Goal: Task Accomplishment & Management: Manage account settings

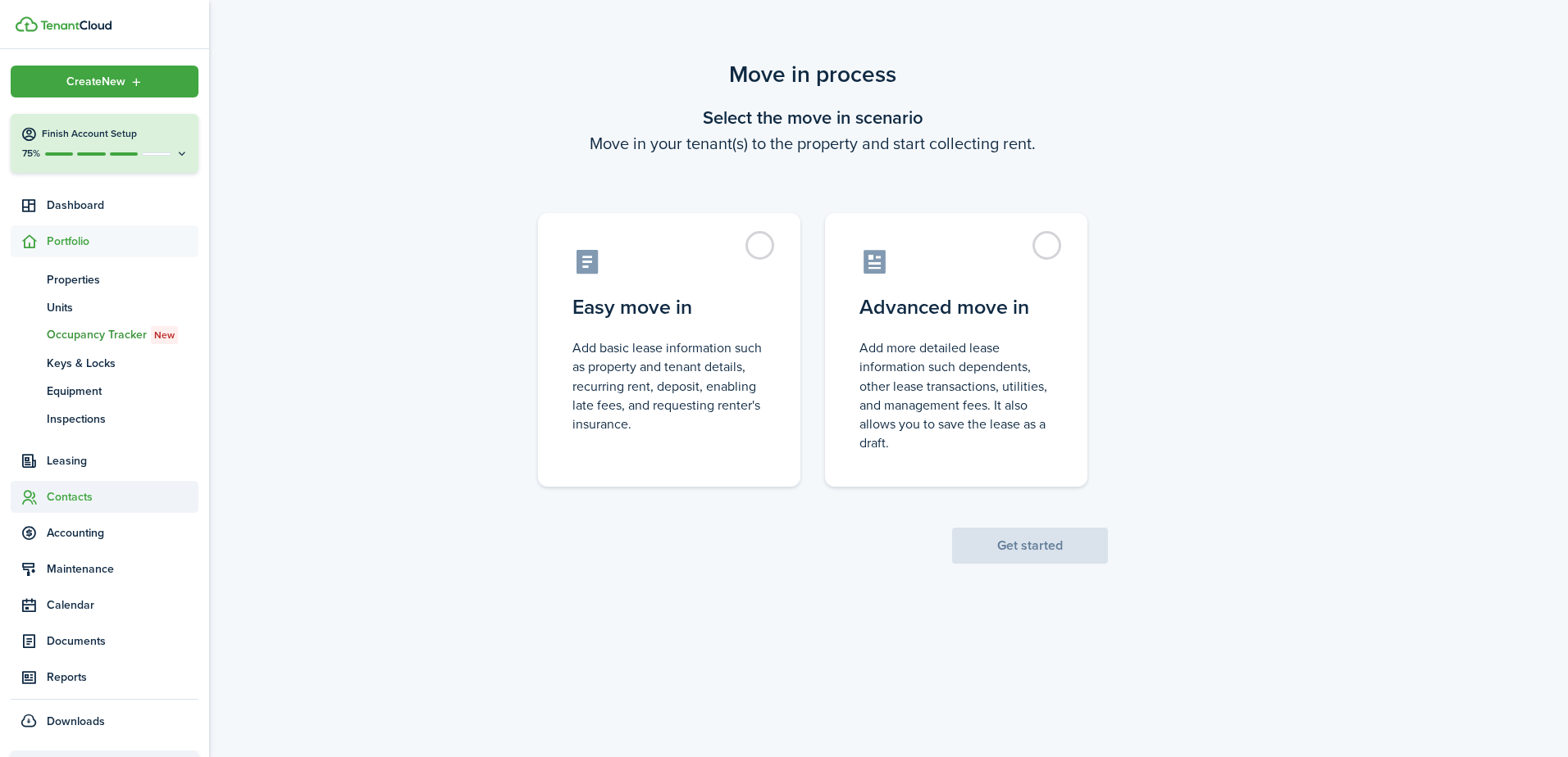
click at [73, 499] on span "Contacts" at bounding box center [123, 497] width 151 height 17
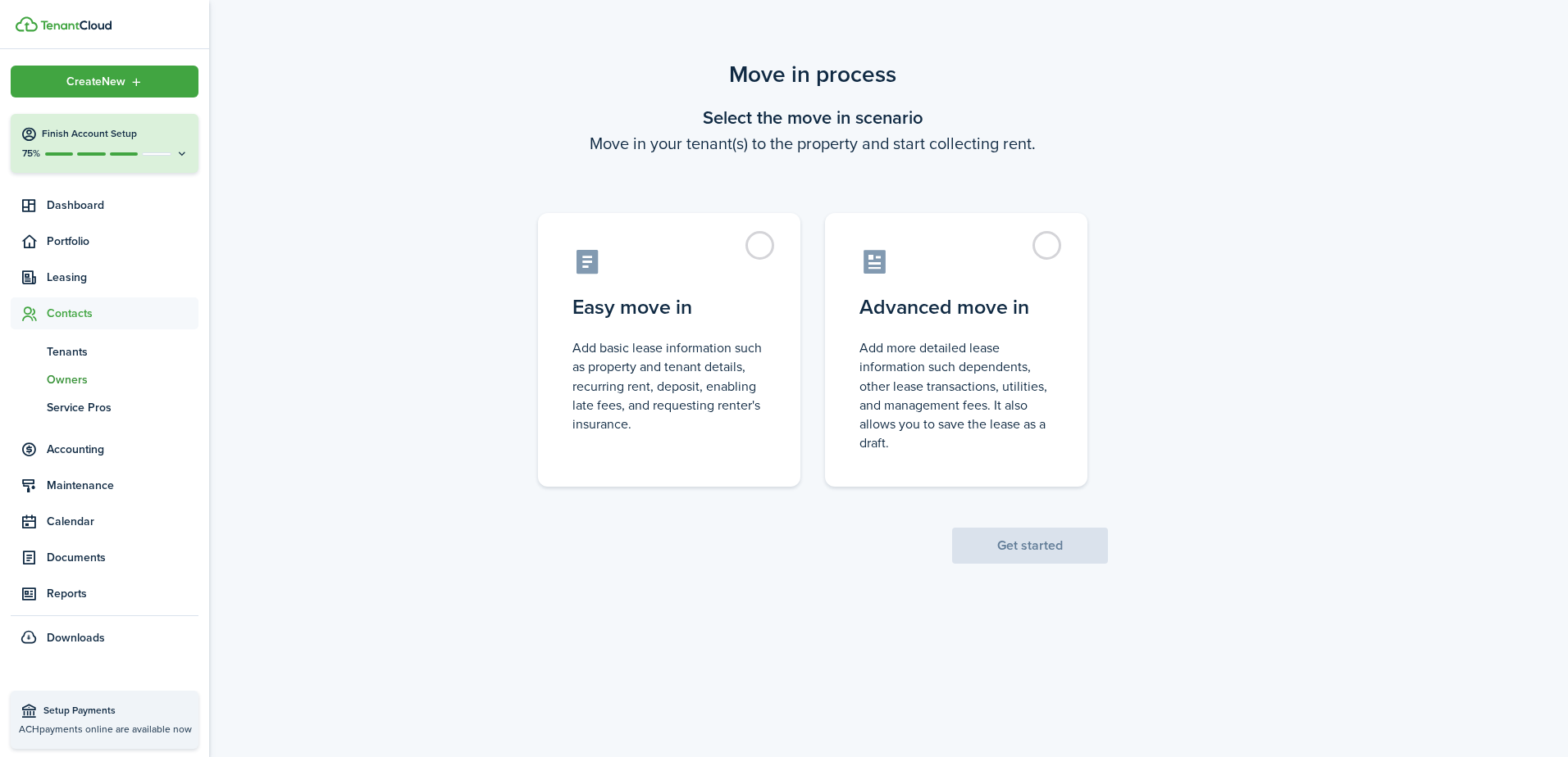
click at [74, 376] on span "Owners" at bounding box center [123, 380] width 151 height 17
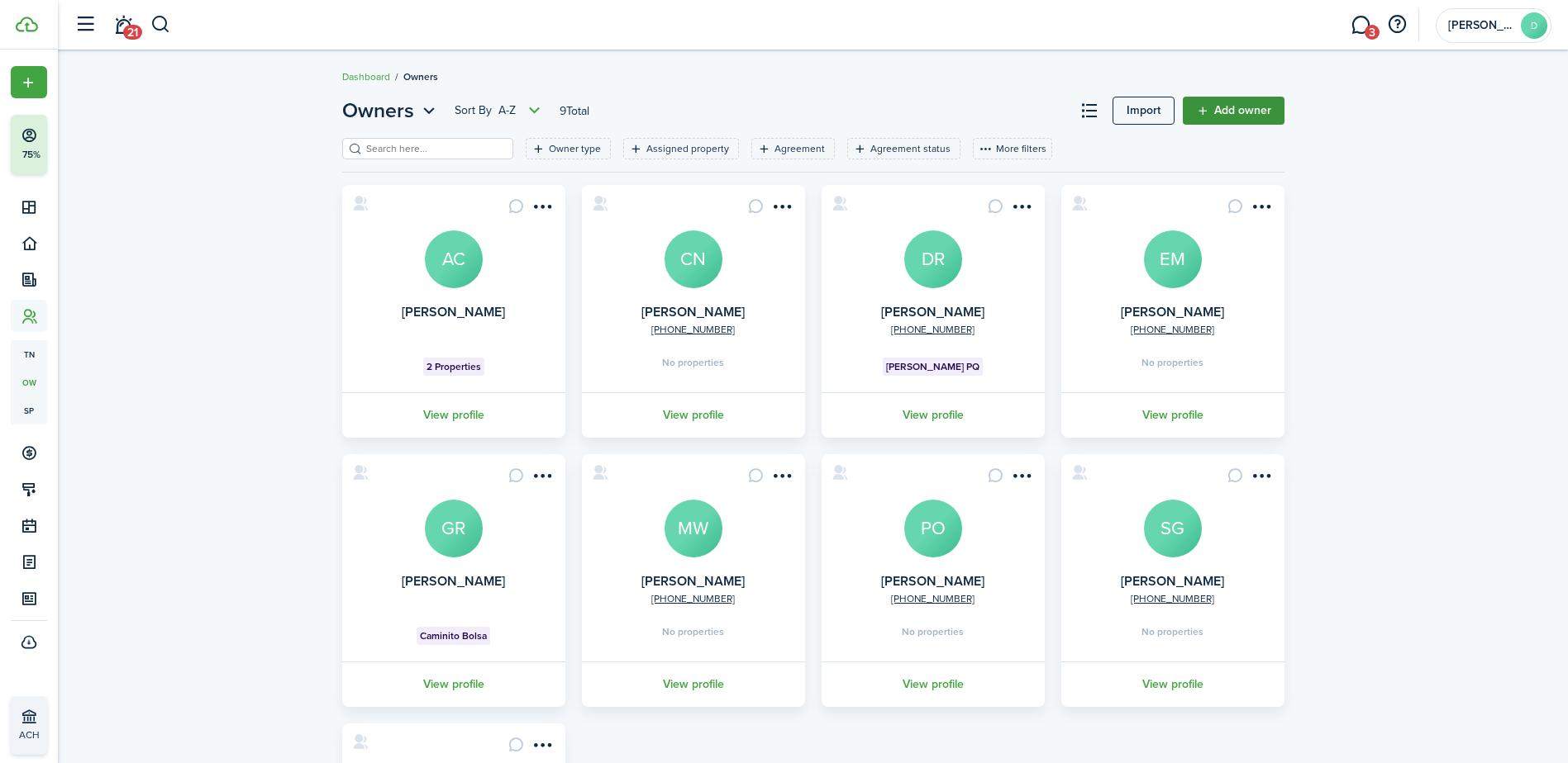
click at [1221, 107] on link "Add owner" at bounding box center [1234, 111] width 102 height 28
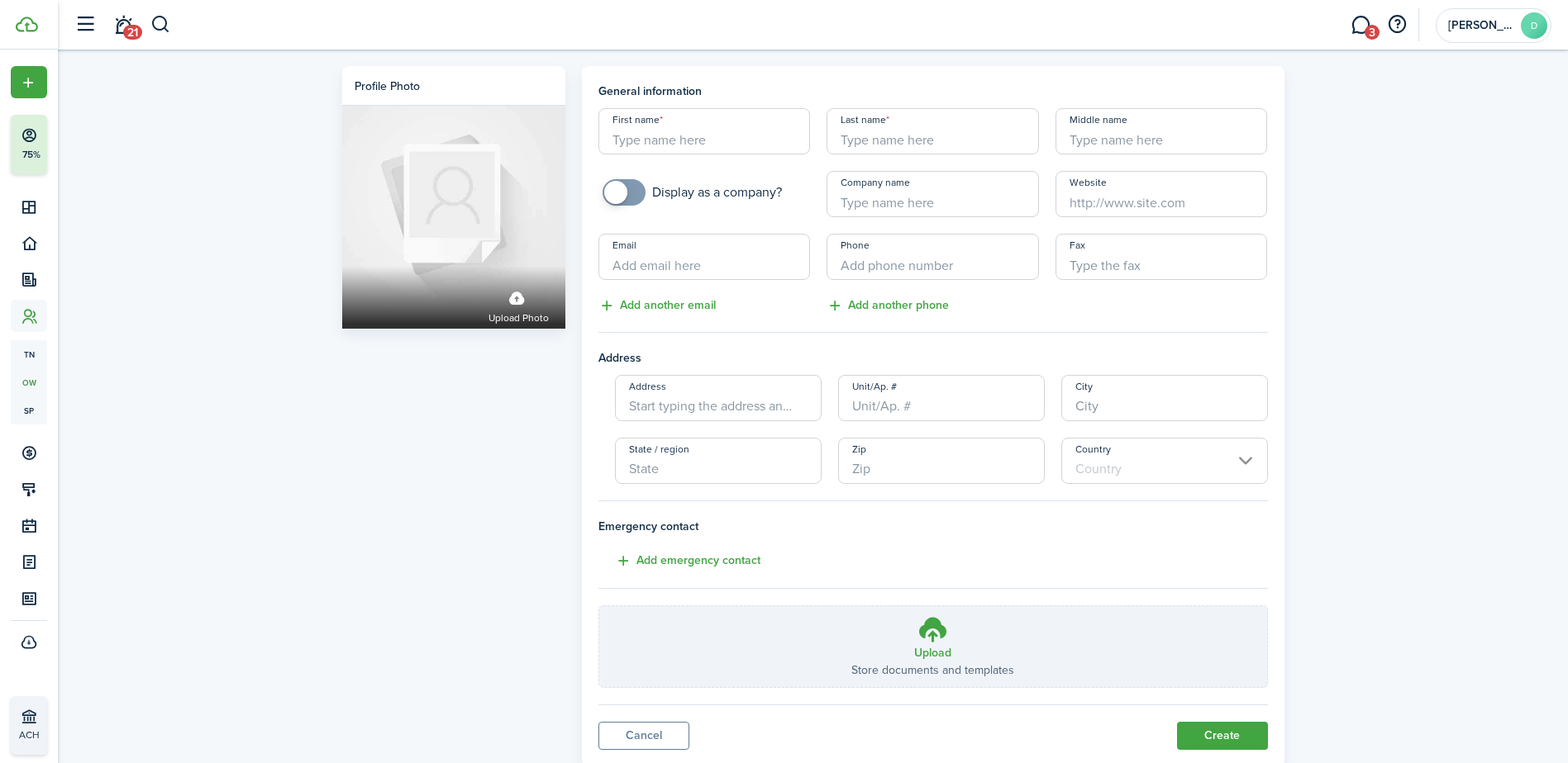
click at [649, 135] on input "First name" at bounding box center [705, 131] width 212 height 46
type input "[PERSON_NAME]"
click at [862, 139] on input "Last name" at bounding box center [933, 131] width 212 height 46
type input "[PERSON_NAME]"
click at [719, 267] on input "Email" at bounding box center [705, 257] width 212 height 46
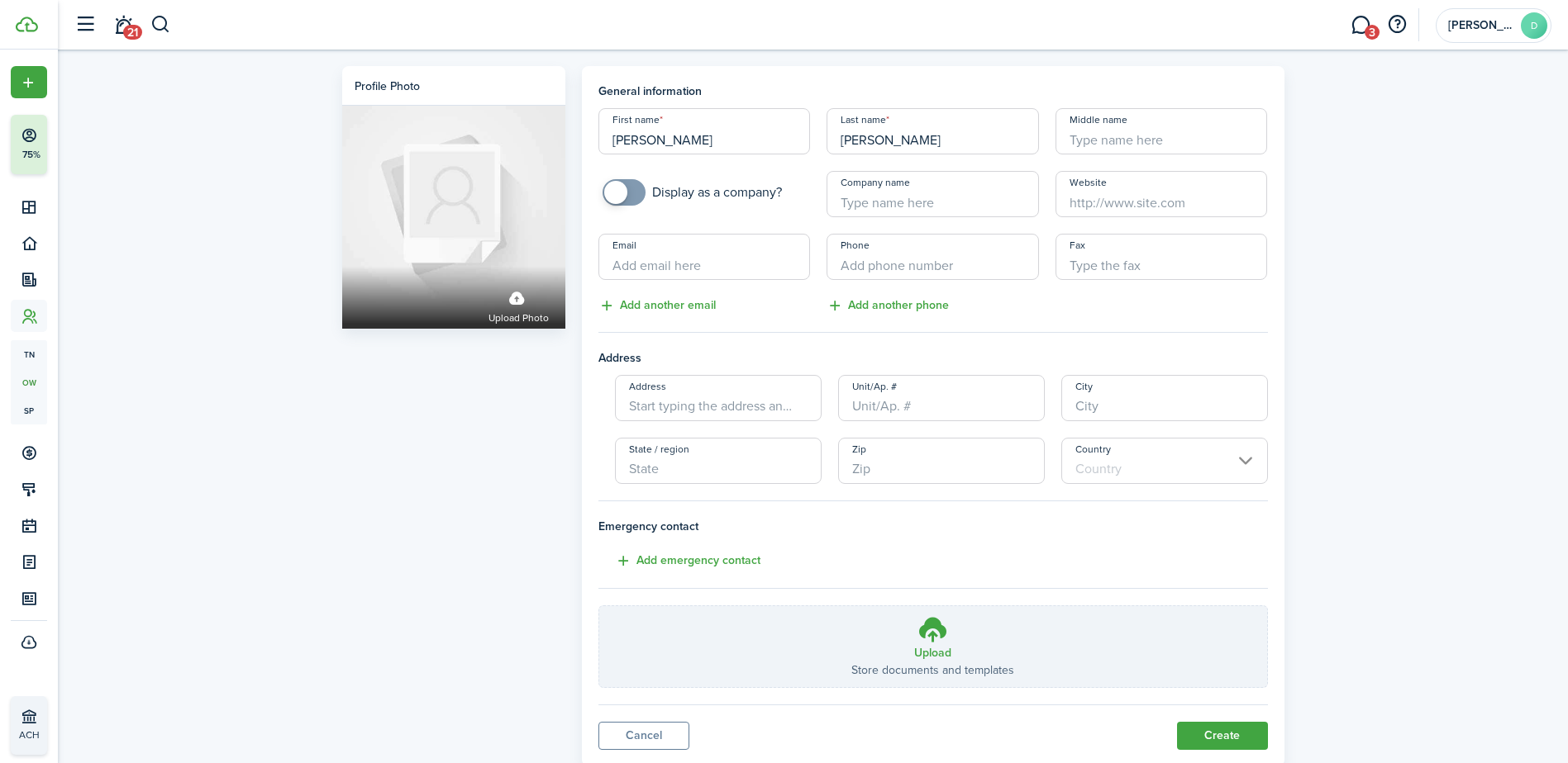
click at [719, 267] on input "Email" at bounding box center [705, 257] width 212 height 46
type input "[EMAIL_ADDRESS][DOMAIN_NAME]"
click at [878, 249] on input "+1" at bounding box center [933, 257] width 212 height 46
type input "[PHONE_NUMBER]"
click at [621, 311] on button "Add another email" at bounding box center [657, 306] width 118 height 19
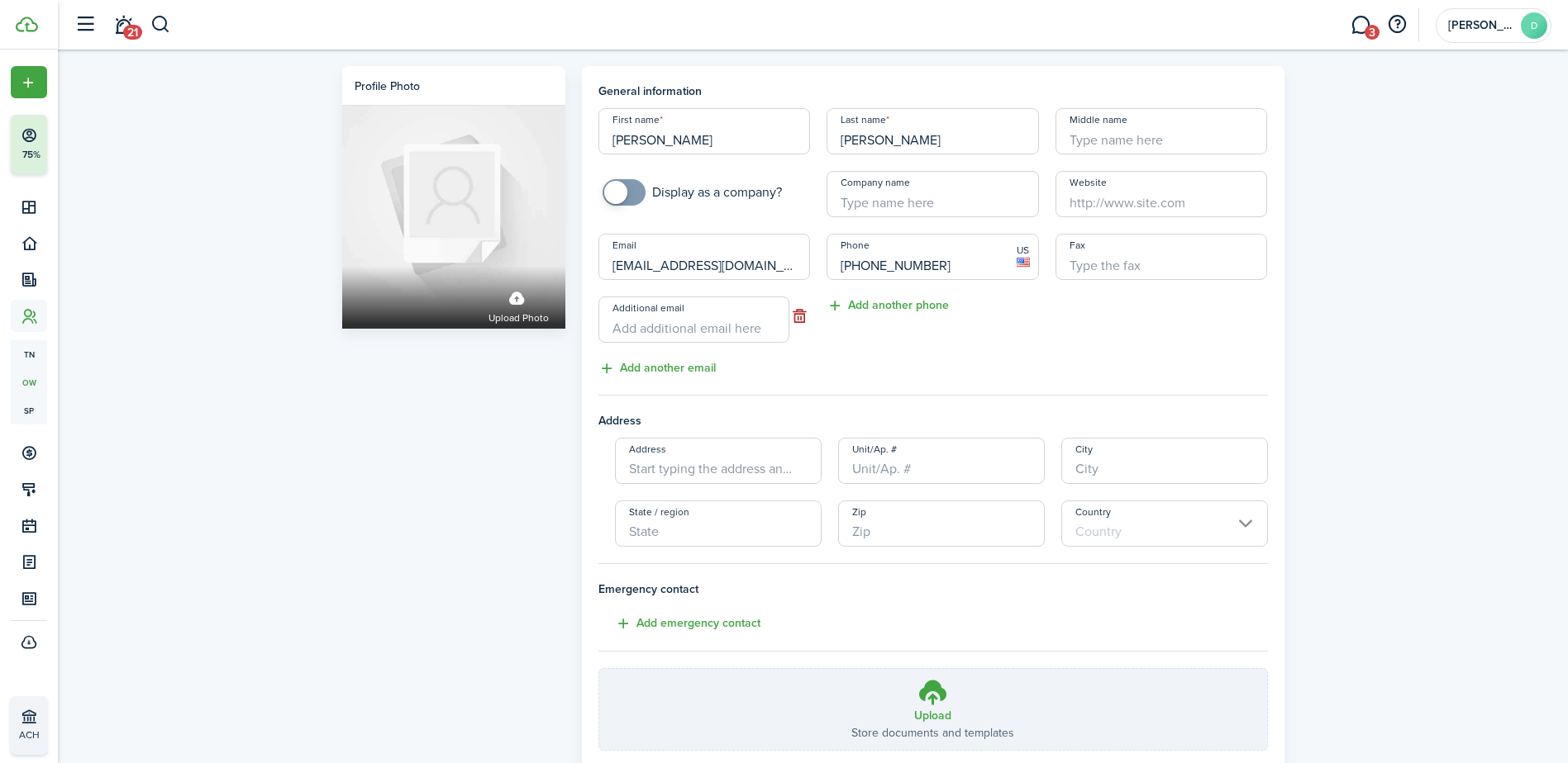
click at [623, 323] on input "Additional email" at bounding box center [694, 319] width 191 height 46
type input "[EMAIL_ADDRESS][DOMAIN_NAME]"
click at [918, 349] on div "Phone [PHONE_NUMBER] US Add another phone" at bounding box center [933, 306] width 229 height 145
click at [766, 467] on input "Address" at bounding box center [719, 460] width 207 height 46
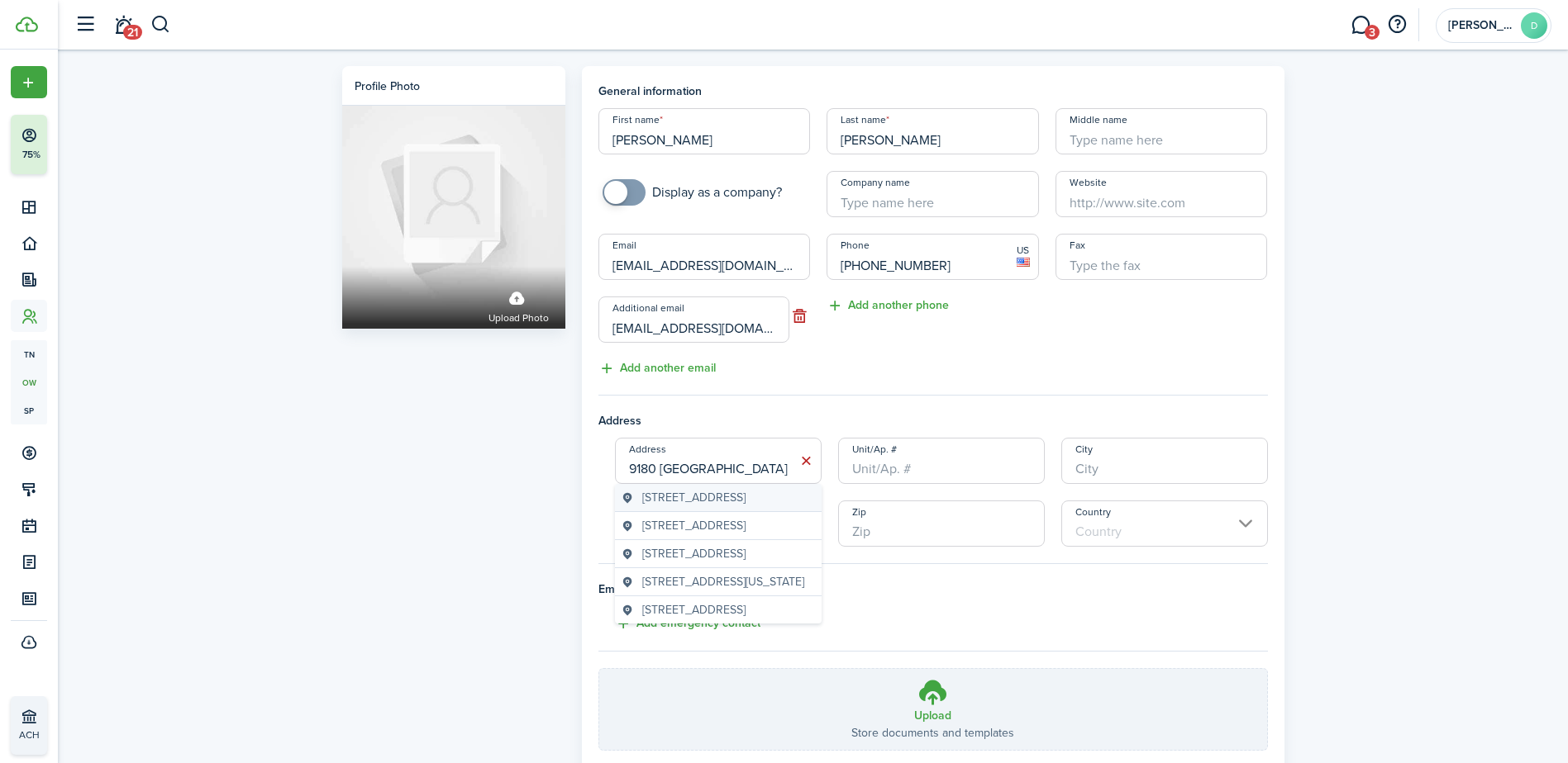
click at [742, 502] on span "[STREET_ADDRESS]" at bounding box center [694, 498] width 104 height 18
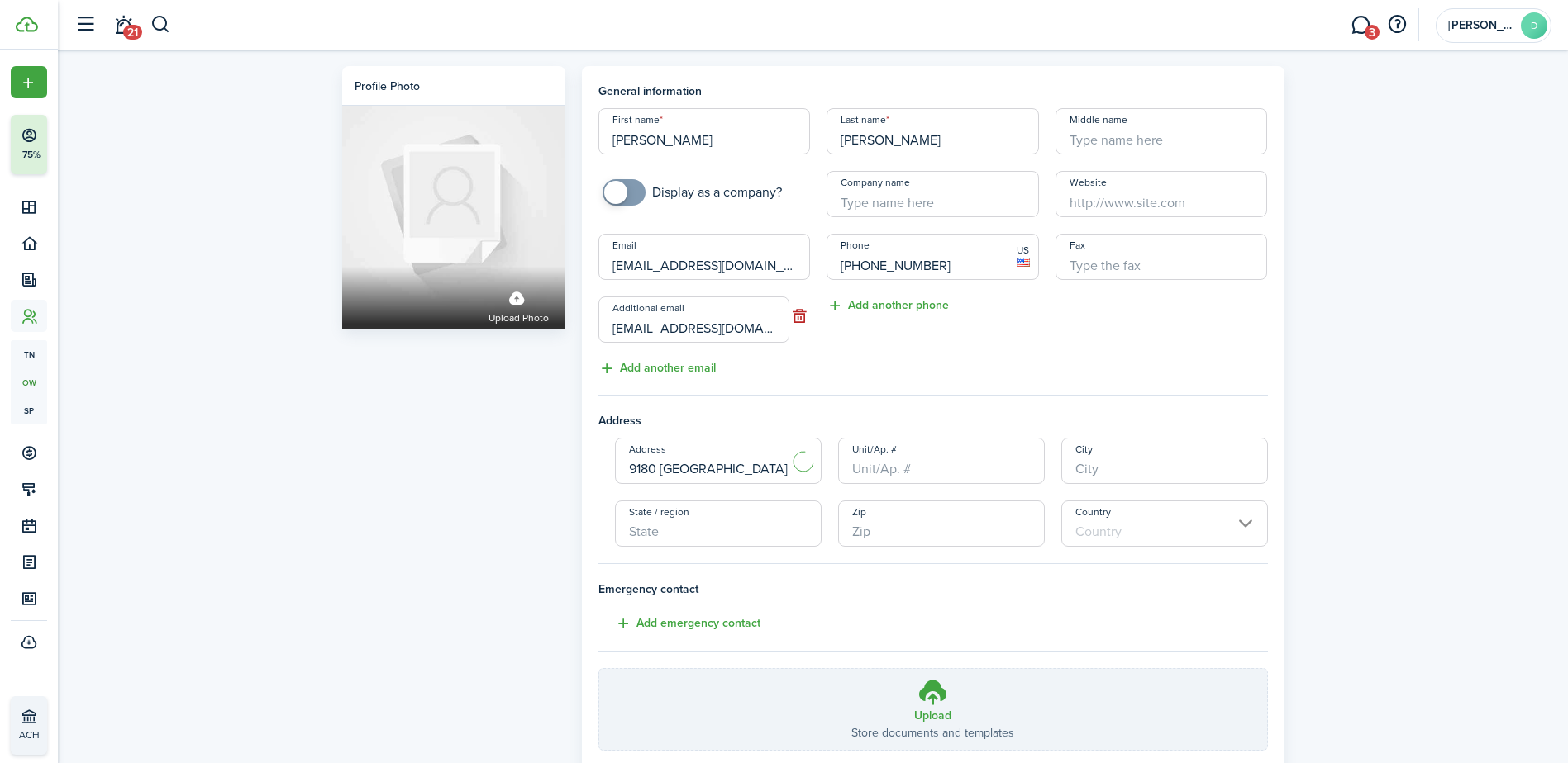
type input "[STREET_ADDRESS]"
type input "[GEOGRAPHIC_DATA]"
type input "CA"
type input "92129"
type input "[GEOGRAPHIC_DATA]"
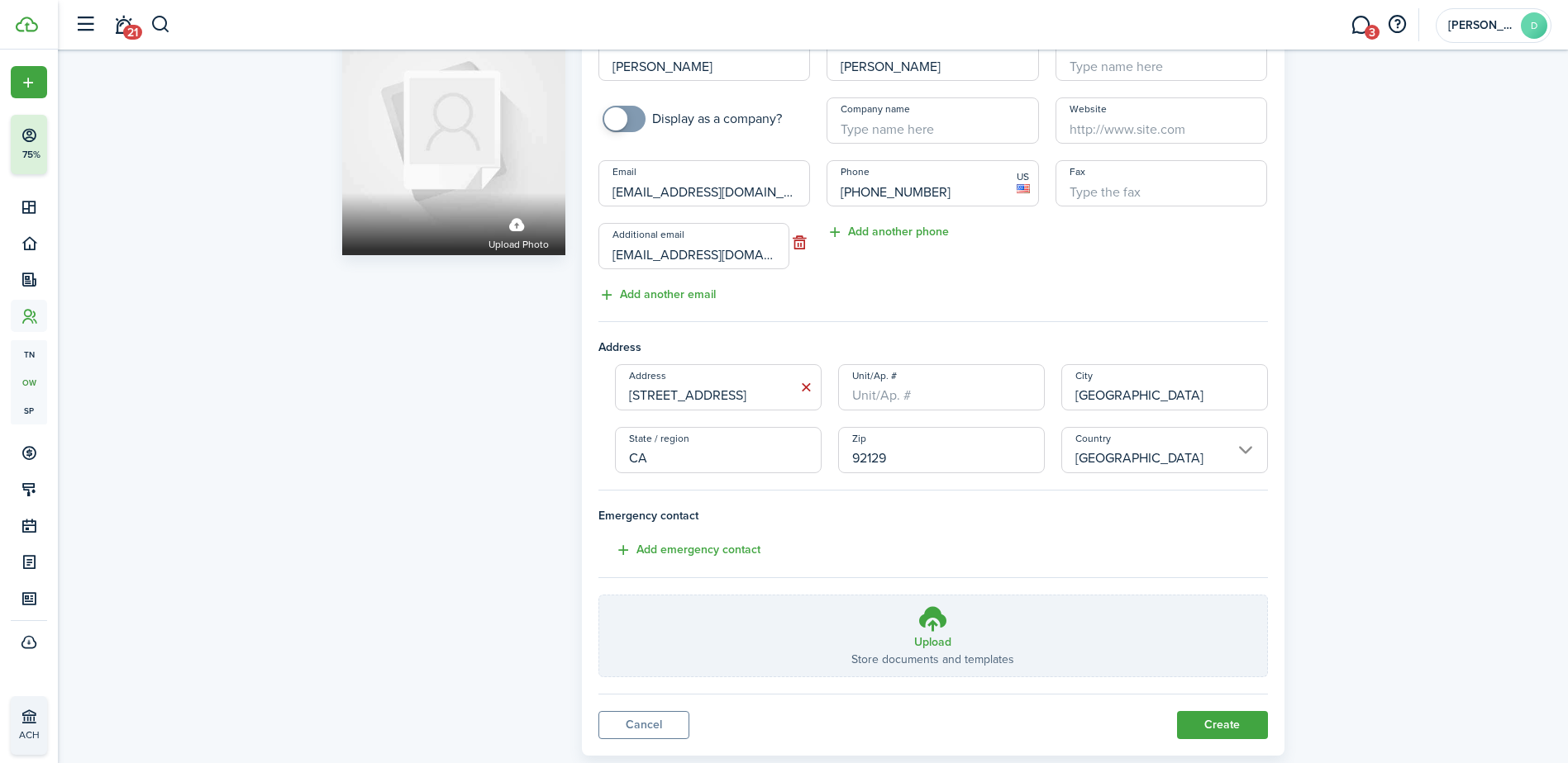
scroll to position [111, 0]
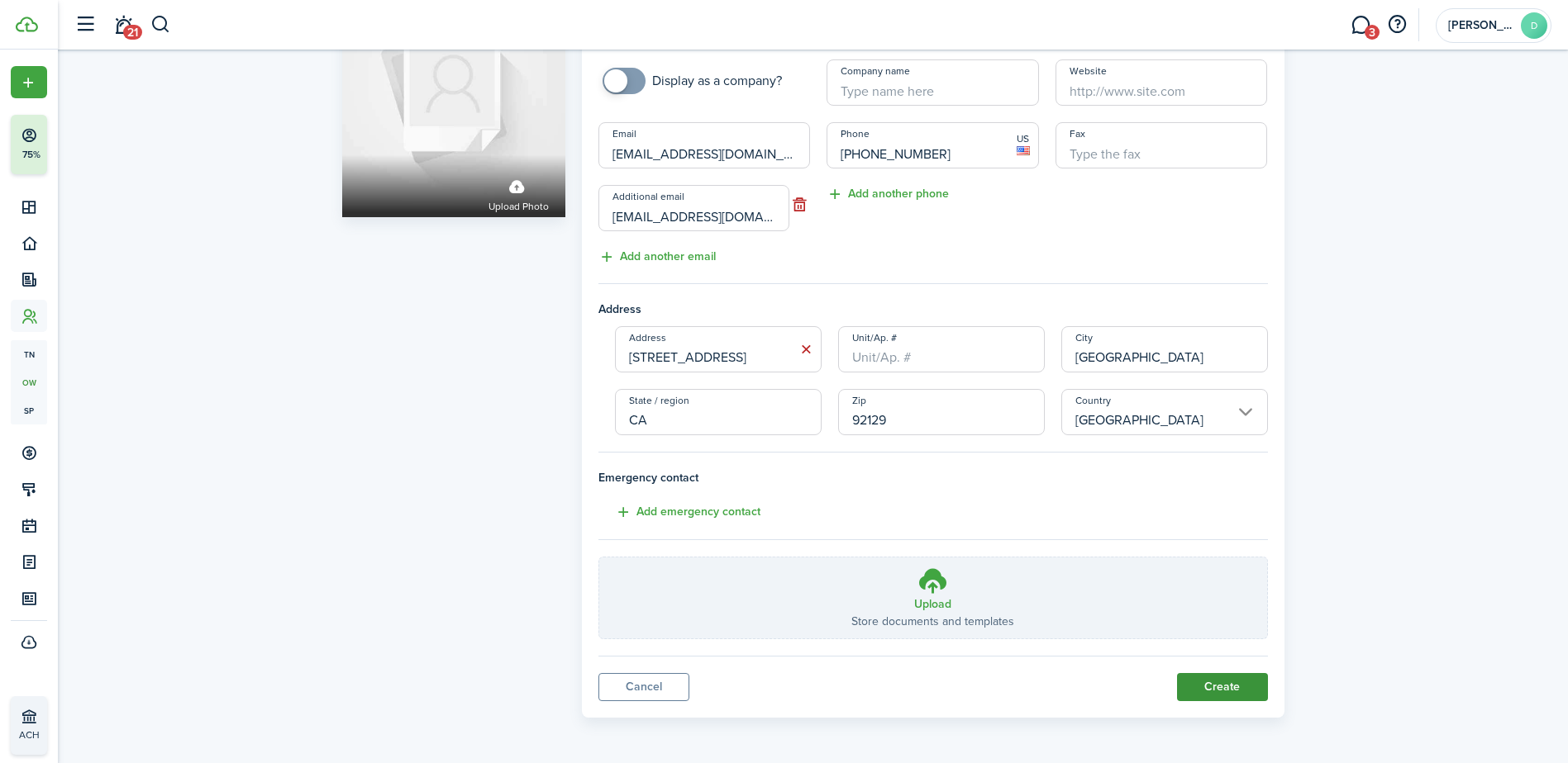
click at [1231, 681] on button "Create" at bounding box center [1222, 688] width 91 height 28
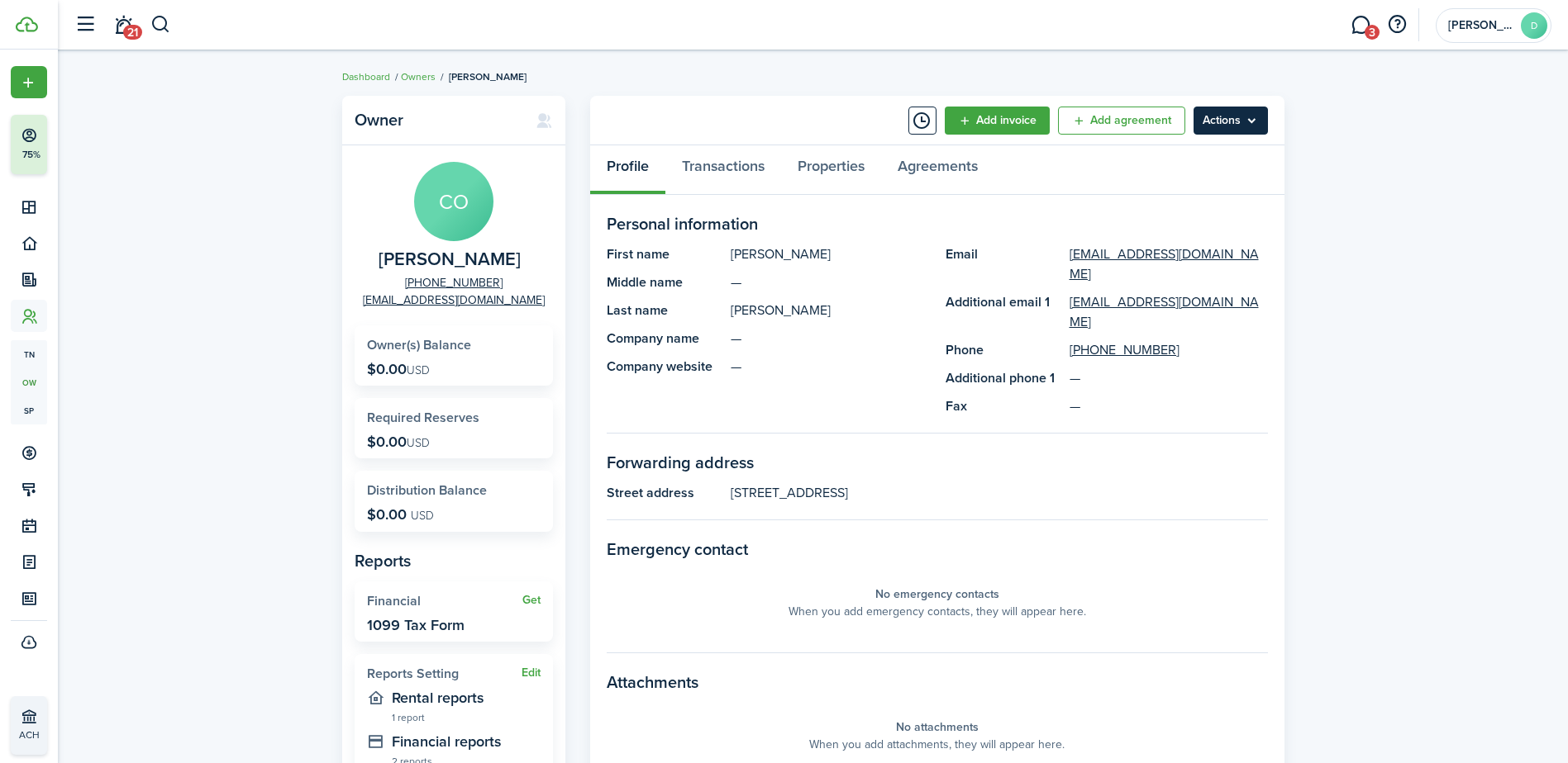
click at [1222, 118] on menu-btn "Actions" at bounding box center [1230, 121] width 75 height 28
click at [1158, 113] on link "Add agreement" at bounding box center [1121, 121] width 127 height 28
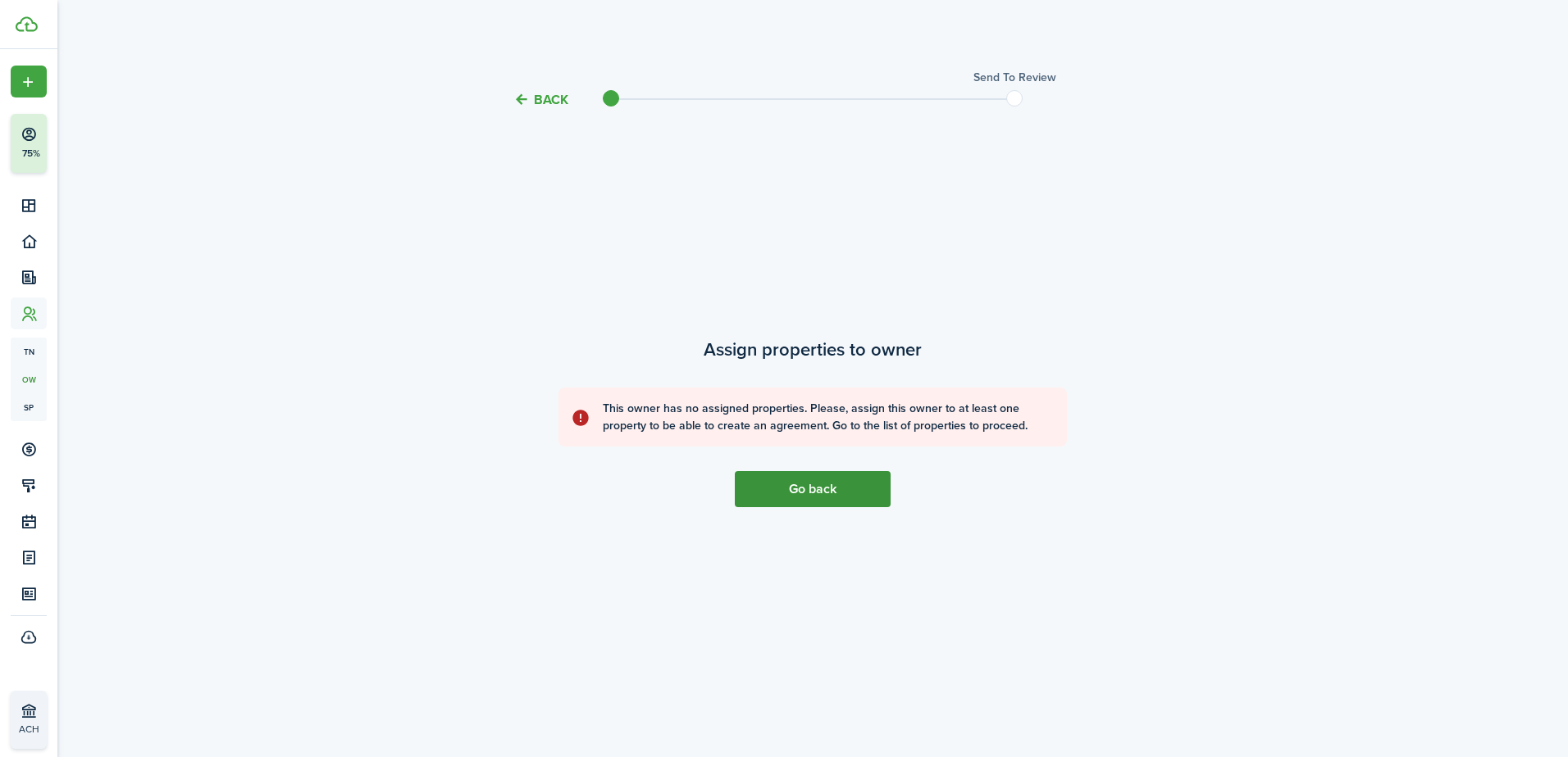
click at [803, 482] on link "Go back" at bounding box center [812, 489] width 156 height 36
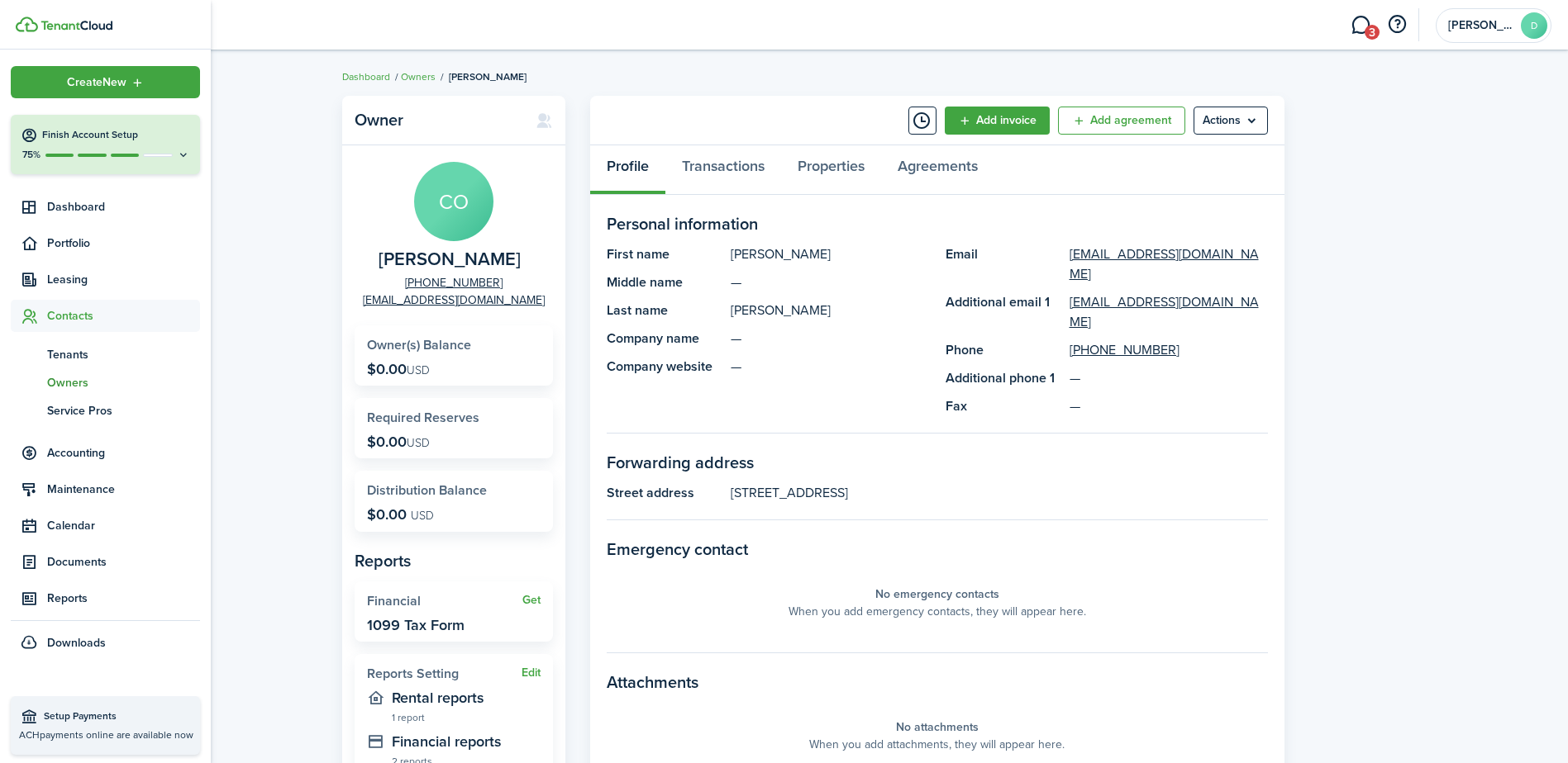
click at [78, 376] on span "Owners" at bounding box center [124, 383] width 153 height 18
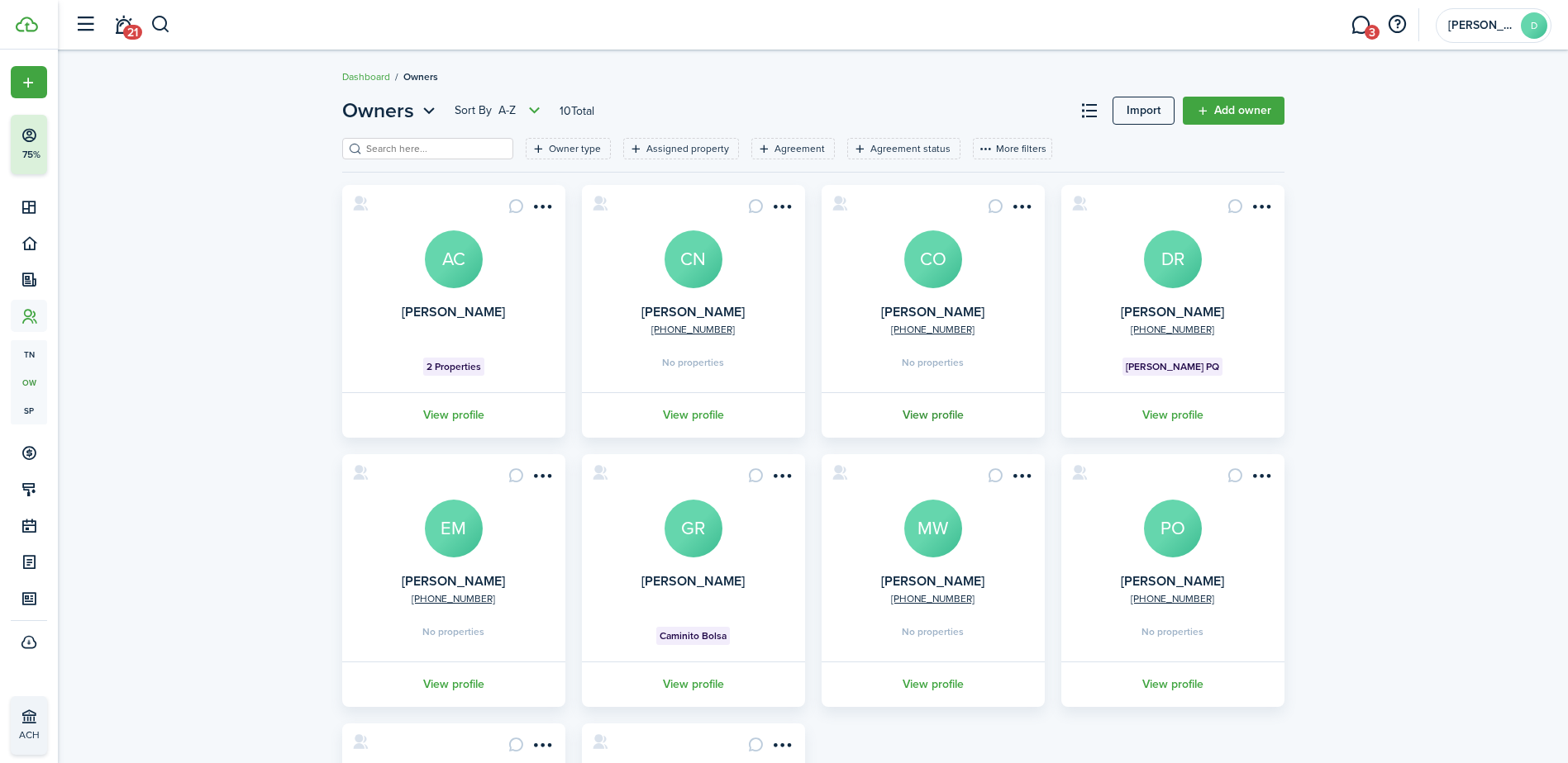
click at [935, 407] on link "View profile" at bounding box center [934, 415] width 228 height 46
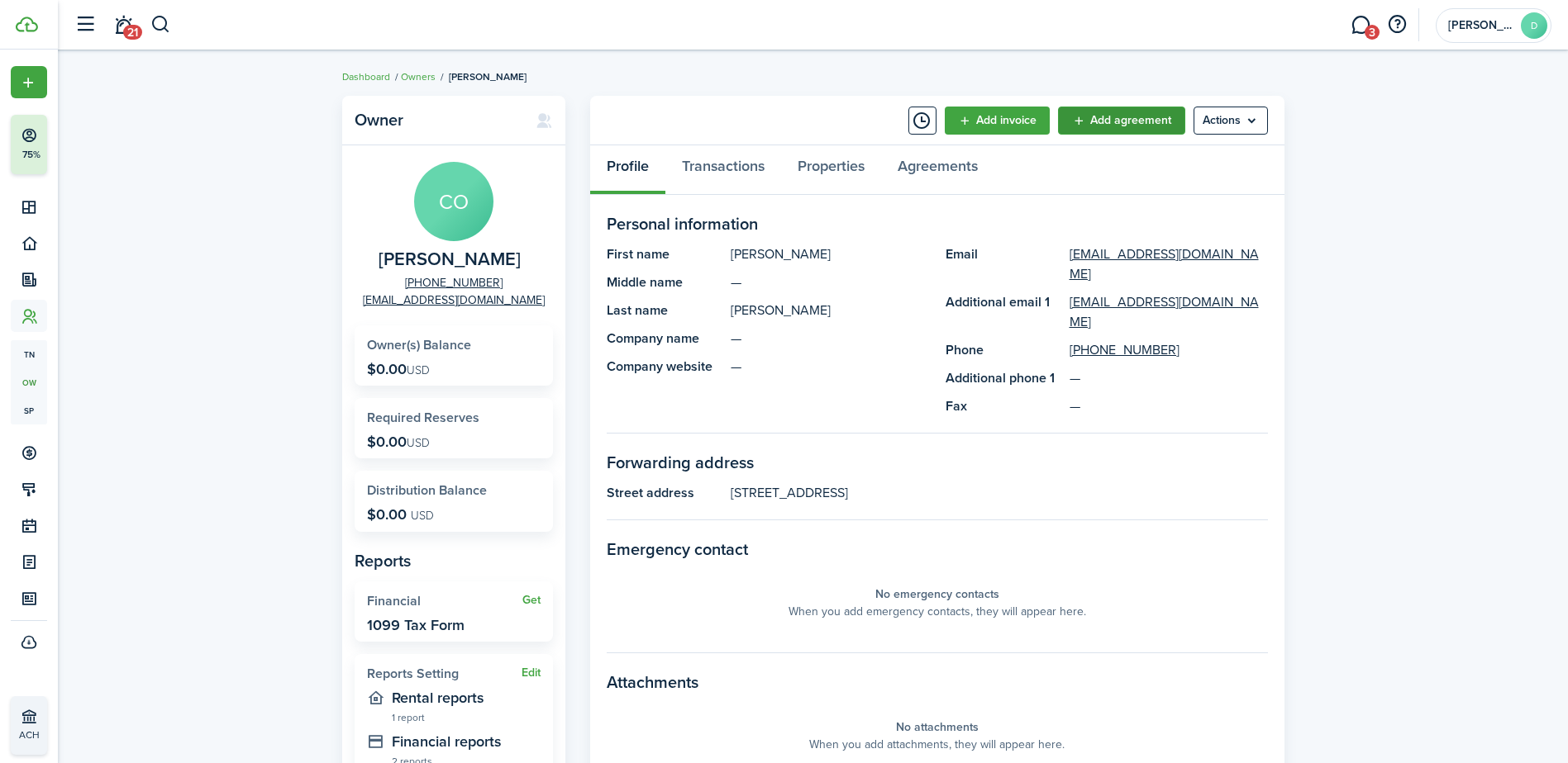
click at [1150, 111] on link "Add agreement" at bounding box center [1121, 121] width 127 height 28
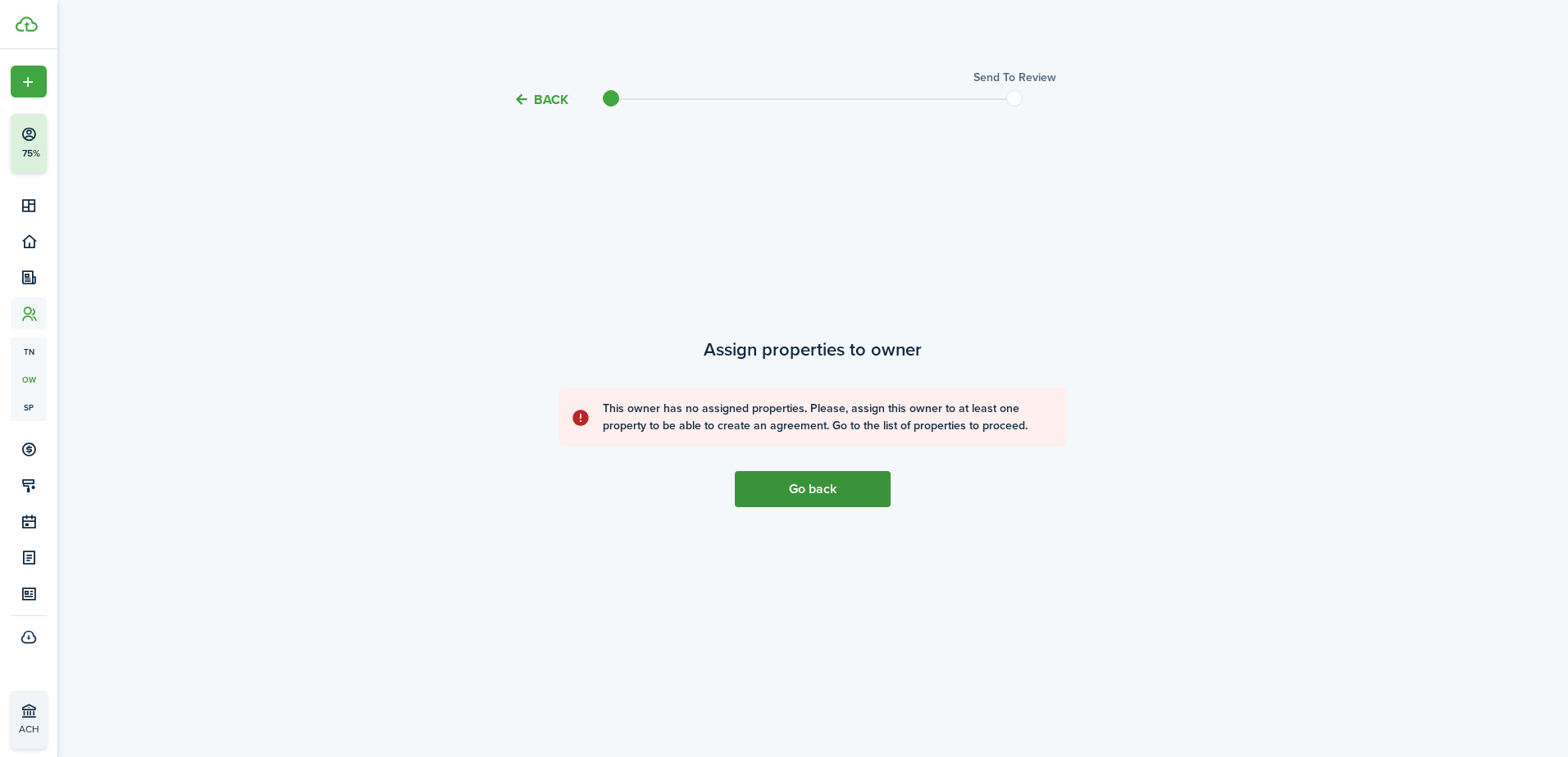
click at [788, 497] on link "Go back" at bounding box center [812, 489] width 156 height 36
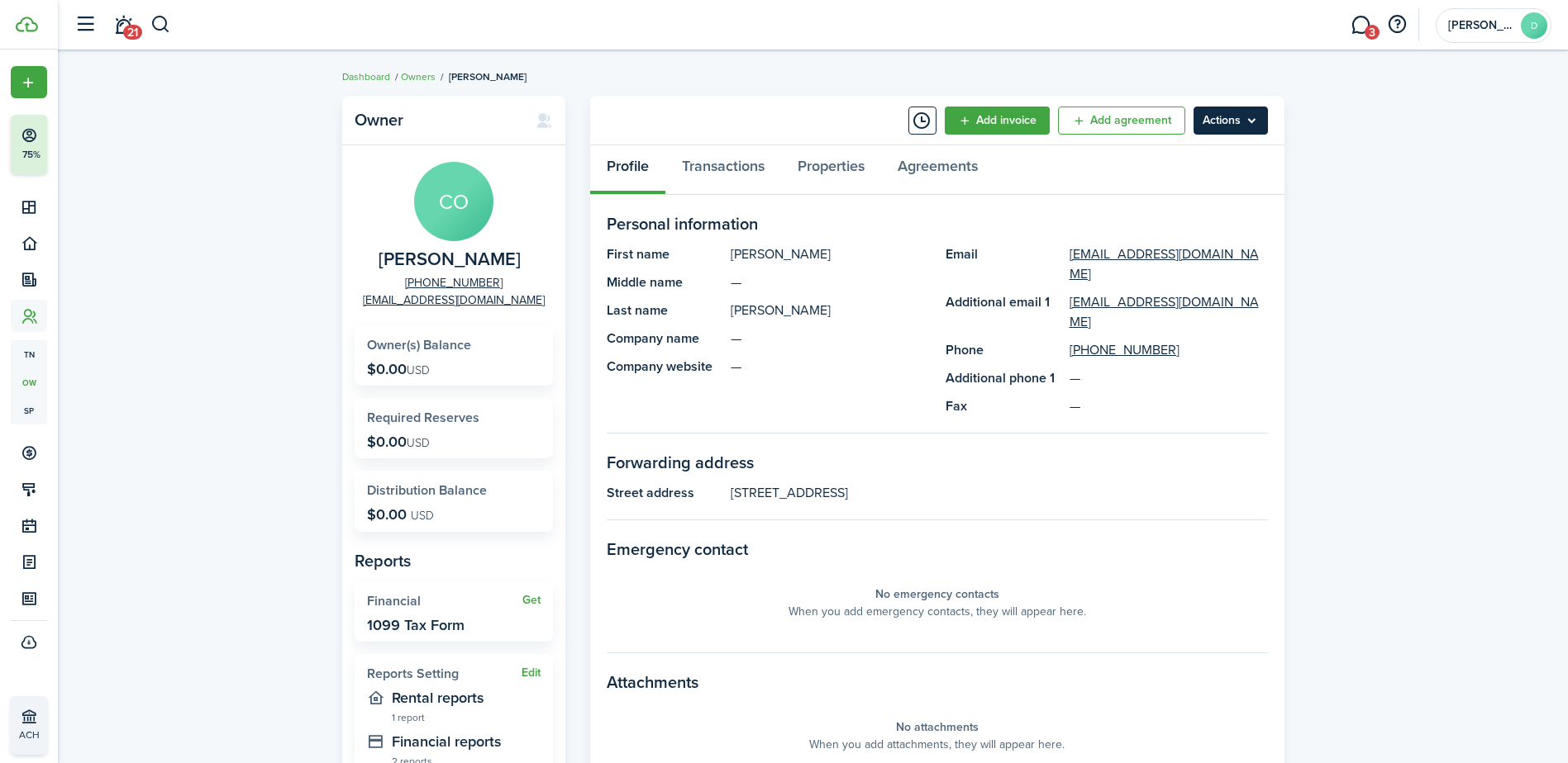
click at [1206, 122] on menu-btn "Actions" at bounding box center [1230, 121] width 75 height 28
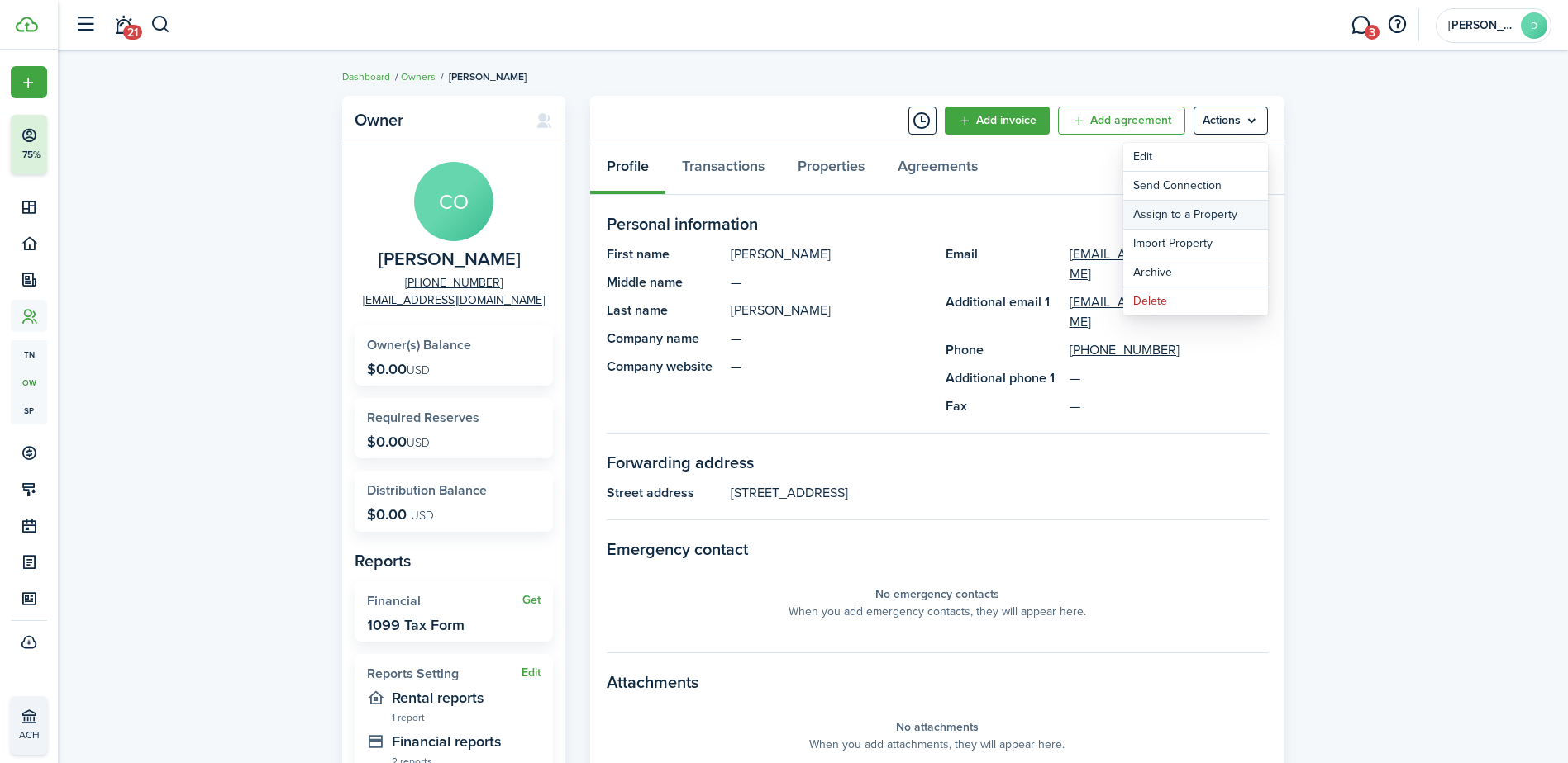
click at [1178, 212] on link "Assign to a Property" at bounding box center [1195, 215] width 145 height 28
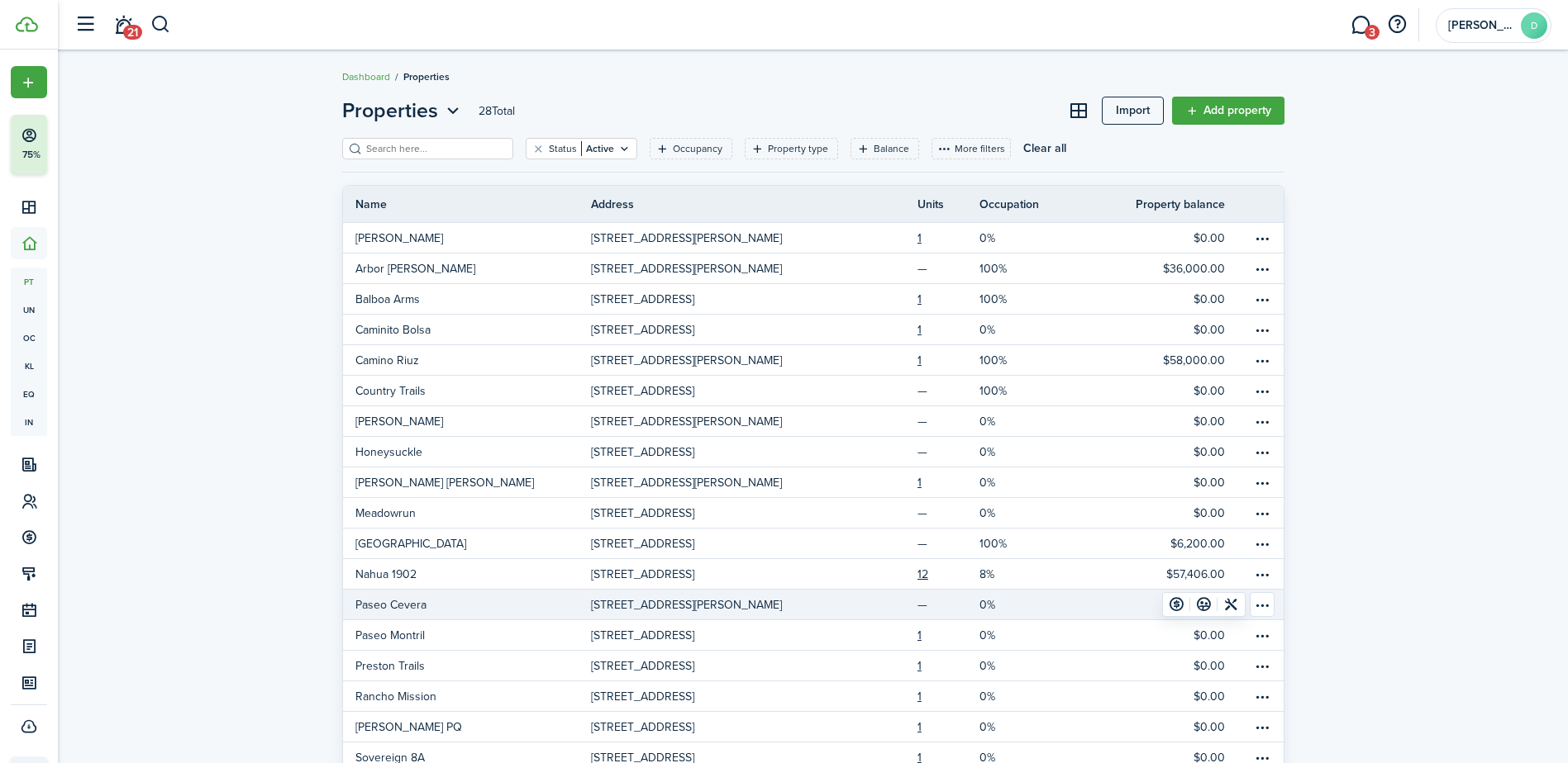
click at [698, 603] on p "[STREET_ADDRESS][PERSON_NAME]" at bounding box center [687, 605] width 191 height 18
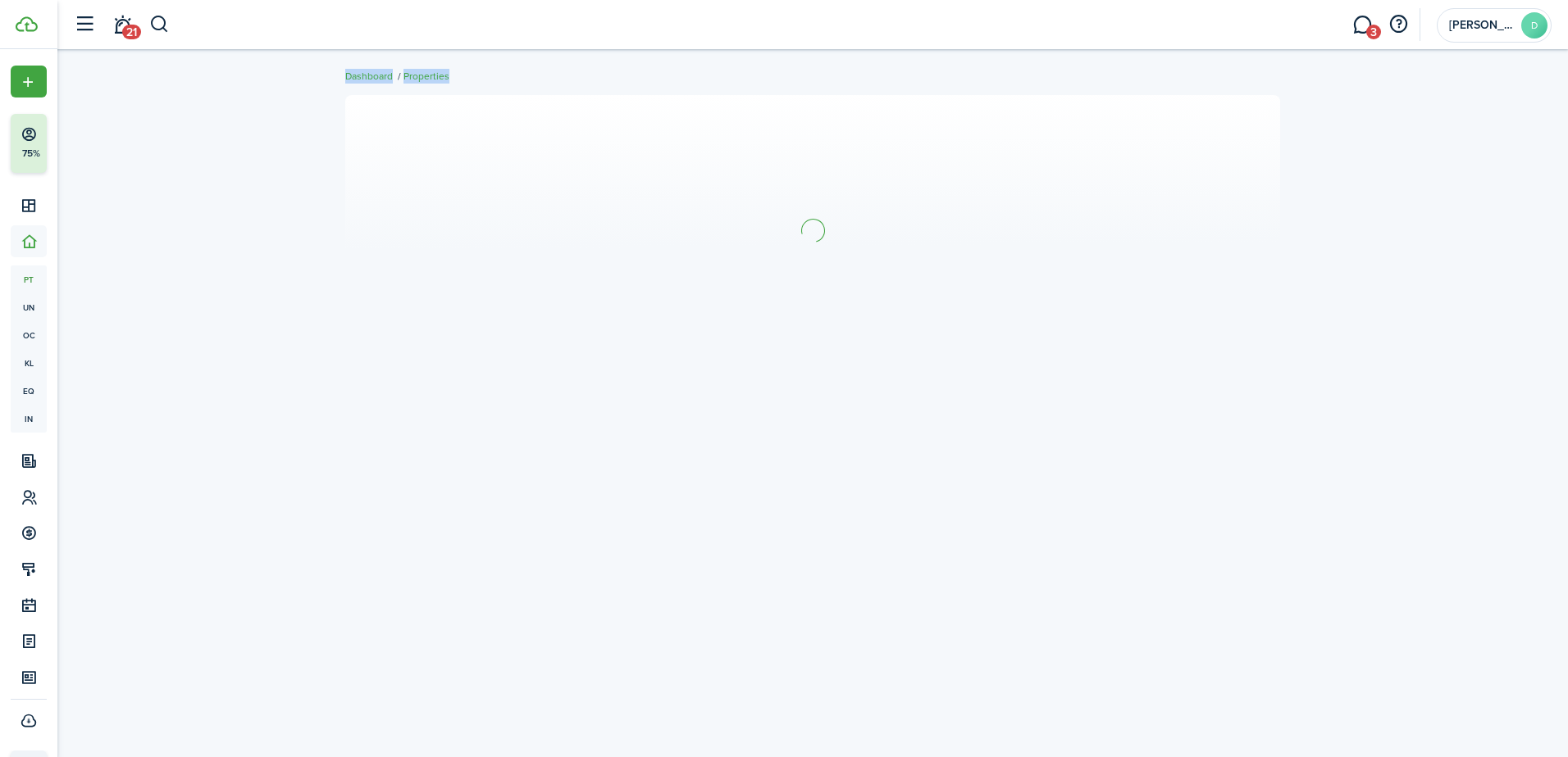
click at [693, 598] on div at bounding box center [812, 404] width 1511 height 633
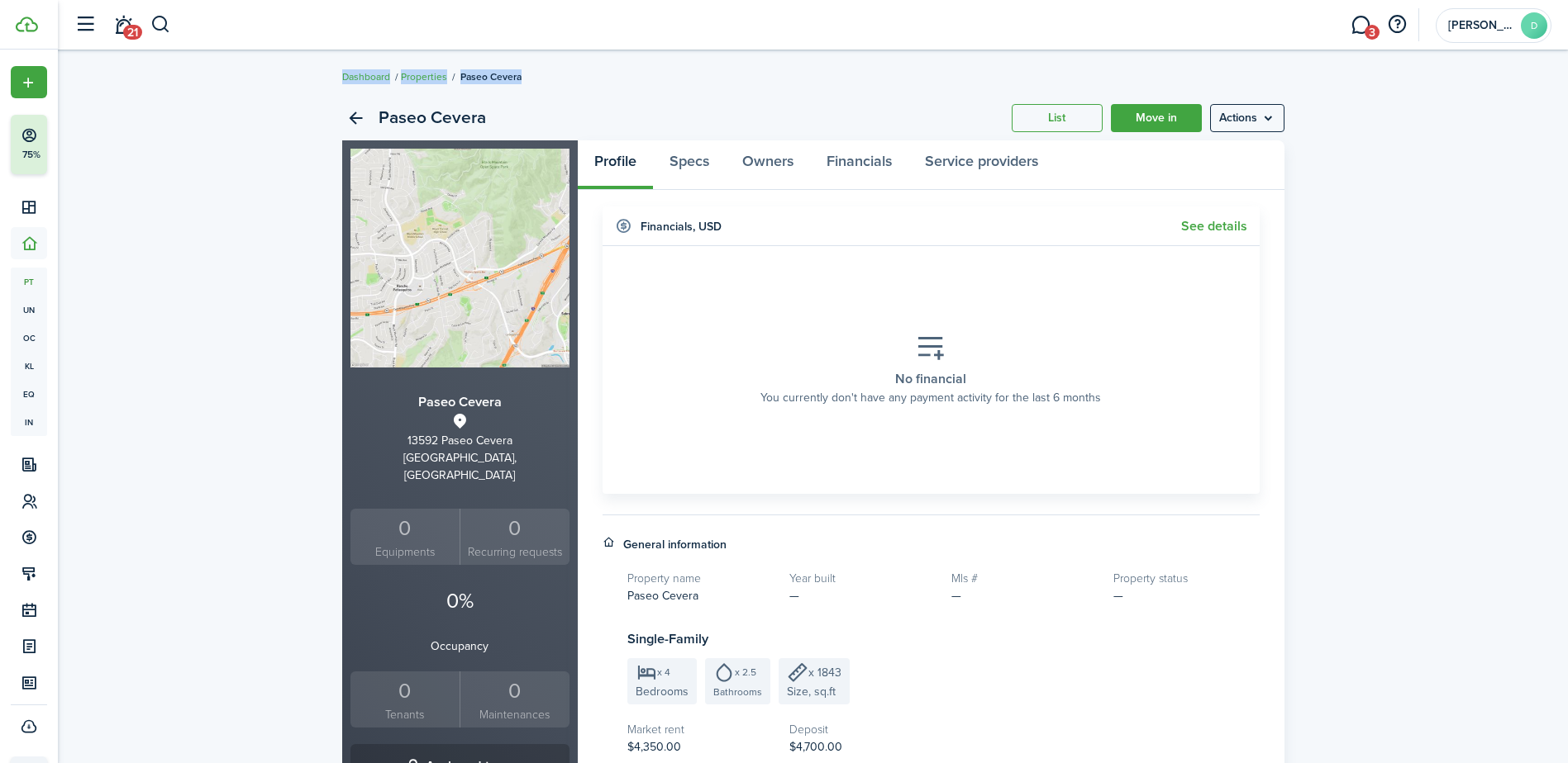
click at [1057, 288] on section "No financial You currently don't have any payment activity for the last 6 months" at bounding box center [931, 370] width 633 height 223
click at [753, 160] on link "Owners" at bounding box center [768, 165] width 84 height 50
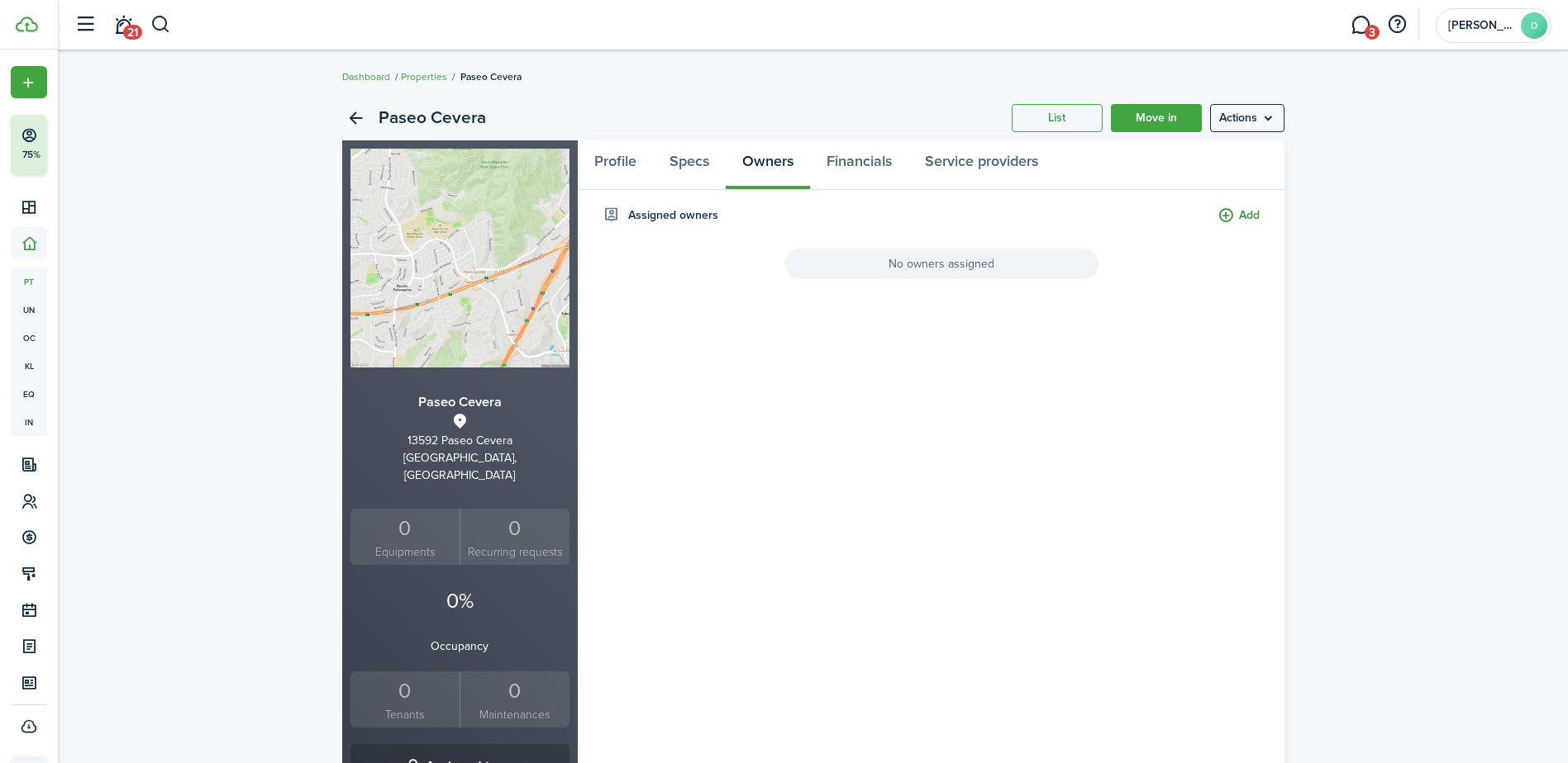
click at [1243, 207] on button "Add" at bounding box center [1239, 217] width 42 height 19
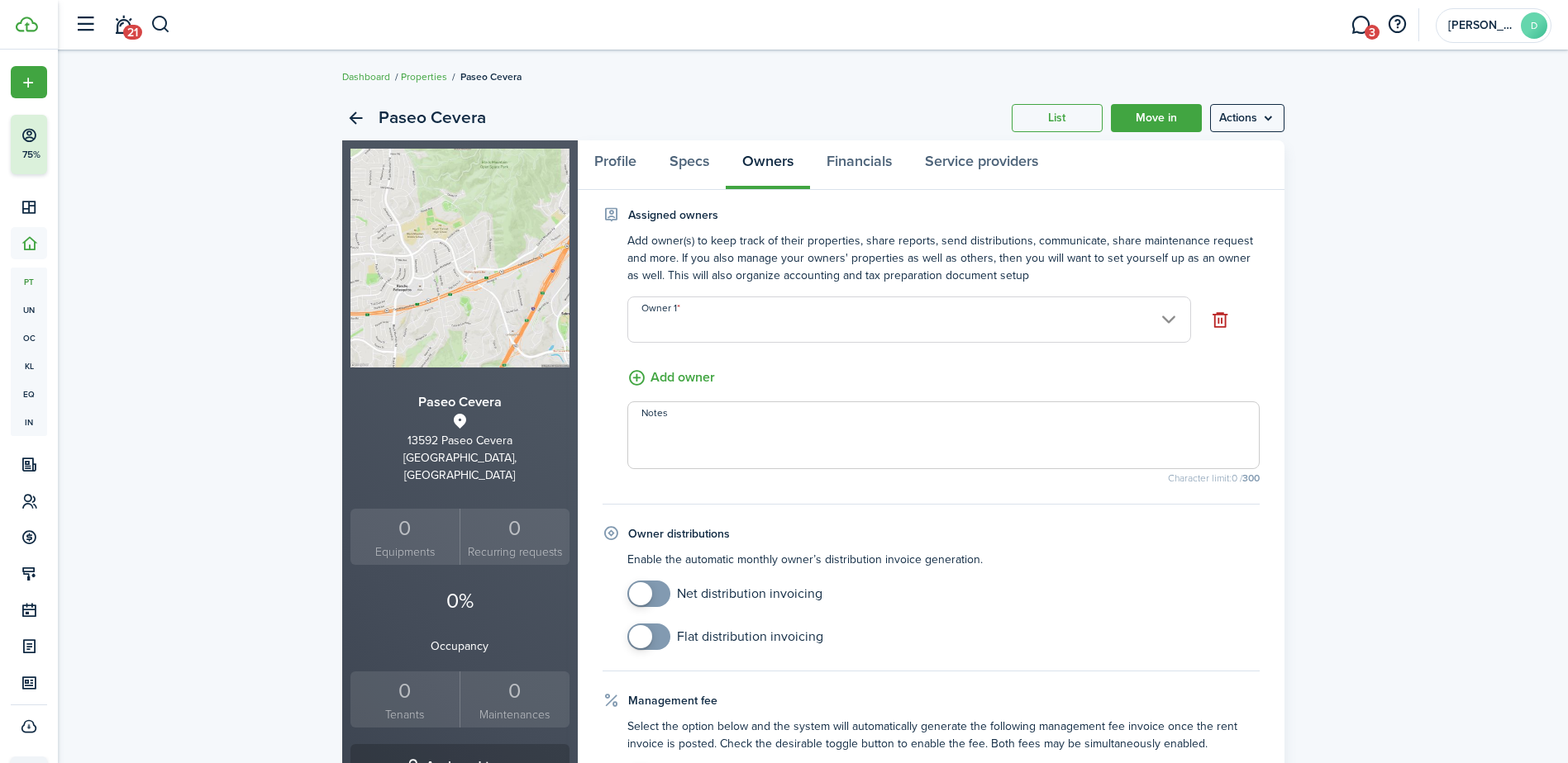
click at [1167, 316] on input "Owner 1" at bounding box center [909, 319] width 563 height 46
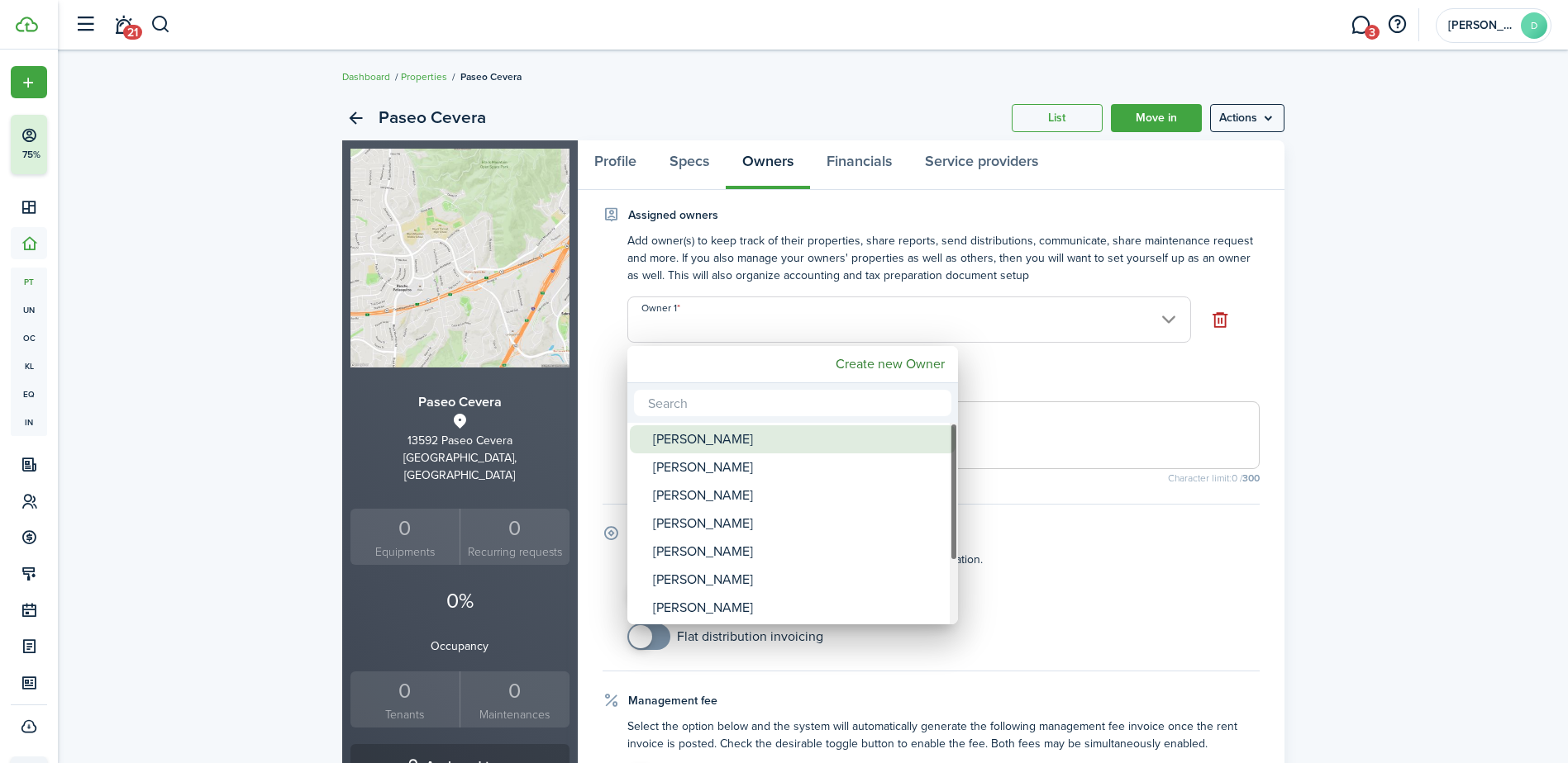
click at [768, 442] on div "[PERSON_NAME]" at bounding box center [798, 439] width 292 height 28
type input "[PERSON_NAME]"
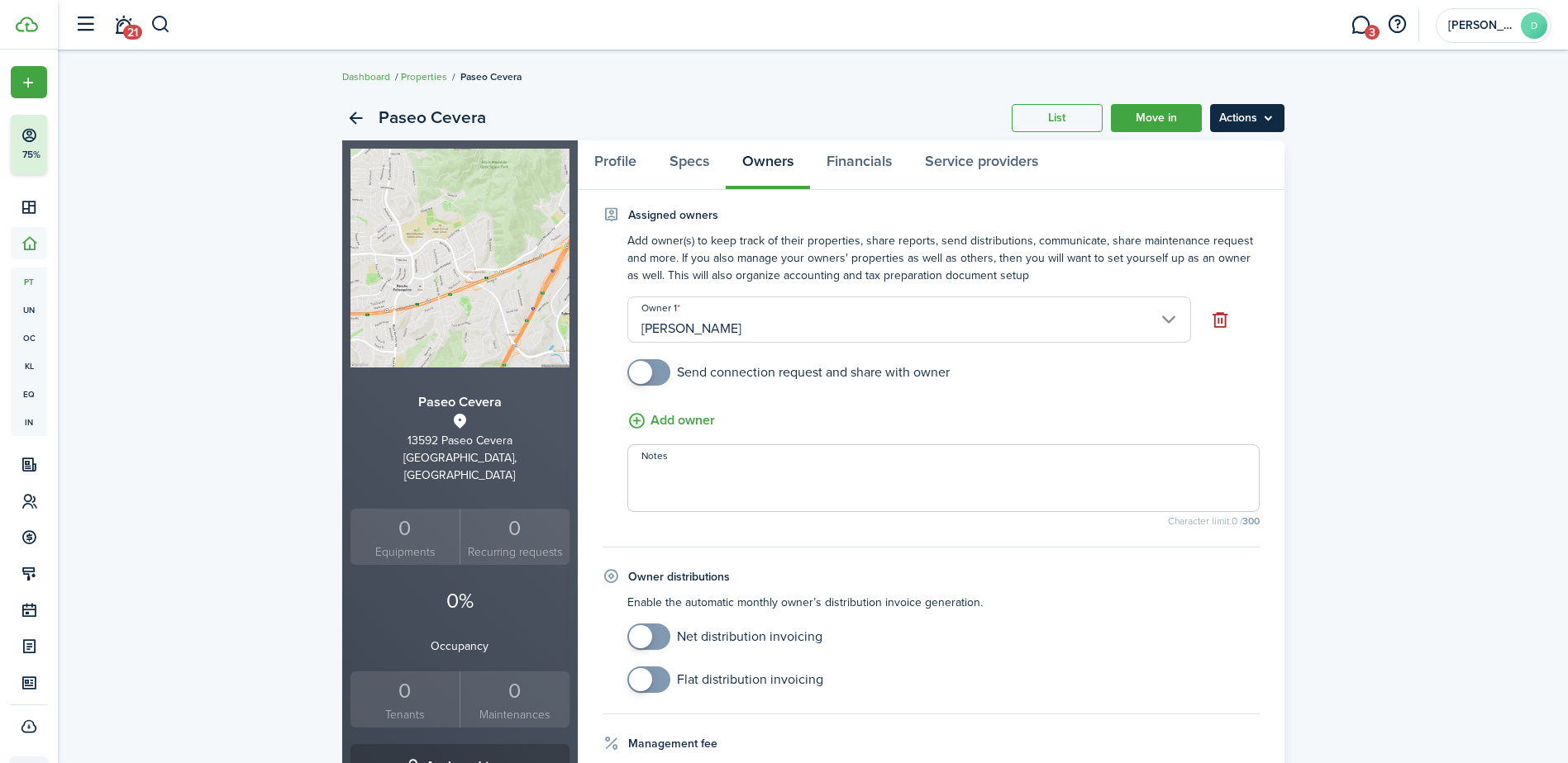
click at [1265, 118] on menu-btn "Actions" at bounding box center [1247, 118] width 75 height 28
click at [1424, 129] on div "Paseo Cevera List Move in Actions Paseo Cevera [STREET_ADDRESS], US 0 Equipment…" at bounding box center [813, 688] width 1510 height 1201
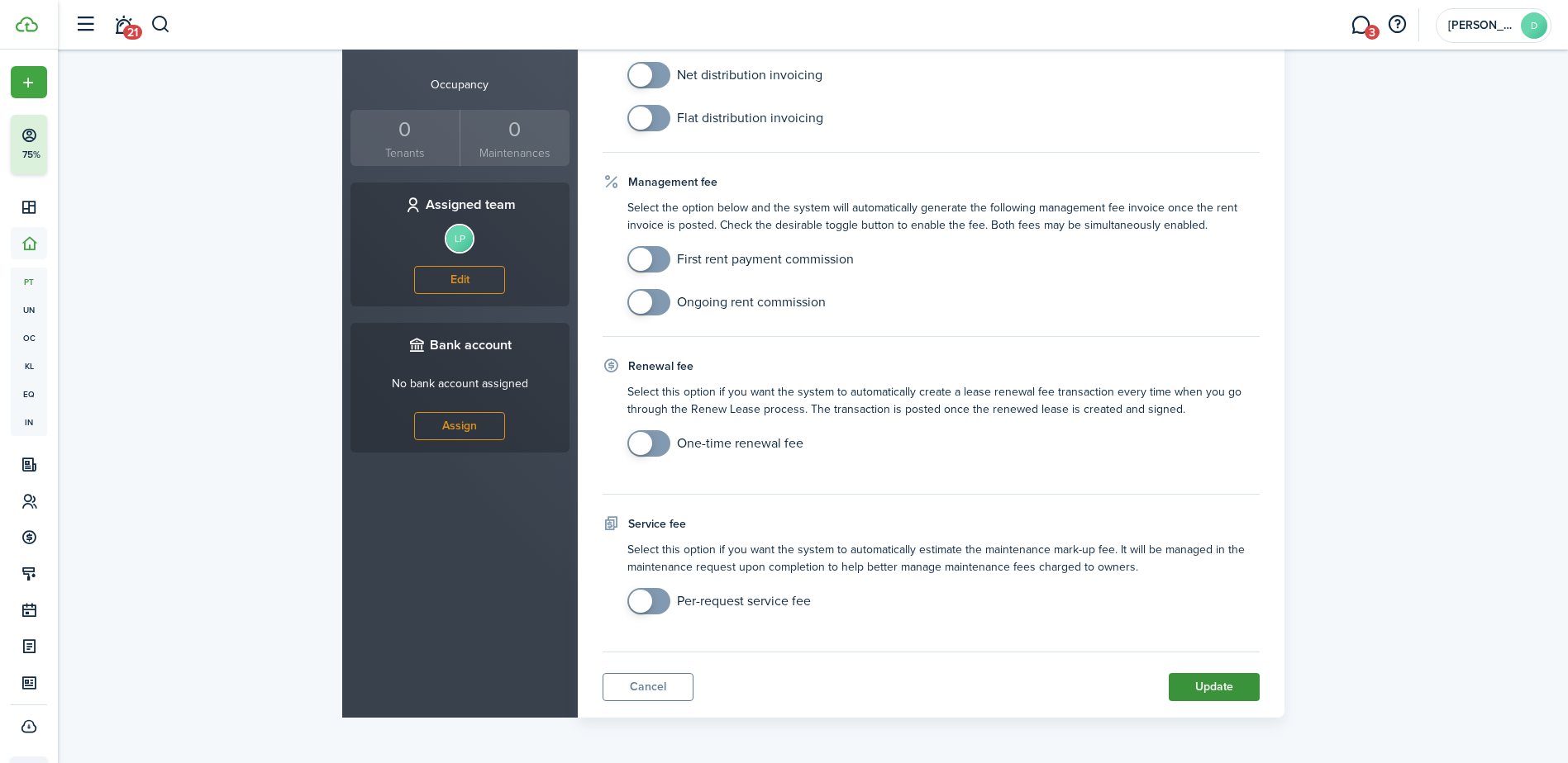
click at [1203, 689] on button "Update" at bounding box center [1214, 688] width 91 height 28
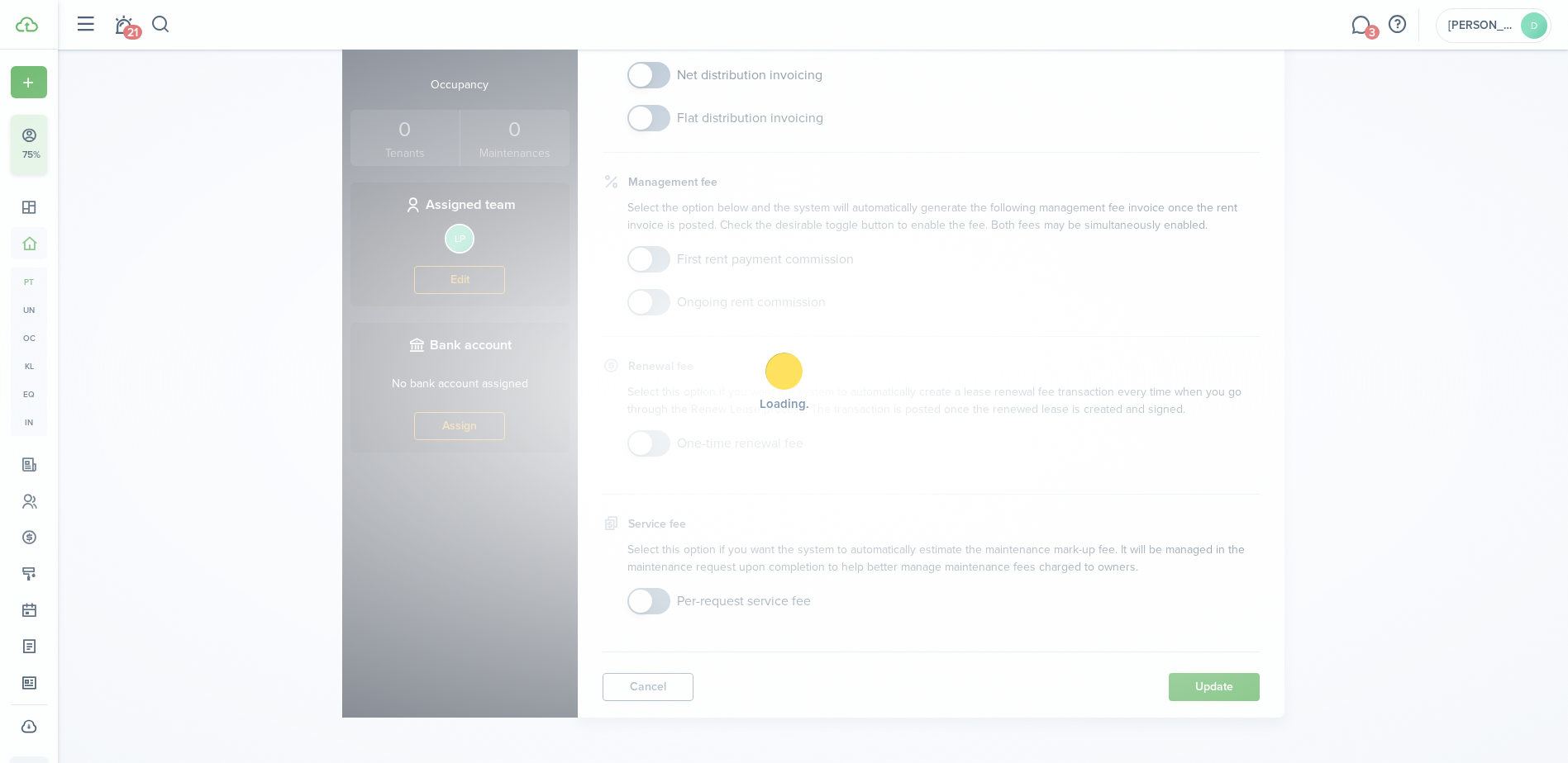
scroll to position [304, 0]
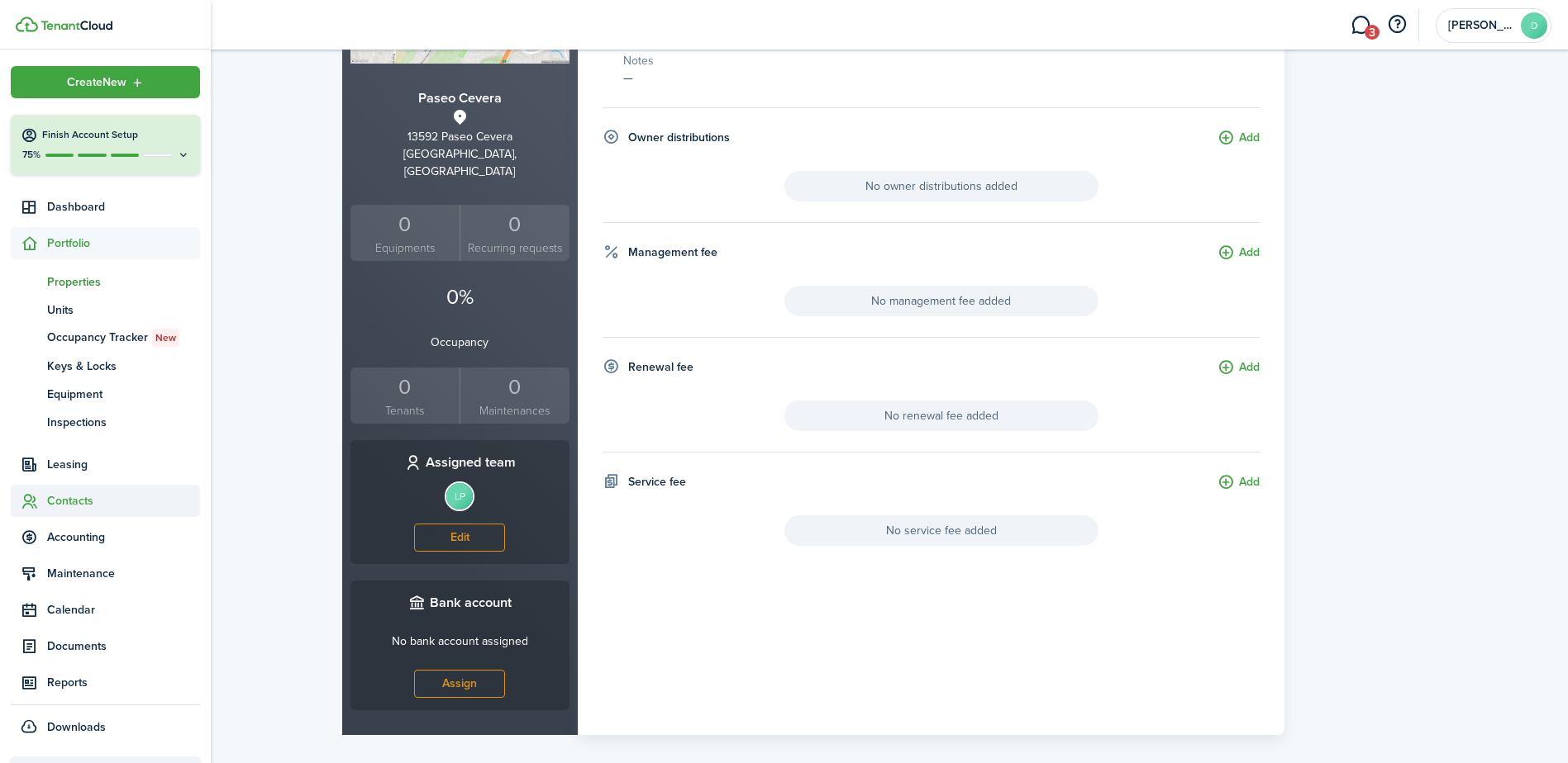
click at [65, 491] on span "Contacts" at bounding box center [105, 501] width 190 height 32
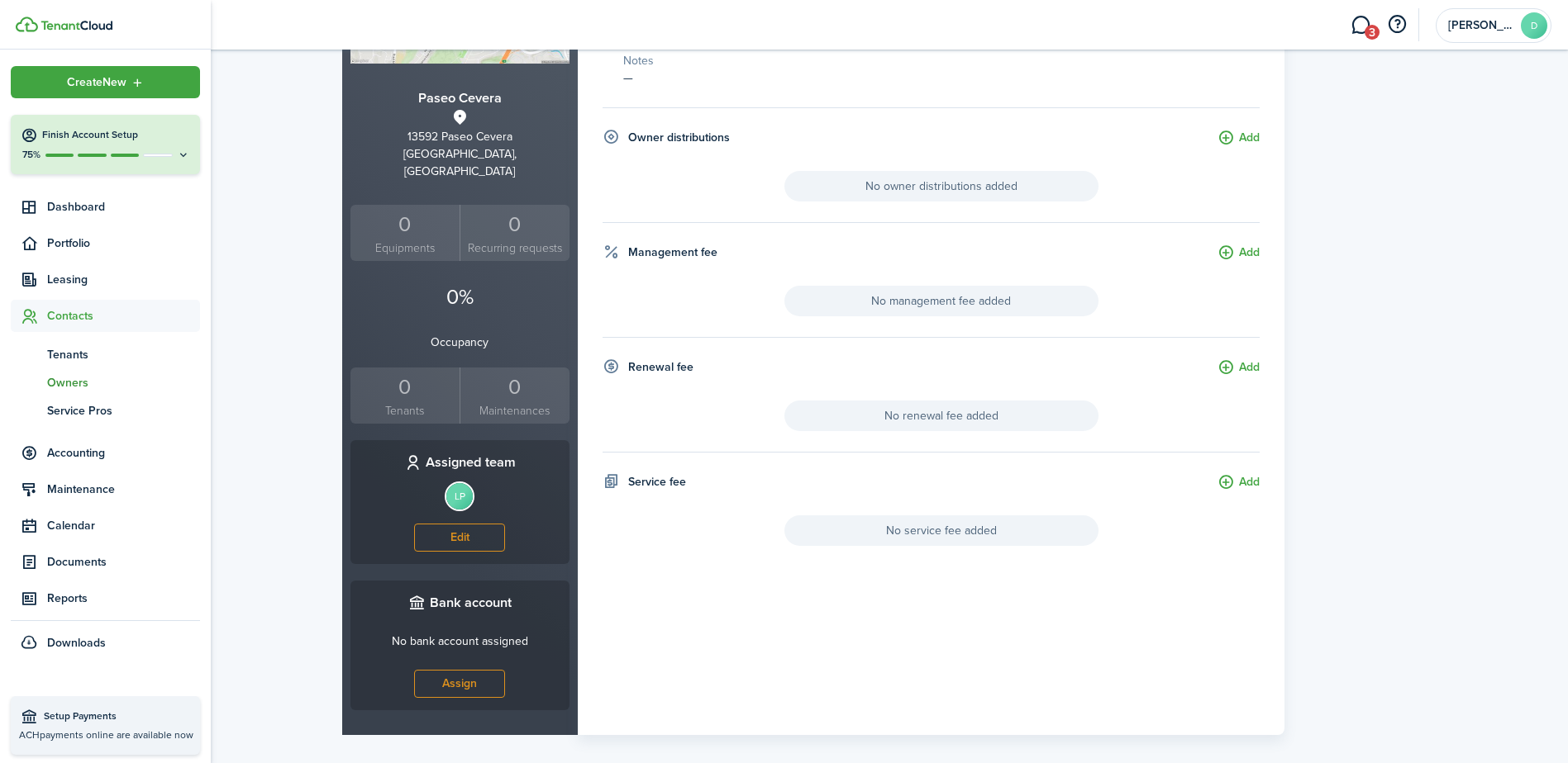
click at [68, 382] on span "Owners" at bounding box center [124, 383] width 153 height 18
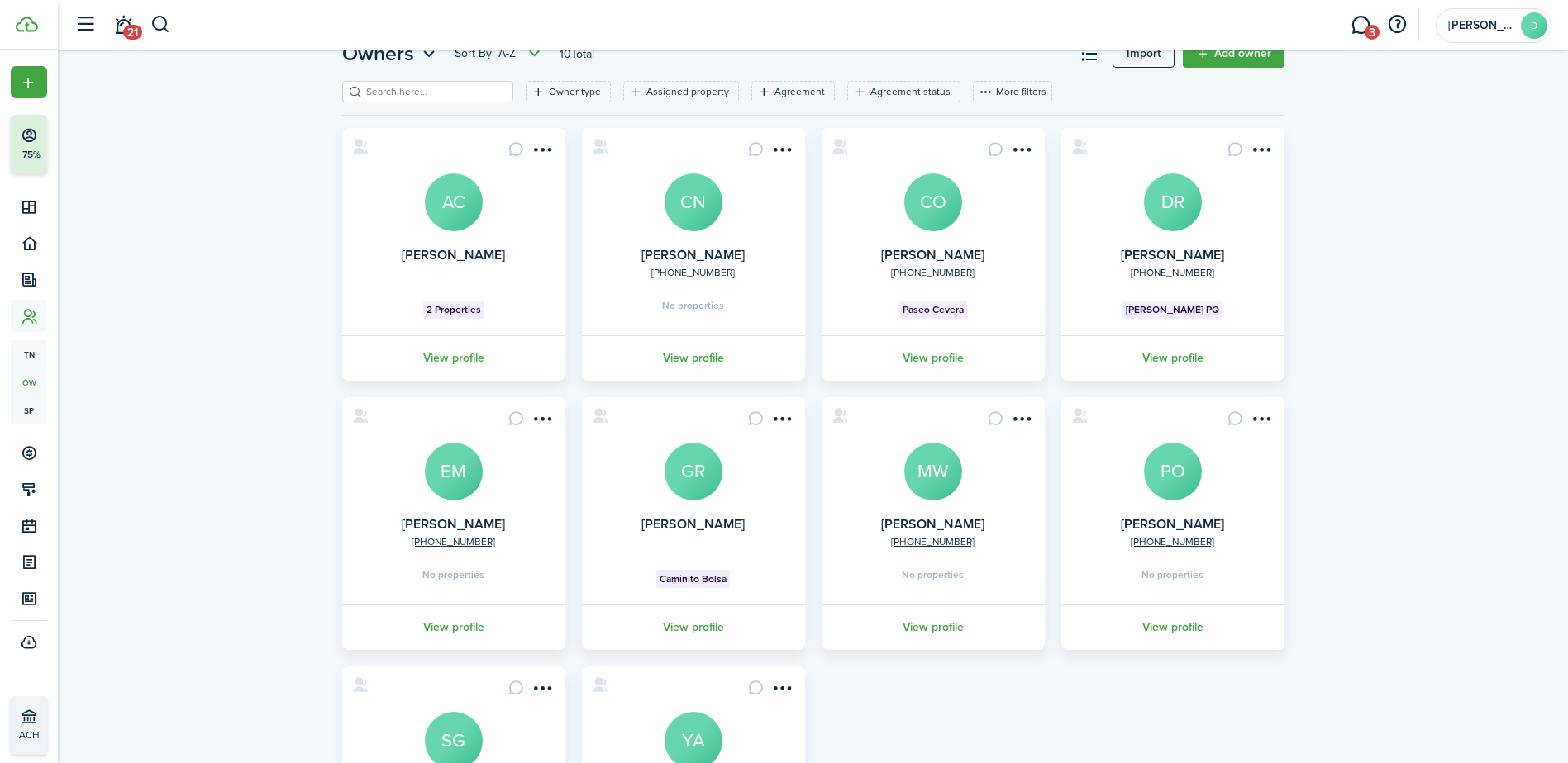
scroll to position [64, 0]
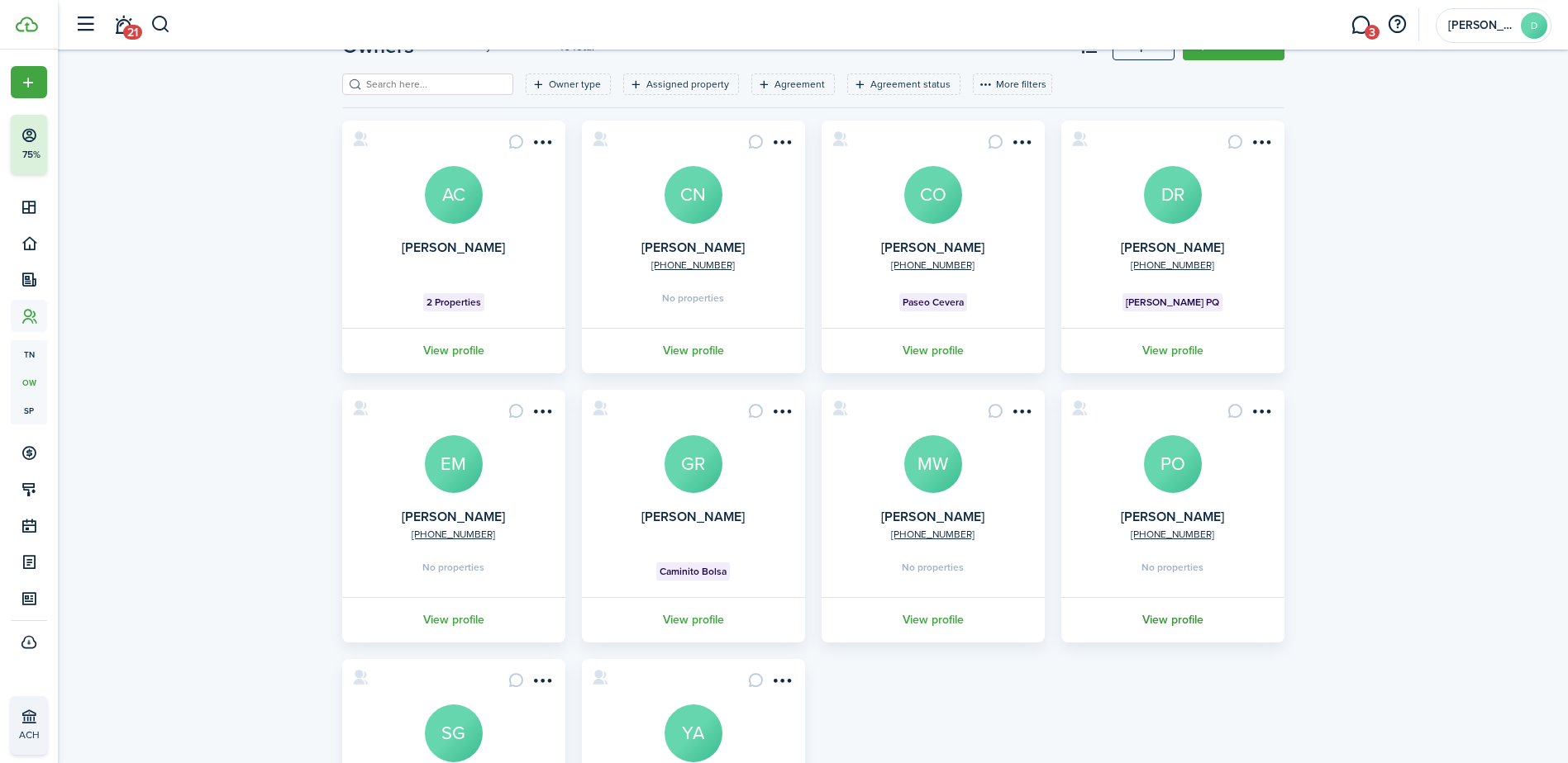
click at [1174, 605] on link "View profile" at bounding box center [1173, 620] width 228 height 46
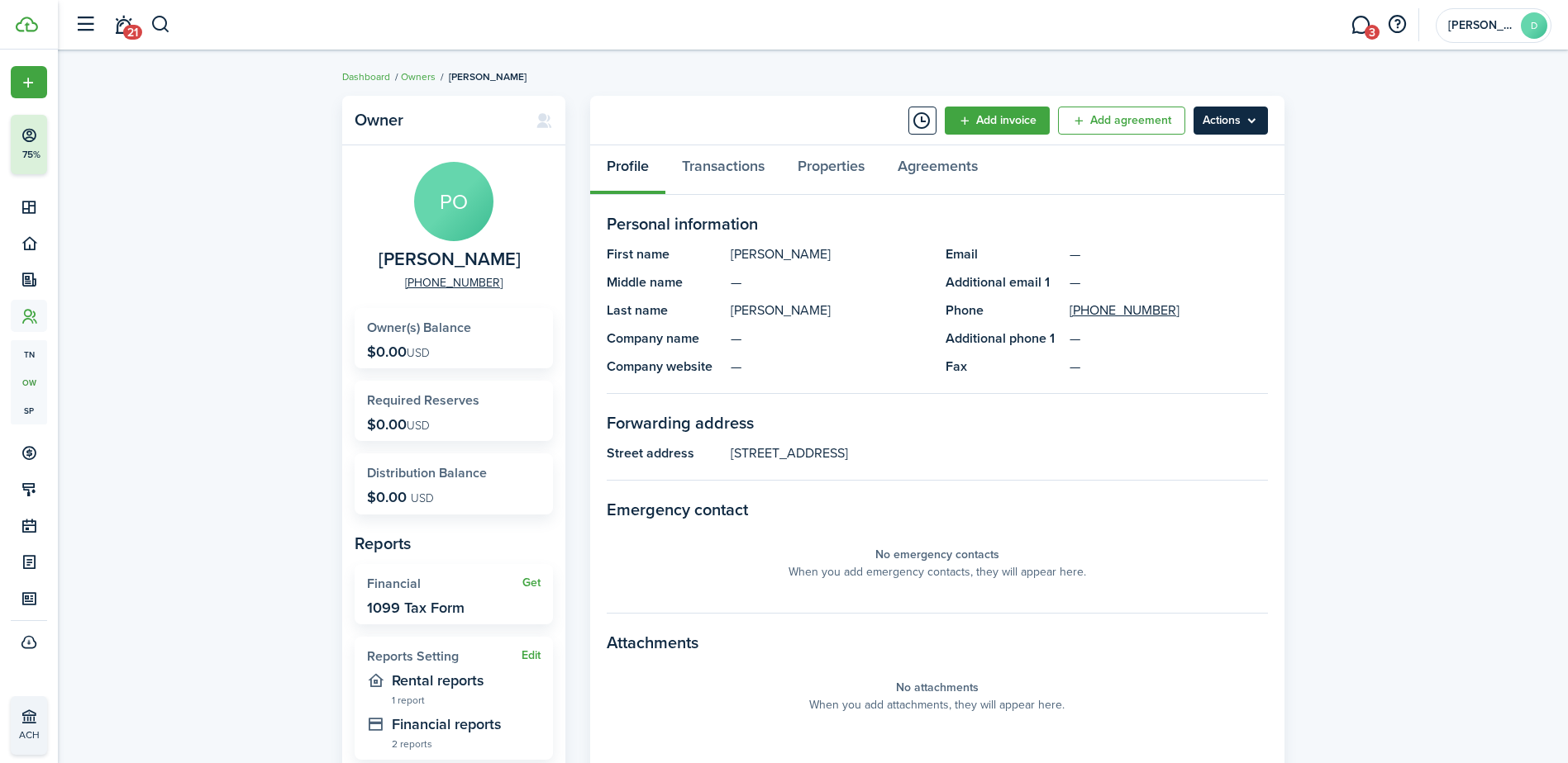
click at [1239, 122] on menu-btn "Actions" at bounding box center [1230, 121] width 75 height 28
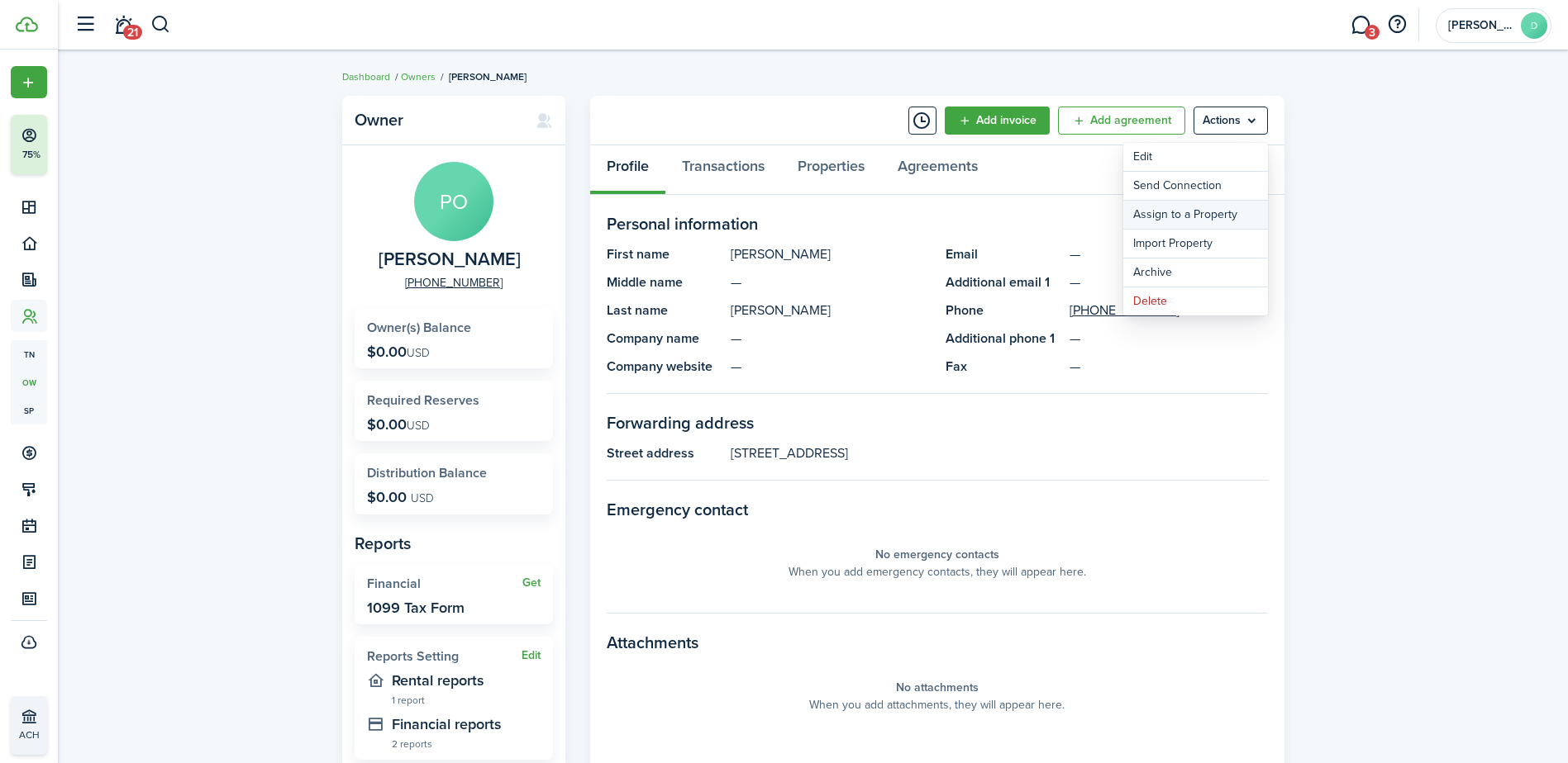
click at [1218, 210] on link "Assign to a Property" at bounding box center [1195, 215] width 145 height 28
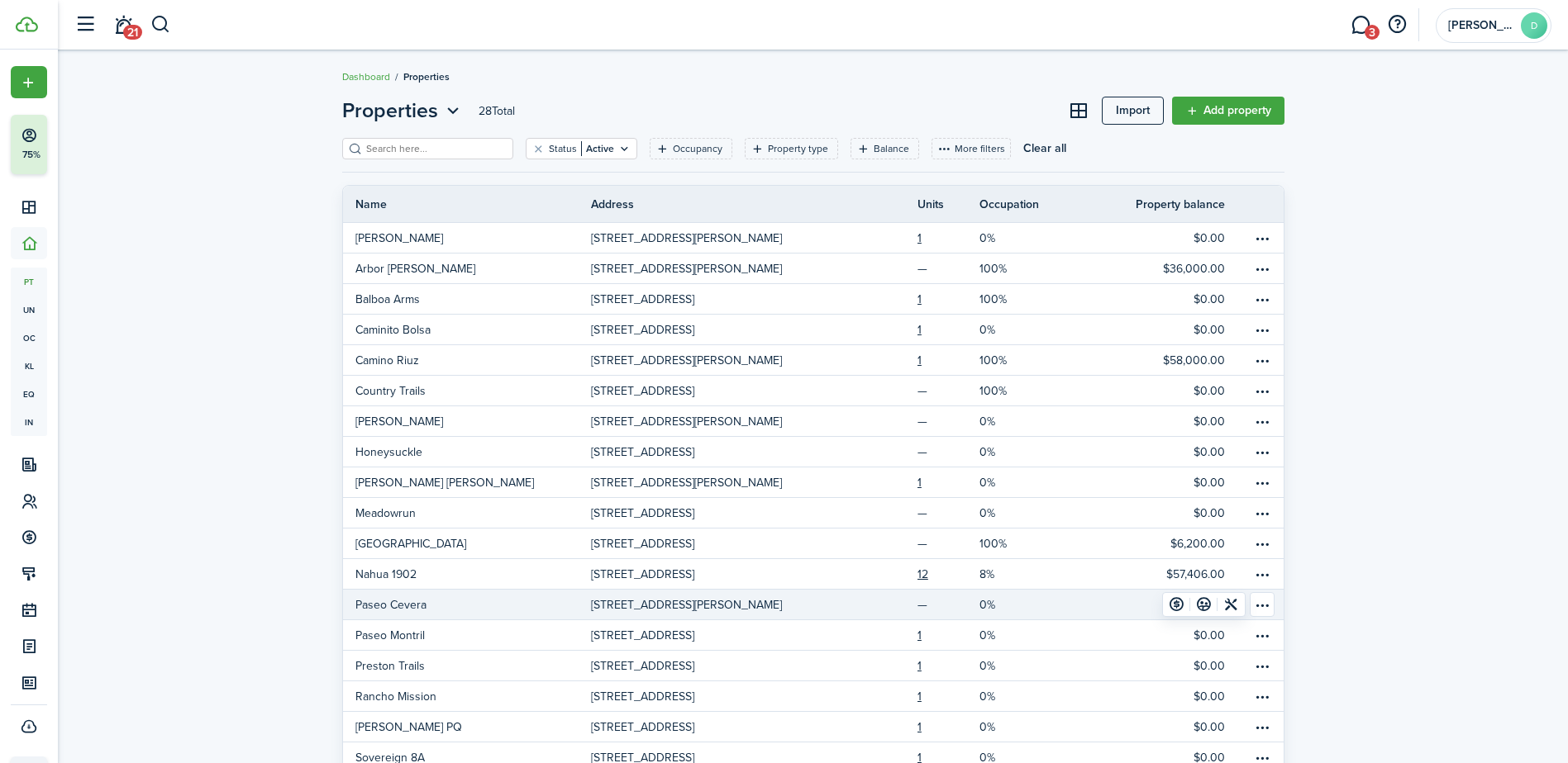
click at [669, 598] on p "[STREET_ADDRESS][PERSON_NAME]" at bounding box center [687, 605] width 191 height 18
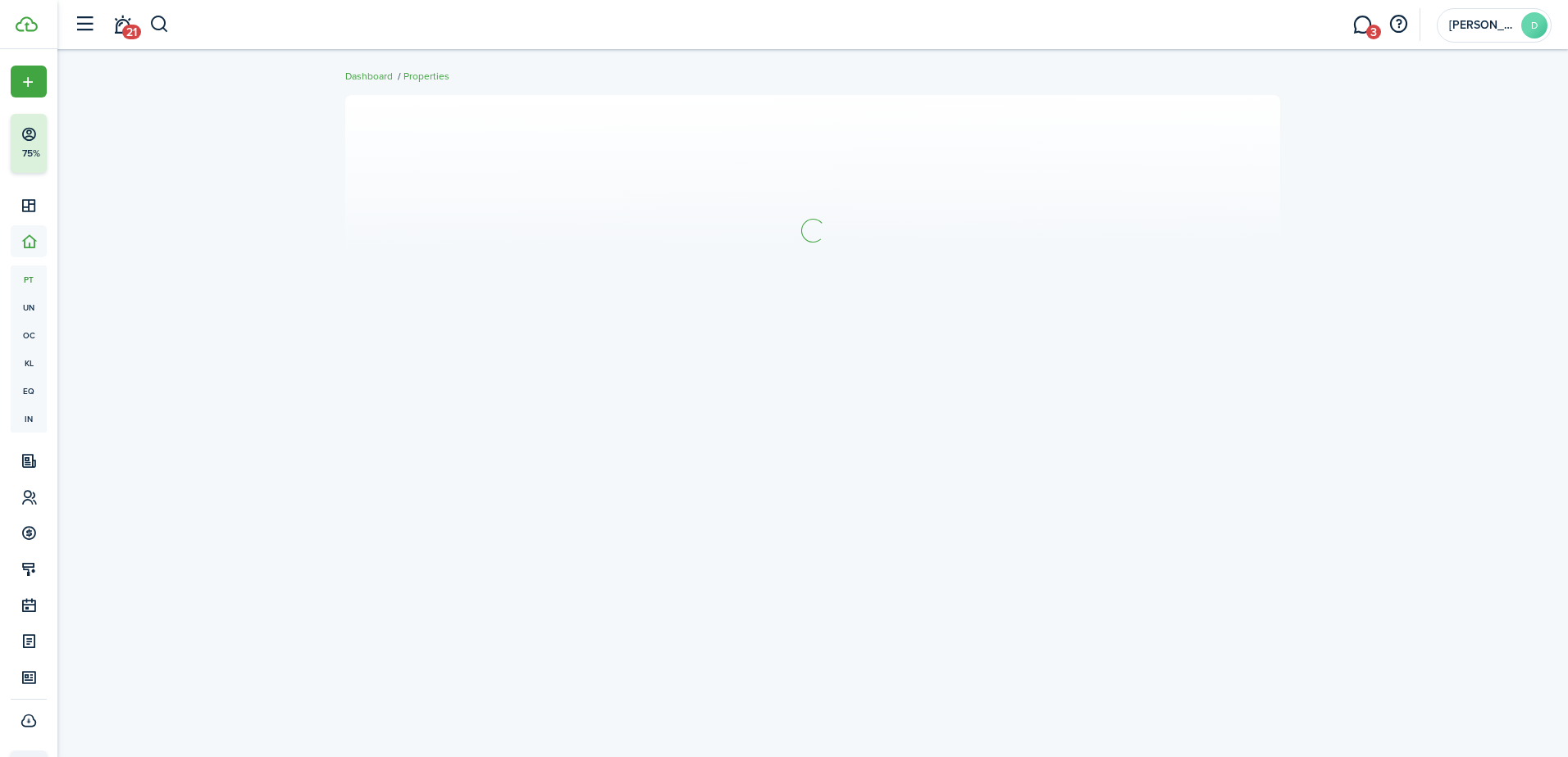
click at [664, 593] on div at bounding box center [812, 404] width 1511 height 633
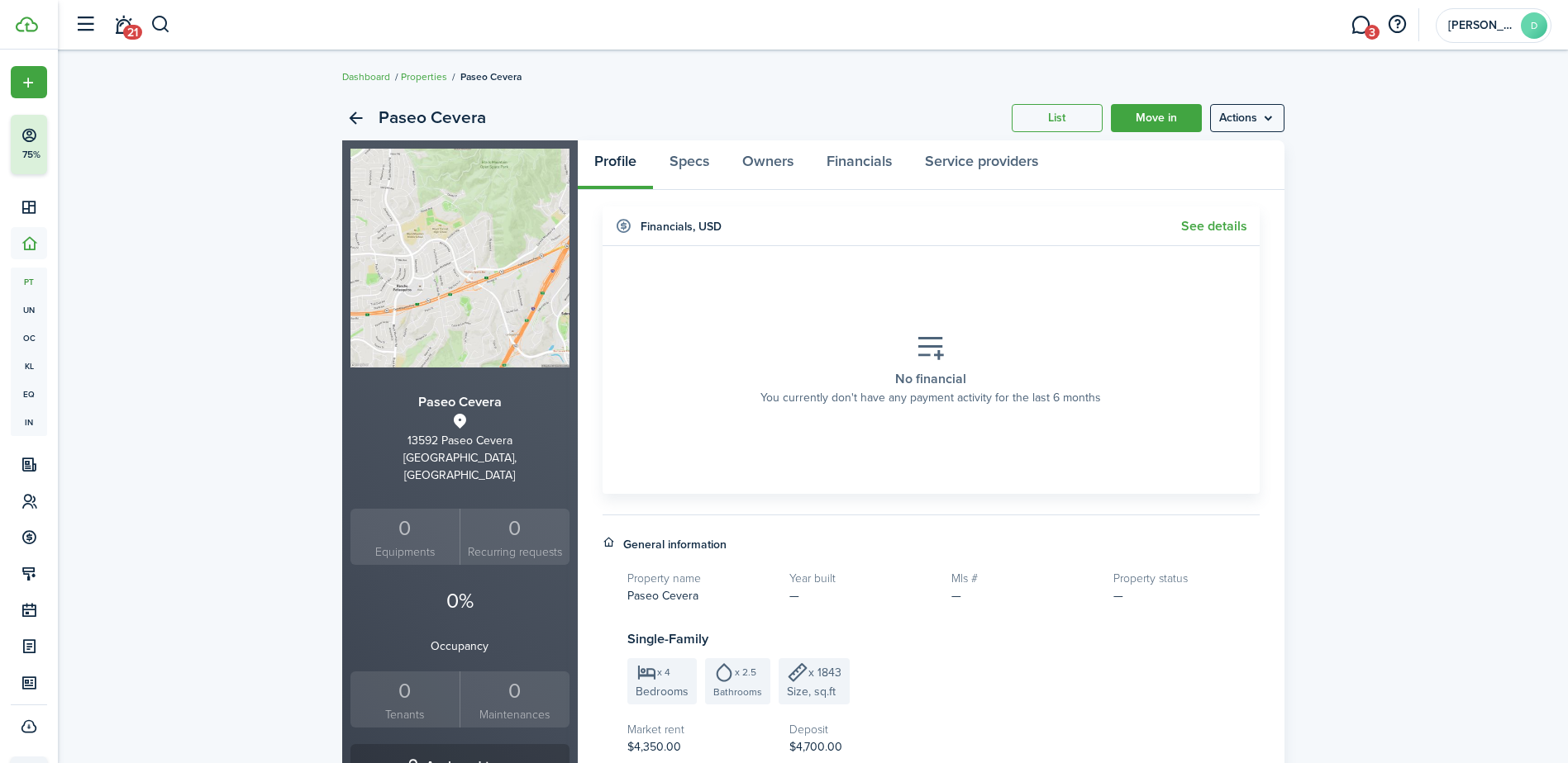
click at [1056, 316] on section "No financial You currently don't have any payment activity for the last 6 months" at bounding box center [931, 370] width 633 height 223
click at [774, 161] on link "Owners" at bounding box center [768, 165] width 84 height 50
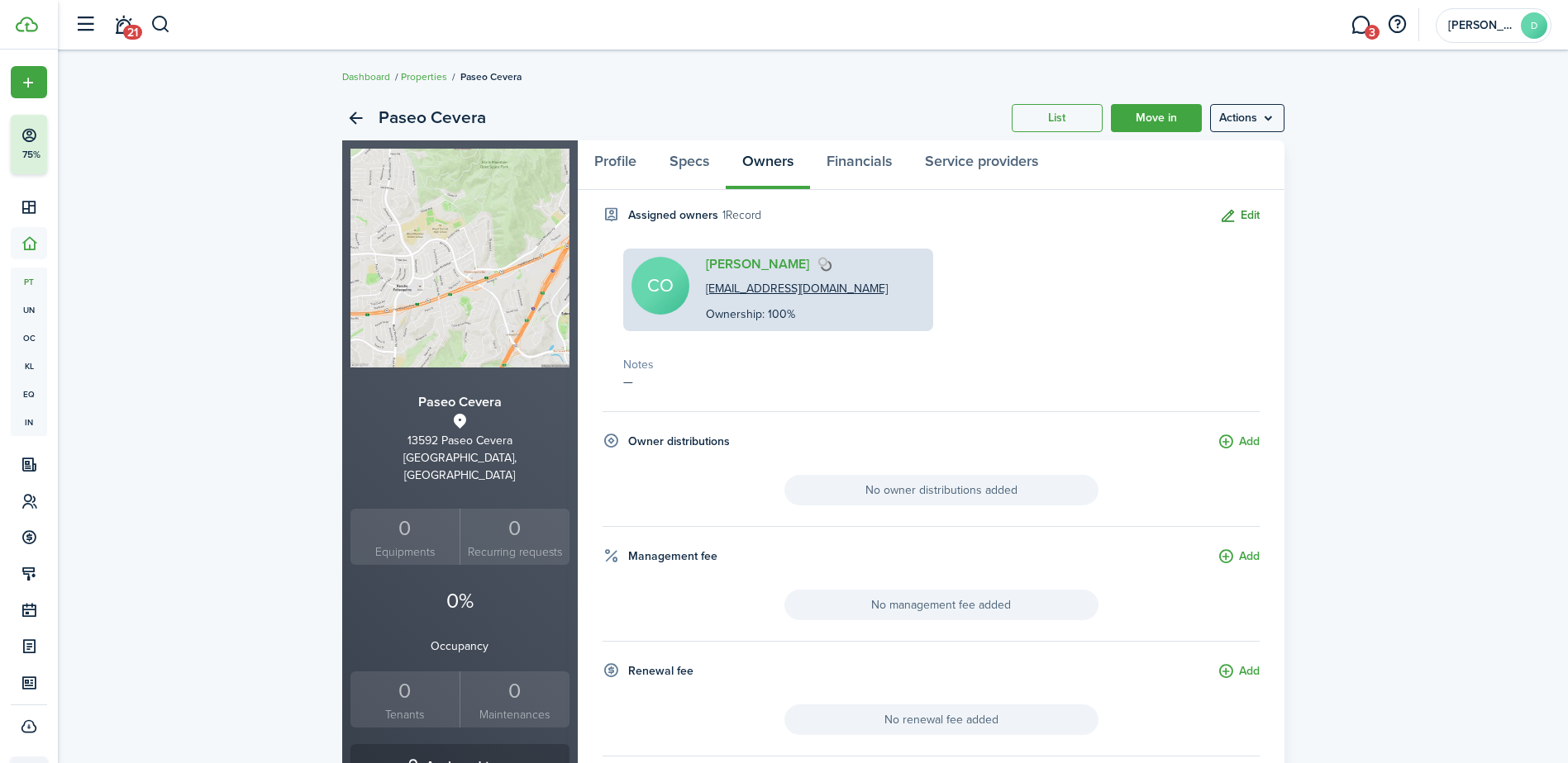
click at [1253, 216] on button "Edit" at bounding box center [1240, 217] width 40 height 19
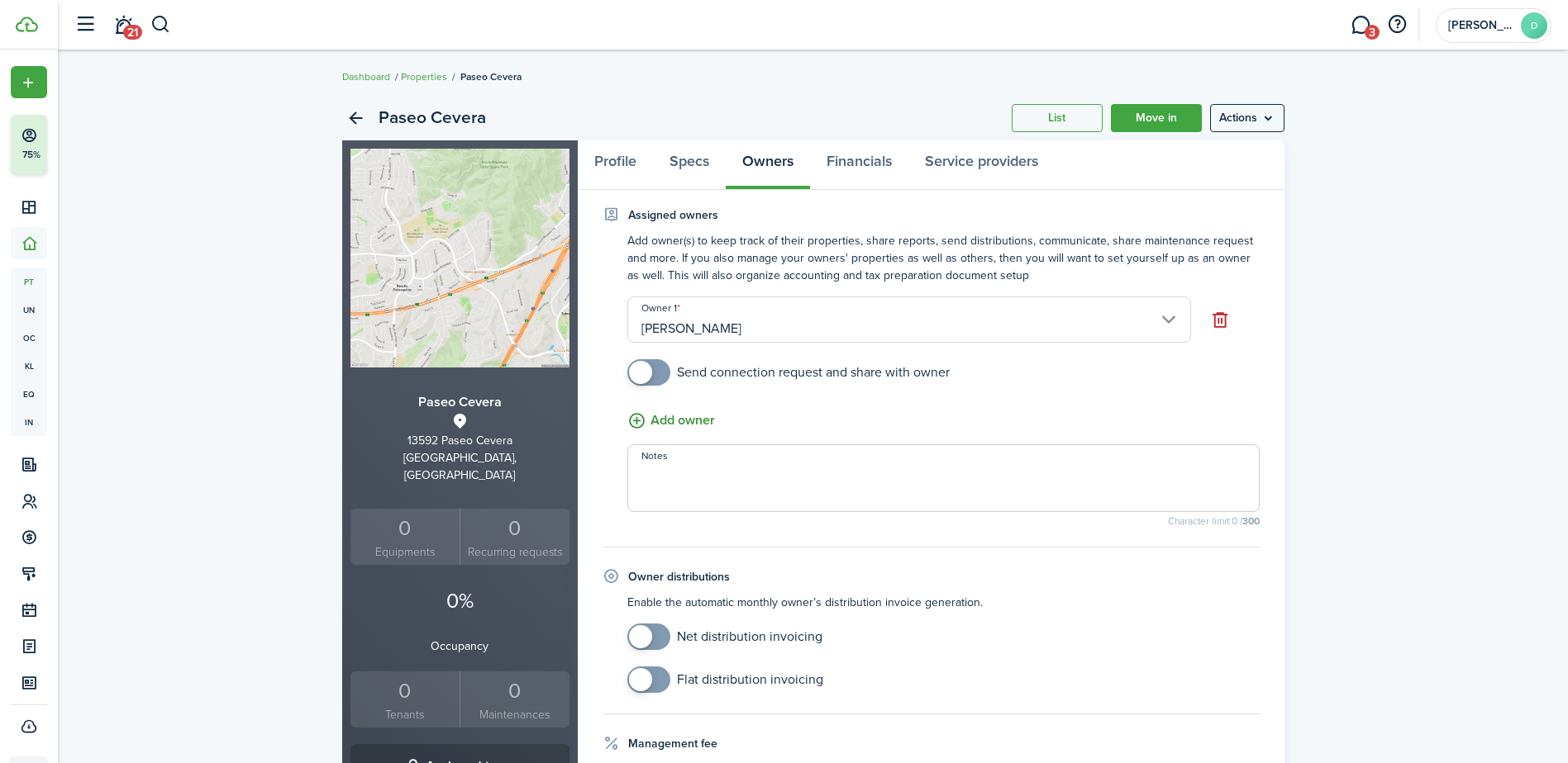
click at [672, 421] on button "Add owner" at bounding box center [671, 421] width 88 height 21
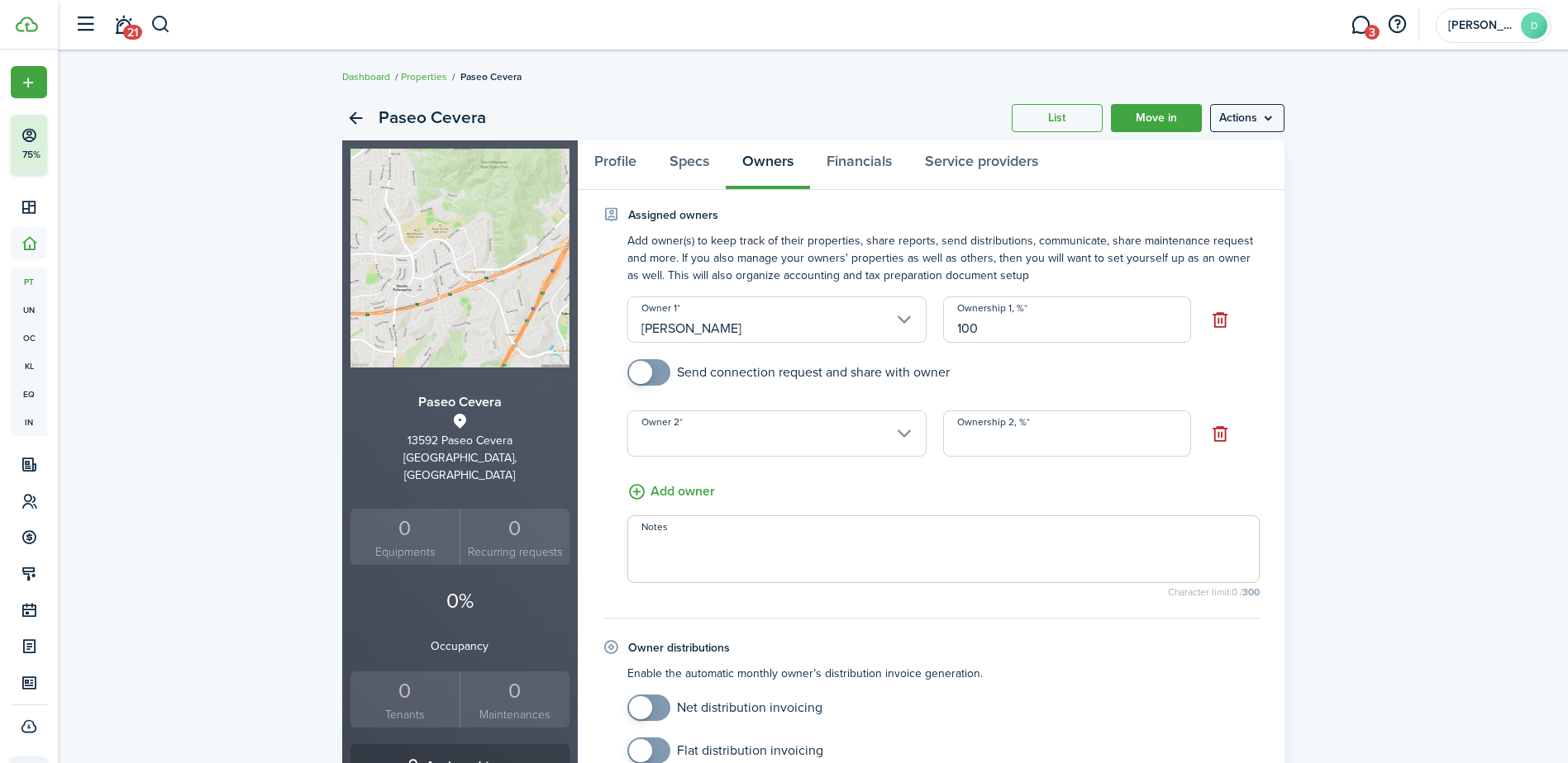
click at [895, 425] on input "Owner 2" at bounding box center [777, 433] width 300 height 46
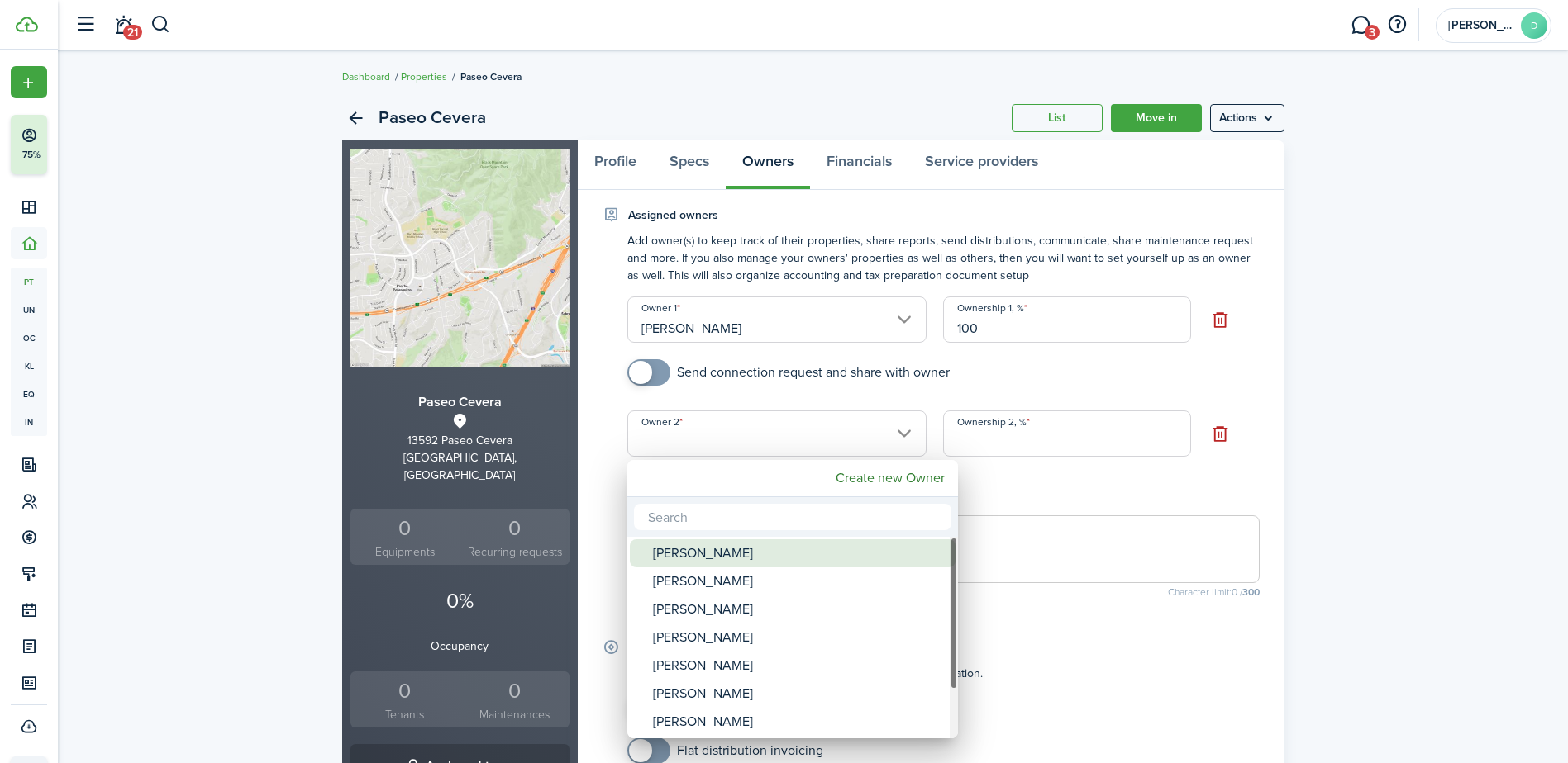
click at [755, 557] on div "[PERSON_NAME]" at bounding box center [798, 553] width 292 height 28
type input "[PERSON_NAME]"
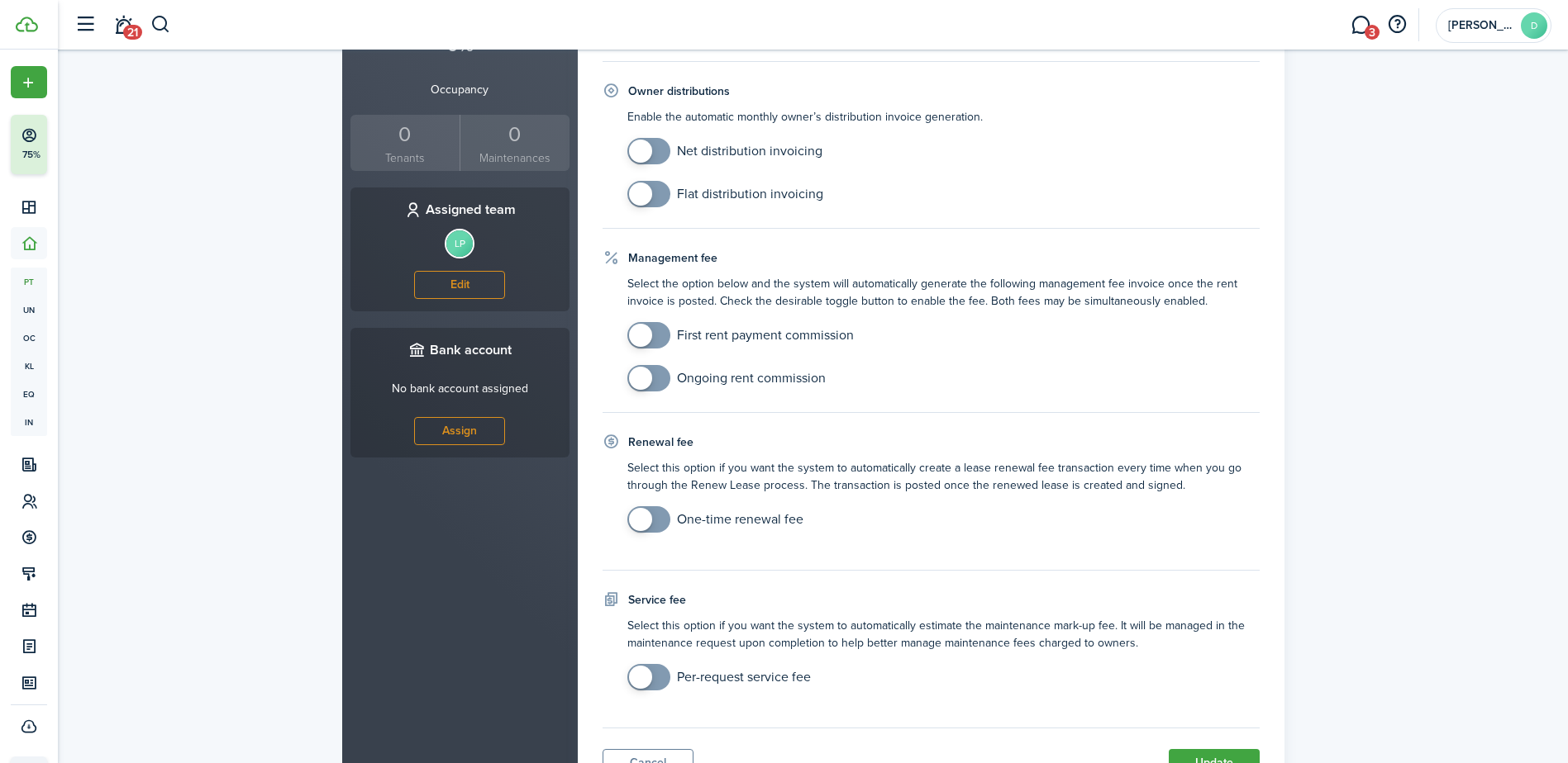
scroll to position [633, 0]
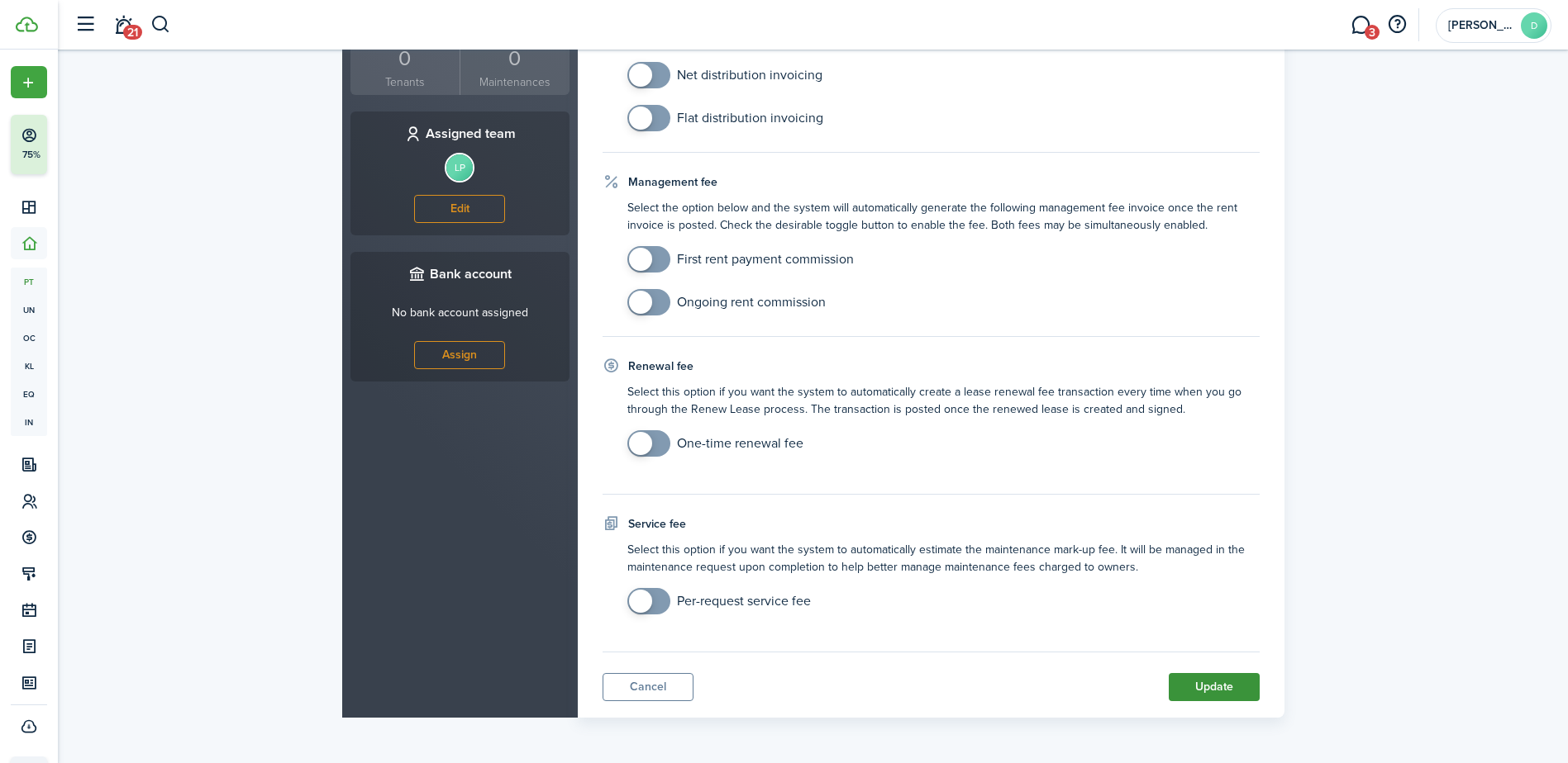
click at [1214, 677] on button "Update" at bounding box center [1214, 688] width 91 height 28
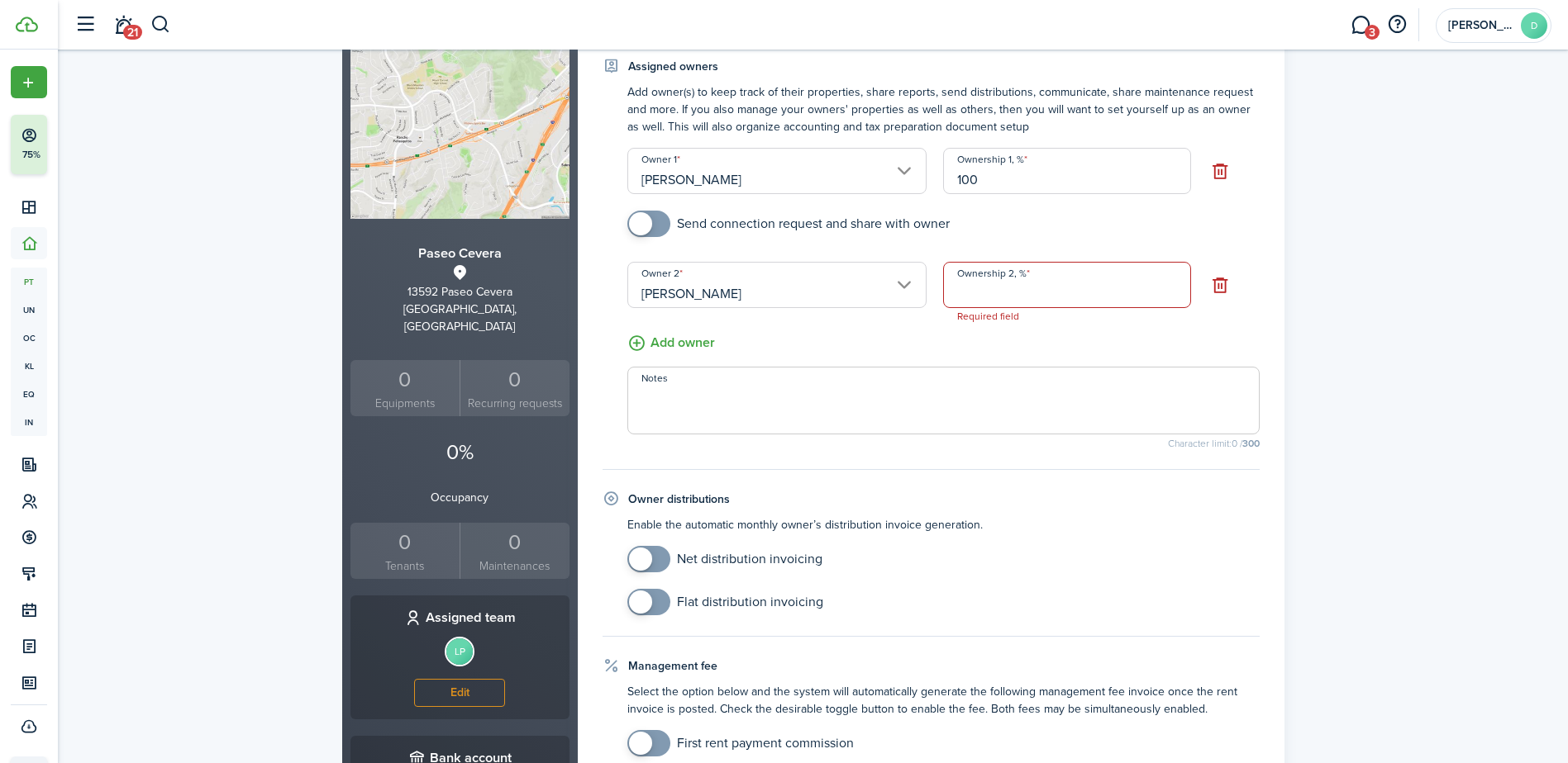
scroll to position [52, 0]
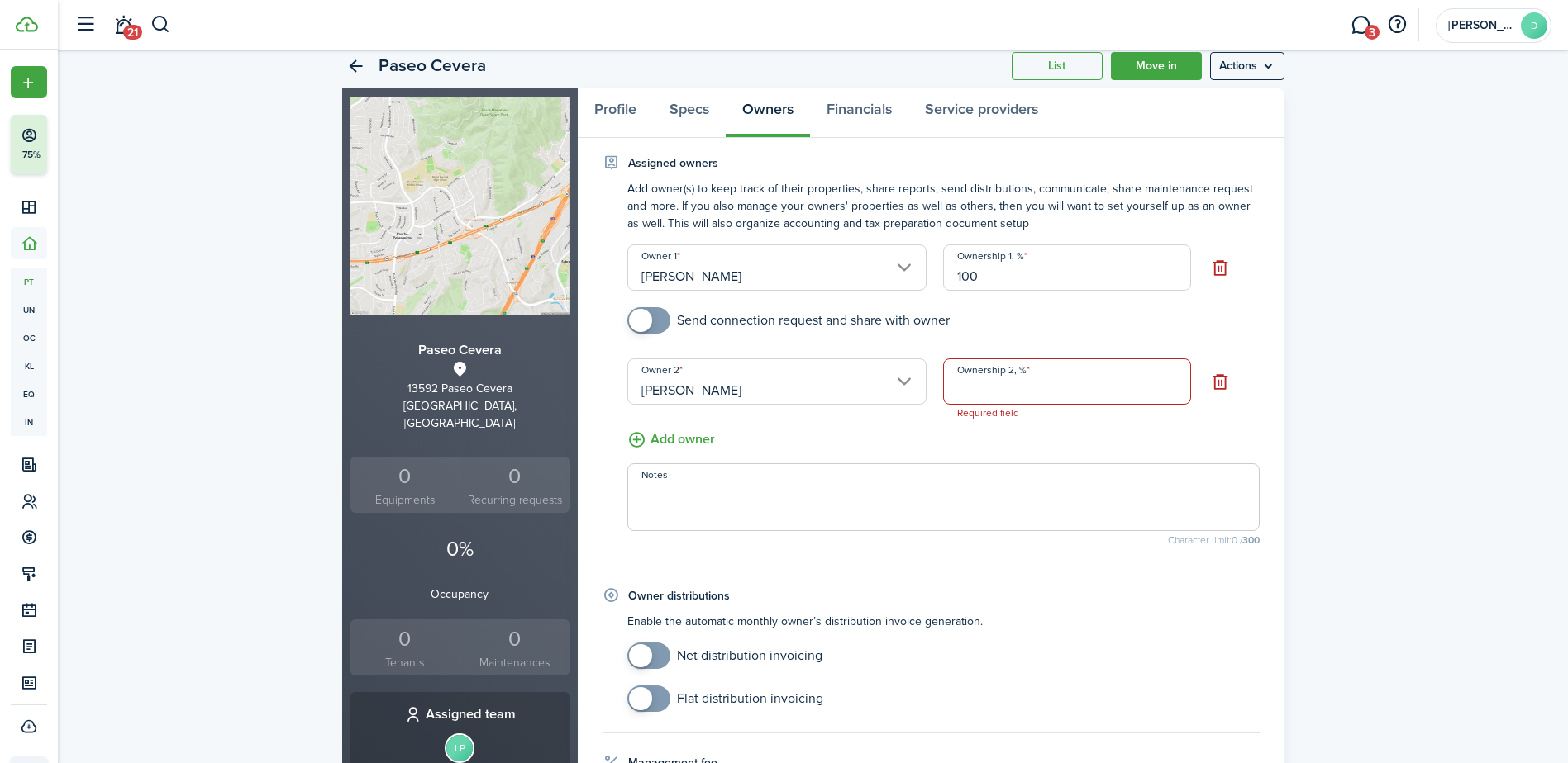
drag, startPoint x: 1007, startPoint y: 270, endPoint x: 934, endPoint y: 280, distance: 73.7
click at [934, 280] on div "Ownership 1, % 100" at bounding box center [1066, 267] width 264 height 46
type input "50"
click at [1388, 343] on div "Paseo Cevera List Move in Actions Paseo Cevera [STREET_ADDRESS], US 0 Equipment…" at bounding box center [813, 672] width 1510 height 1272
click at [1103, 392] on input "Ownership 2, %" at bounding box center [1067, 382] width 247 height 46
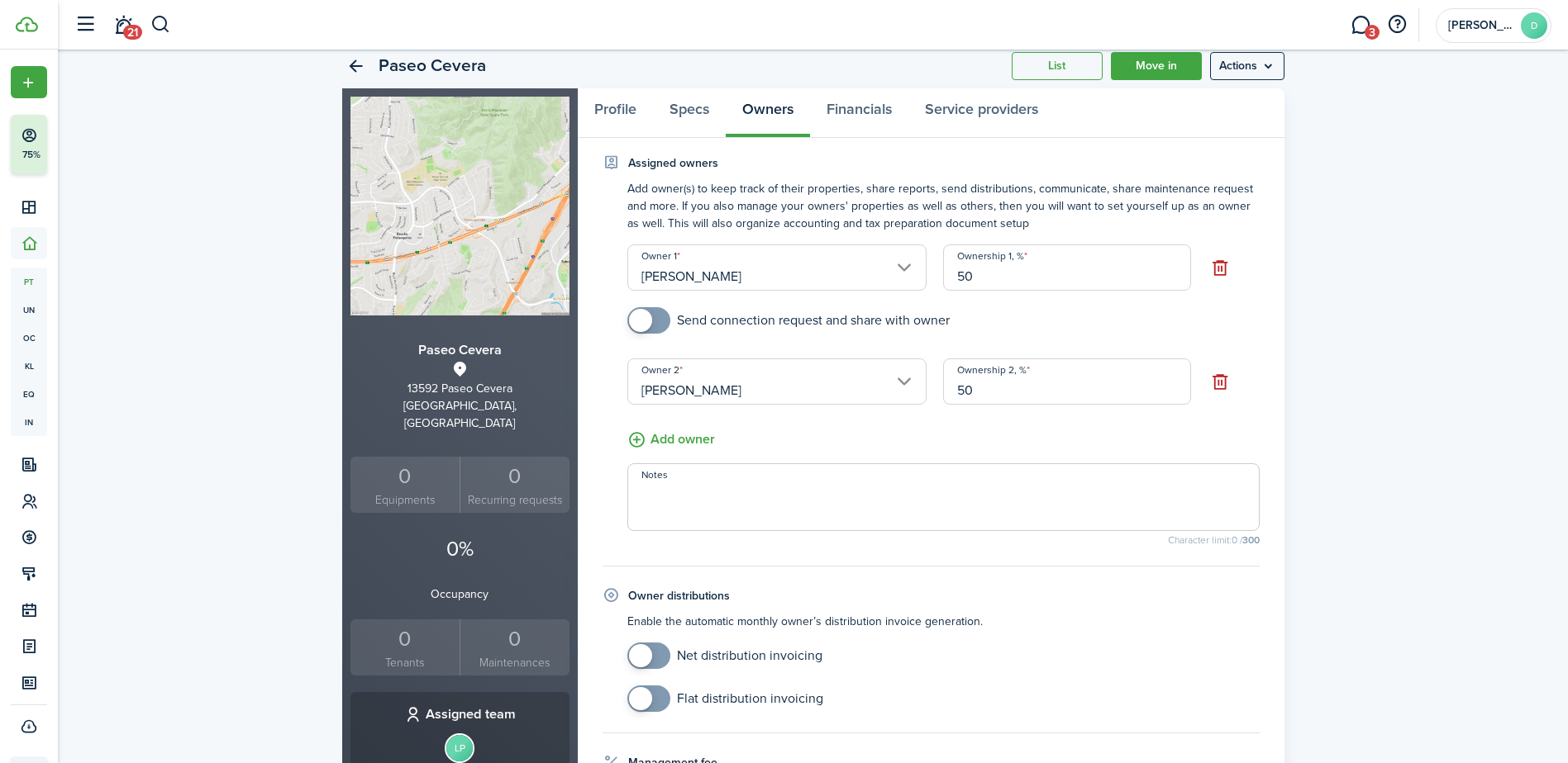
type input "50"
click at [1342, 389] on div "Paseo Cevera List Move in Actions Paseo Cevera [STREET_ADDRESS], US 0 Equipment…" at bounding box center [813, 672] width 1510 height 1272
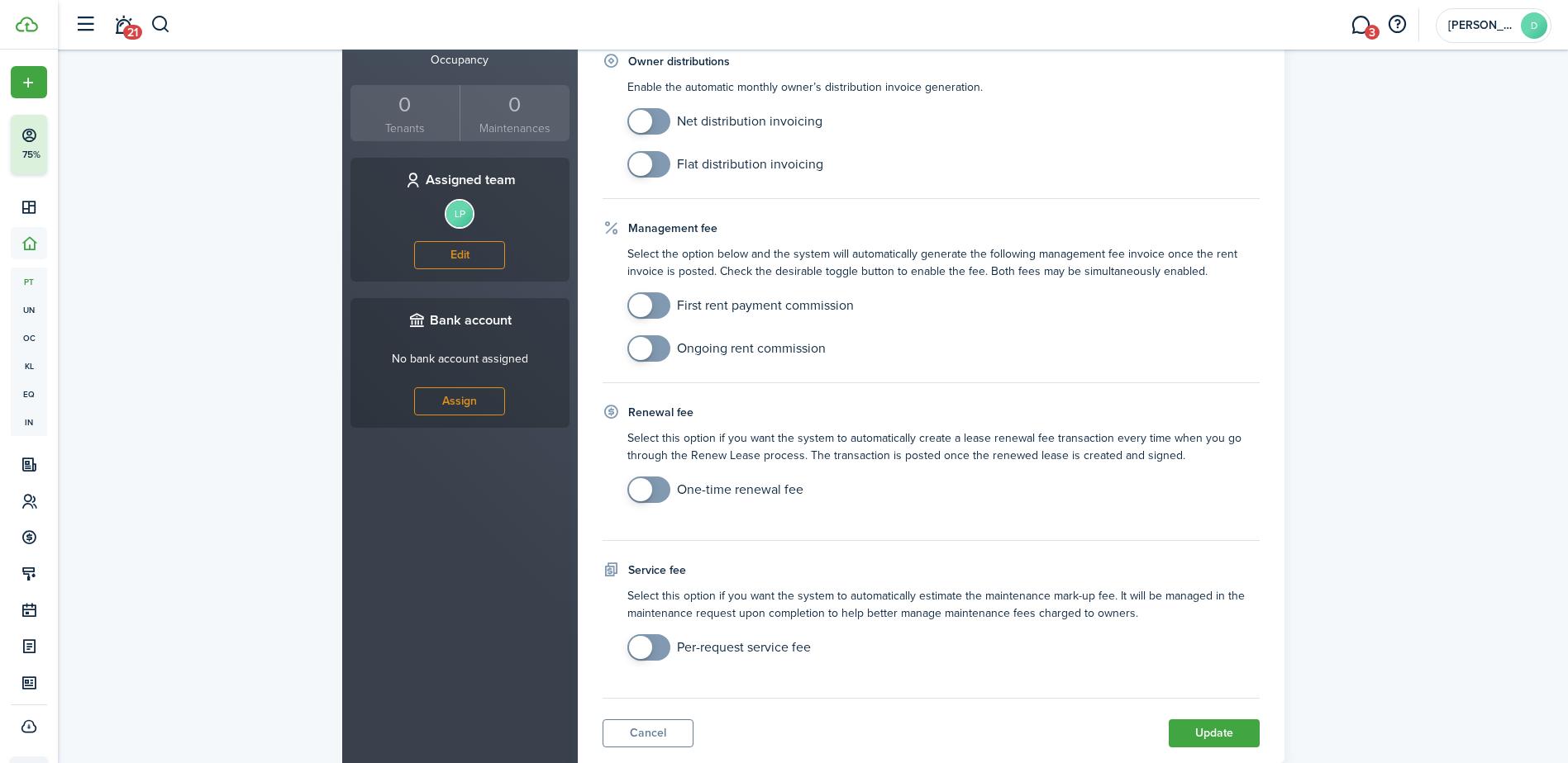
scroll to position [624, 0]
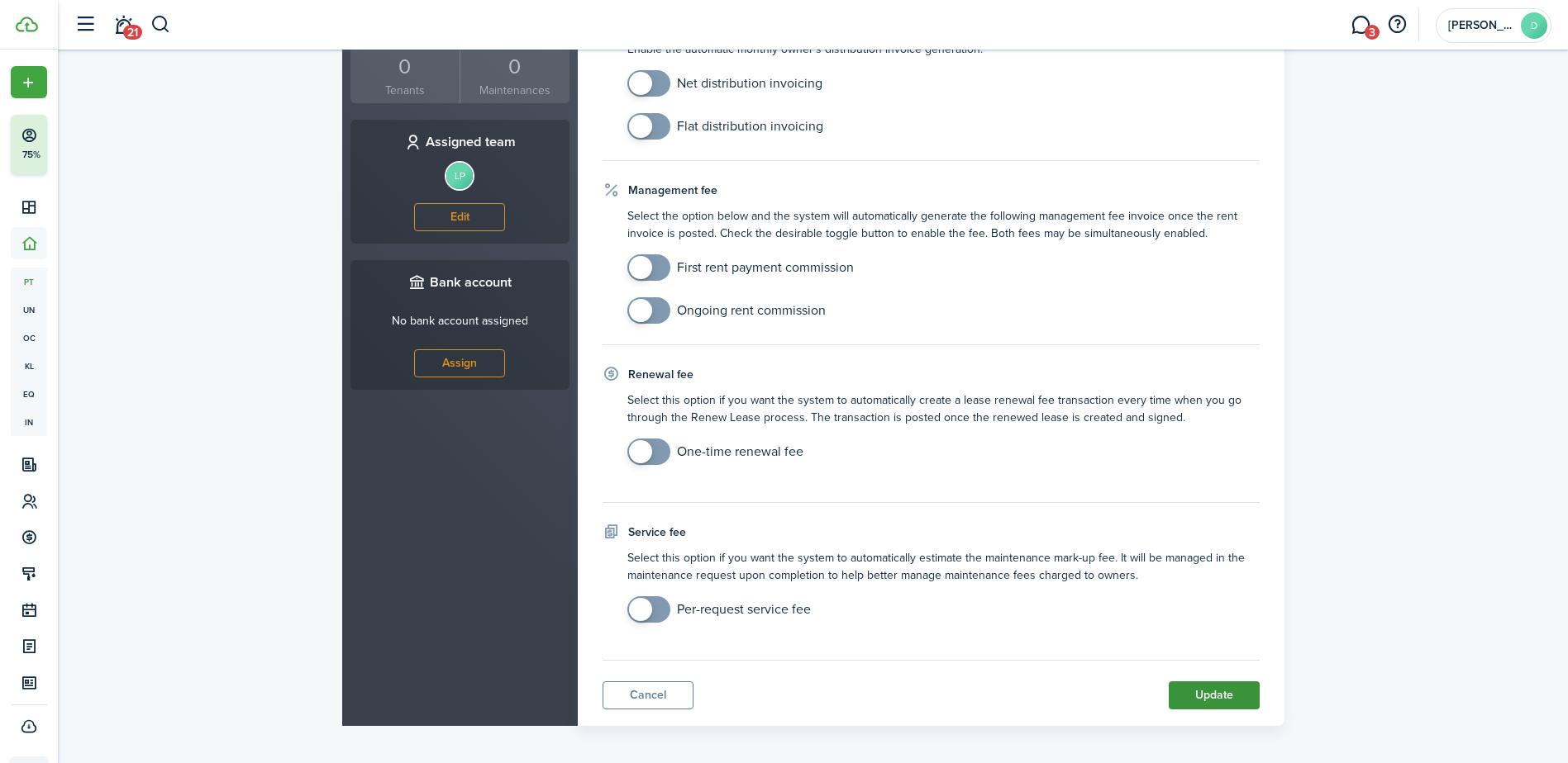
click at [1214, 698] on button "Update" at bounding box center [1214, 695] width 91 height 28
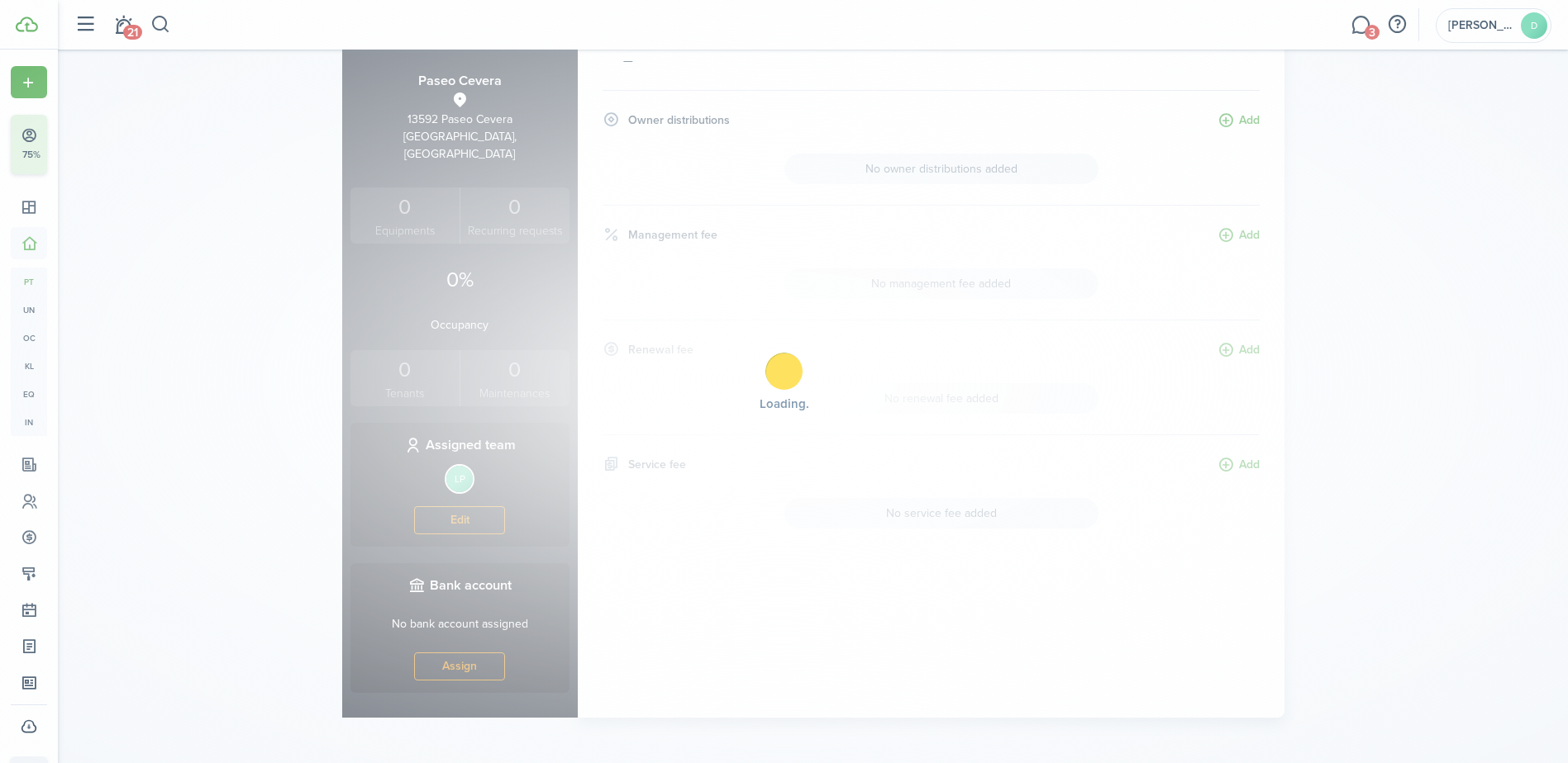
scroll to position [304, 0]
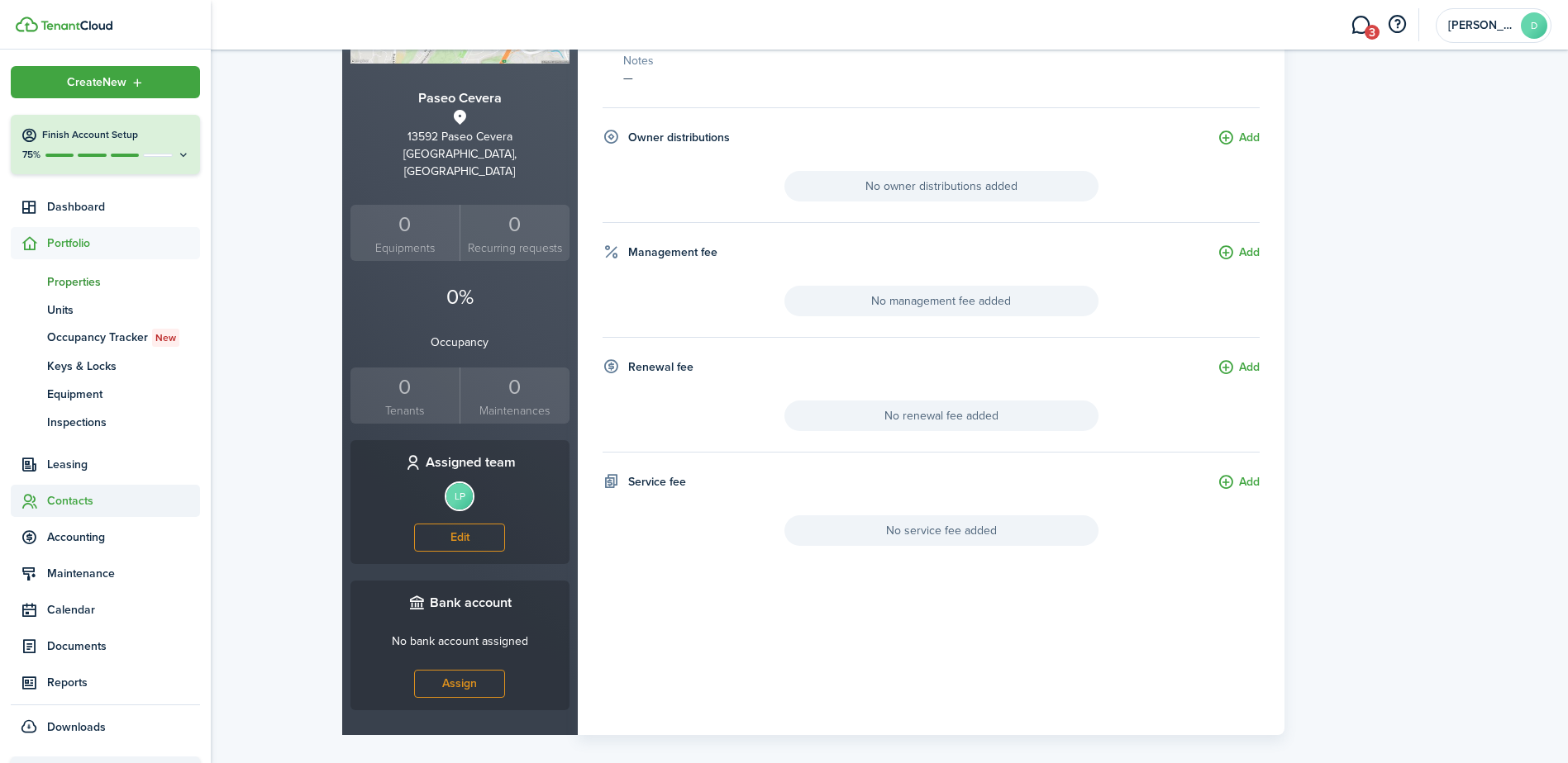
click at [71, 499] on span "Contacts" at bounding box center [124, 501] width 153 height 18
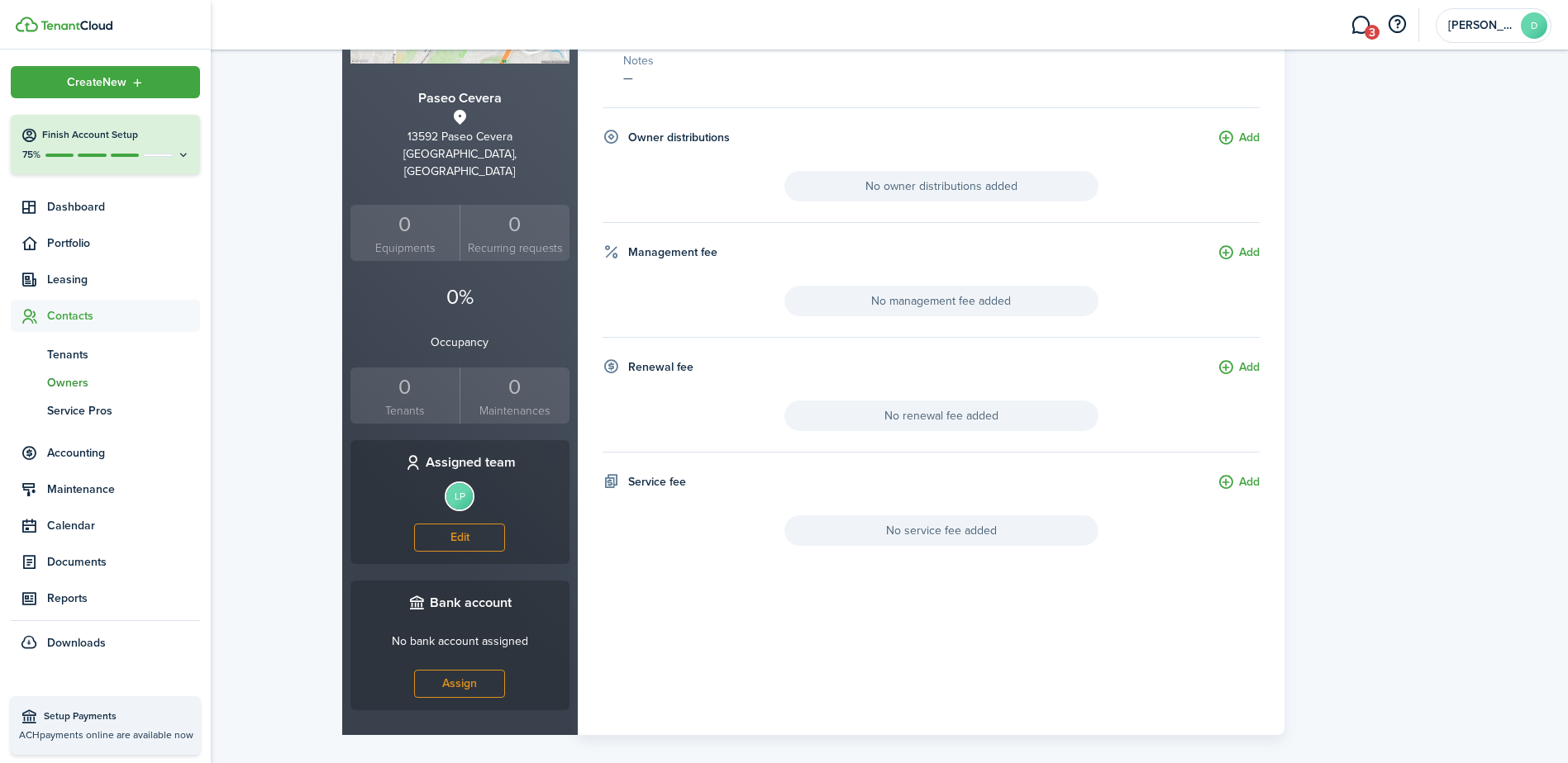
click at [78, 378] on span "Owners" at bounding box center [124, 383] width 153 height 18
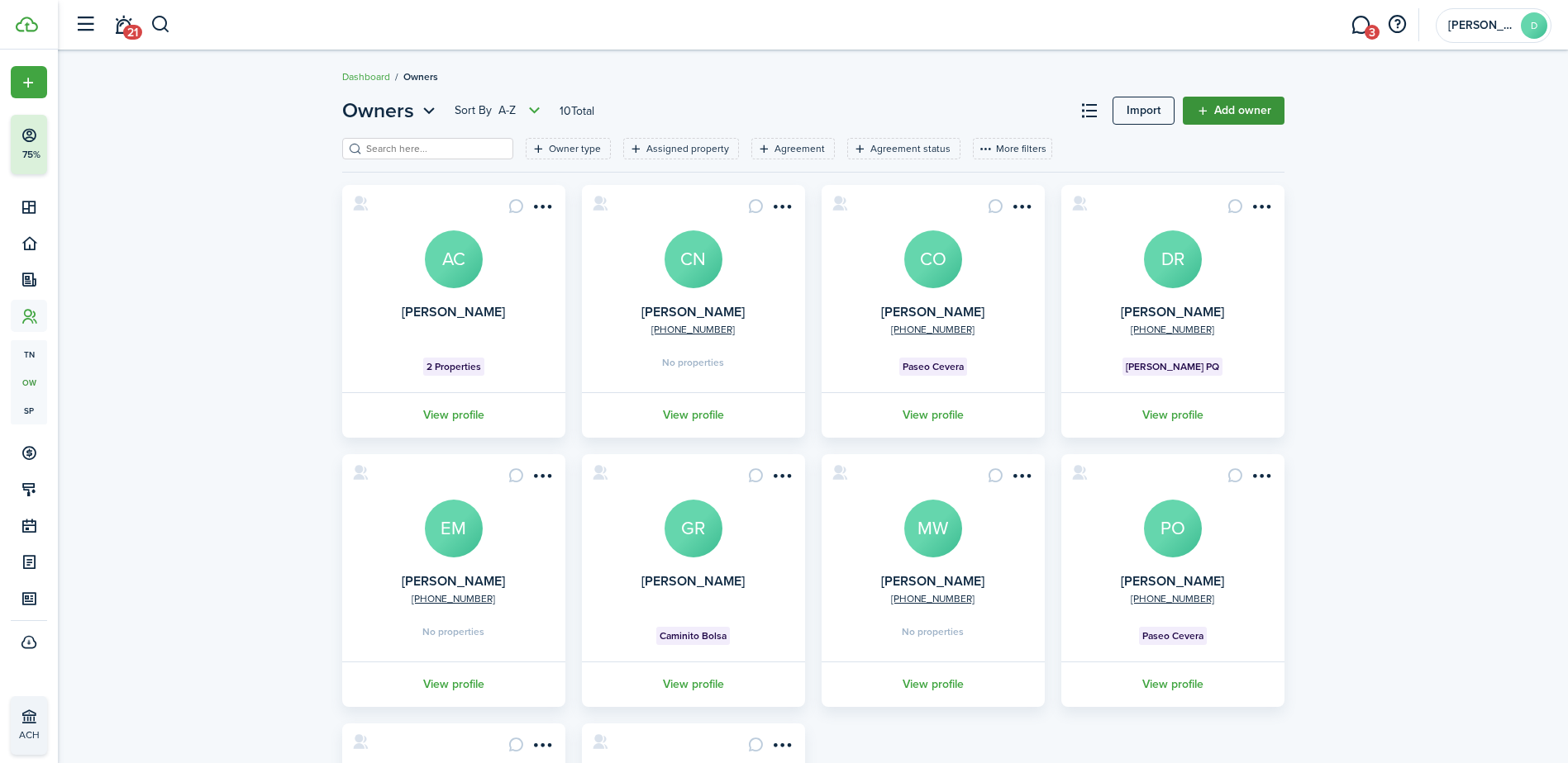
click at [1223, 98] on link "Add owner" at bounding box center [1234, 111] width 102 height 28
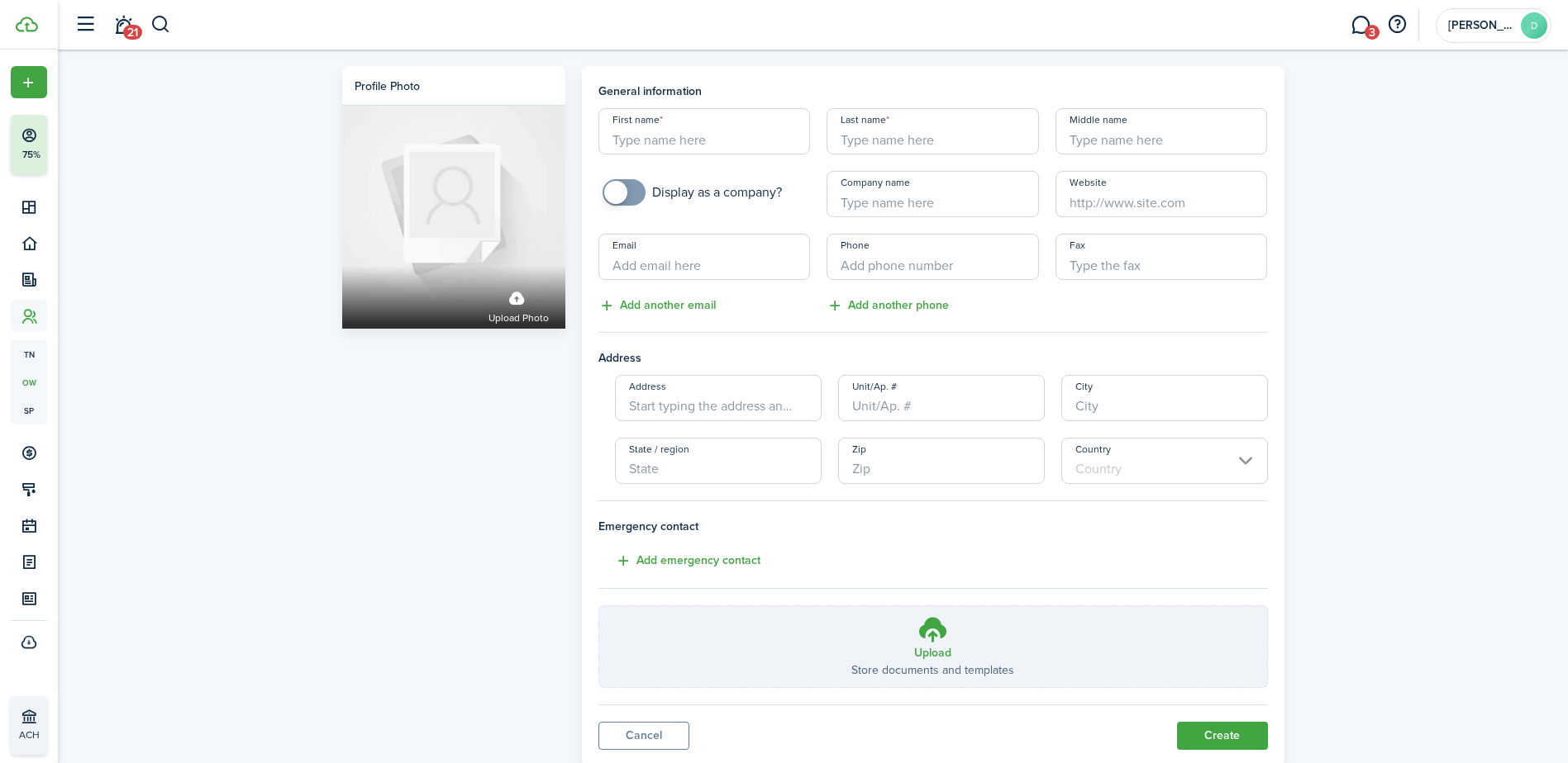
click at [714, 147] on input "First name" at bounding box center [705, 131] width 212 height 46
type input "[PERSON_NAME]"
click at [860, 134] on input "Last name" at bounding box center [933, 131] width 212 height 46
type input "[PERSON_NAME]"
click at [787, 246] on input "Email" at bounding box center [705, 257] width 212 height 46
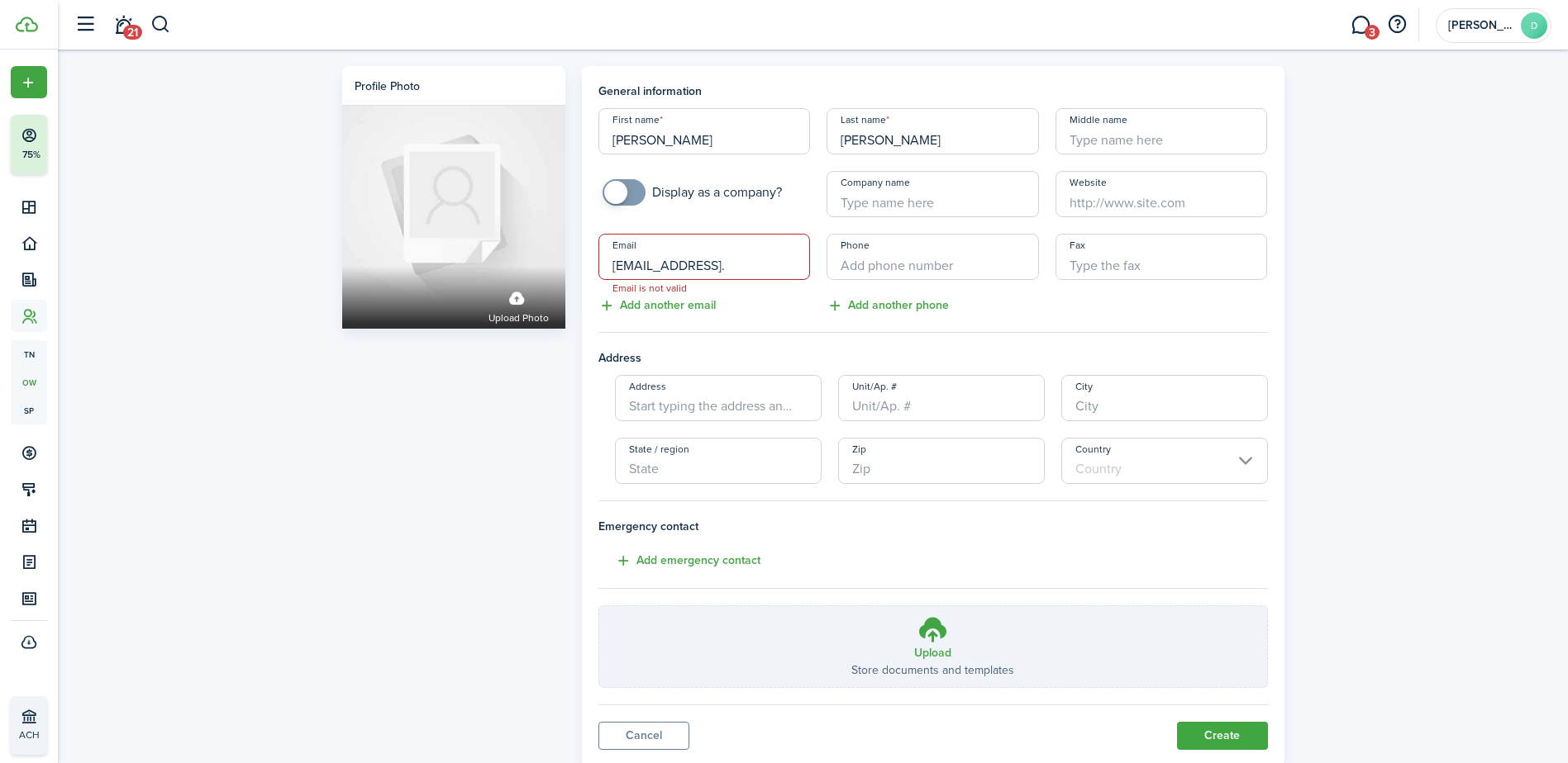
type input "[EMAIL_ADDRESS]."
click at [897, 254] on input "+1" at bounding box center [933, 257] width 212 height 46
type input "[PHONE_NUMBER]"
click at [722, 406] on input "Address" at bounding box center [719, 398] width 207 height 46
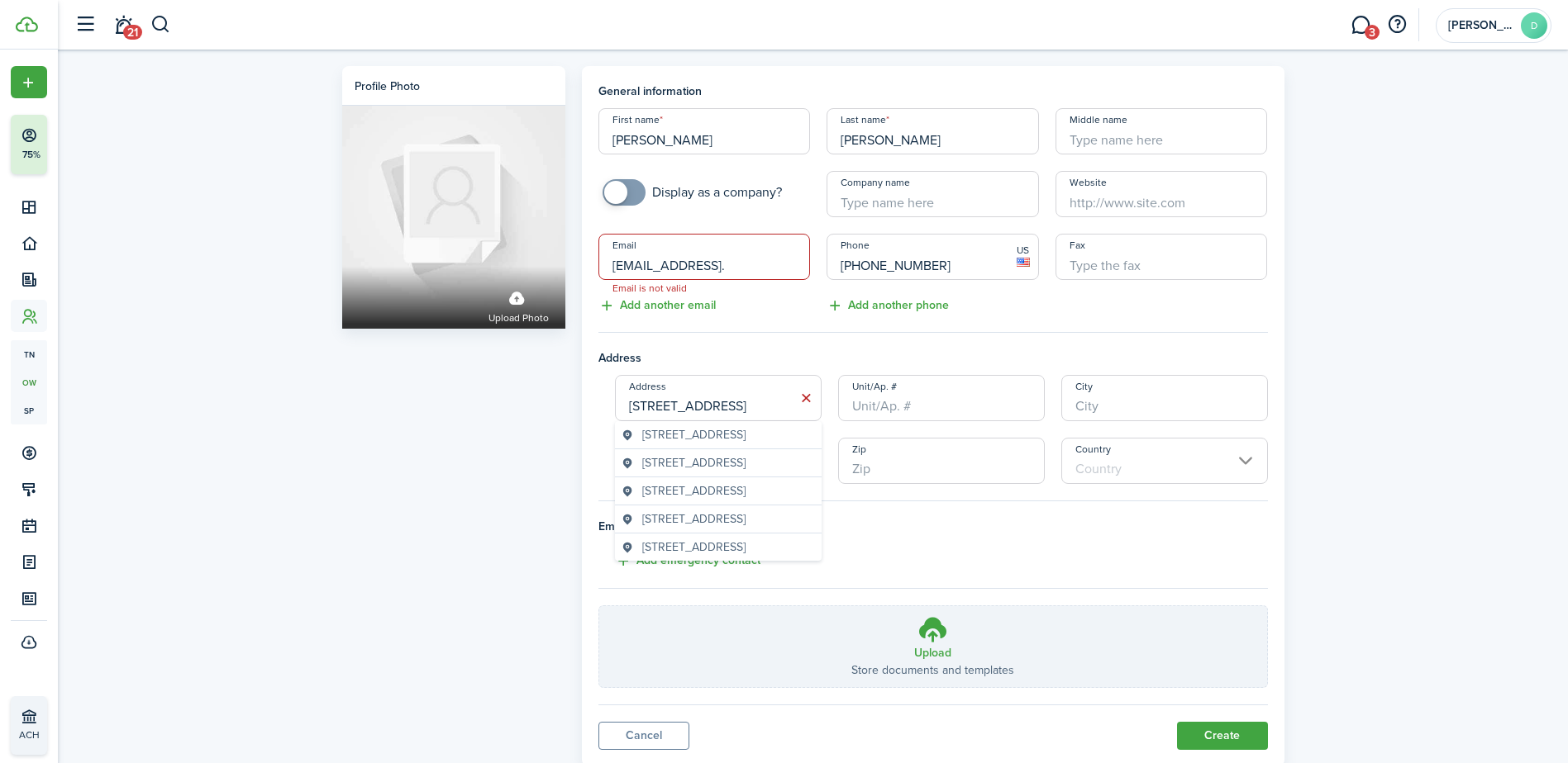
type input "[STREET_ADDRESS]"
click at [1121, 383] on input "City" at bounding box center [1165, 398] width 207 height 46
type input "[GEOGRAPHIC_DATA]"
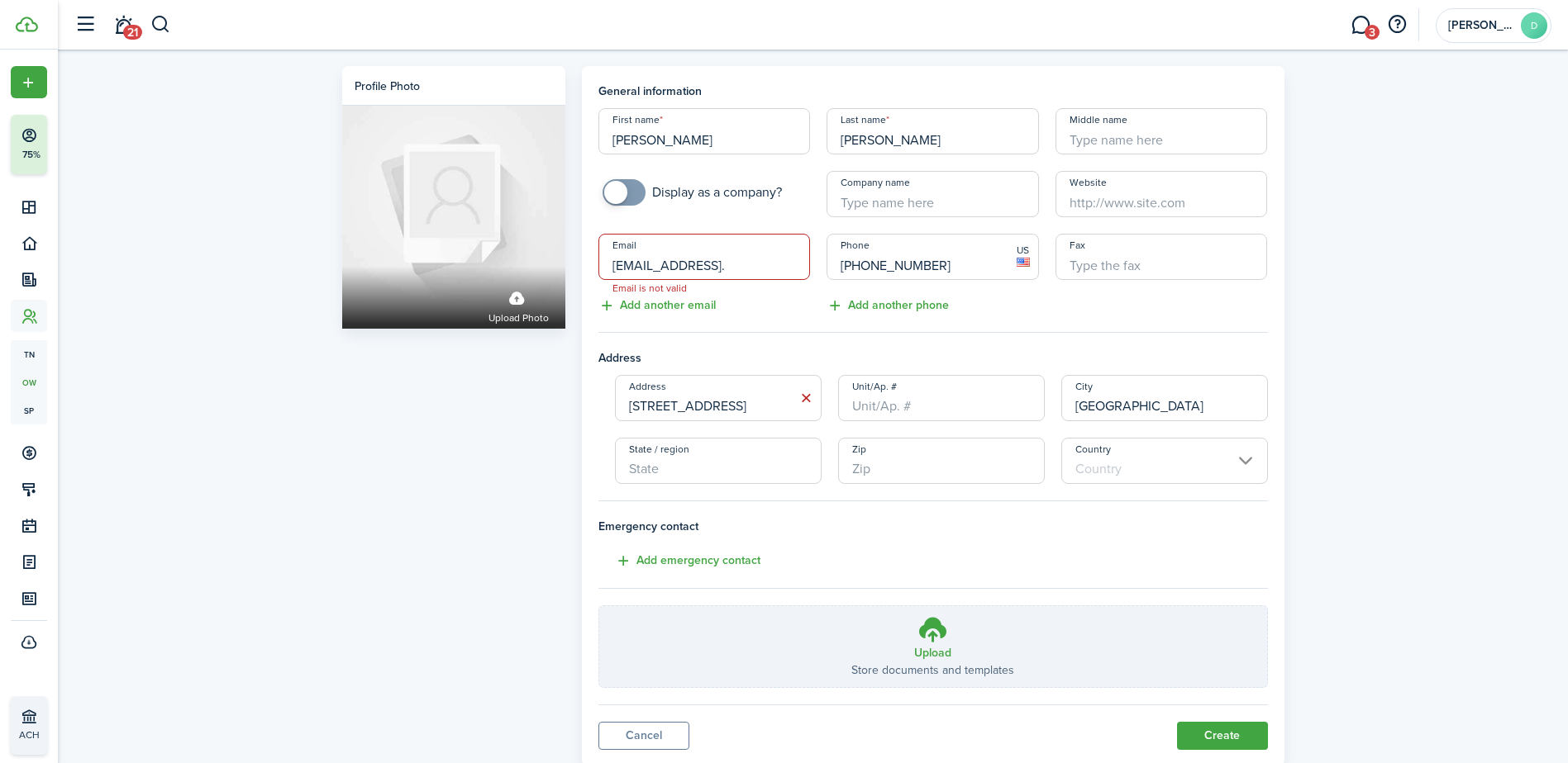
type input "CA"
type input "92129"
type input "[GEOGRAPHIC_DATA]"
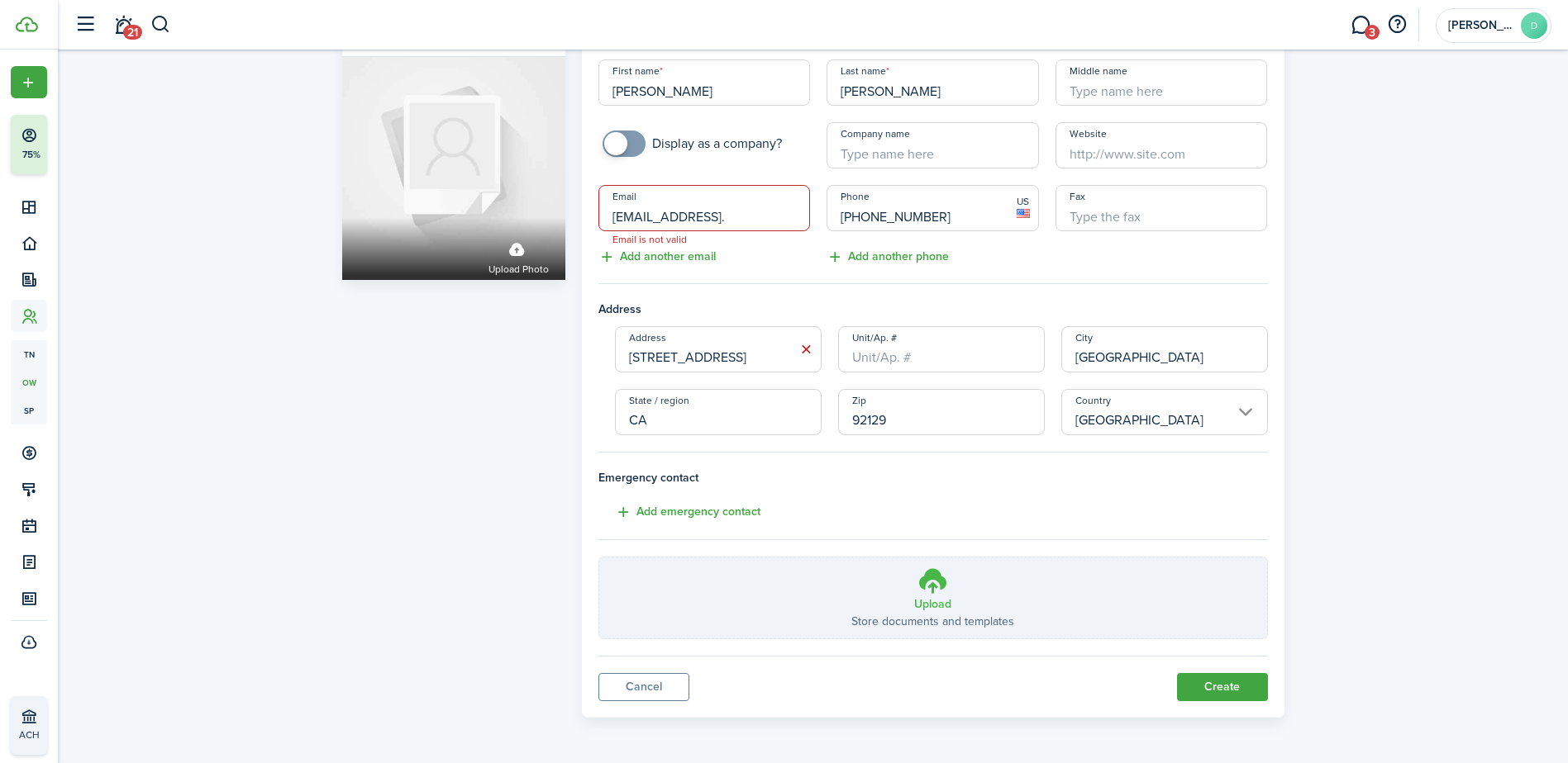
click at [943, 595] on h3 "Upload" at bounding box center [933, 604] width 37 height 18
click at [599, 558] on input "Upload Store documents and templates Choose file" at bounding box center [599, 558] width 0 height 0
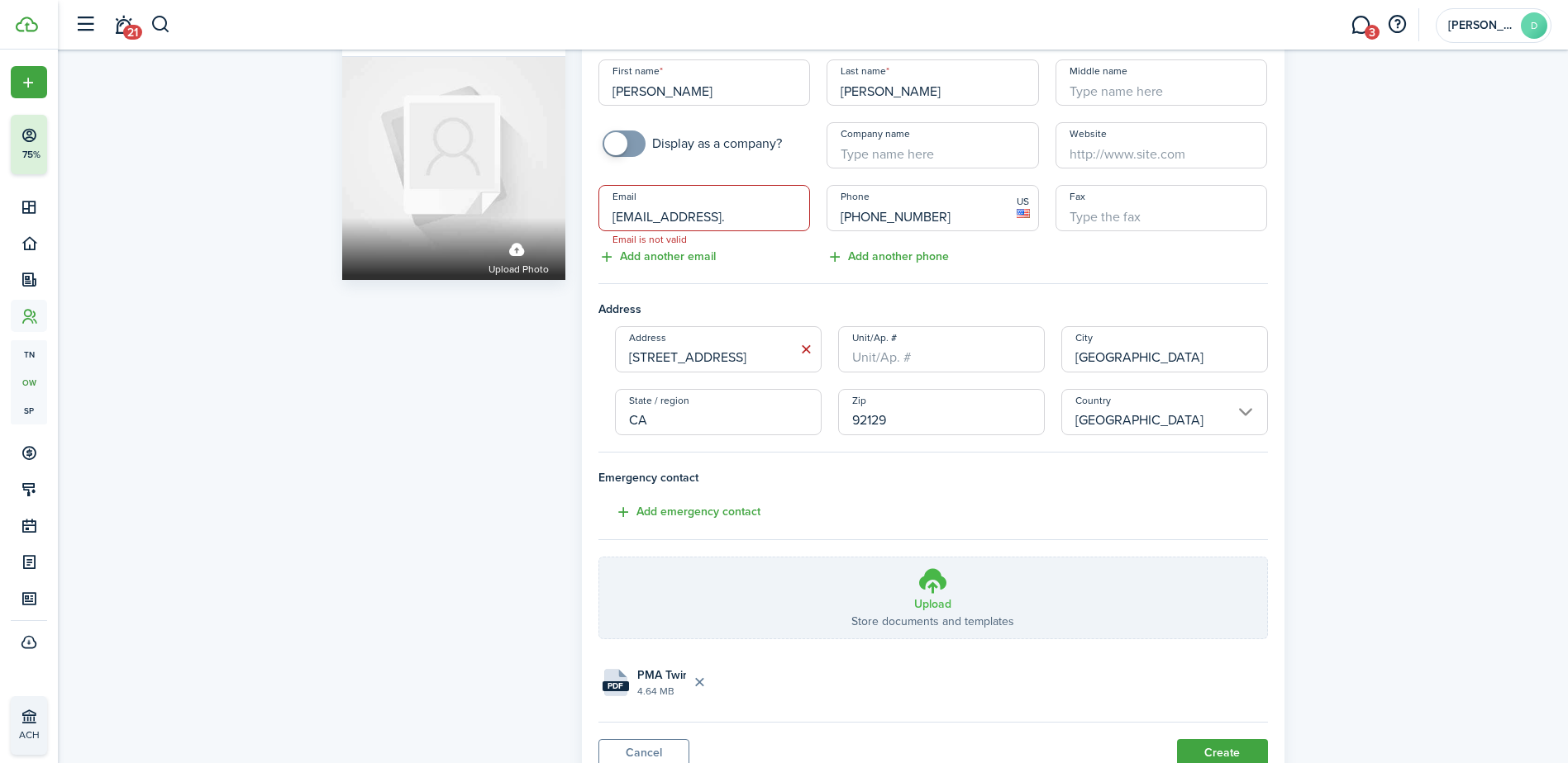
click at [935, 588] on icon at bounding box center [934, 581] width 32 height 30
click at [599, 558] on input "Upload Store documents and templates Choose file" at bounding box center [599, 558] width 0 height 0
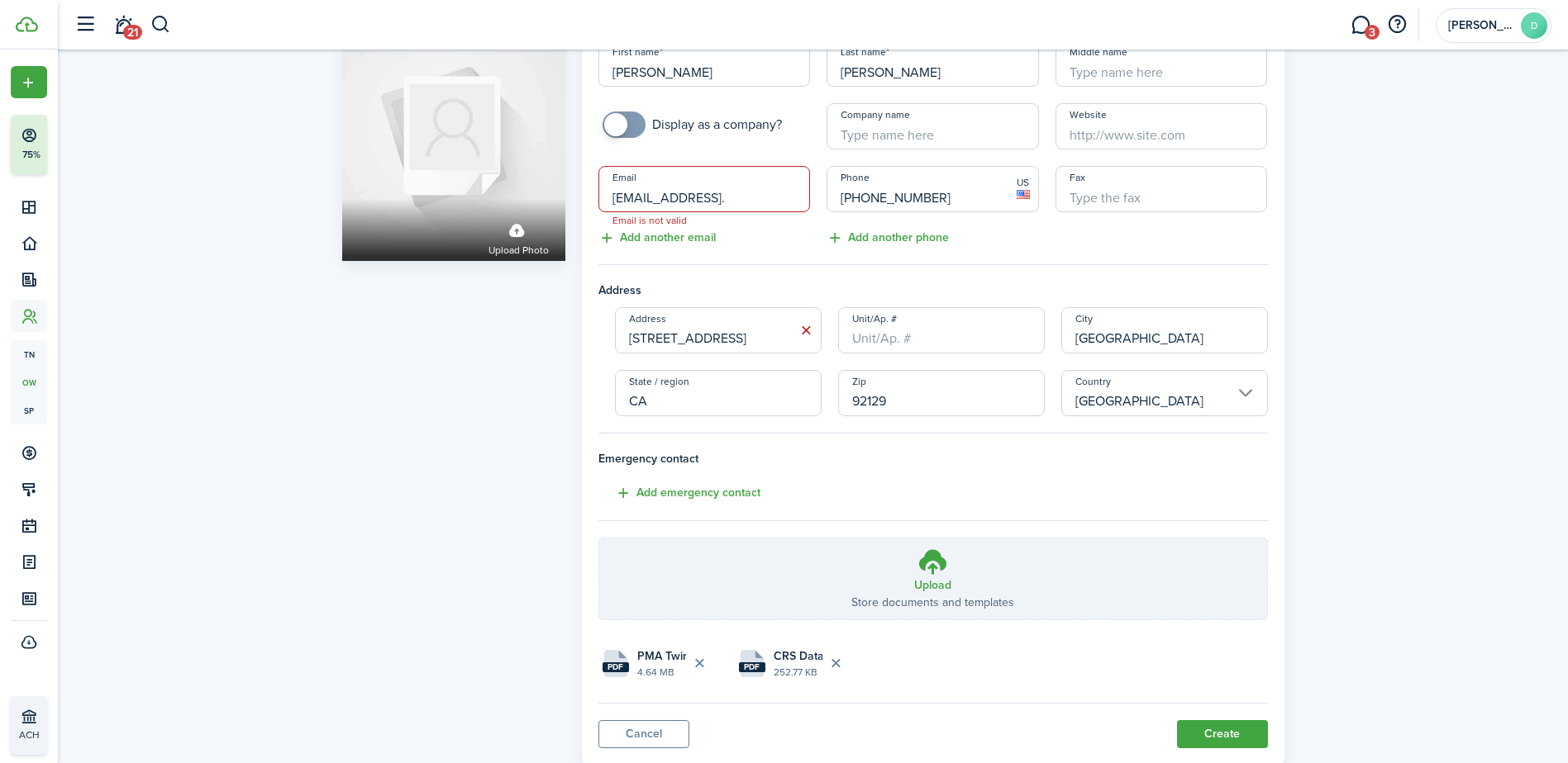
scroll to position [115, 0]
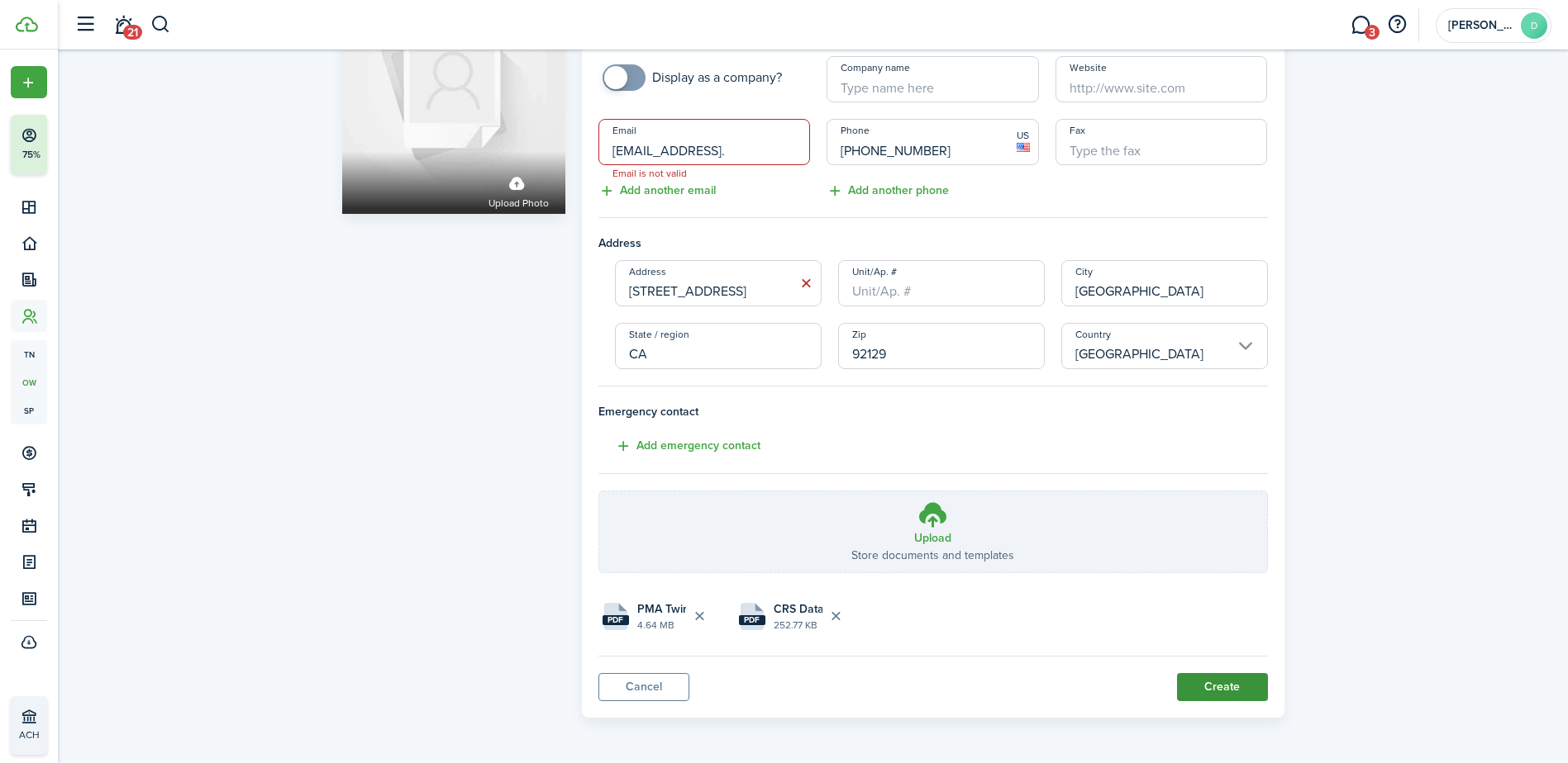
click at [1219, 687] on button "Create" at bounding box center [1222, 688] width 91 height 28
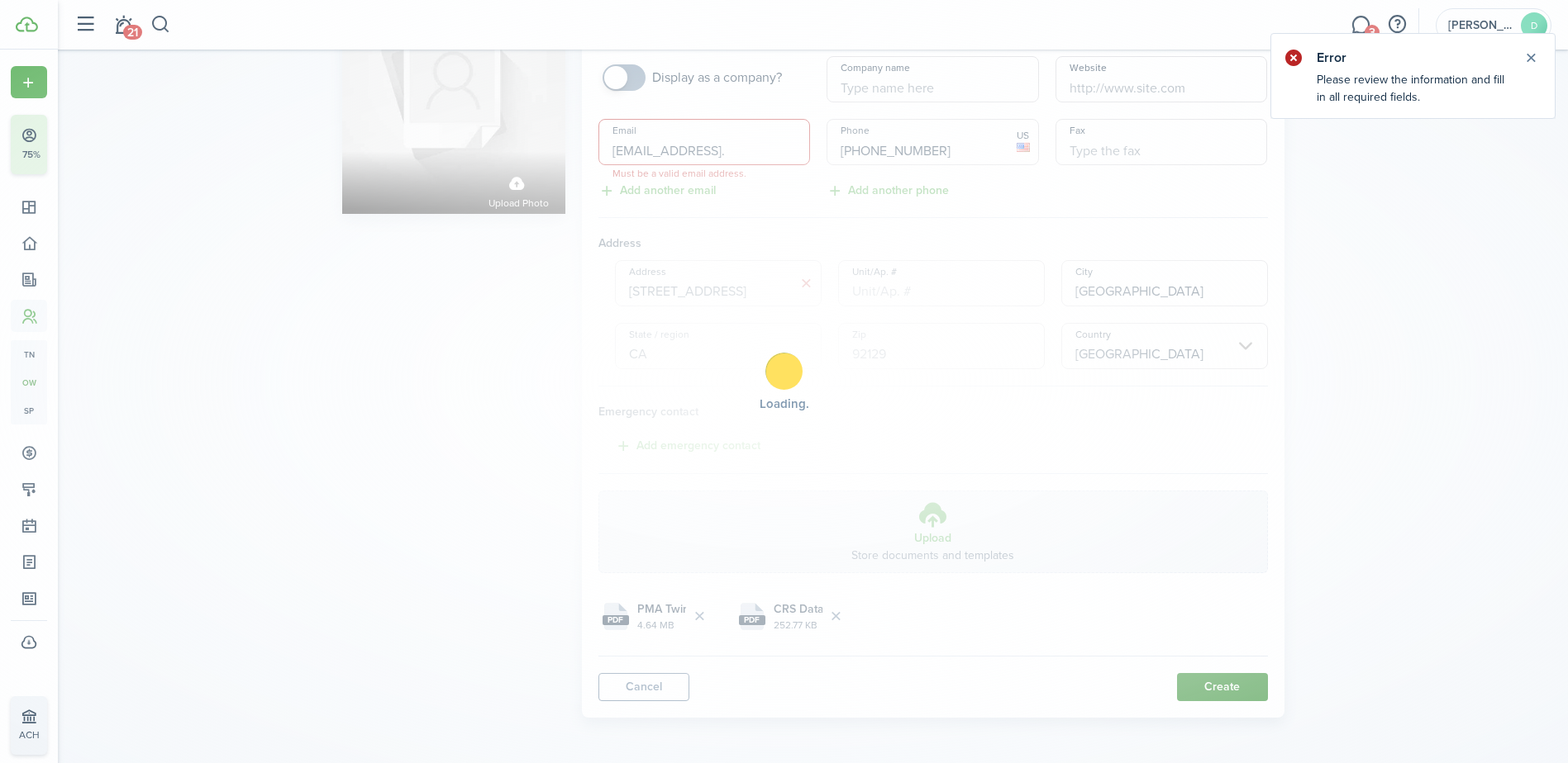
scroll to position [0, 0]
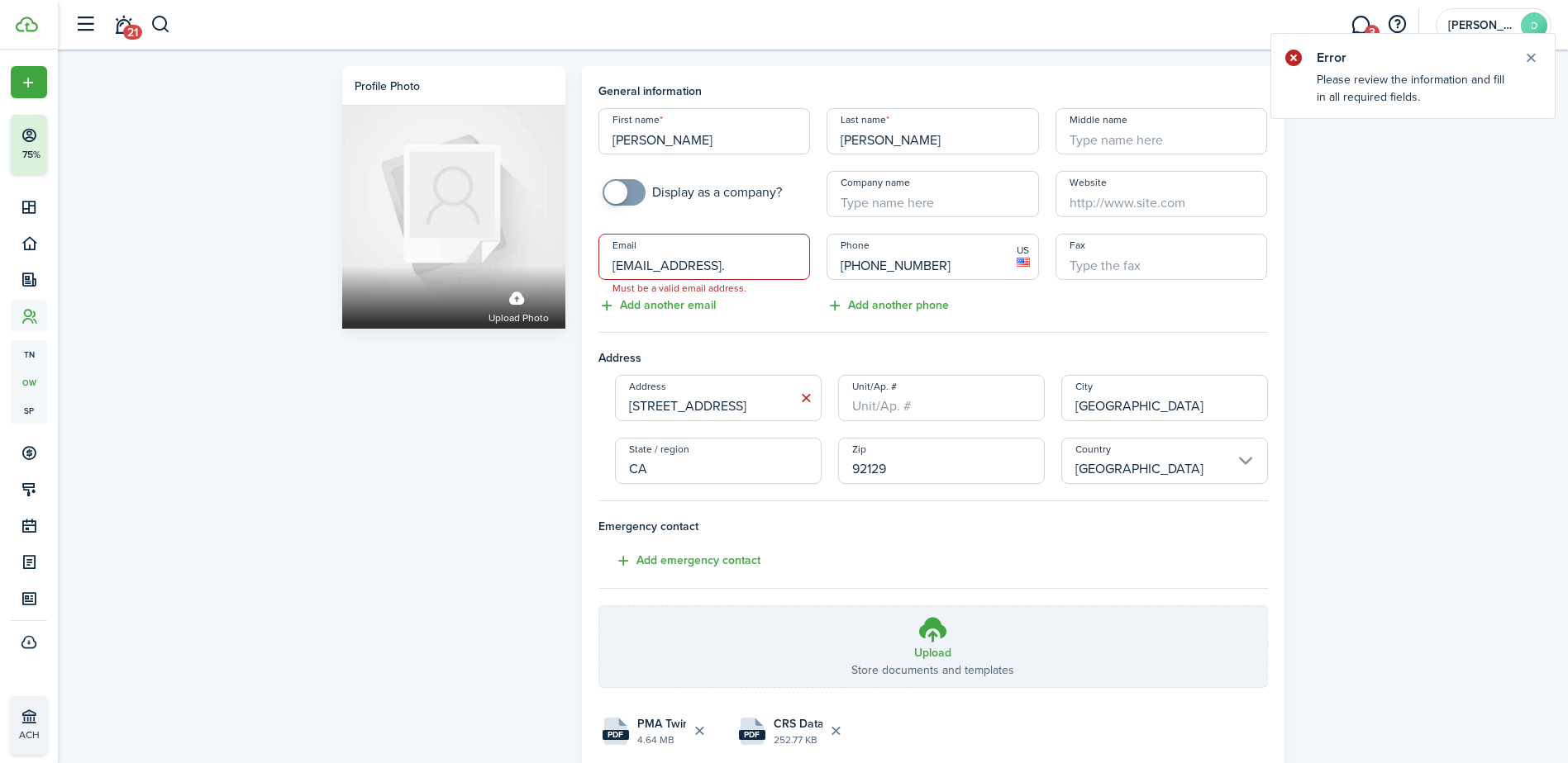
click at [777, 271] on input "[EMAIL_ADDRESS]." at bounding box center [705, 257] width 212 height 46
type input "[EMAIL_ADDRESS][DOMAIN_NAME]"
click at [1472, 346] on div "Profile photo Upload photo General information First name [PERSON_NAME] Last na…" at bounding box center [813, 446] width 1510 height 791
drag, startPoint x: 1566, startPoint y: 426, endPoint x: 1577, endPoint y: 477, distance: 52.2
click at [1568, 478] on html "Create New Finish Account Setup 75% Dashboard Portfolio Leasing Contacts tn Ten…" at bounding box center [784, 382] width 1568 height 763
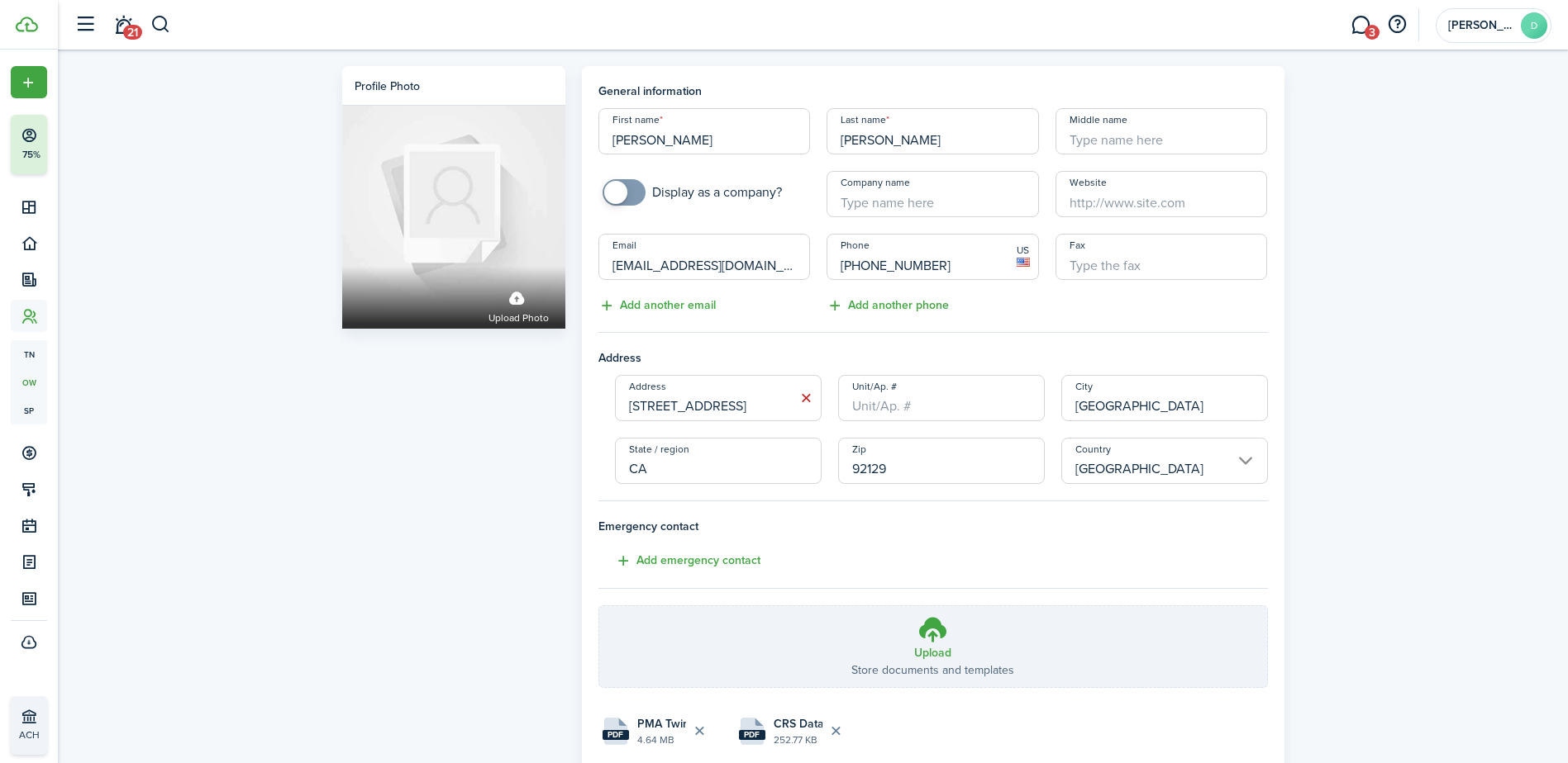
scroll to position [115, 0]
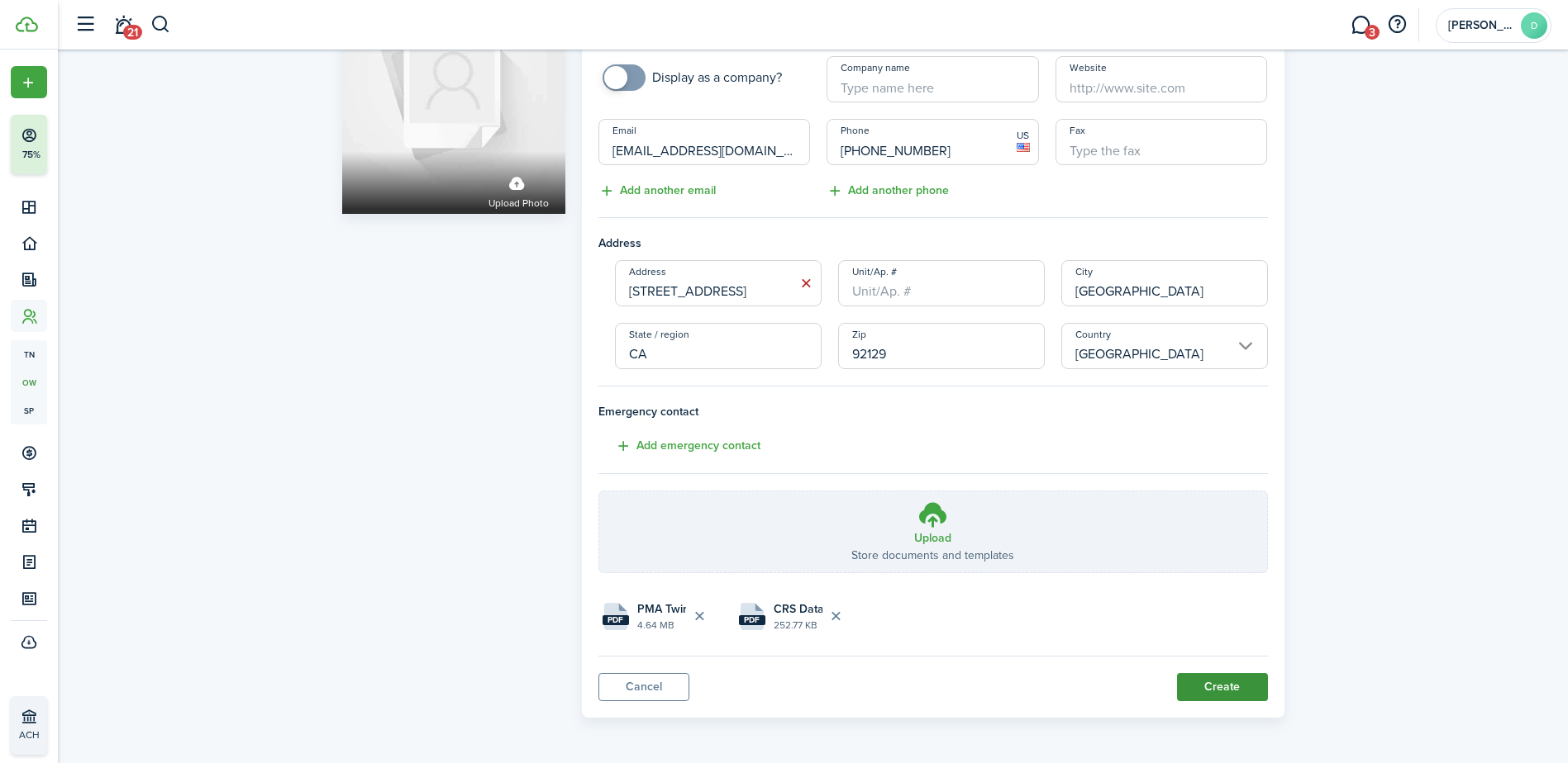
click at [1214, 680] on button "Create" at bounding box center [1222, 688] width 91 height 28
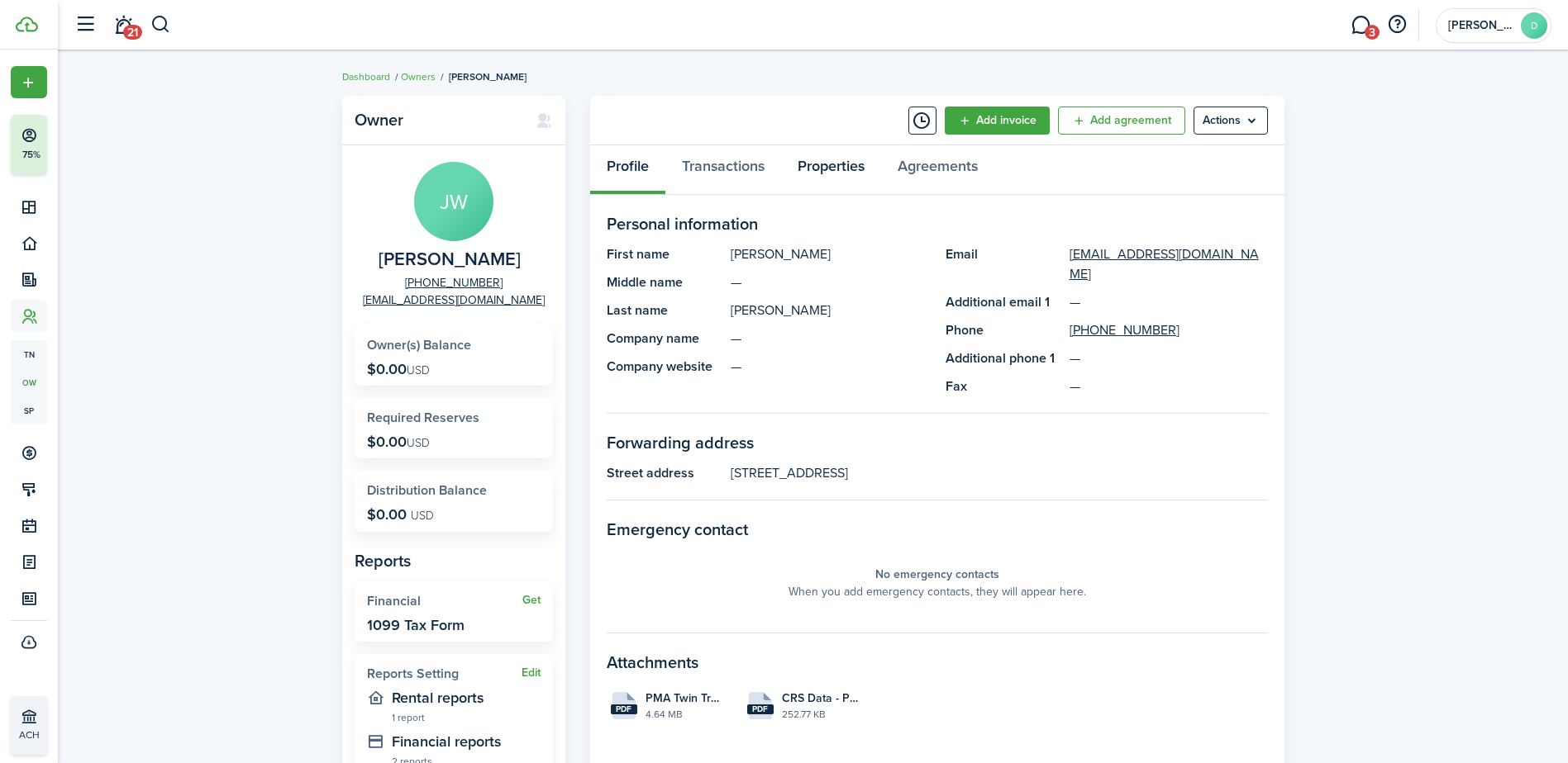
click at [829, 163] on link "Properties" at bounding box center [831, 170] width 100 height 50
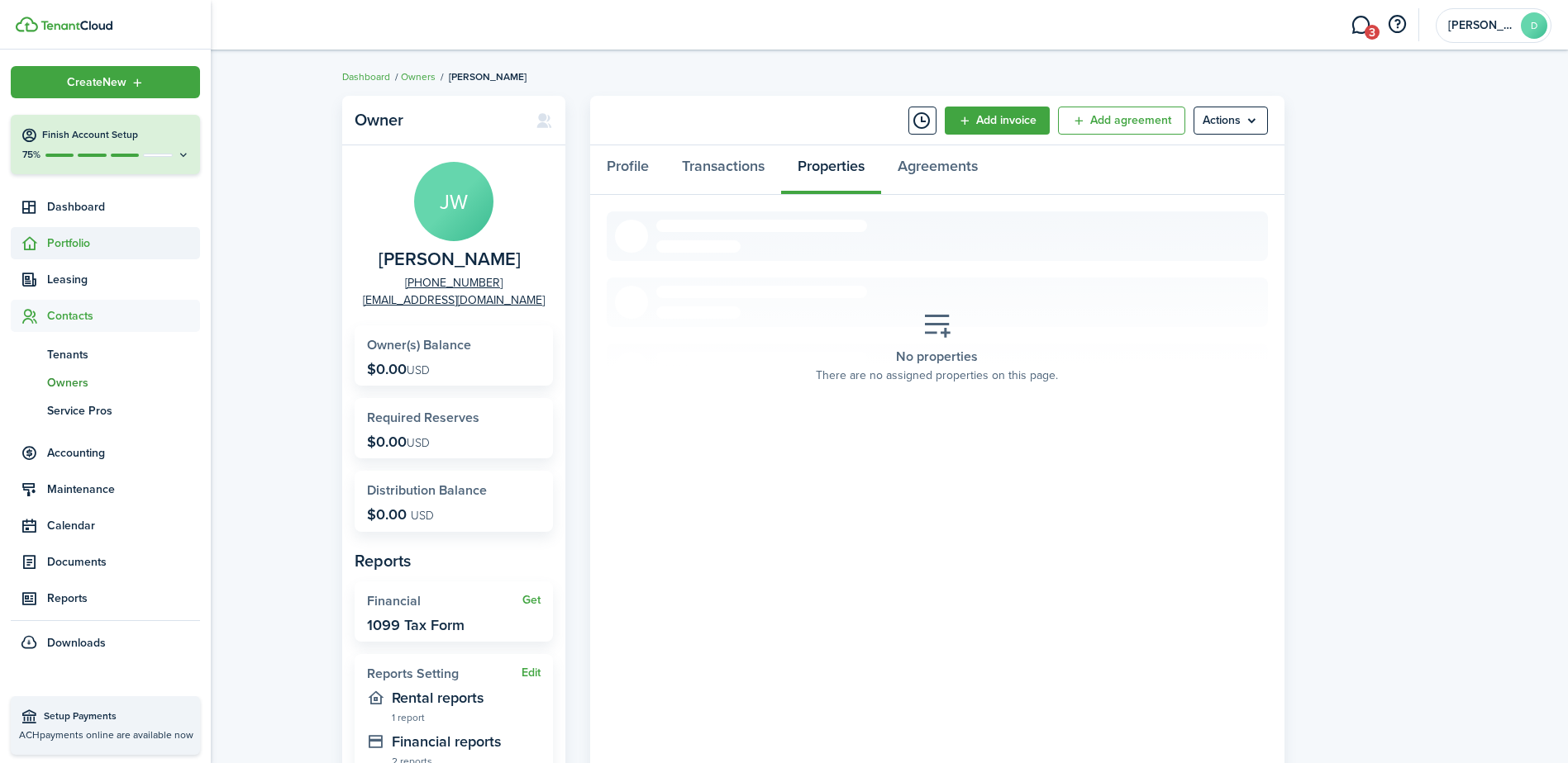
click at [51, 237] on span "Portfolio" at bounding box center [124, 244] width 153 height 18
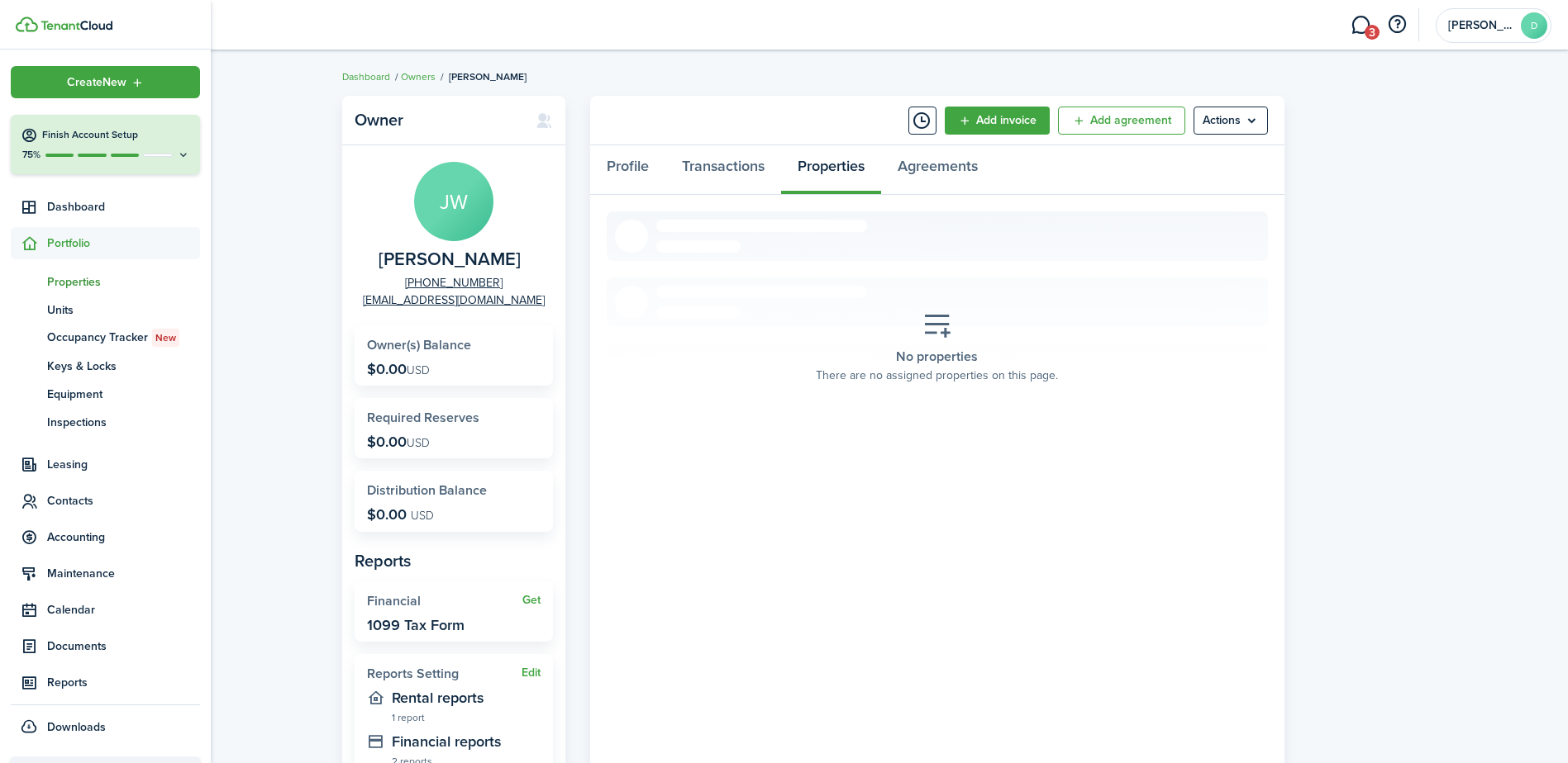
click at [94, 278] on span "Properties" at bounding box center [124, 282] width 153 height 18
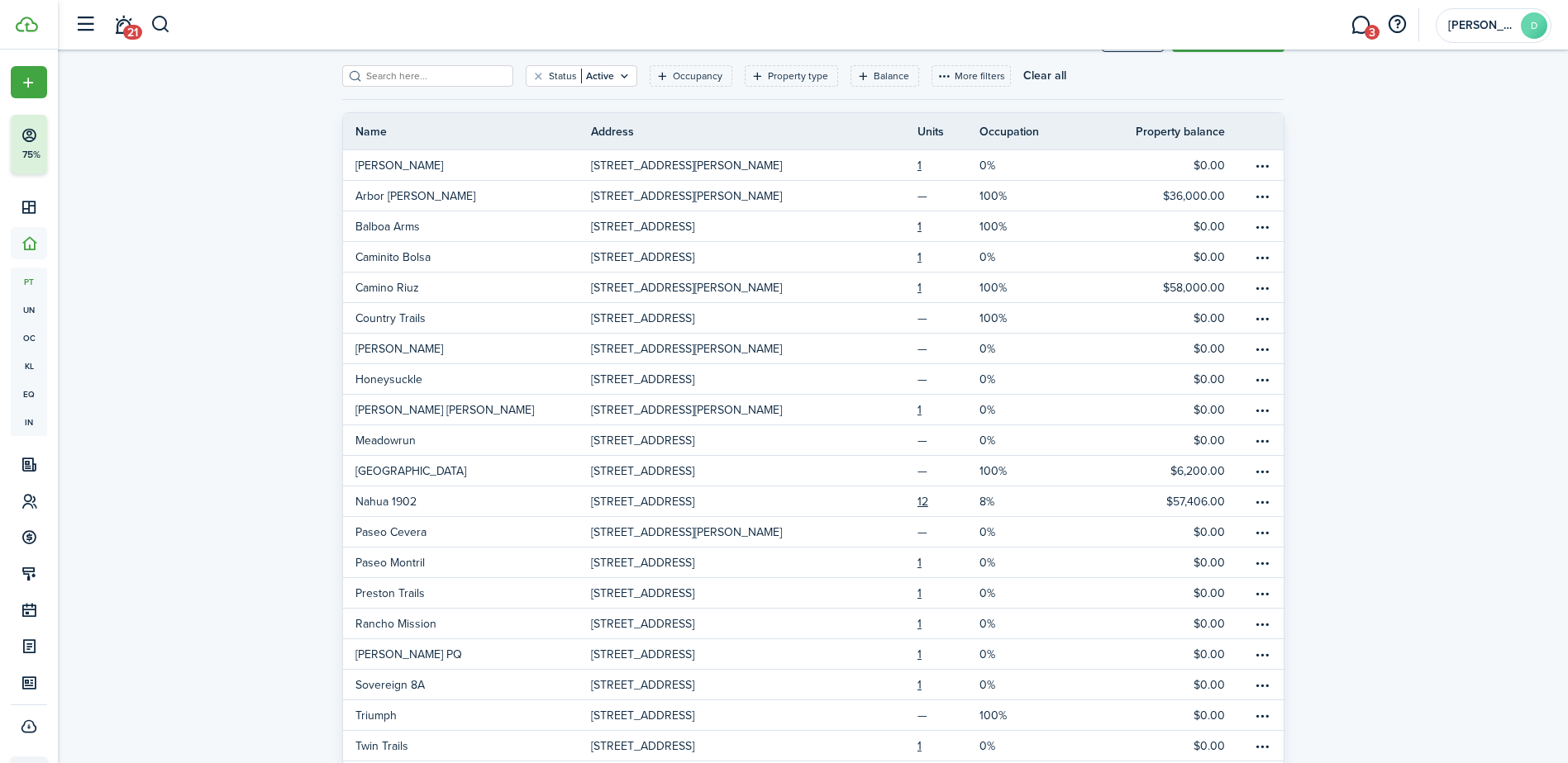
scroll to position [132, 0]
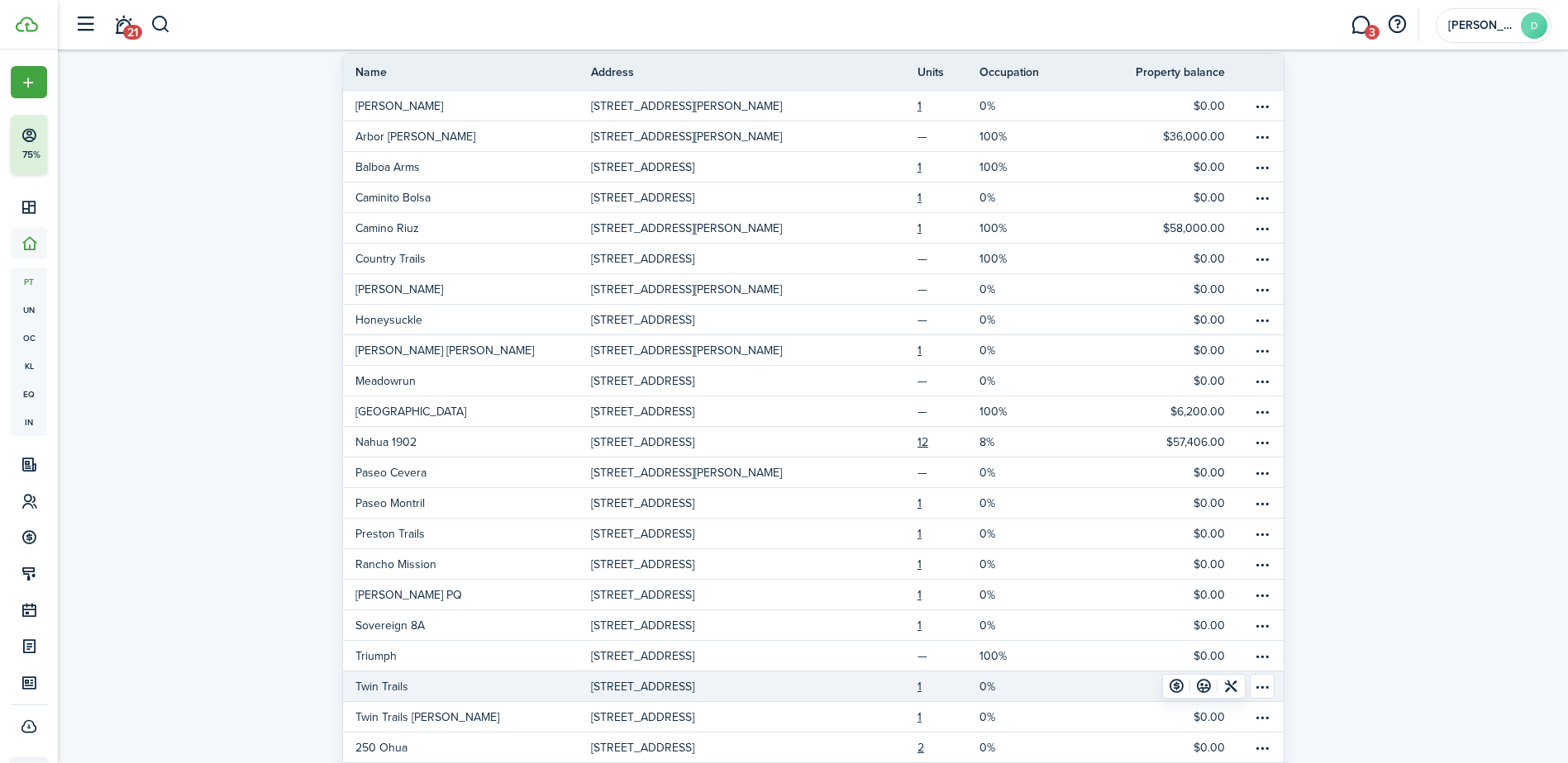
click at [694, 689] on p "[STREET_ADDRESS]" at bounding box center [643, 687] width 104 height 18
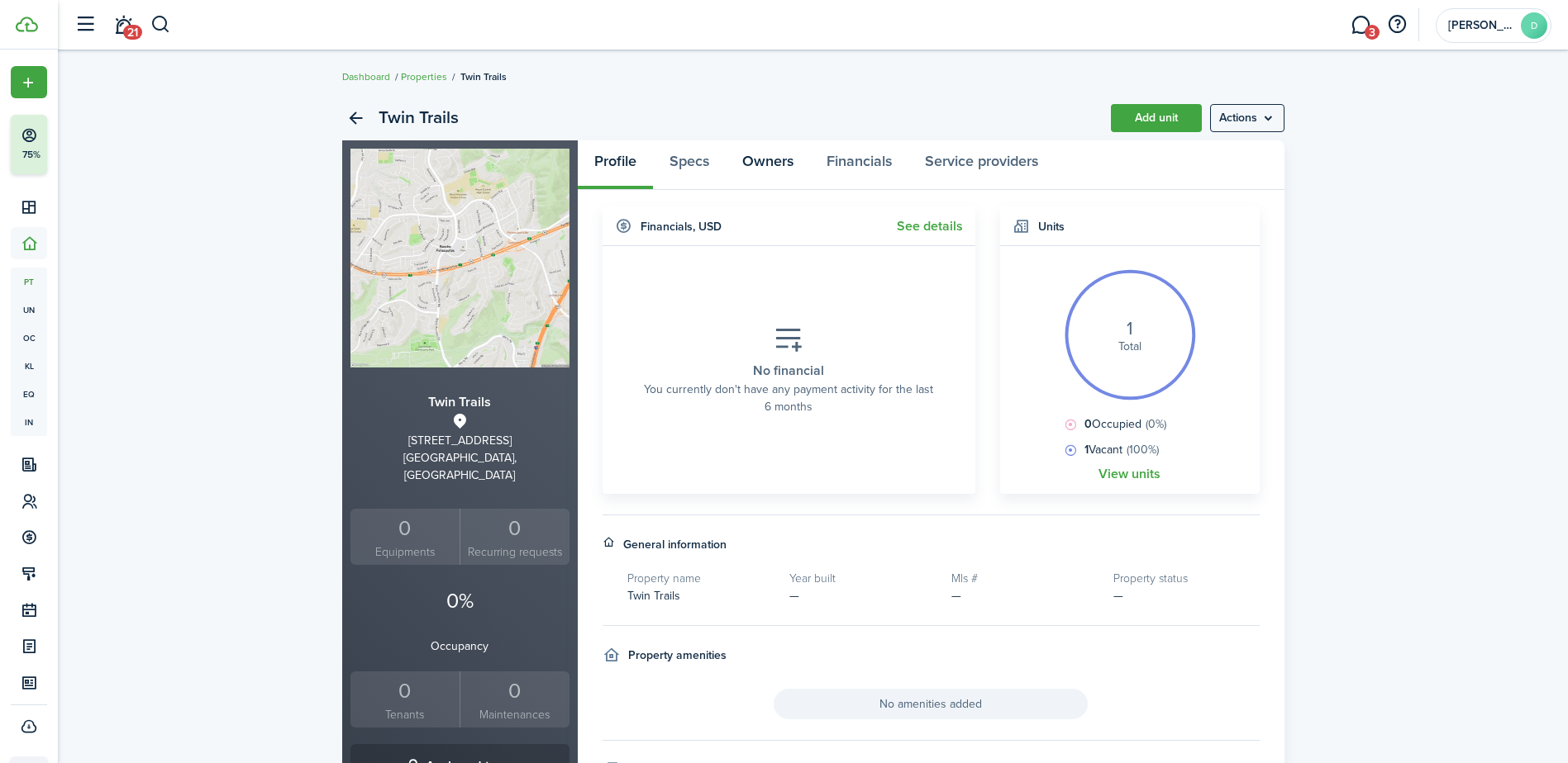
click at [763, 165] on link "Owners" at bounding box center [768, 165] width 84 height 50
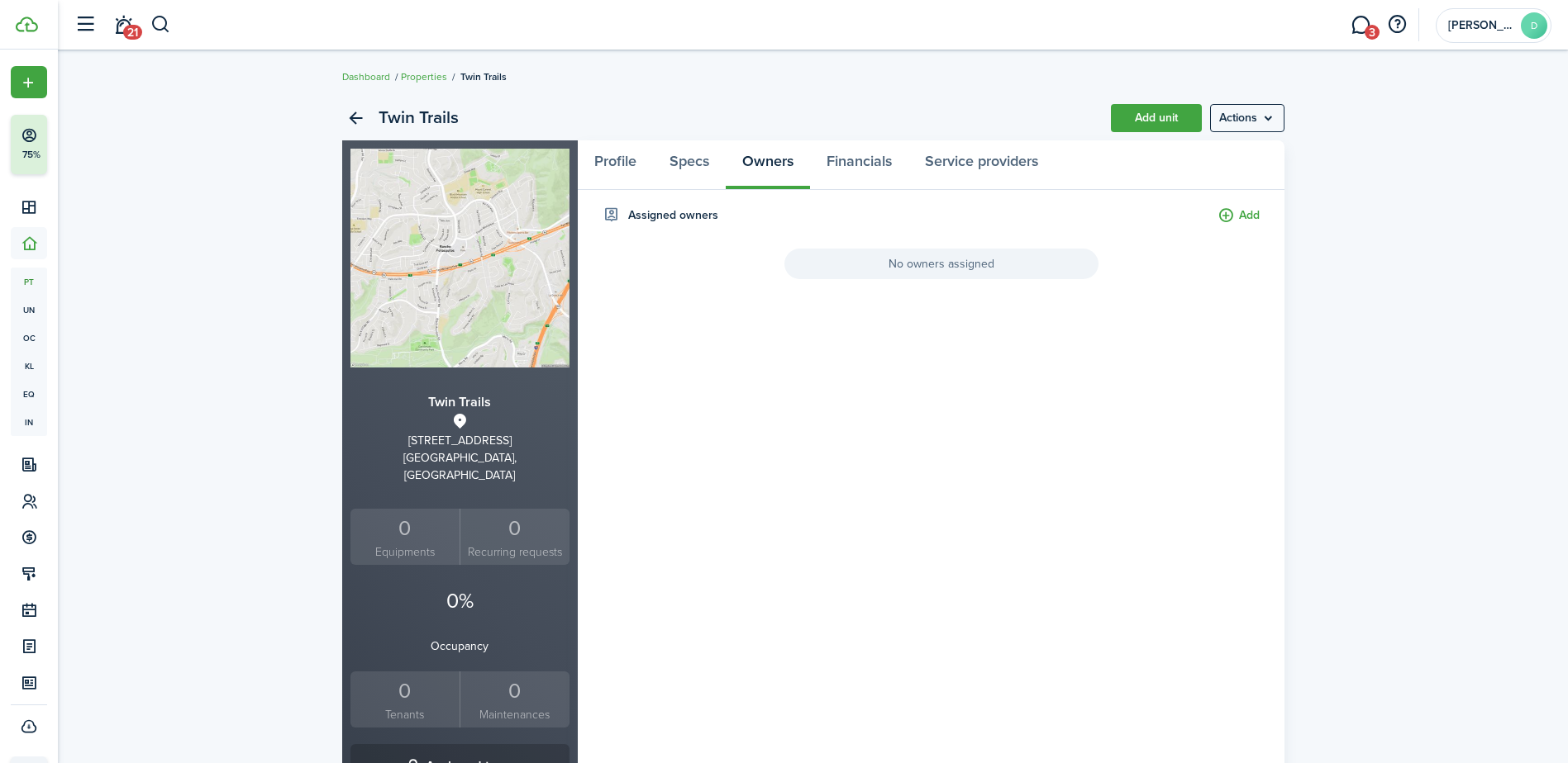
click at [704, 220] on h4 "Assigned owners" at bounding box center [673, 216] width 90 height 18
click at [1228, 209] on button "Add" at bounding box center [1239, 217] width 42 height 19
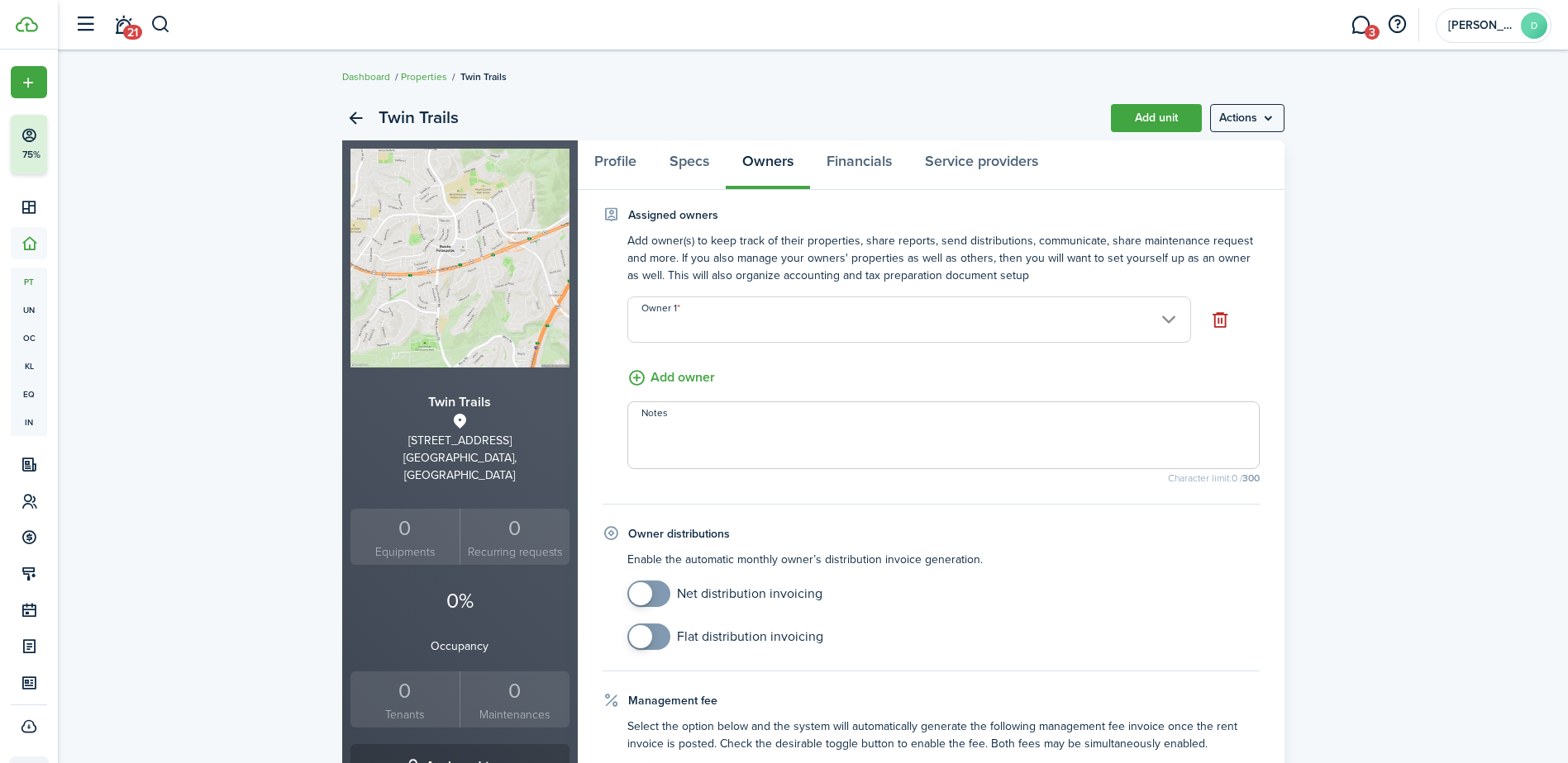
click at [1157, 317] on input "Owner 1" at bounding box center [909, 319] width 563 height 46
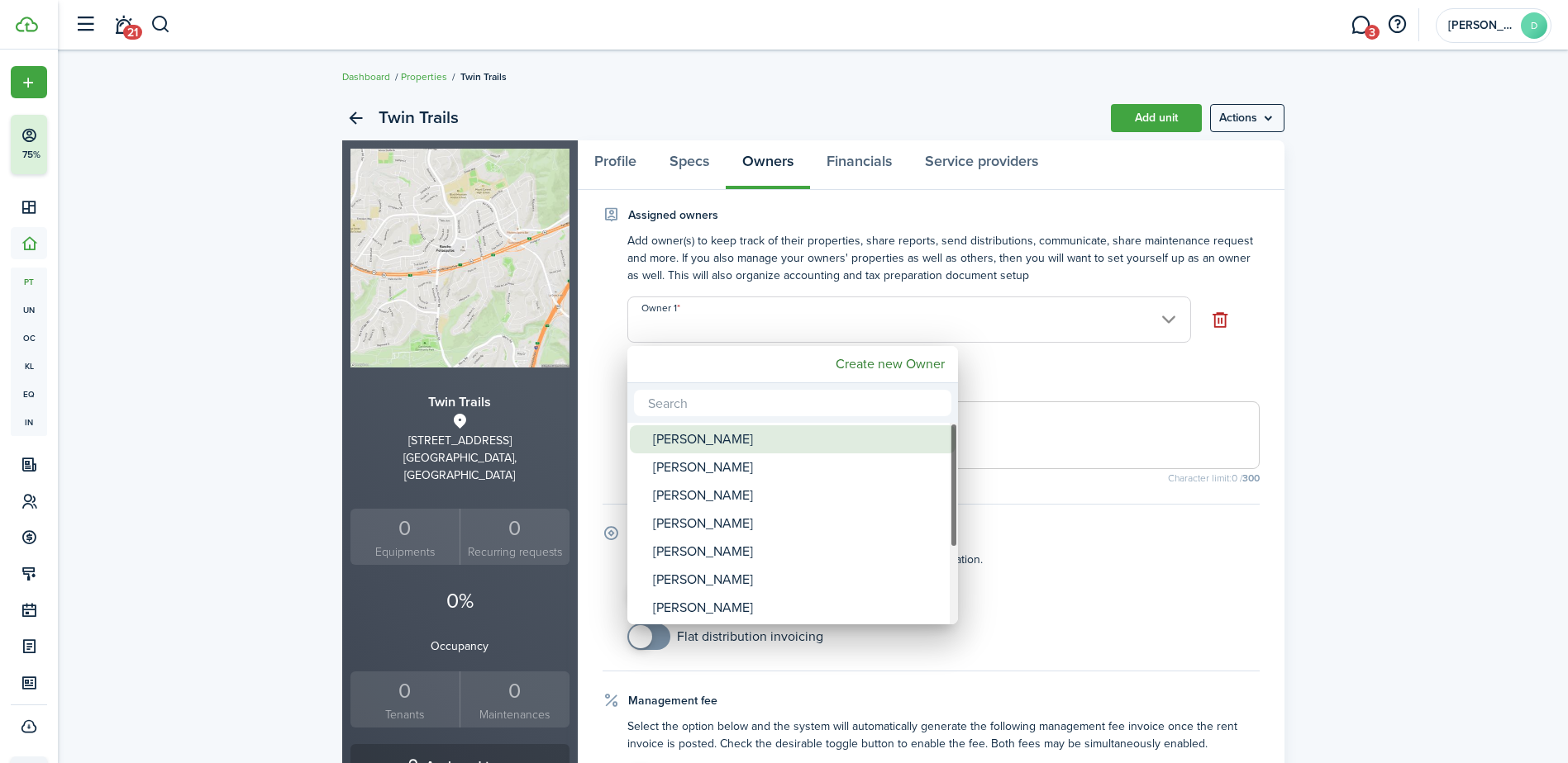
click at [756, 449] on div "[PERSON_NAME]" at bounding box center [798, 439] width 292 height 28
type input "[PERSON_NAME]"
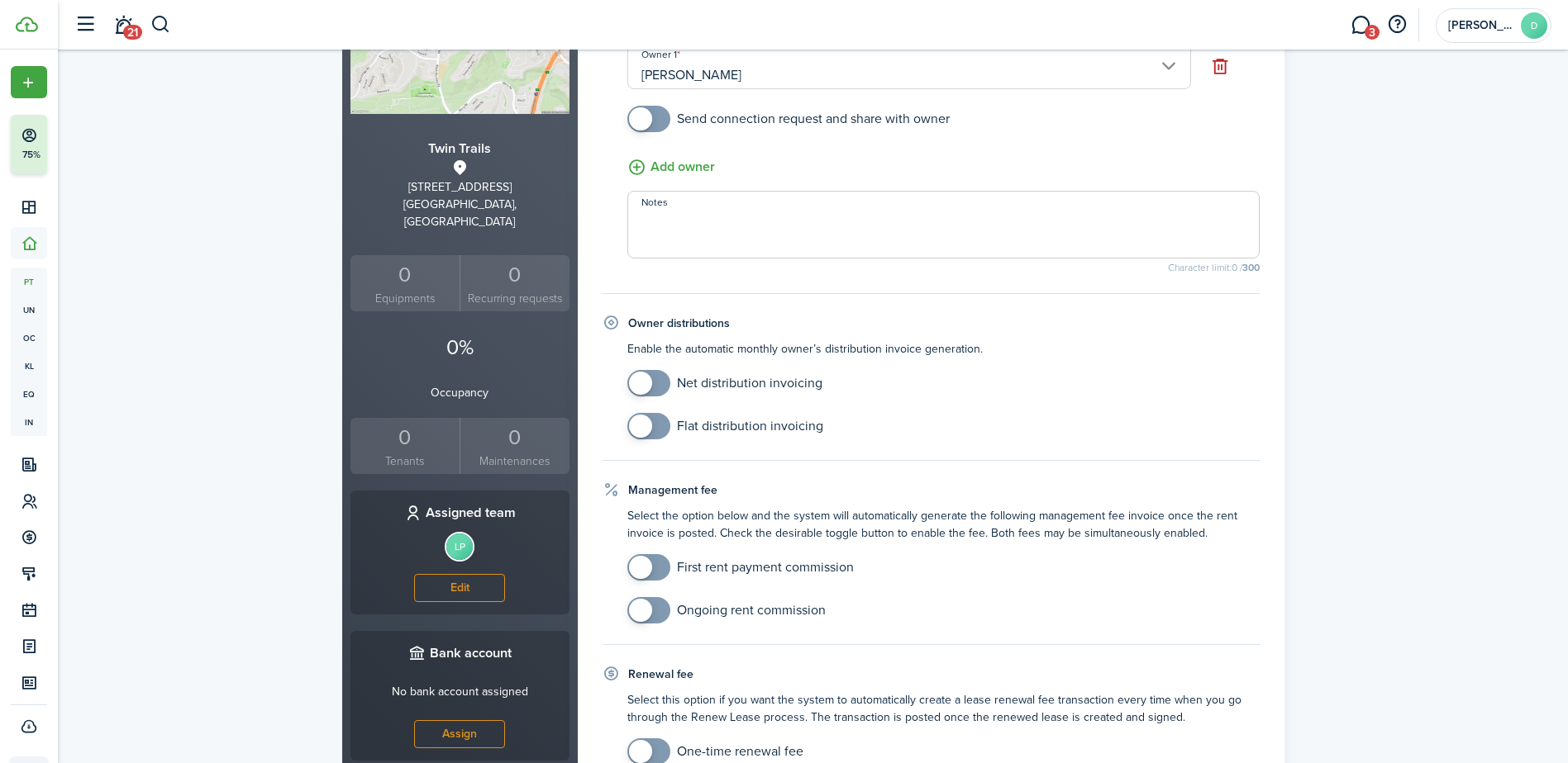
scroll to position [257, 0]
checkbox input "true"
click at [644, 561] on span at bounding box center [641, 564] width 23 height 23
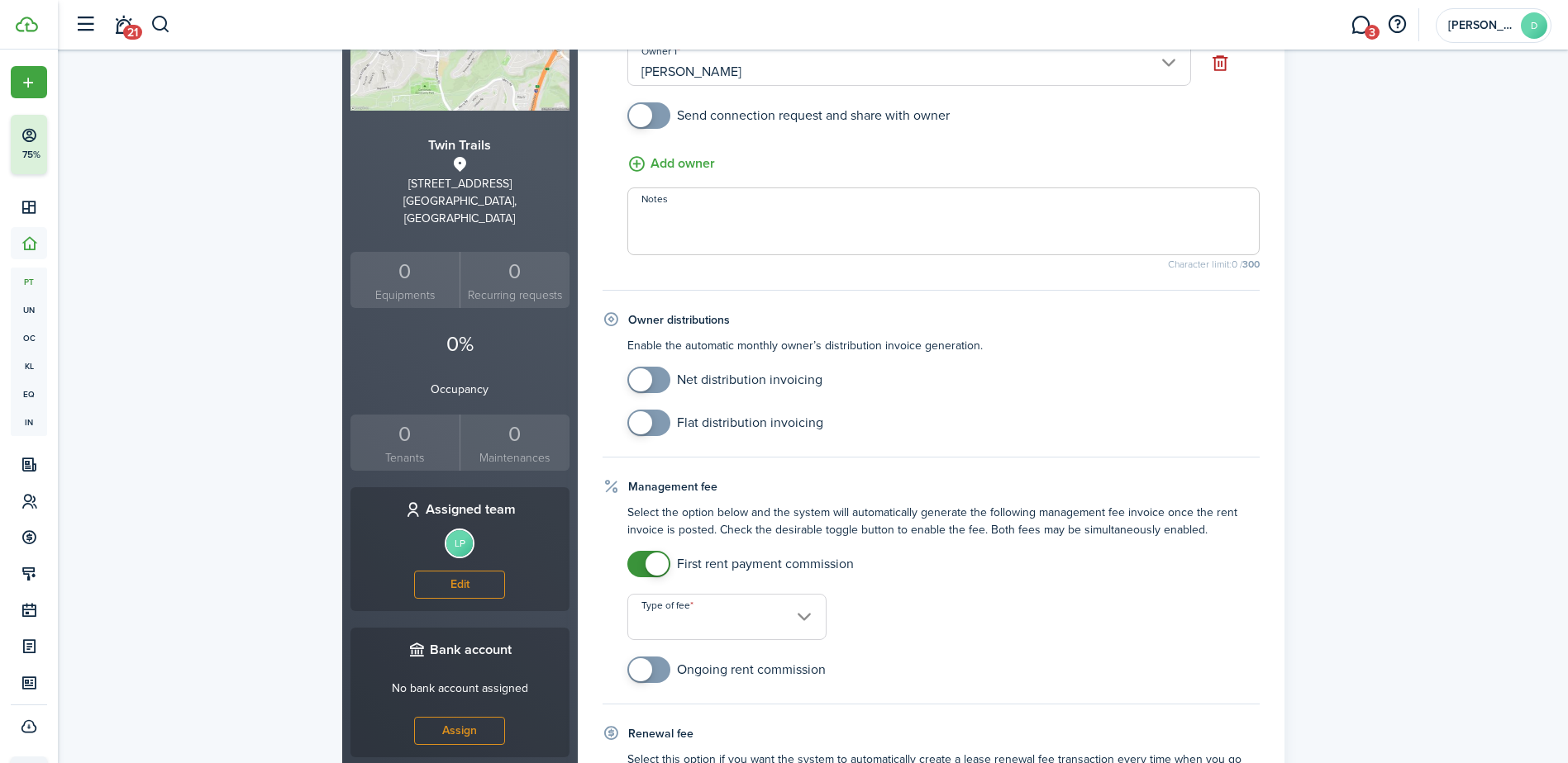
checkbox input "true"
click at [640, 664] on span at bounding box center [641, 670] width 23 height 23
click at [810, 718] on input "Type of fee" at bounding box center [727, 723] width 200 height 46
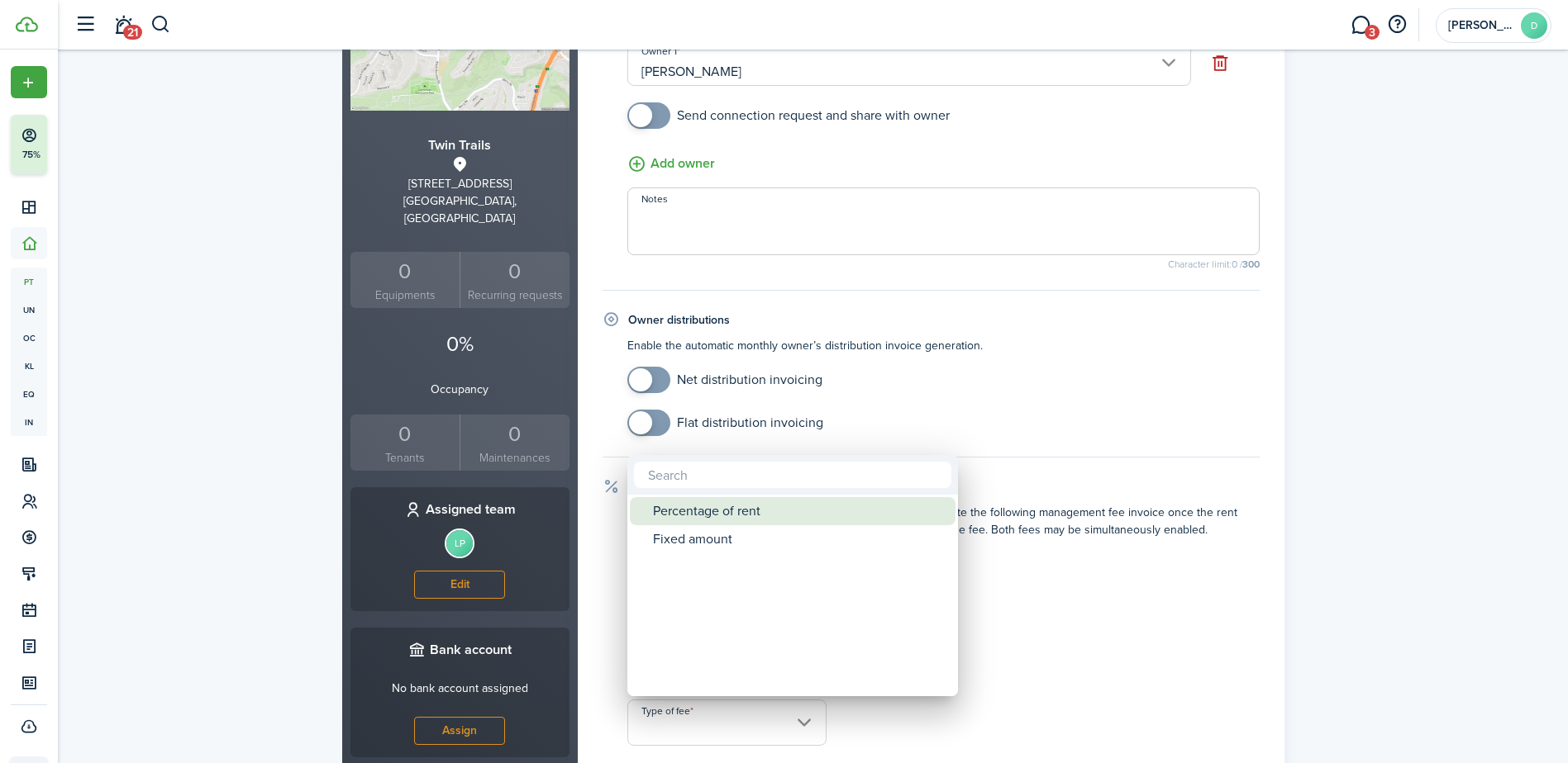
click at [683, 511] on div "Percentage of rent" at bounding box center [798, 511] width 292 height 28
type input "Percentage of rent"
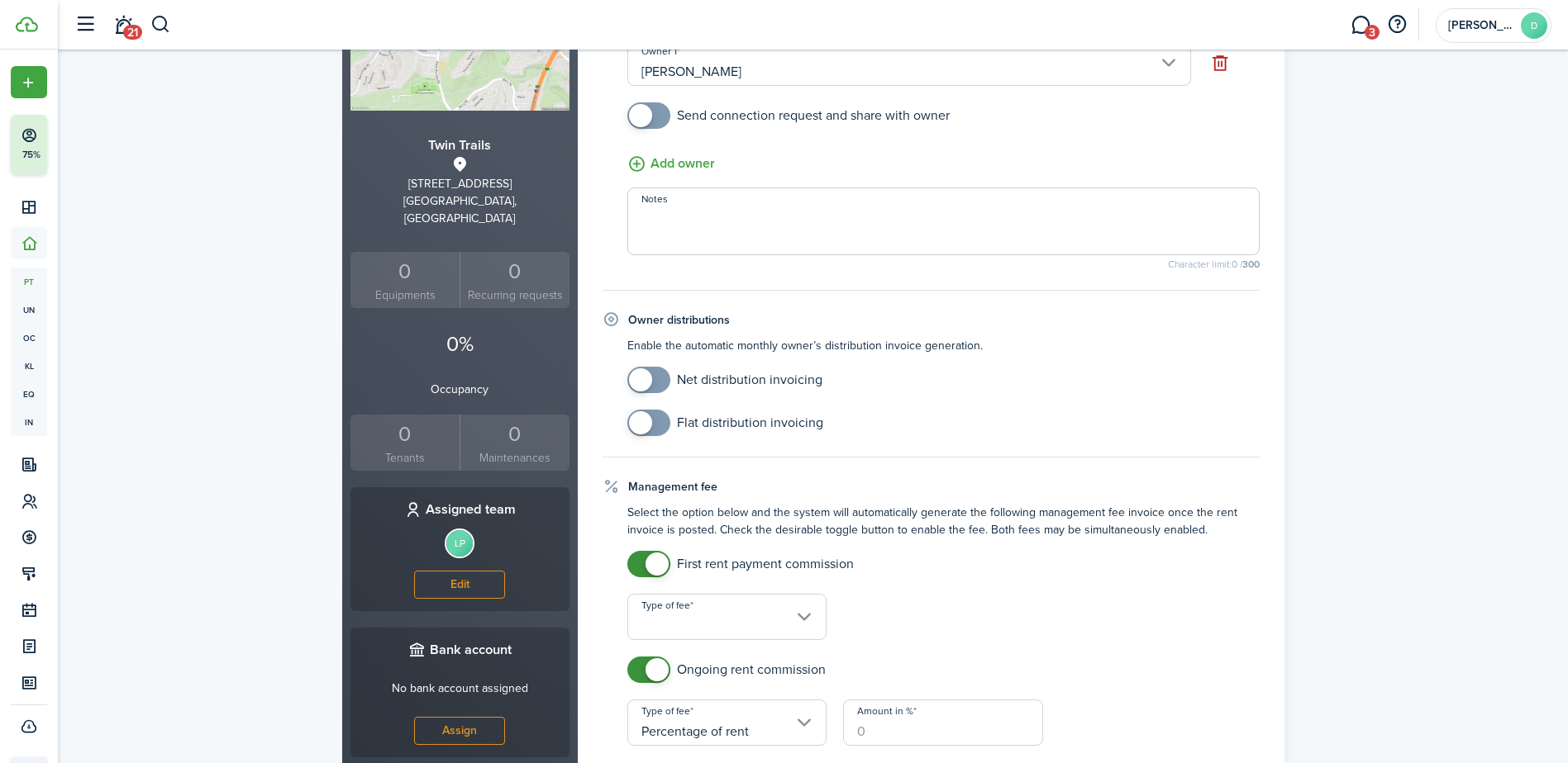
click at [895, 721] on input "Amount in %" at bounding box center [943, 723] width 200 height 46
type input "7"
click at [1238, 624] on div "First rent payment commission Type of fee" at bounding box center [944, 595] width 649 height 89
click at [798, 609] on input "Type of fee" at bounding box center [727, 617] width 200 height 46
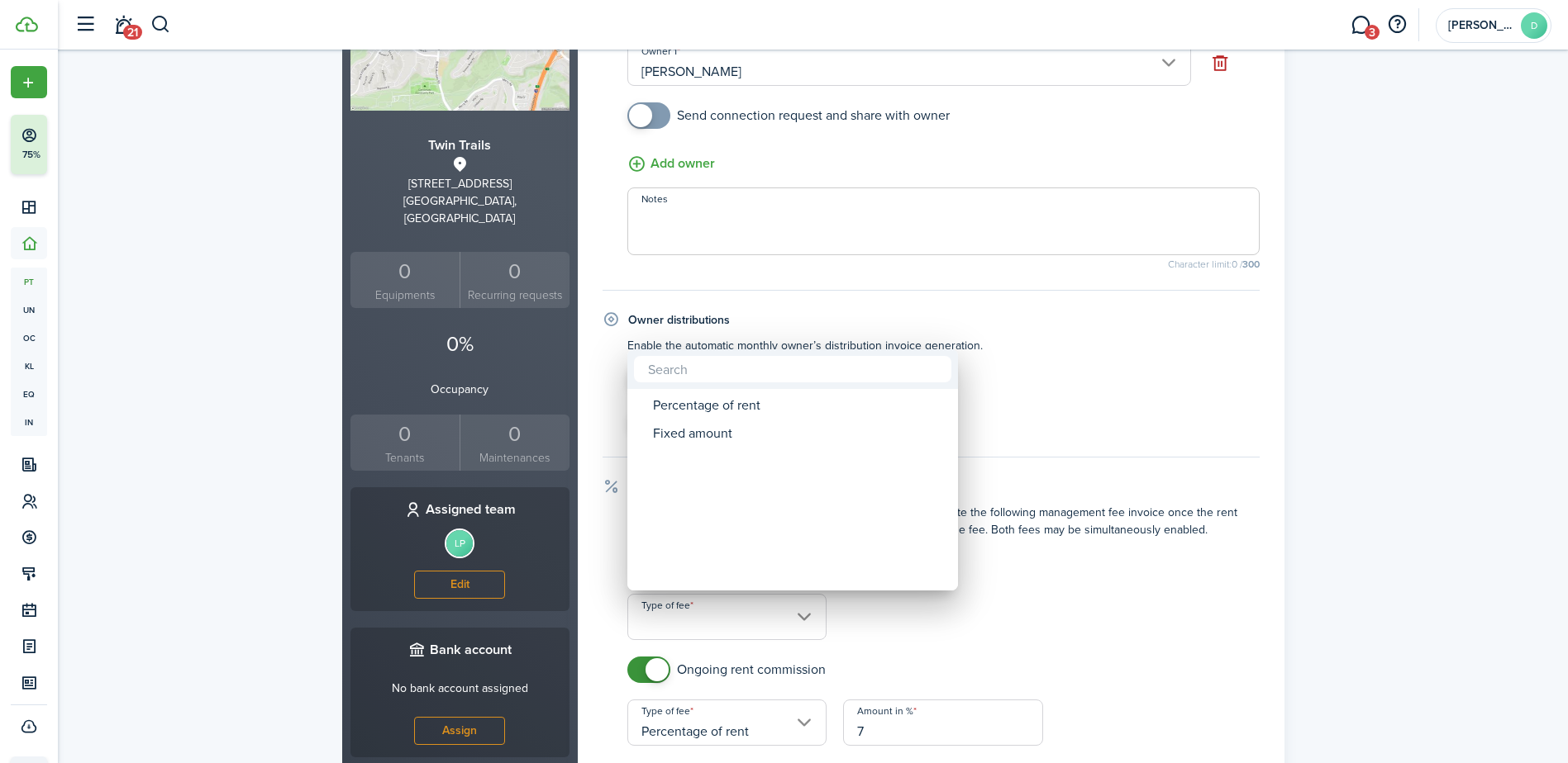
click at [1138, 641] on div at bounding box center [784, 382] width 1833 height 1028
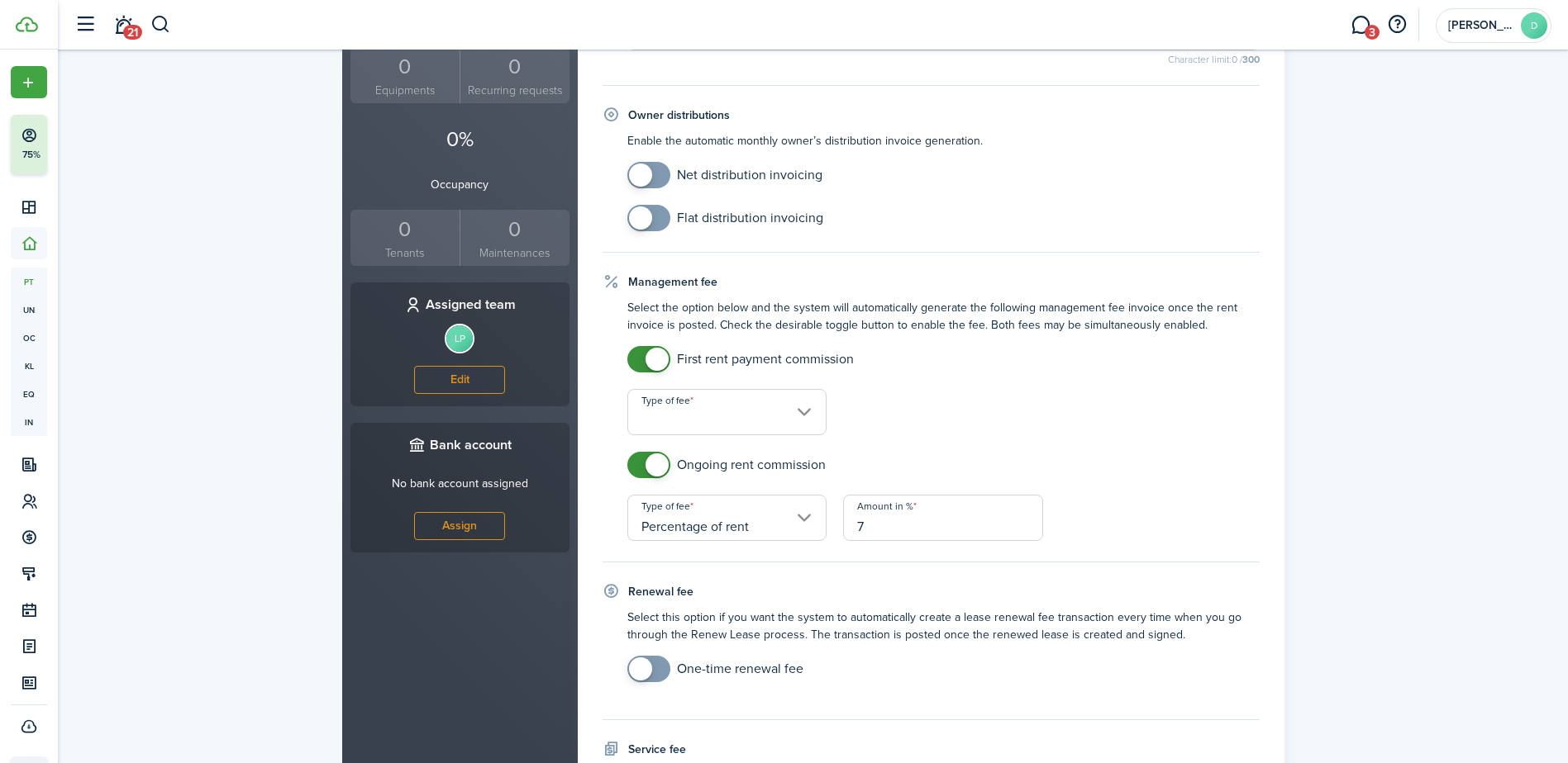
scroll to position [487, 0]
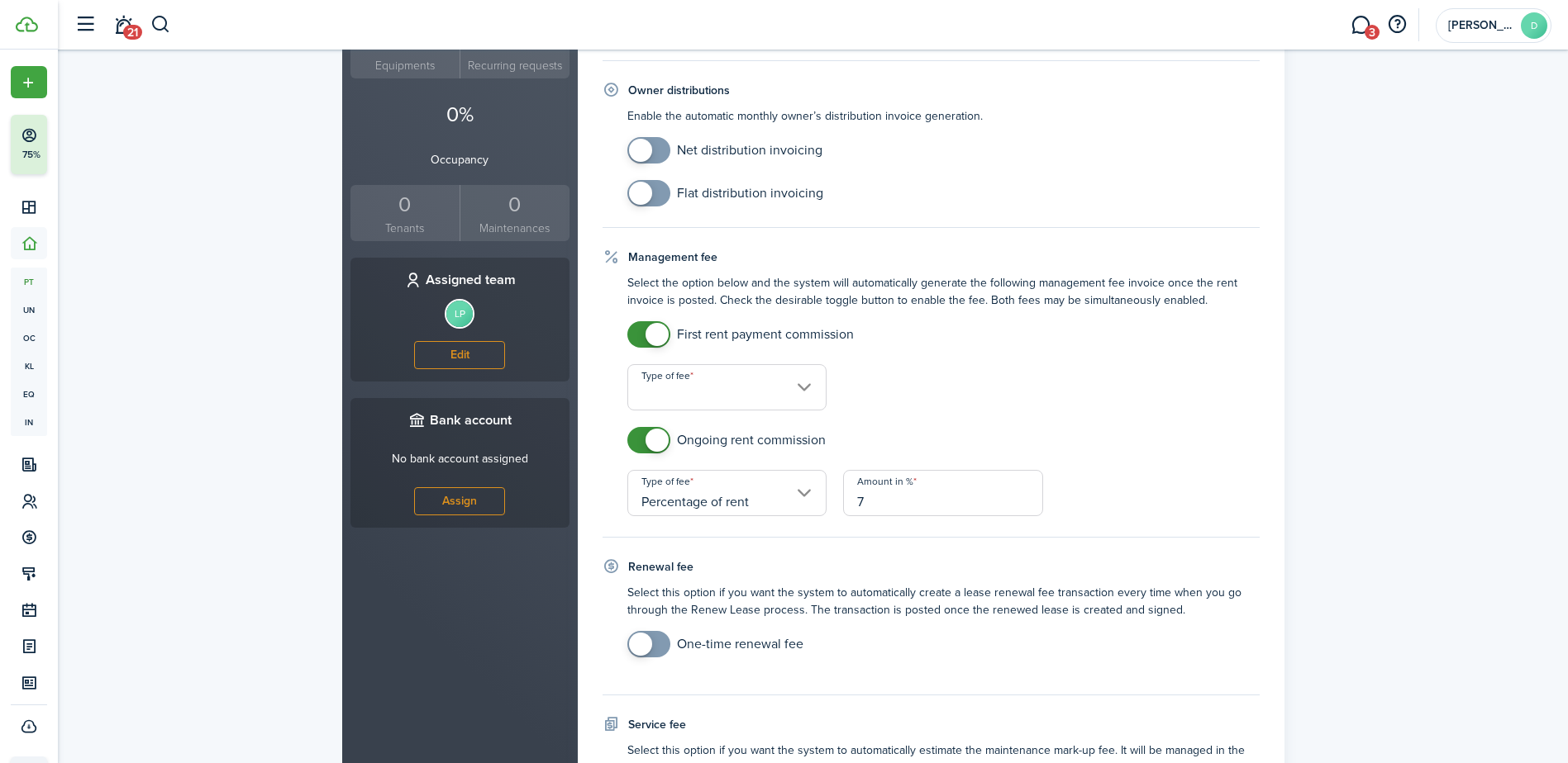
click at [669, 387] on input "Type of fee" at bounding box center [727, 387] width 200 height 46
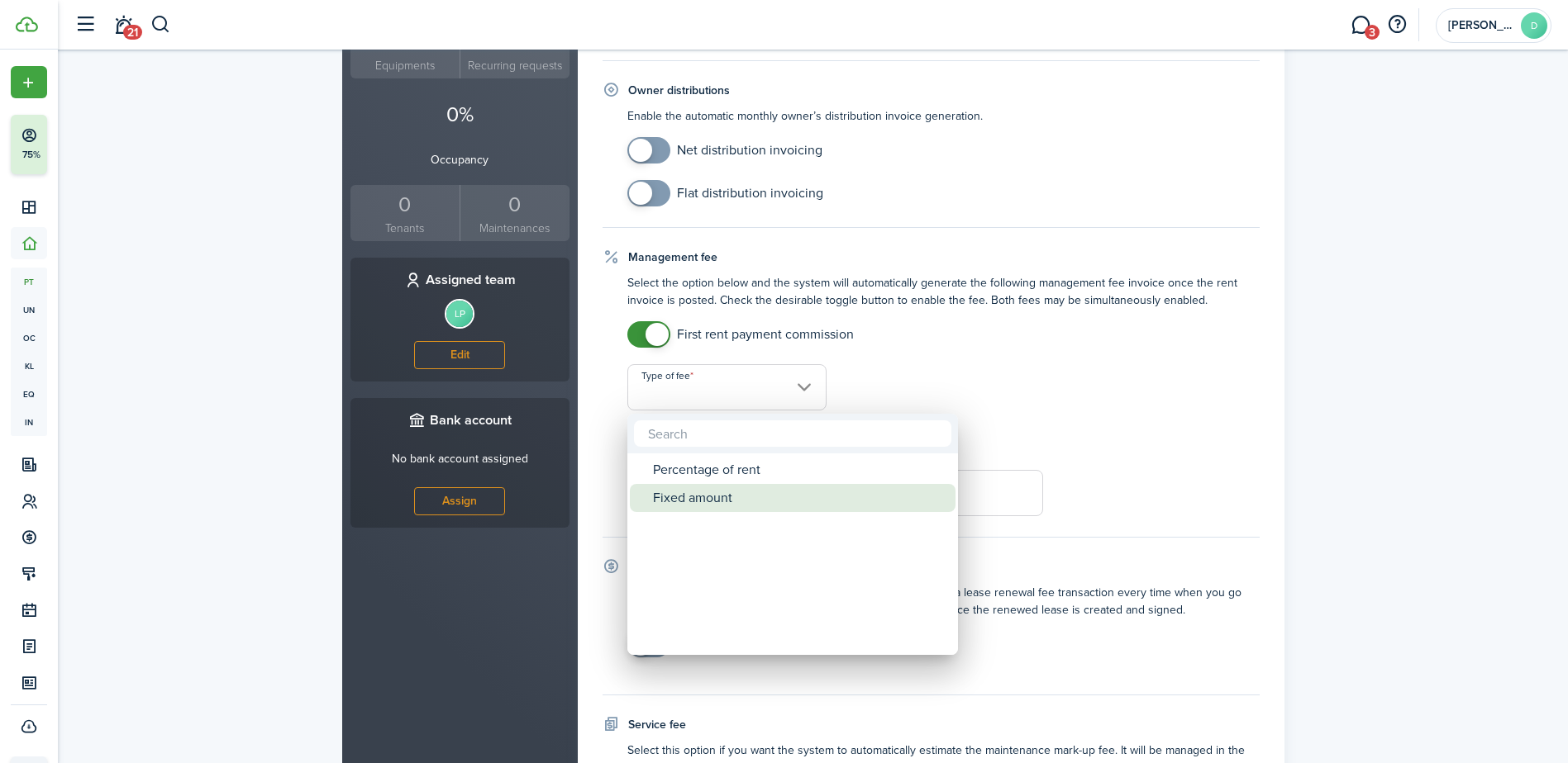
click at [712, 505] on div "Fixed amount" at bounding box center [798, 498] width 292 height 28
type input "Fixed amount"
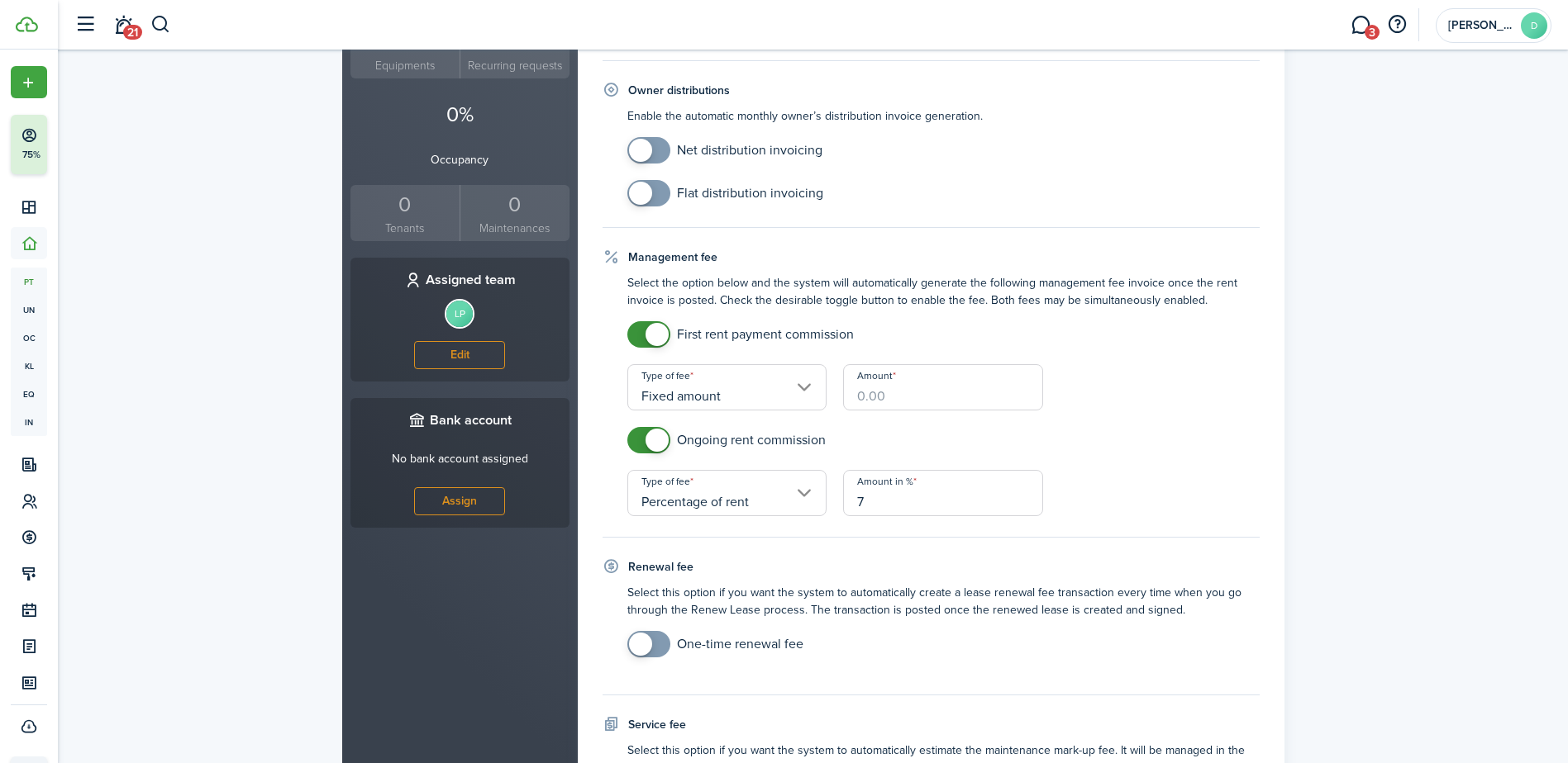
click at [912, 402] on input "Amount" at bounding box center [943, 387] width 200 height 46
type input "$300.00"
click at [1144, 424] on property-owners-form-management "Select the option below and the system will automatically generate the followin…" at bounding box center [931, 396] width 657 height 242
checkbox input "true"
click at [649, 638] on span at bounding box center [641, 645] width 23 height 23
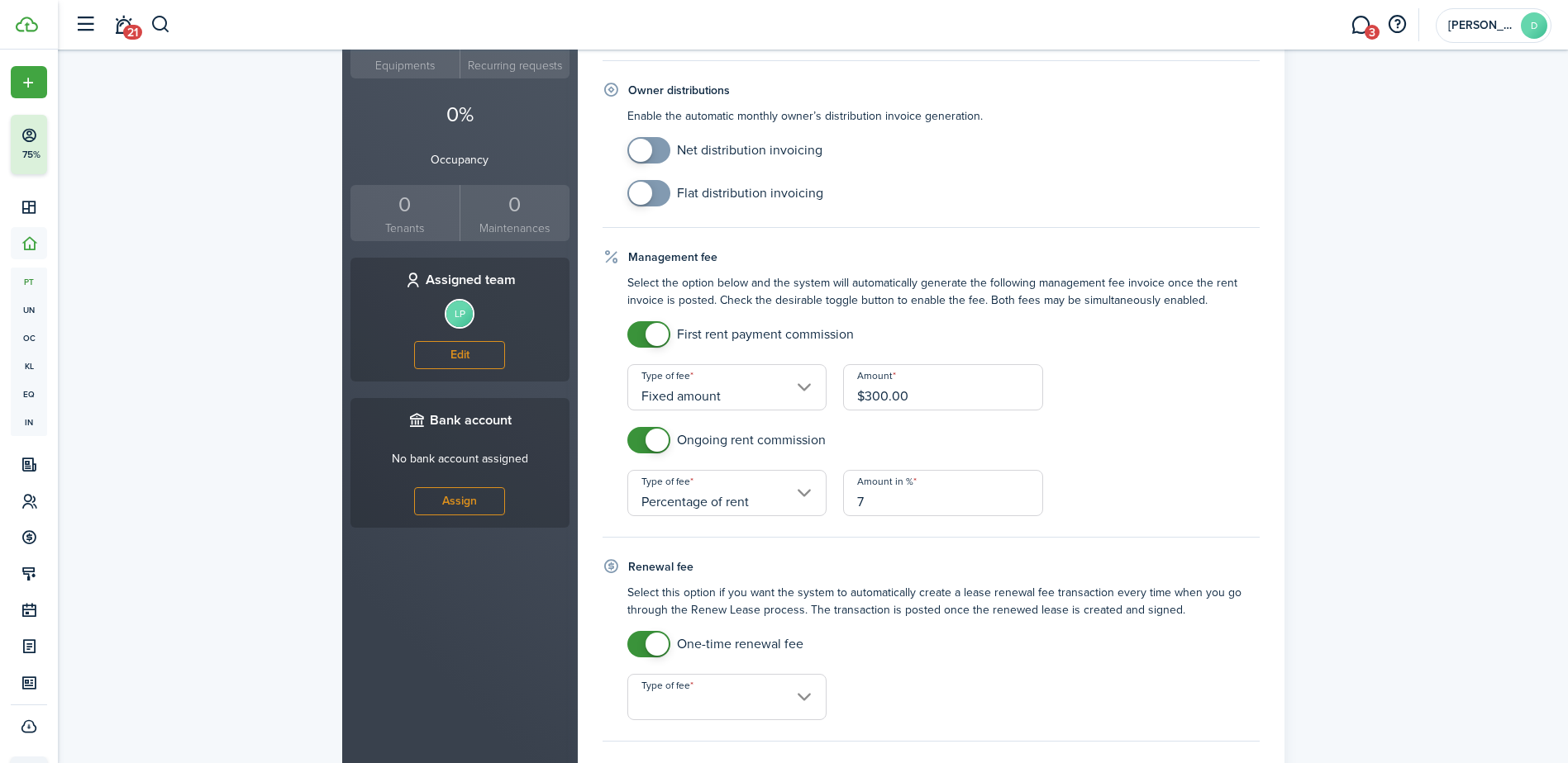
click at [752, 683] on input "Type of fee" at bounding box center [727, 697] width 200 height 46
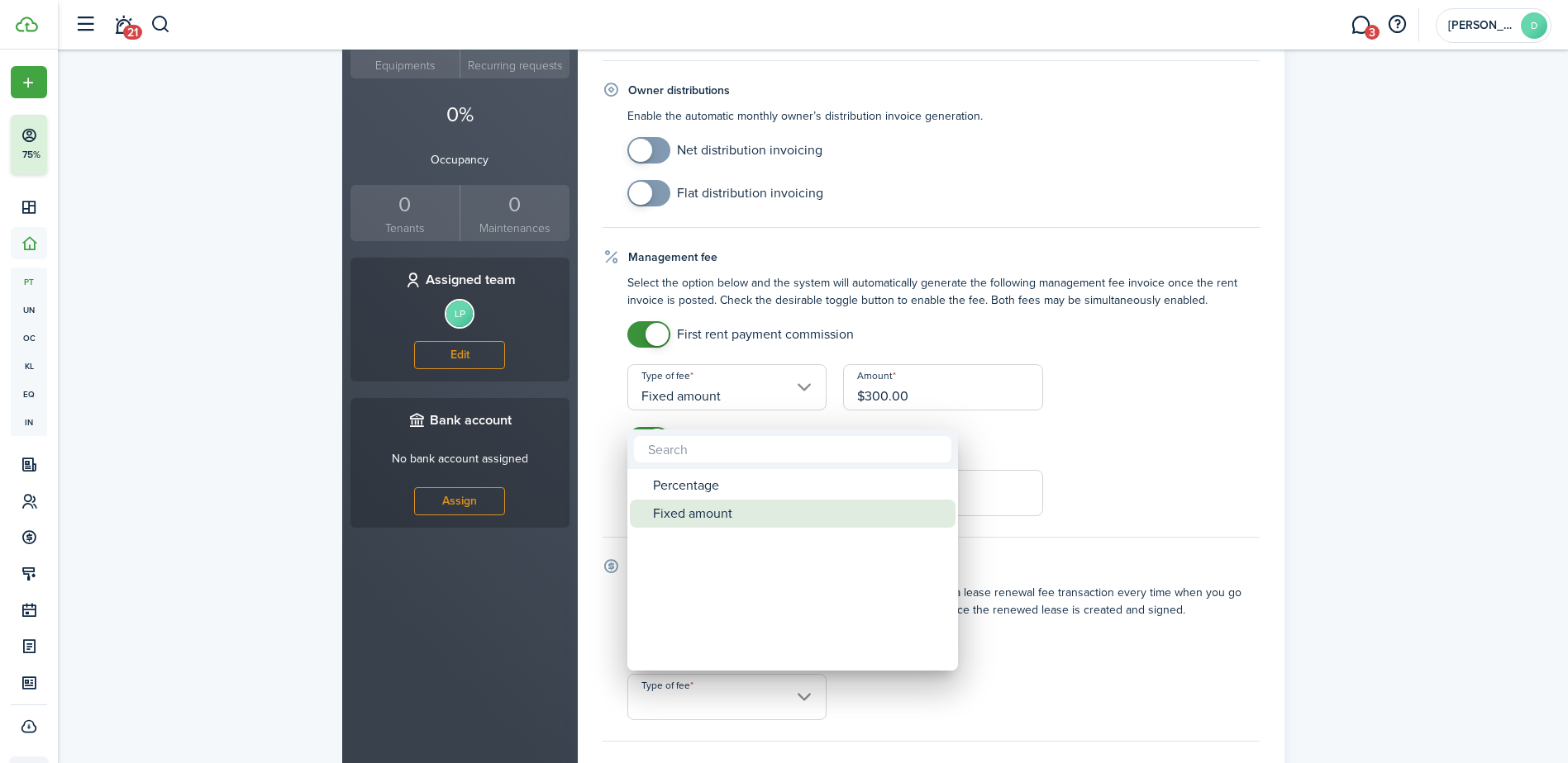
click at [714, 510] on div "Fixed amount" at bounding box center [798, 514] width 292 height 28
type input "Fixed amount"
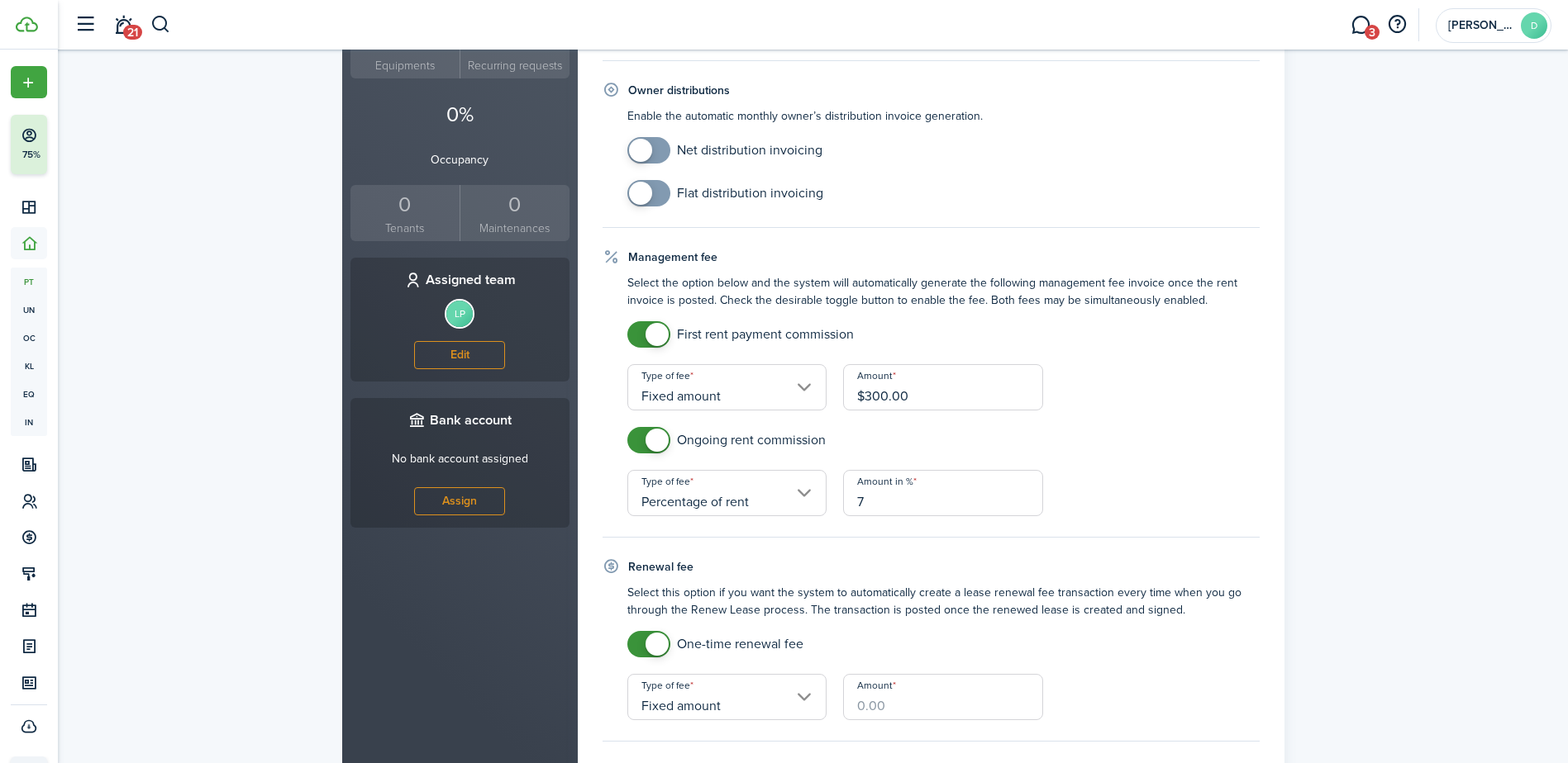
click at [867, 710] on input "Amount" at bounding box center [943, 697] width 200 height 46
type input "$150.00"
drag, startPoint x: 1113, startPoint y: 669, endPoint x: 1122, endPoint y: 662, distance: 11.4
click at [1123, 664] on property-owners-form-renewal "Select this option if you want the system to automatically create a lease renew…" at bounding box center [931, 652] width 657 height 136
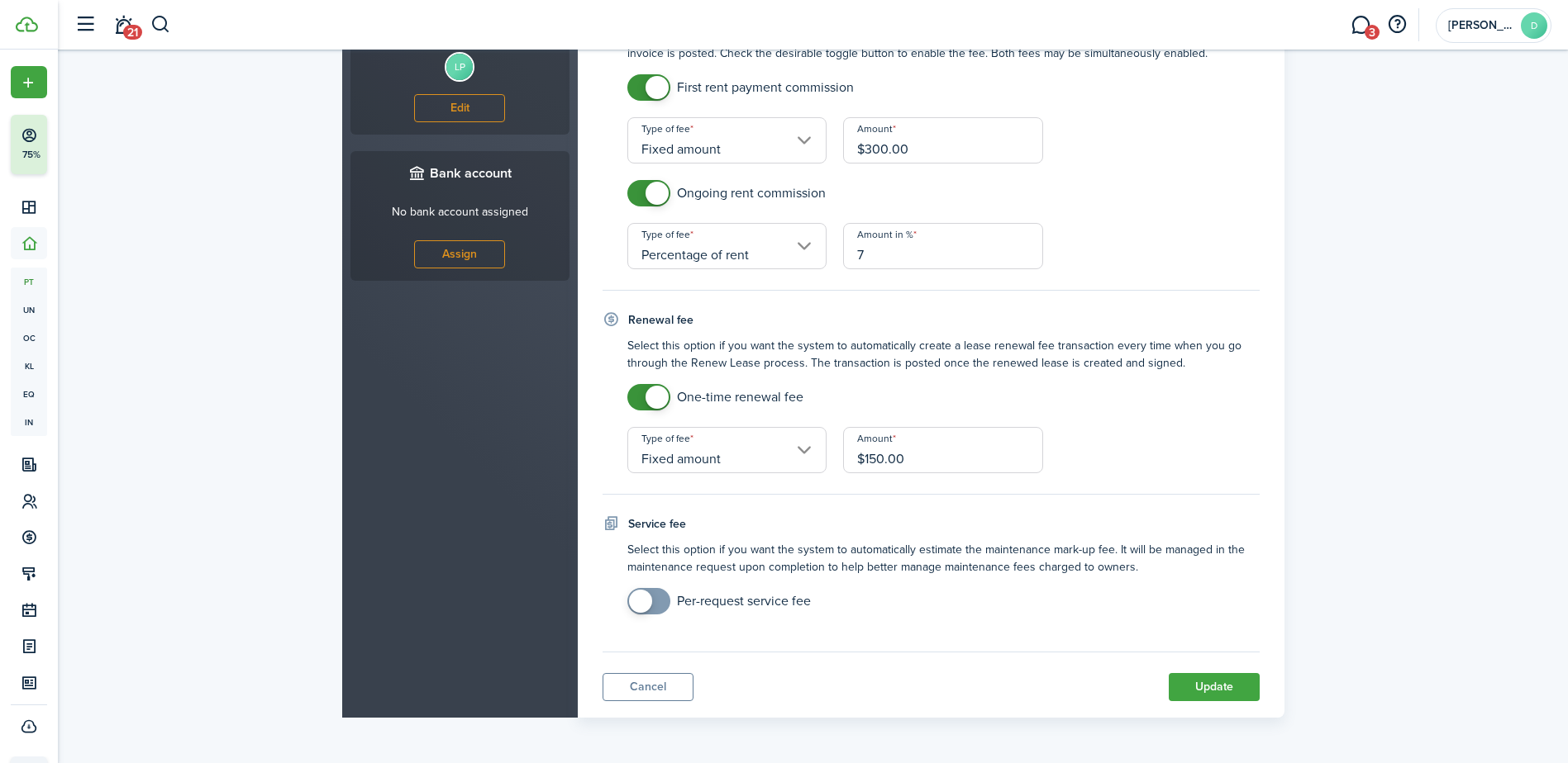
checkbox input "true"
click at [645, 595] on span at bounding box center [641, 602] width 23 height 23
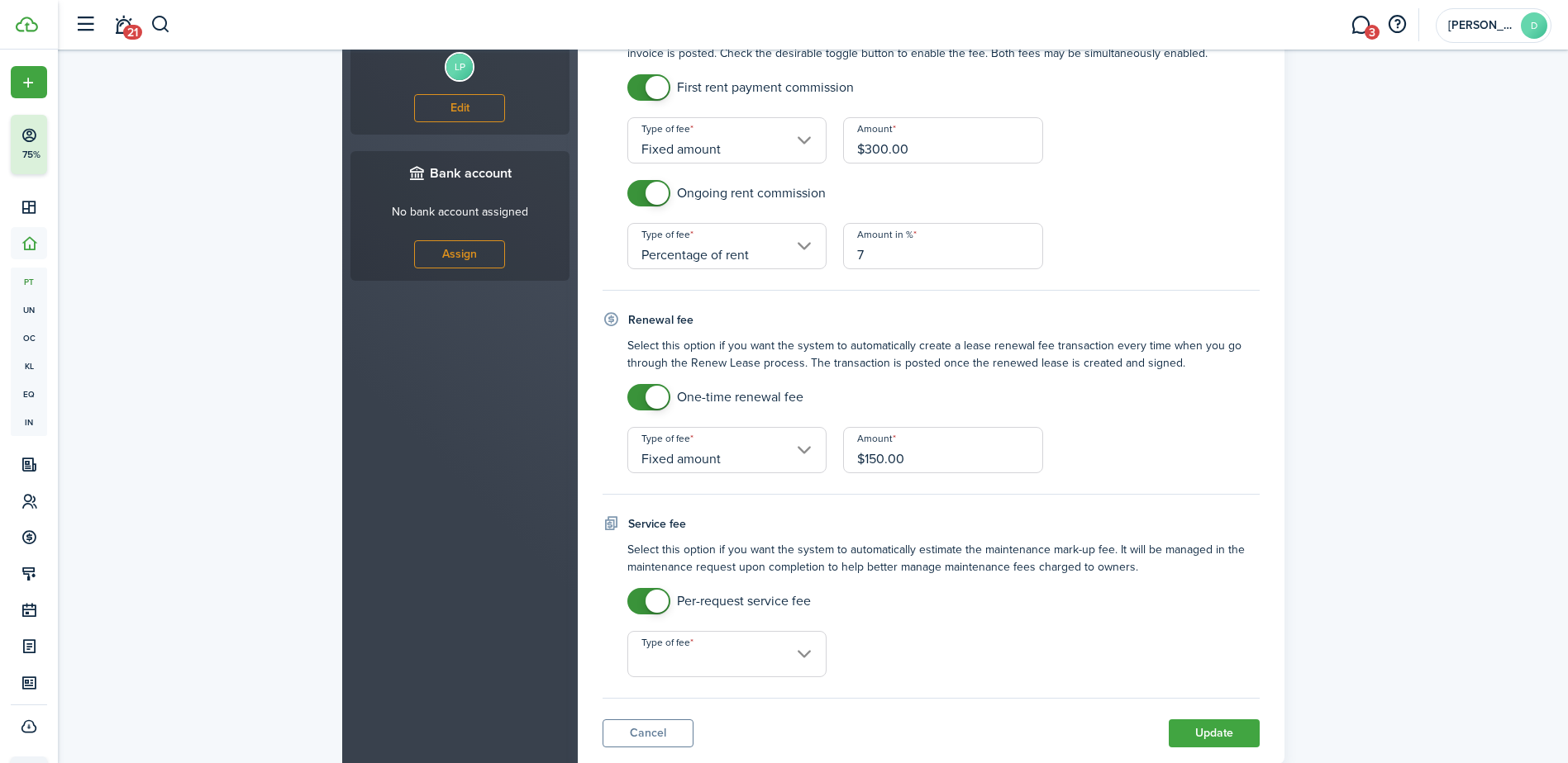
click at [782, 657] on input "Type of fee" at bounding box center [727, 654] width 200 height 46
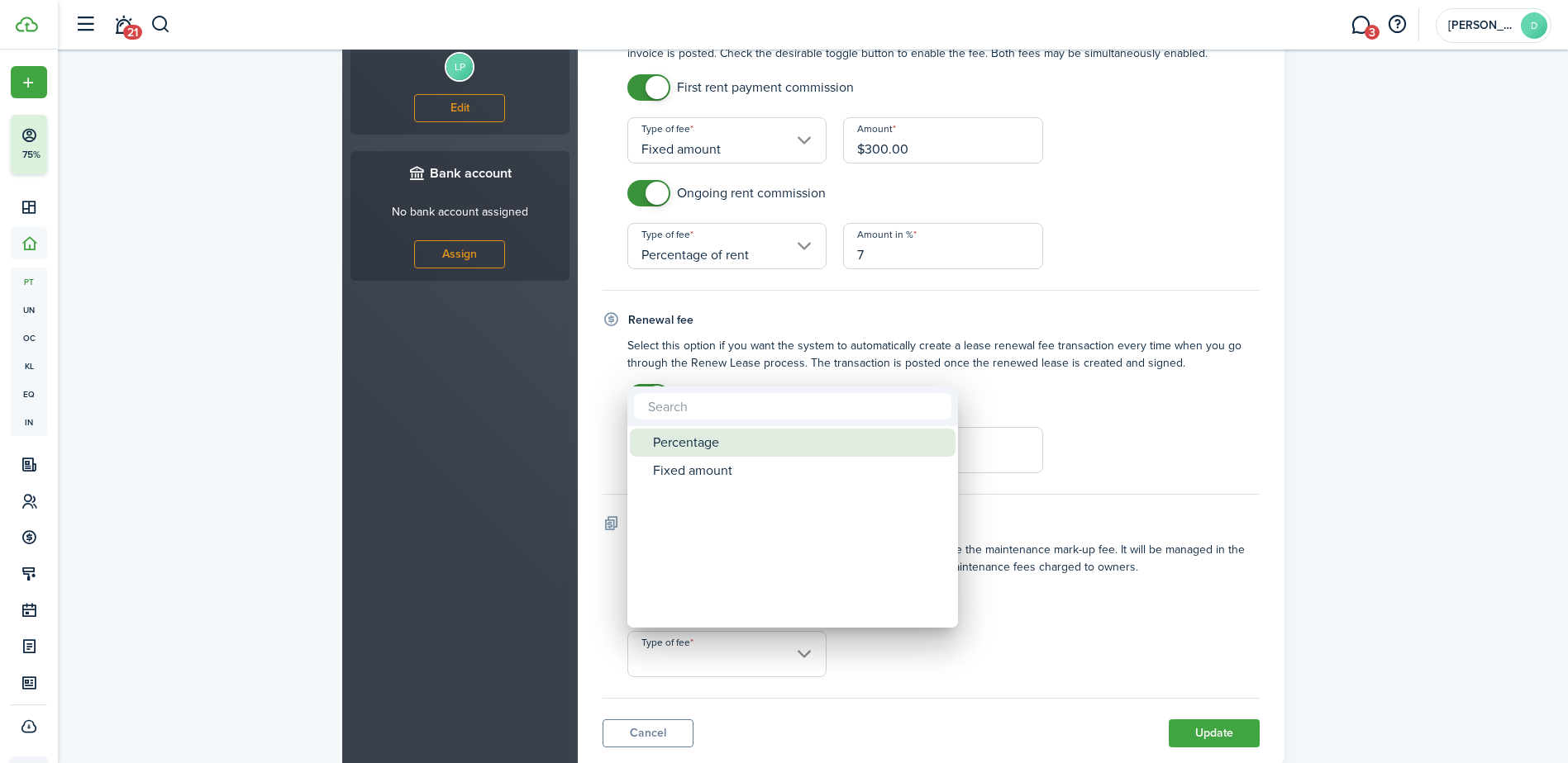
click at [719, 431] on div "Percentage" at bounding box center [798, 443] width 292 height 28
type input "Percentage"
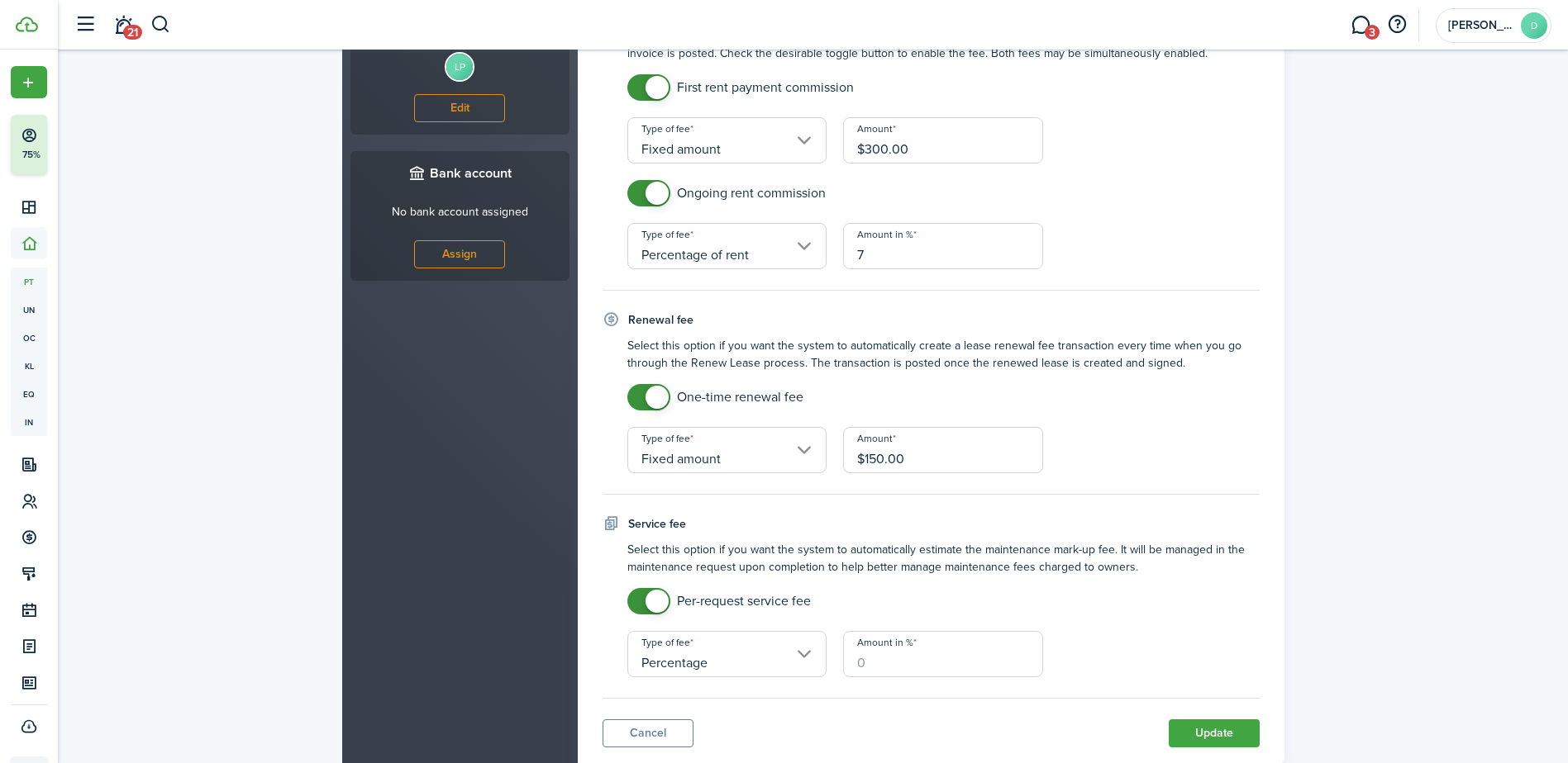
click at [882, 645] on input "Amount in %" at bounding box center [943, 654] width 200 height 46
type input "10"
click at [1044, 639] on div "Amount in % 10" at bounding box center [942, 654] width 217 height 46
click at [1189, 733] on button "Update" at bounding box center [1214, 734] width 91 height 28
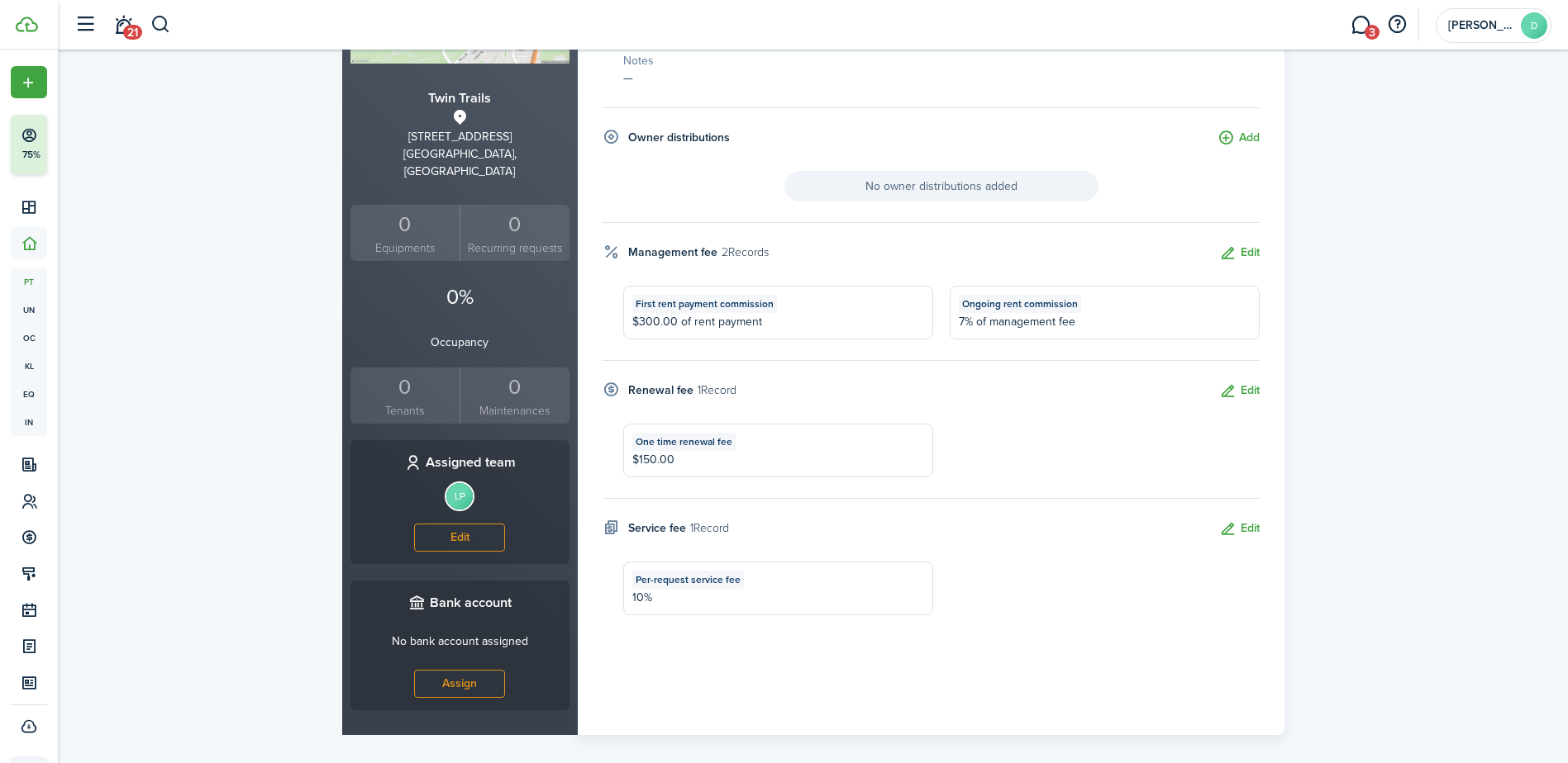
scroll to position [0, 0]
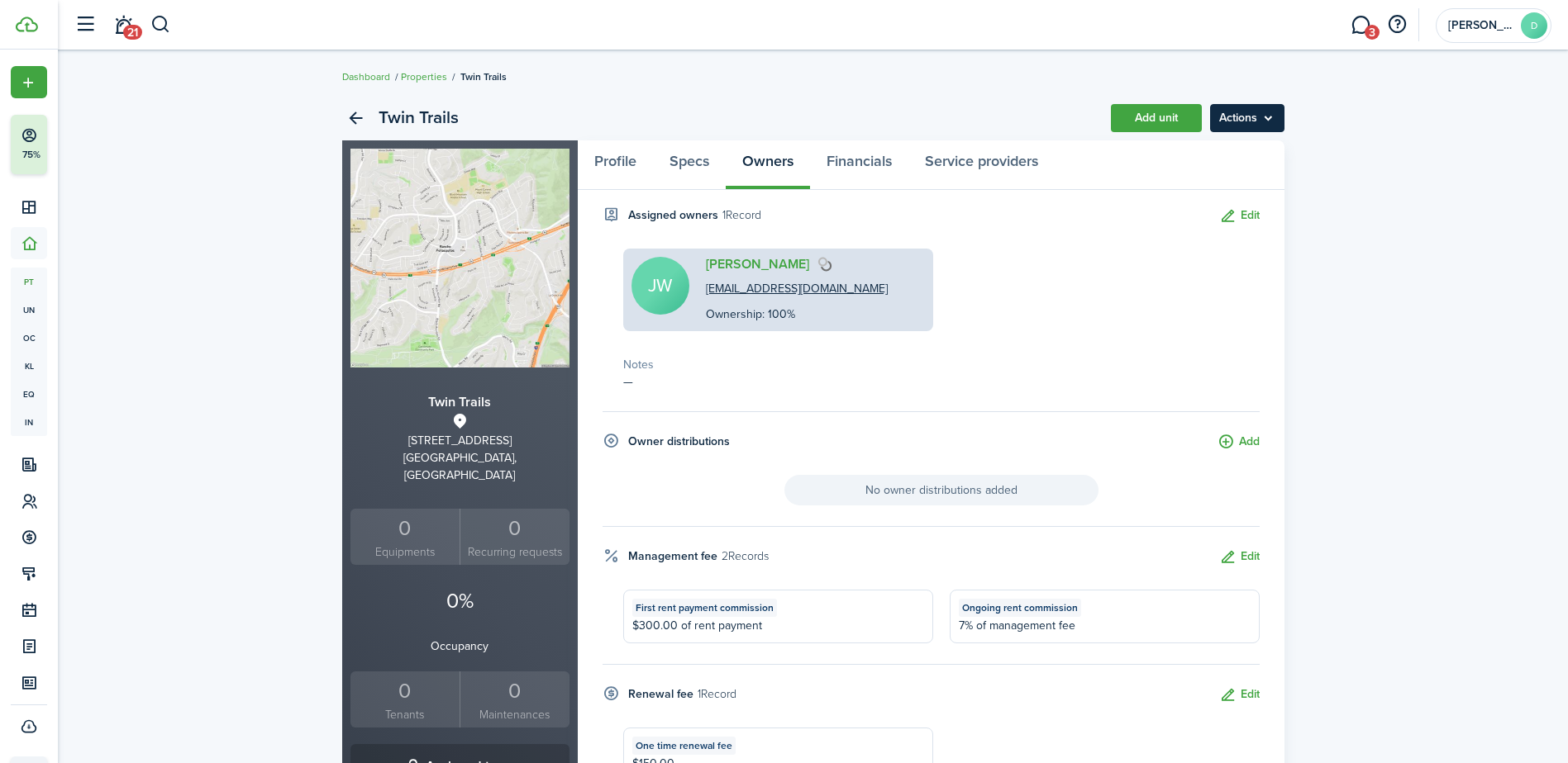
click at [1235, 120] on menu-btn "Actions" at bounding box center [1247, 118] width 75 height 28
click at [1381, 187] on div "Twin Trails Add unit Actions Twin Trails [STREET_ADDRESS] 0 Equipments 0 Recurr…" at bounding box center [813, 567] width 1510 height 960
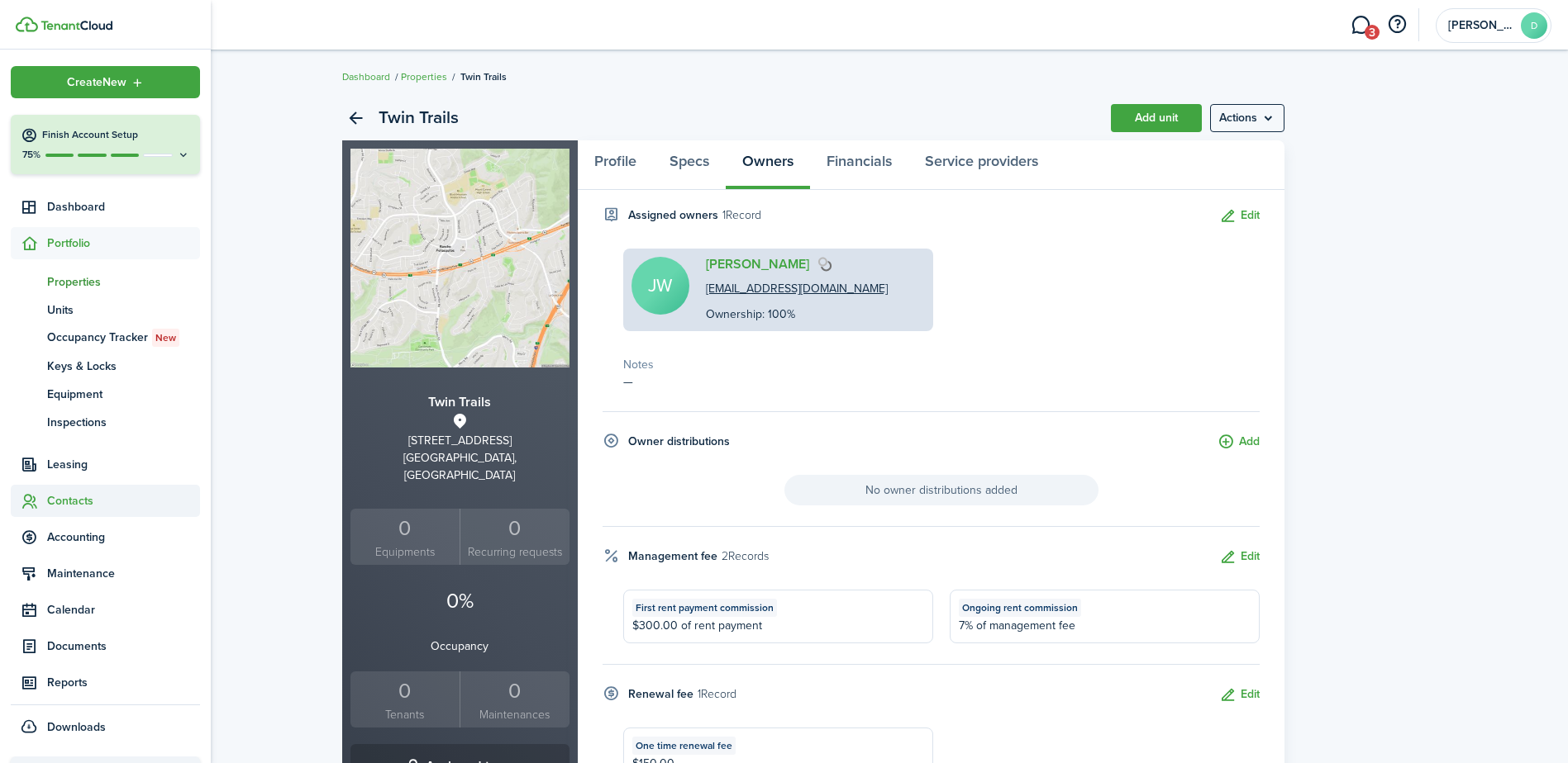
click at [51, 495] on span "Contacts" at bounding box center [124, 501] width 153 height 18
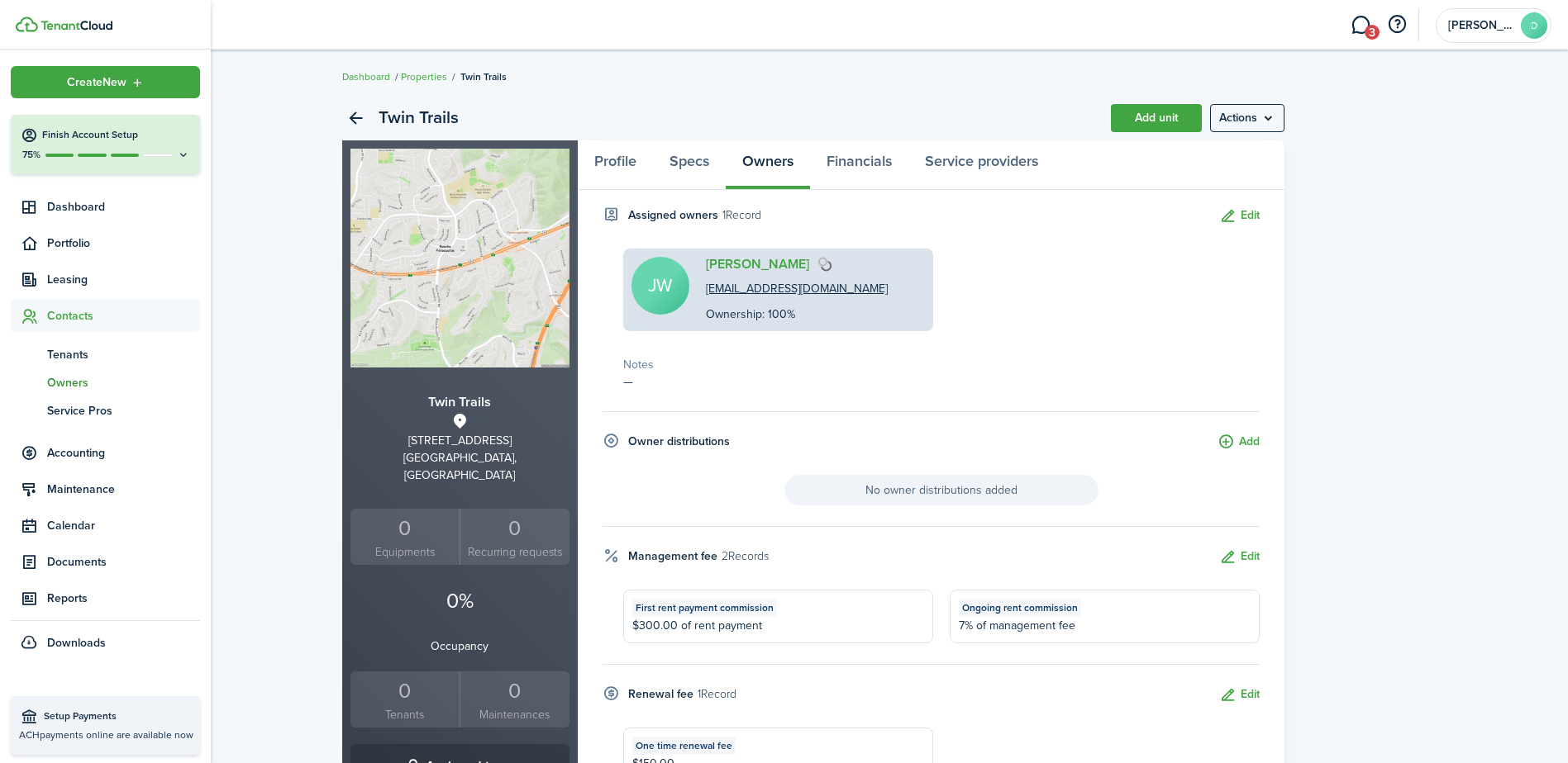
click at [73, 378] on span "Owners" at bounding box center [124, 383] width 153 height 18
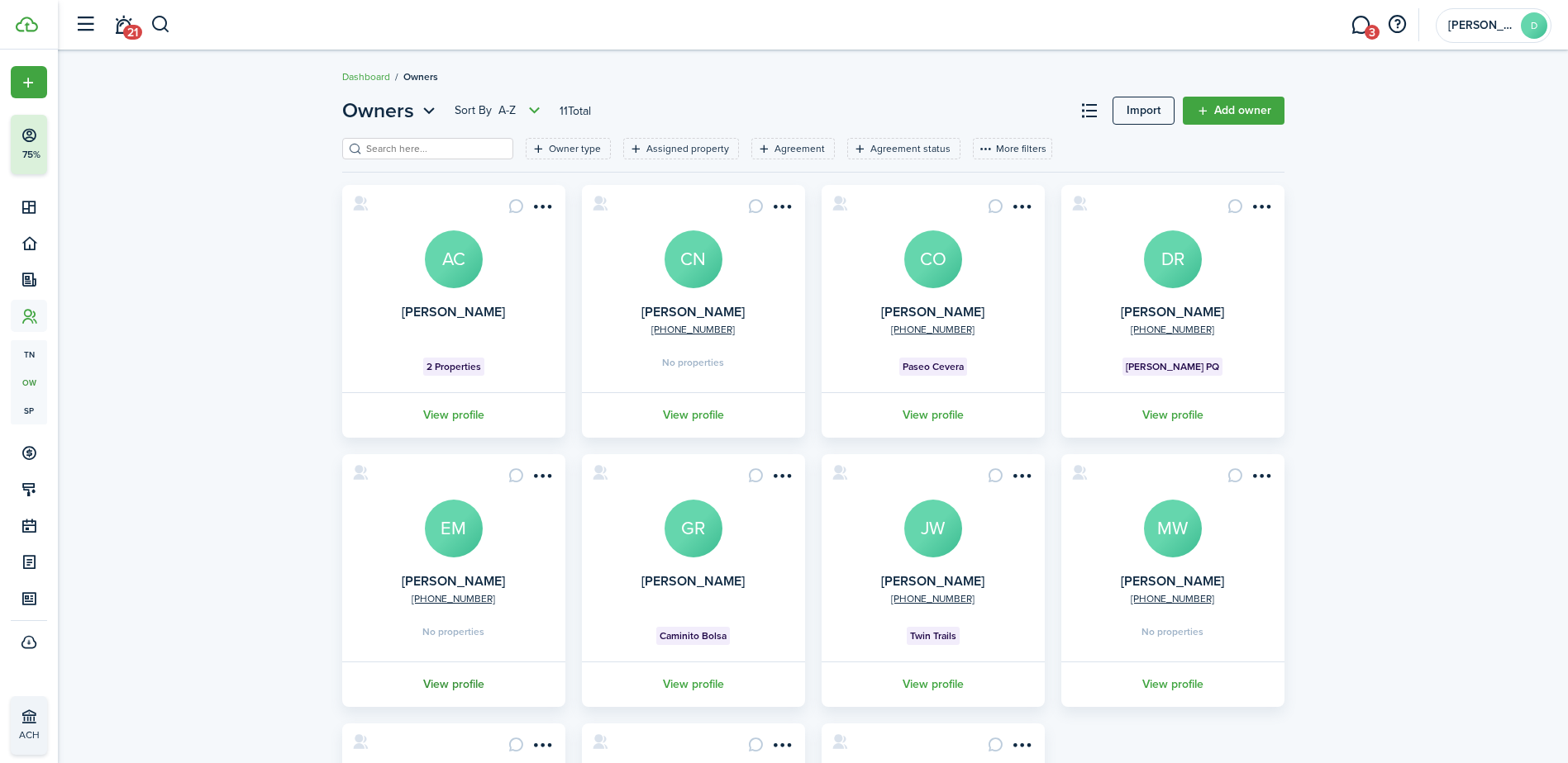
click at [448, 677] on link "View profile" at bounding box center [454, 685] width 228 height 46
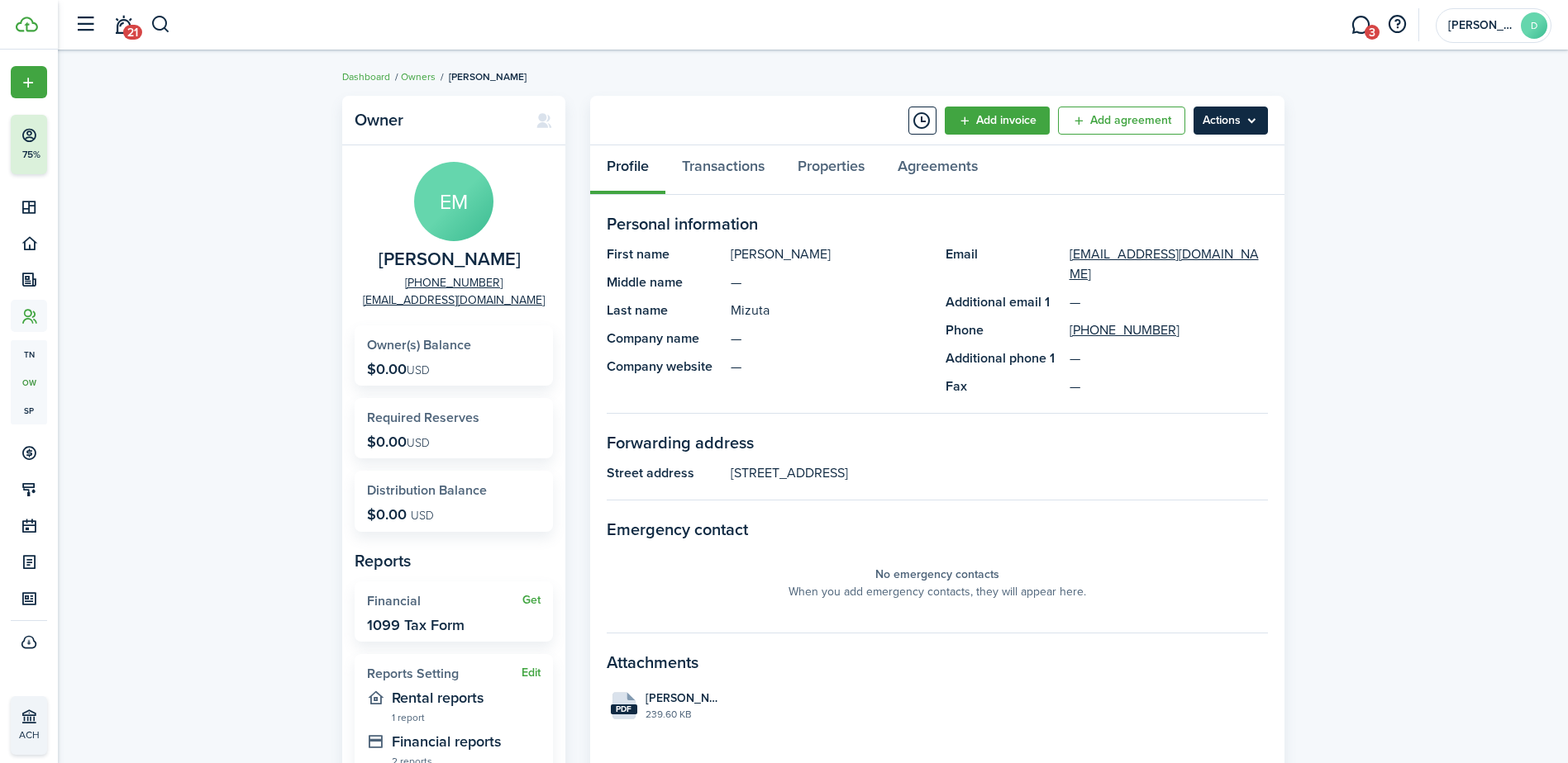
click at [1214, 114] on menu-btn "Actions" at bounding box center [1230, 121] width 75 height 28
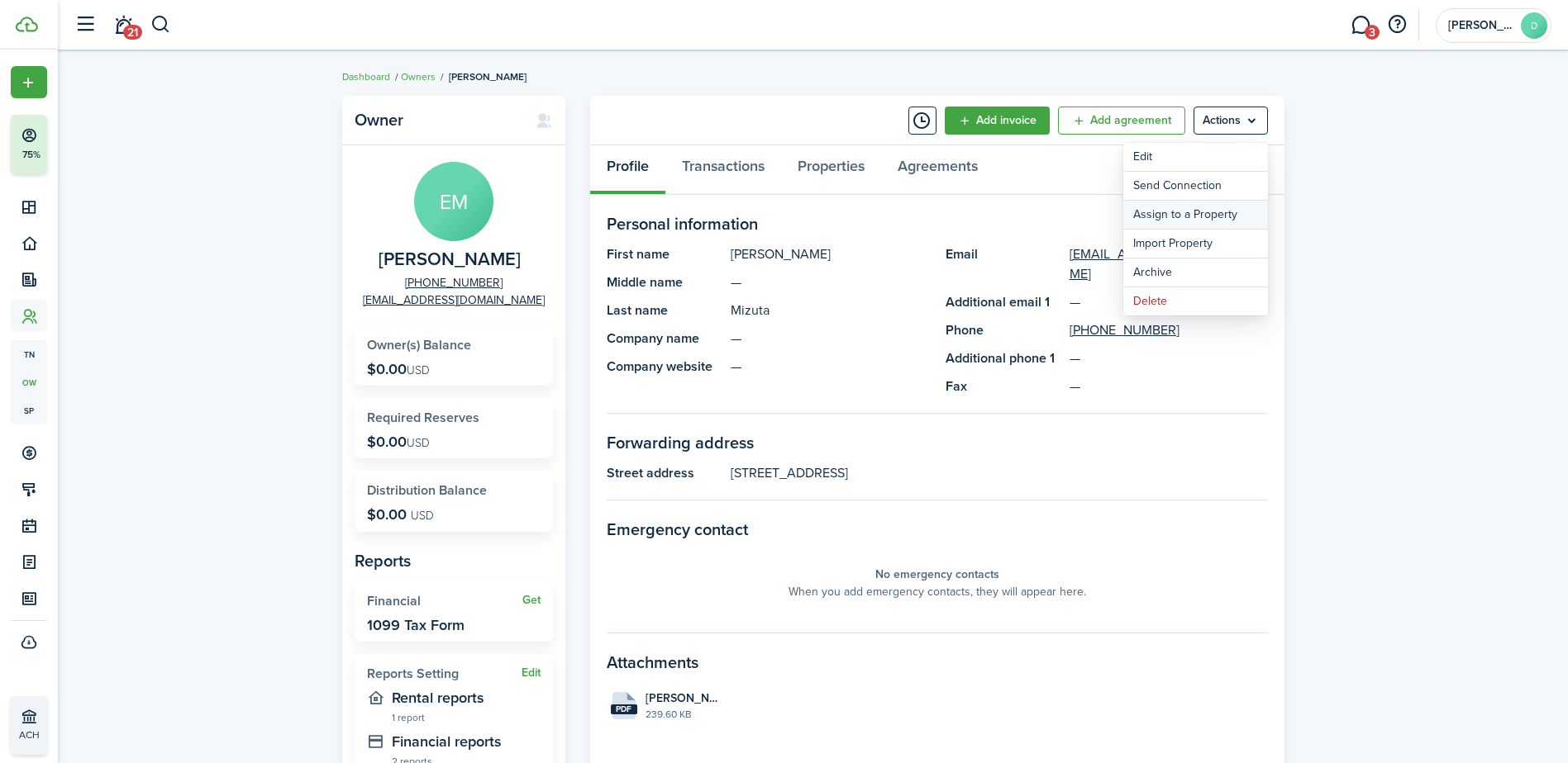
click at [1198, 211] on link "Assign to a Property" at bounding box center [1195, 215] width 145 height 28
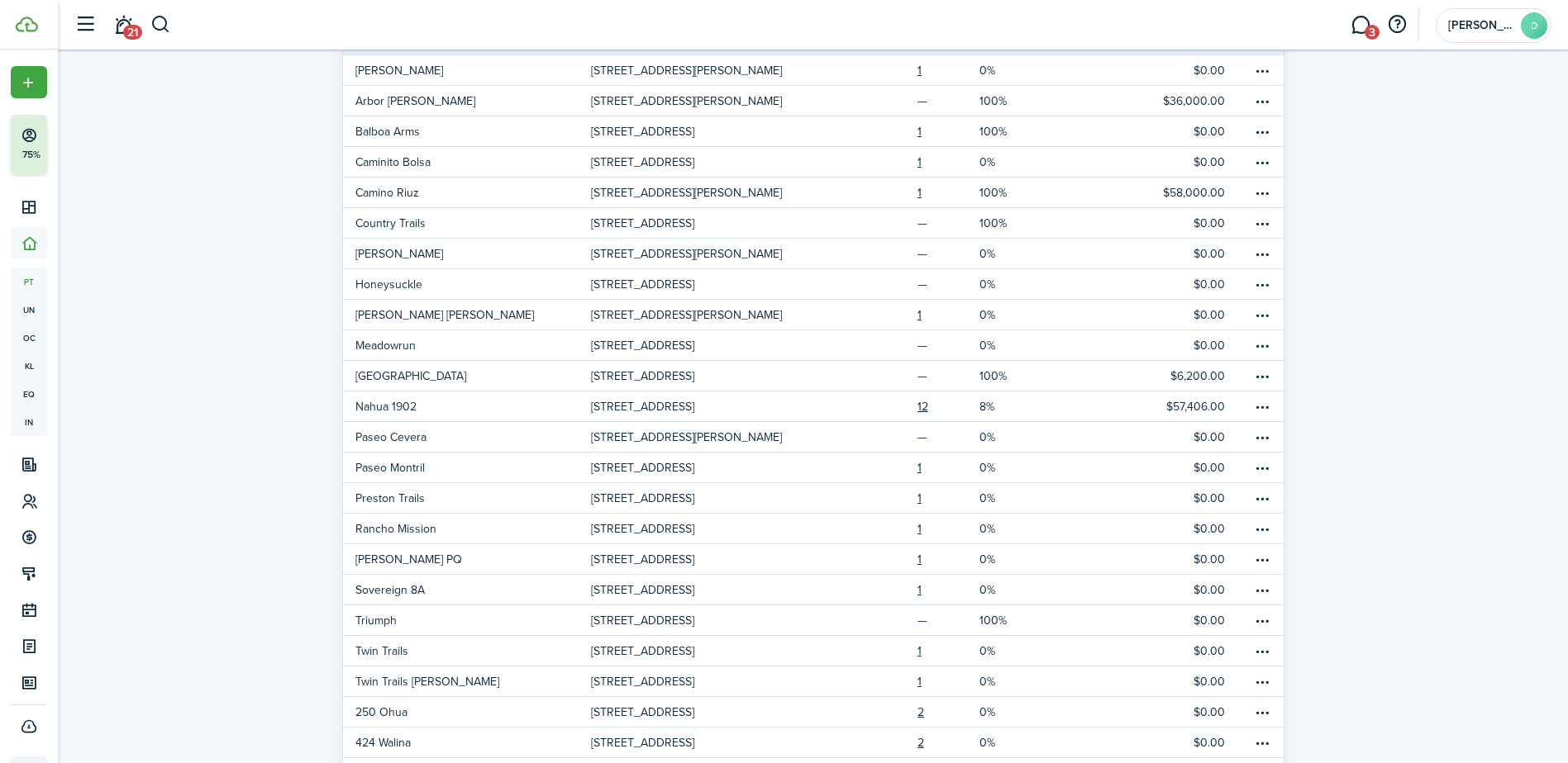
scroll to position [212, 0]
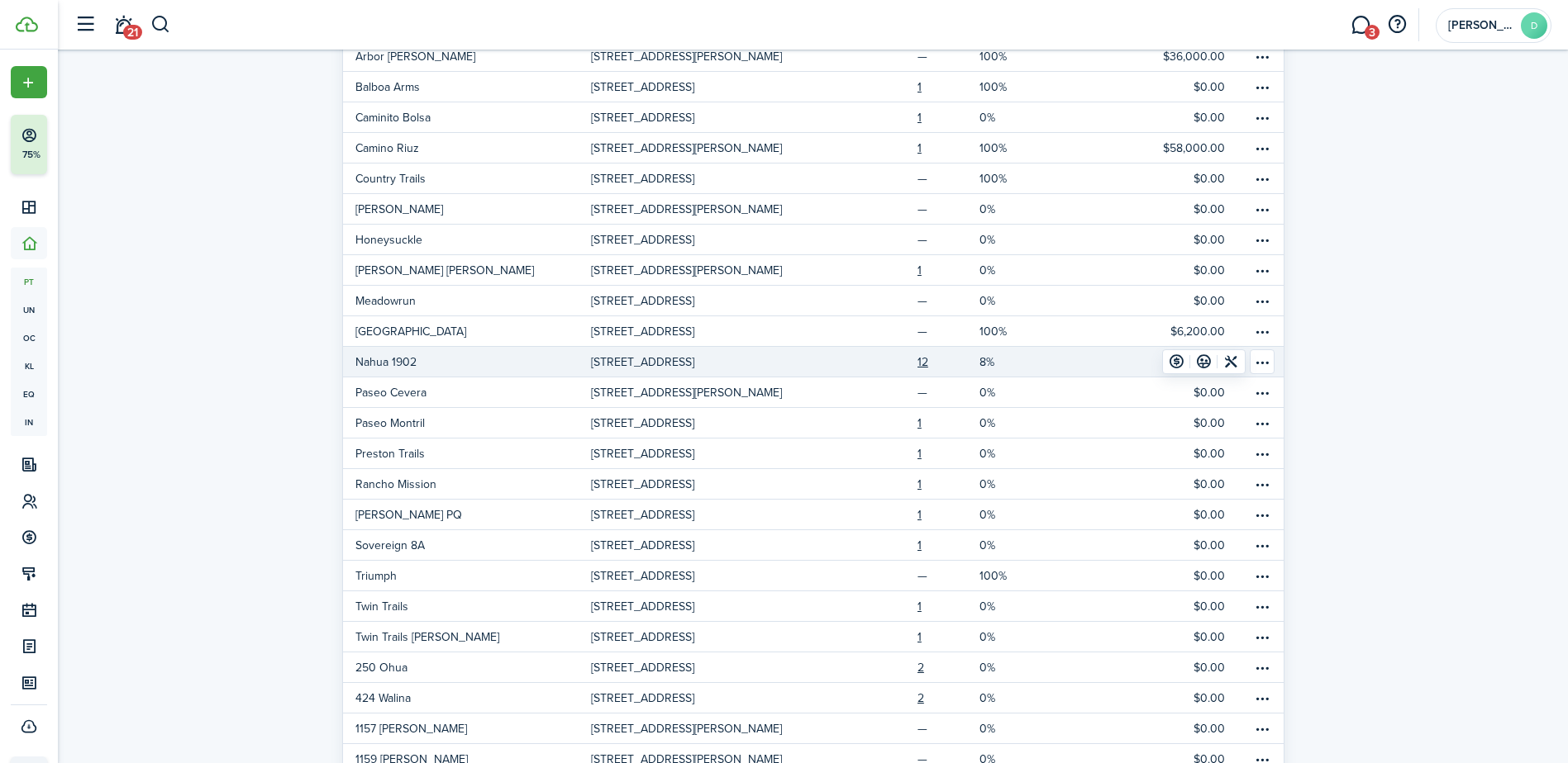
click at [456, 355] on link "Nahua 1902" at bounding box center [468, 362] width 249 height 30
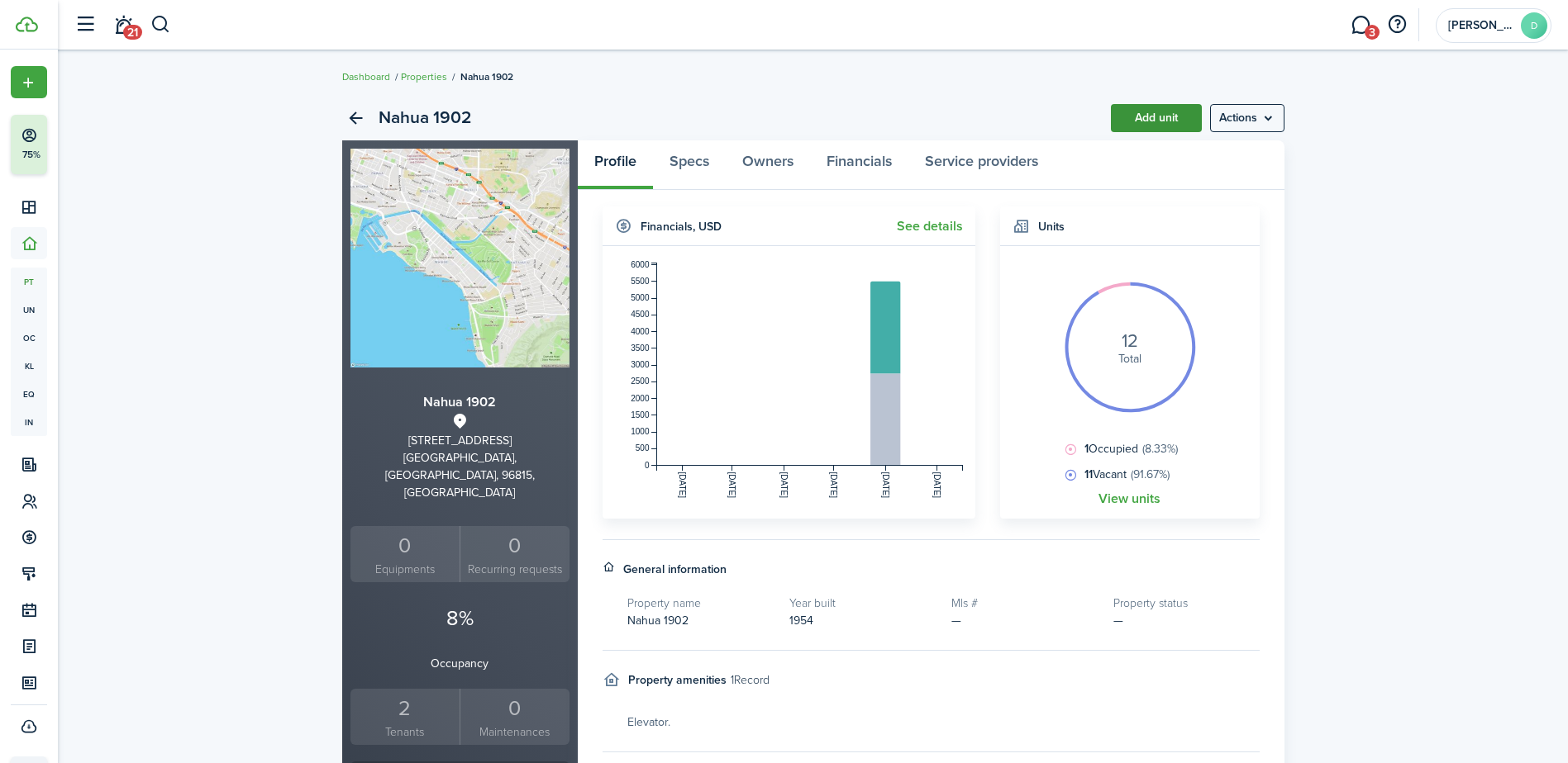
click at [1177, 111] on link "Add unit" at bounding box center [1156, 118] width 91 height 28
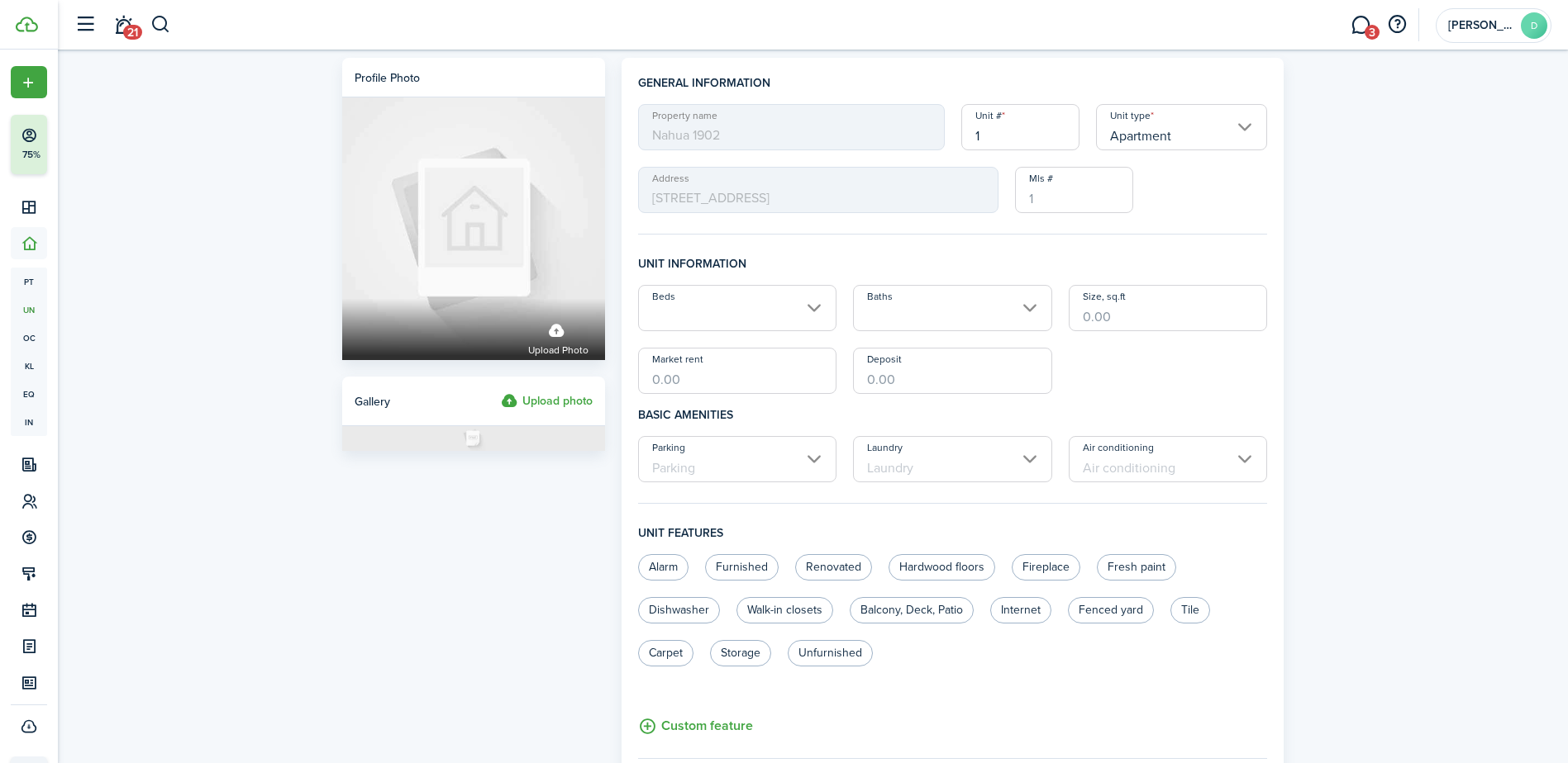
drag, startPoint x: 1010, startPoint y: 127, endPoint x: 972, endPoint y: 140, distance: 40.2
click at [972, 140] on input "1" at bounding box center [1020, 127] width 118 height 46
type input "PH7"
click at [1178, 169] on div "Property name Nahua [GEOGRAPHIC_DATA] Unit type Apartment Address [STREET_ADDRE…" at bounding box center [953, 159] width 647 height 109
click at [823, 312] on input "Beds" at bounding box center [737, 308] width 199 height 46
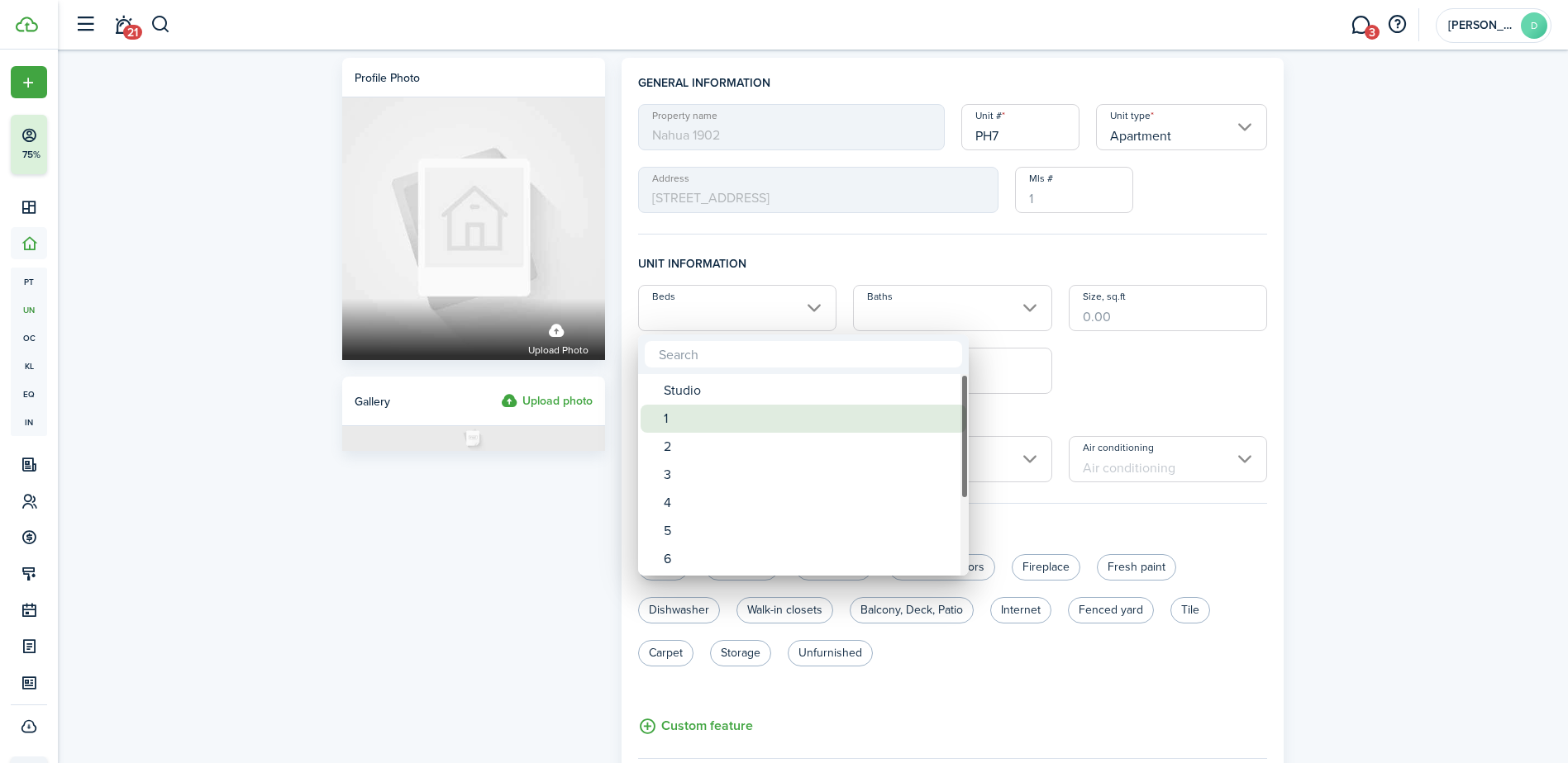
click at [679, 419] on div "1" at bounding box center [809, 419] width 292 height 28
type input "1"
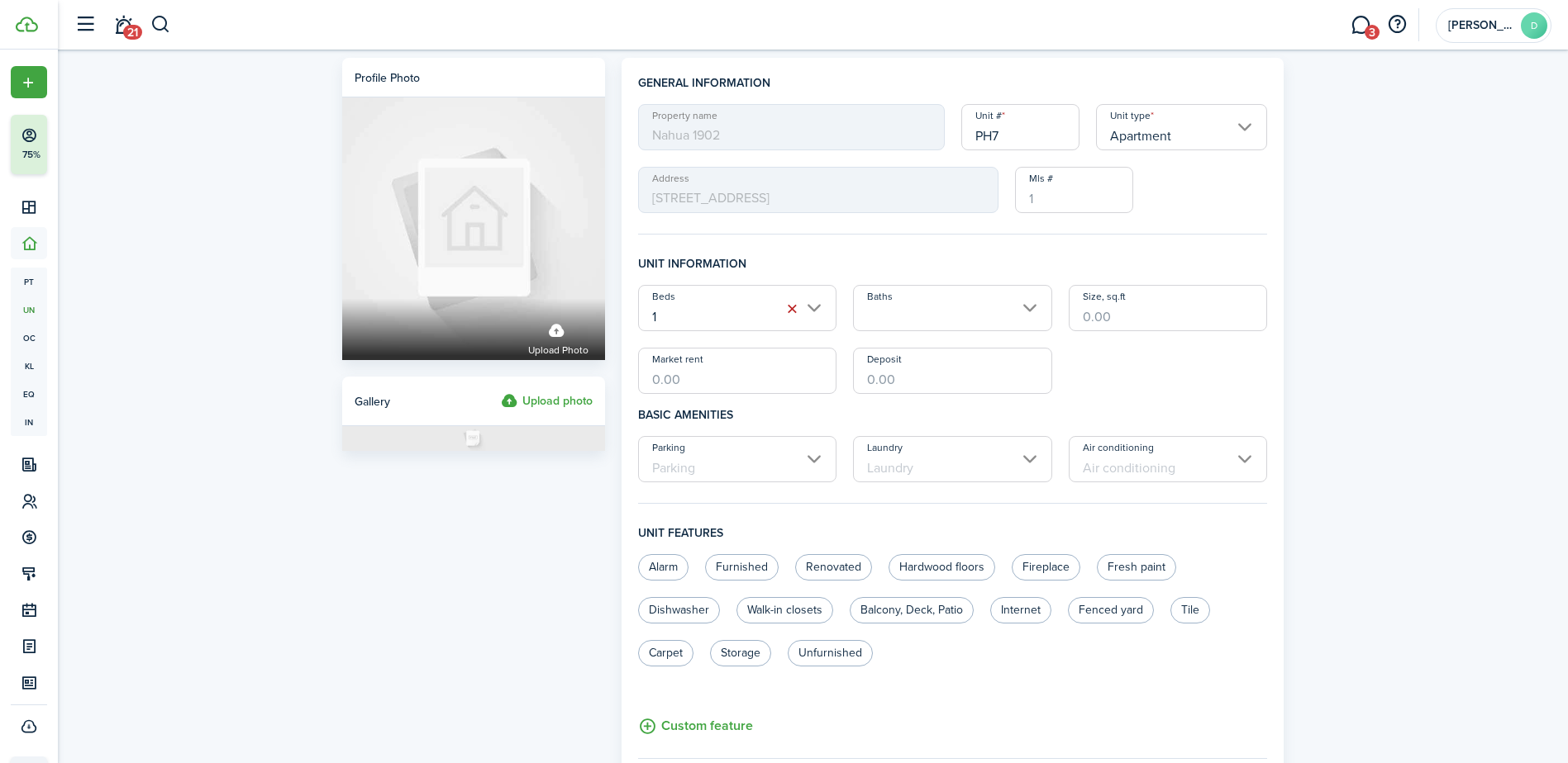
click at [883, 317] on input "Baths" at bounding box center [952, 308] width 199 height 46
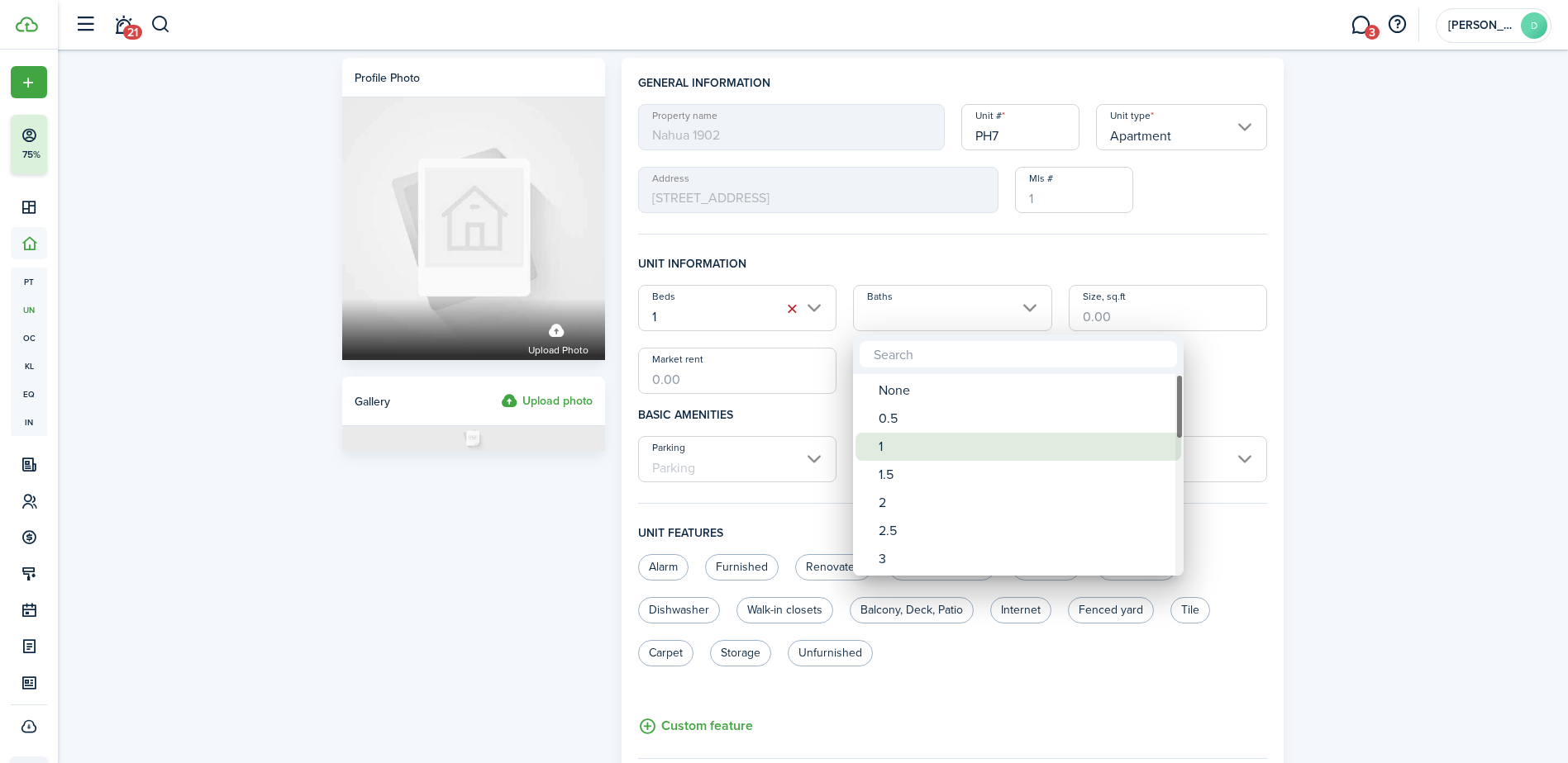
click at [879, 439] on div "1" at bounding box center [1024, 447] width 292 height 28
type input "1"
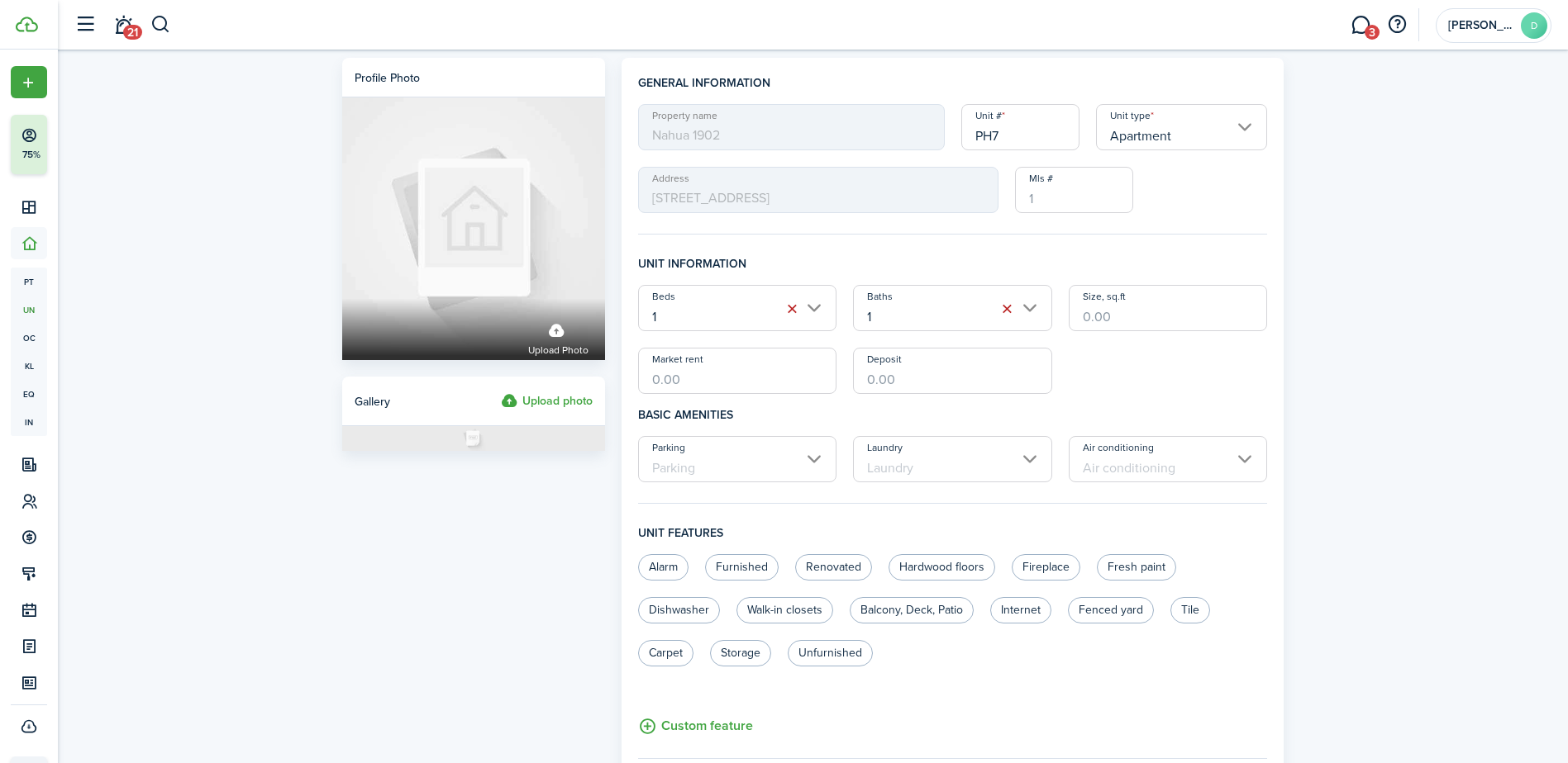
click at [1056, 334] on div "Beds 1 Baths 1 Size, sq.ft Market rent Deposit" at bounding box center [953, 339] width 647 height 109
click at [1088, 315] on input "Size, sq.ft" at bounding box center [1168, 308] width 199 height 46
click at [813, 466] on input "Parking" at bounding box center [737, 459] width 199 height 46
type input "533"
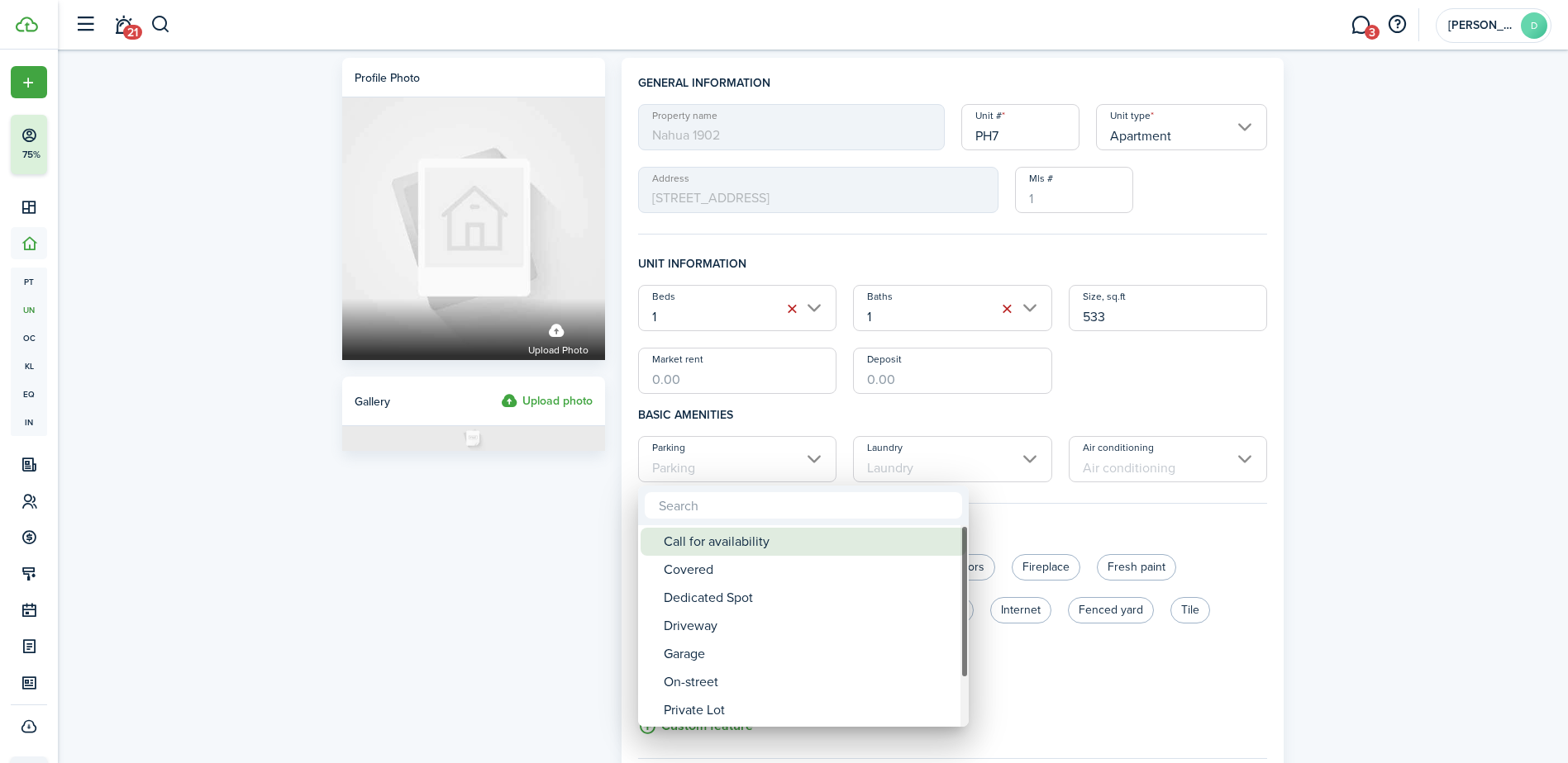
click at [750, 547] on div "Call for availability" at bounding box center [809, 542] width 292 height 28
type input "Call for availability"
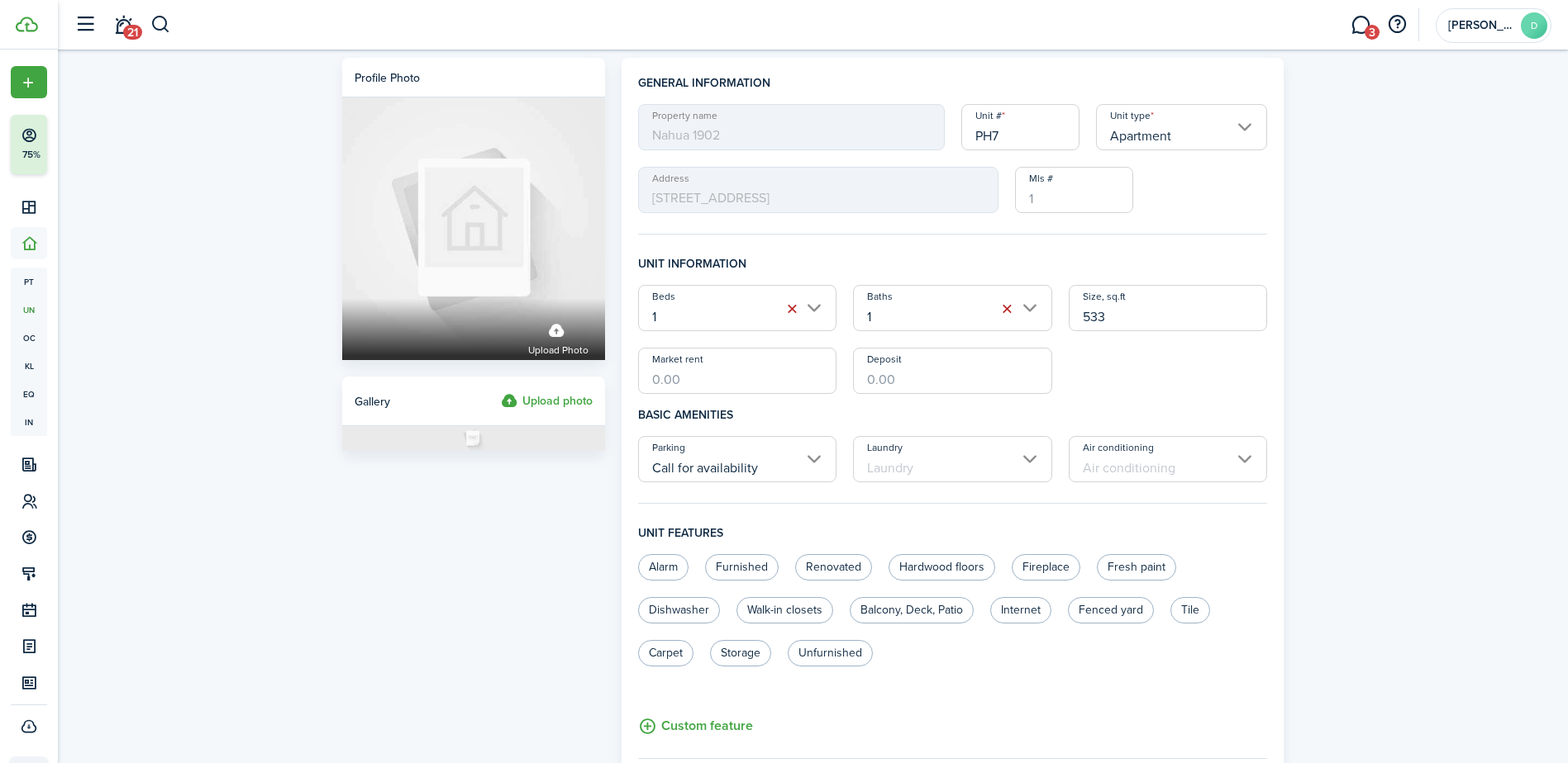
click at [988, 459] on input "Laundry" at bounding box center [952, 459] width 199 height 46
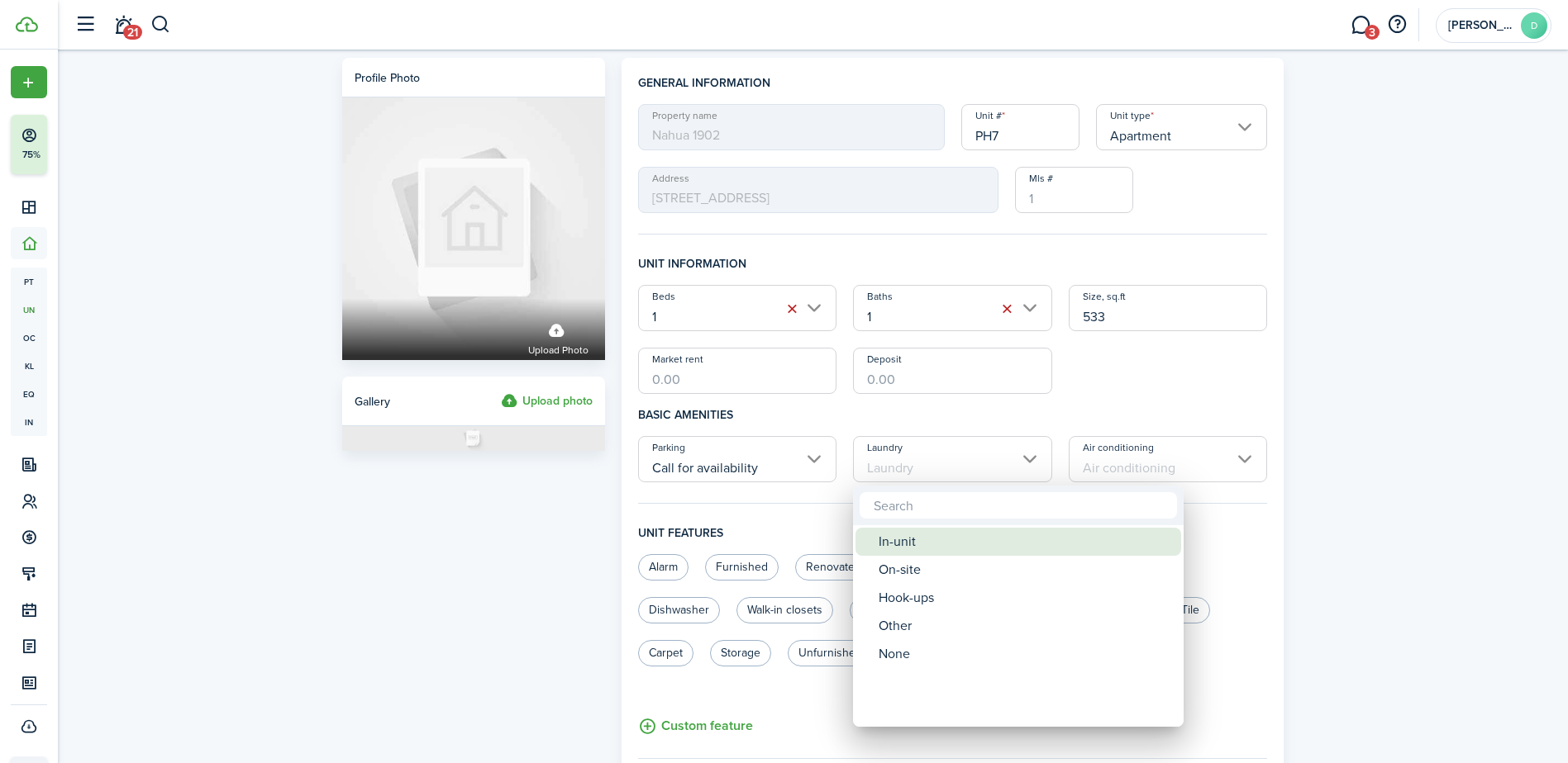
click at [919, 547] on div "In-unit" at bounding box center [1024, 542] width 292 height 28
type input "In-unit"
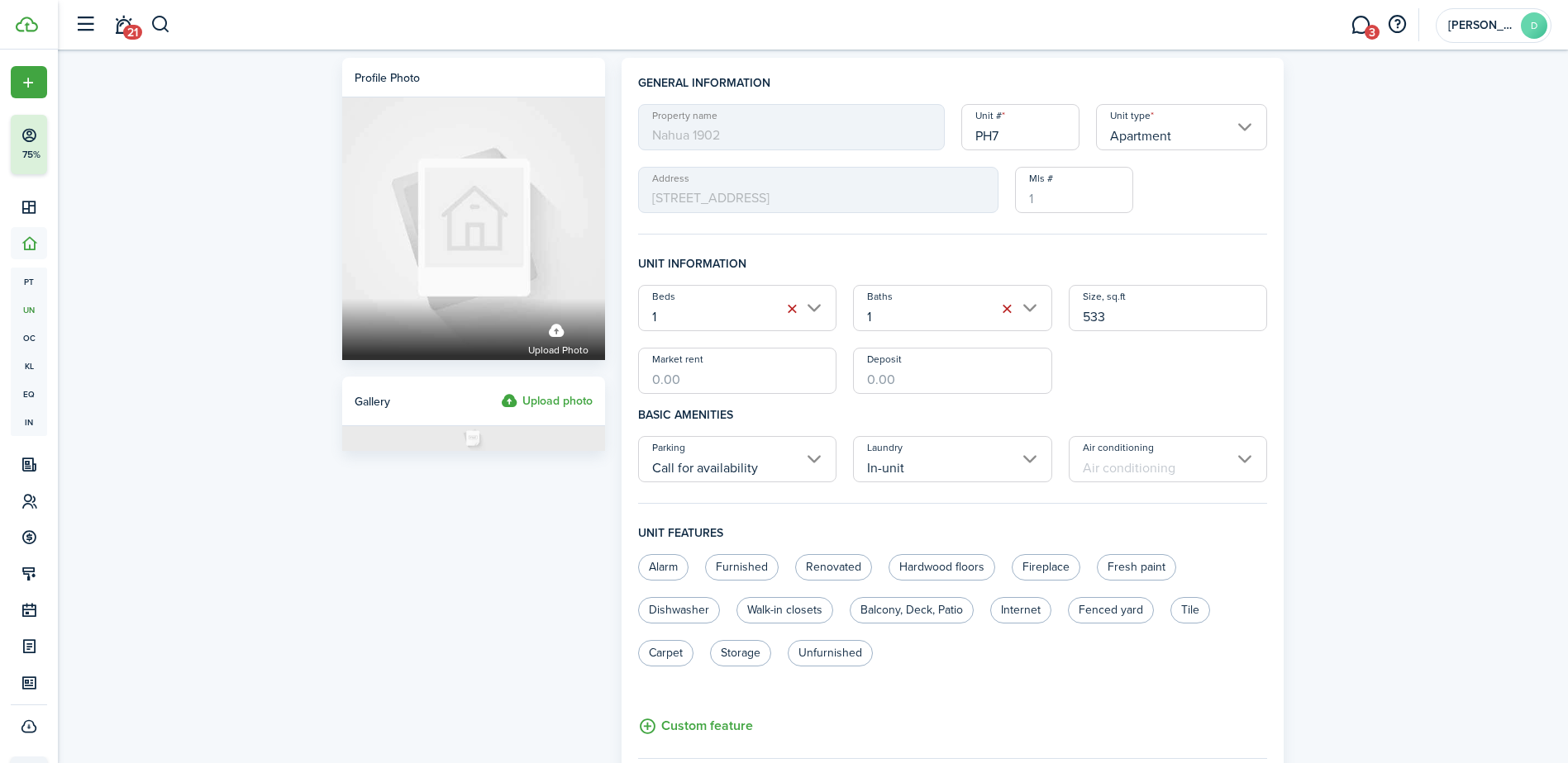
click at [1103, 460] on input "Air conditioning" at bounding box center [1168, 459] width 199 height 46
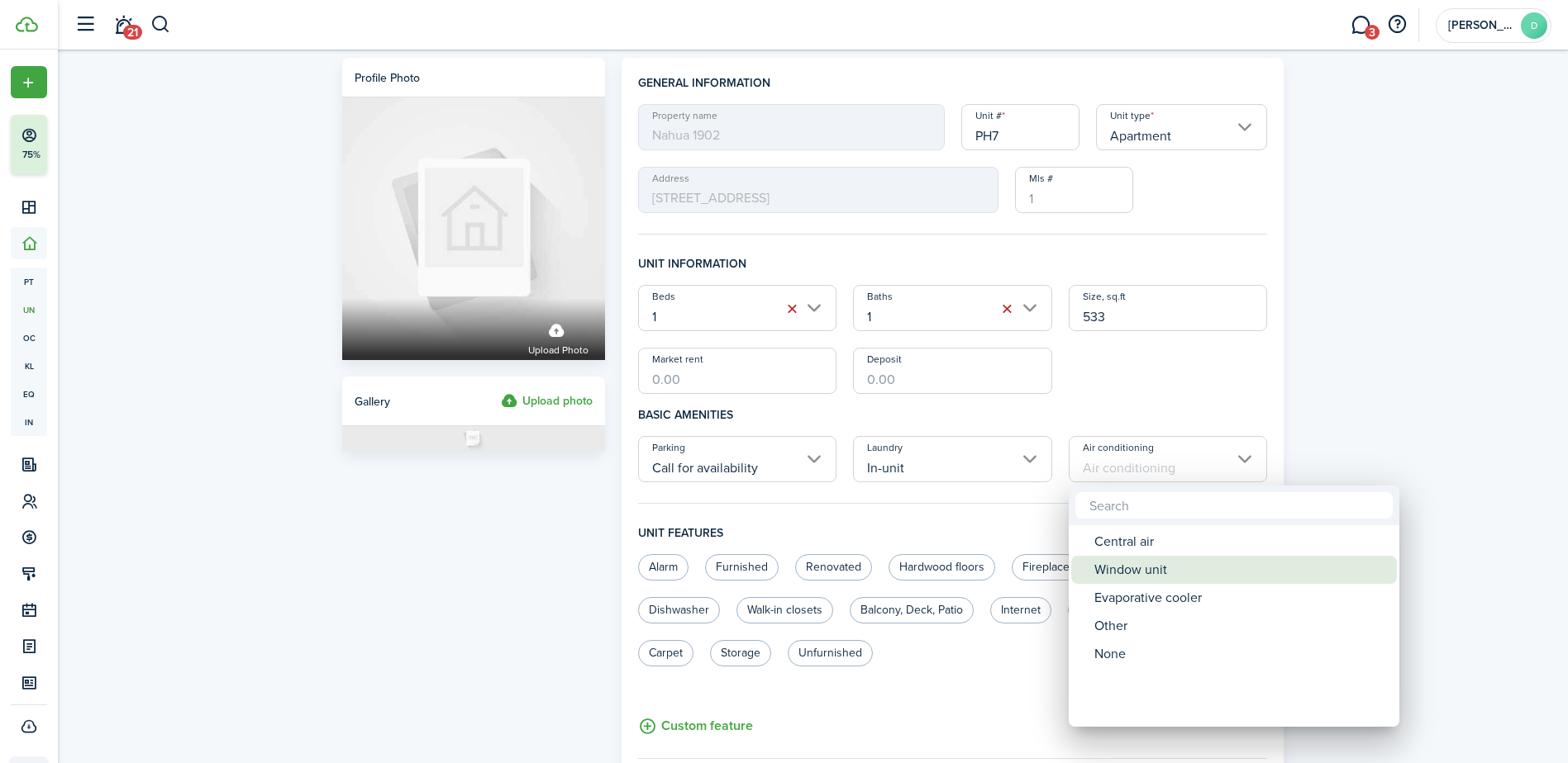
click at [1126, 574] on div "Window unit" at bounding box center [1240, 570] width 292 height 28
type input "Window unit"
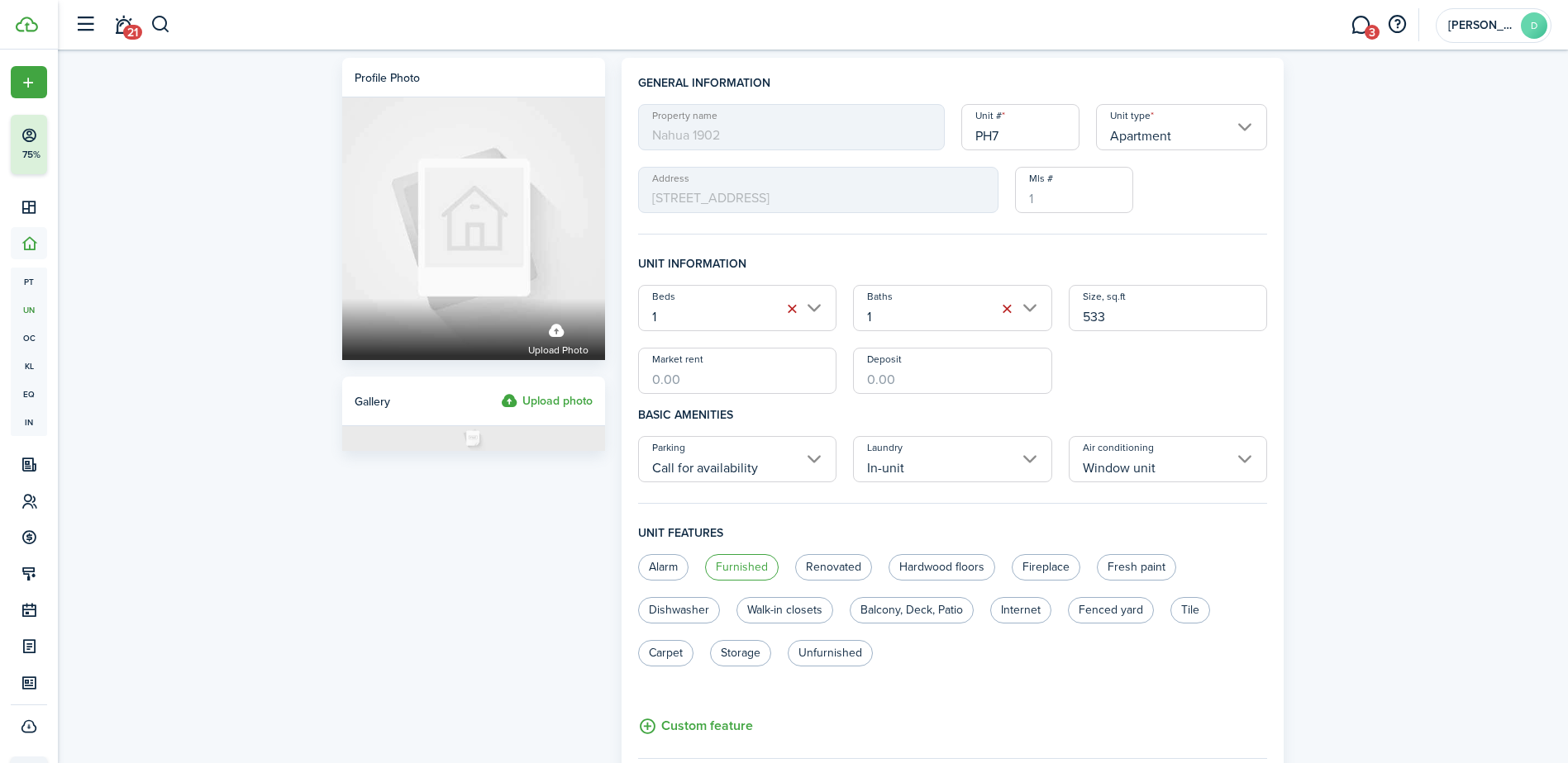
click at [727, 567] on label "Furnished" at bounding box center [742, 567] width 74 height 26
radio input "true"
click at [924, 610] on label "Balcony, Deck, Patio" at bounding box center [911, 610] width 124 height 26
radio input "true"
click at [1006, 603] on label "Internet" at bounding box center [1021, 610] width 61 height 26
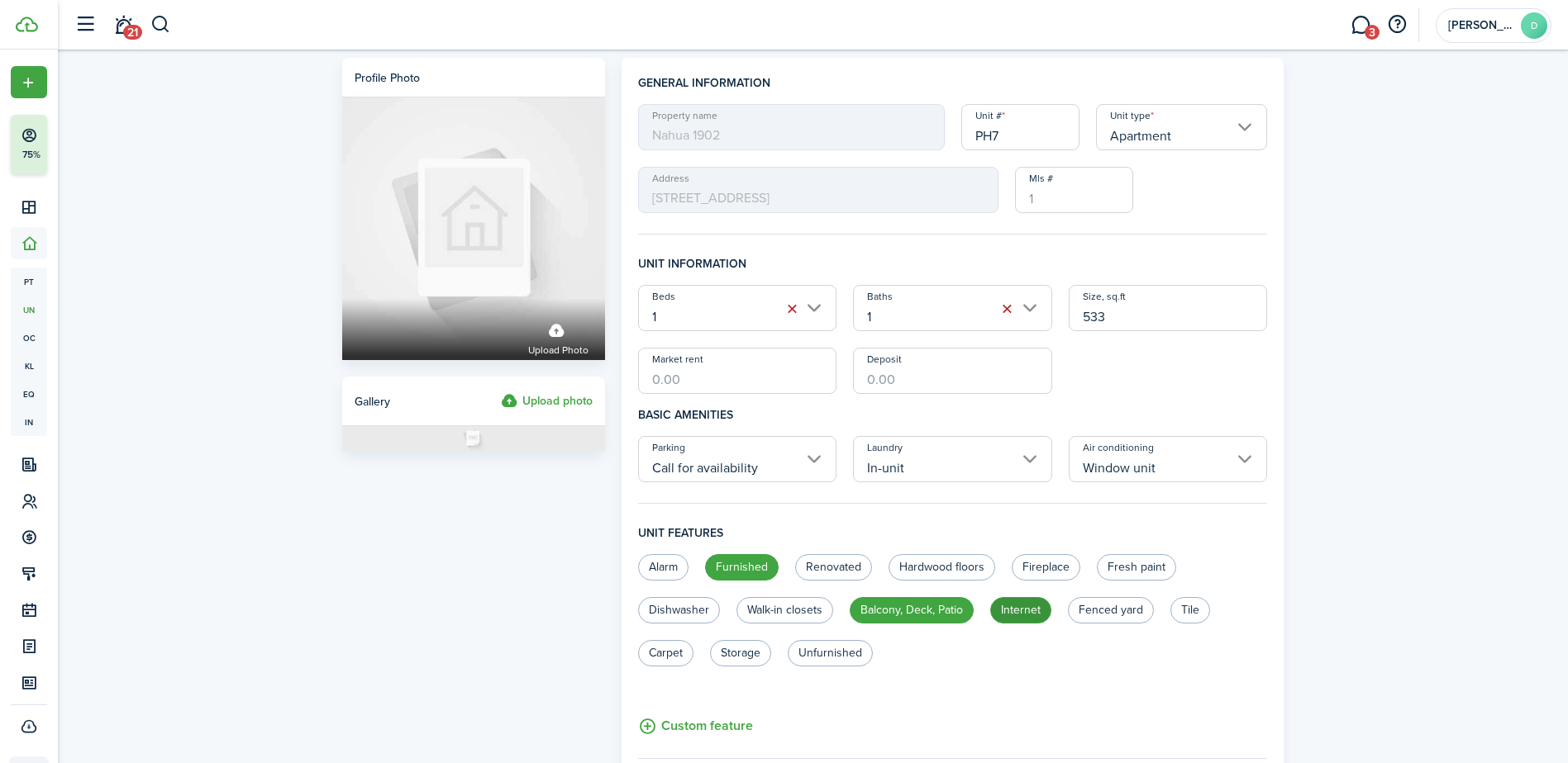
radio input "true"
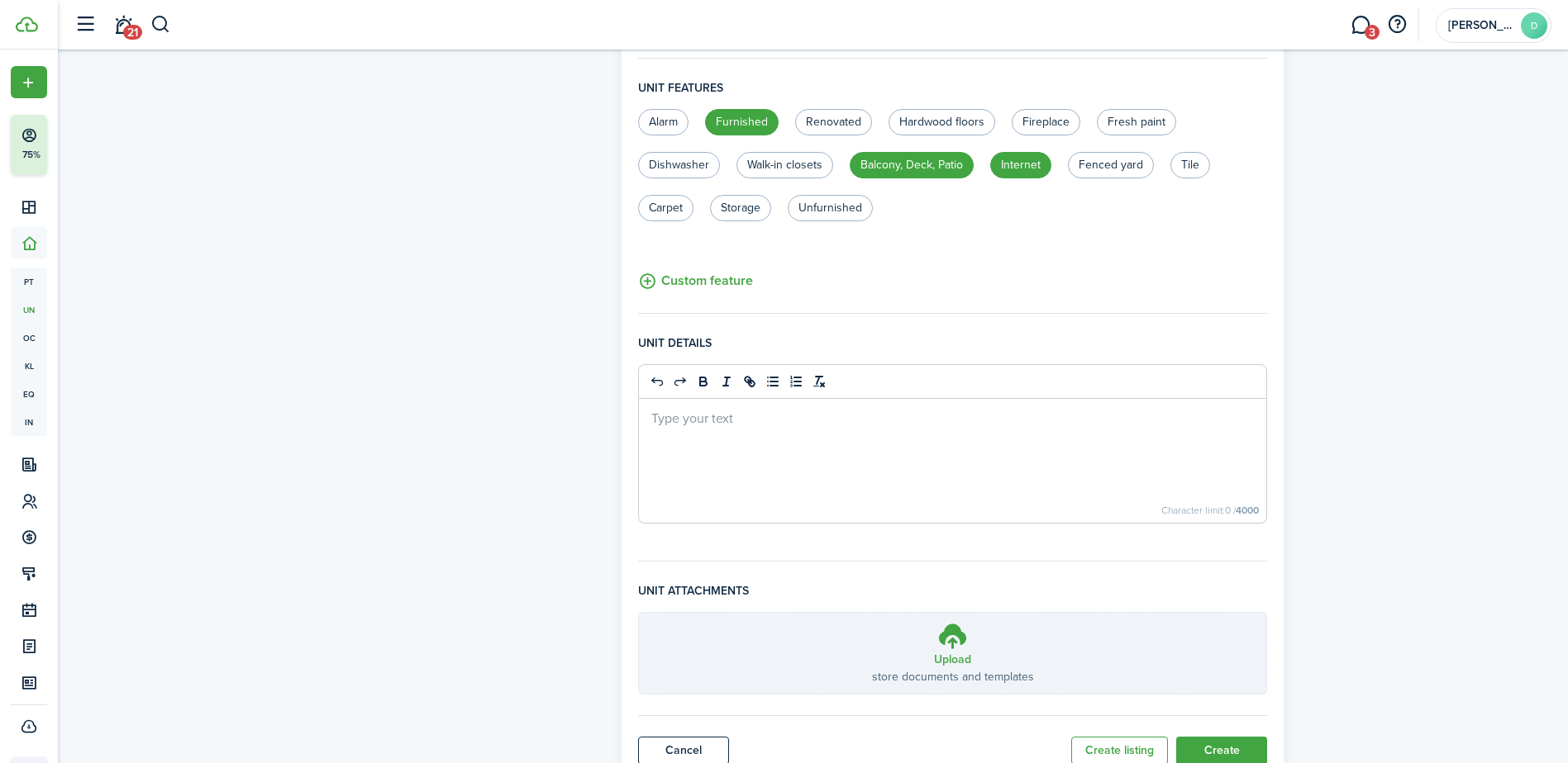
scroll to position [502, 0]
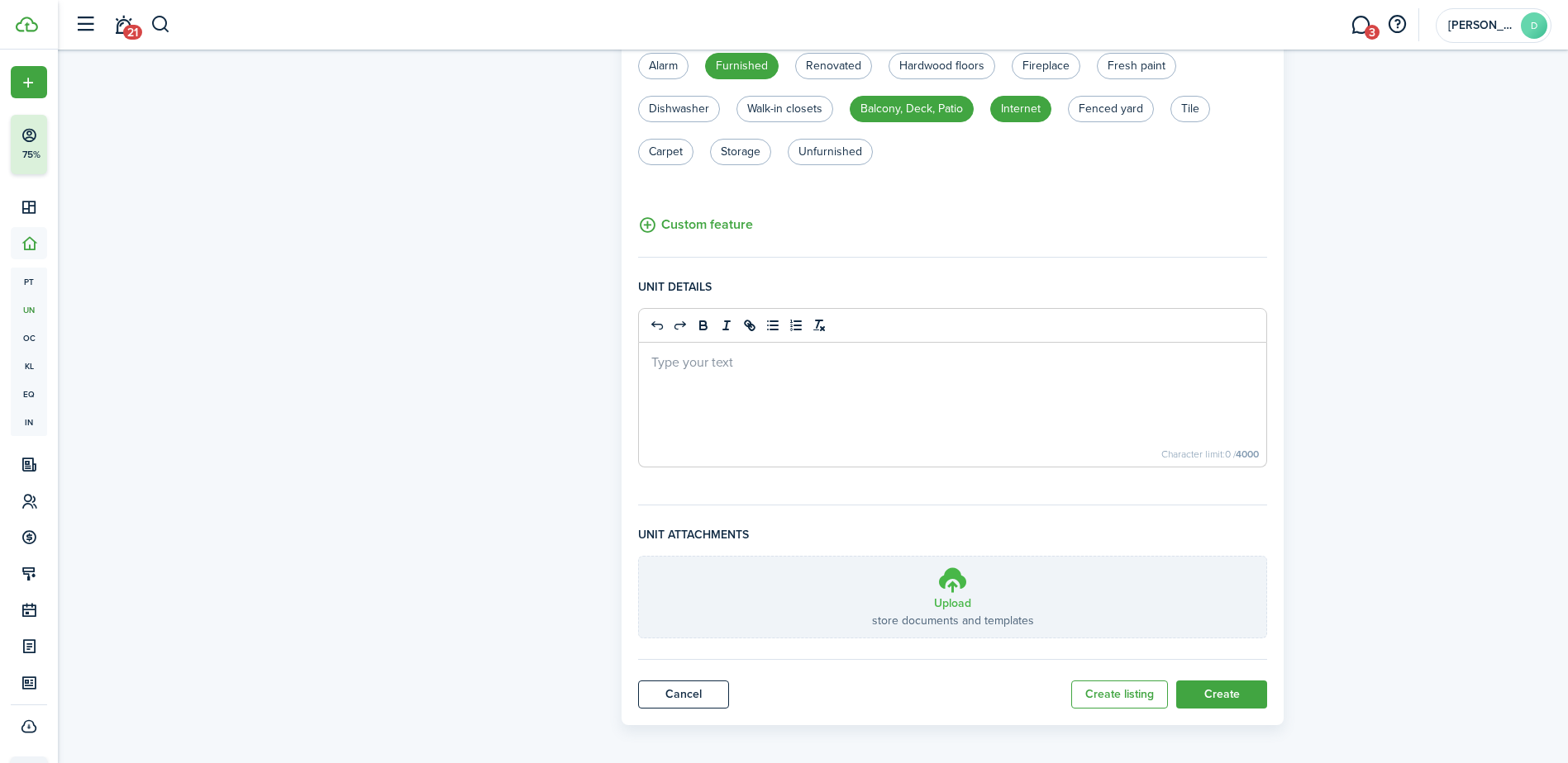
click at [936, 597] on h3 "Upload" at bounding box center [953, 603] width 37 height 18
click at [639, 557] on input "Upload store documents and templates Choose file" at bounding box center [639, 557] width 0 height 0
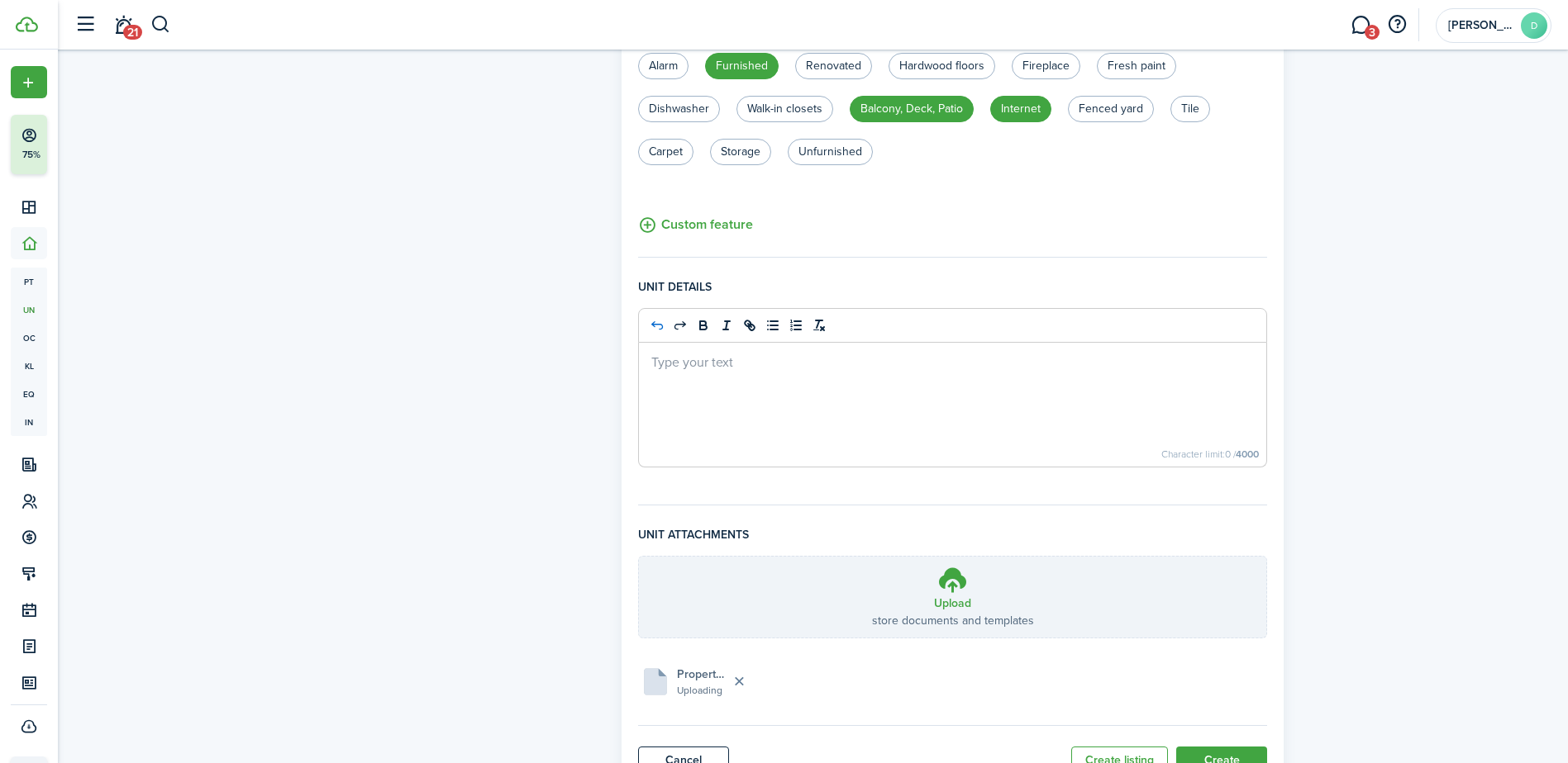
click at [650, 321] on icon "undo: undo" at bounding box center [656, 325] width 15 height 15
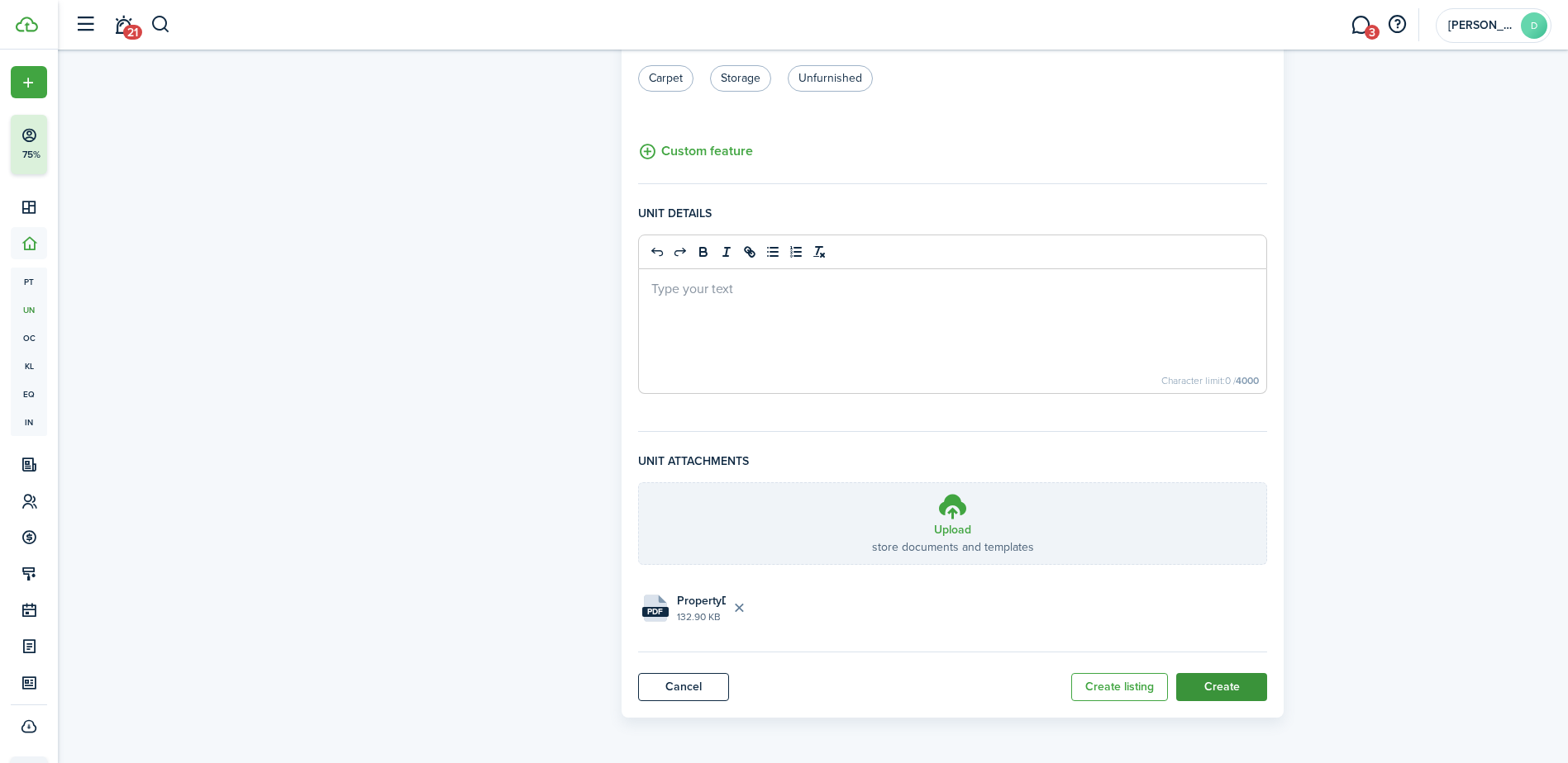
click at [1207, 691] on button "Create" at bounding box center [1222, 688] width 91 height 28
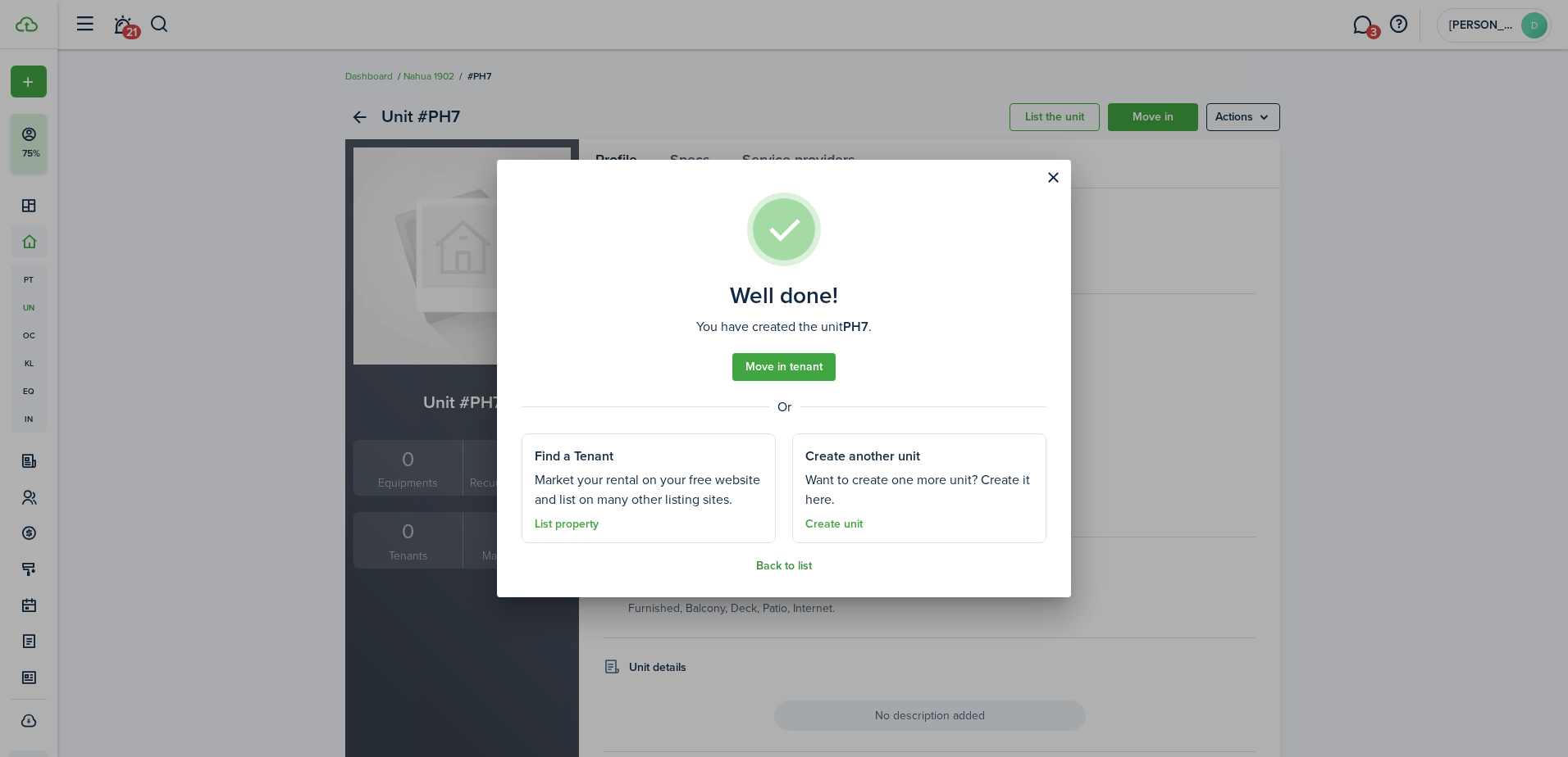
click at [772, 570] on link "Back to list" at bounding box center [784, 566] width 56 height 13
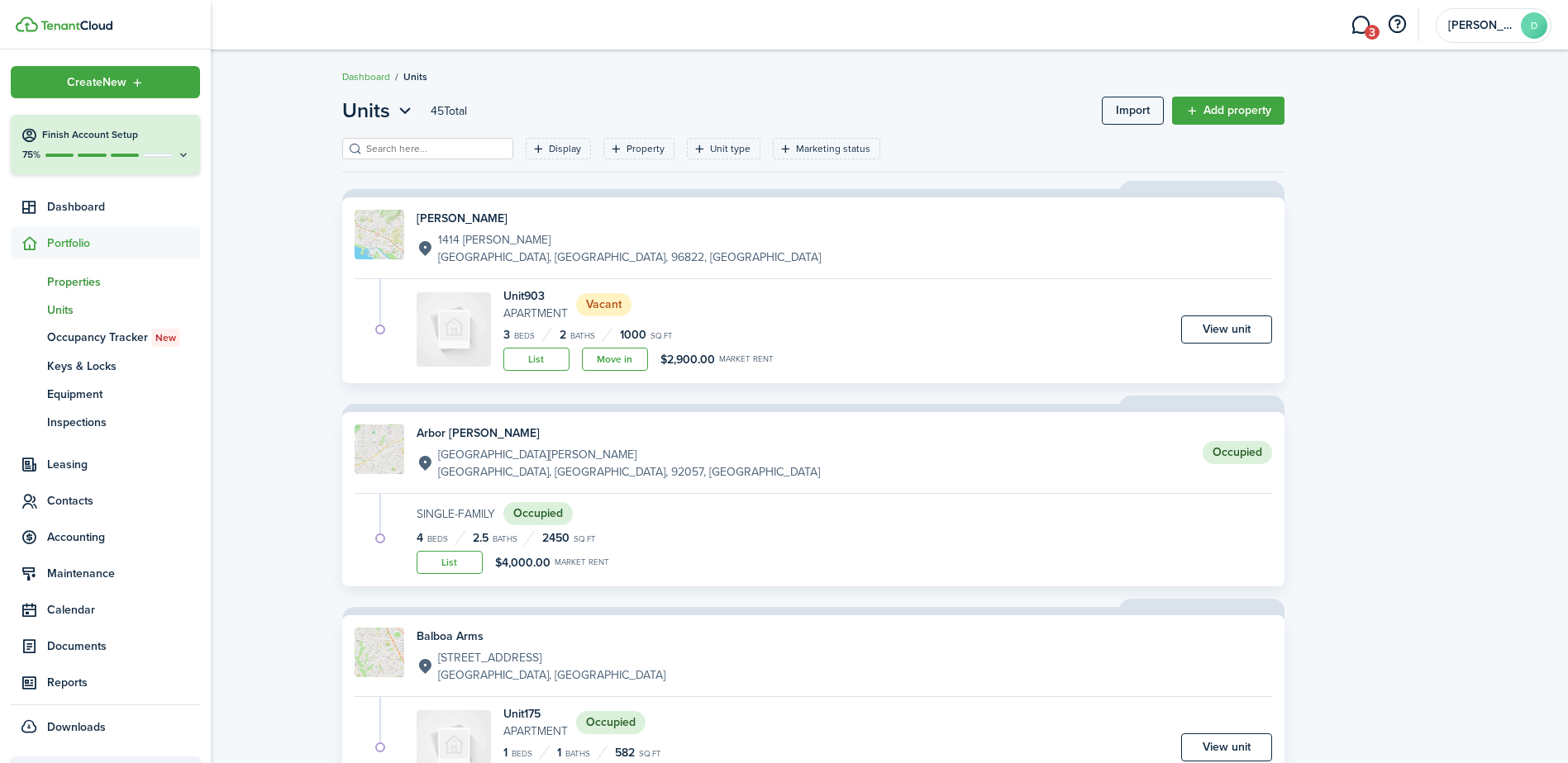
click at [92, 275] on span "Properties" at bounding box center [124, 282] width 153 height 18
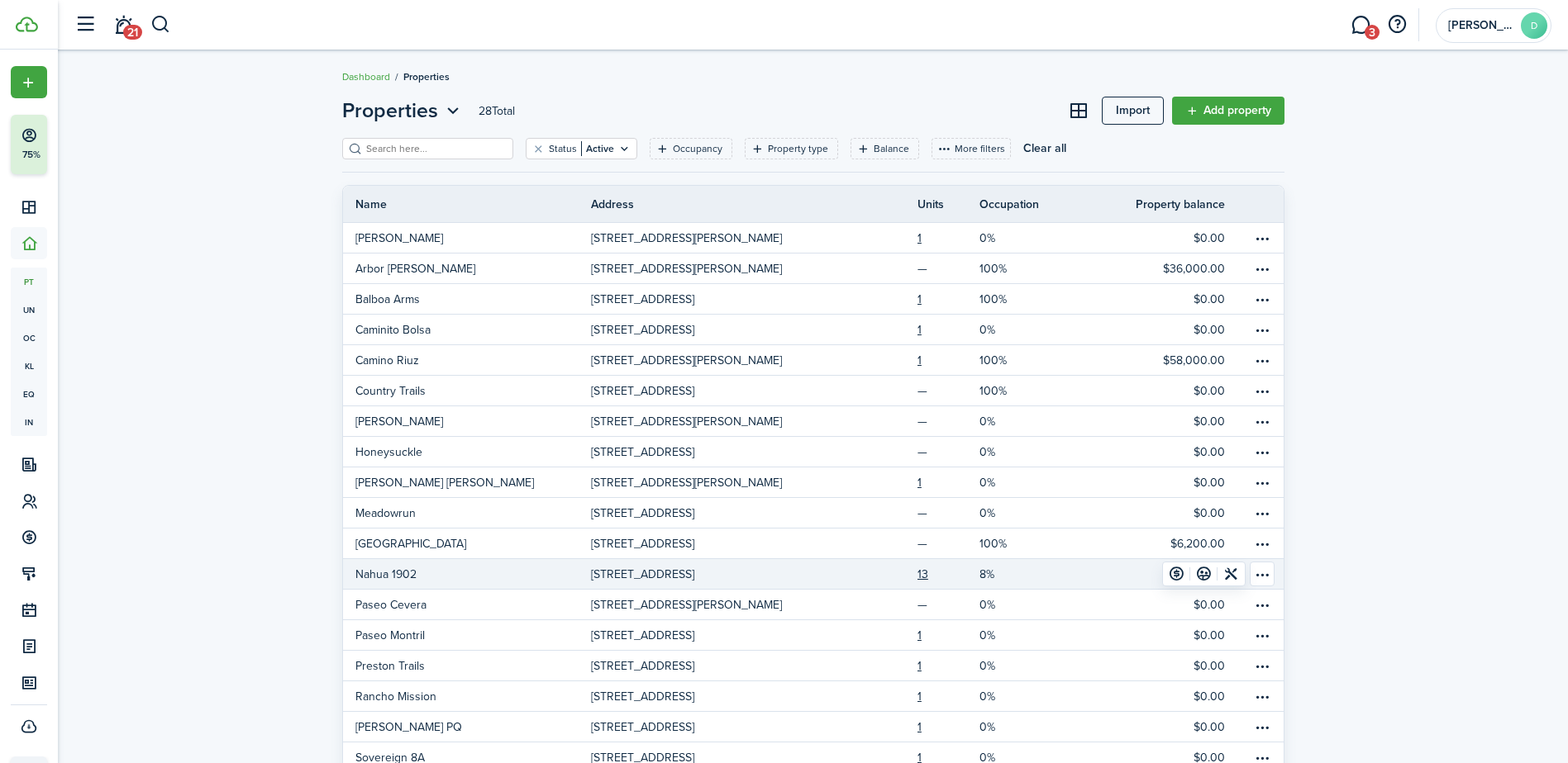
click at [688, 566] on p "[STREET_ADDRESS]" at bounding box center [643, 574] width 104 height 18
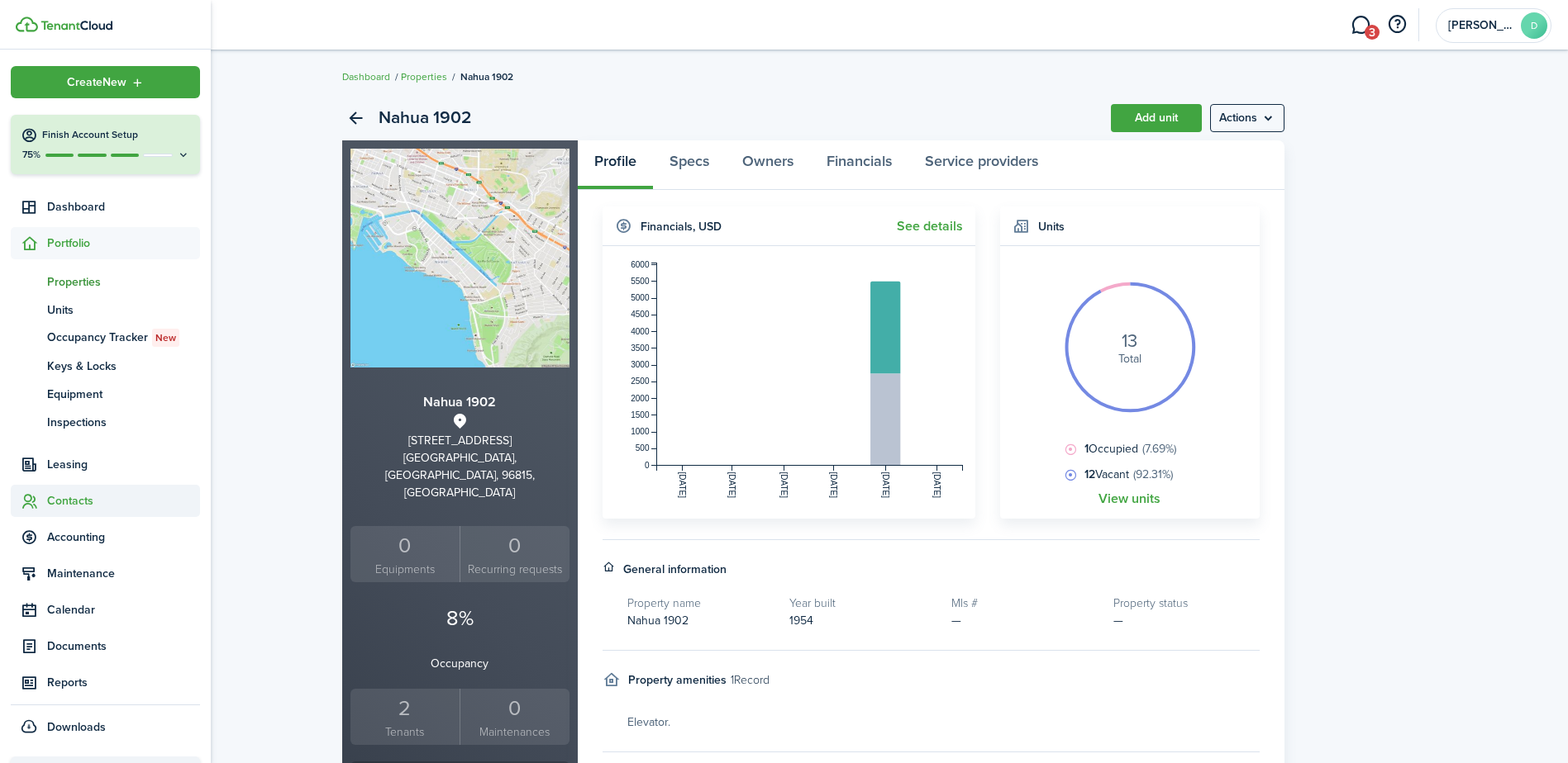
click at [68, 500] on span "Contacts" at bounding box center [124, 501] width 153 height 18
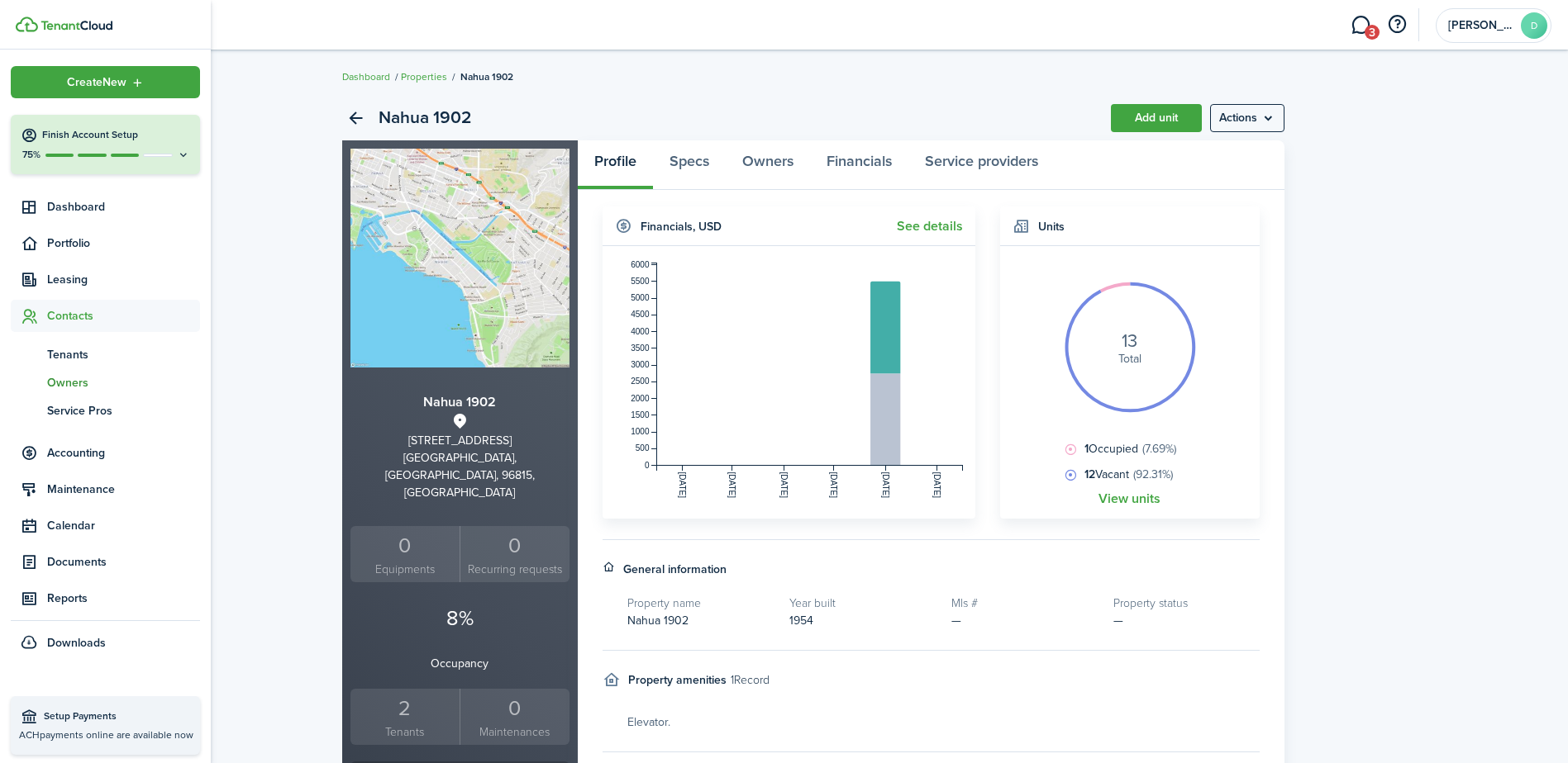
click at [76, 383] on span "Owners" at bounding box center [124, 383] width 153 height 18
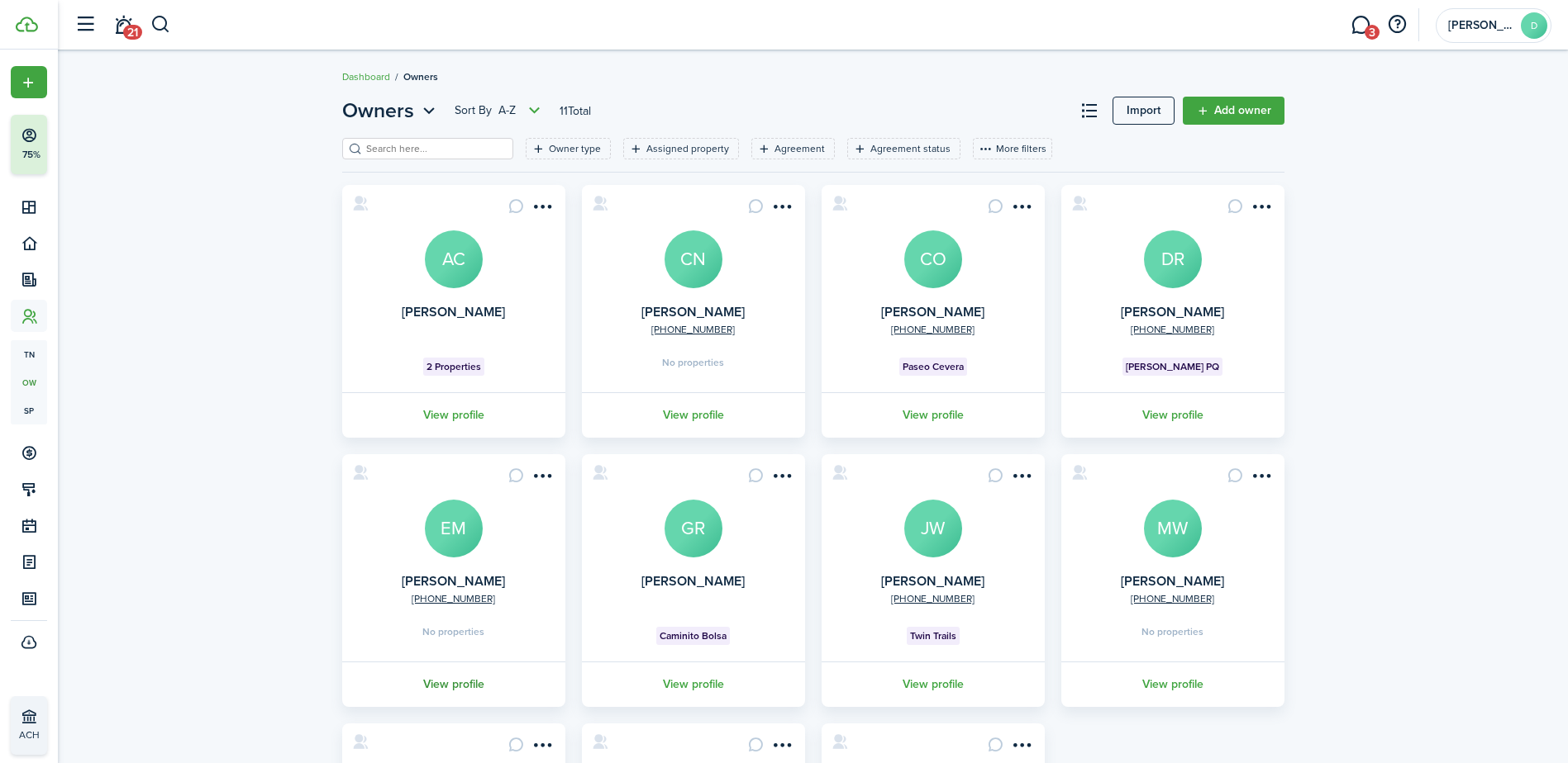
click at [462, 677] on link "View profile" at bounding box center [454, 685] width 228 height 46
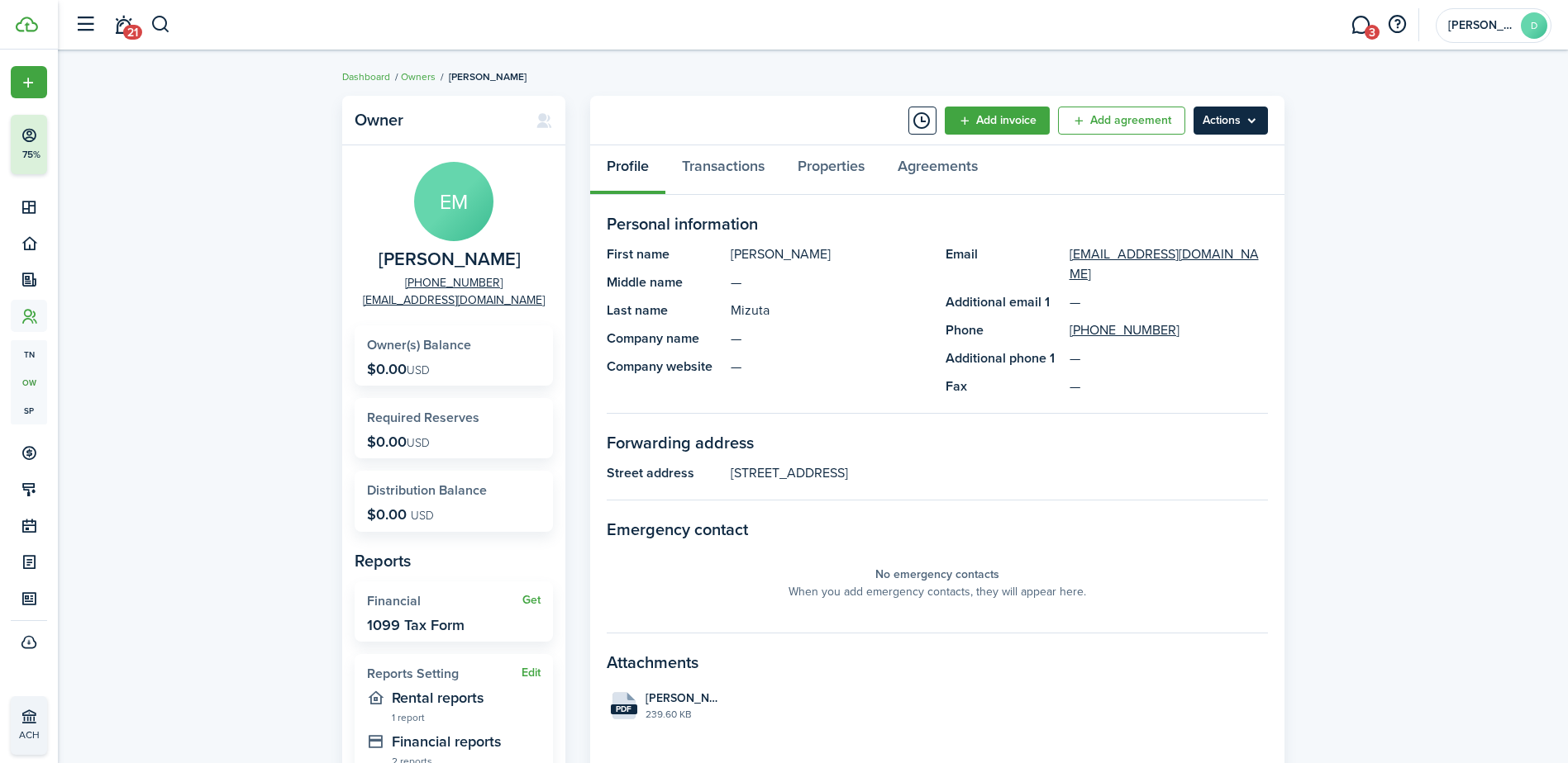
click at [1216, 116] on menu-btn "Actions" at bounding box center [1230, 121] width 75 height 28
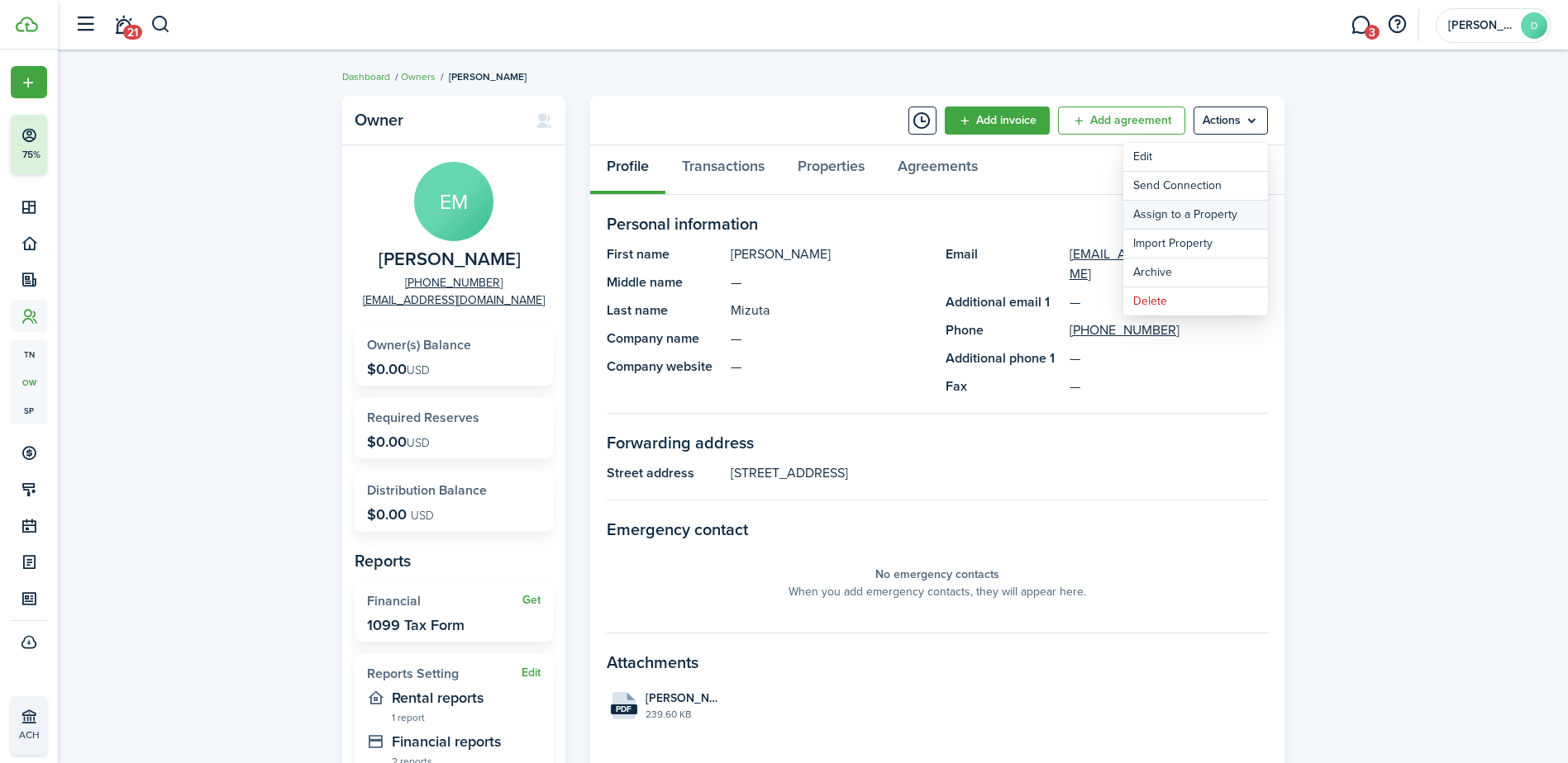
click at [1194, 215] on link "Assign to a Property" at bounding box center [1195, 215] width 145 height 28
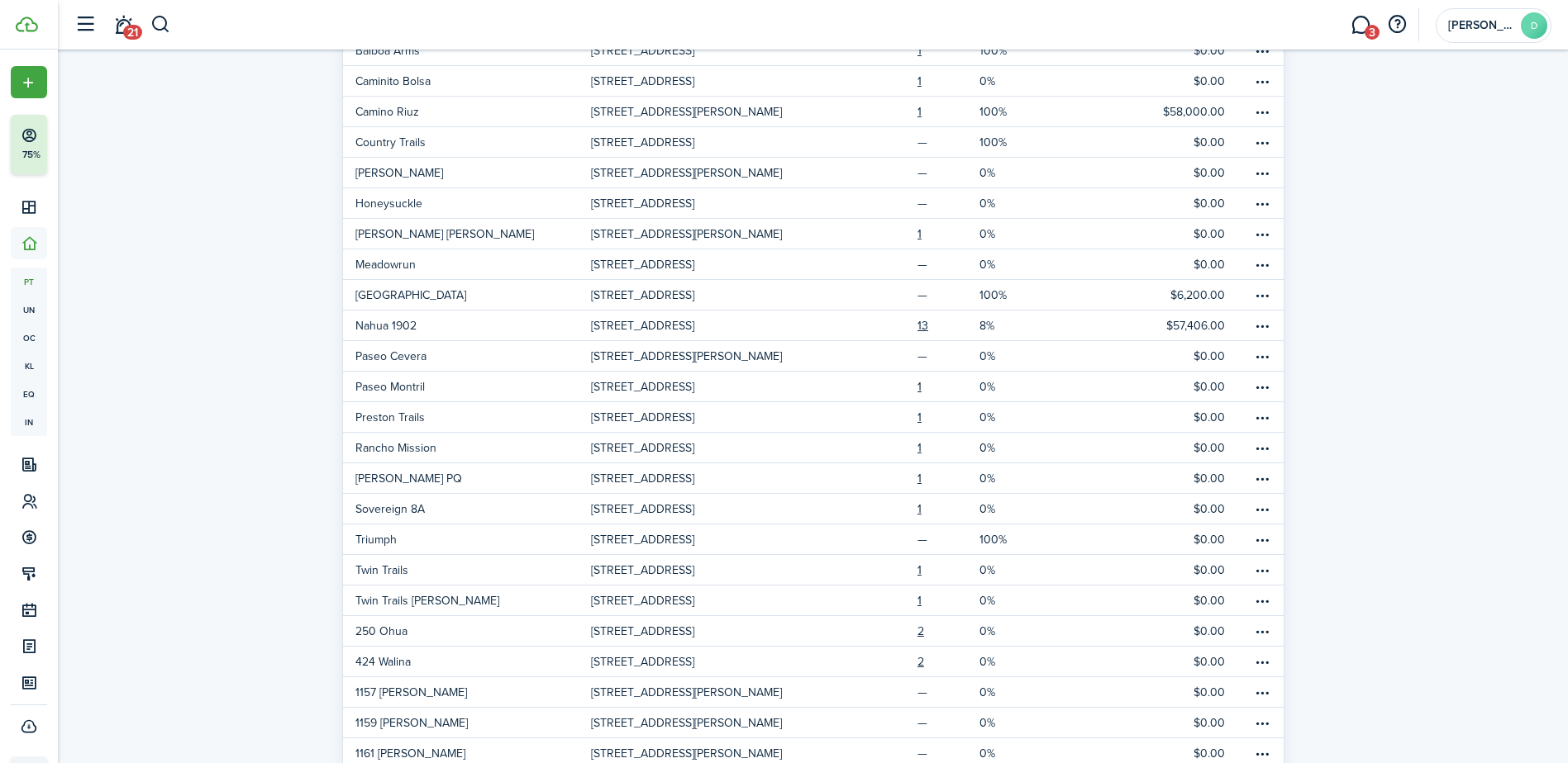
scroll to position [275, 0]
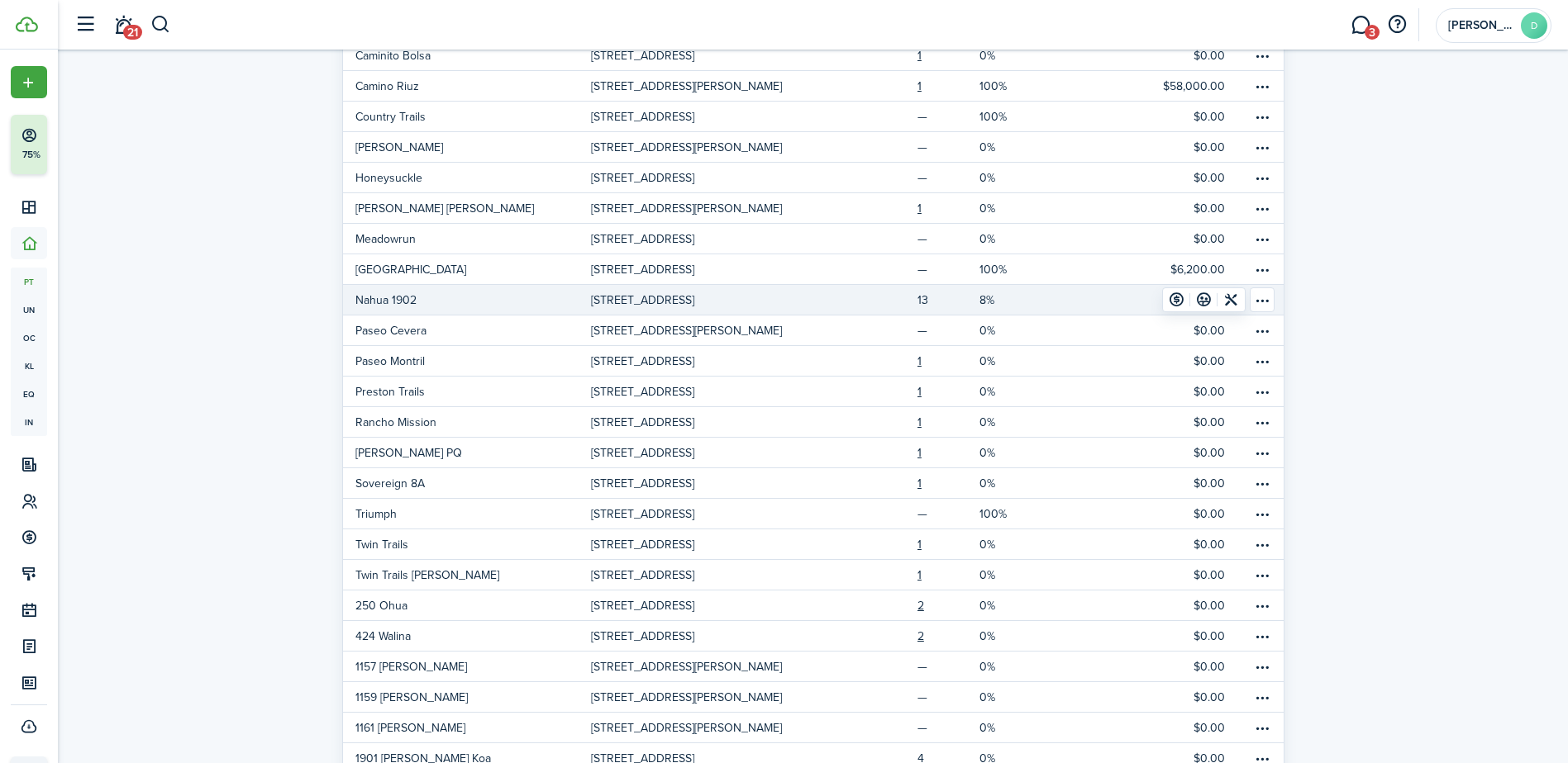
click at [927, 296] on link "13" at bounding box center [949, 300] width 62 height 30
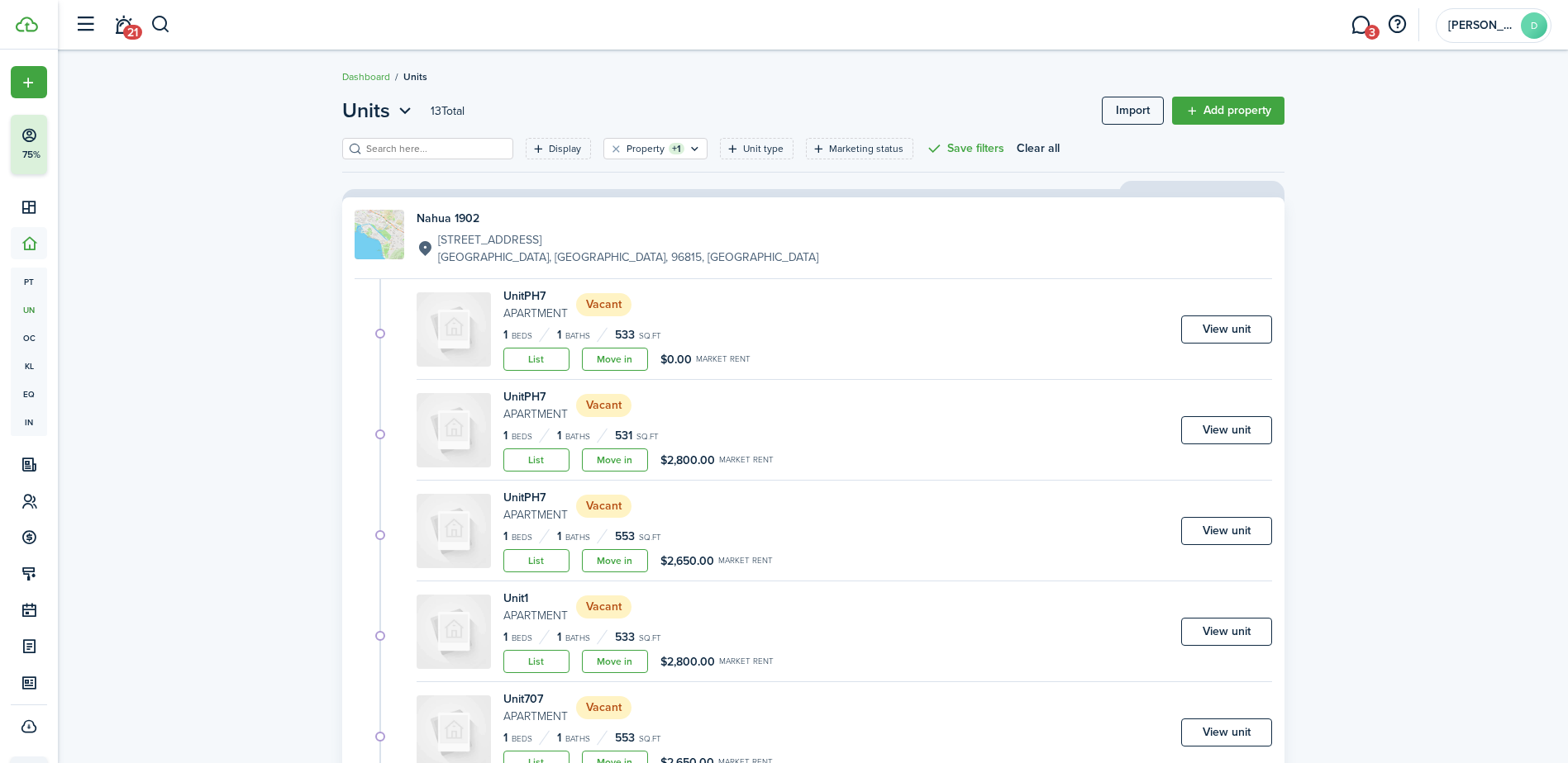
click at [721, 448] on div "Unit PH7 Apartment Vacant 1 Beds 1 Baths 531 sq.ft List Move in $2,800.00 Marke…" at bounding box center [639, 430] width 270 height 83
click at [706, 457] on span "$2,800.00" at bounding box center [688, 460] width 54 height 18
click at [1204, 101] on link "Add property" at bounding box center [1228, 111] width 112 height 28
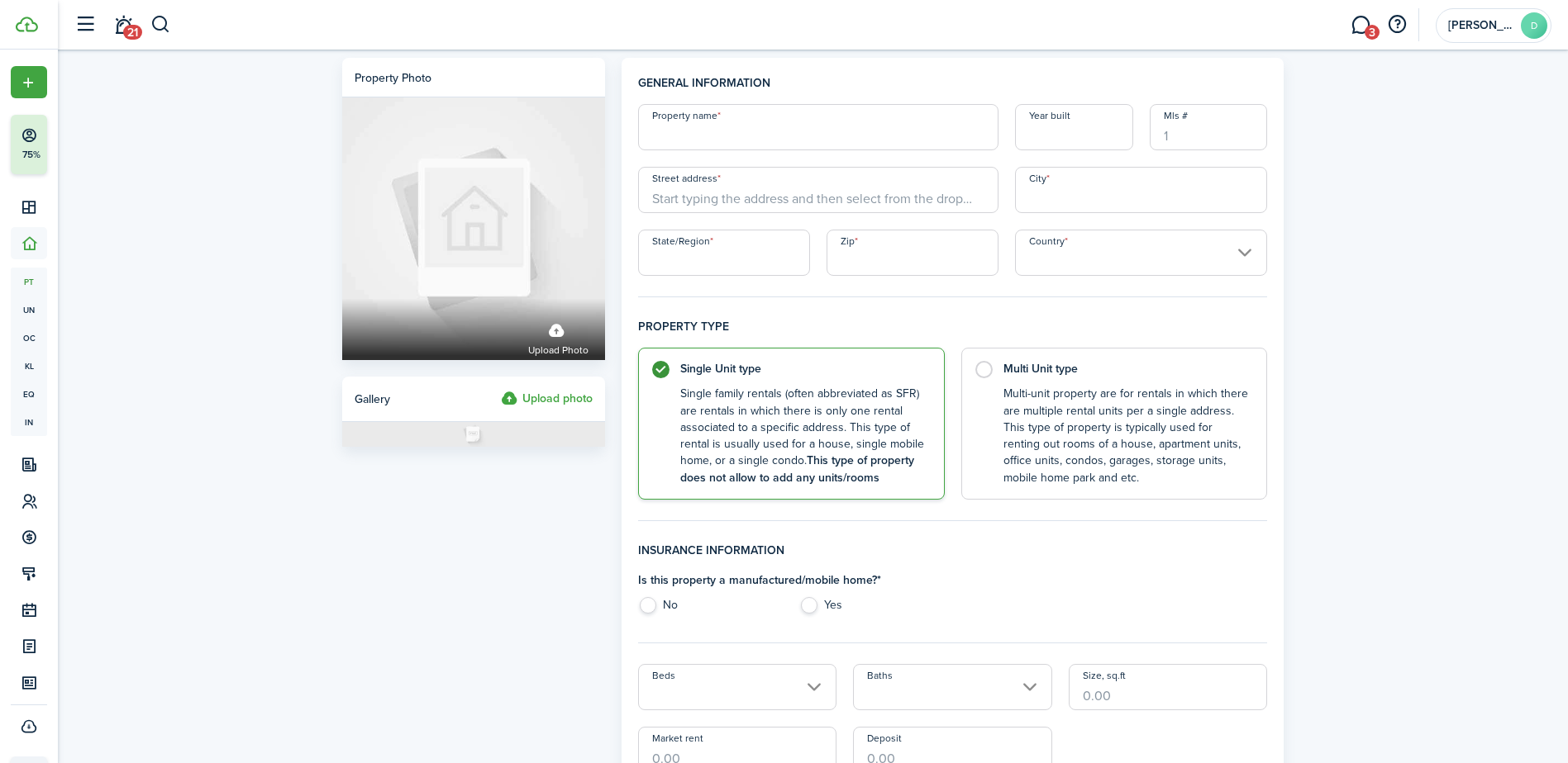
click at [977, 130] on input "Property name" at bounding box center [818, 127] width 361 height 46
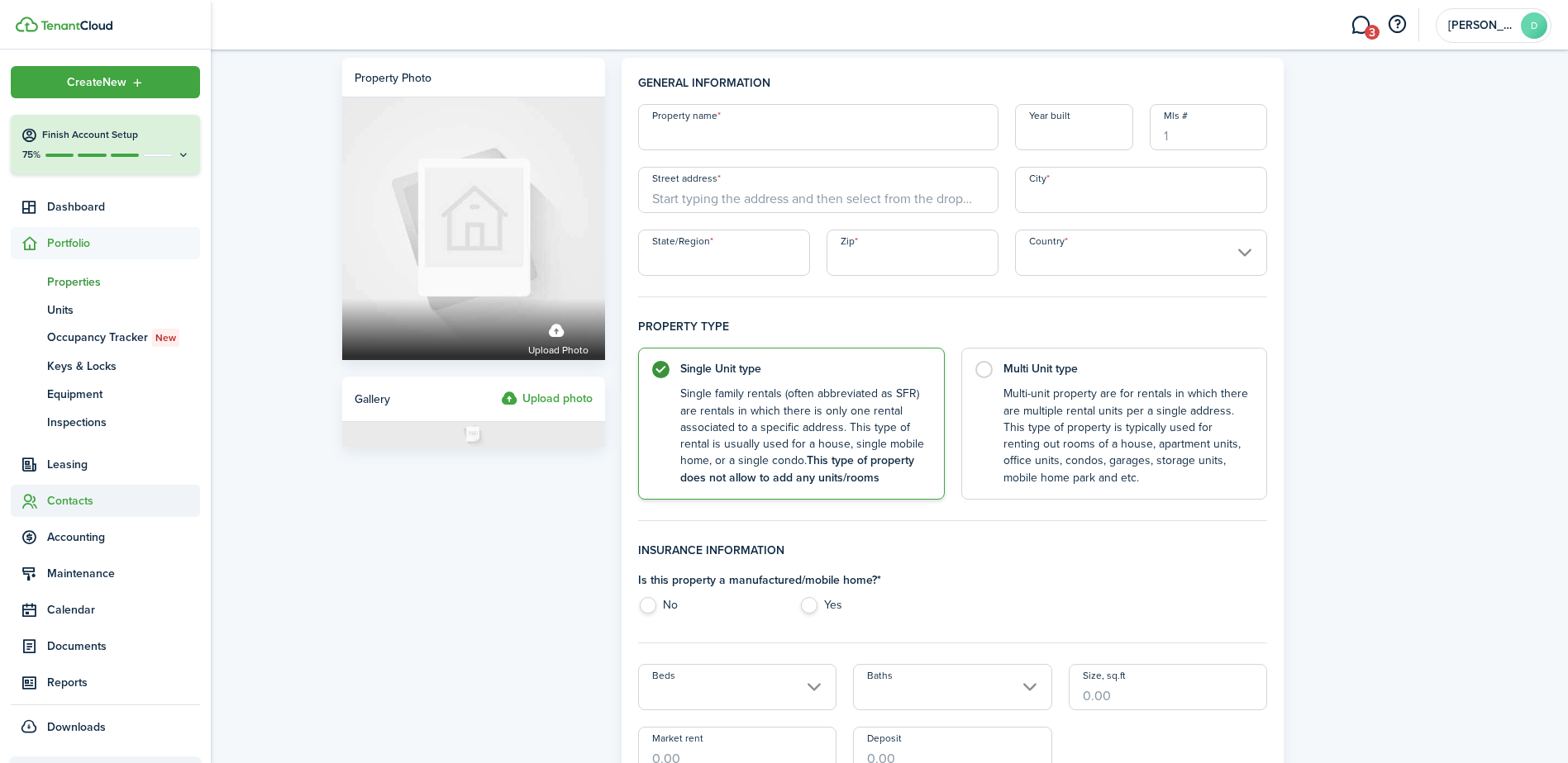
click at [72, 494] on span "Contacts" at bounding box center [124, 501] width 153 height 18
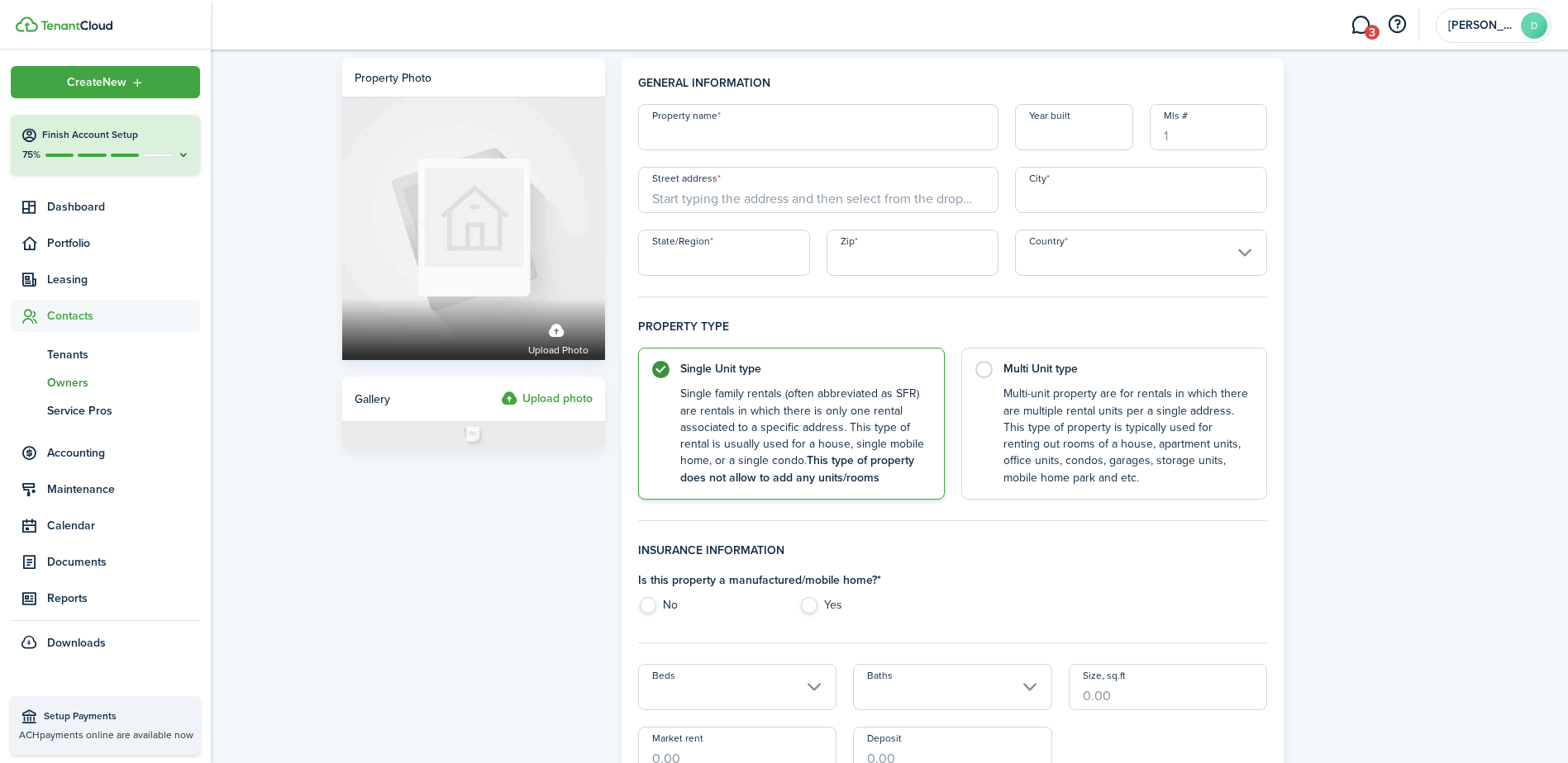
click at [79, 372] on link "ow Owners" at bounding box center [105, 382] width 190 height 28
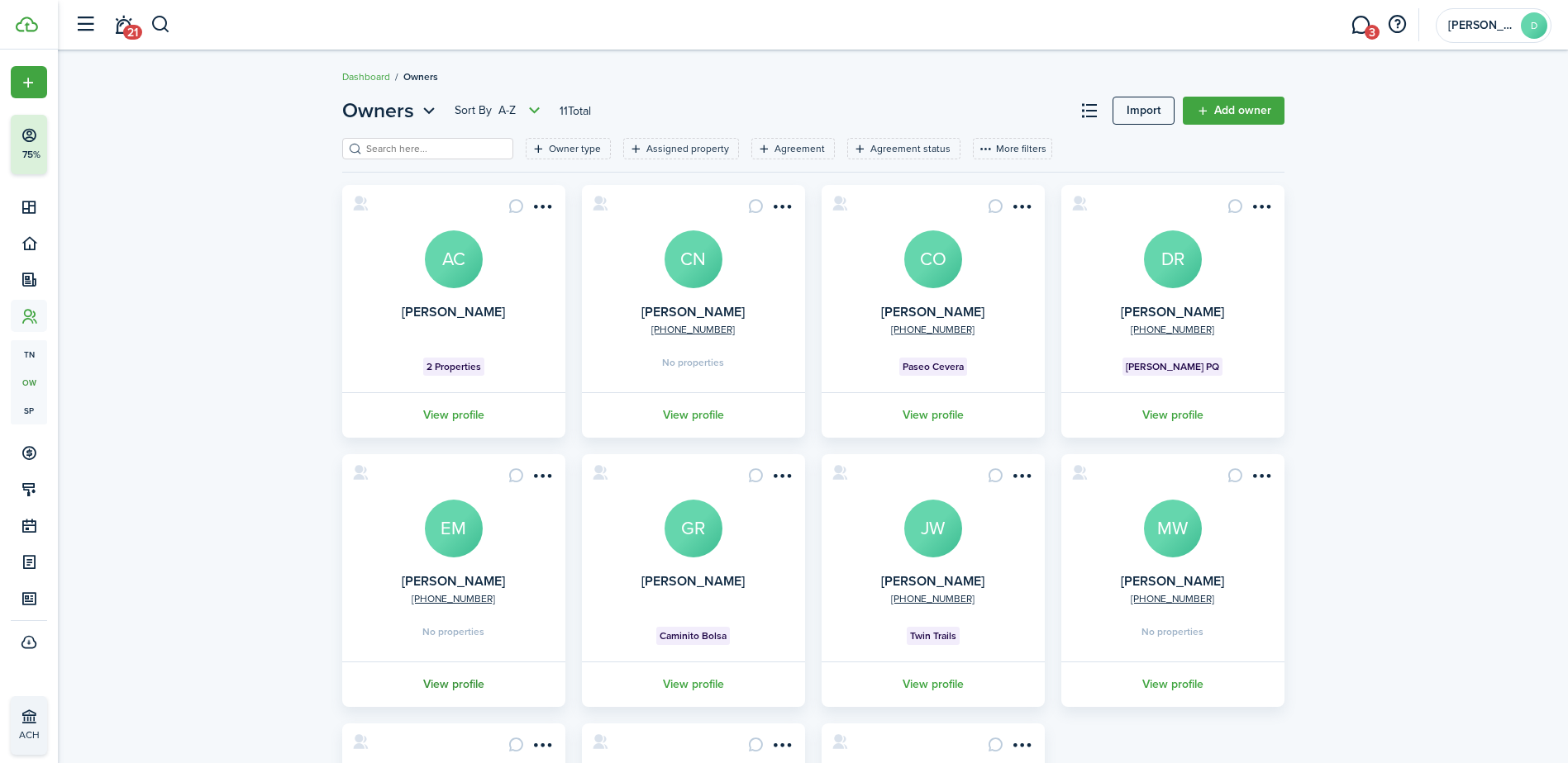
click at [444, 683] on link "View profile" at bounding box center [454, 685] width 228 height 46
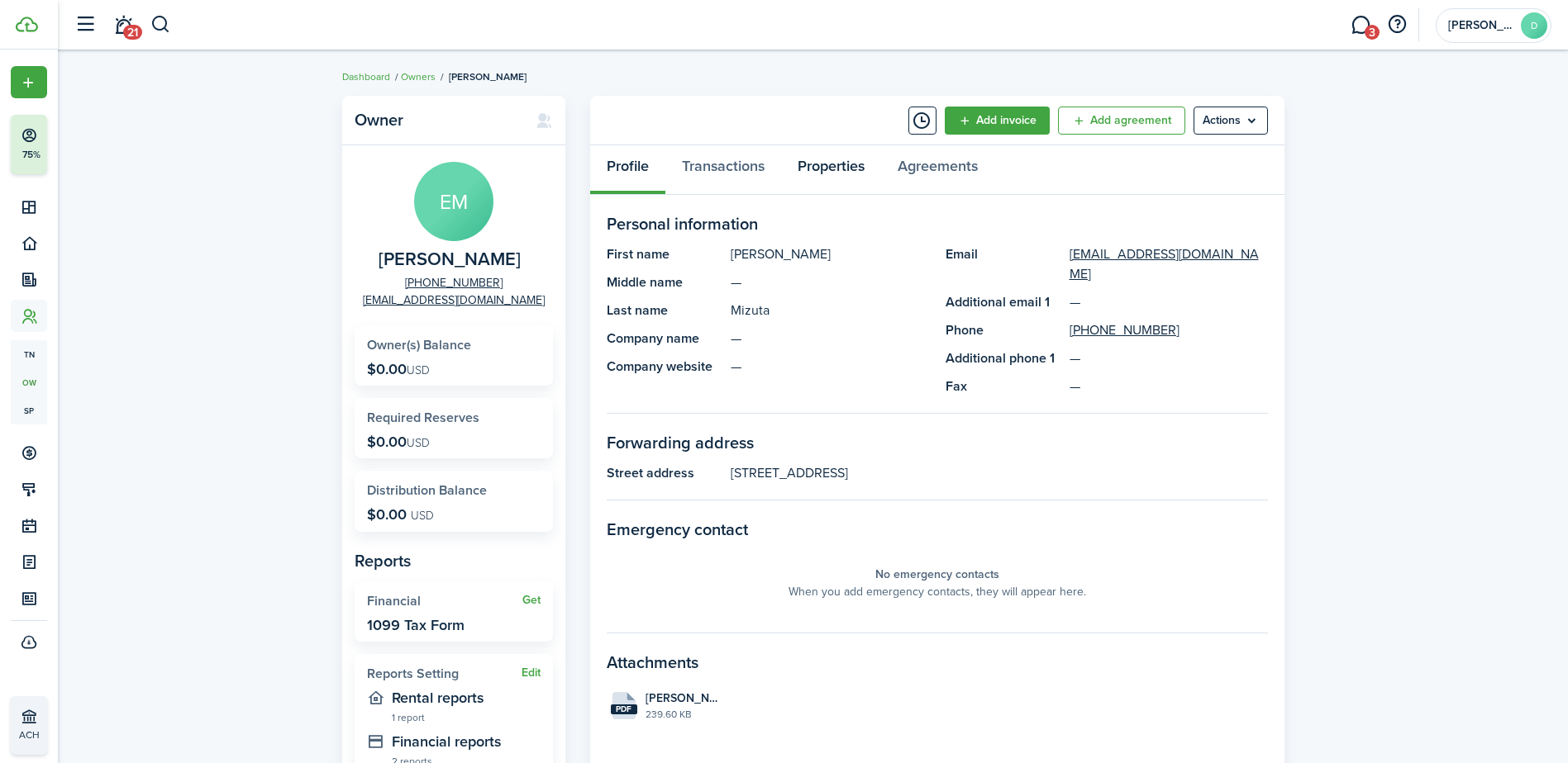
click at [828, 159] on link "Properties" at bounding box center [831, 170] width 100 height 50
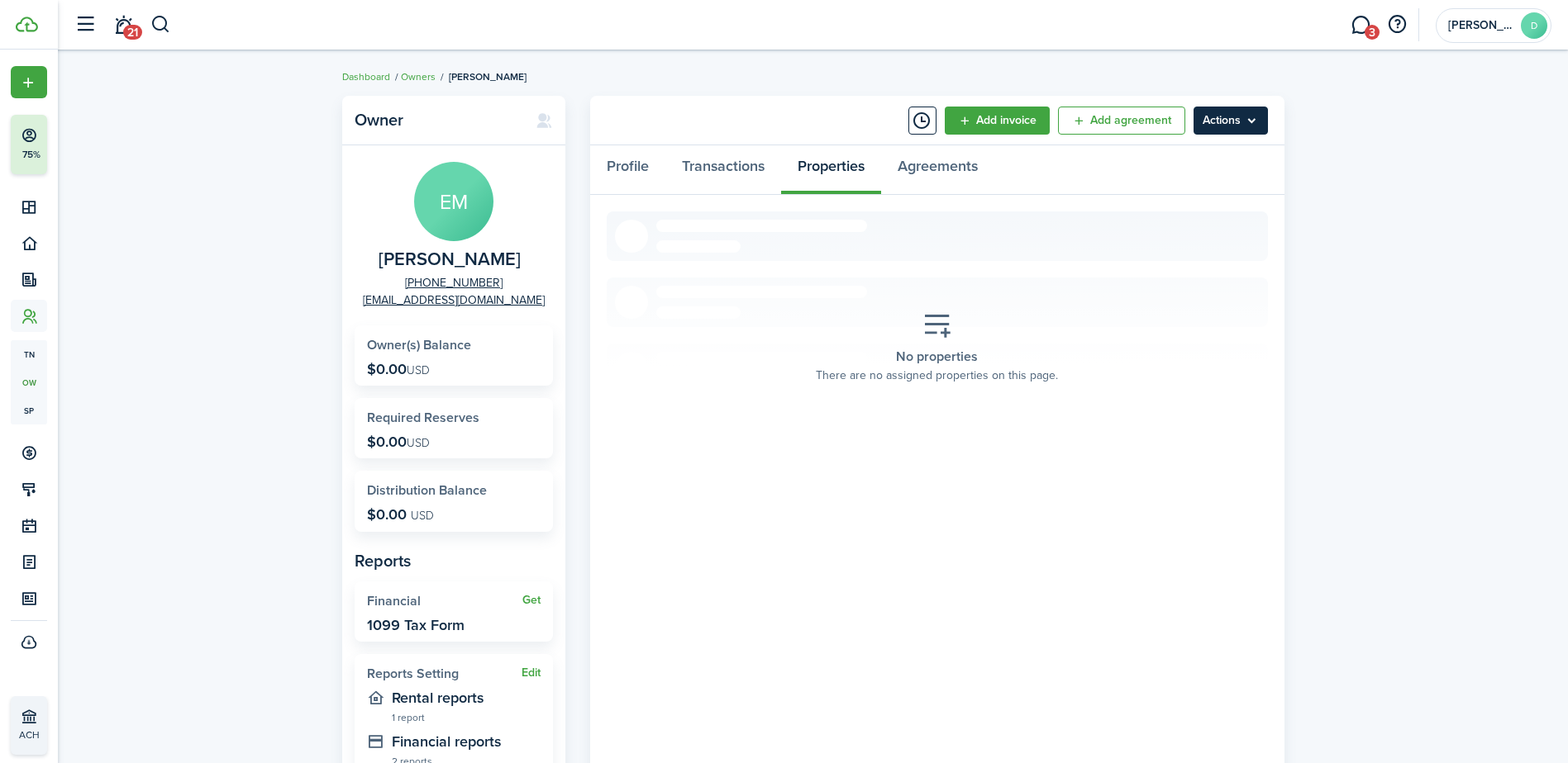
click at [1220, 113] on menu-btn "Actions" at bounding box center [1230, 121] width 75 height 28
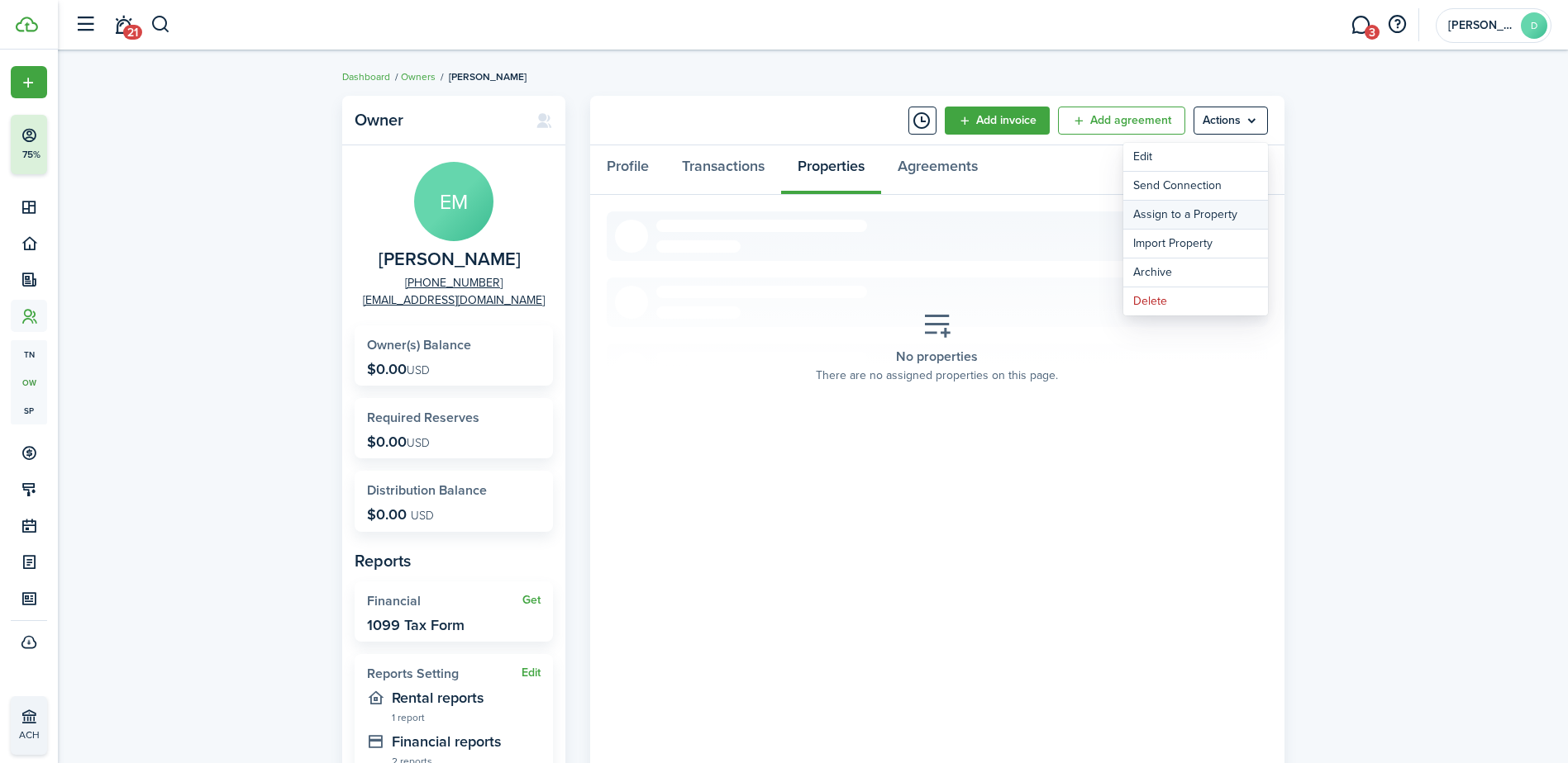
click at [1214, 216] on link "Assign to a Property" at bounding box center [1195, 215] width 145 height 28
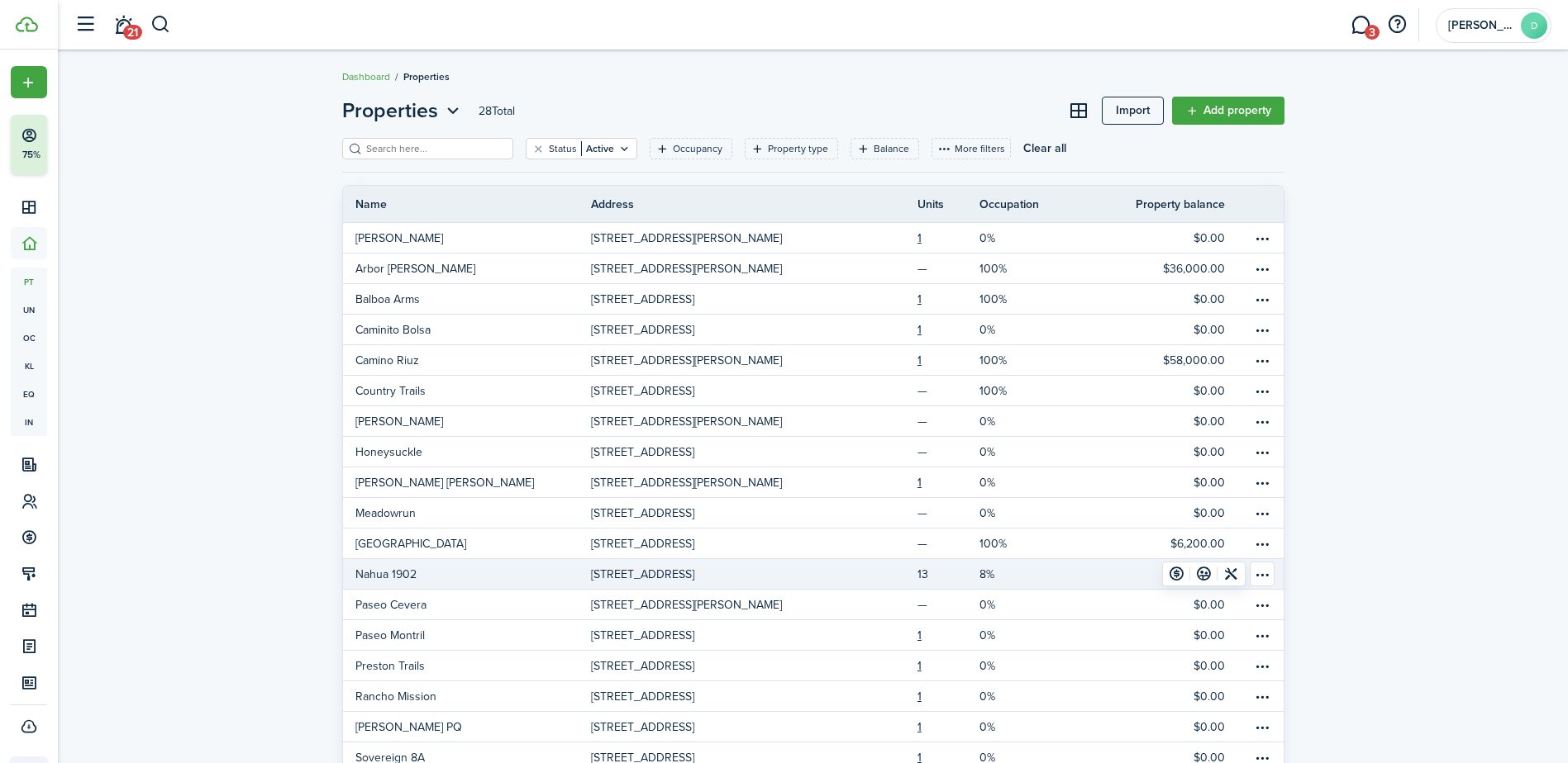
click at [929, 574] on link "13" at bounding box center [949, 574] width 62 height 30
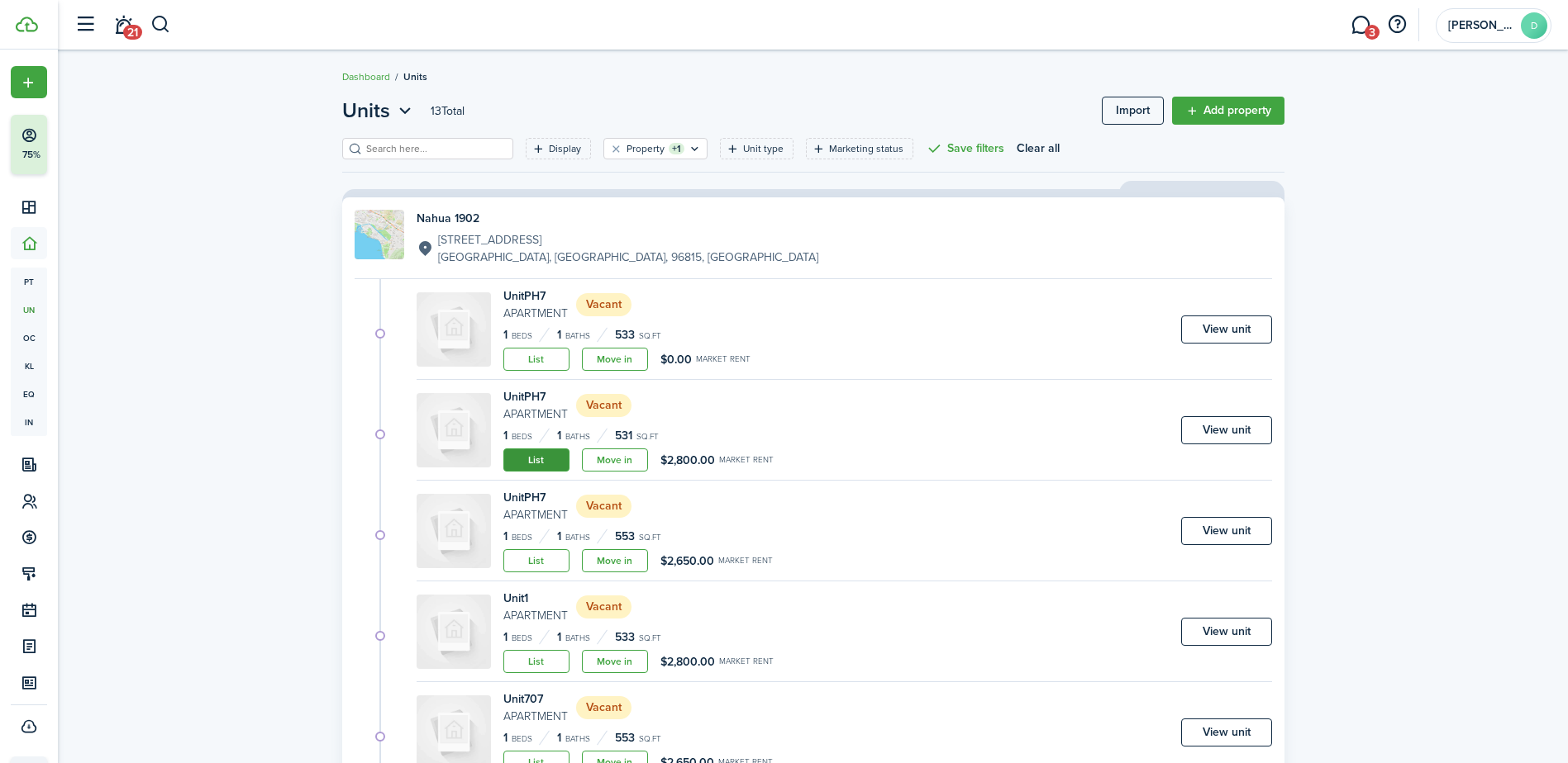
click at [528, 453] on link "List" at bounding box center [536, 460] width 66 height 23
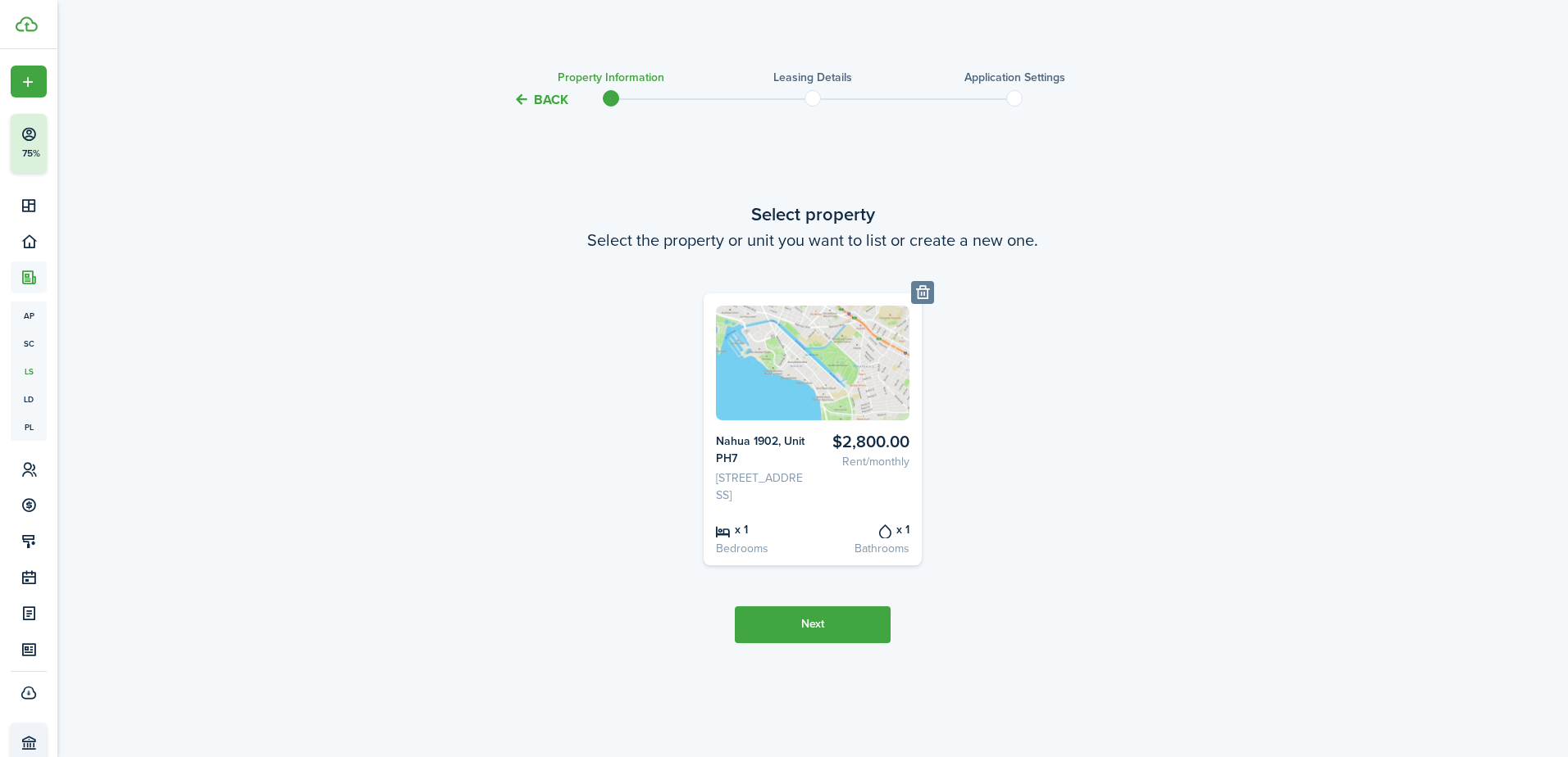
click at [527, 102] on button "Back" at bounding box center [541, 100] width 55 height 17
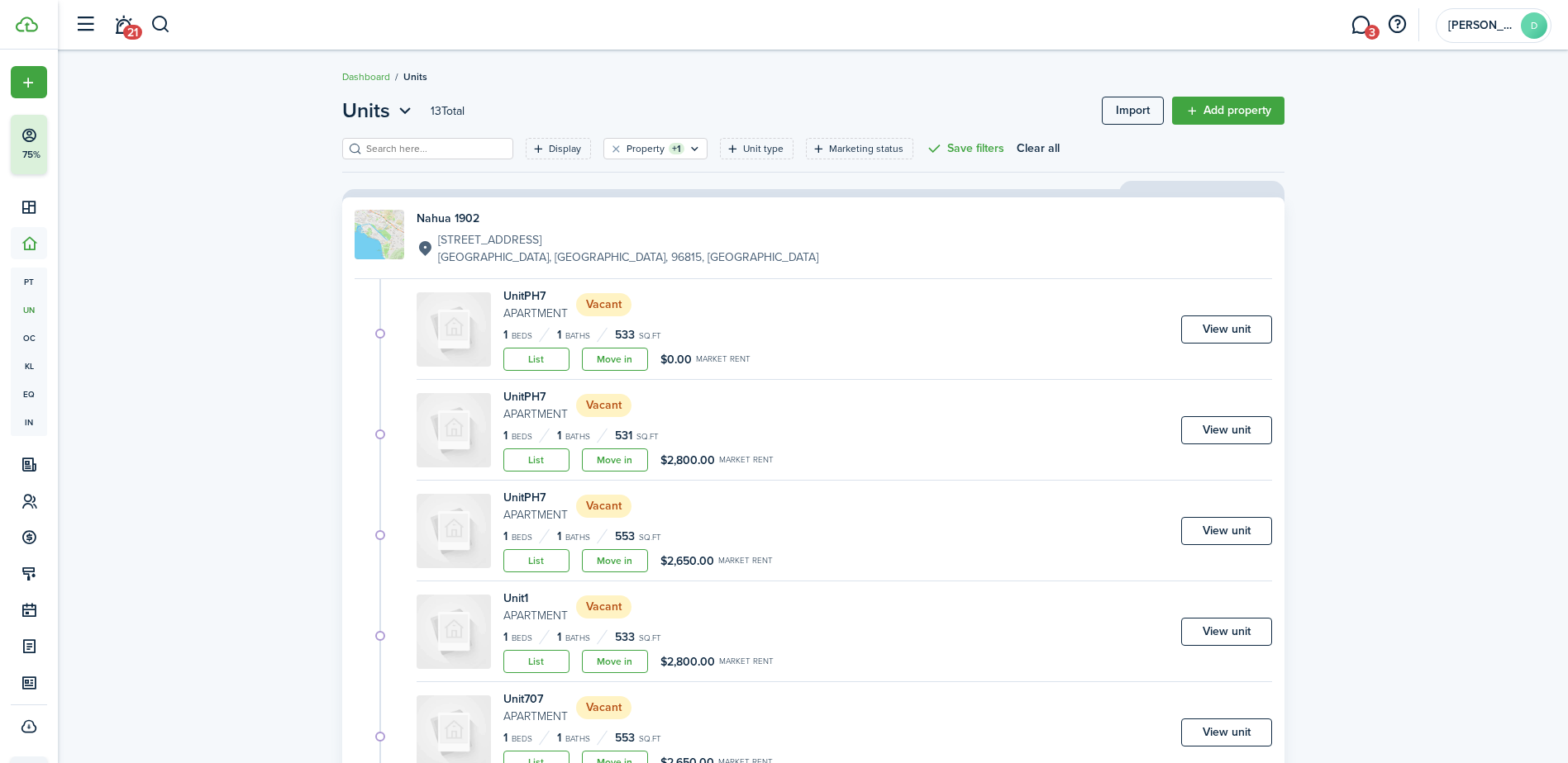
click at [437, 422] on img at bounding box center [454, 430] width 75 height 75
click at [1213, 431] on link "View unit" at bounding box center [1227, 431] width 91 height 28
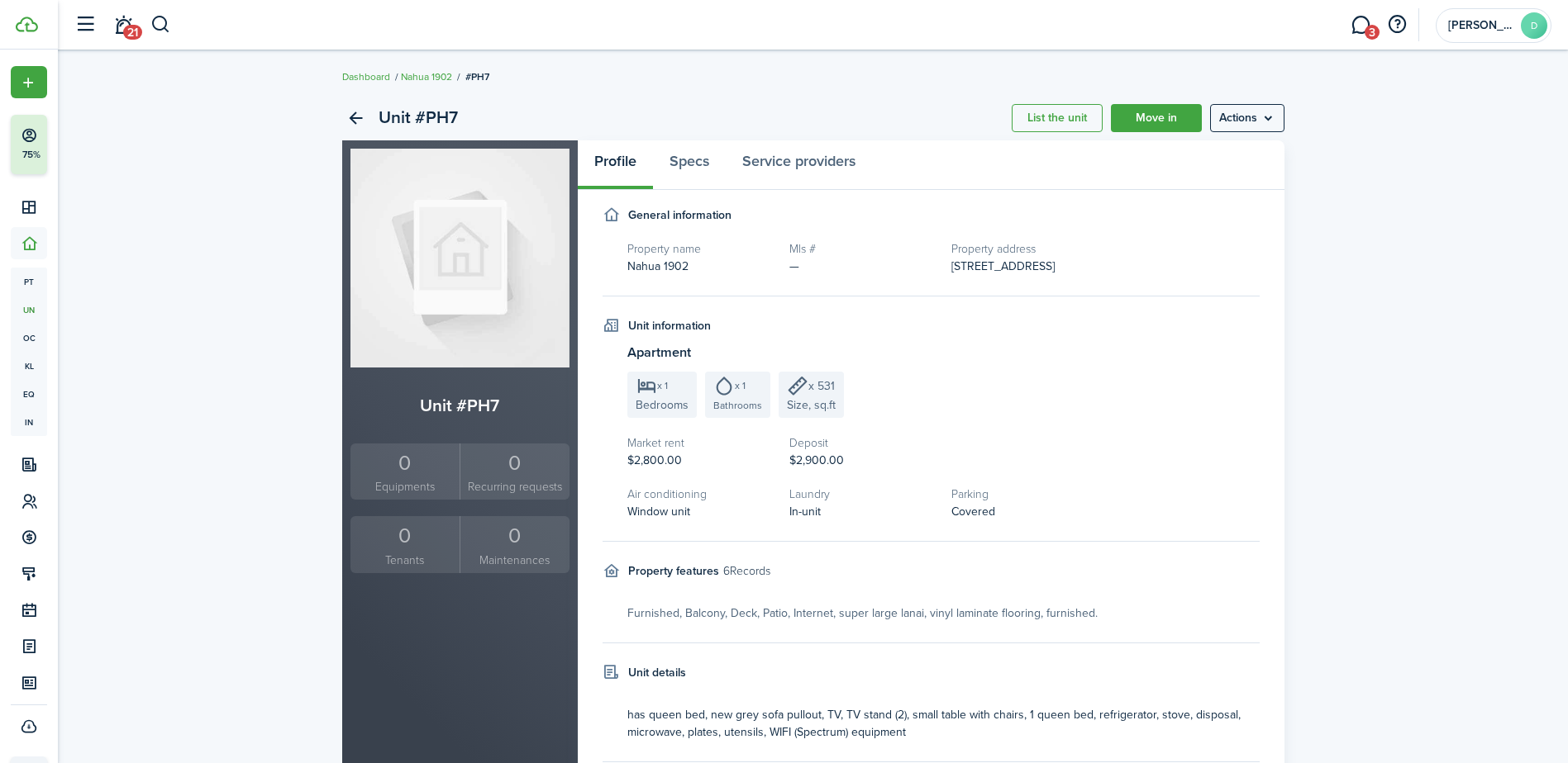
click at [390, 548] on div "0" at bounding box center [405, 536] width 102 height 32
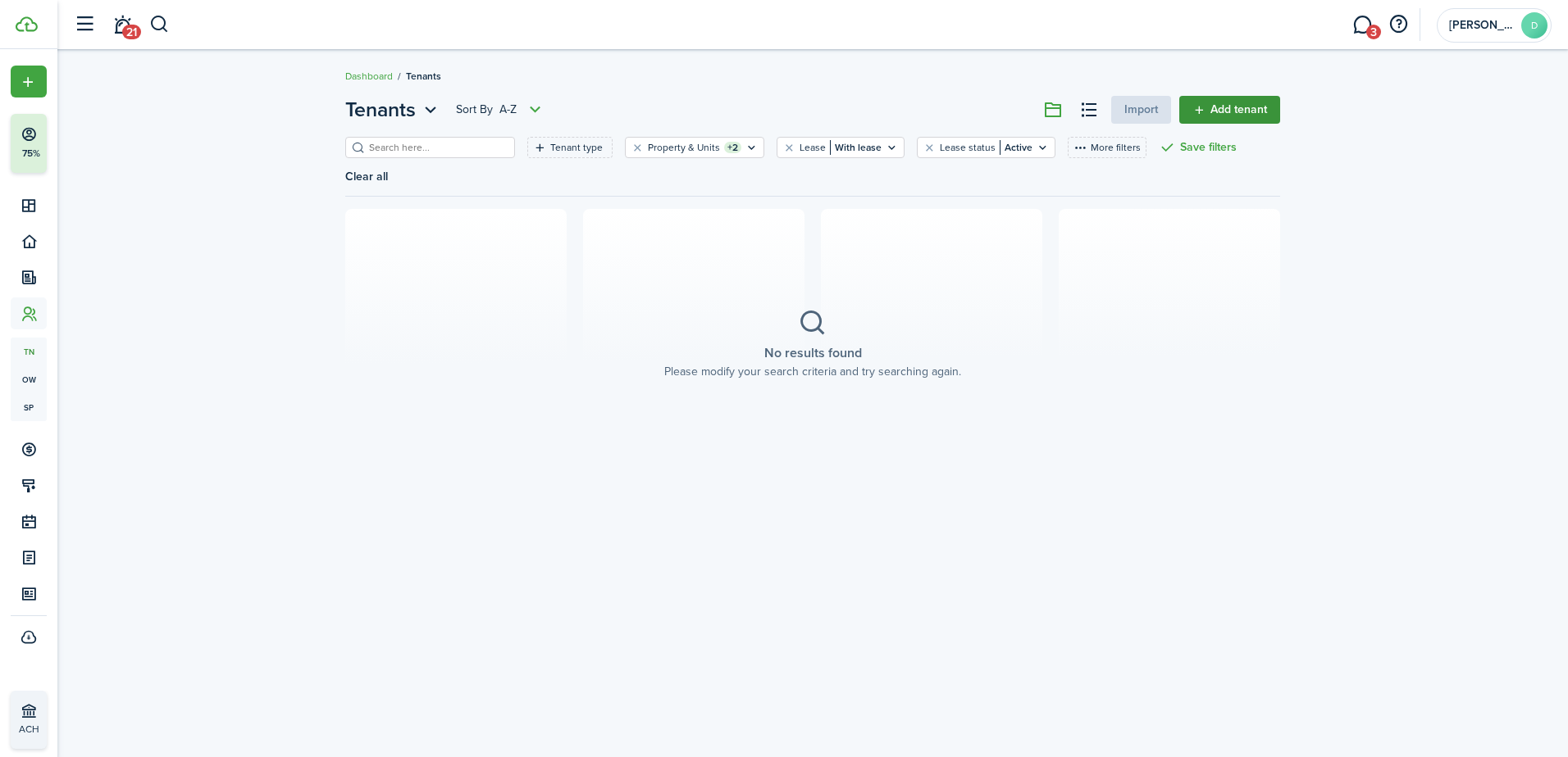
click at [1201, 105] on link "Add tenant" at bounding box center [1230, 110] width 101 height 28
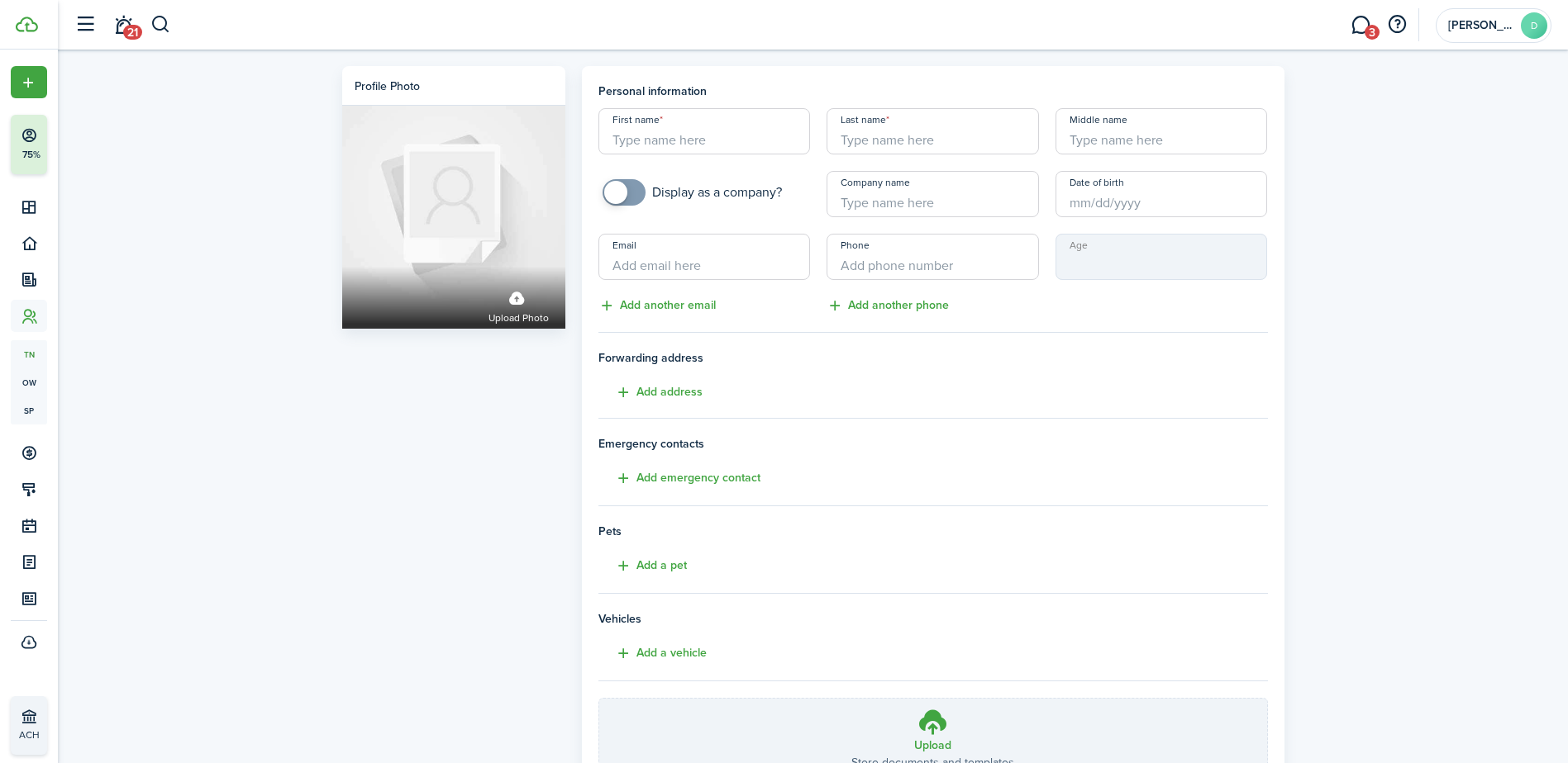
click at [706, 145] on input "First name" at bounding box center [705, 131] width 212 height 46
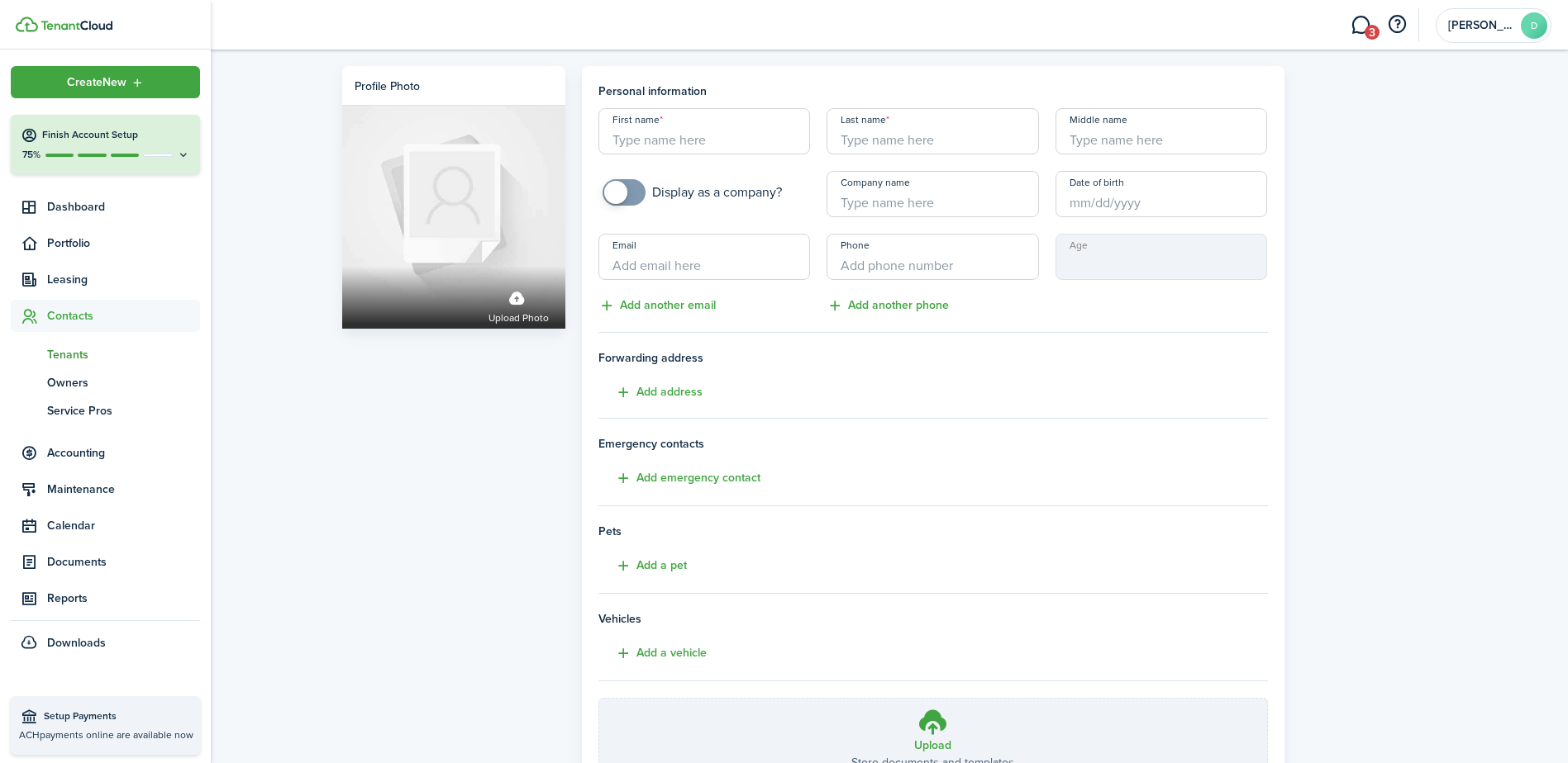
click at [56, 347] on span "Tenants" at bounding box center [124, 355] width 153 height 18
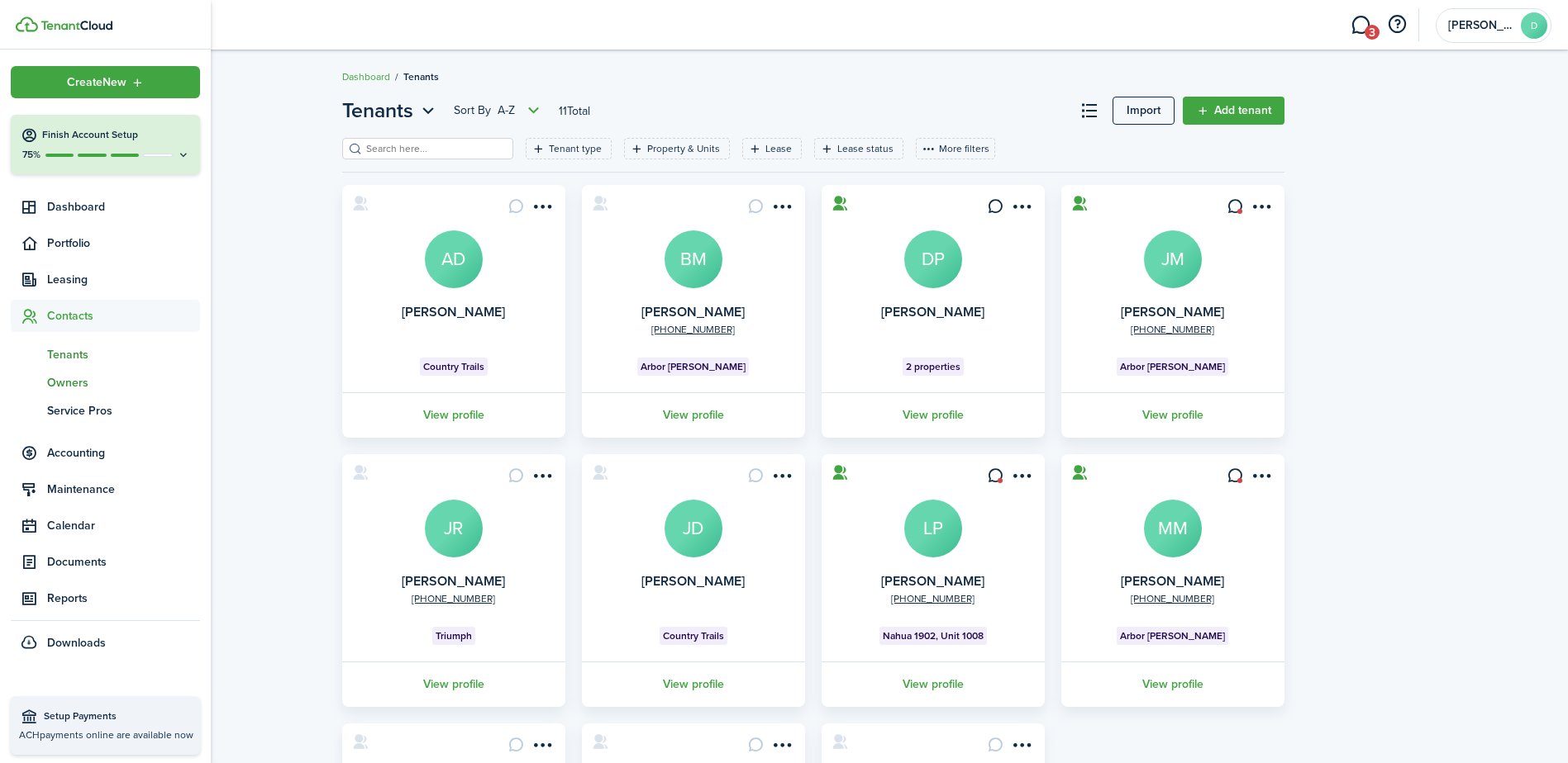
click at [79, 373] on link "ow Owners" at bounding box center [105, 382] width 190 height 28
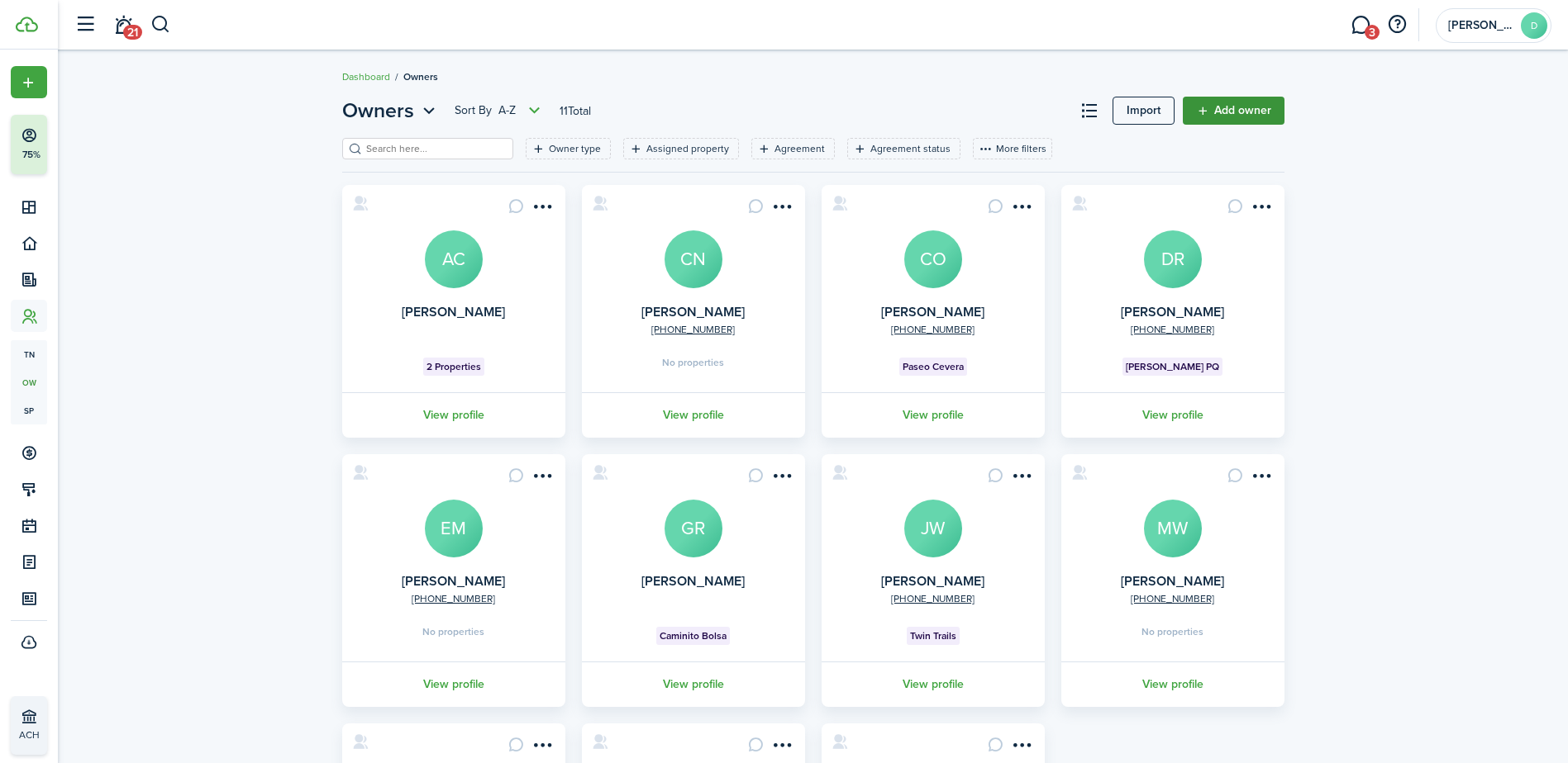
click at [1208, 105] on link "Add owner" at bounding box center [1234, 111] width 102 height 28
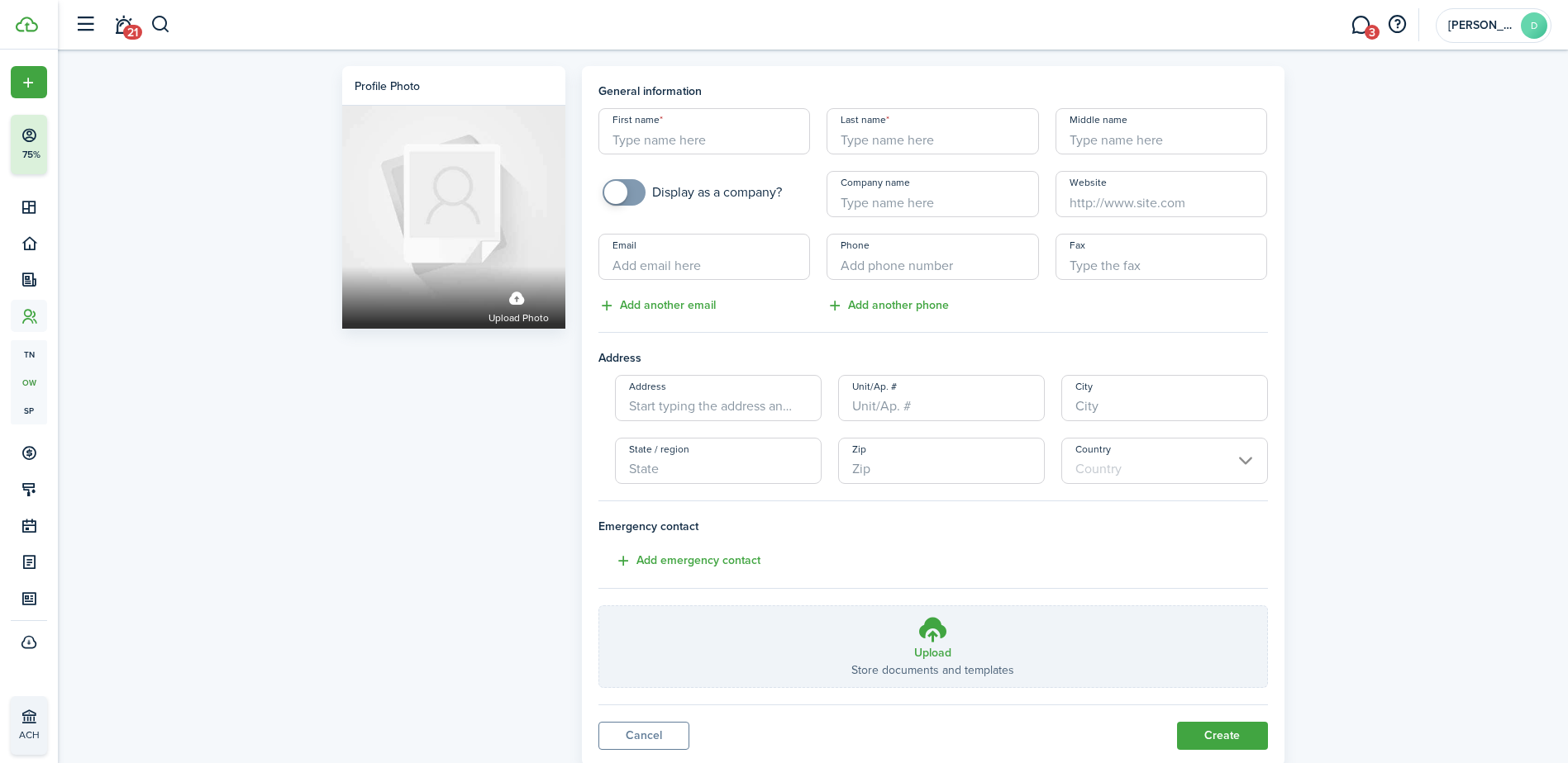
click at [716, 144] on input "First name" at bounding box center [705, 131] width 212 height 46
type input "[PERSON_NAME]"
click at [923, 144] on input "Last name" at bounding box center [933, 131] width 212 height 46
type input "[PERSON_NAME]"
click at [763, 250] on input "Email" at bounding box center [705, 257] width 212 height 46
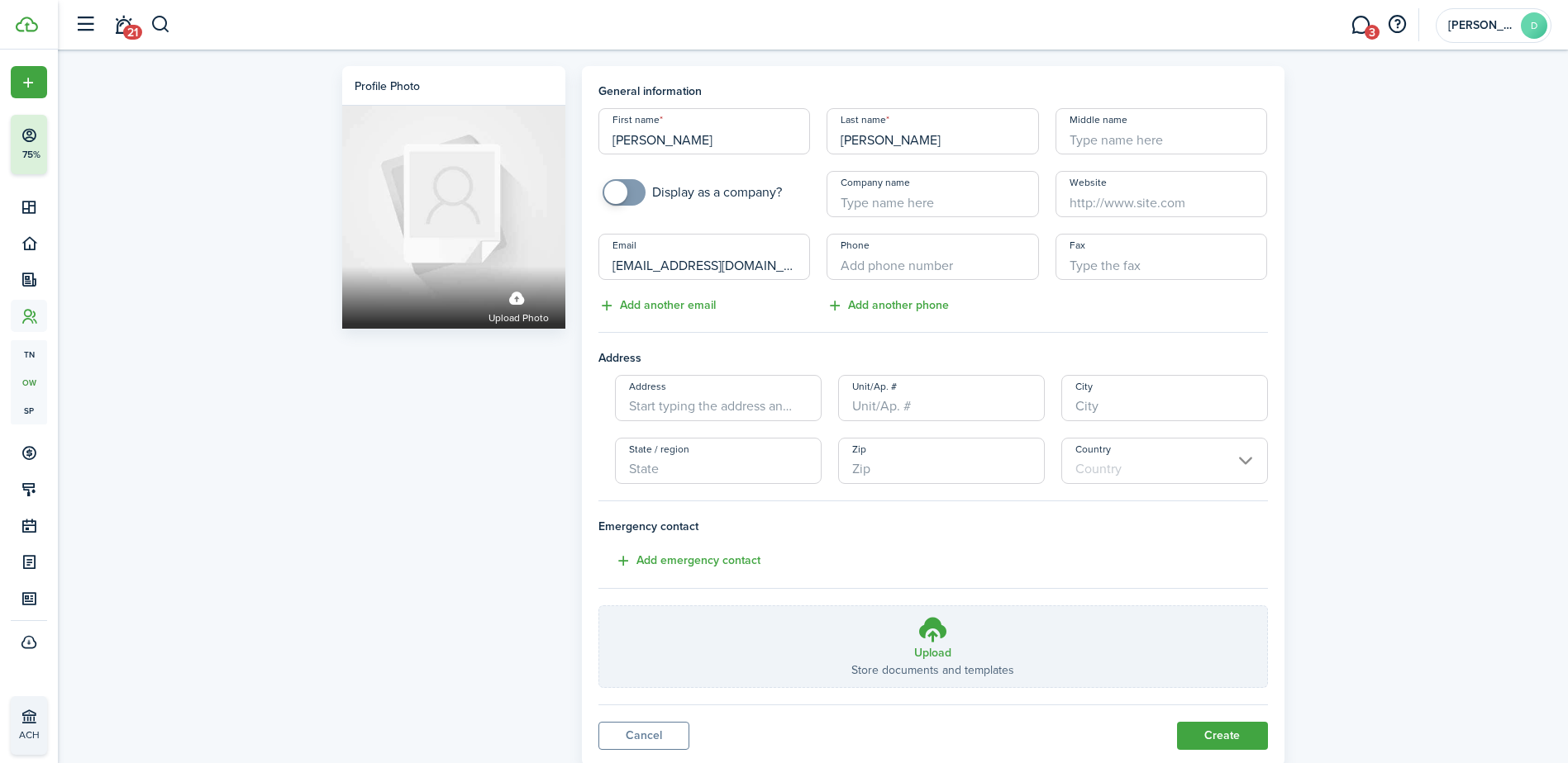
type input "[EMAIL_ADDRESS][DOMAIN_NAME]"
click at [848, 272] on input "+1" at bounding box center [933, 257] width 212 height 46
type input "[PHONE_NUMBER]"
click at [694, 430] on div "Address Unit/Ap. # City State / region Zip Country" at bounding box center [934, 430] width 686 height 109
click at [633, 406] on input "Address" at bounding box center [719, 398] width 207 height 46
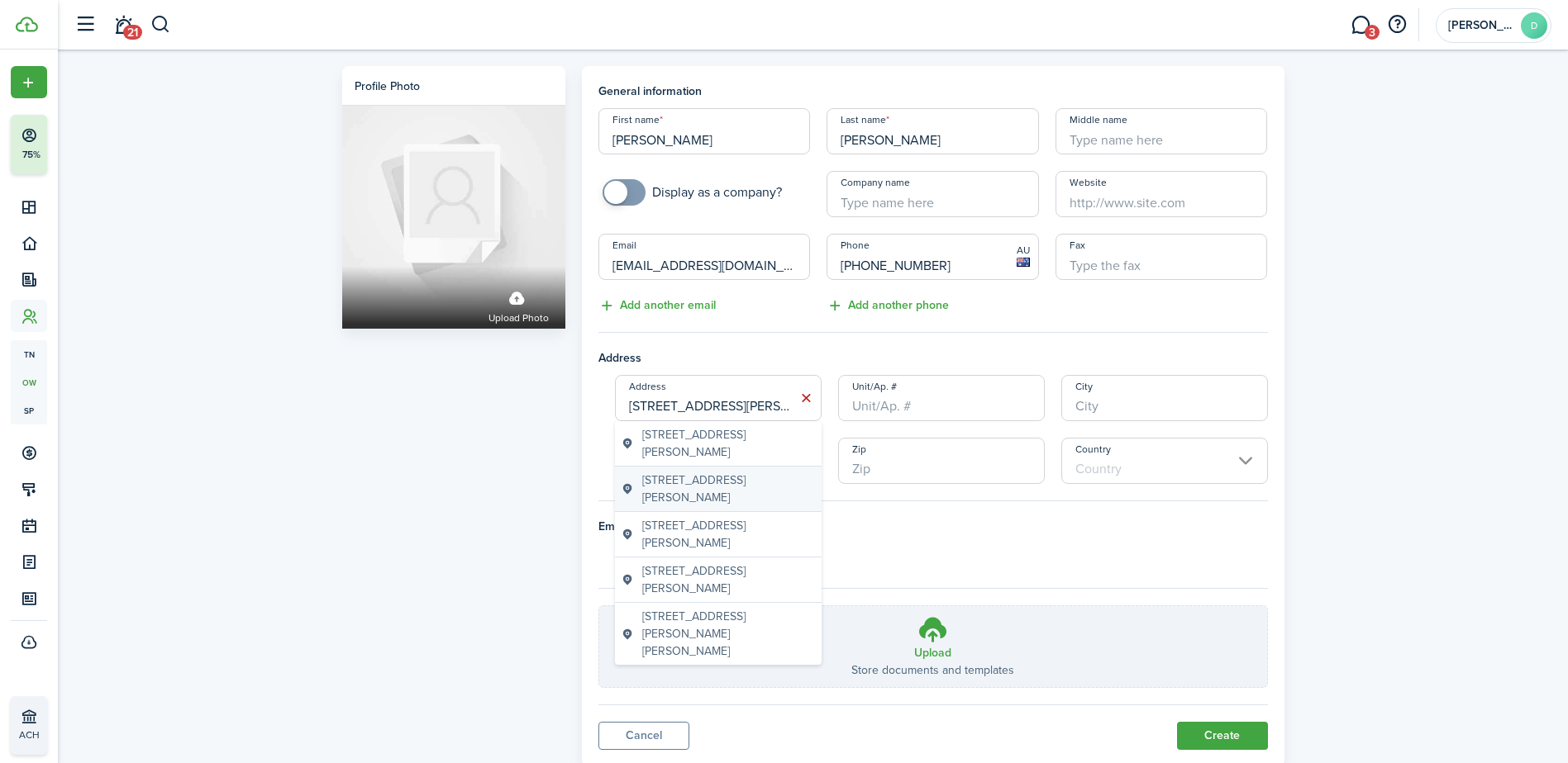
click at [772, 479] on span "[STREET_ADDRESS][PERSON_NAME]" at bounding box center [728, 489] width 173 height 35
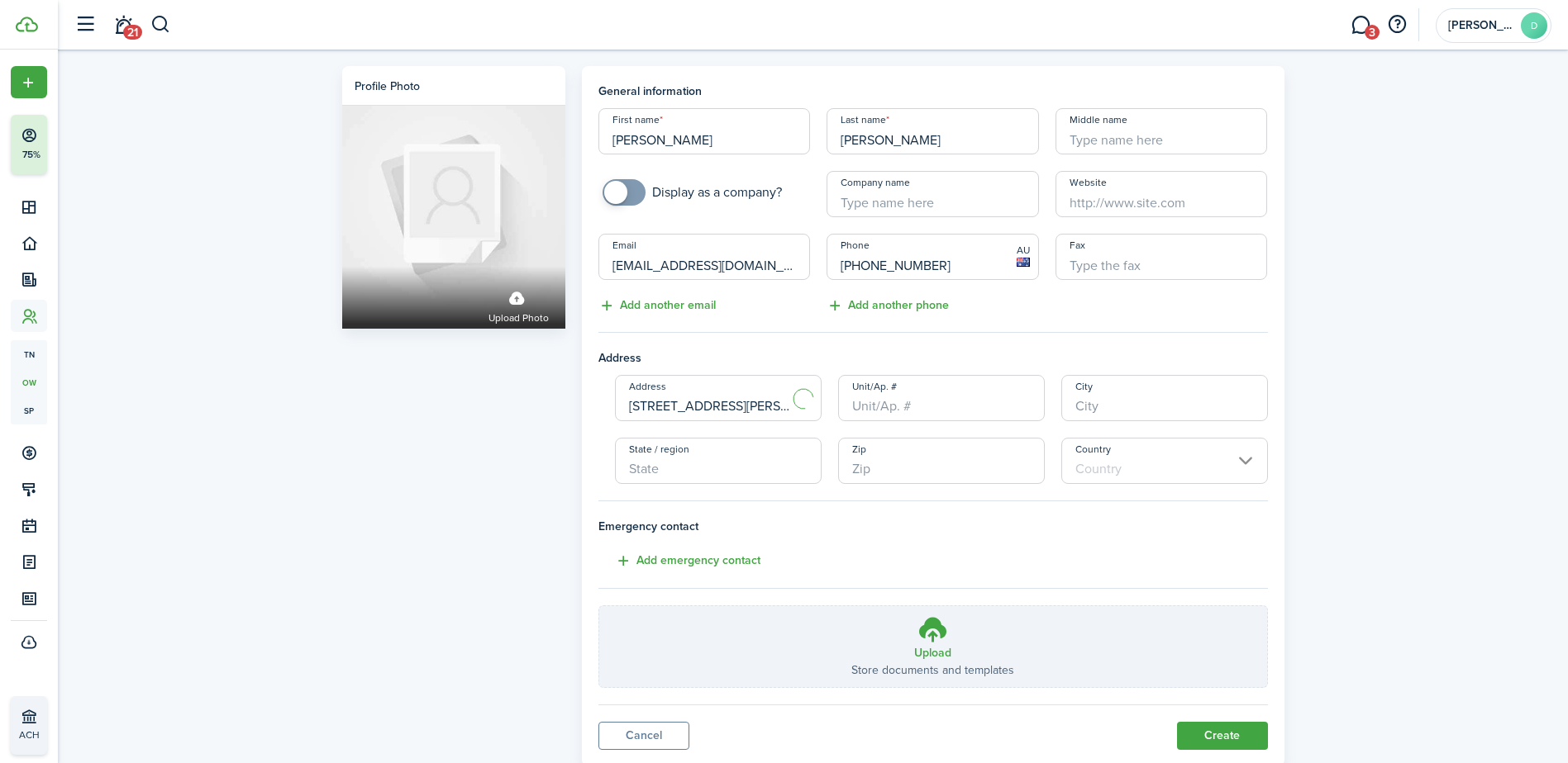
type input "[STREET_ADDRESS][PERSON_NAME]"
type input "[GEOGRAPHIC_DATA]"
type input "MA"
type input "02148"
type input "[GEOGRAPHIC_DATA]"
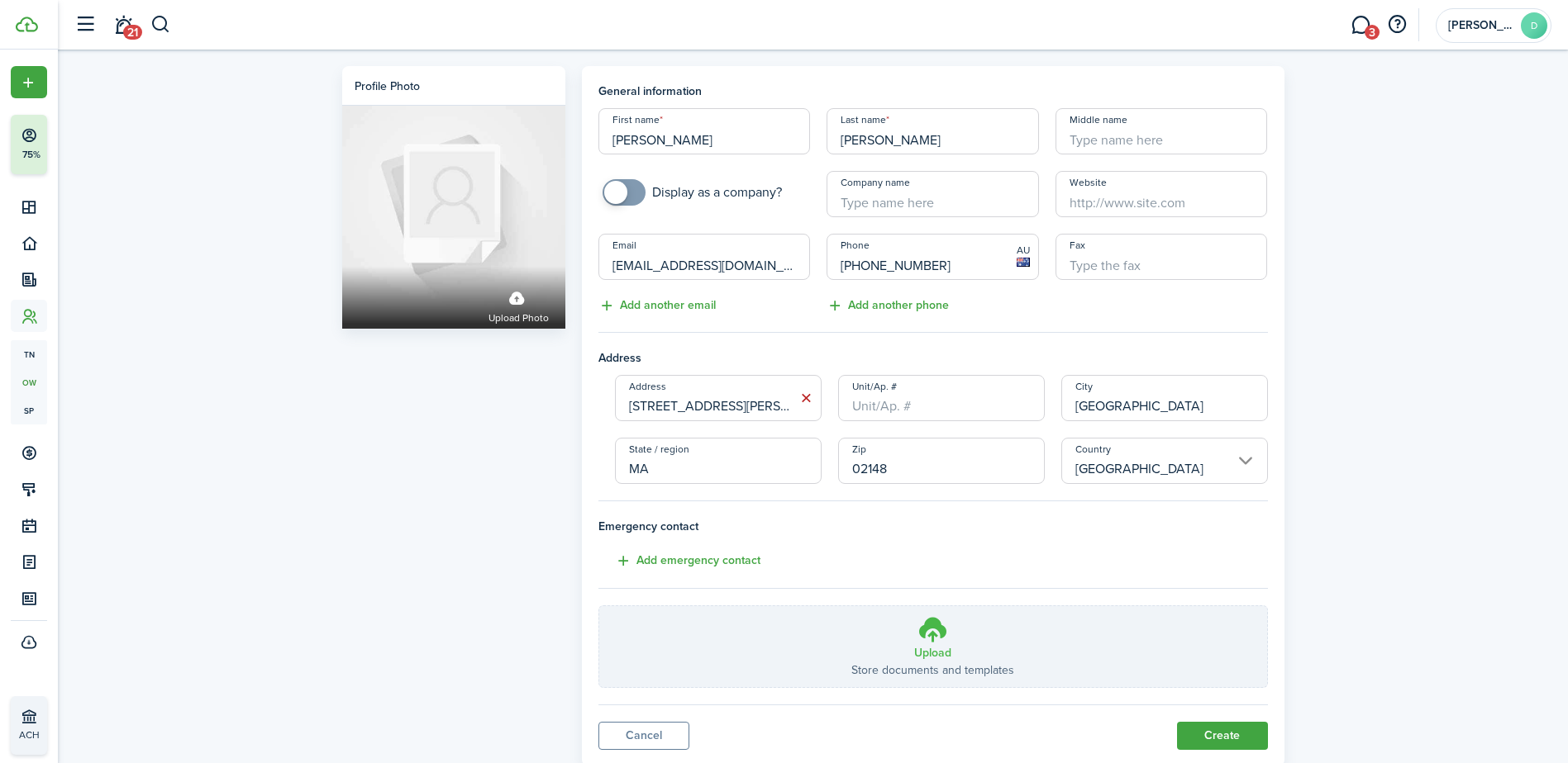
click at [931, 650] on h3 "Upload" at bounding box center [933, 653] width 37 height 18
click at [599, 606] on input "Upload Store documents and templates Choose file" at bounding box center [599, 606] width 0 height 0
click at [933, 635] on icon at bounding box center [934, 630] width 32 height 30
click at [599, 606] on input "Upload Store documents and templates Choose file" at bounding box center [599, 606] width 0 height 0
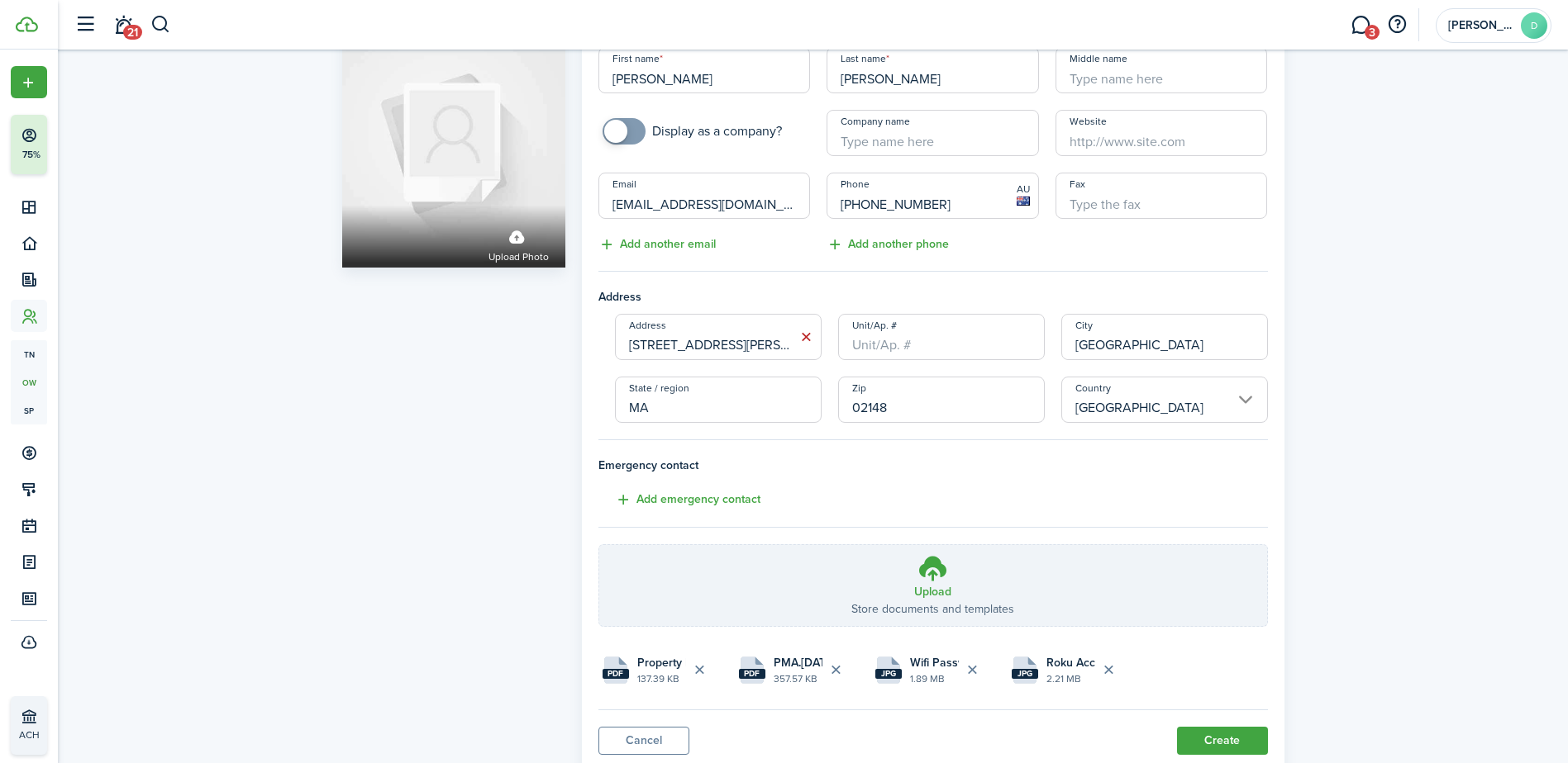
scroll to position [95, 0]
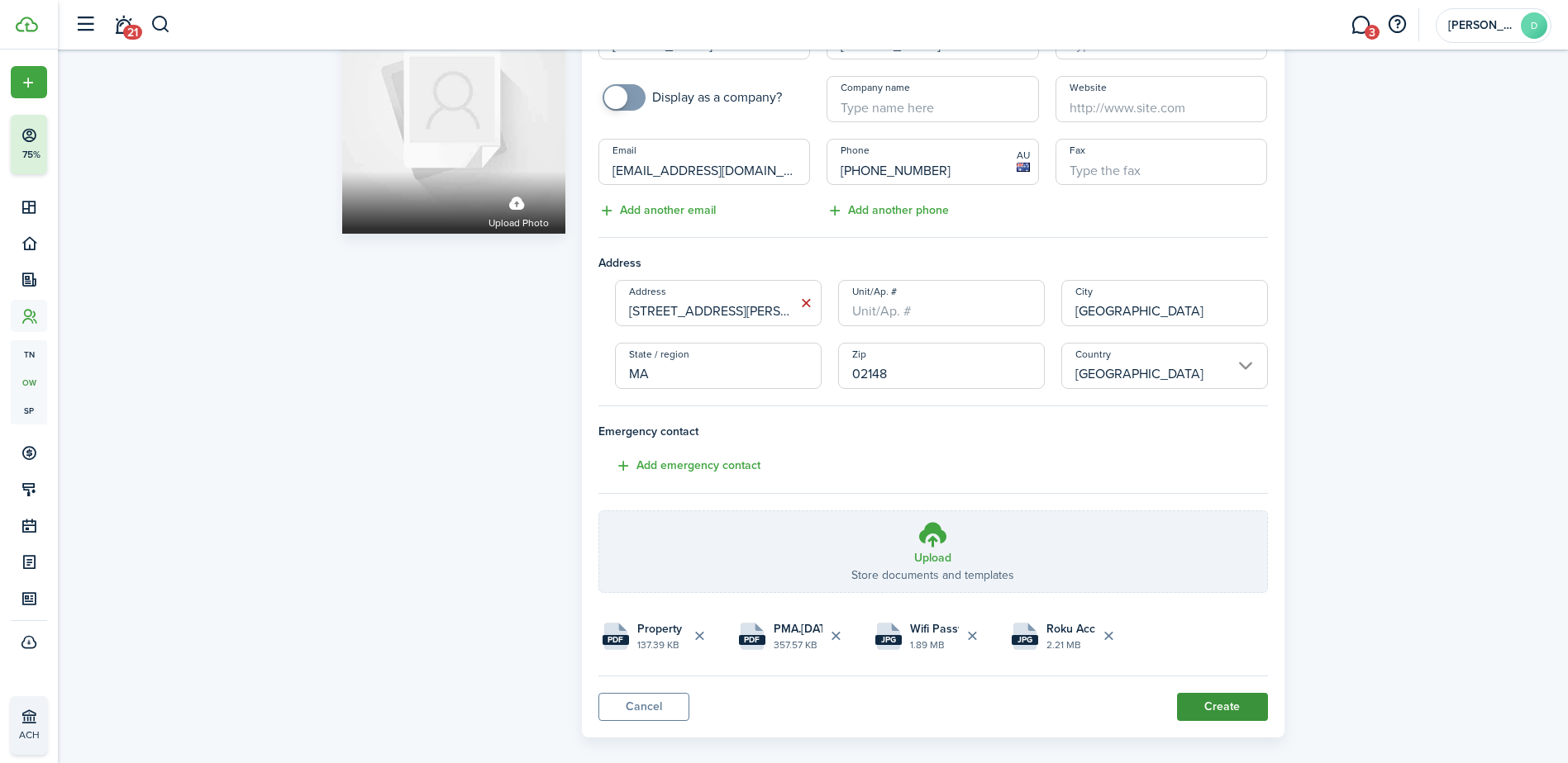
click at [1221, 706] on button "Create" at bounding box center [1222, 707] width 91 height 28
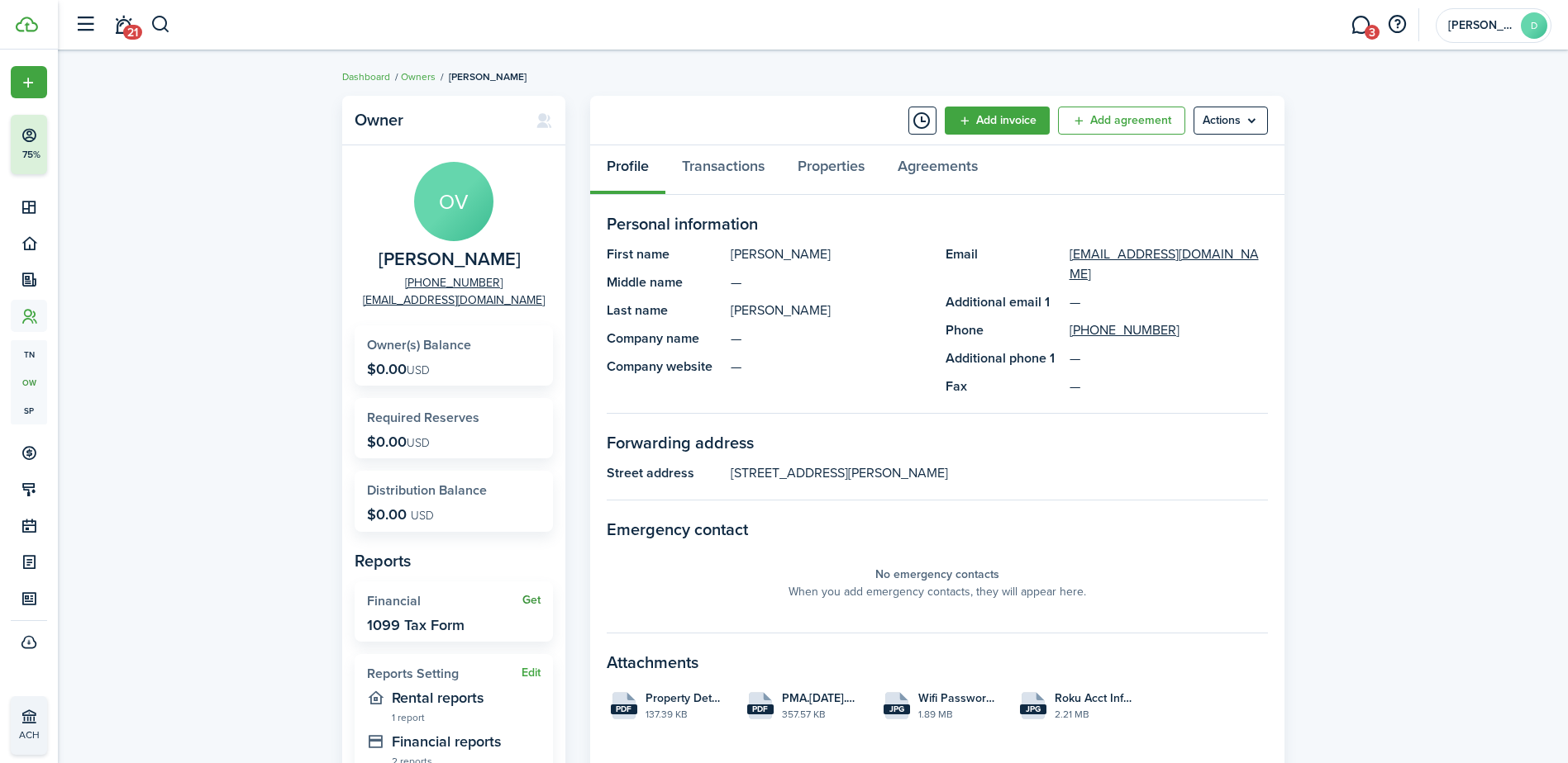
click at [534, 597] on link "Get" at bounding box center [531, 600] width 18 height 13
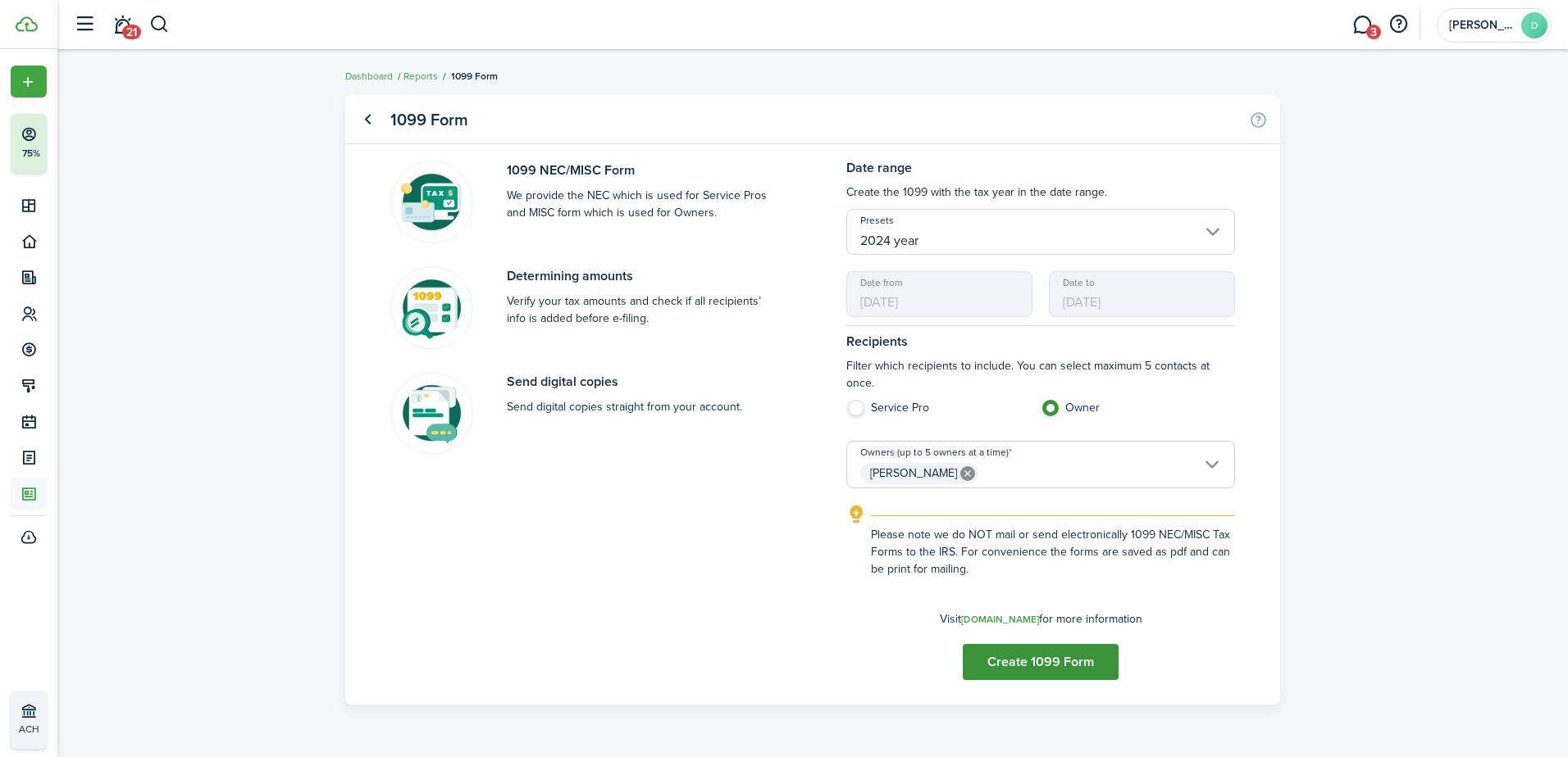
click at [1045, 665] on button "Create 1099 Form" at bounding box center [1040, 661] width 156 height 36
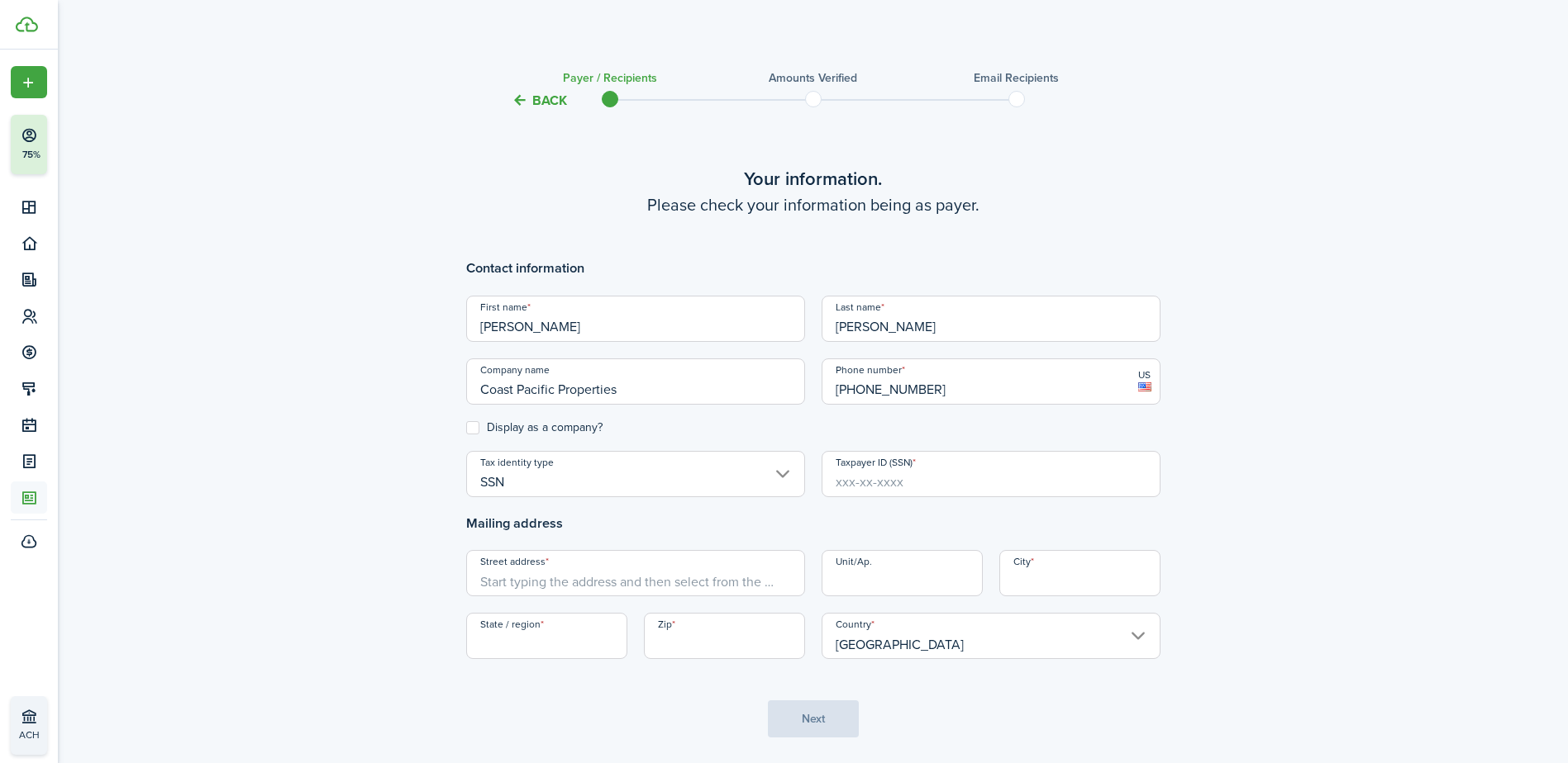
click at [536, 488] on input "SSN" at bounding box center [635, 474] width 339 height 46
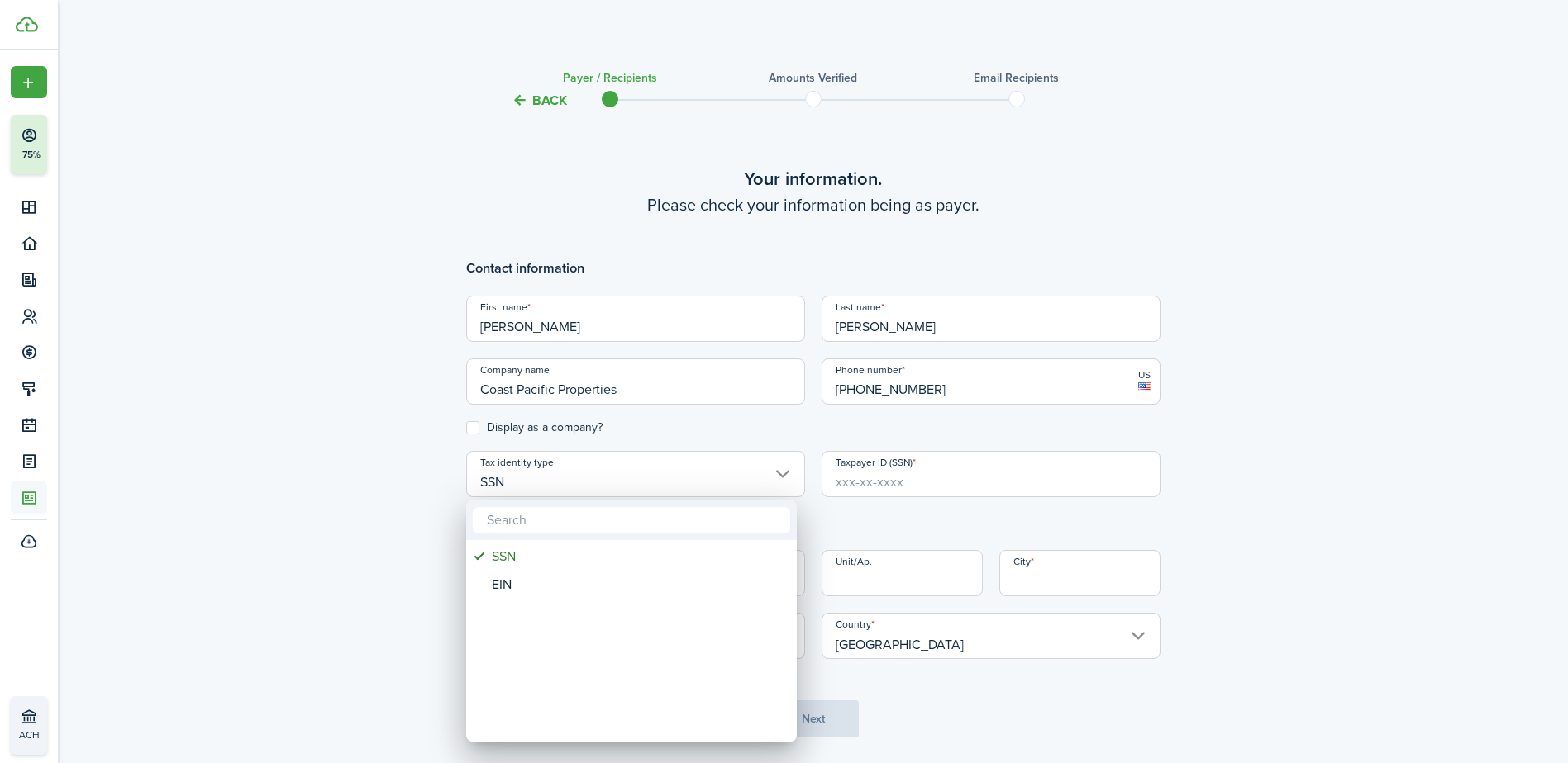
click at [536, 488] on div at bounding box center [784, 382] width 1833 height 1028
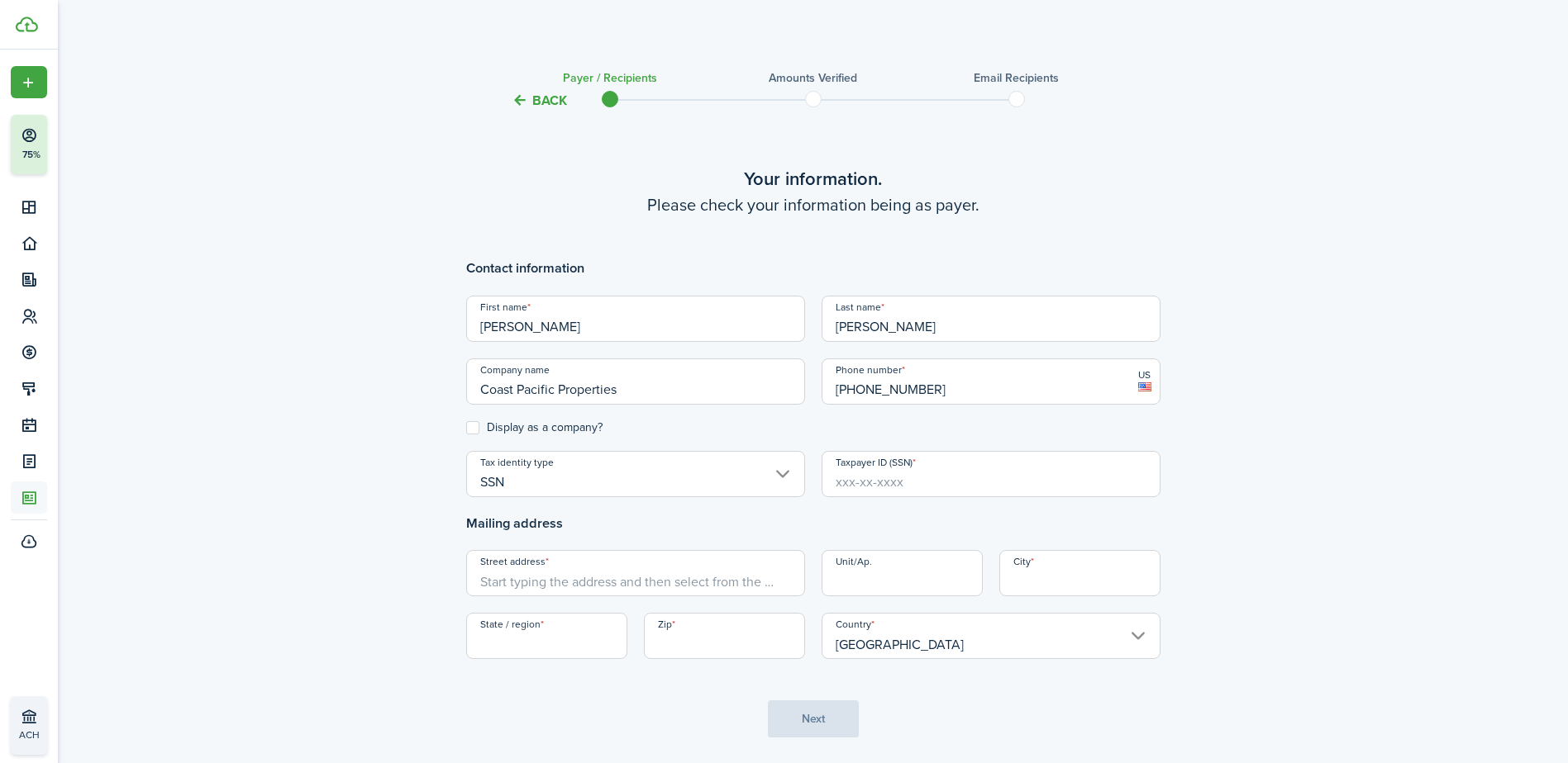
click at [478, 431] on label "Display as a company?" at bounding box center [533, 427] width 136 height 13
click at [466, 428] on input "Display as a company?" at bounding box center [465, 427] width 1 height 1
checkbox input "true"
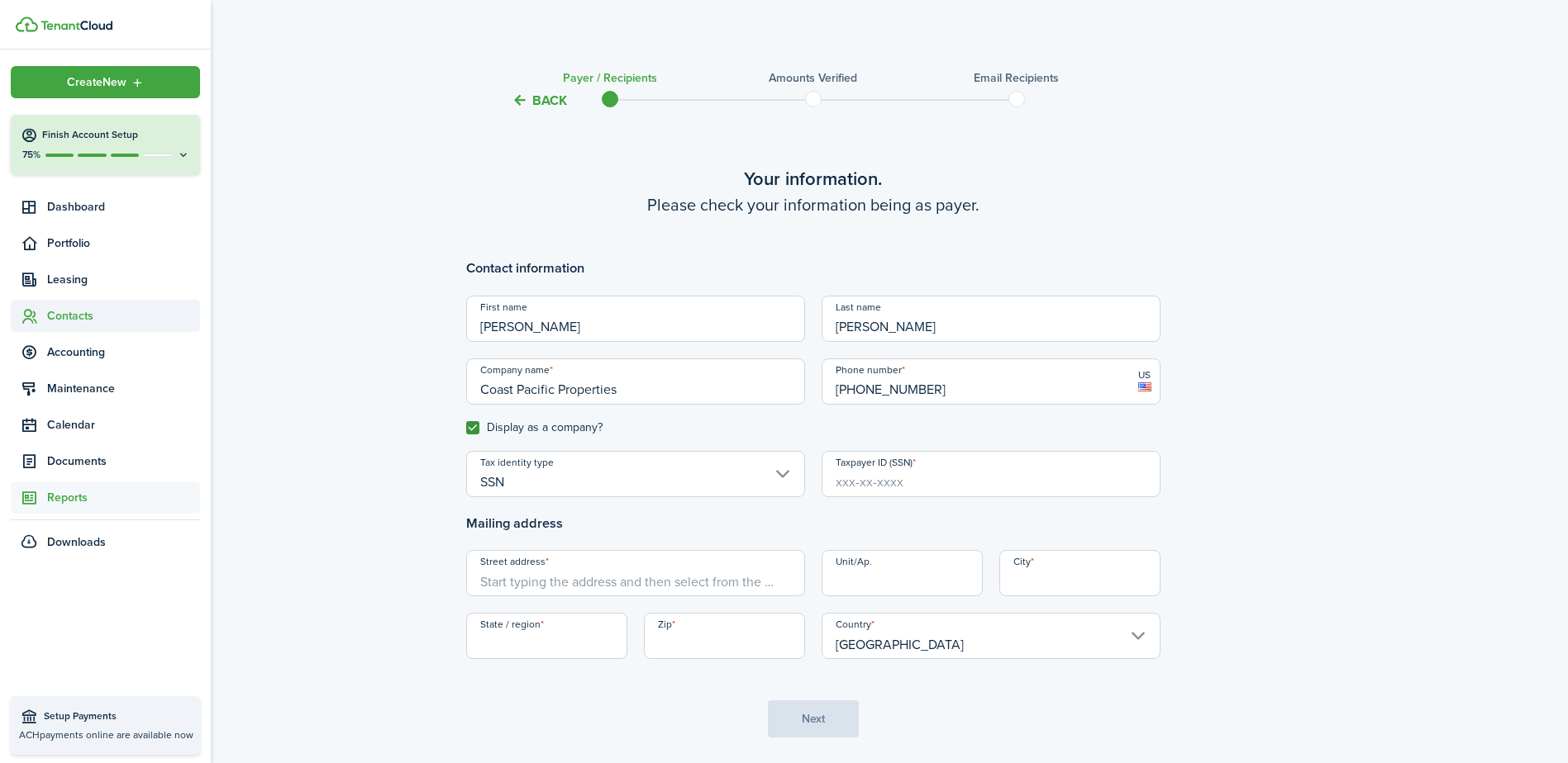
click at [67, 321] on span "Contacts" at bounding box center [124, 316] width 153 height 18
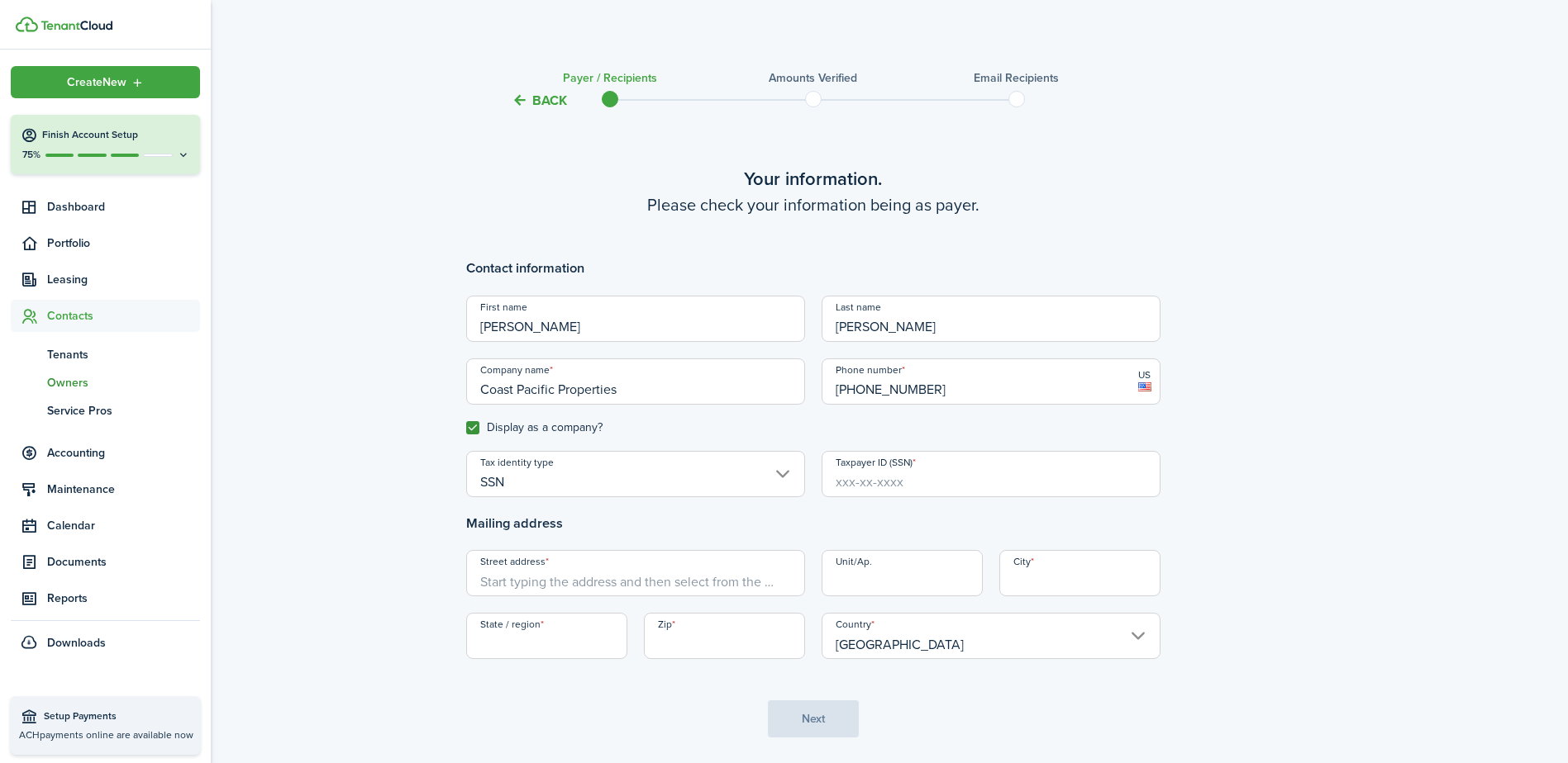
click at [75, 377] on span "Owners" at bounding box center [124, 383] width 153 height 18
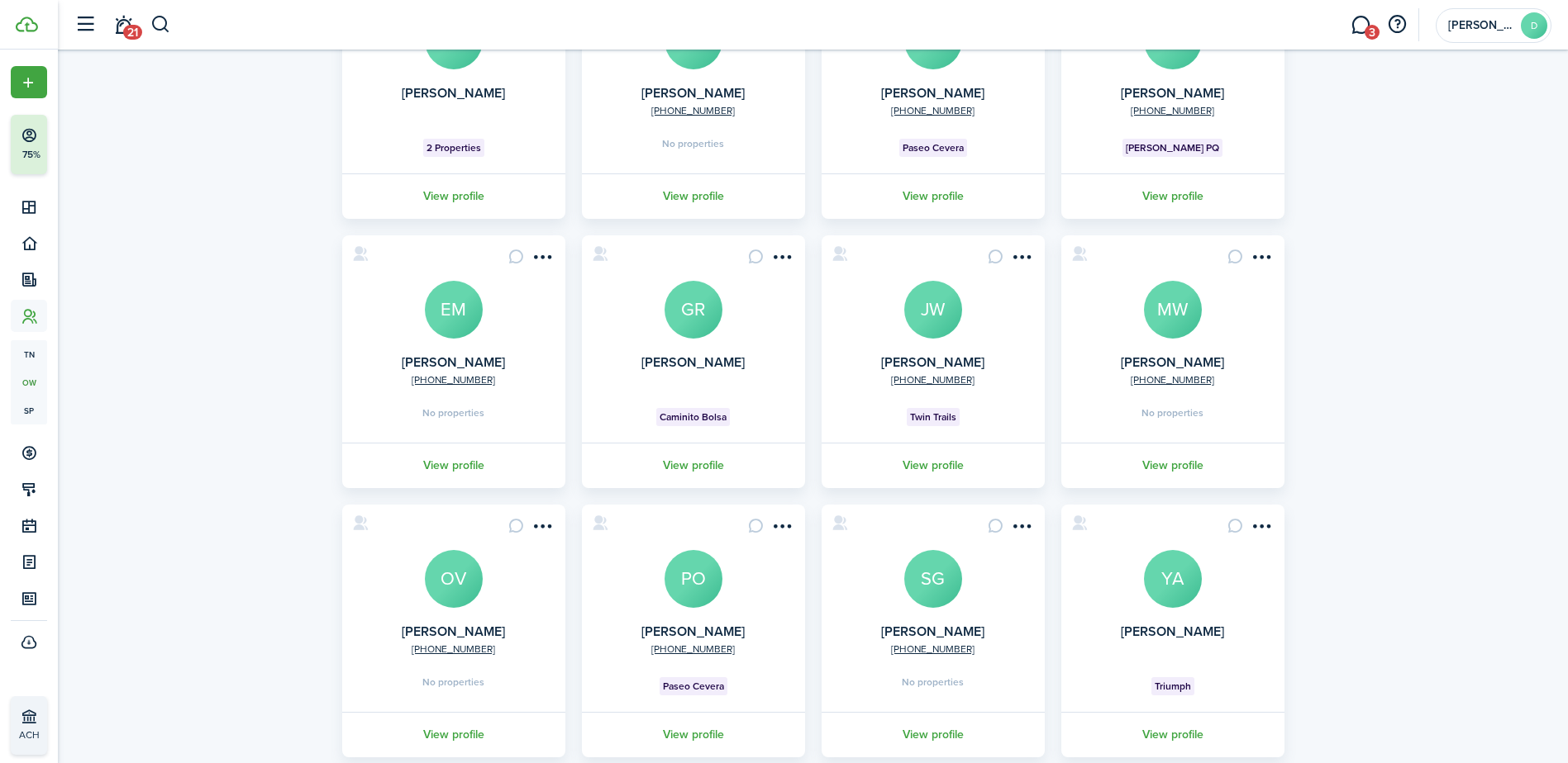
scroll to position [259, 0]
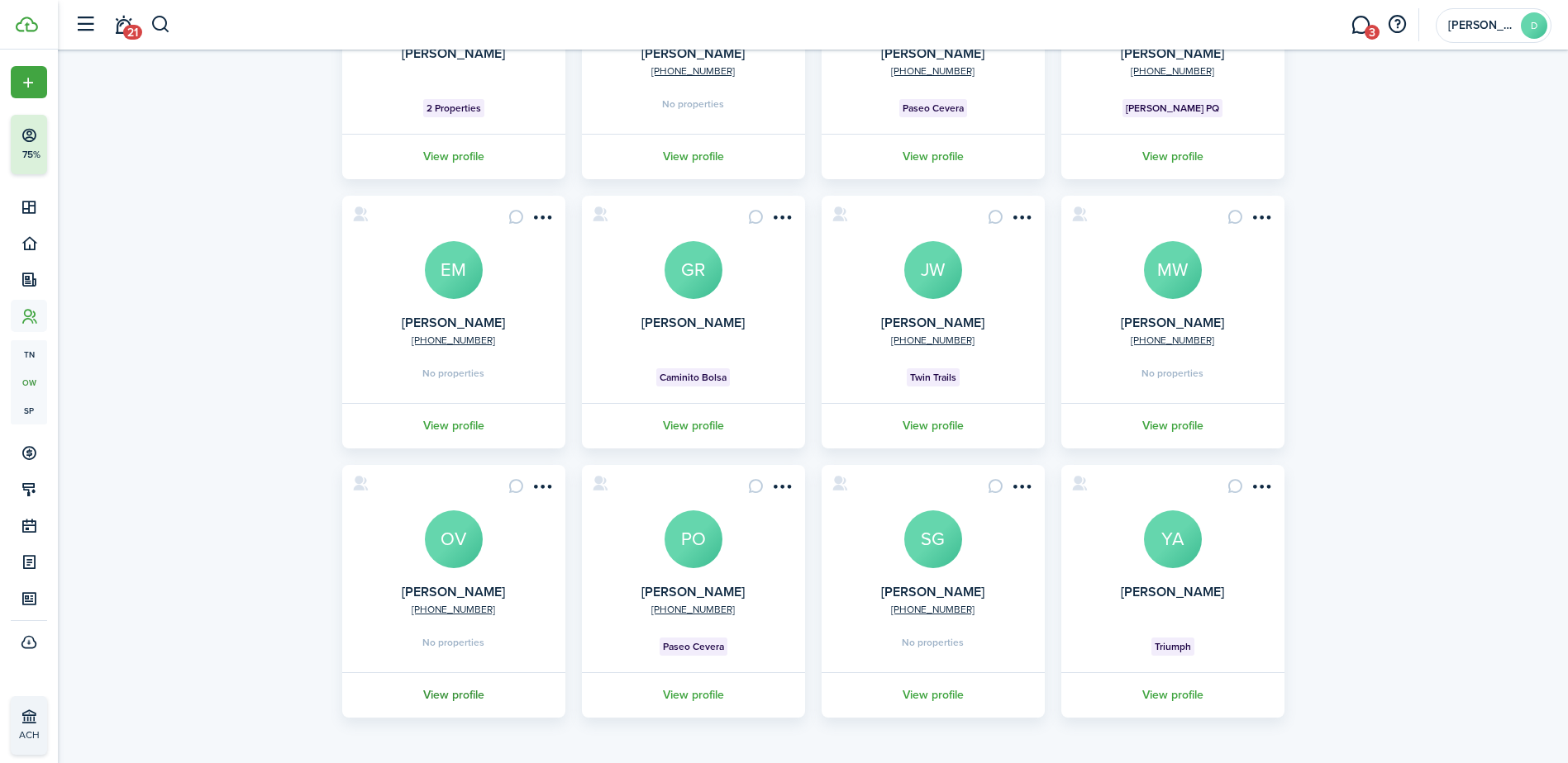
click at [468, 690] on link "View profile" at bounding box center [454, 695] width 228 height 46
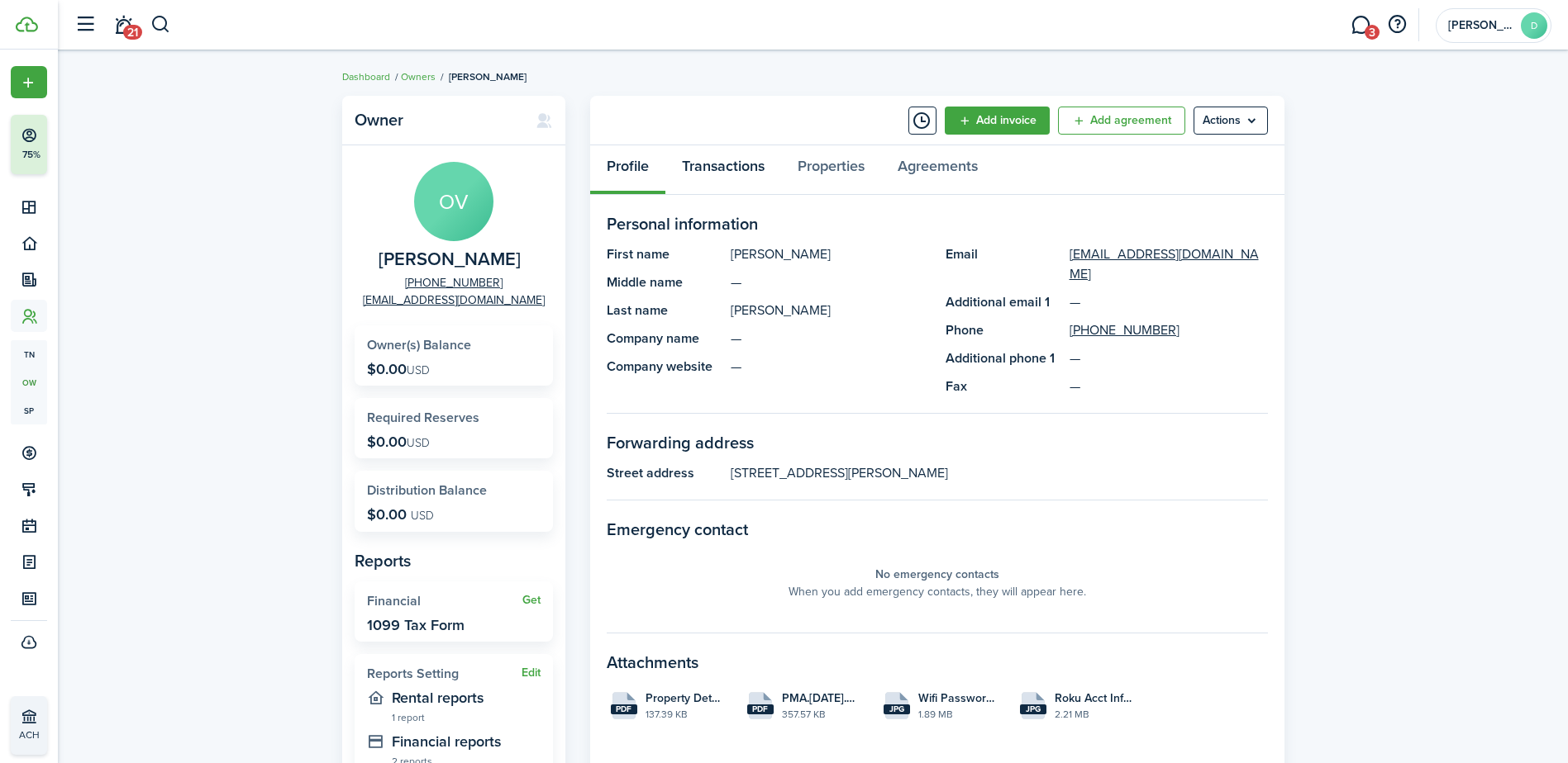
click at [727, 167] on link "Transactions" at bounding box center [723, 170] width 116 height 50
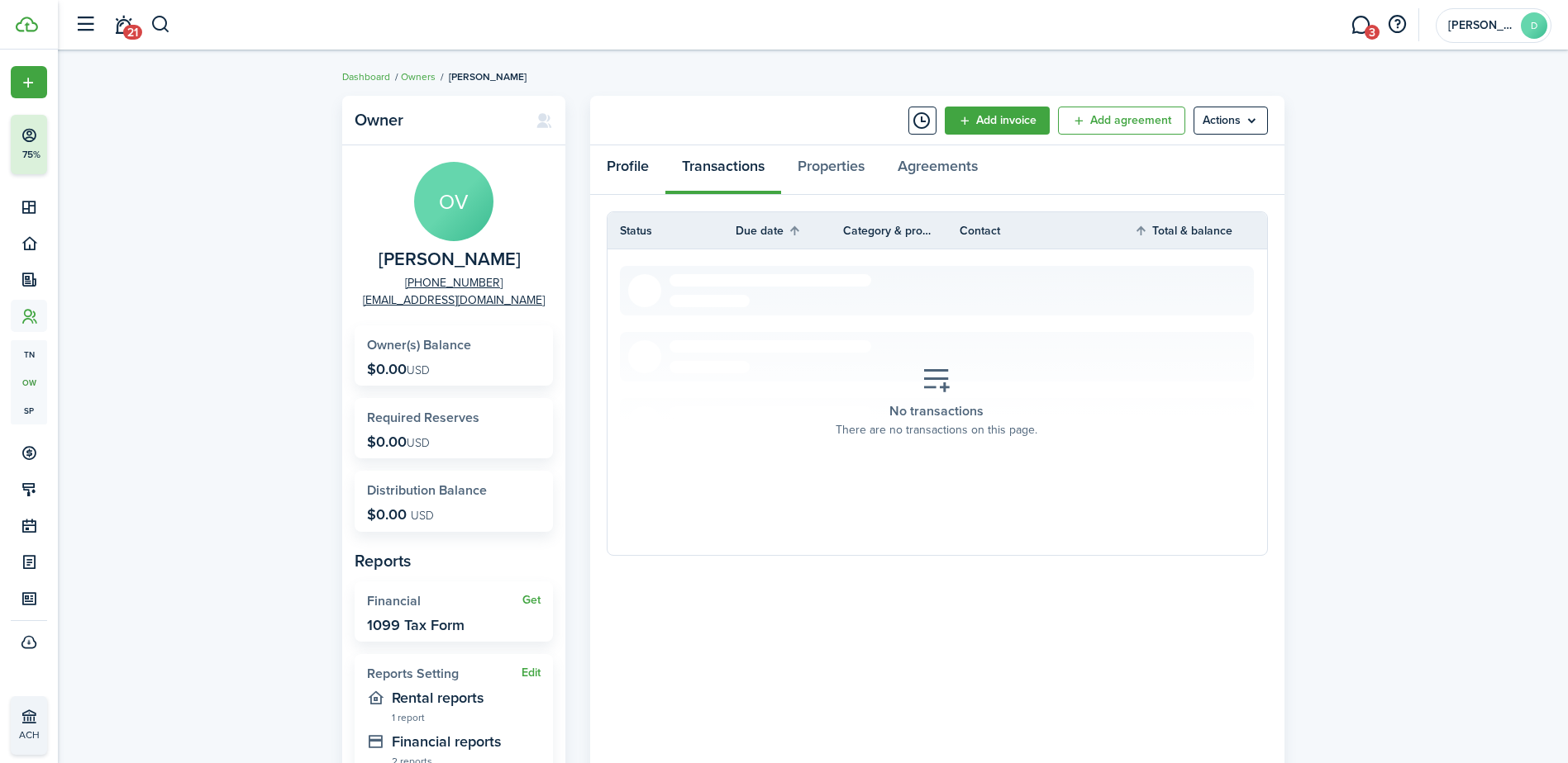
click at [627, 160] on link "Profile" at bounding box center [628, 170] width 75 height 50
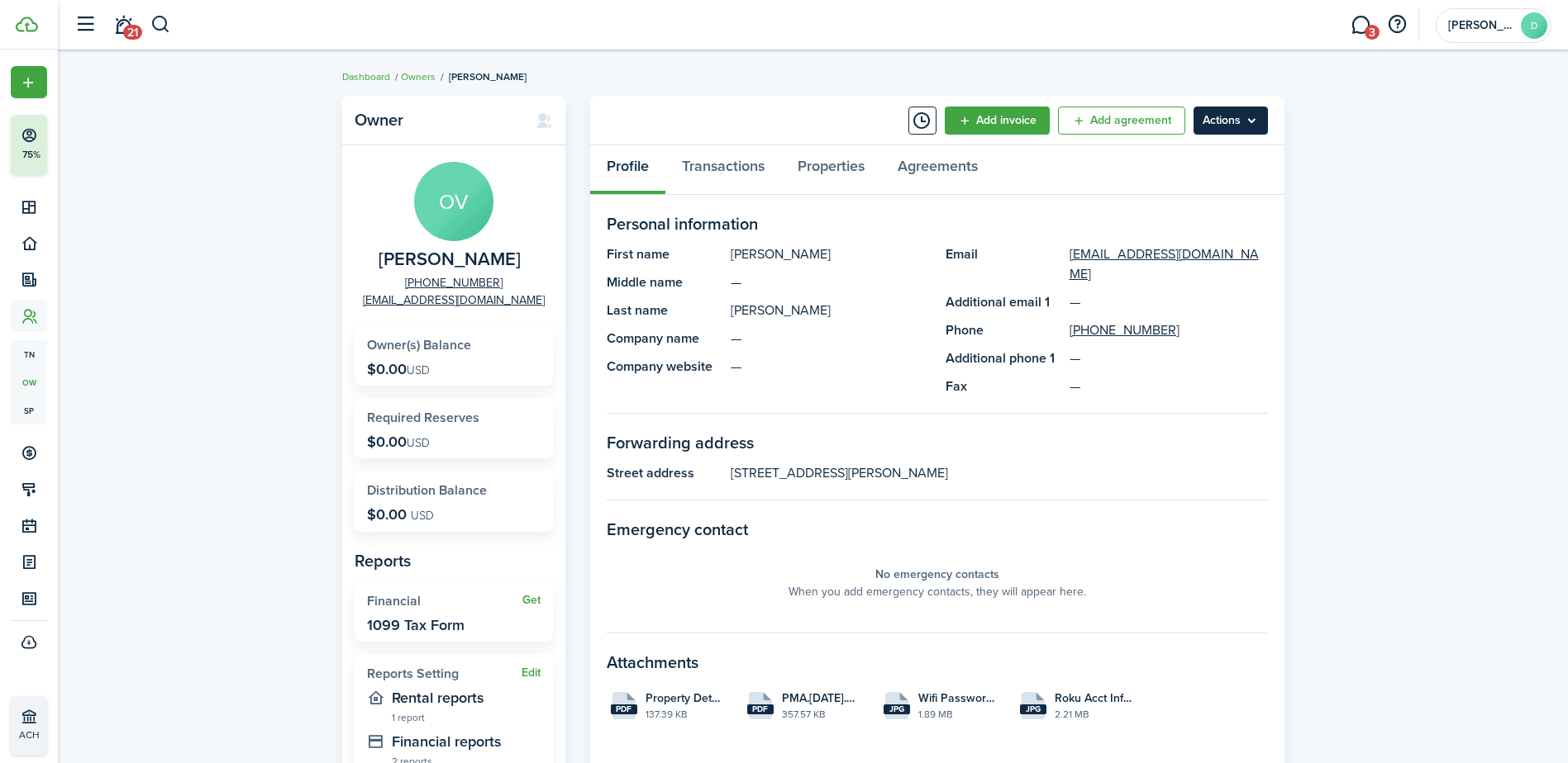
click at [1225, 115] on menu-btn "Actions" at bounding box center [1230, 121] width 75 height 28
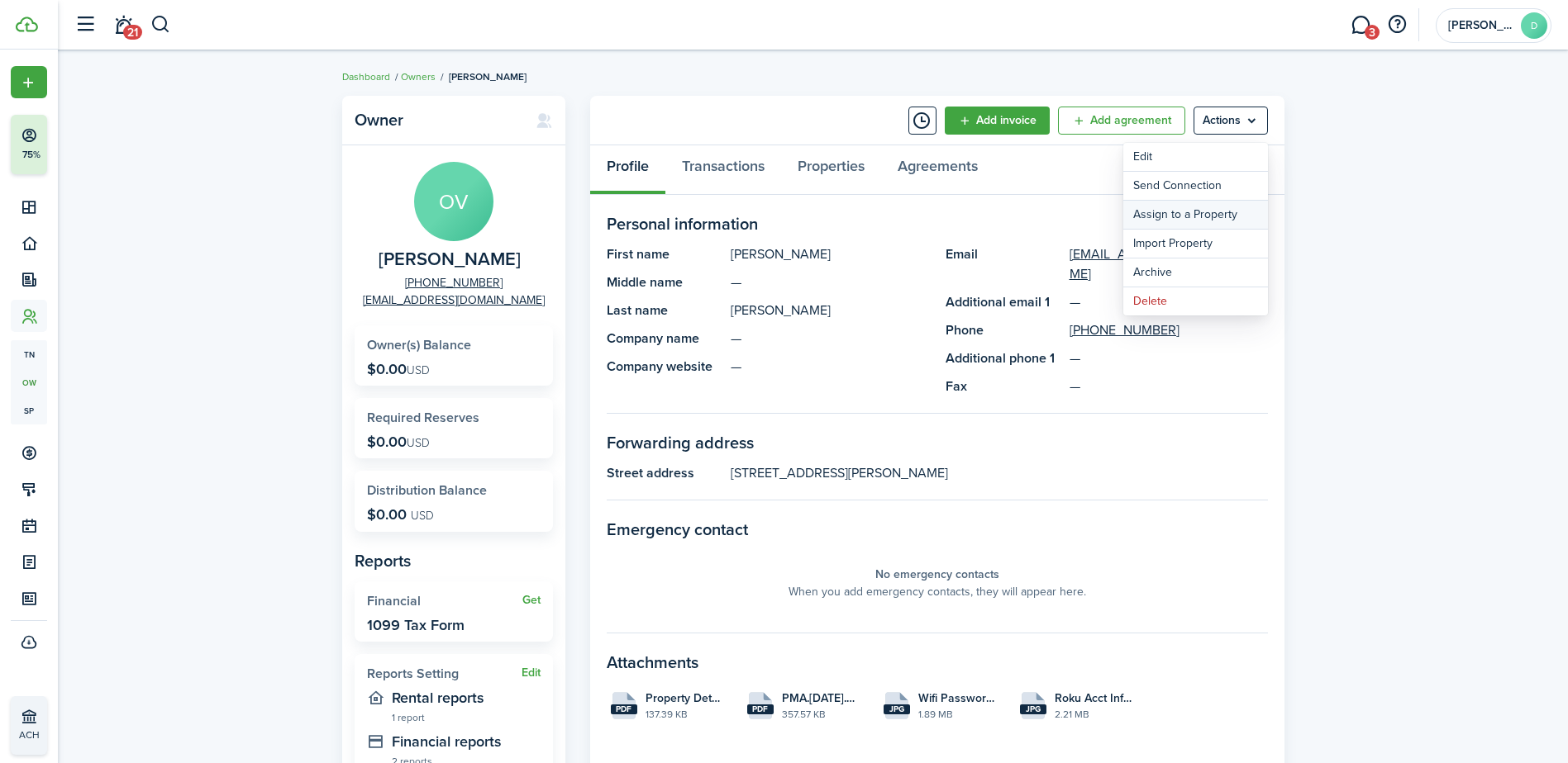
click at [1228, 212] on link "Assign to a Property" at bounding box center [1195, 215] width 145 height 28
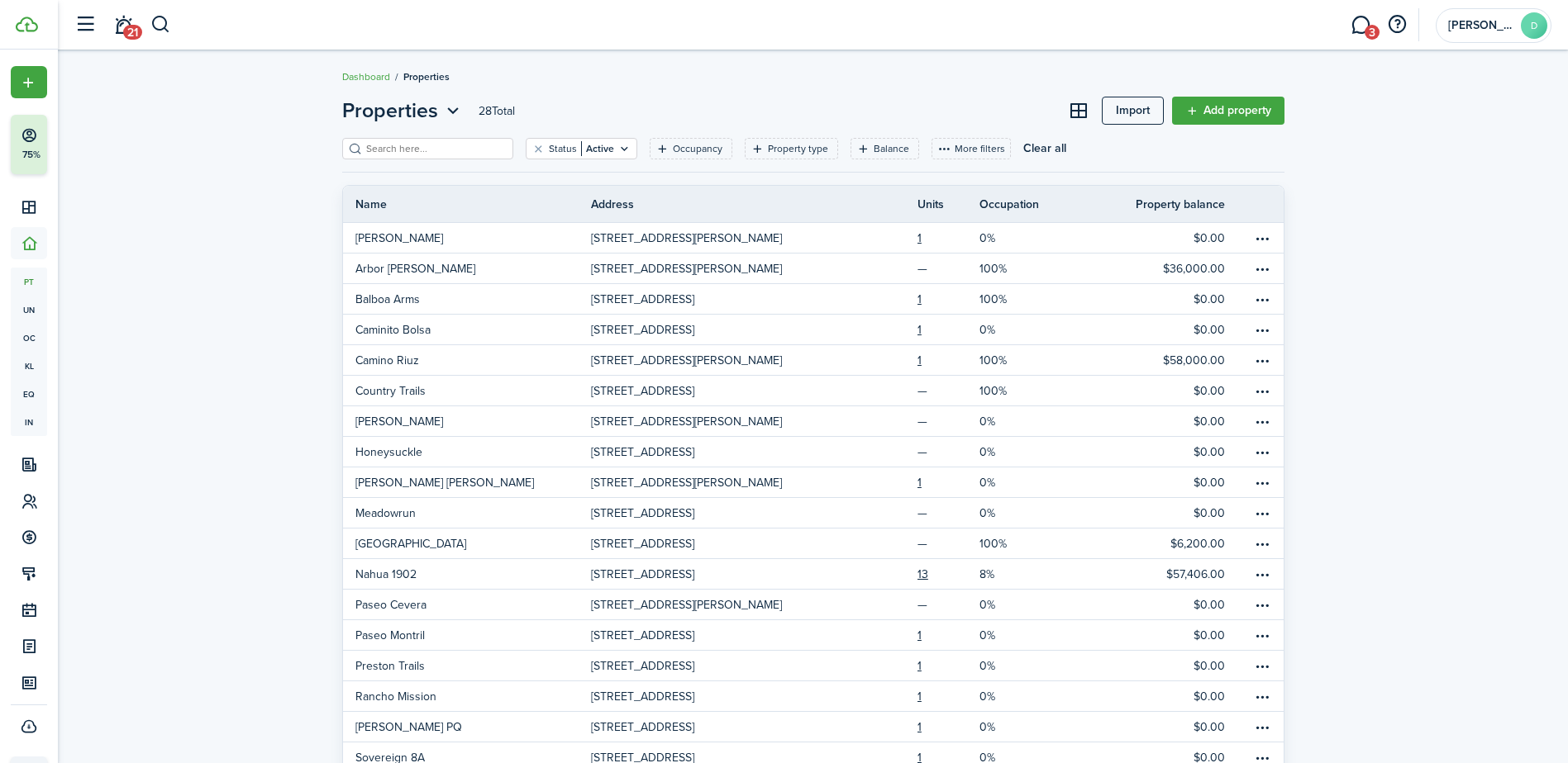
scroll to position [361, 0]
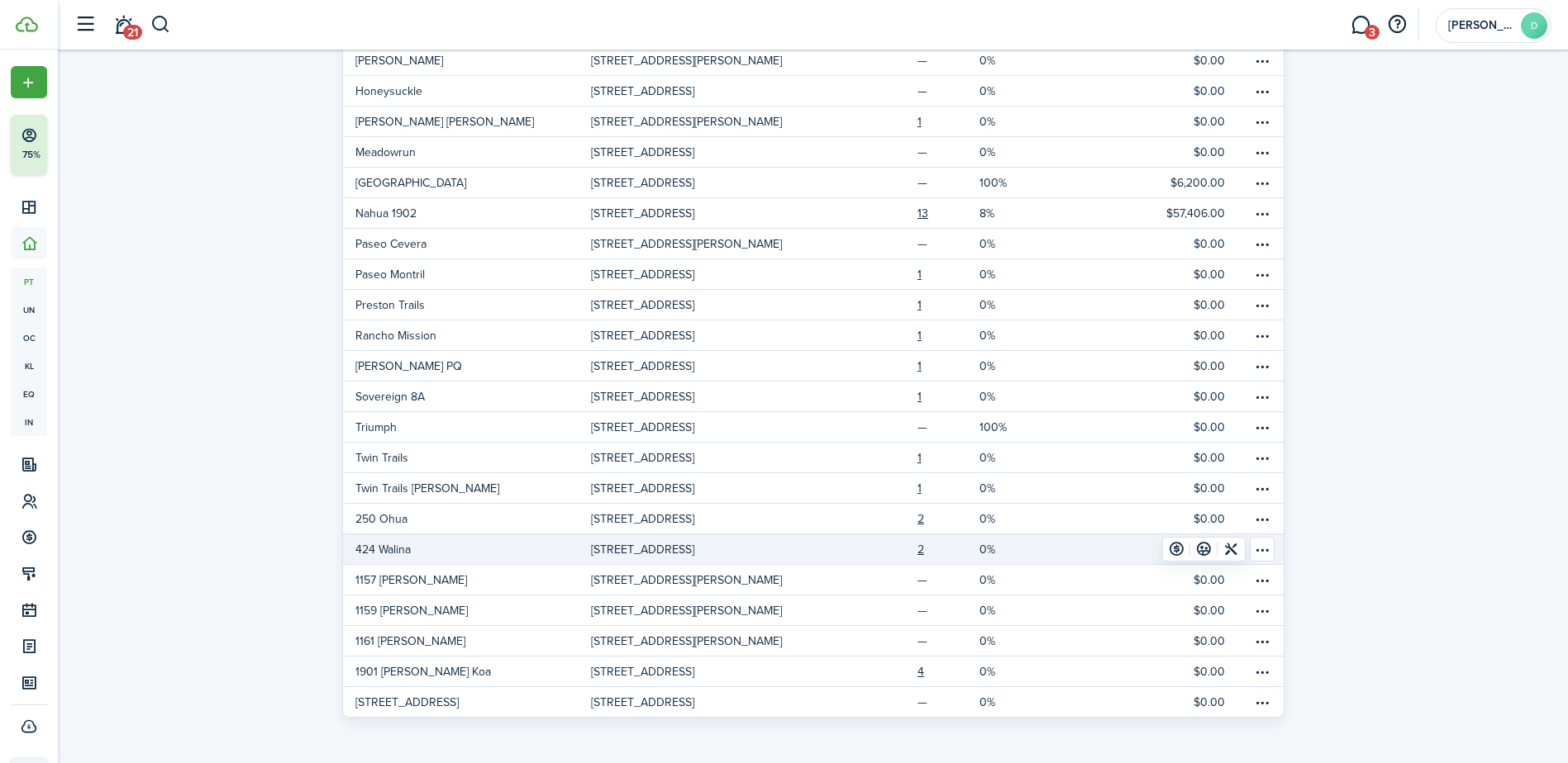
click at [619, 547] on p "[STREET_ADDRESS]" at bounding box center [643, 550] width 104 height 18
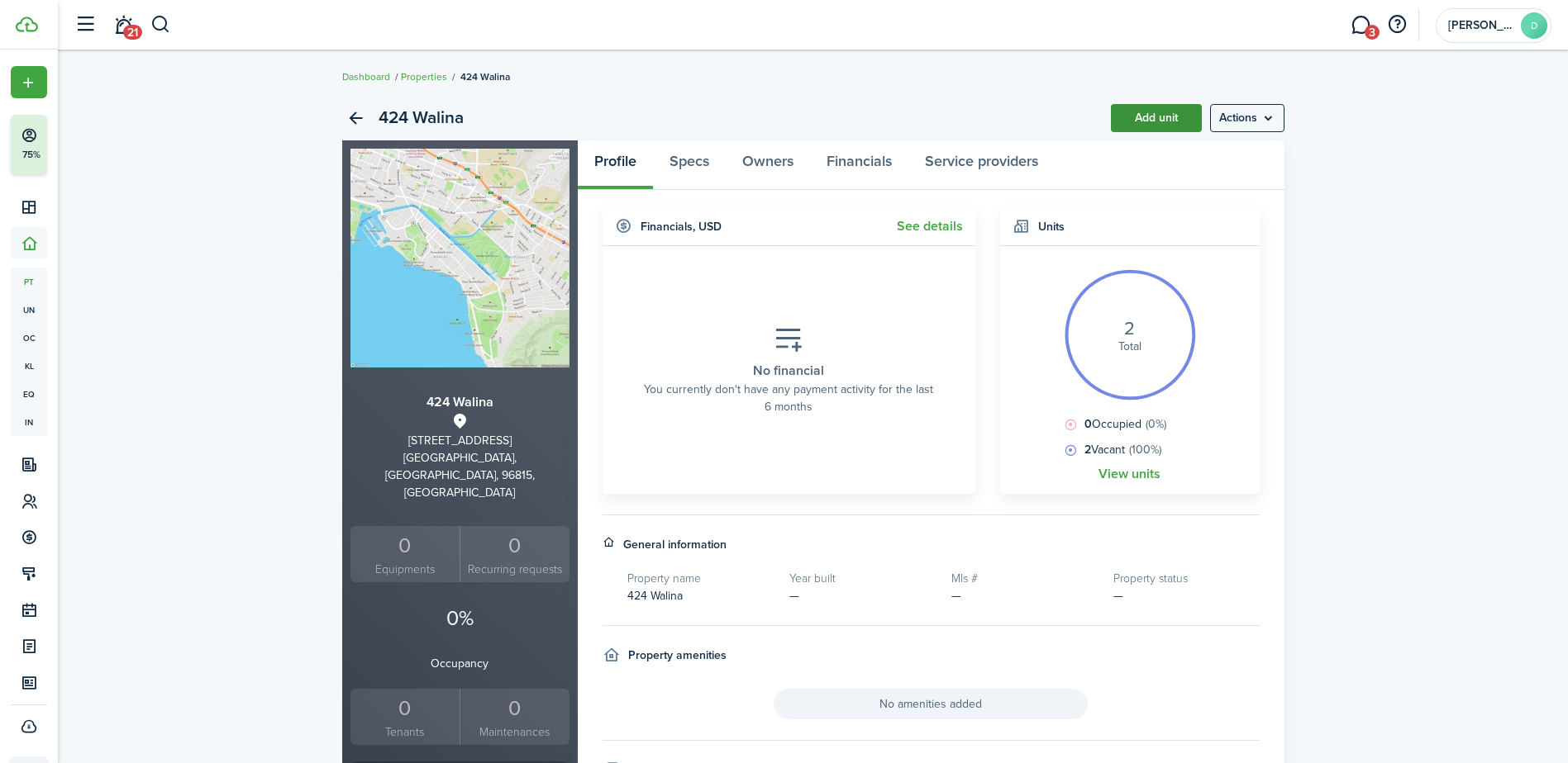
click at [1140, 111] on link "Add unit" at bounding box center [1156, 118] width 91 height 28
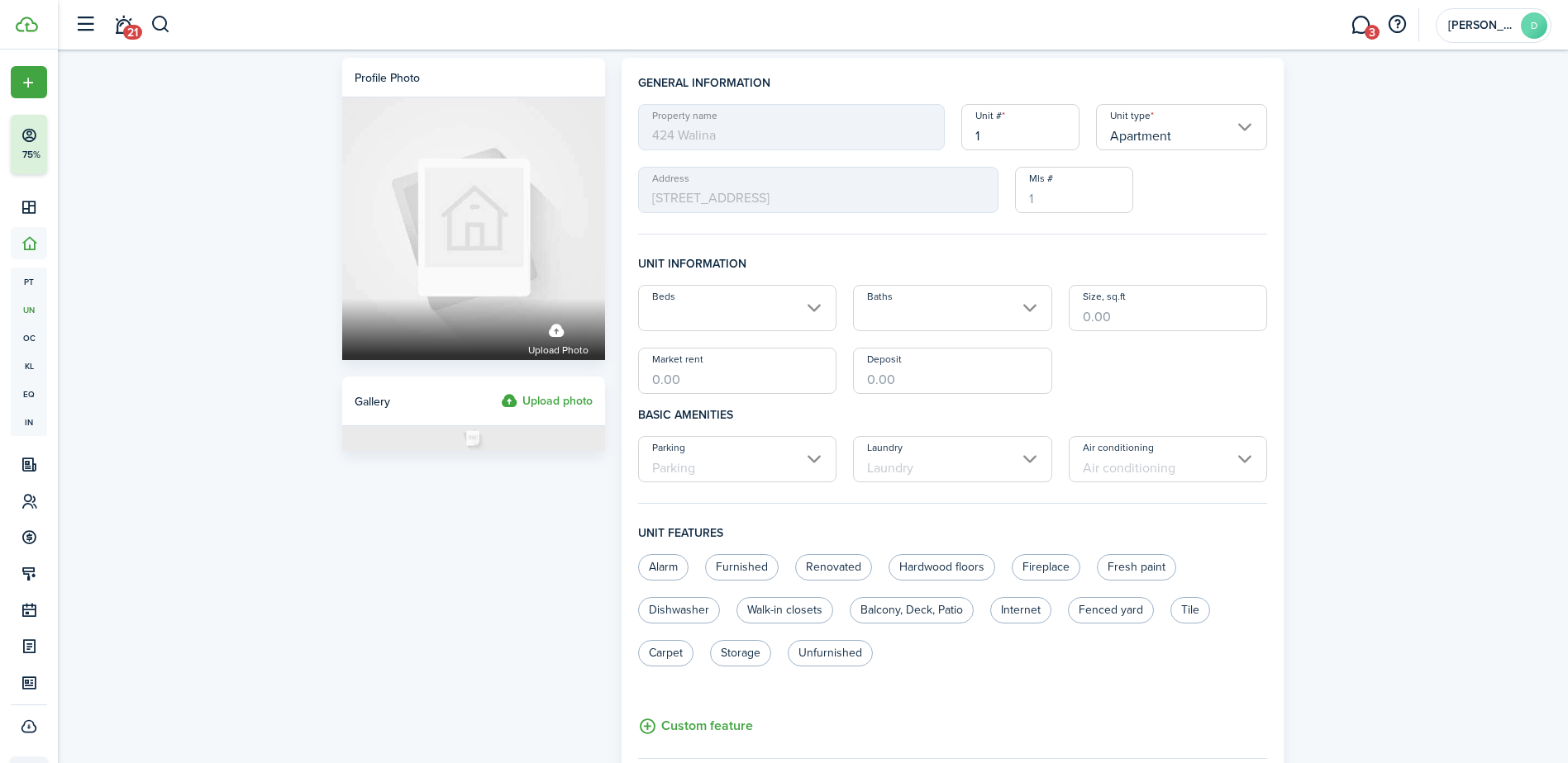
drag, startPoint x: 1022, startPoint y: 133, endPoint x: 941, endPoint y: 146, distance: 82.0
click at [941, 146] on div "Property name [STREET_ADDRESS] Unit type Apartment Address [STREET_ADDRESS][GEO…" at bounding box center [953, 159] width 647 height 109
type input "51"
click at [1350, 227] on div "Profile photo Upload photo Gallery Upload photo General information Property na…" at bounding box center [813, 643] width 1510 height 1186
click at [809, 299] on input "Beds" at bounding box center [737, 308] width 199 height 46
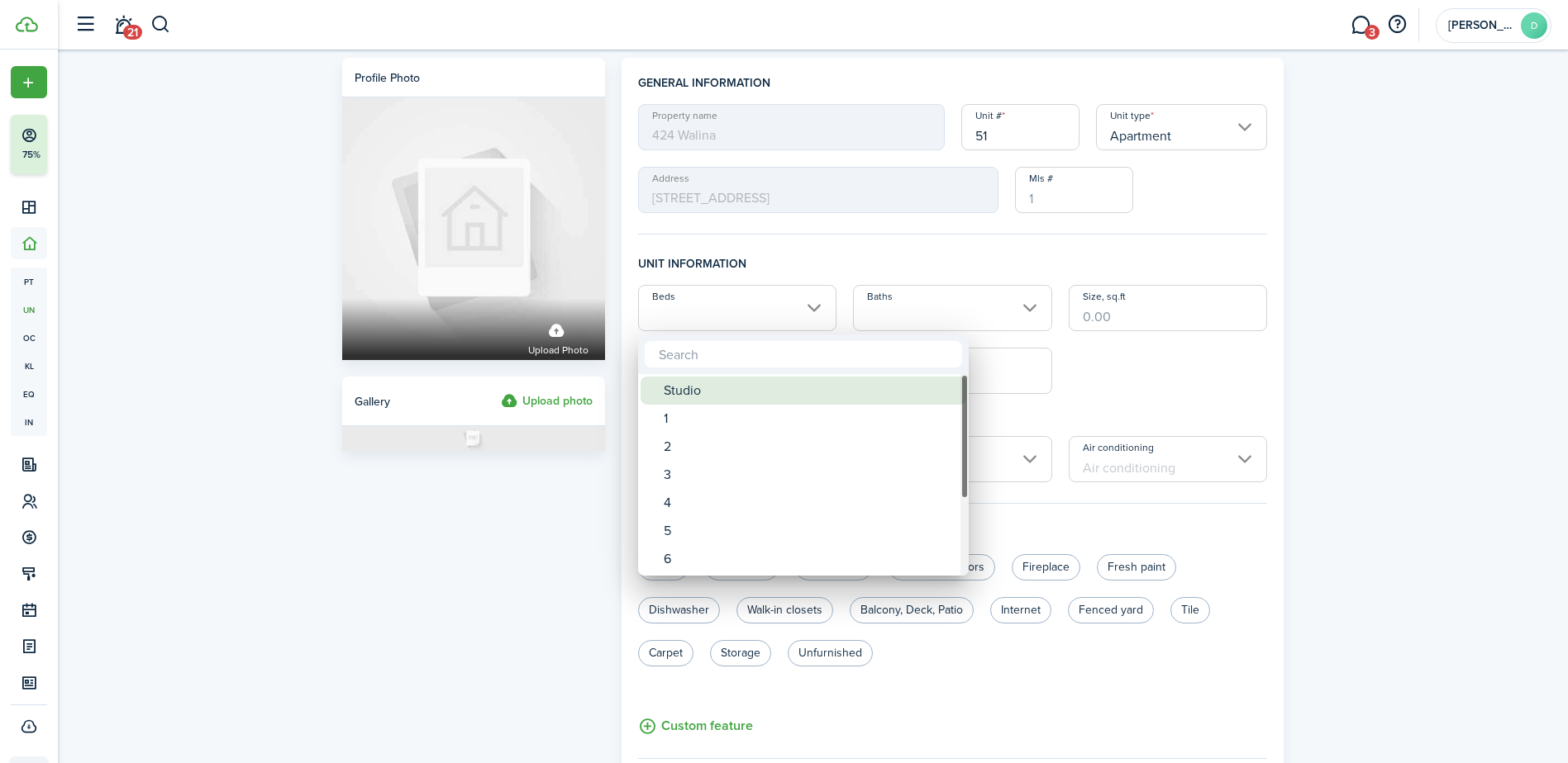
click at [677, 384] on div "Studio" at bounding box center [809, 391] width 292 height 28
type input "Studio"
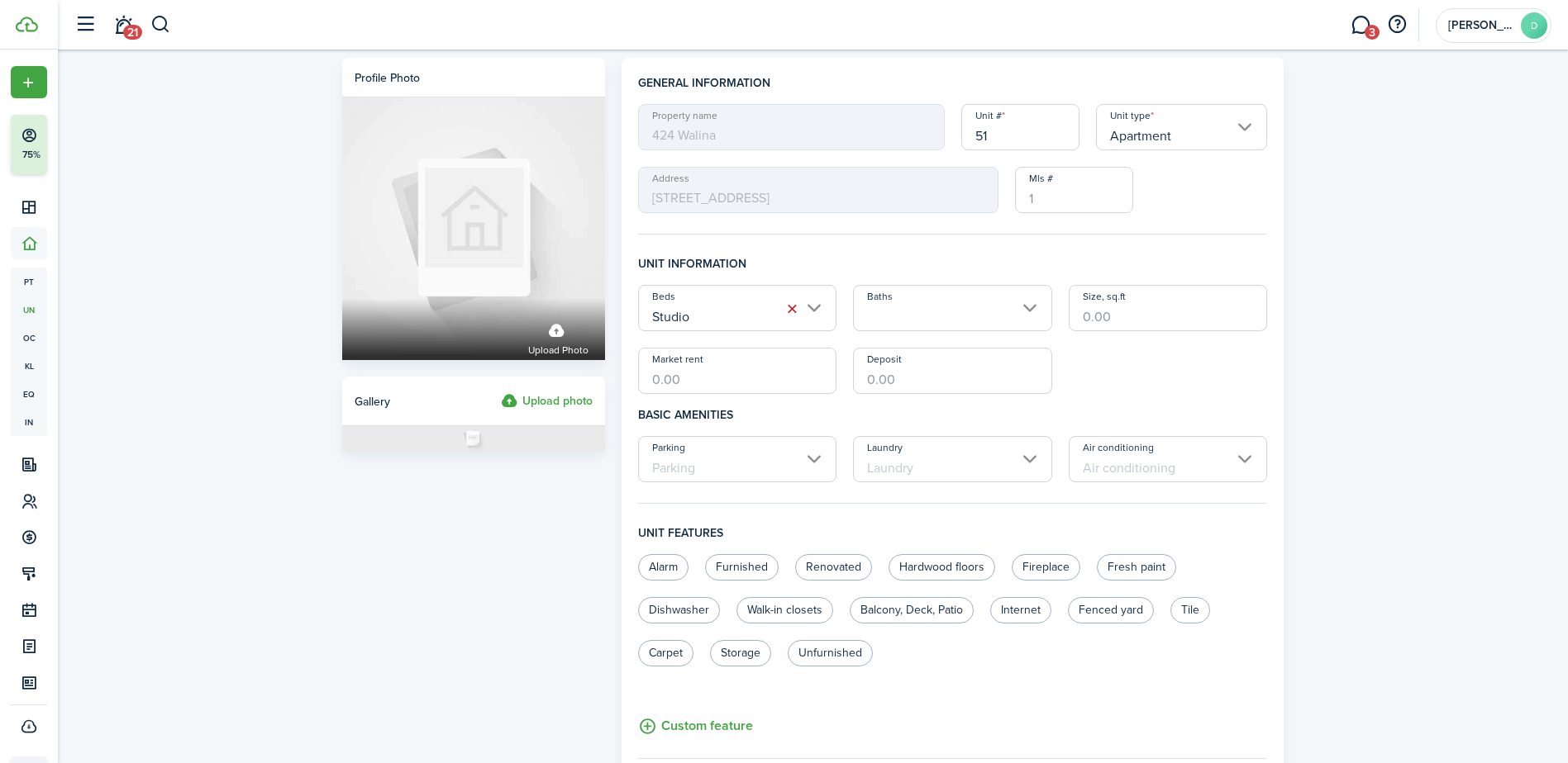
click at [898, 309] on input "Baths" at bounding box center [952, 308] width 199 height 46
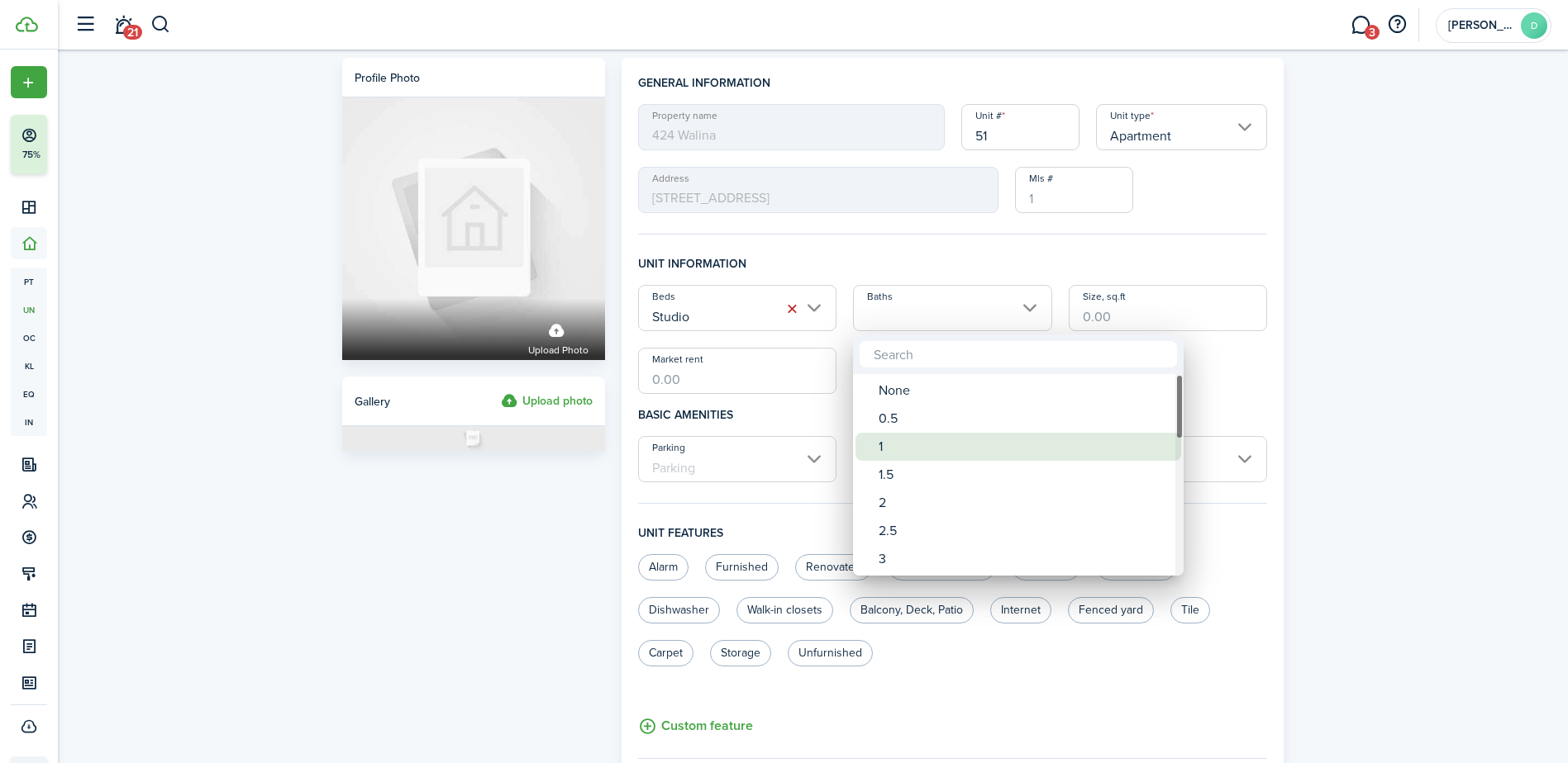
click at [891, 451] on div "1" at bounding box center [1024, 447] width 292 height 28
type input "1"
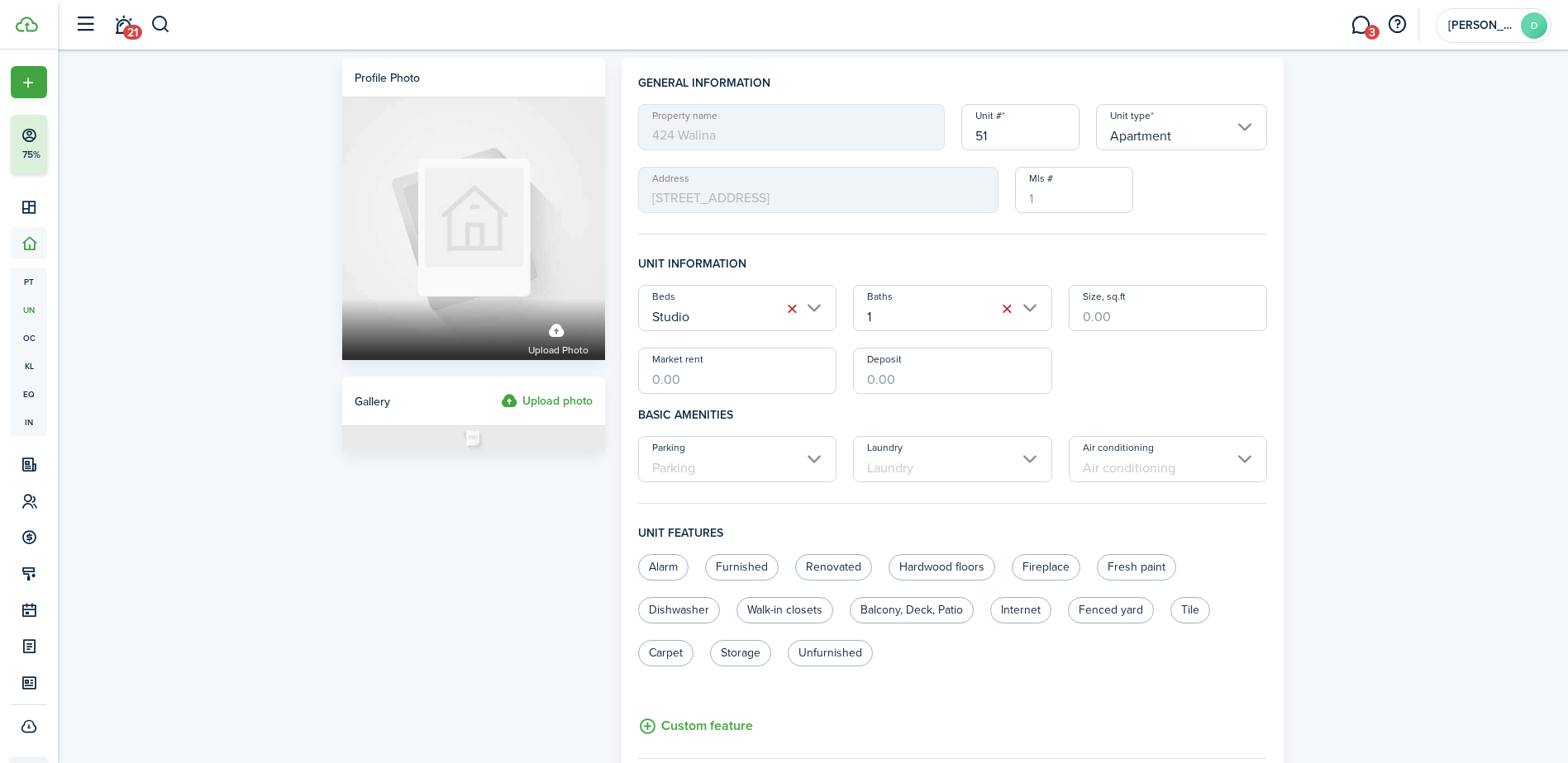
click at [1096, 312] on input "Size, sq.ft" at bounding box center [1168, 308] width 199 height 46
click at [815, 458] on input "Parking" at bounding box center [737, 459] width 199 height 46
type input "358"
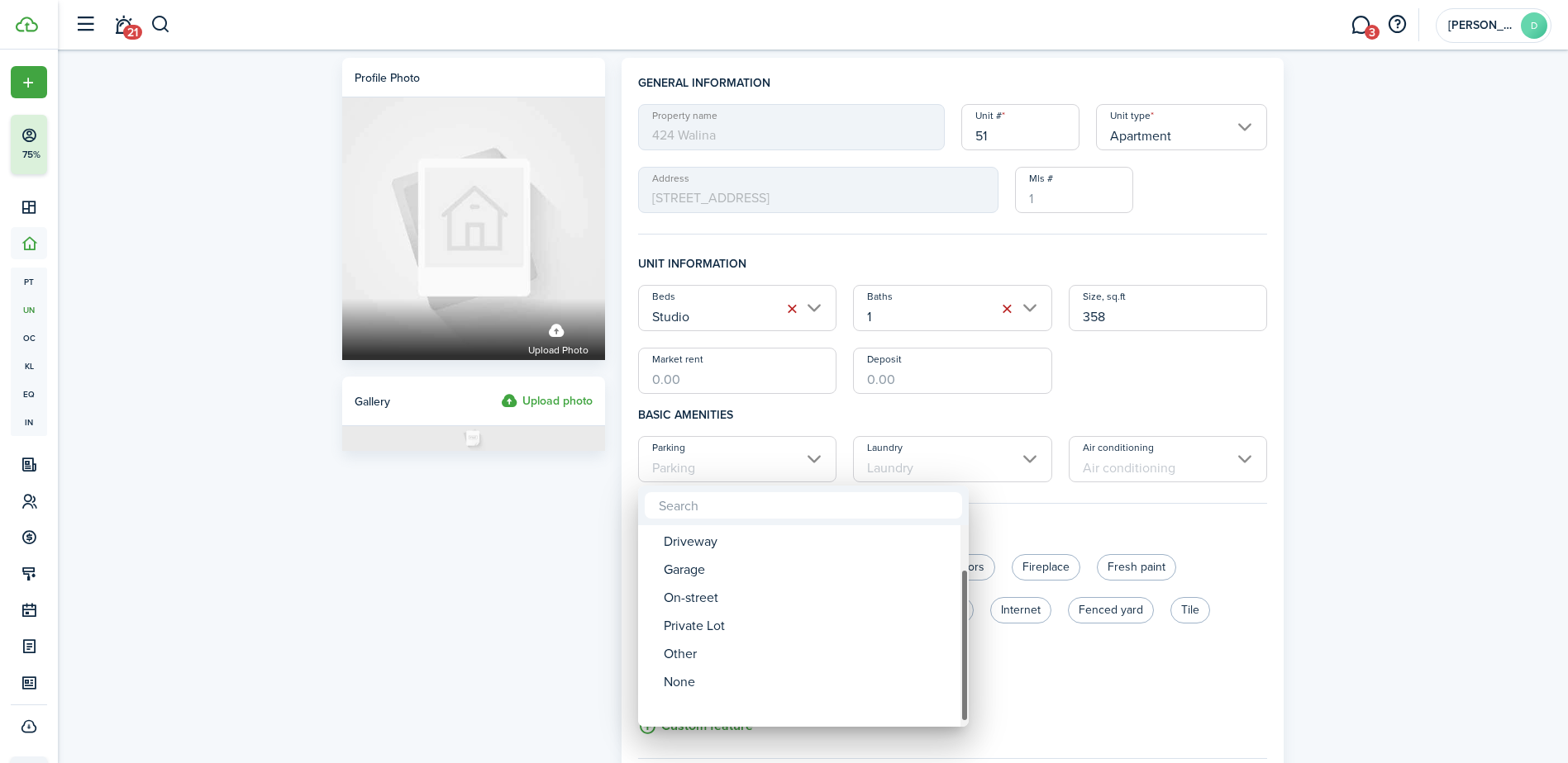
drag, startPoint x: 963, startPoint y: 580, endPoint x: 964, endPoint y: 681, distance: 101.0
click at [964, 681] on div "Parking" at bounding box center [964, 645] width 8 height 153
click at [734, 703] on div "None" at bounding box center [809, 710] width 292 height 28
type input "None"
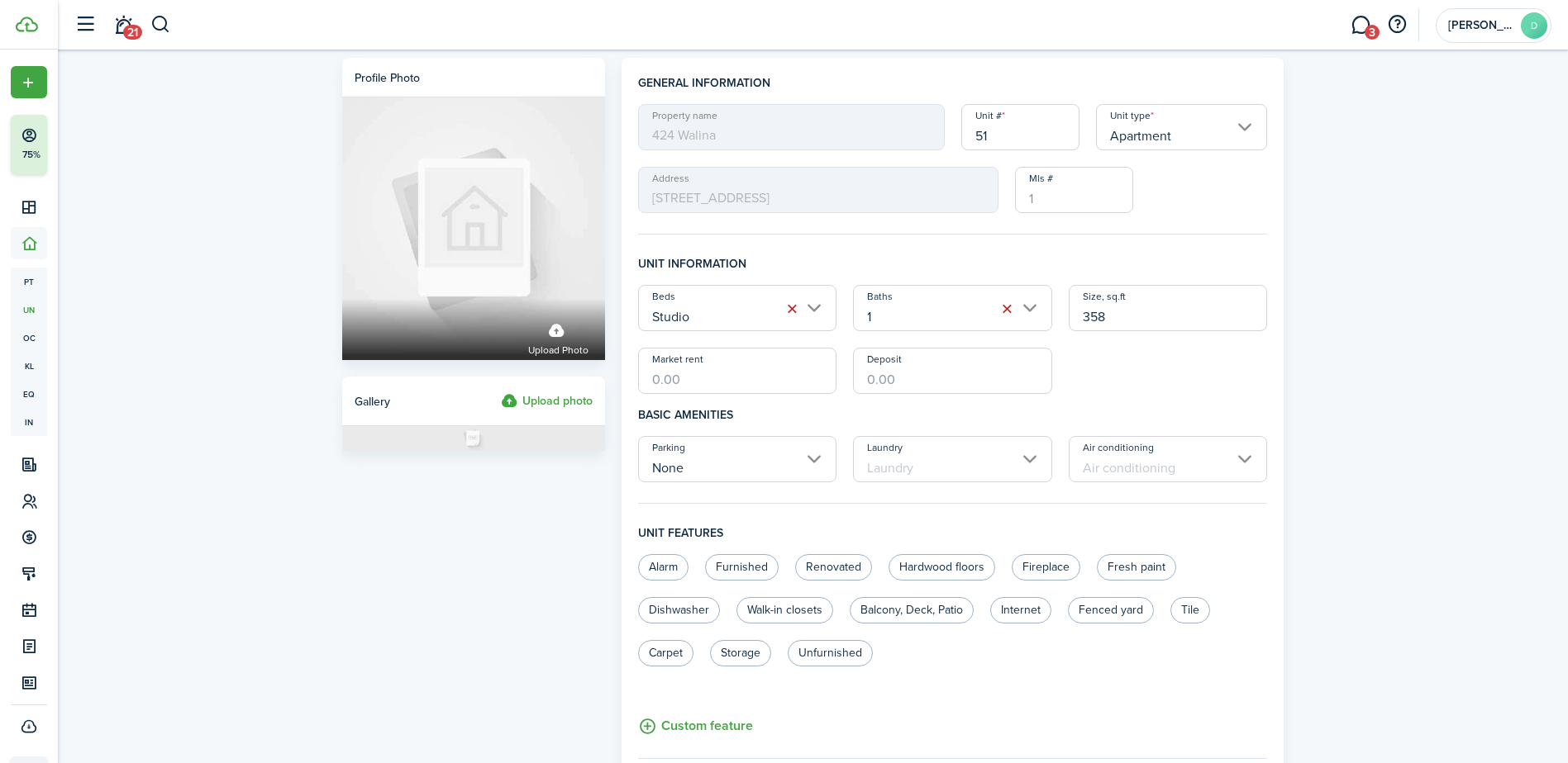
click at [920, 463] on input "Laundry" at bounding box center [952, 459] width 199 height 46
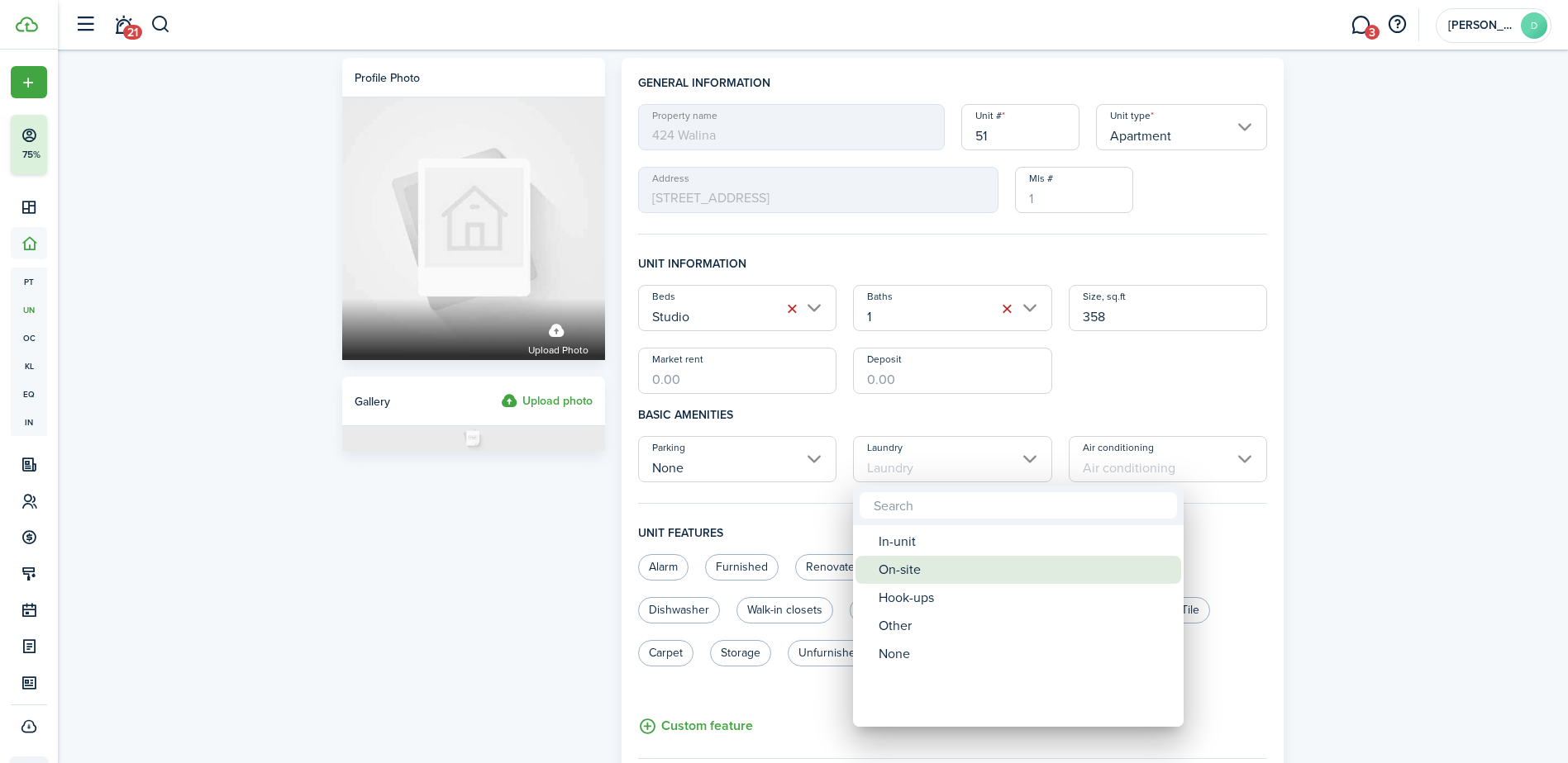
click at [920, 573] on div "On-site" at bounding box center [1024, 570] width 292 height 28
type input "On-site"
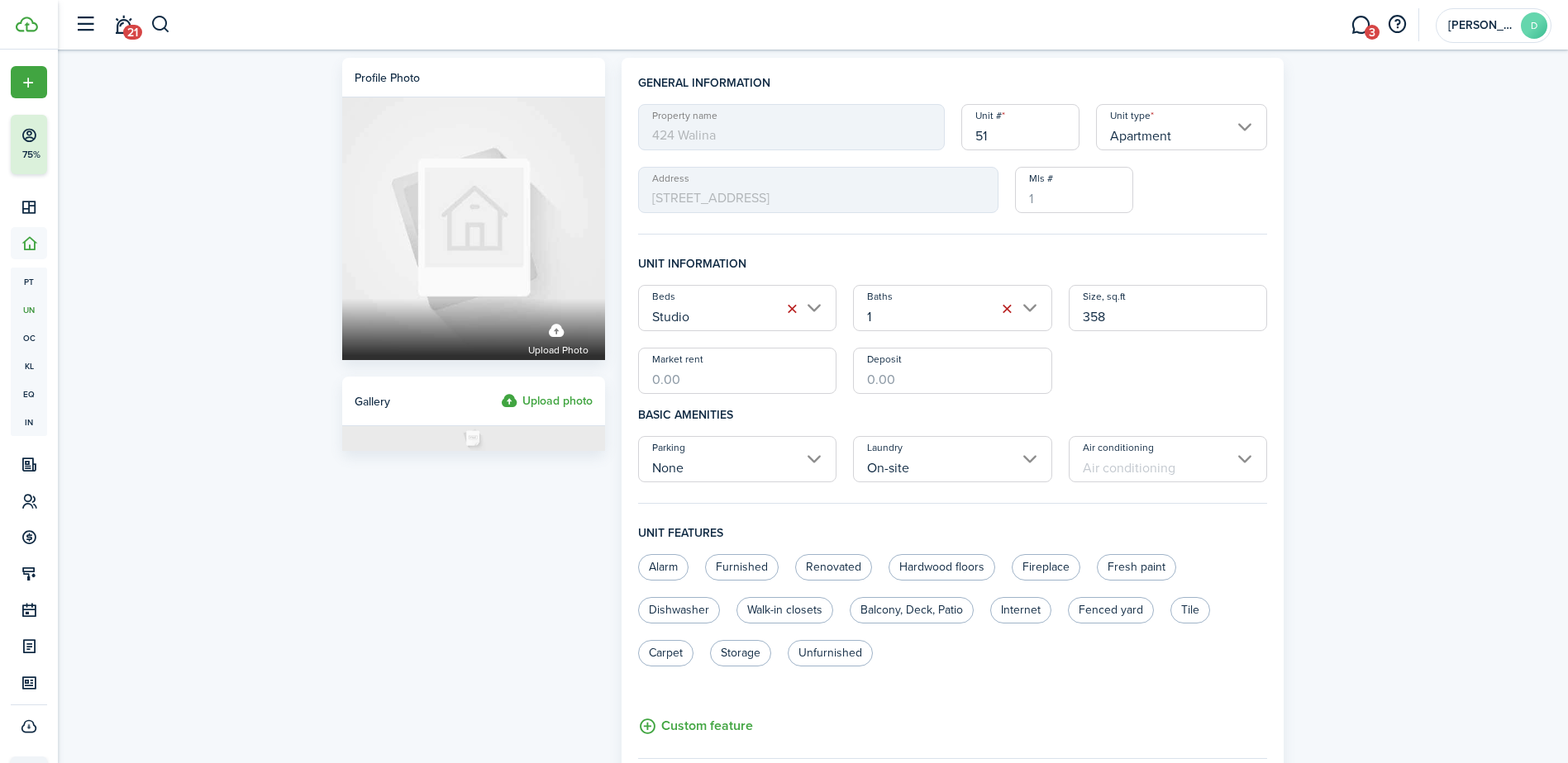
click at [1121, 463] on input "Air conditioning" at bounding box center [1168, 459] width 199 height 46
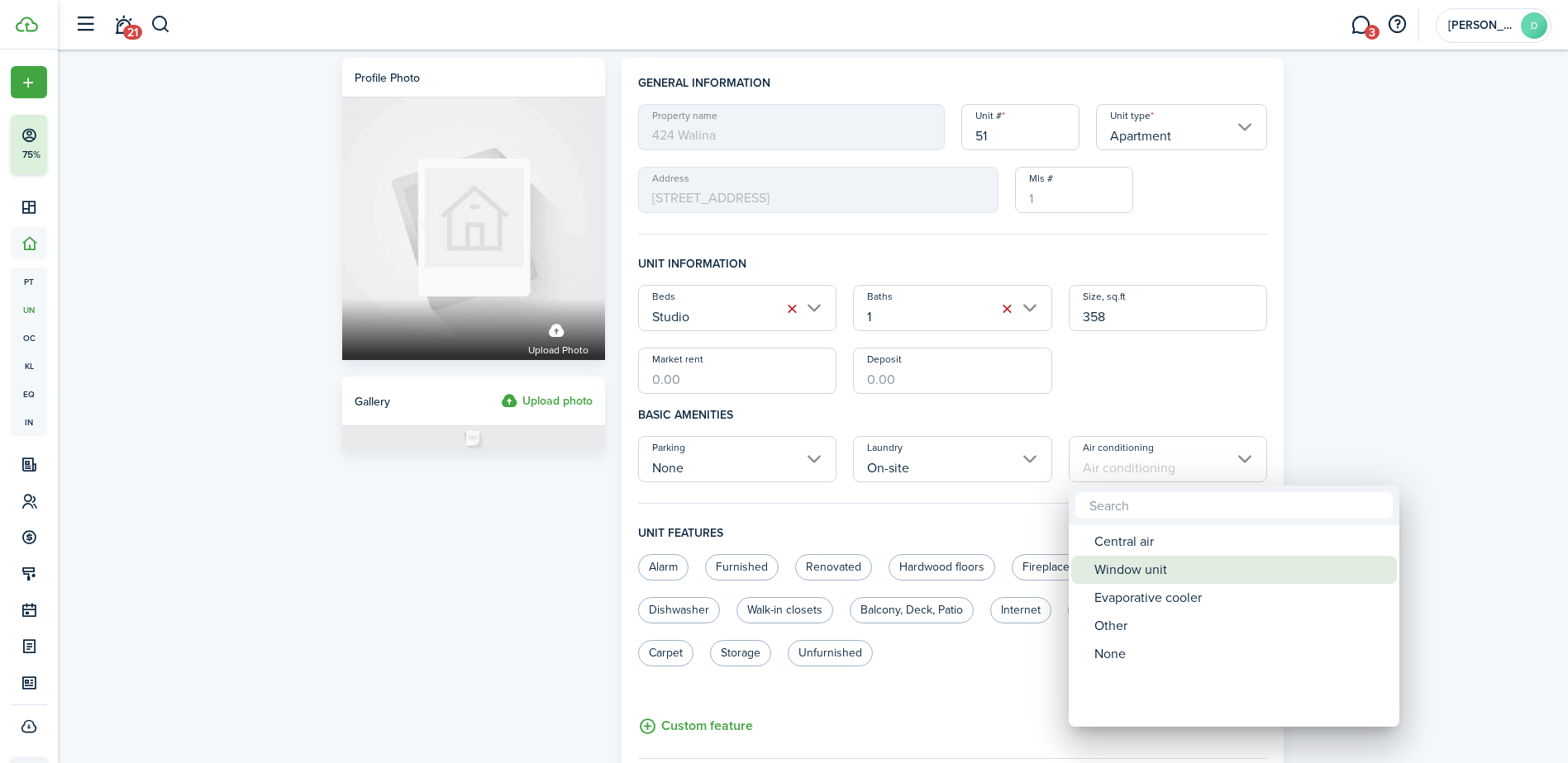
click at [1133, 572] on div "Window unit" at bounding box center [1240, 570] width 292 height 28
type input "Window unit"
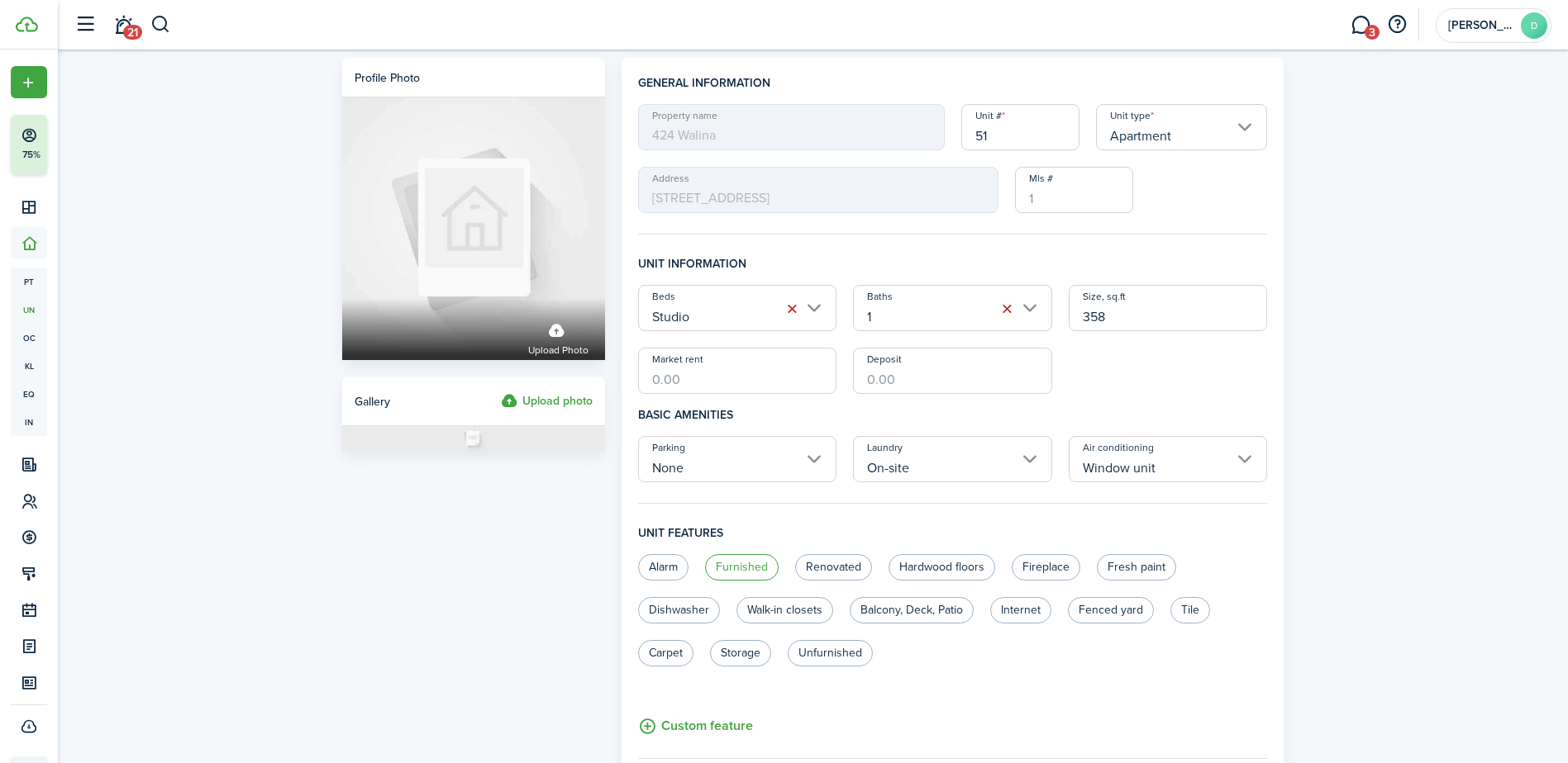
click at [763, 565] on label "Furnished" at bounding box center [742, 567] width 74 height 26
radio input "true"
click at [837, 567] on label "Renovated" at bounding box center [834, 567] width 77 height 26
radio input "true"
click at [892, 612] on label "Balcony, Deck, Patio" at bounding box center [911, 610] width 124 height 26
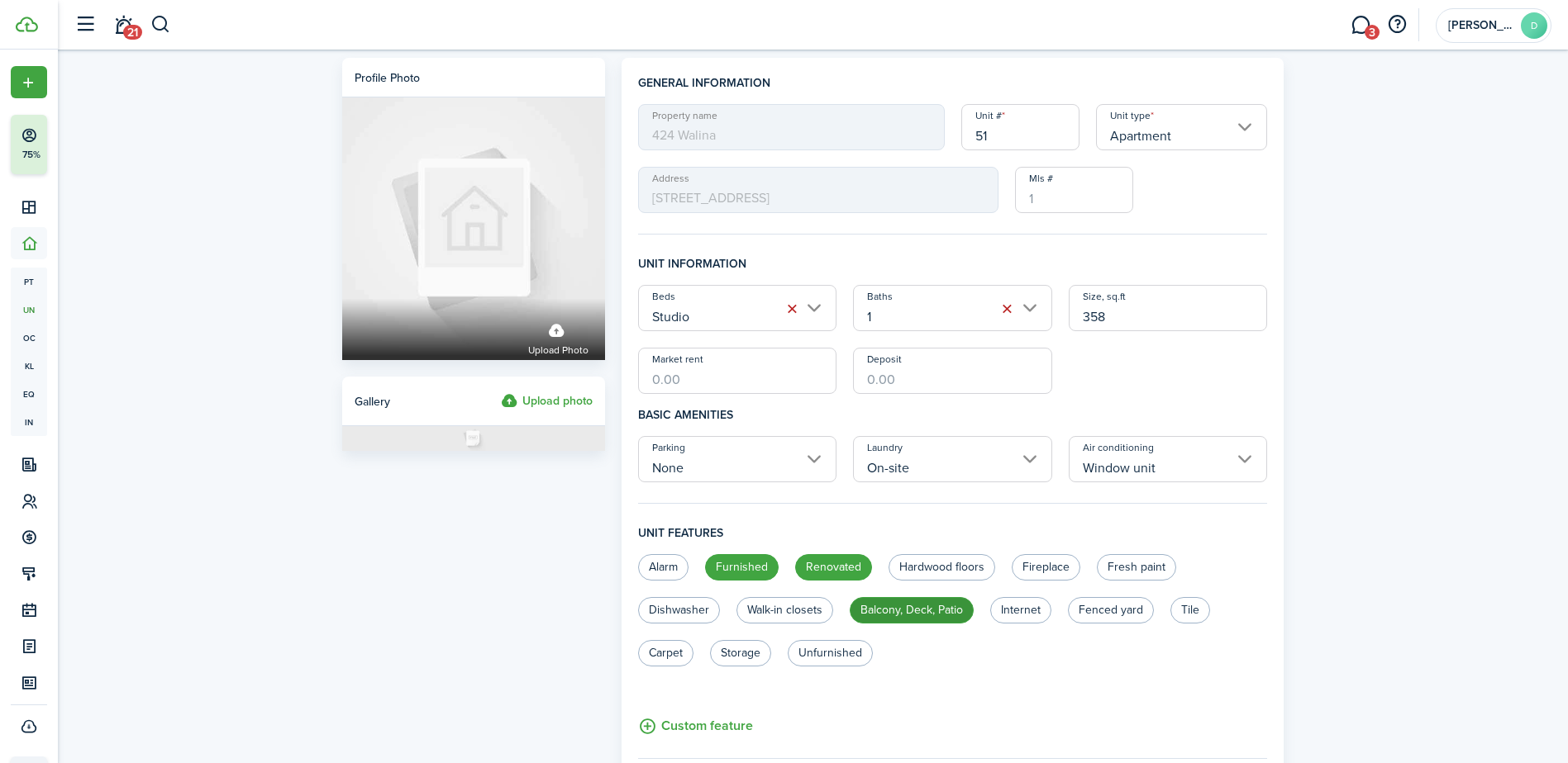
radio input "true"
click at [1016, 611] on label "Internet" at bounding box center [1021, 610] width 61 height 26
radio input "true"
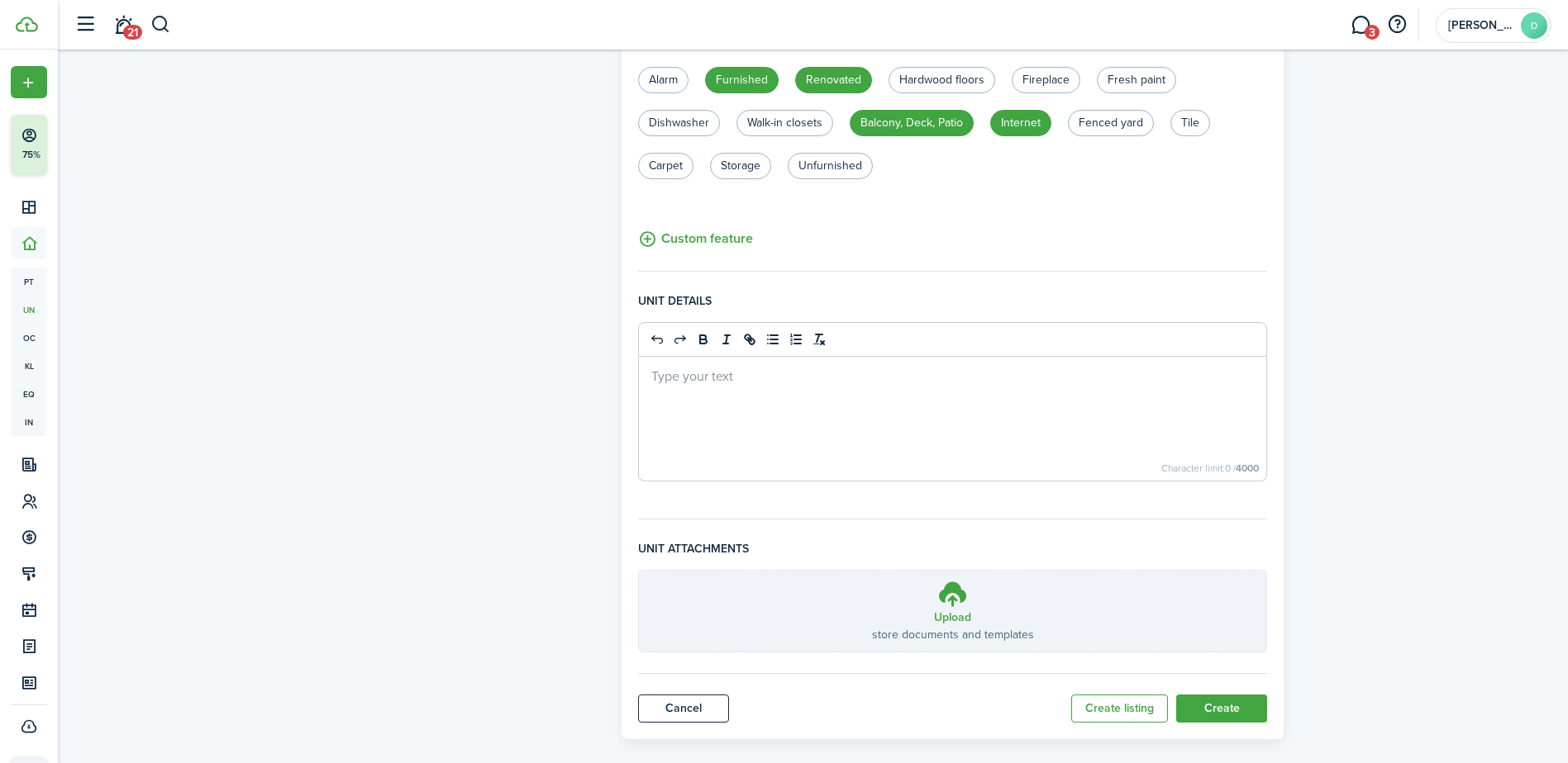
scroll to position [509, 0]
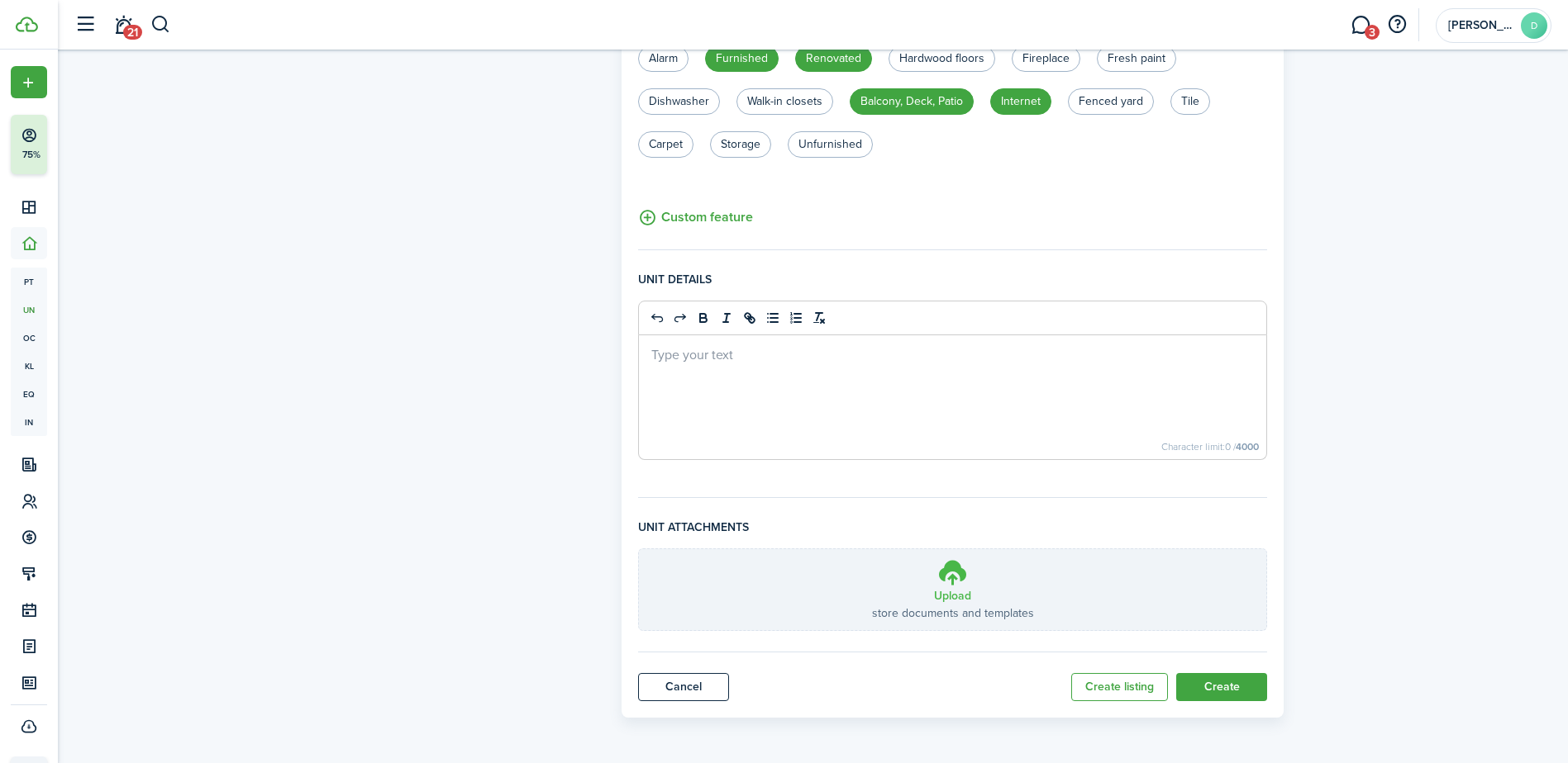
click at [958, 591] on h3 "Upload" at bounding box center [953, 596] width 37 height 18
click at [639, 549] on input "Upload store documents and templates Choose file" at bounding box center [639, 549] width 0 height 0
click at [961, 581] on icon at bounding box center [953, 573] width 32 height 30
click at [639, 549] on input "Upload store documents and templates Choose file" at bounding box center [639, 549] width 0 height 0
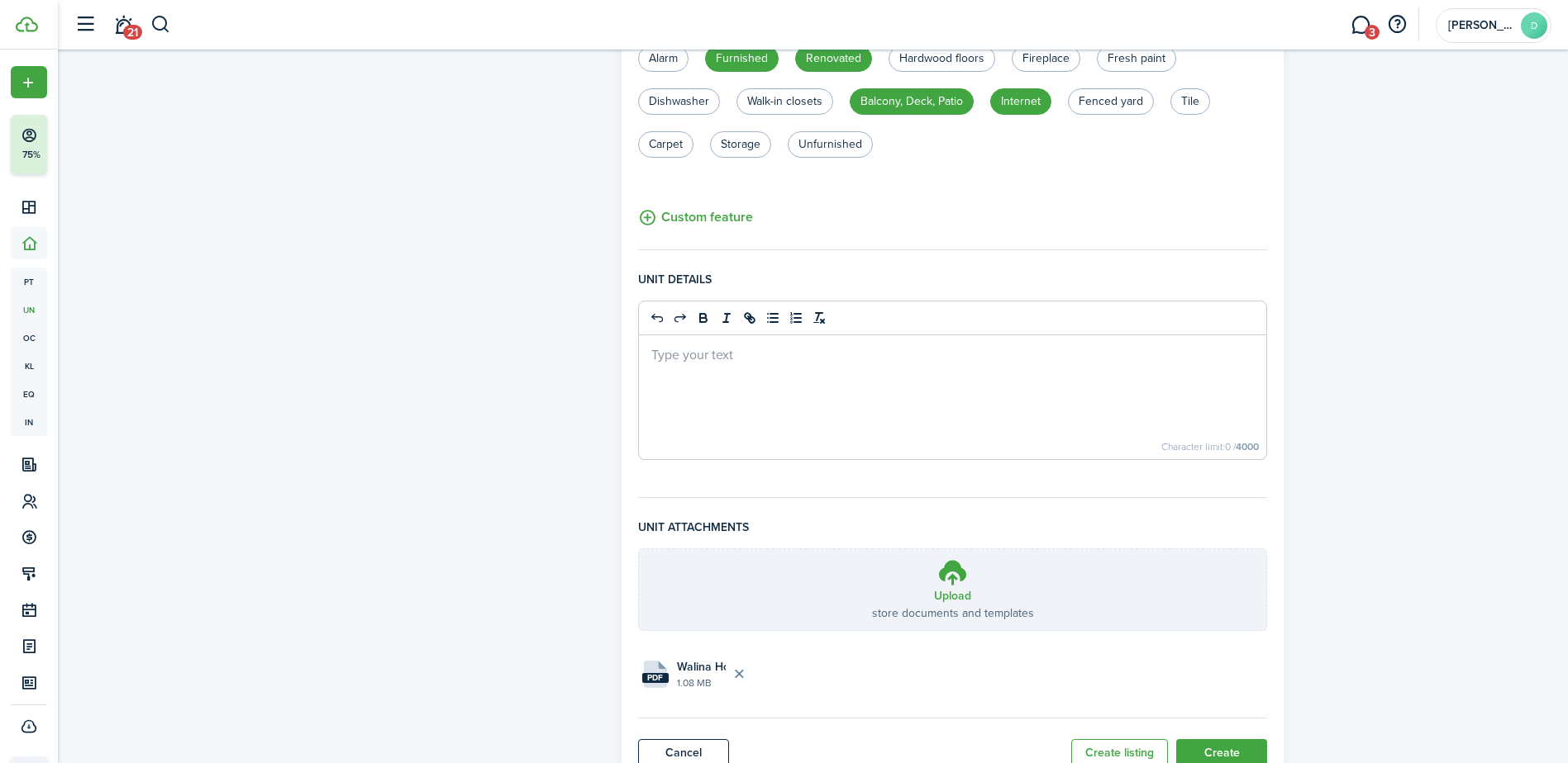
scroll to position [575, 0]
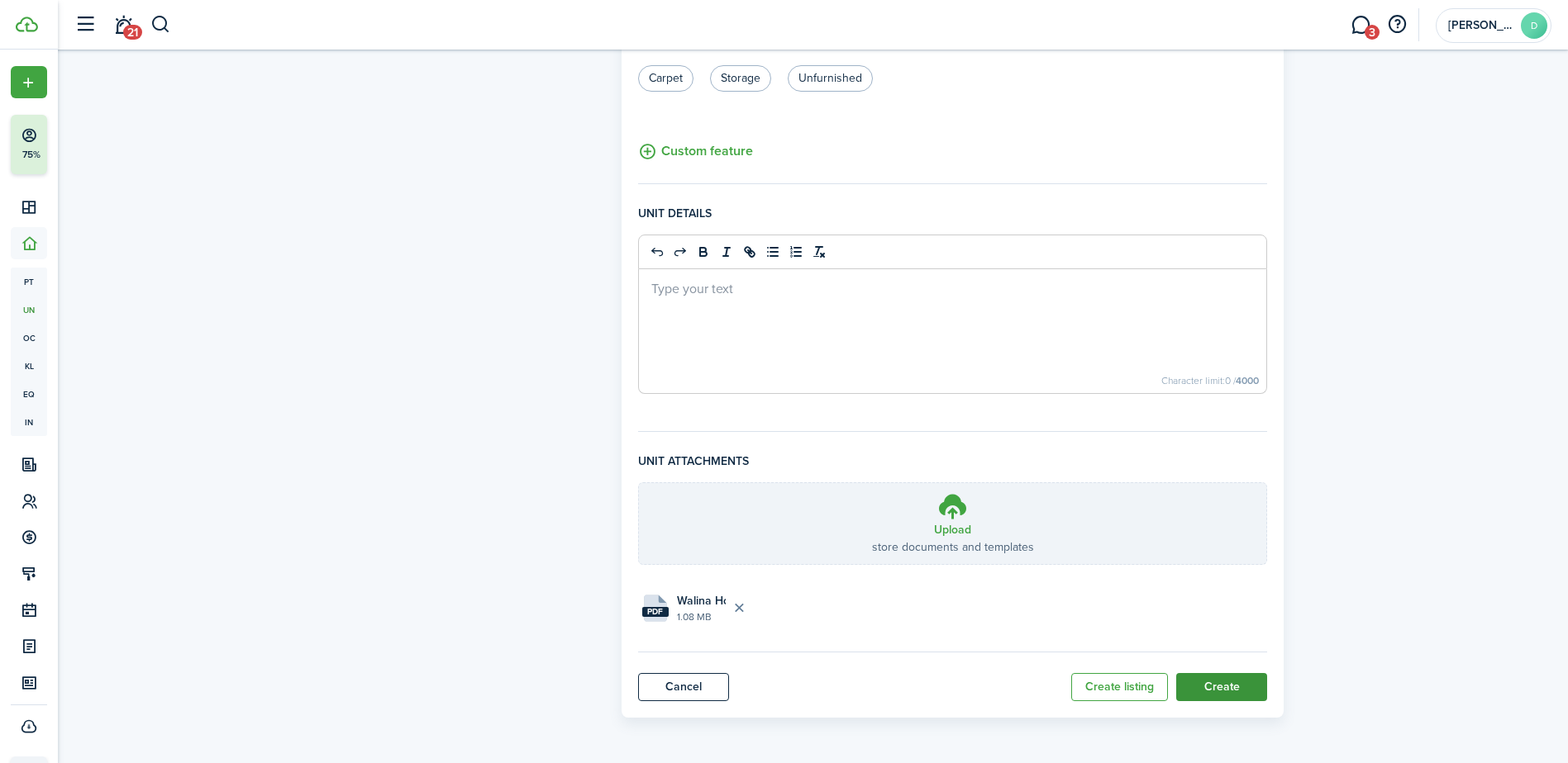
click at [1228, 681] on button "Create" at bounding box center [1222, 688] width 91 height 28
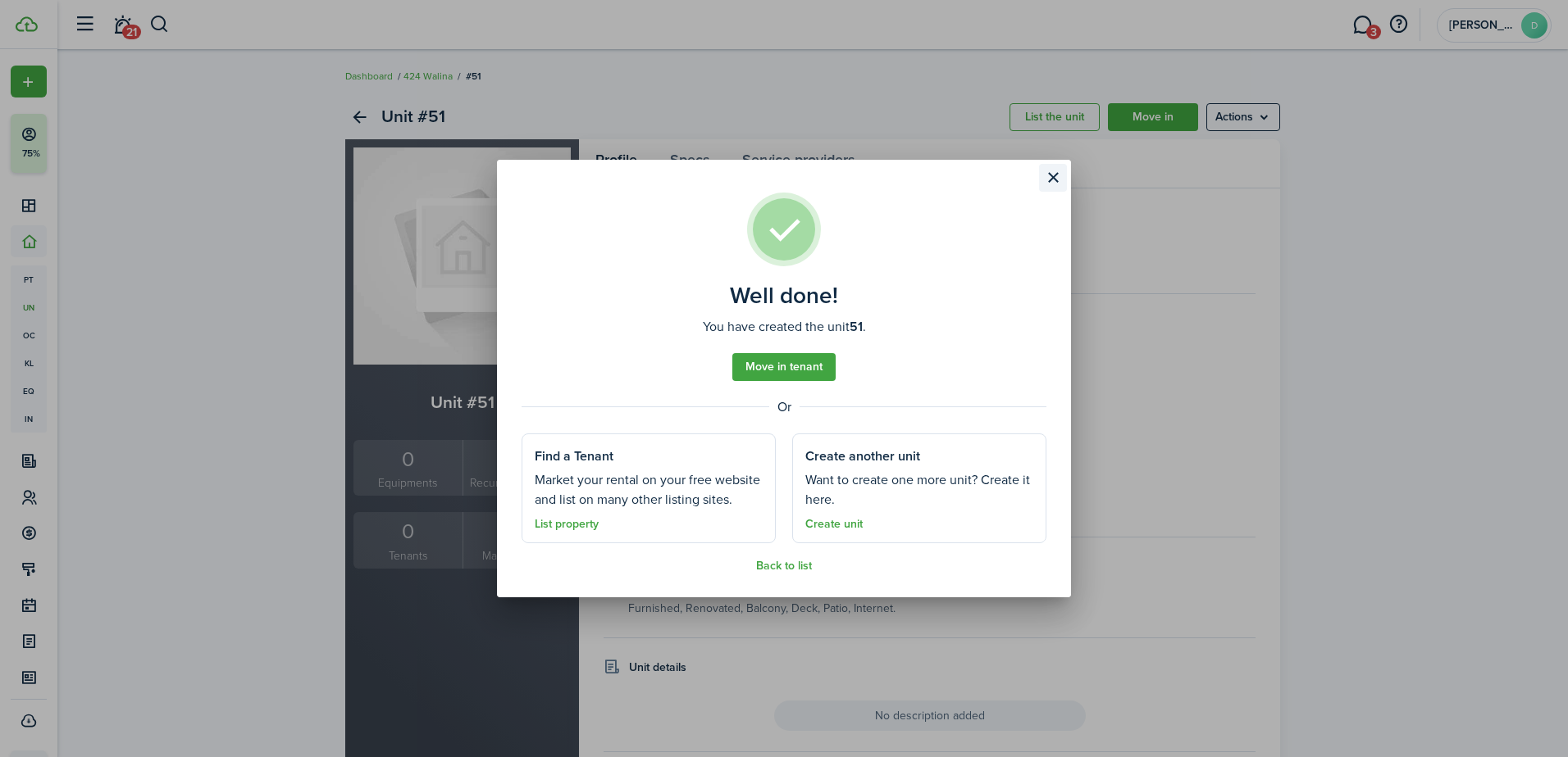
click at [1055, 170] on button "Close modal" at bounding box center [1053, 178] width 28 height 28
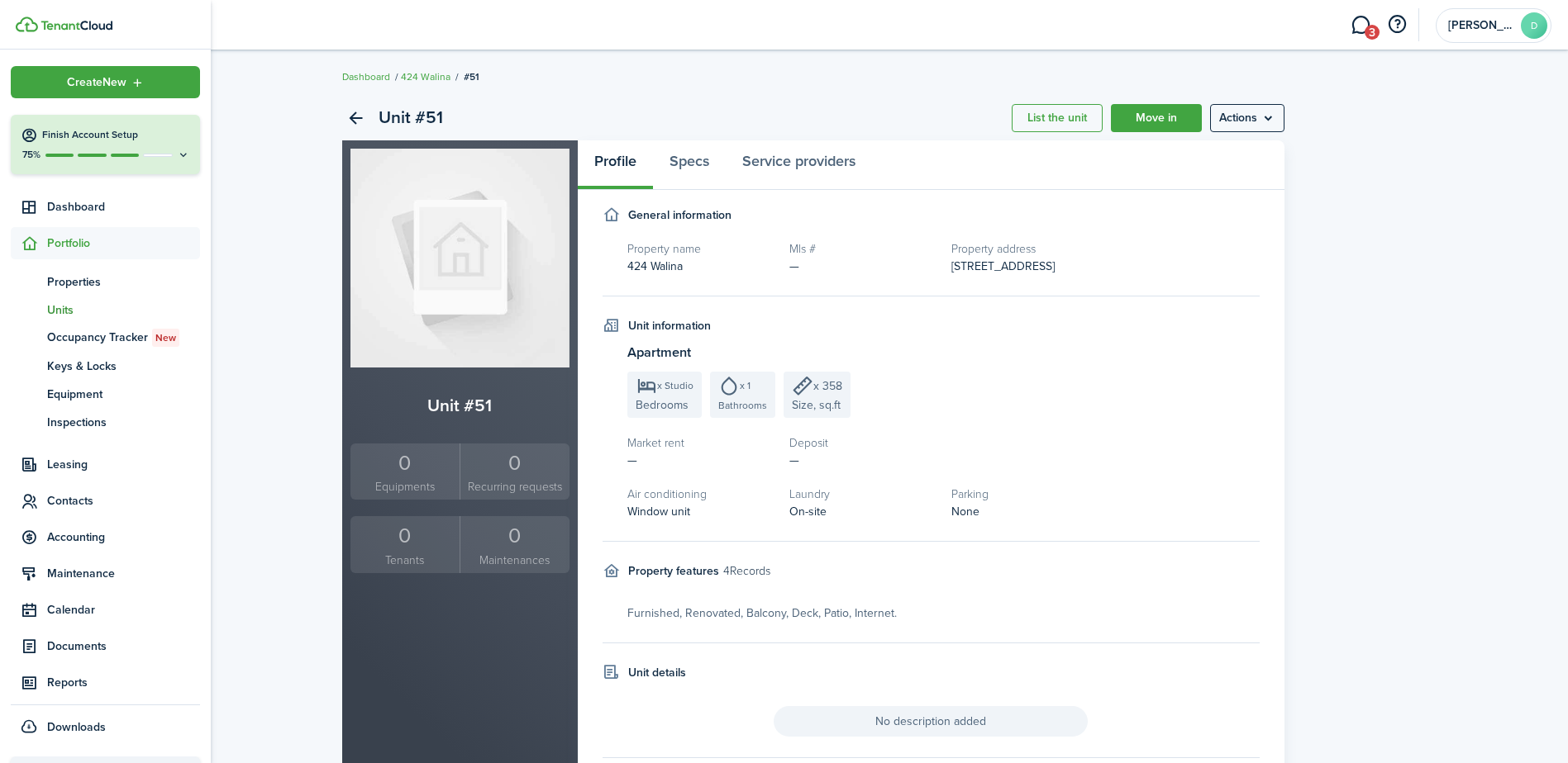
click at [61, 313] on span "Units" at bounding box center [124, 310] width 153 height 18
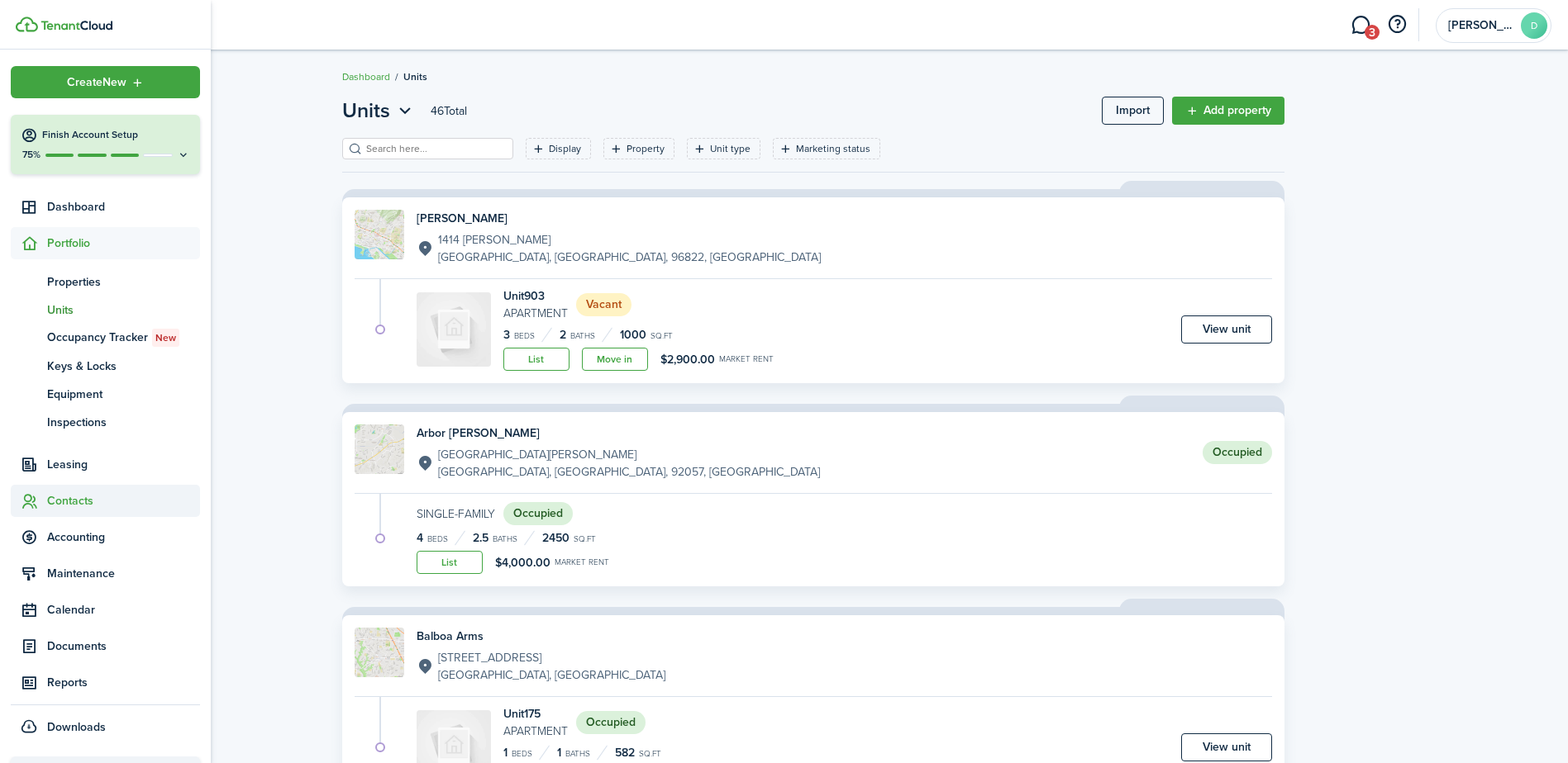
click at [63, 500] on span "Contacts" at bounding box center [124, 501] width 153 height 18
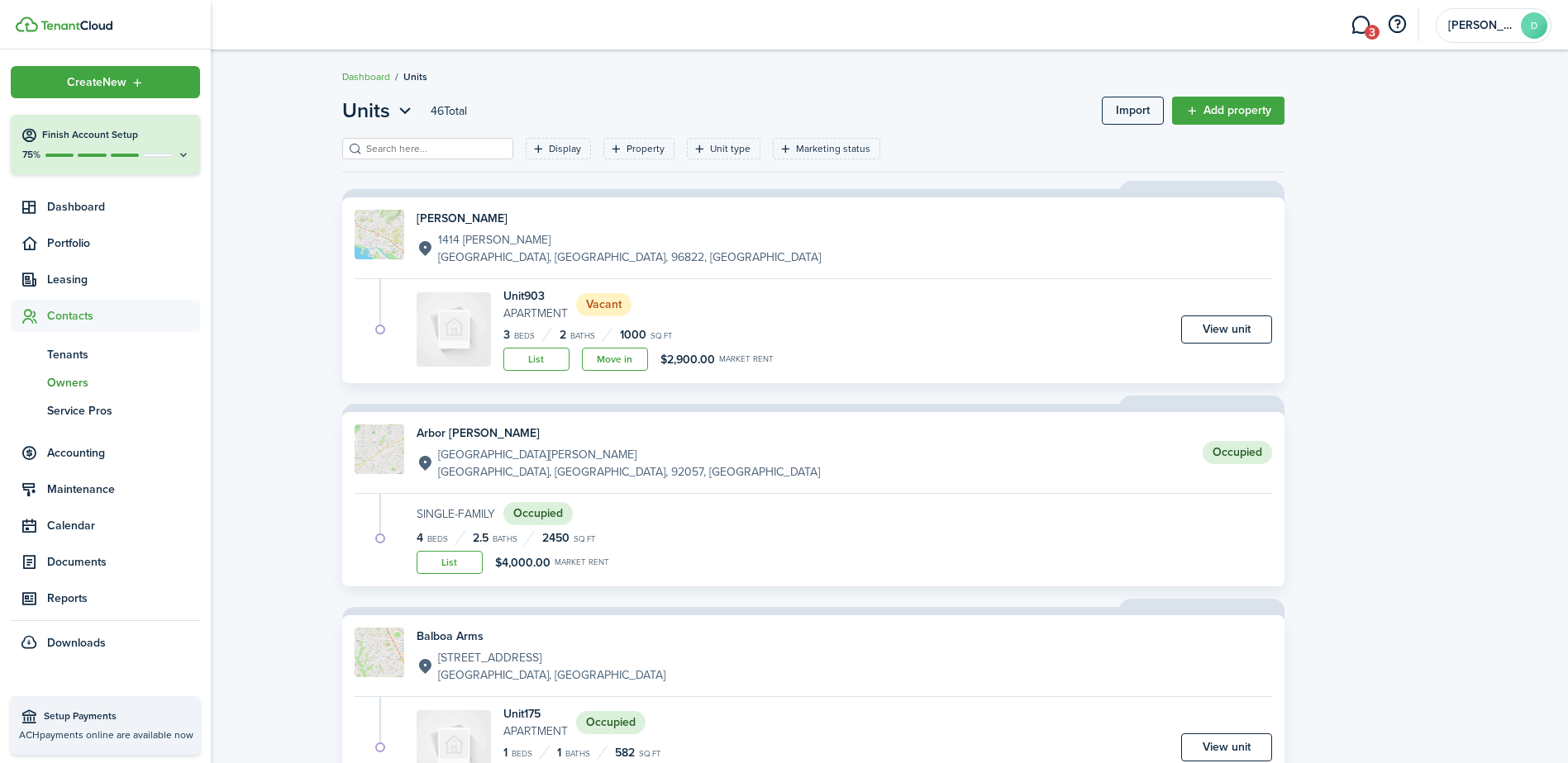
click at [65, 373] on link "ow Owners" at bounding box center [105, 382] width 190 height 28
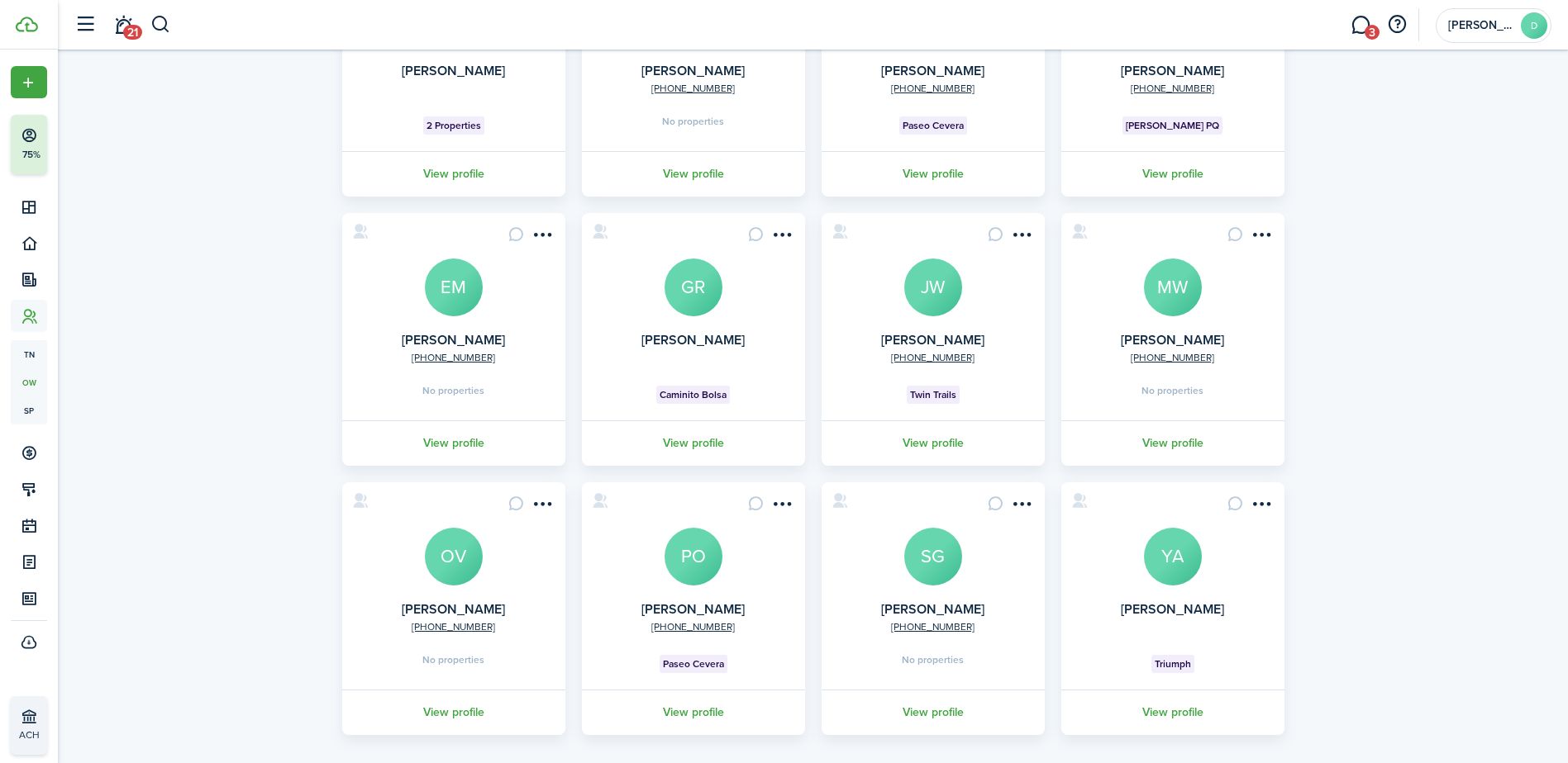
scroll to position [259, 0]
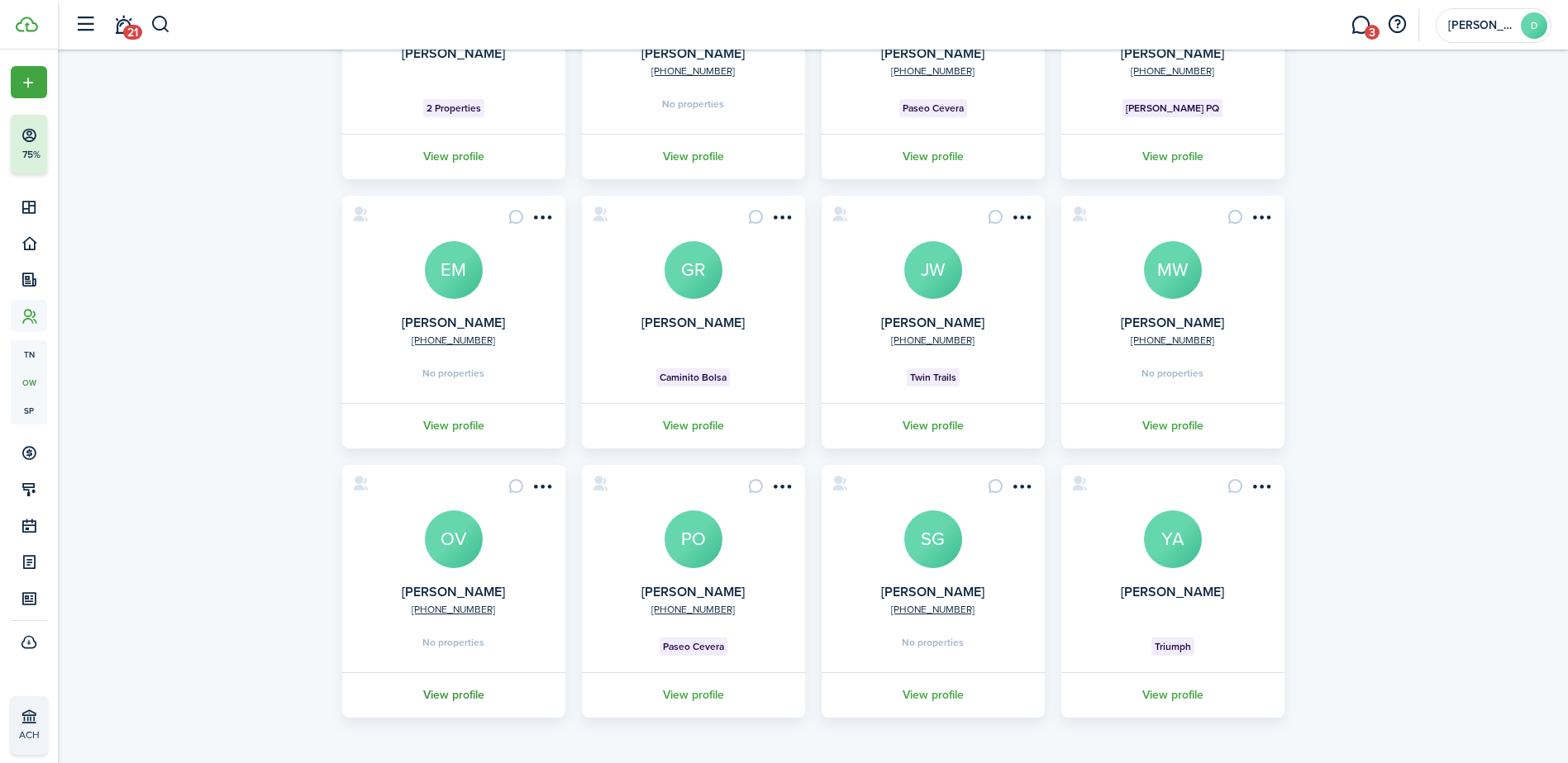
click at [467, 690] on link "View profile" at bounding box center [454, 695] width 228 height 46
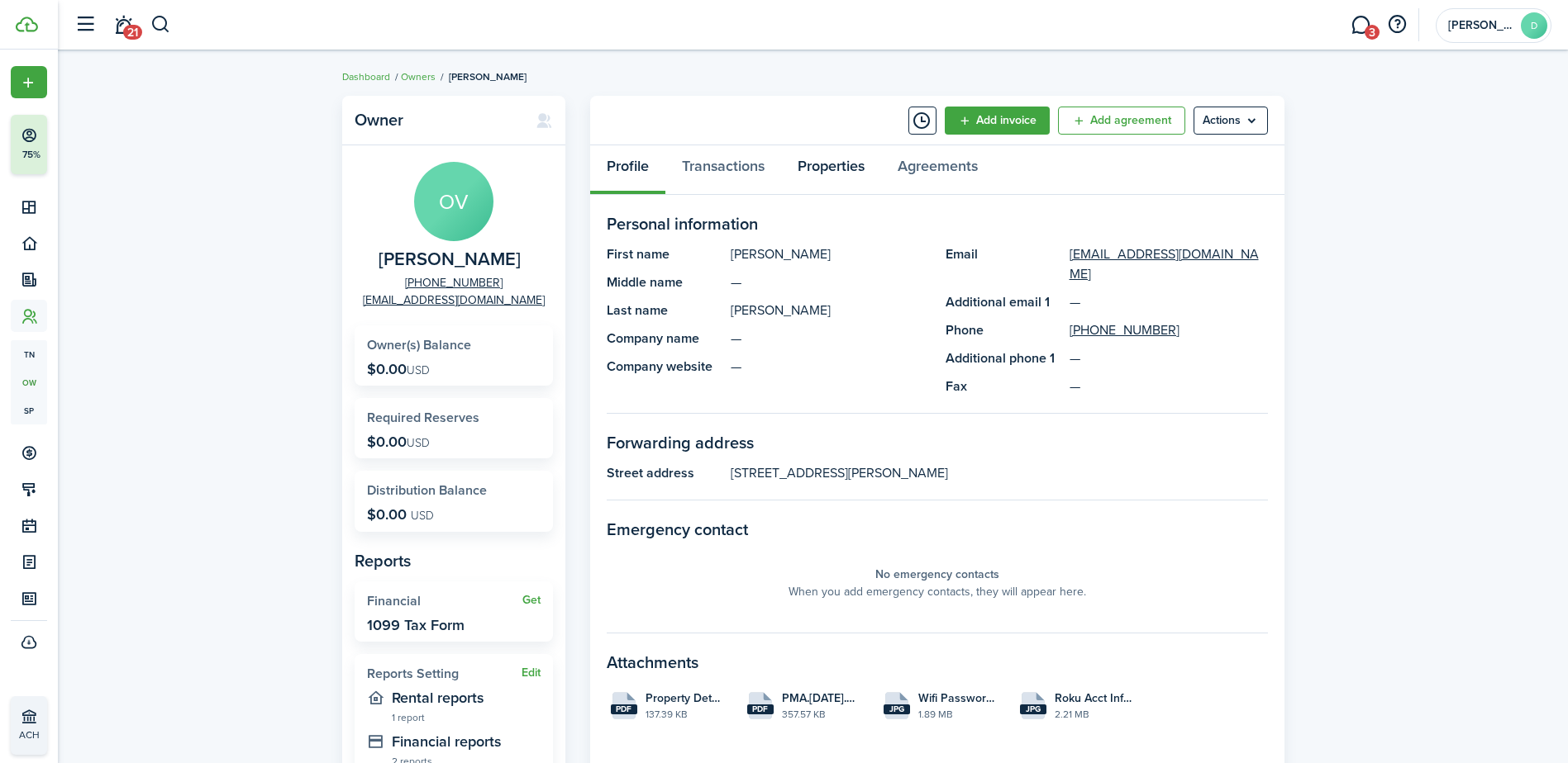
click at [805, 171] on link "Properties" at bounding box center [831, 170] width 100 height 50
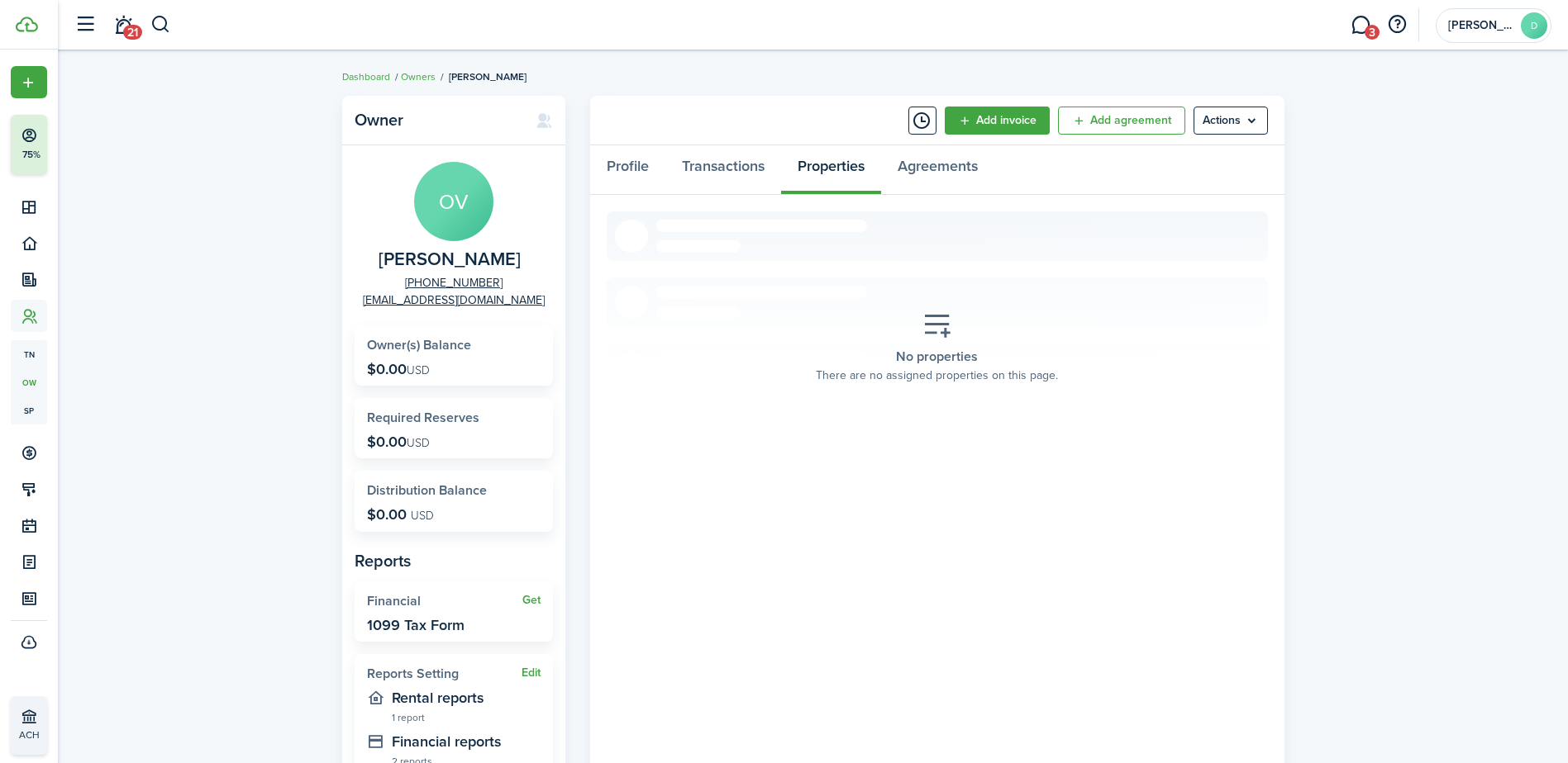
click at [828, 167] on div "Profile Transactions Properties Agreements" at bounding box center [937, 170] width 694 height 50
click at [1238, 111] on menu-btn "Actions" at bounding box center [1230, 121] width 75 height 28
click at [1220, 221] on link "Assign to a Property" at bounding box center [1195, 215] width 145 height 28
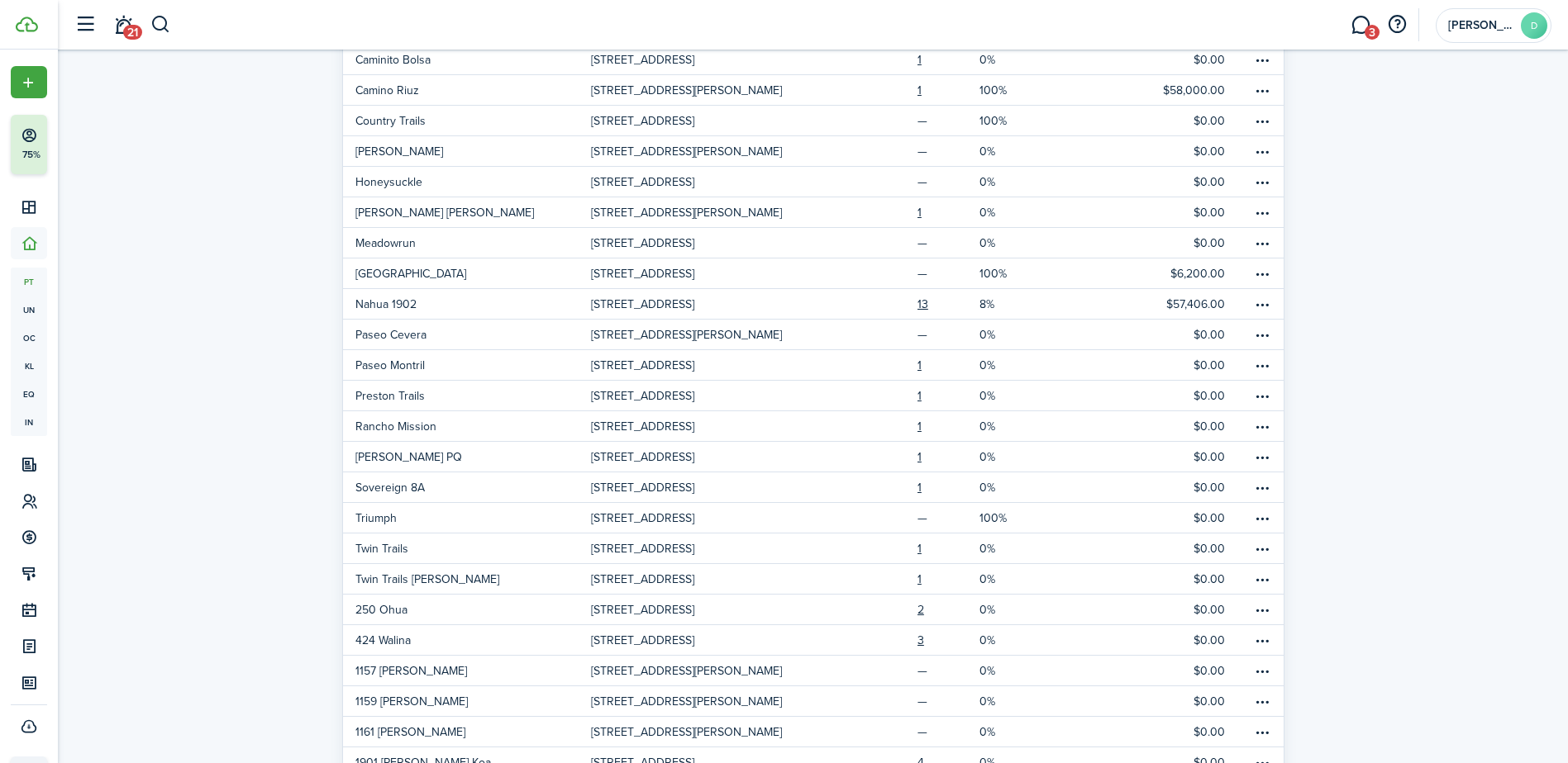
scroll to position [361, 0]
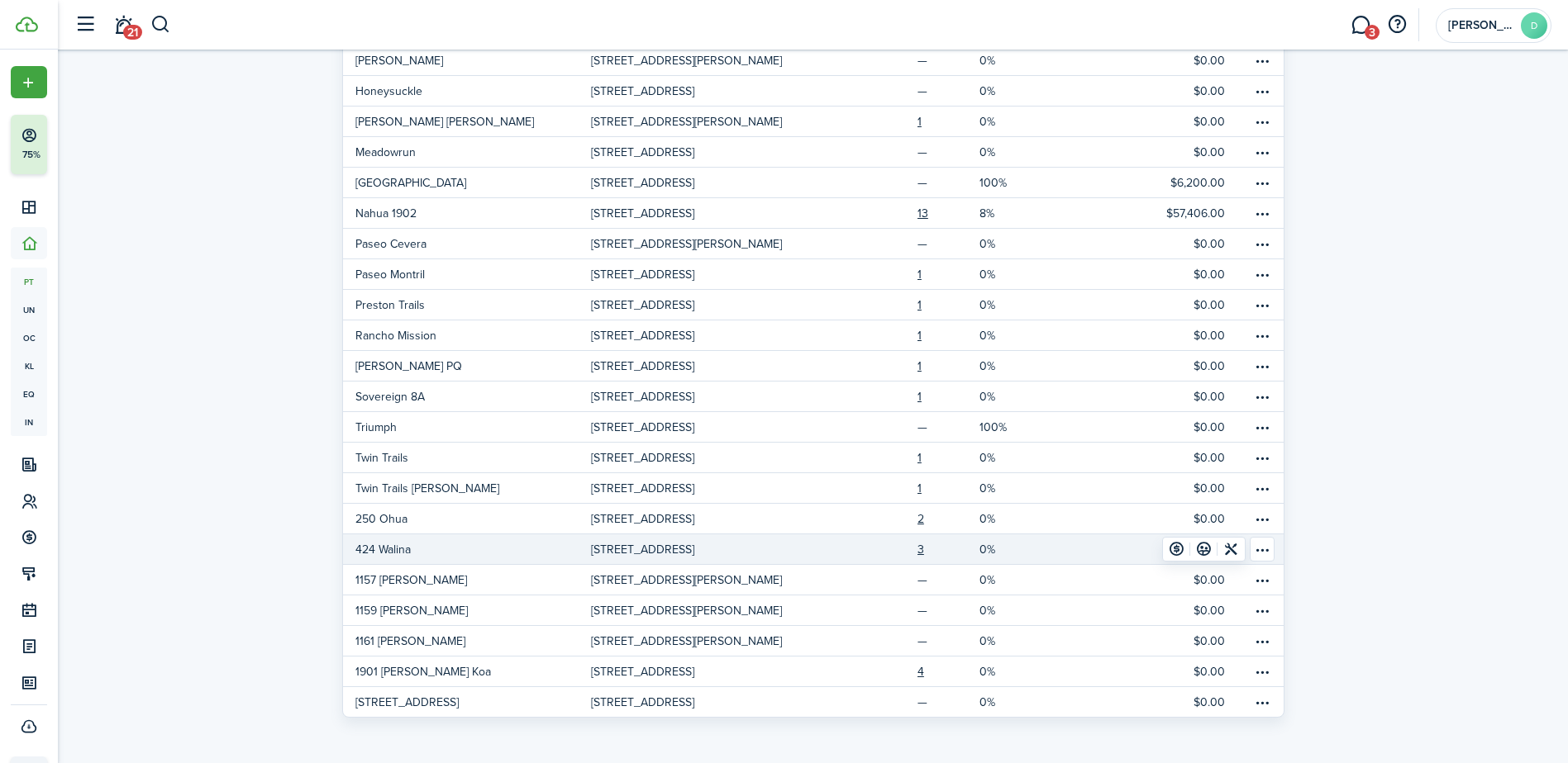
click at [916, 545] on link at bounding box center [878, 550] width 78 height 30
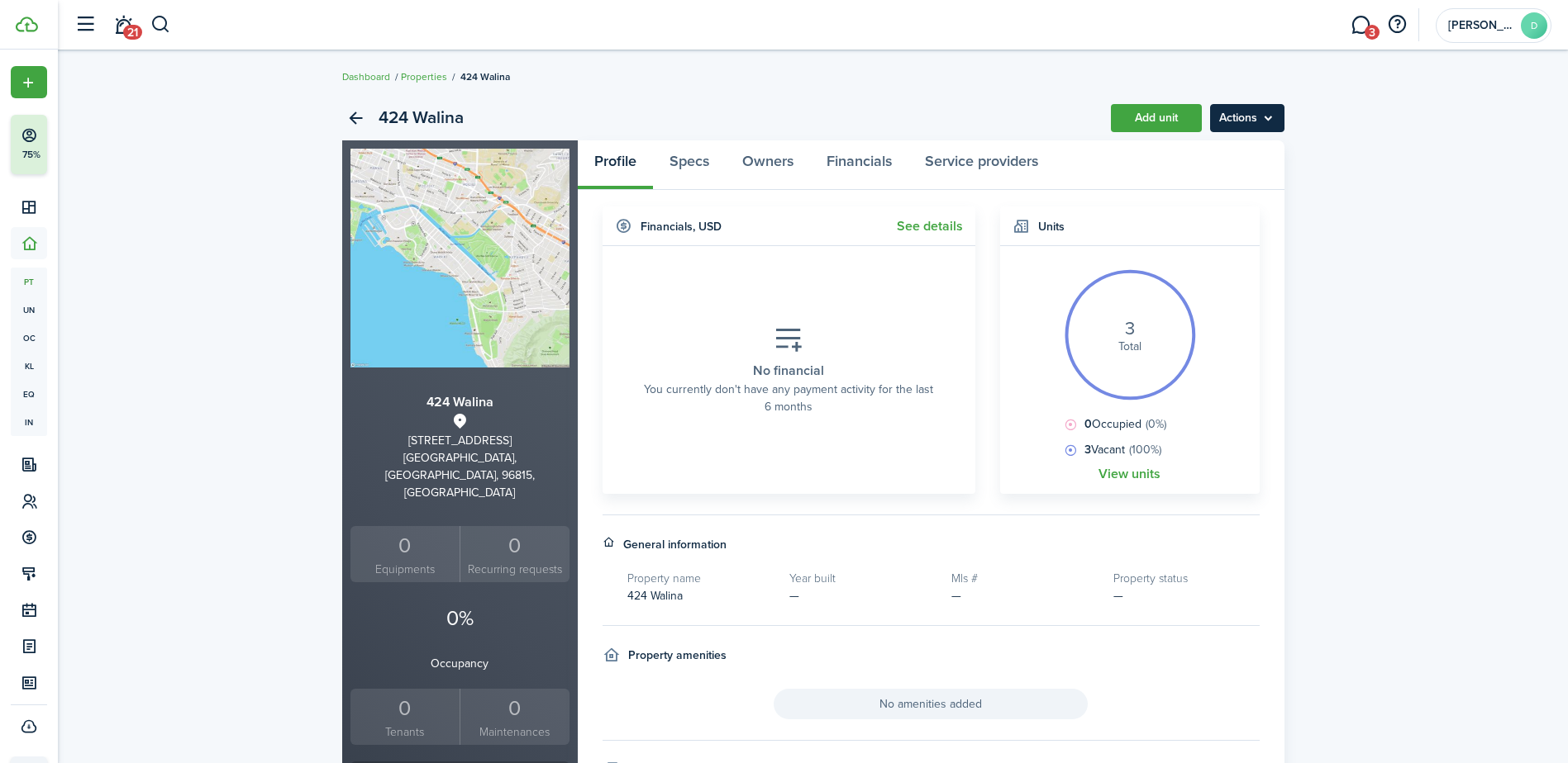
click at [1254, 107] on menu-btn "Actions" at bounding box center [1247, 118] width 75 height 28
click at [957, 85] on breadcrumb "Dashboard Properties 424 Walina" at bounding box center [813, 68] width 942 height 38
click at [684, 159] on link "Specs" at bounding box center [689, 165] width 73 height 50
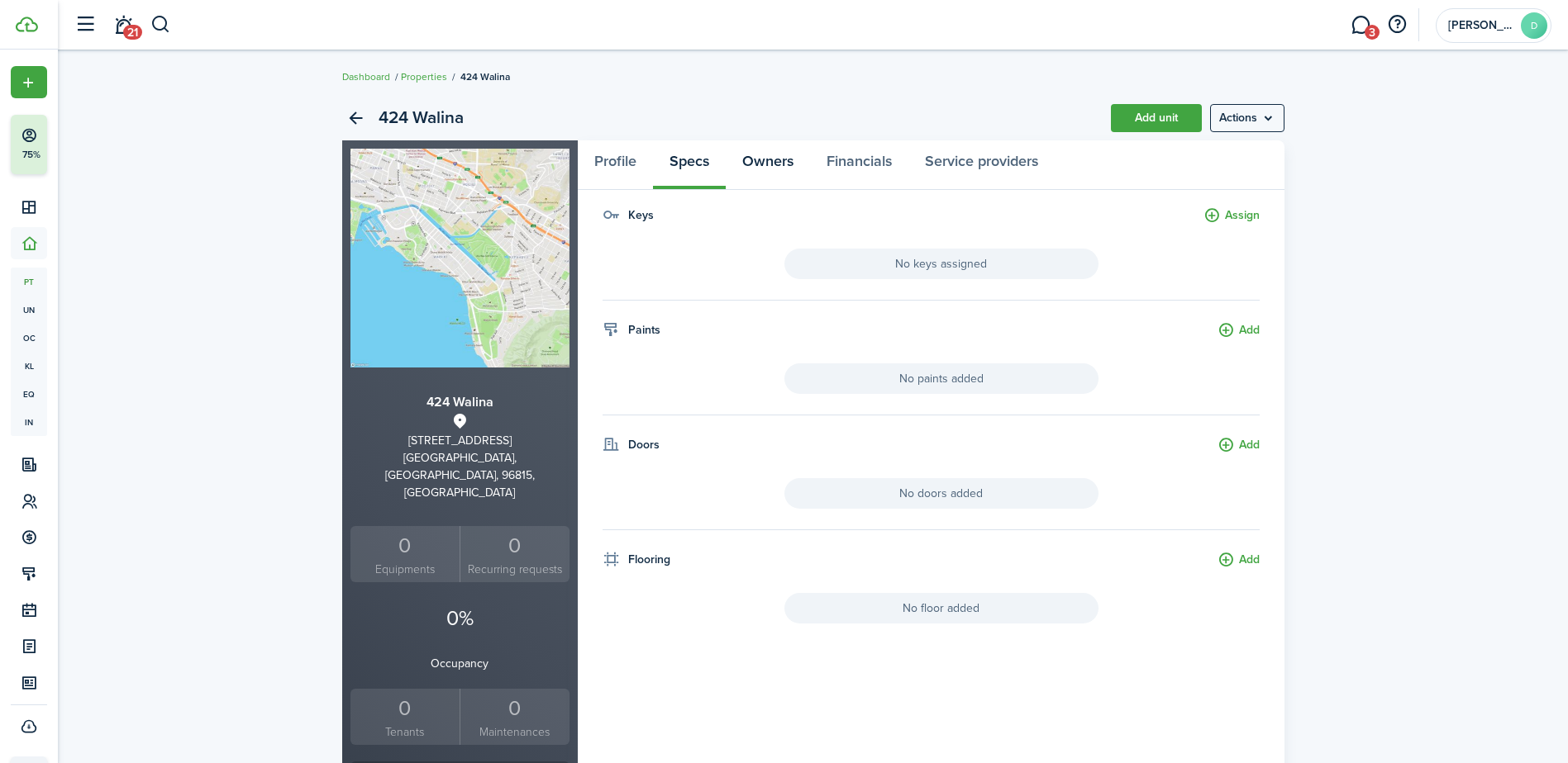
click at [783, 153] on link "Owners" at bounding box center [768, 165] width 84 height 50
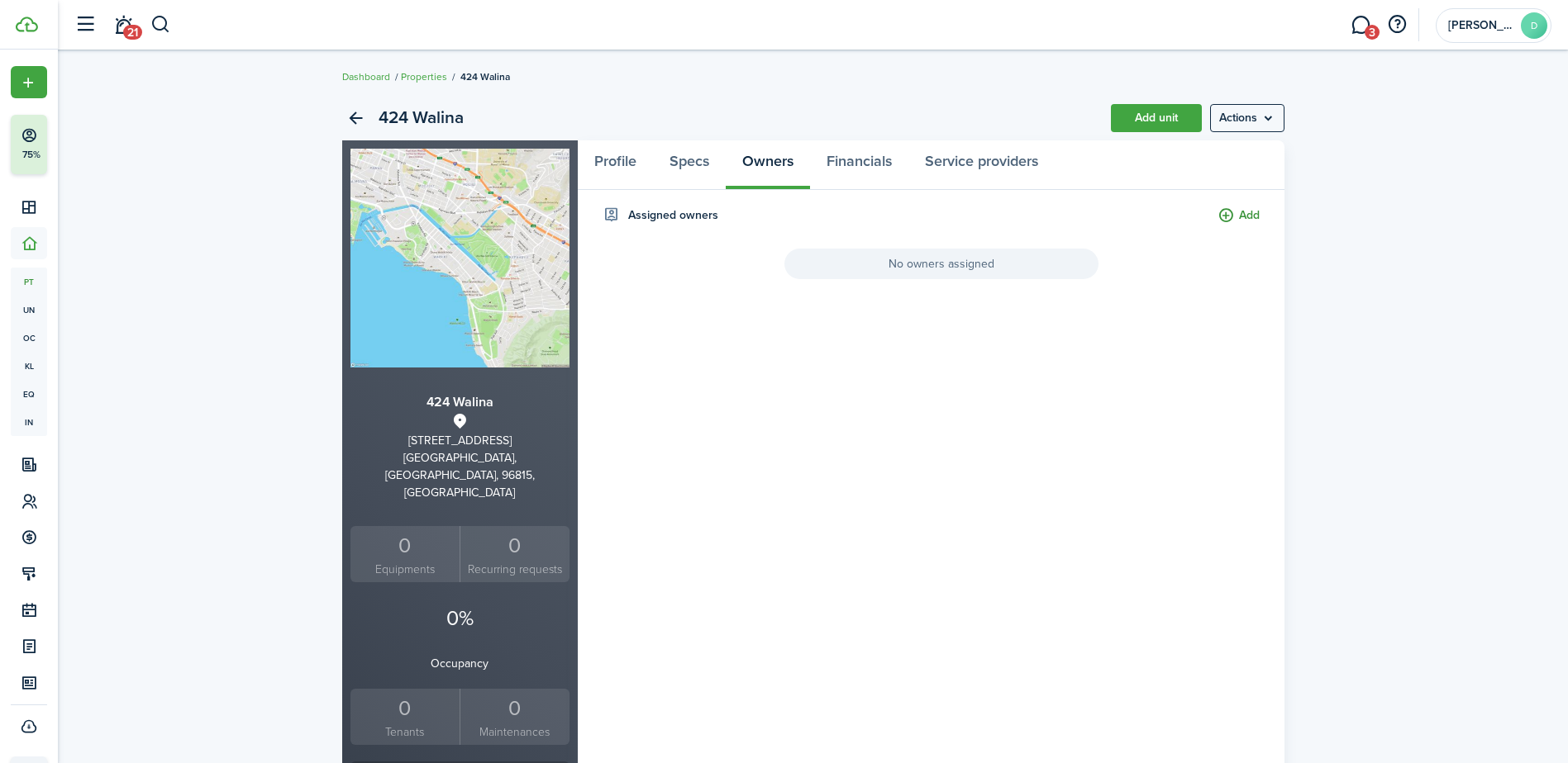
click at [1249, 207] on button "Add" at bounding box center [1239, 217] width 42 height 19
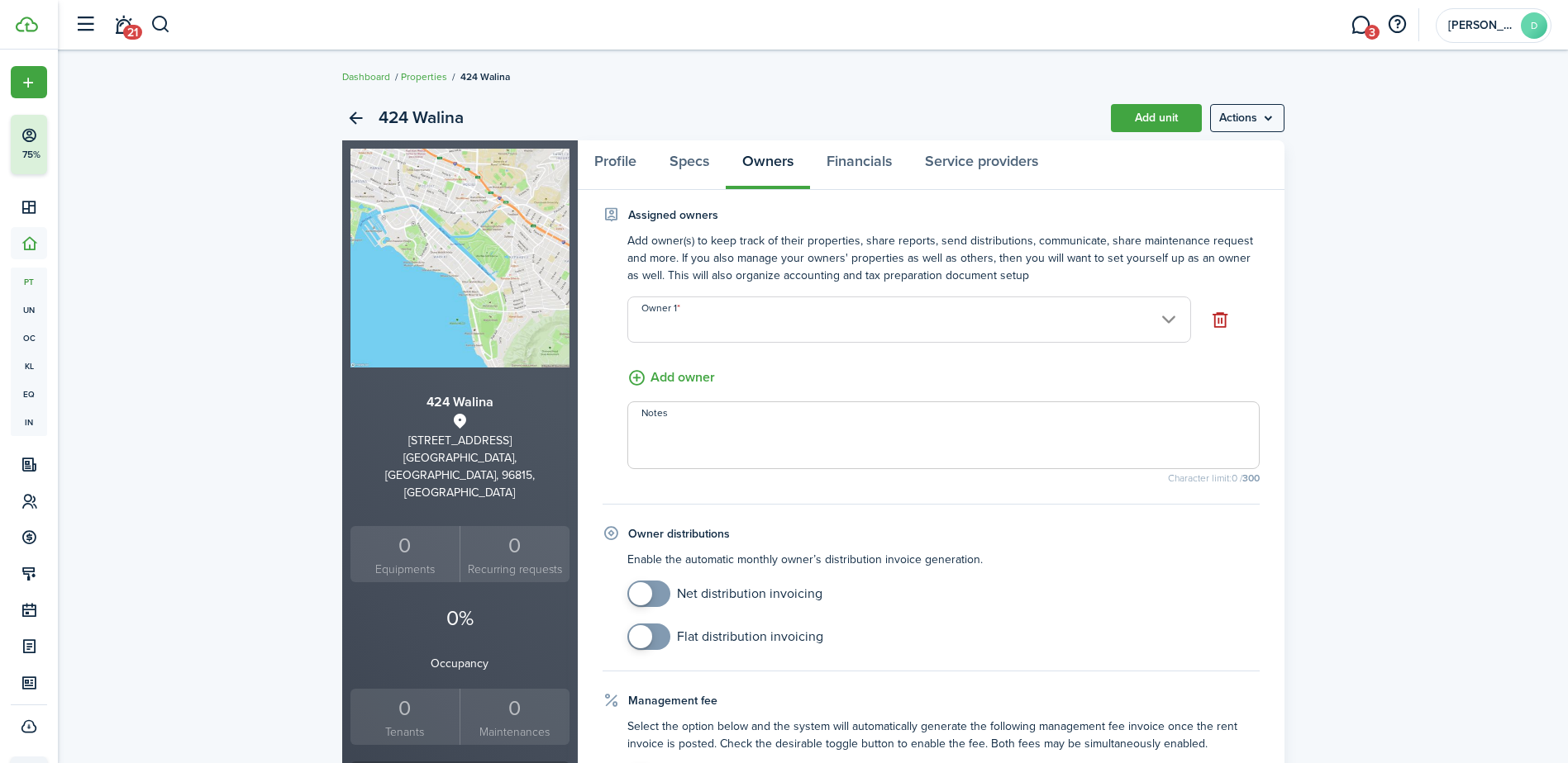
click at [1178, 318] on input "Owner 1" at bounding box center [909, 319] width 563 height 46
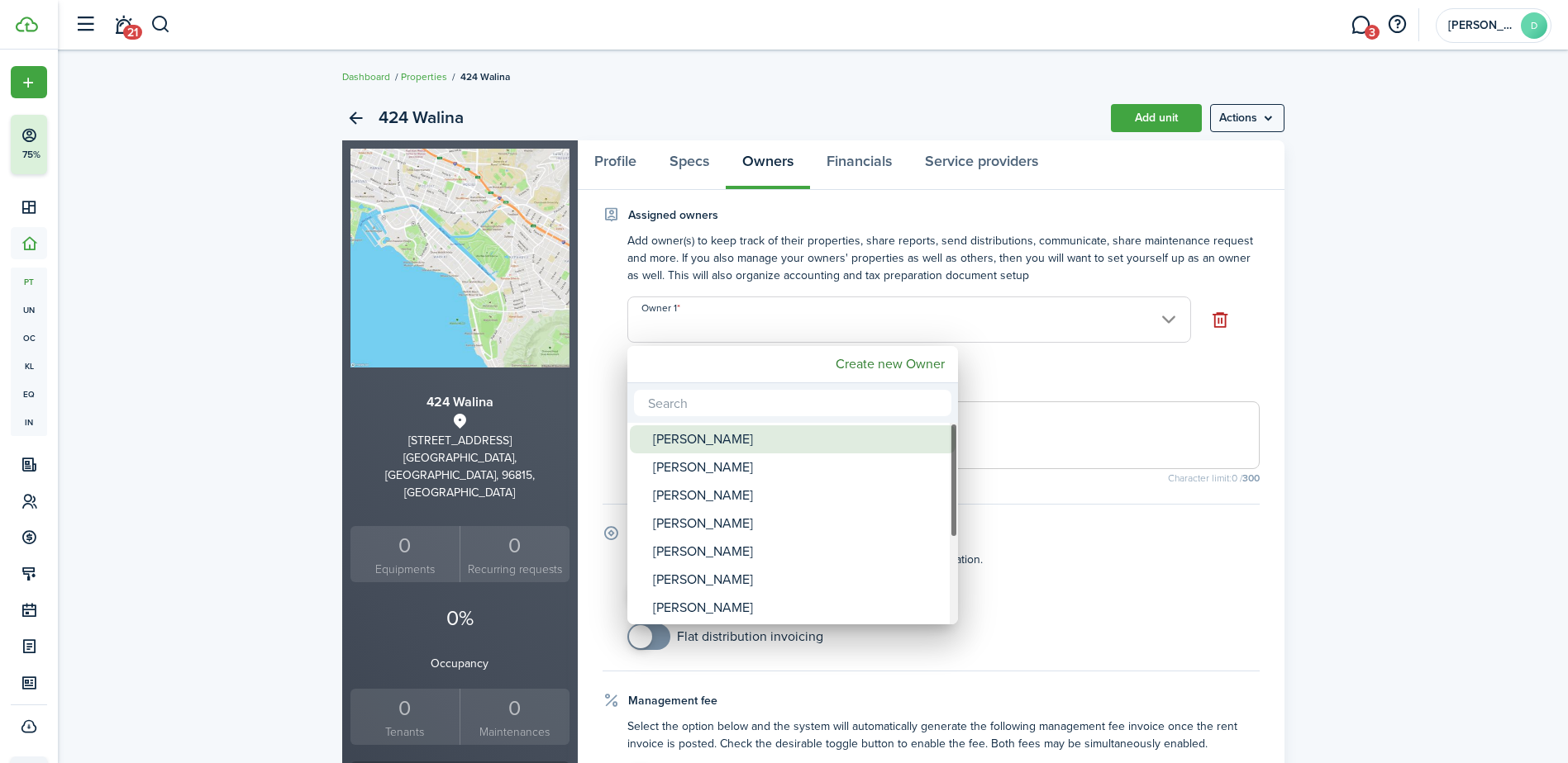
click at [734, 444] on div "[PERSON_NAME]" at bounding box center [798, 439] width 292 height 28
type input "[PERSON_NAME]"
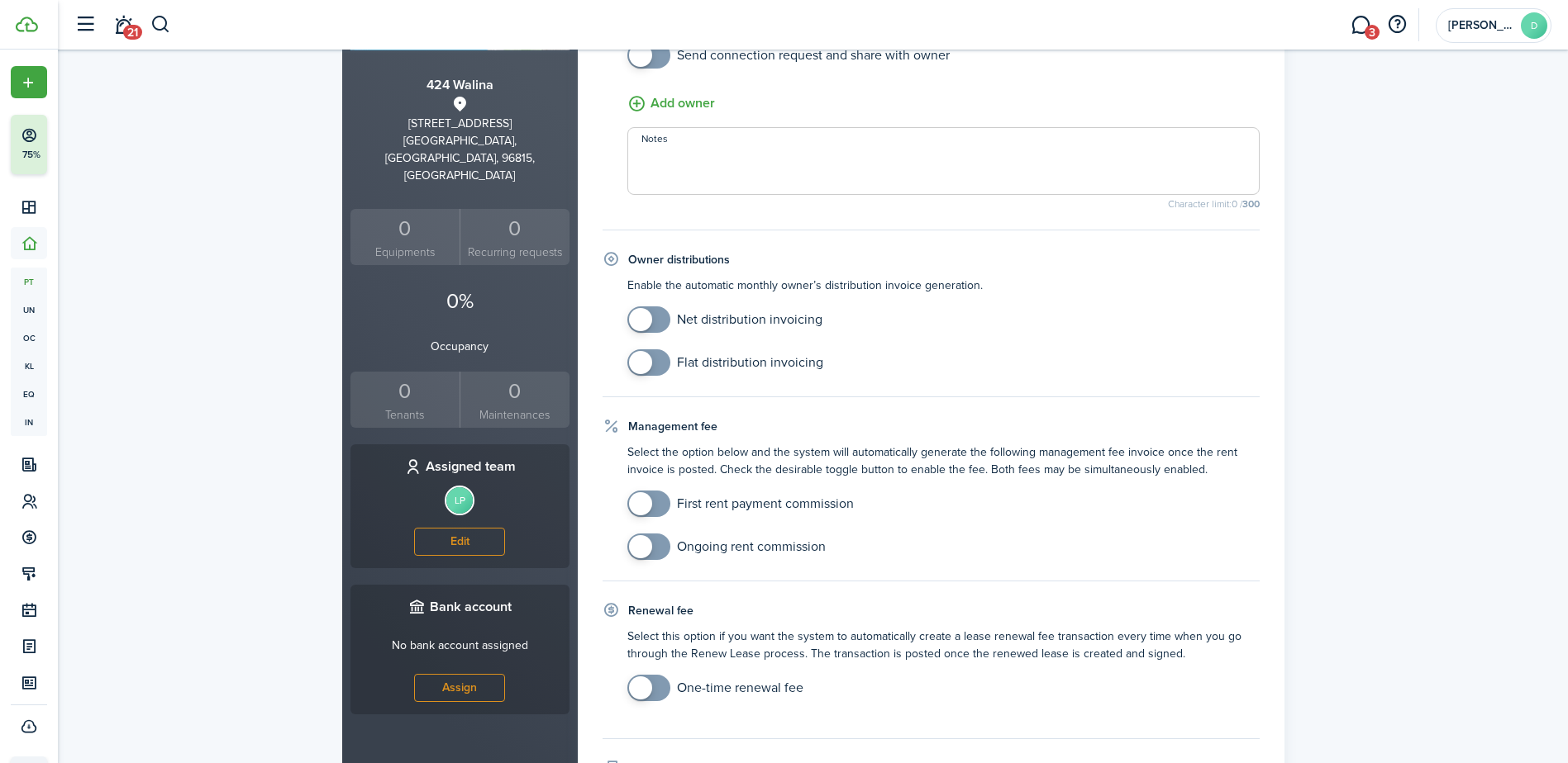
scroll to position [332, 0]
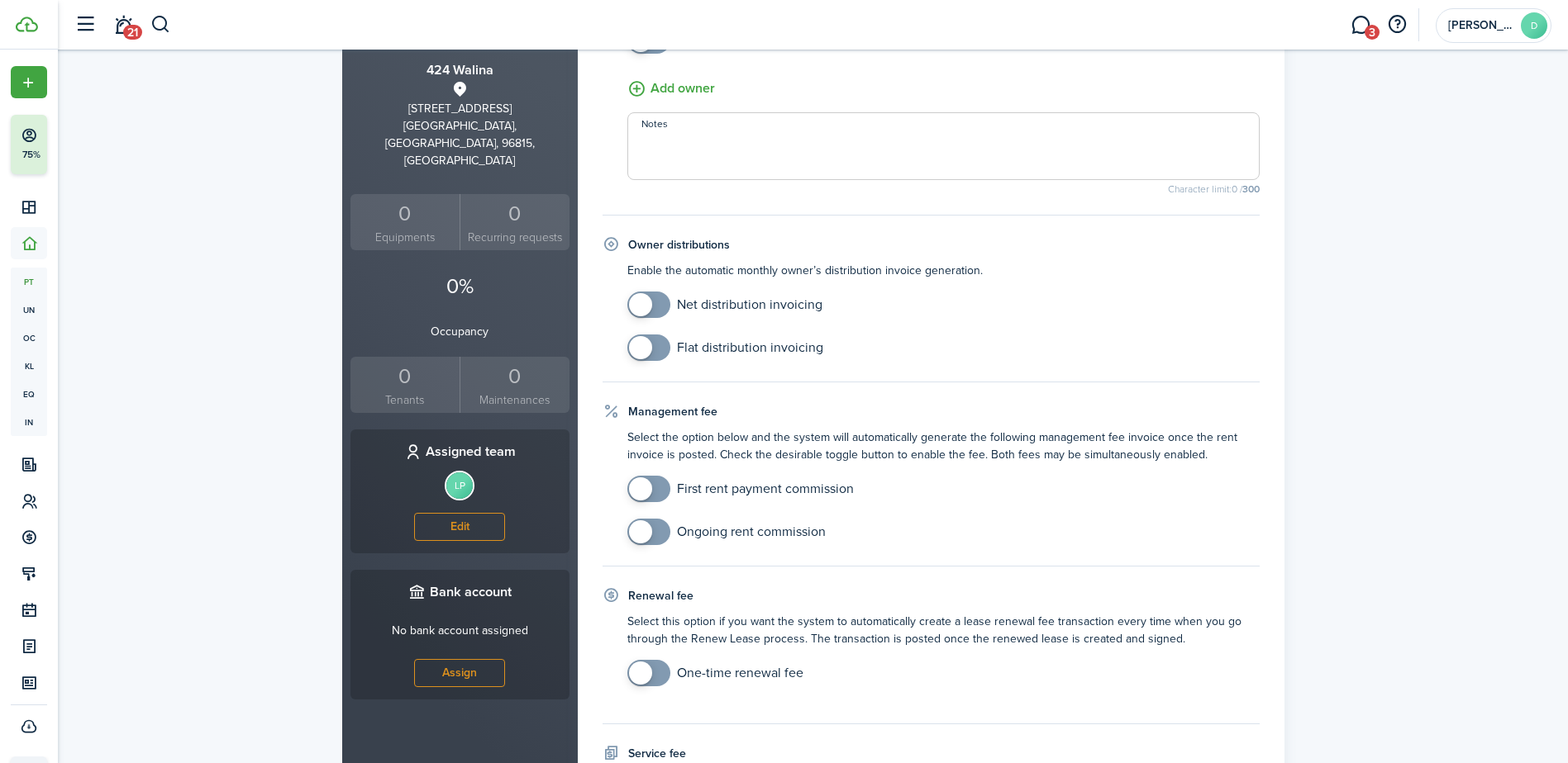
checkbox input "true"
click at [643, 529] on span at bounding box center [641, 531] width 23 height 23
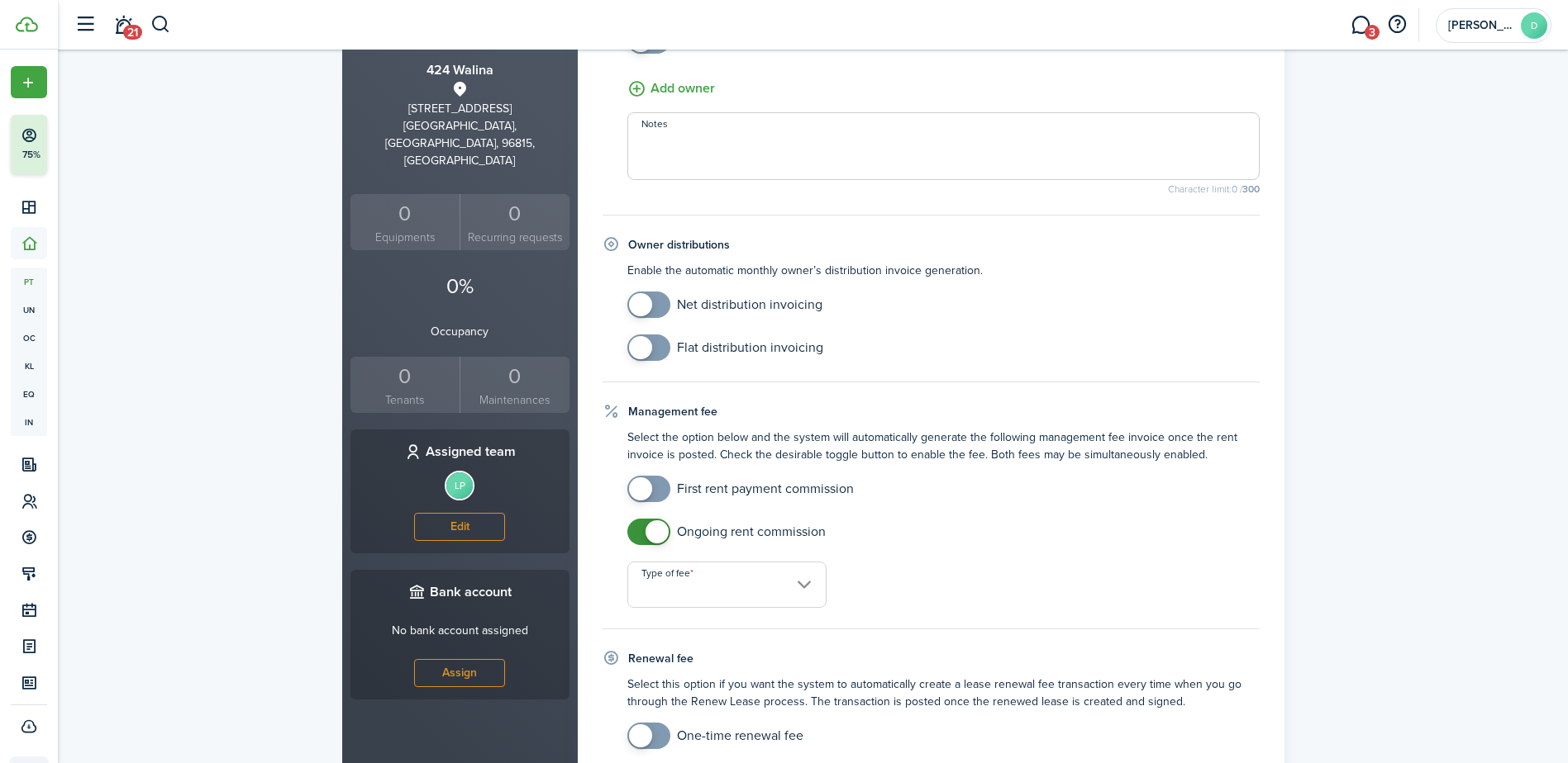
click at [810, 584] on input "Type of fee" at bounding box center [727, 585] width 200 height 46
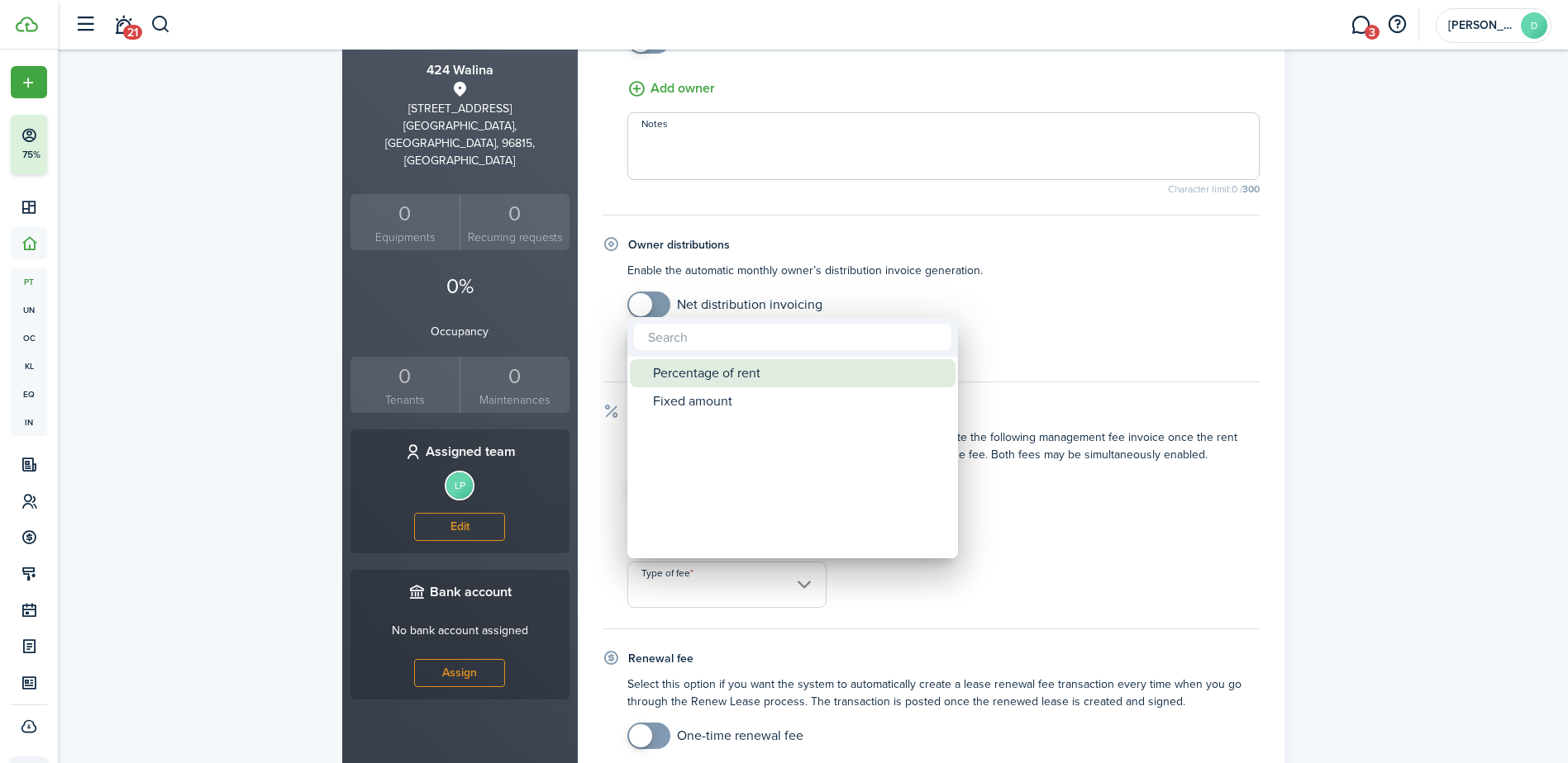
click at [705, 372] on div "Percentage of rent" at bounding box center [798, 374] width 292 height 28
type input "Percentage of rent"
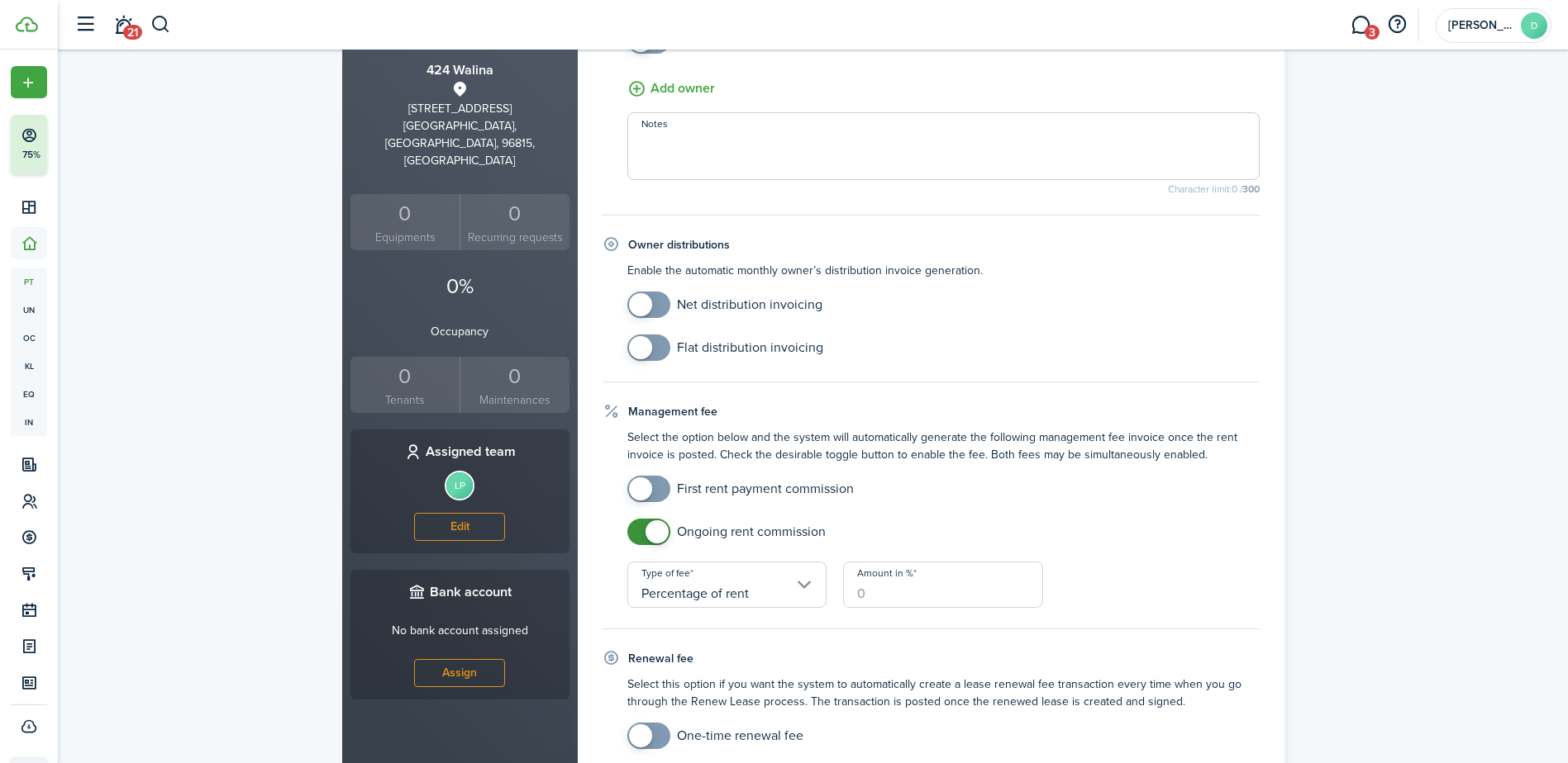
click at [871, 588] on input "Amount in %" at bounding box center [943, 585] width 200 height 46
type input "10"
click at [1143, 578] on div "Ongoing rent commission Type of fee Percentage of rent Amount in % 10" at bounding box center [944, 564] width 649 height 89
checkbox input "true"
click at [645, 488] on span at bounding box center [641, 489] width 23 height 23
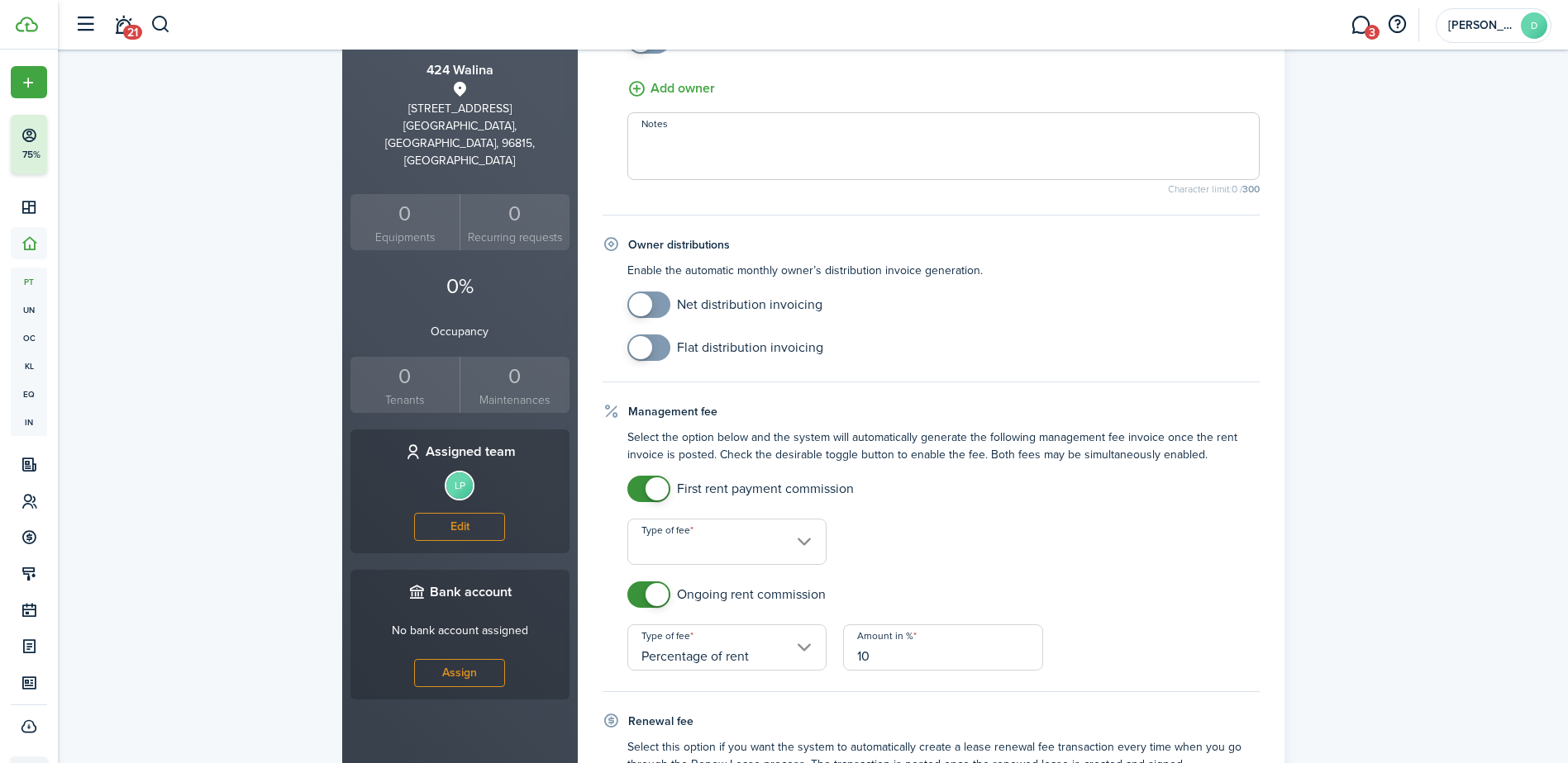
click at [807, 546] on input "Type of fee" at bounding box center [727, 542] width 200 height 46
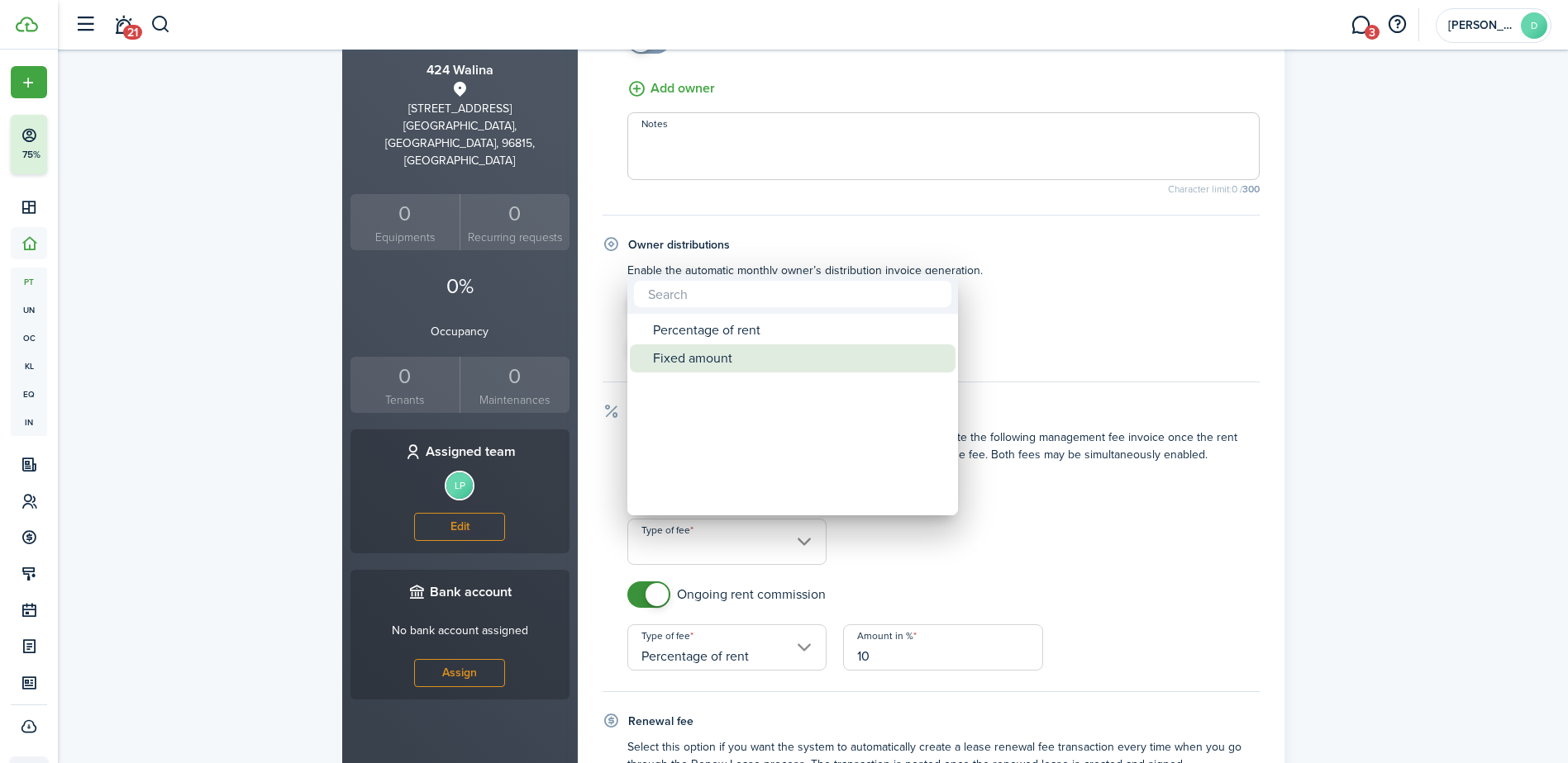
click at [693, 351] on div "Fixed amount" at bounding box center [798, 359] width 292 height 28
type input "Fixed amount"
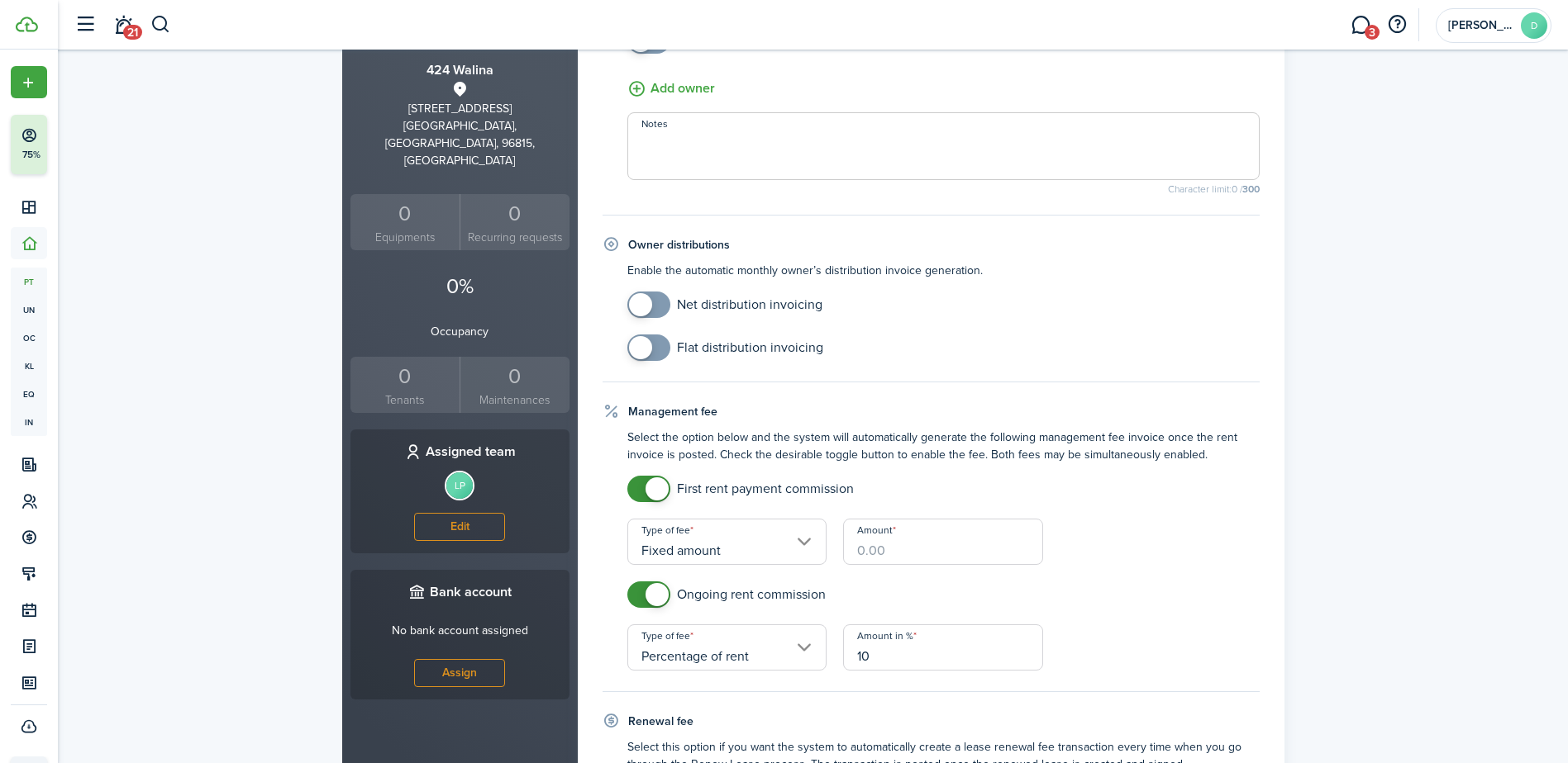
click at [855, 550] on input "Amount" at bounding box center [943, 542] width 200 height 46
type input "$100.00"
click at [1168, 564] on div "First rent payment commission Type of fee Fixed amount Amount $100.00" at bounding box center [944, 521] width 649 height 89
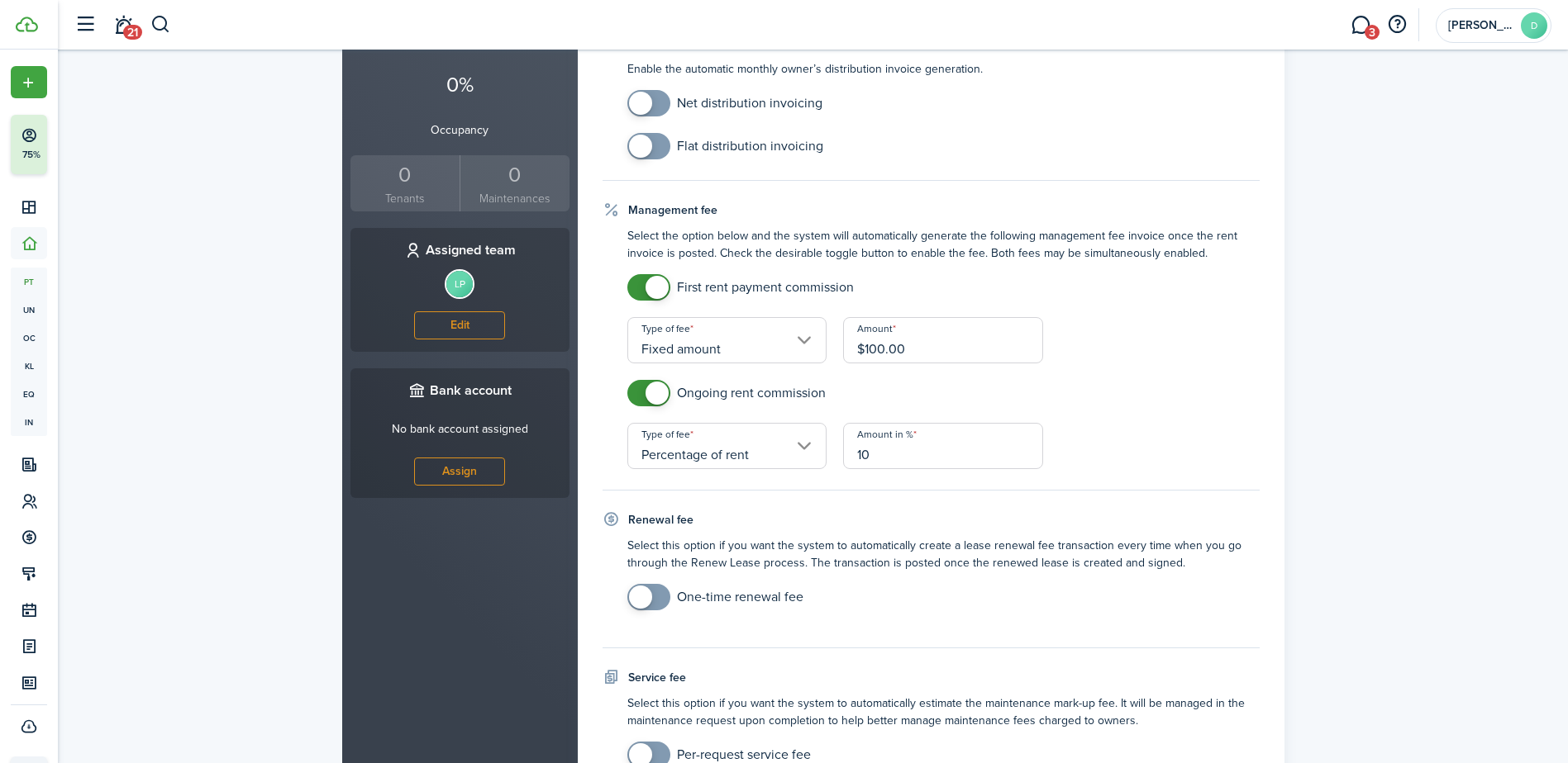
scroll to position [578, 0]
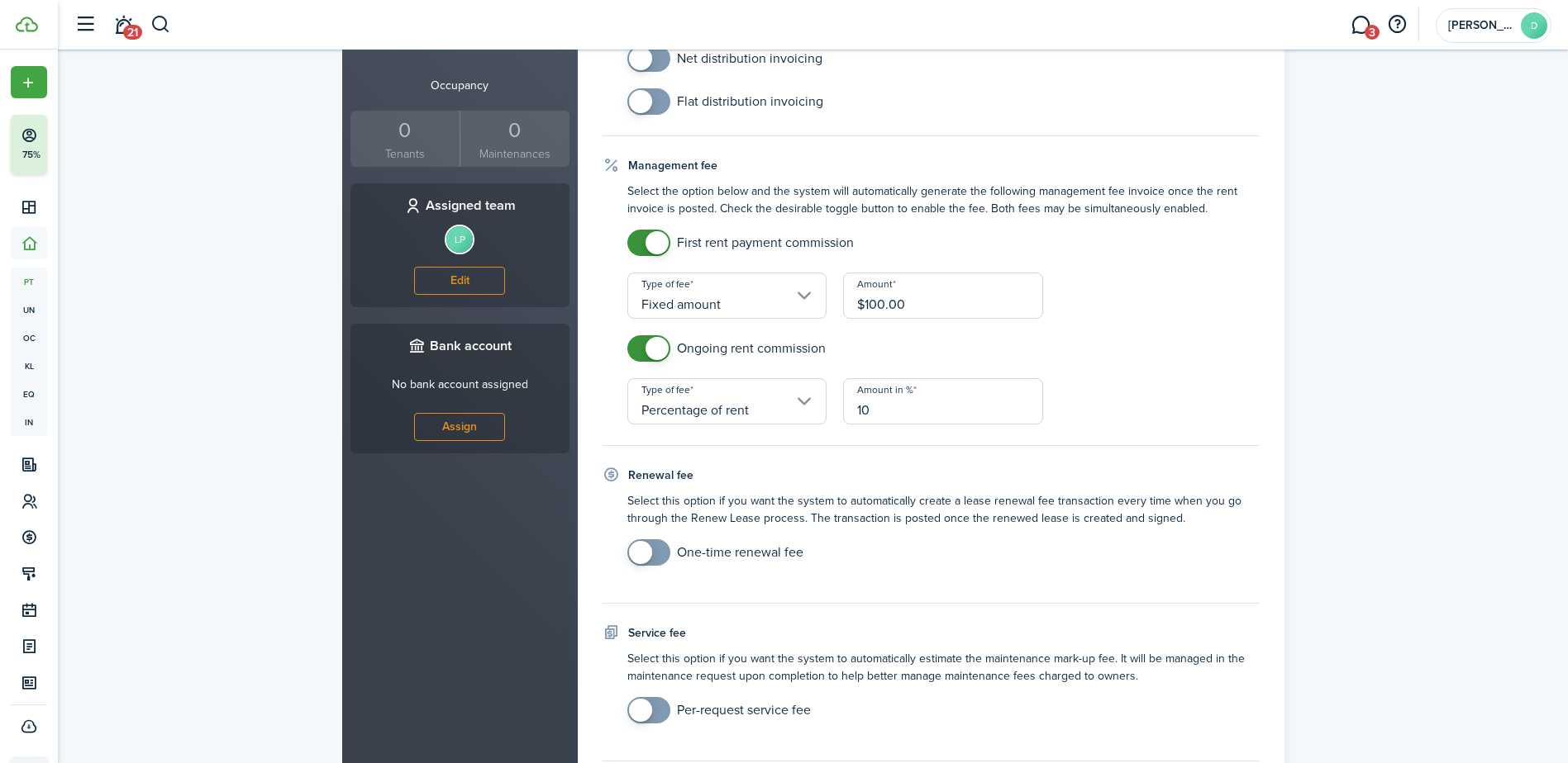
checkbox input "true"
click at [639, 552] on span at bounding box center [641, 553] width 23 height 23
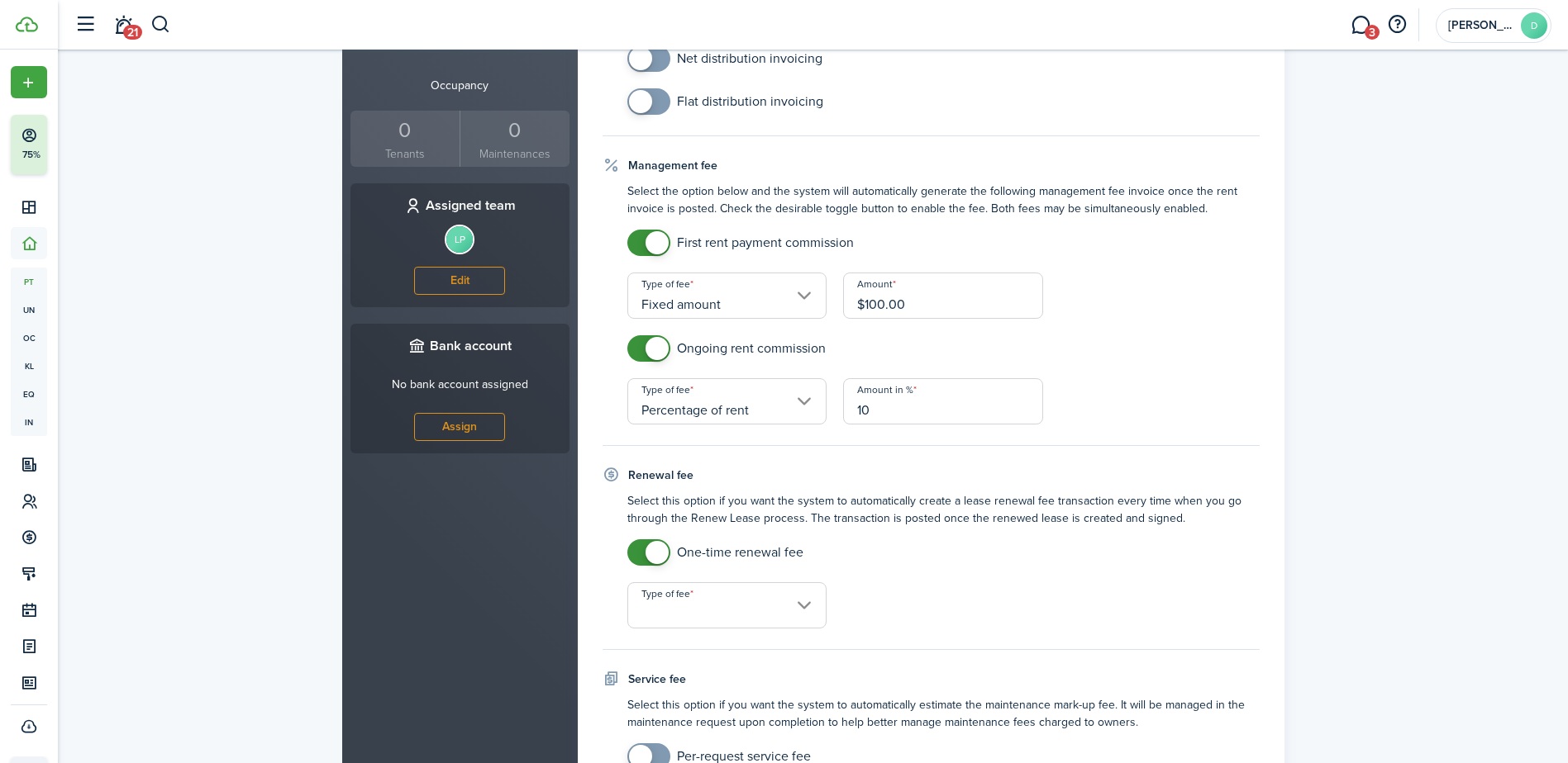
click at [798, 605] on input "Type of fee" at bounding box center [727, 605] width 200 height 46
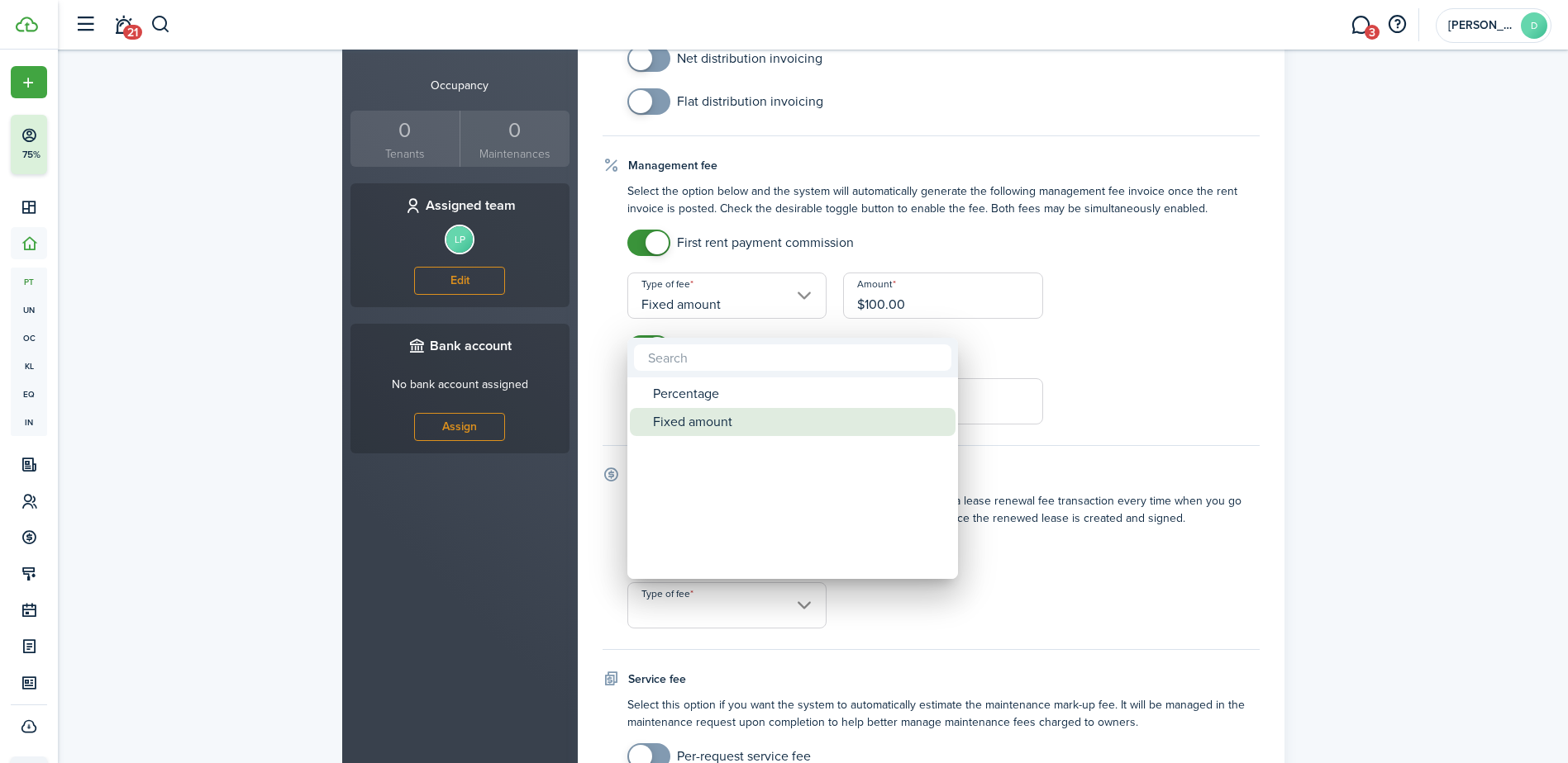
click at [709, 424] on div "Fixed amount" at bounding box center [798, 422] width 292 height 28
type input "Fixed amount"
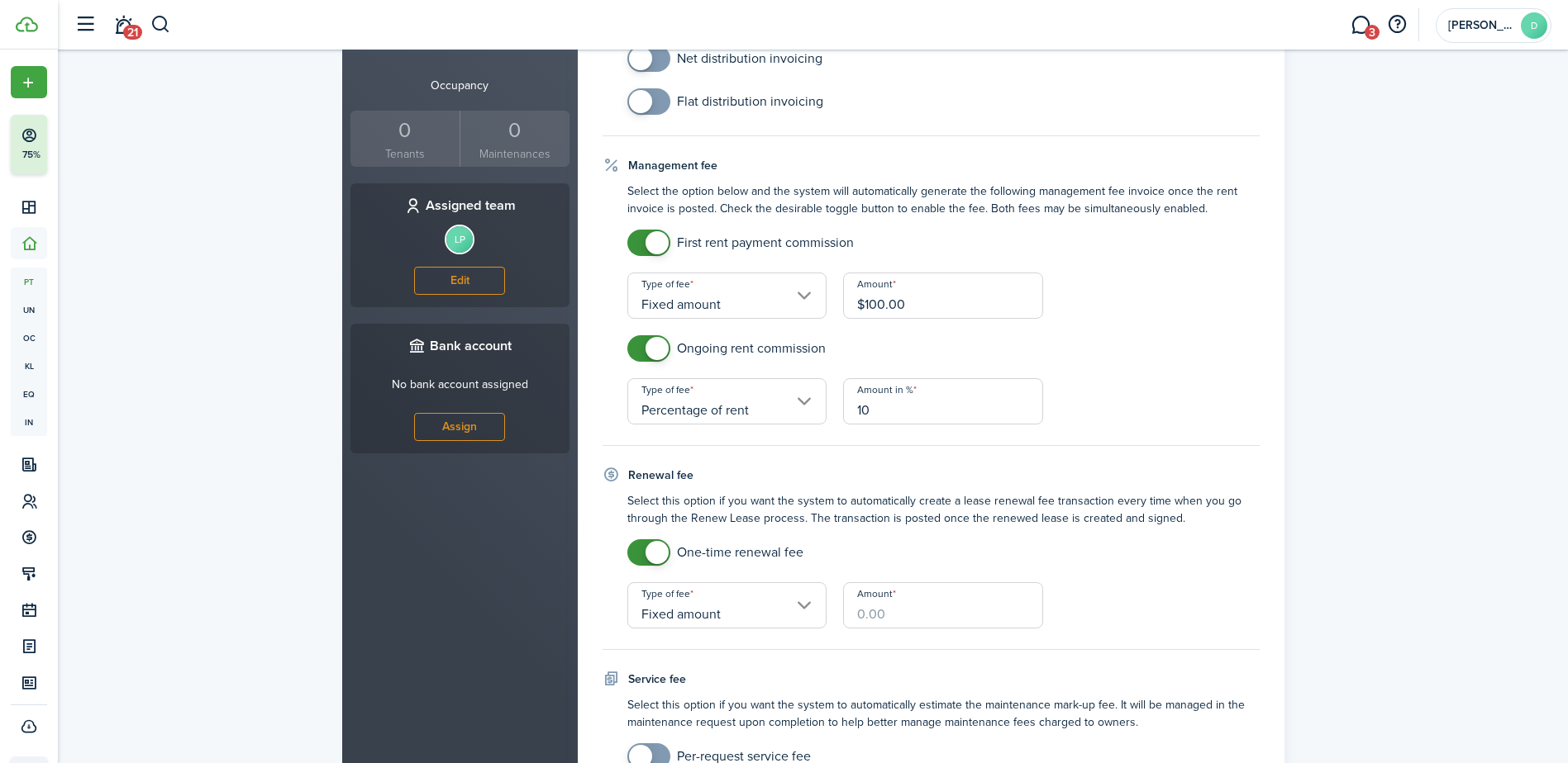
click at [954, 624] on input "Amount" at bounding box center [943, 605] width 200 height 46
type input "$100.00"
click at [1132, 561] on mobiscroll-switch "One-time renewal fee" at bounding box center [943, 553] width 633 height 26
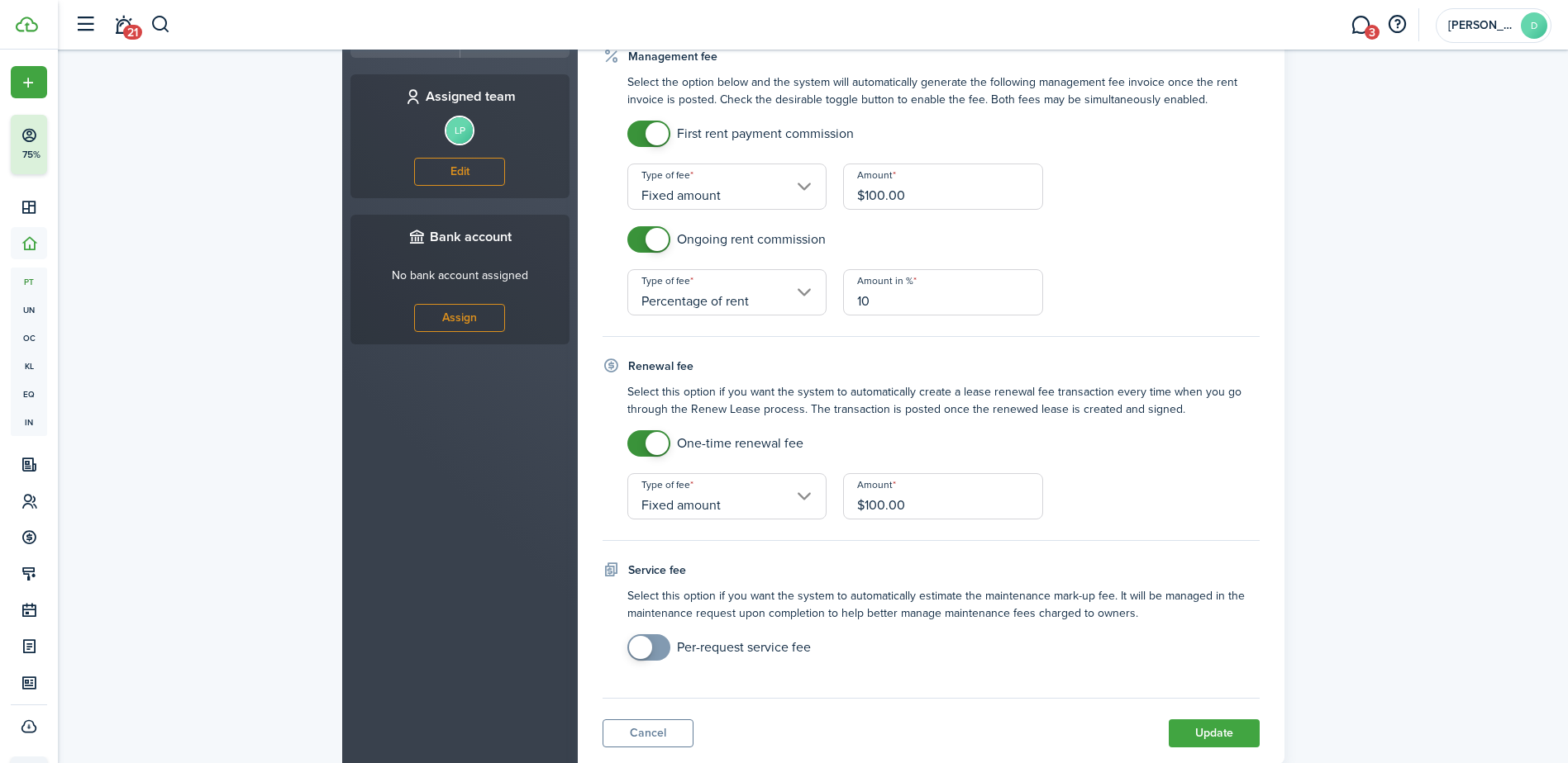
scroll to position [734, 0]
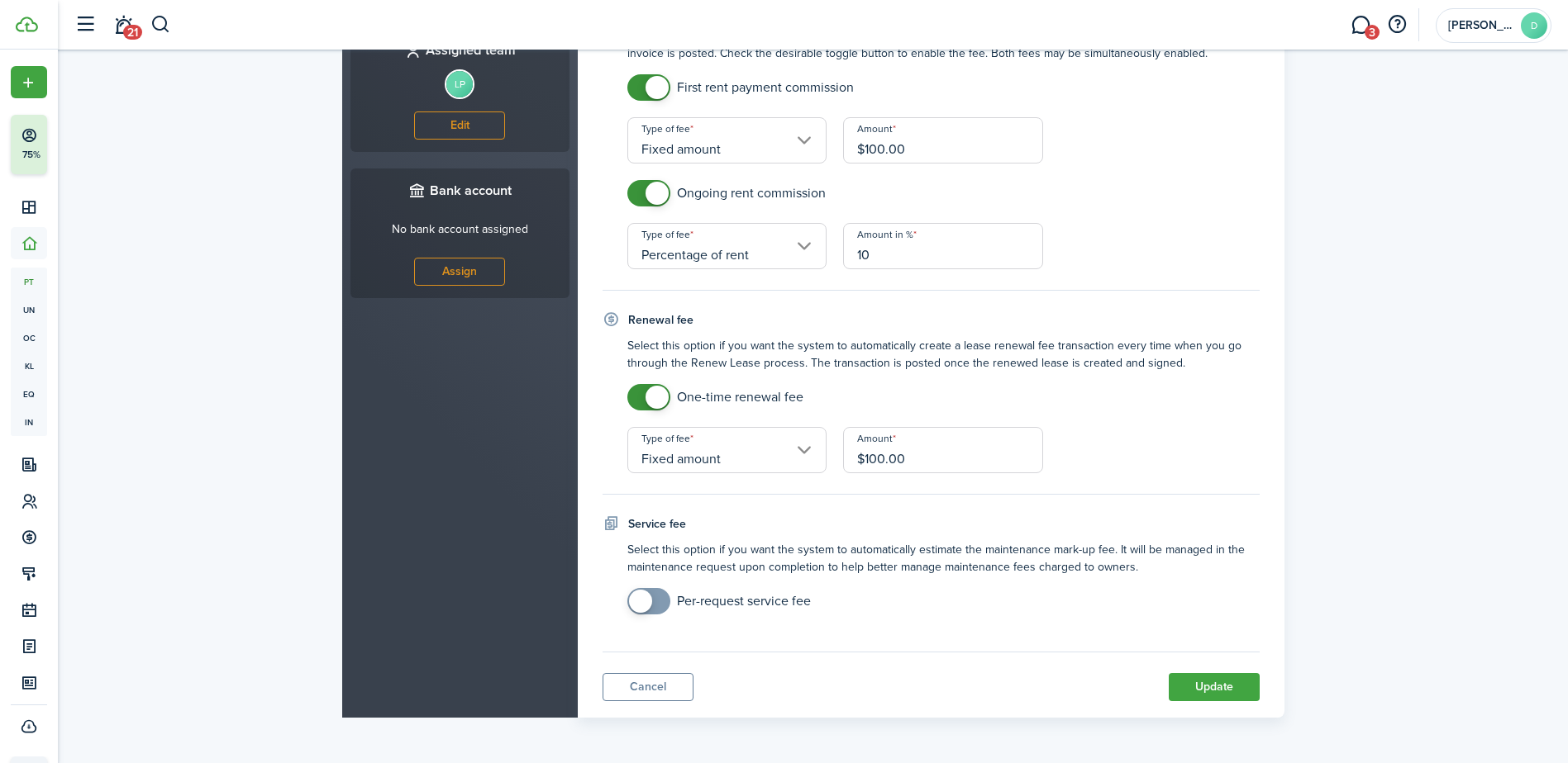
checkbox input "true"
click at [637, 607] on span at bounding box center [641, 602] width 23 height 23
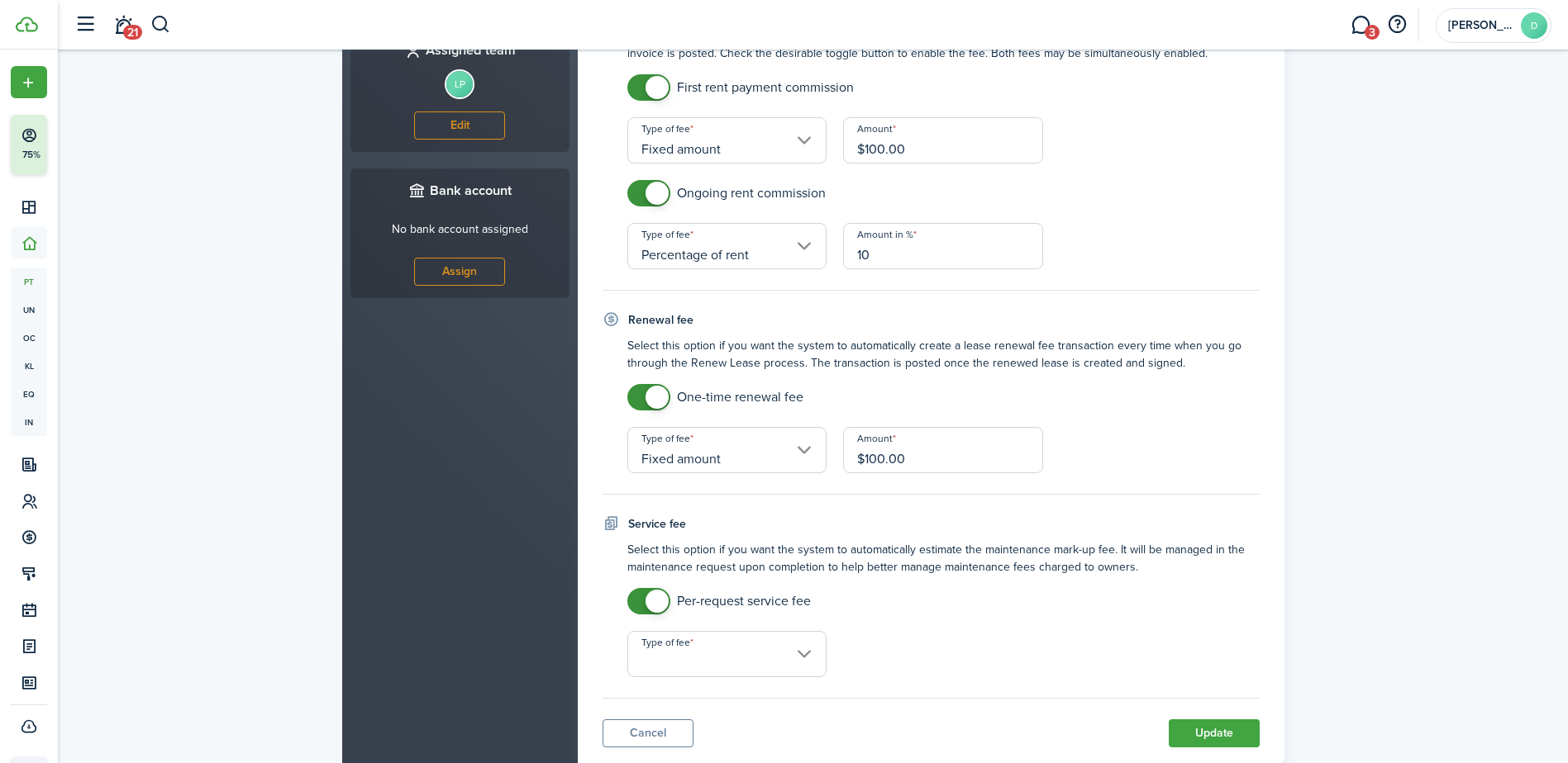
click at [779, 668] on input "Type of fee" at bounding box center [727, 654] width 200 height 46
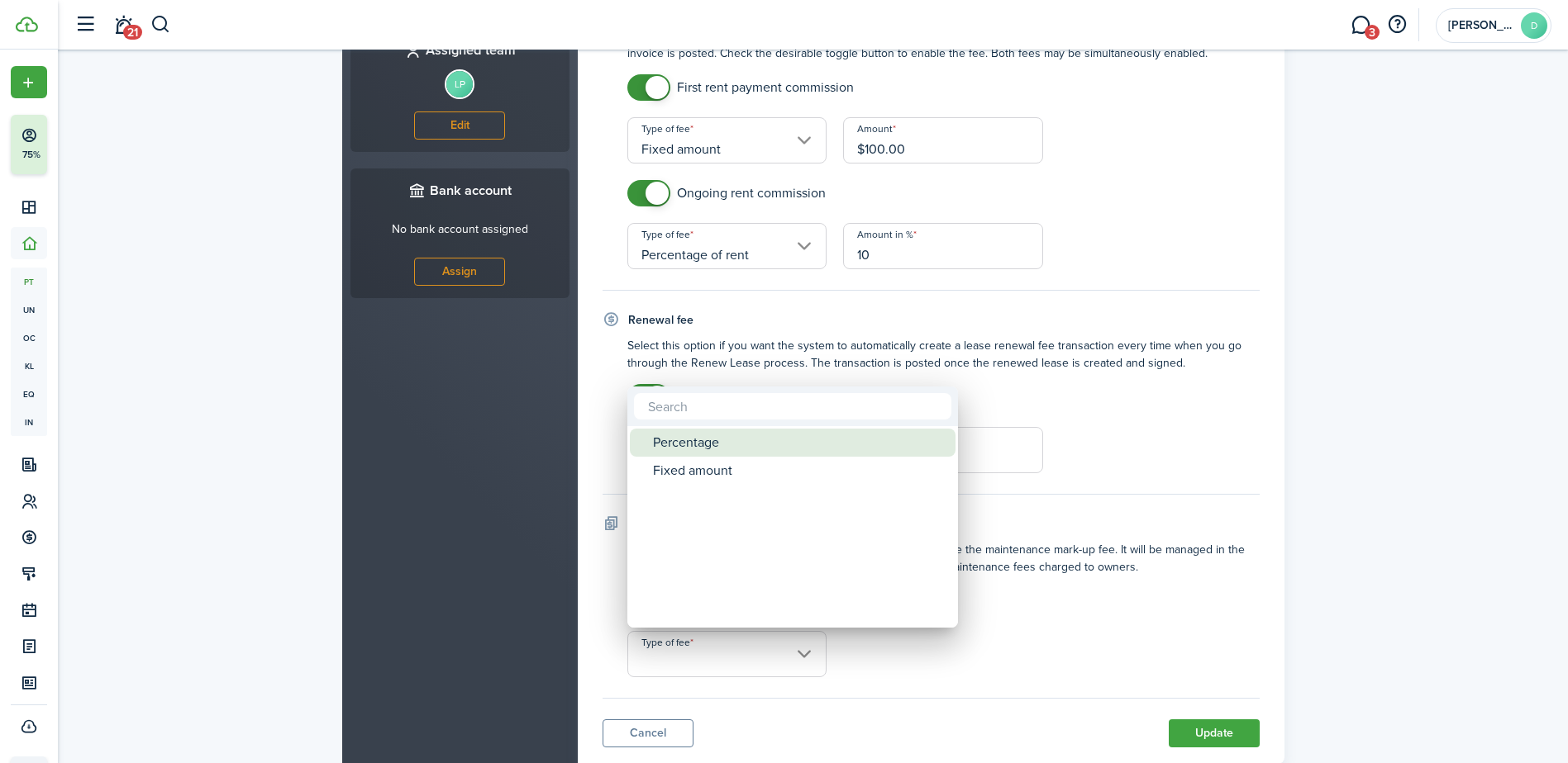
click at [712, 445] on div "Percentage" at bounding box center [798, 443] width 292 height 28
type input "Percentage"
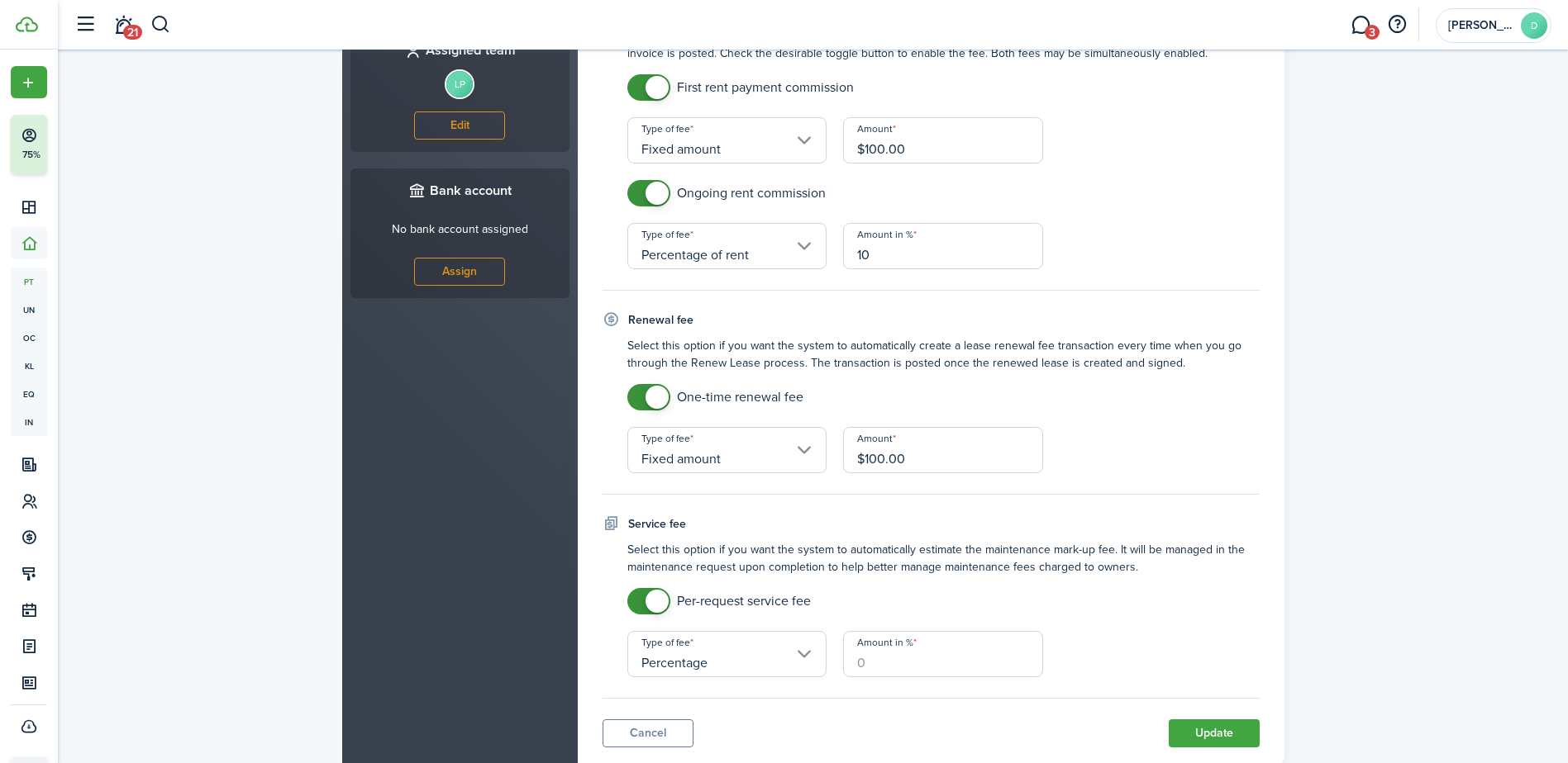
drag, startPoint x: 887, startPoint y: 659, endPoint x: 881, endPoint y: 665, distance: 8.5
click at [884, 664] on input "Amount in %" at bounding box center [943, 654] width 200 height 46
type input "10"
click at [1140, 605] on mobiscroll-switch "Per-request service fee" at bounding box center [943, 602] width 633 height 26
click at [1211, 731] on button "Update" at bounding box center [1214, 734] width 91 height 28
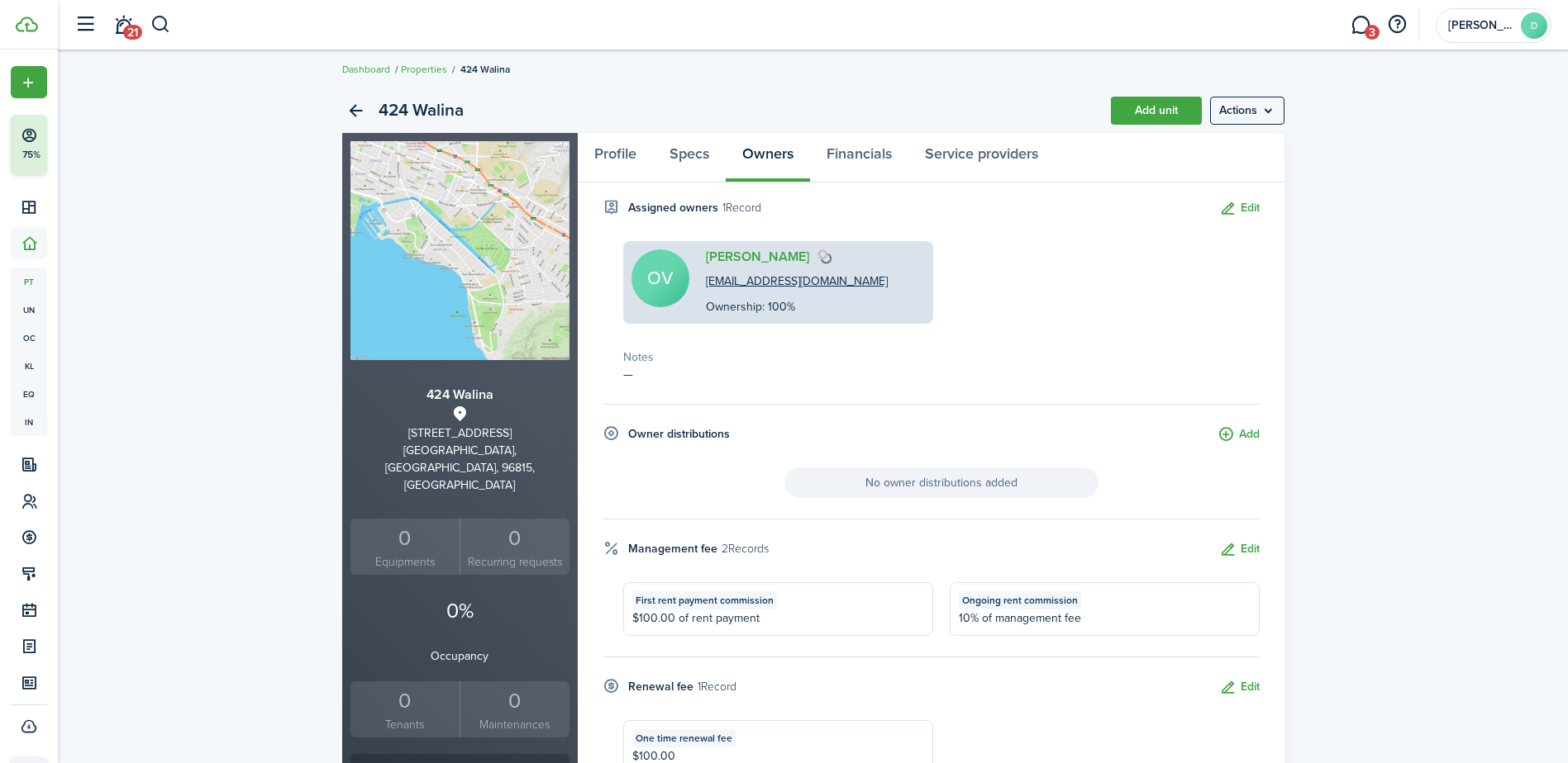
scroll to position [0, 0]
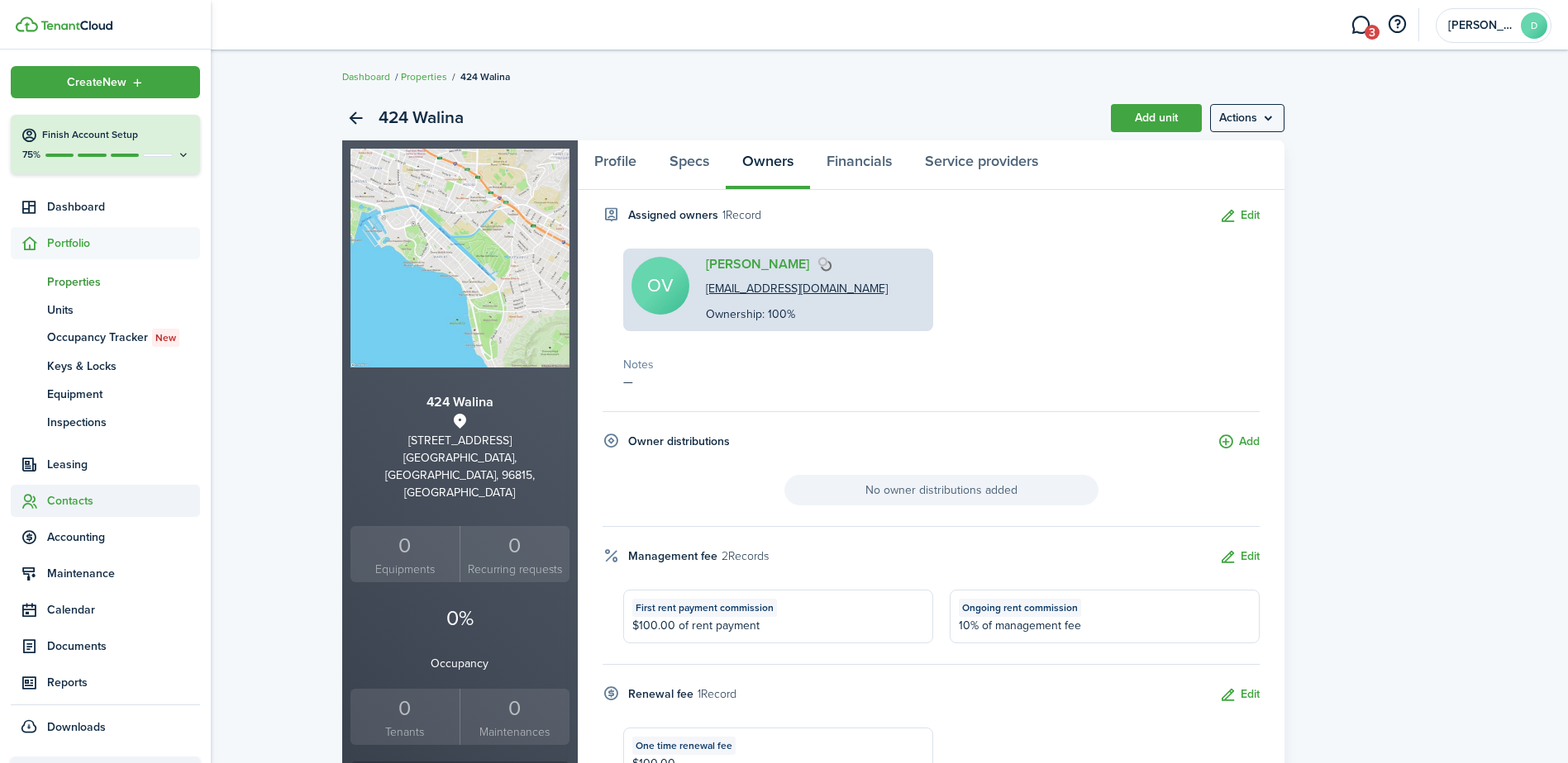
click at [75, 490] on span "Contacts" at bounding box center [105, 501] width 190 height 32
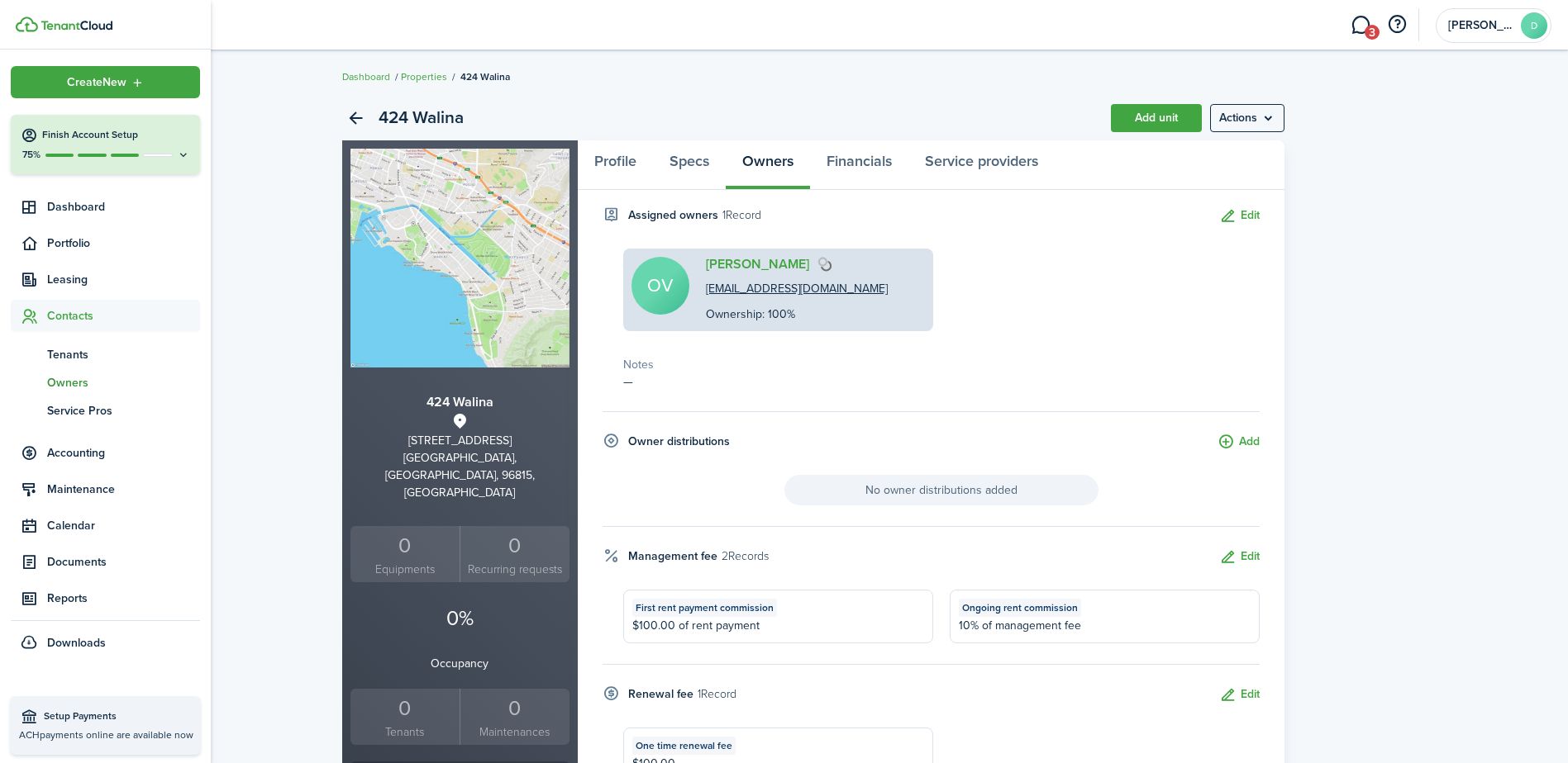
click at [68, 381] on span "Owners" at bounding box center [124, 383] width 153 height 18
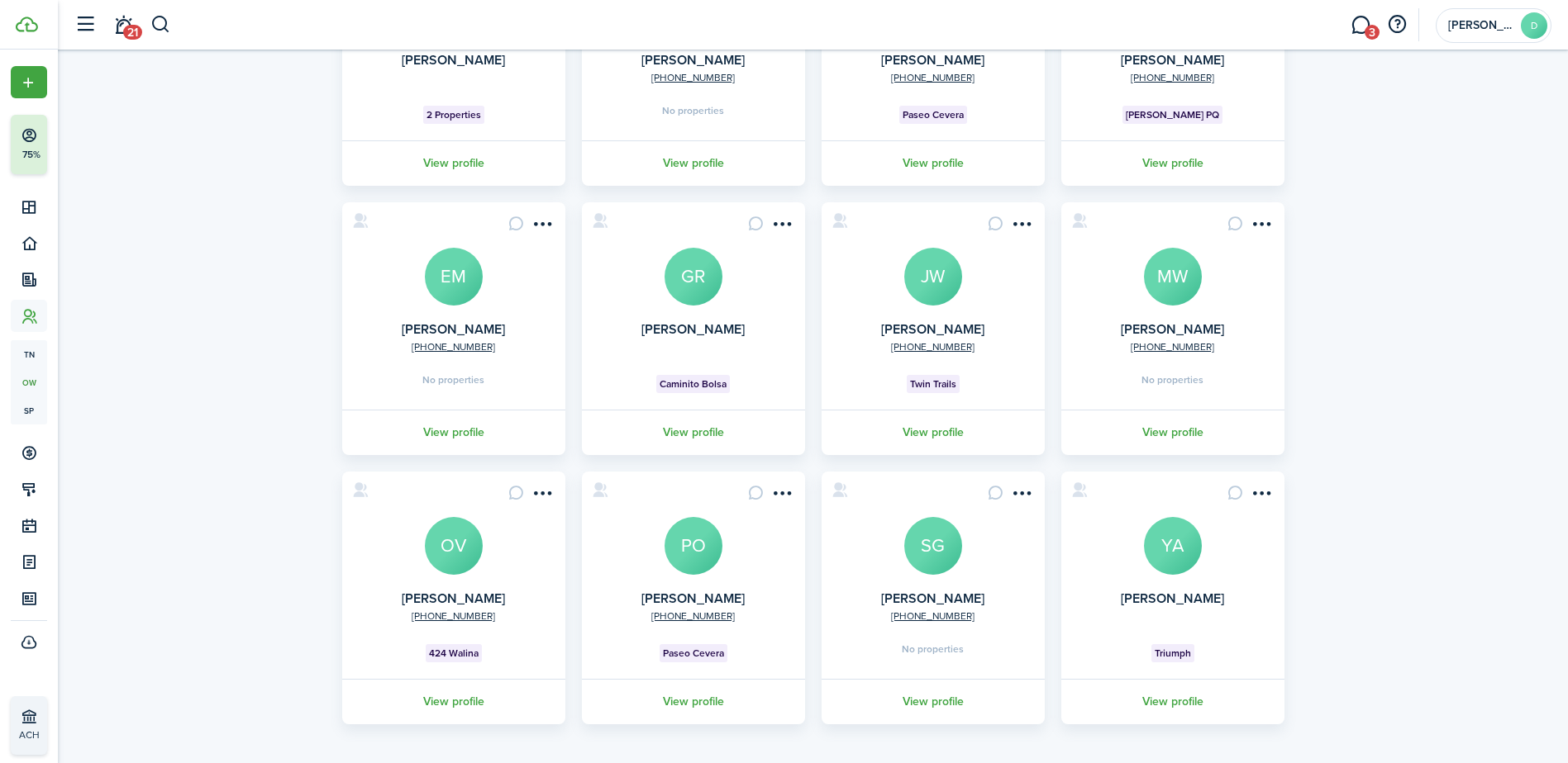
scroll to position [259, 0]
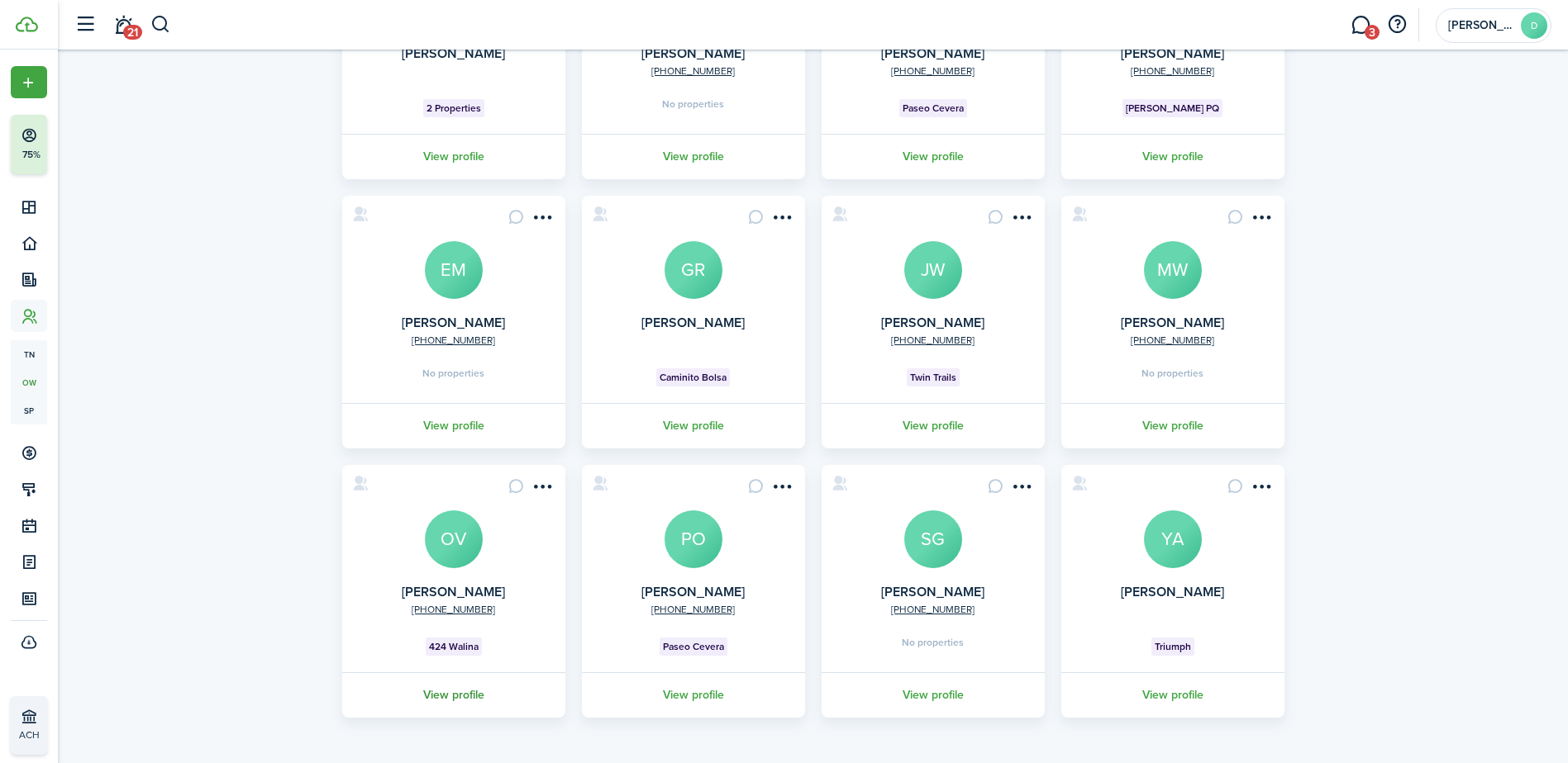
click at [451, 692] on link "View profile" at bounding box center [454, 695] width 228 height 46
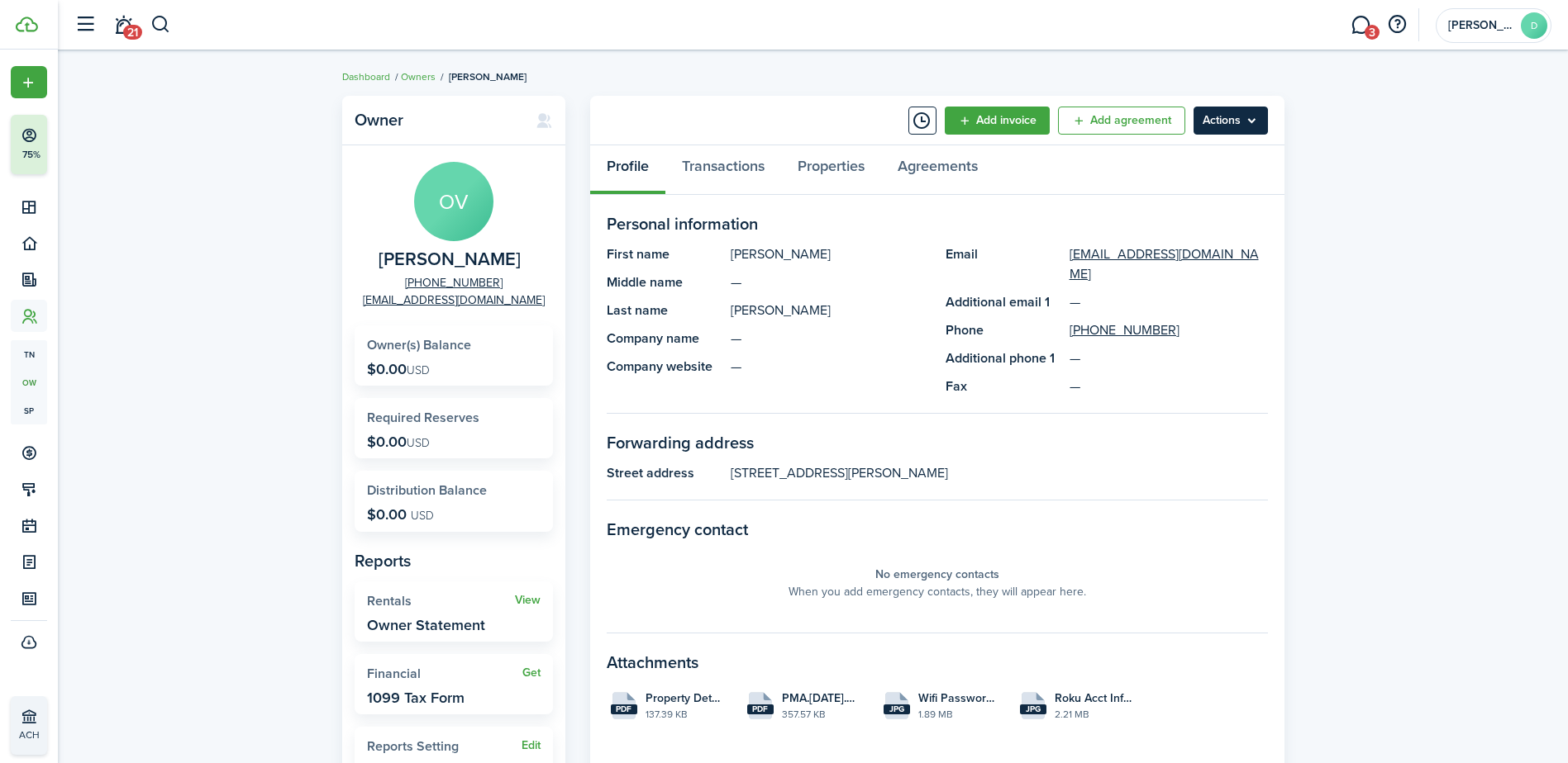
click at [1220, 118] on menu-btn "Actions" at bounding box center [1230, 121] width 75 height 28
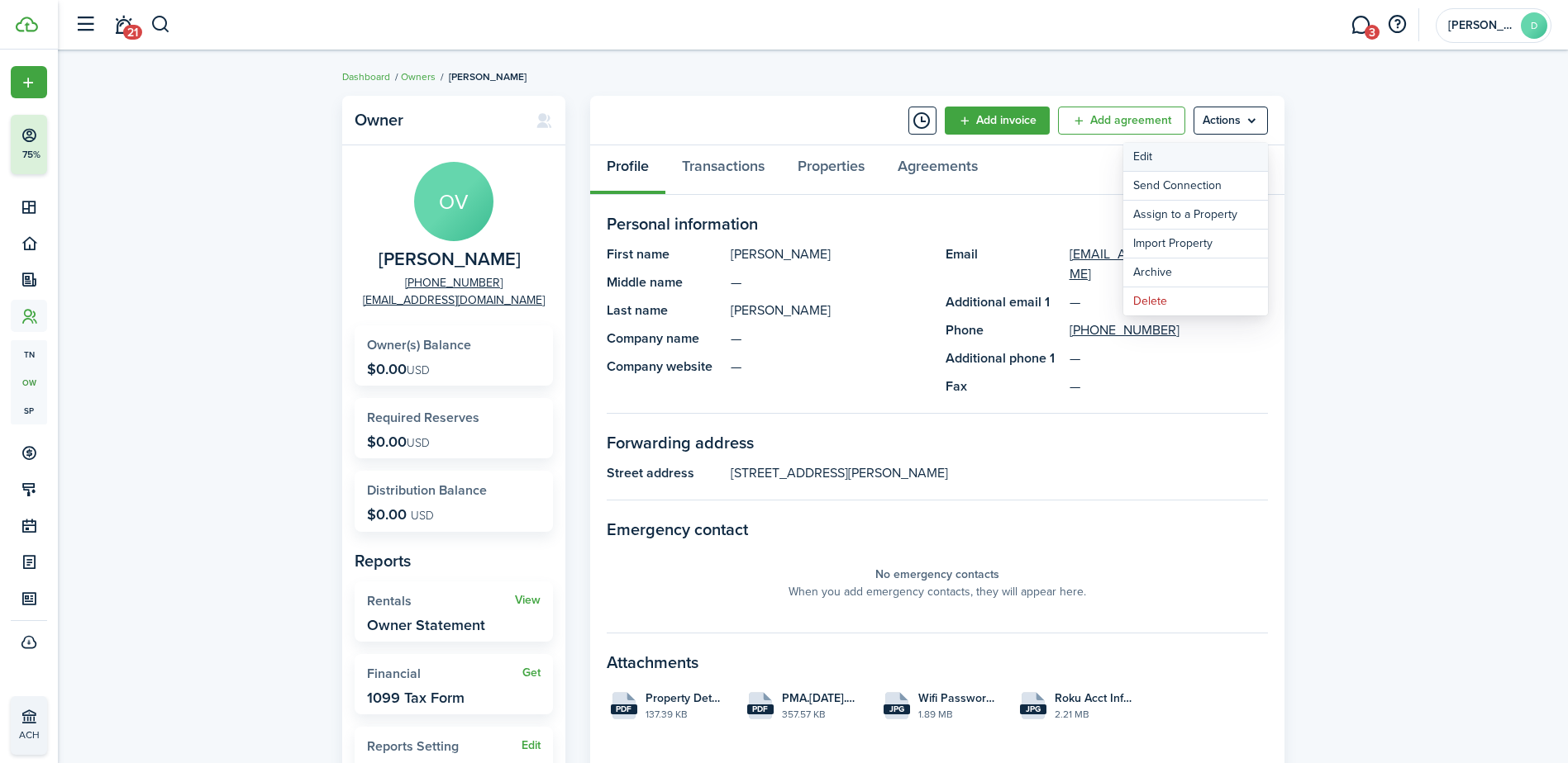
click at [1142, 156] on link "Edit" at bounding box center [1195, 157] width 145 height 28
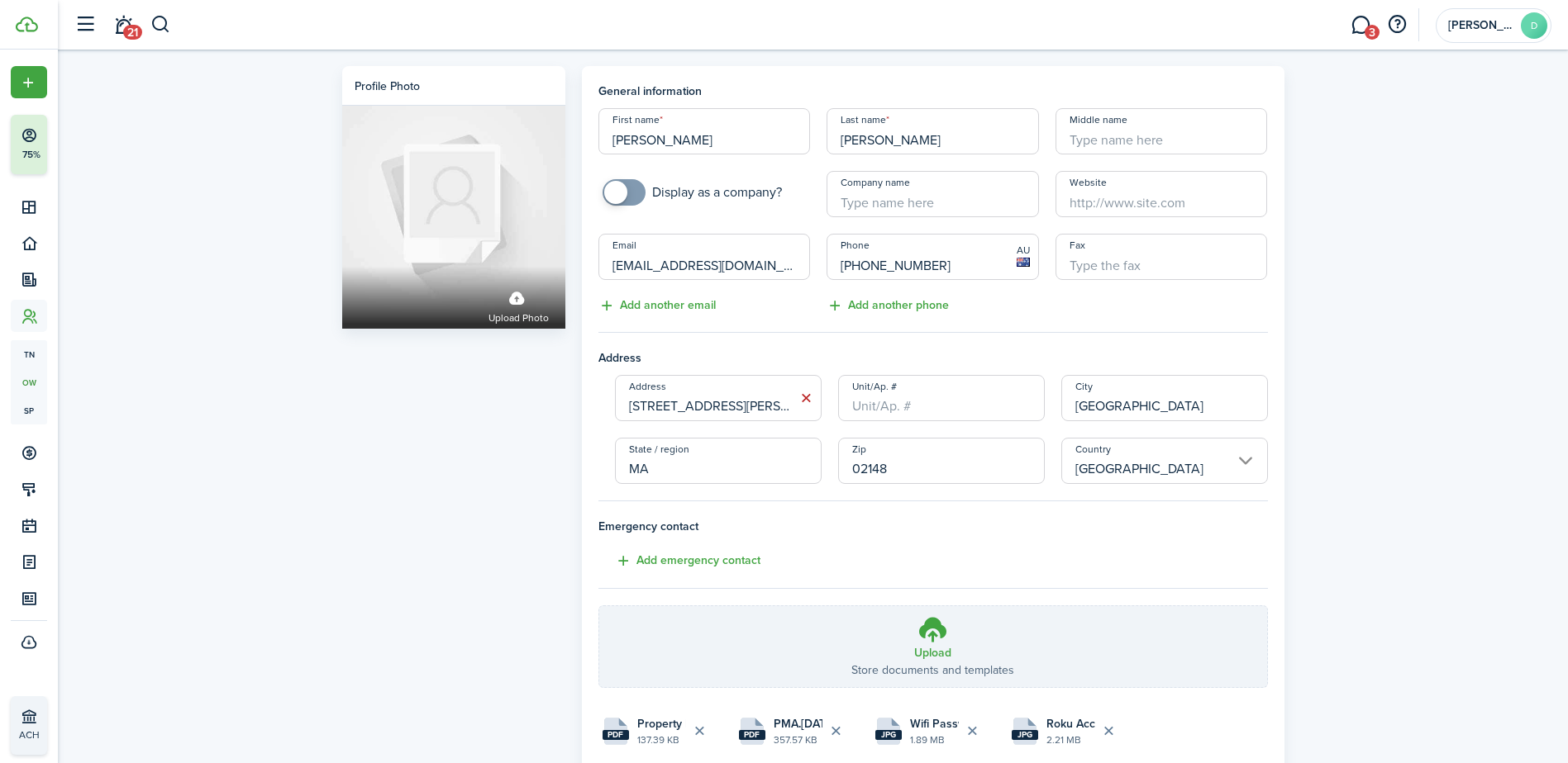
scroll to position [115, 0]
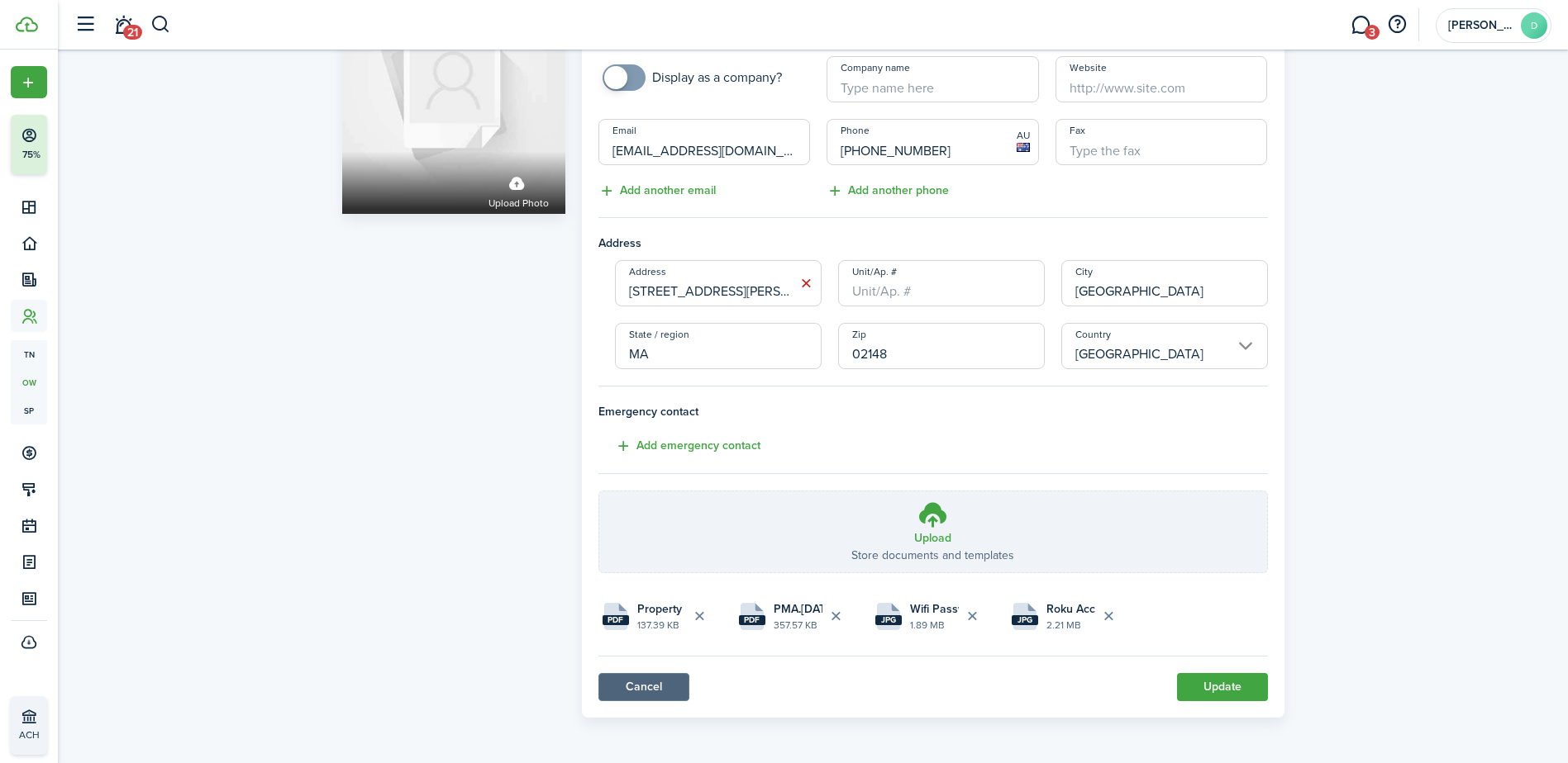
click at [621, 689] on link "Cancel" at bounding box center [644, 688] width 91 height 28
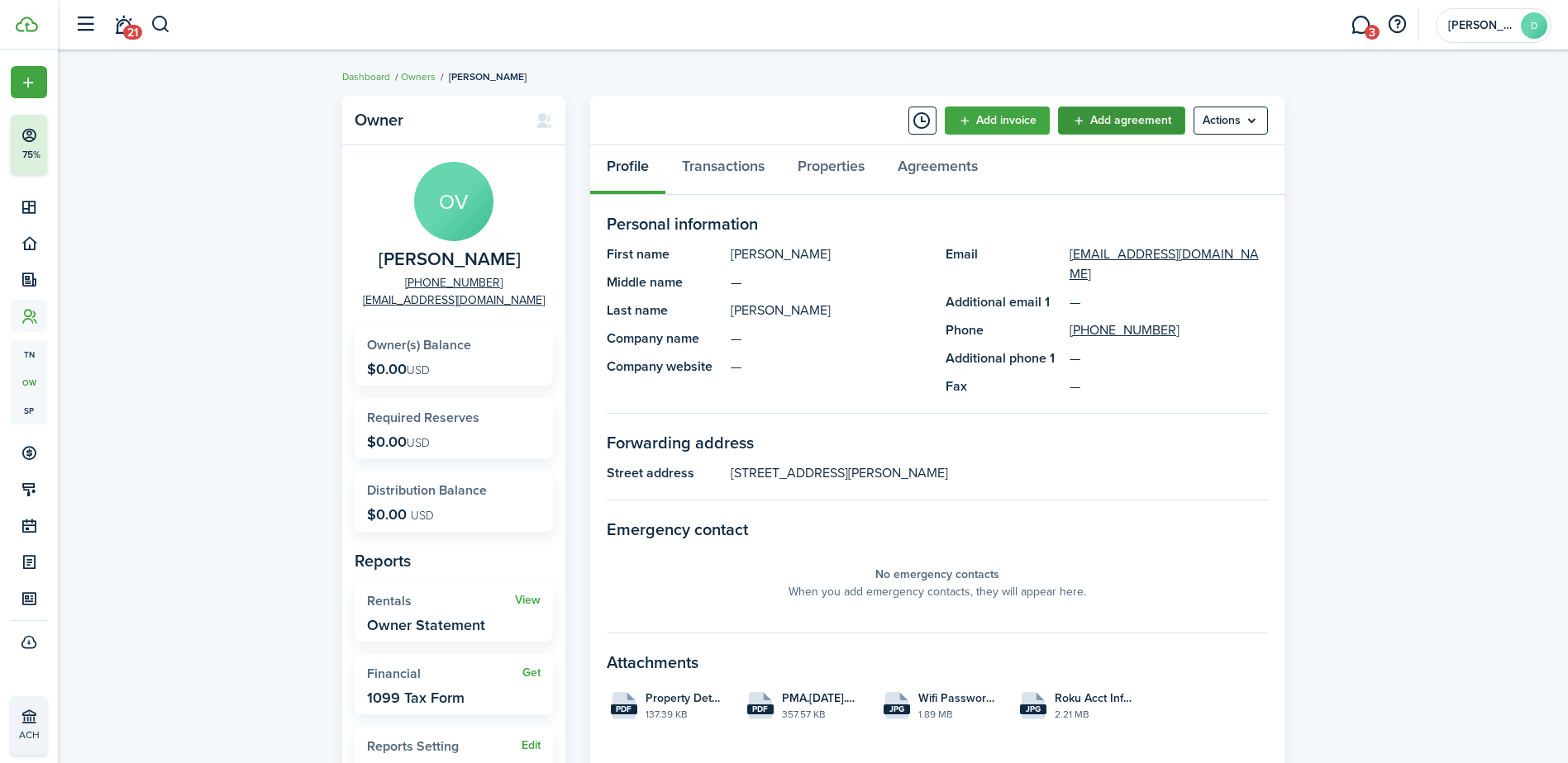
click at [1092, 118] on link "Add agreement" at bounding box center [1121, 121] width 127 height 28
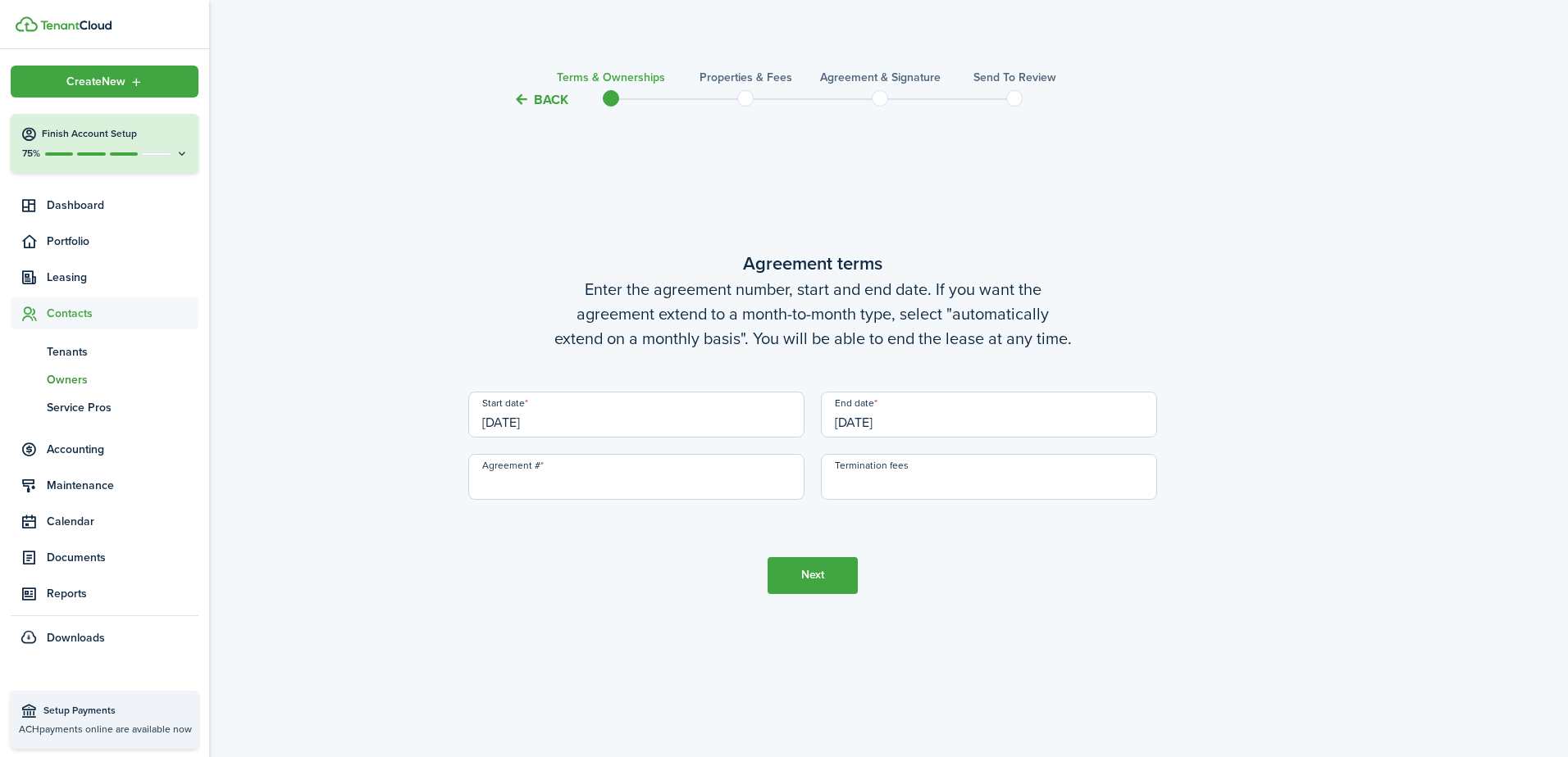
click at [68, 312] on span "Contacts" at bounding box center [123, 313] width 151 height 17
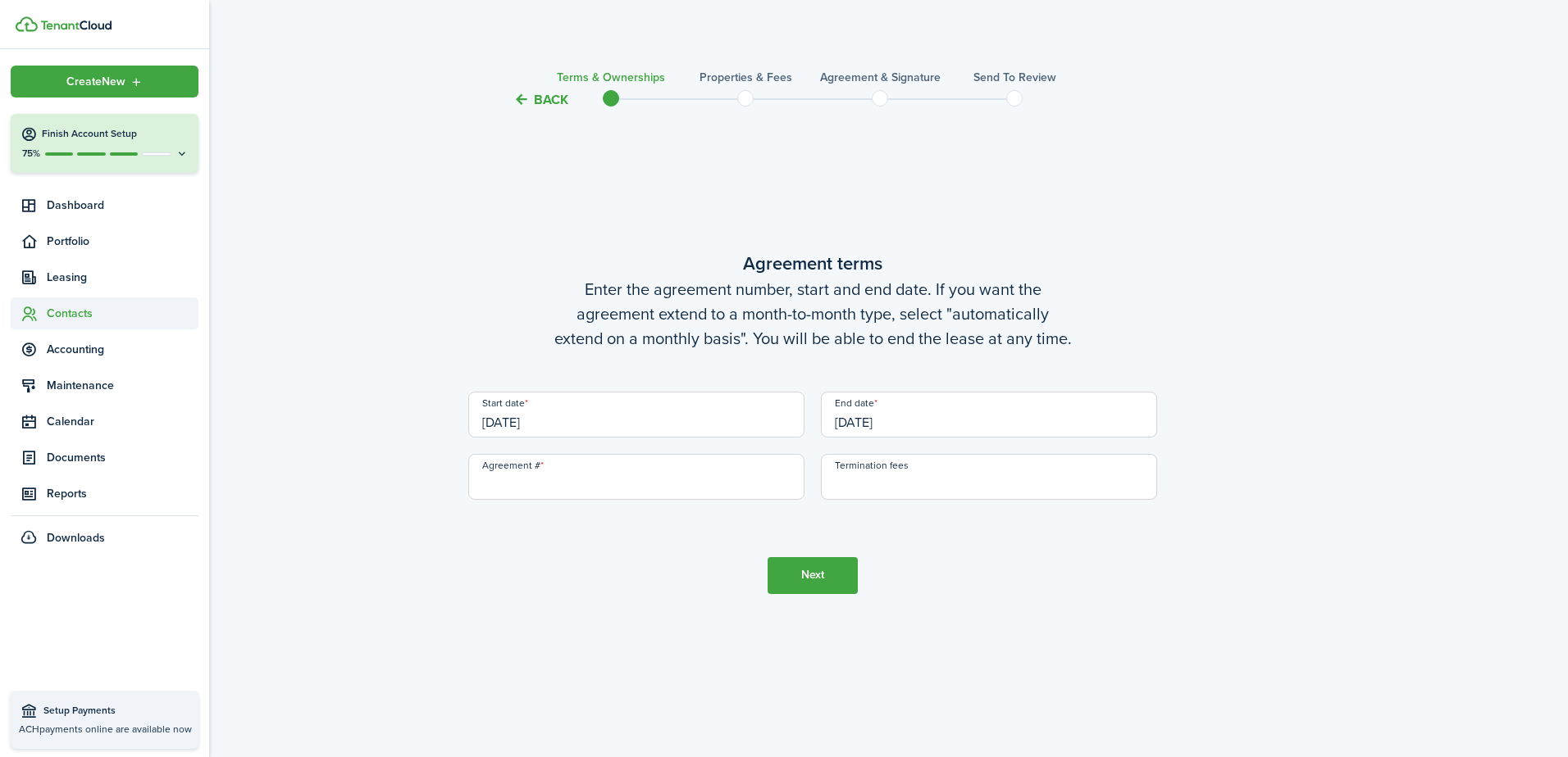
click at [64, 317] on span "Contacts" at bounding box center [123, 313] width 151 height 17
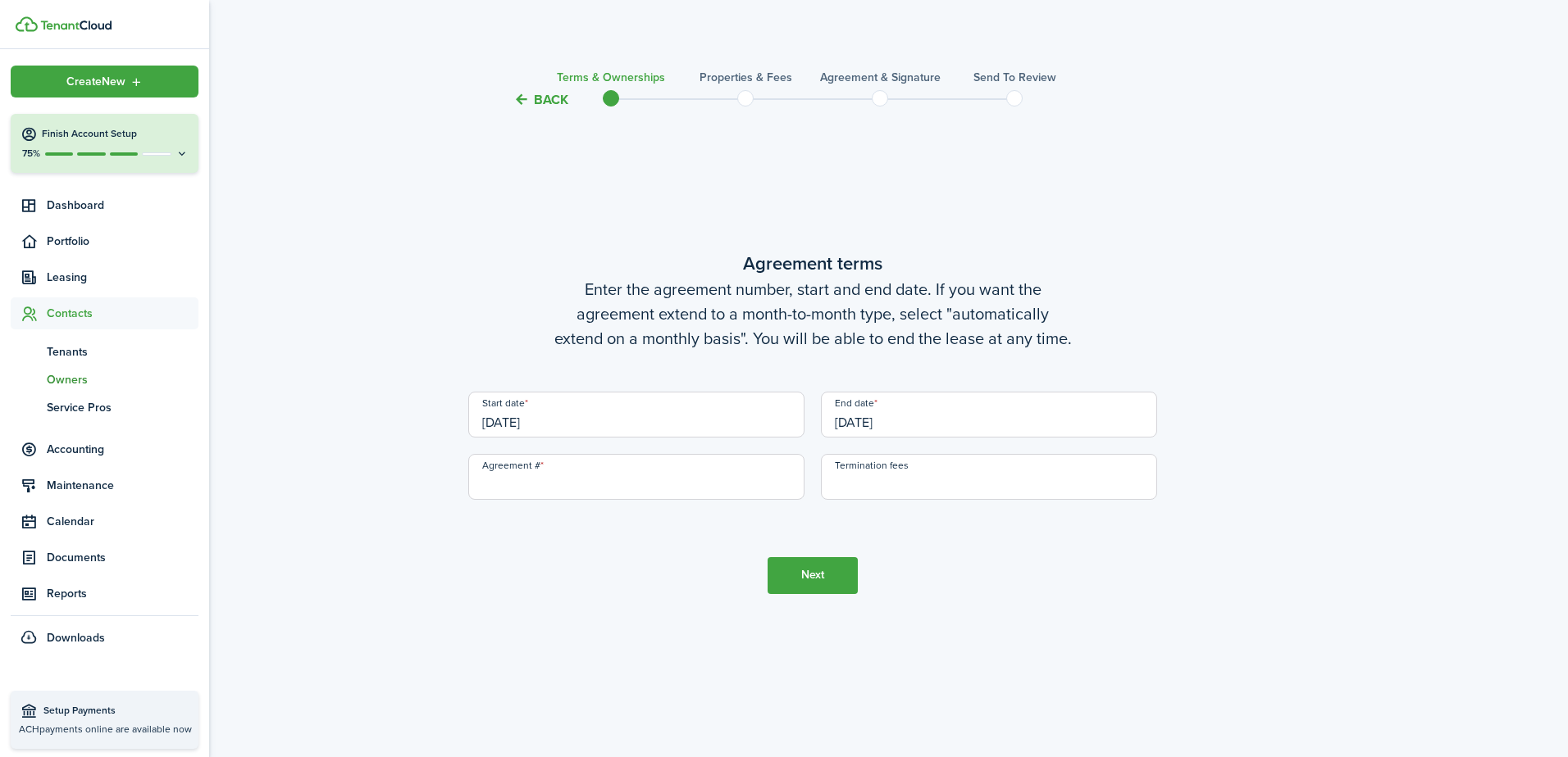
click at [75, 378] on span "Owners" at bounding box center [123, 380] width 151 height 17
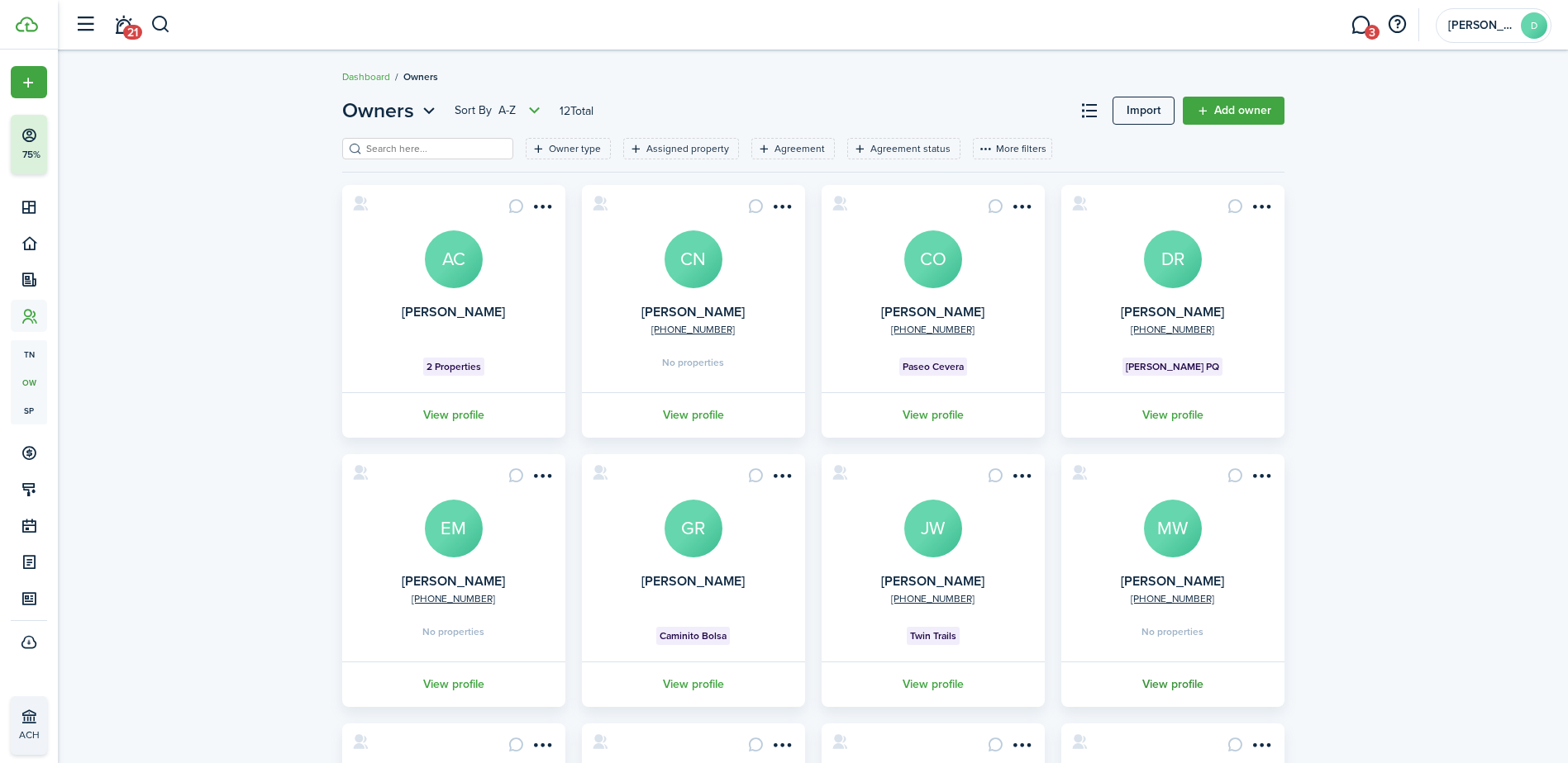
click at [1176, 682] on link "View profile" at bounding box center [1173, 685] width 228 height 46
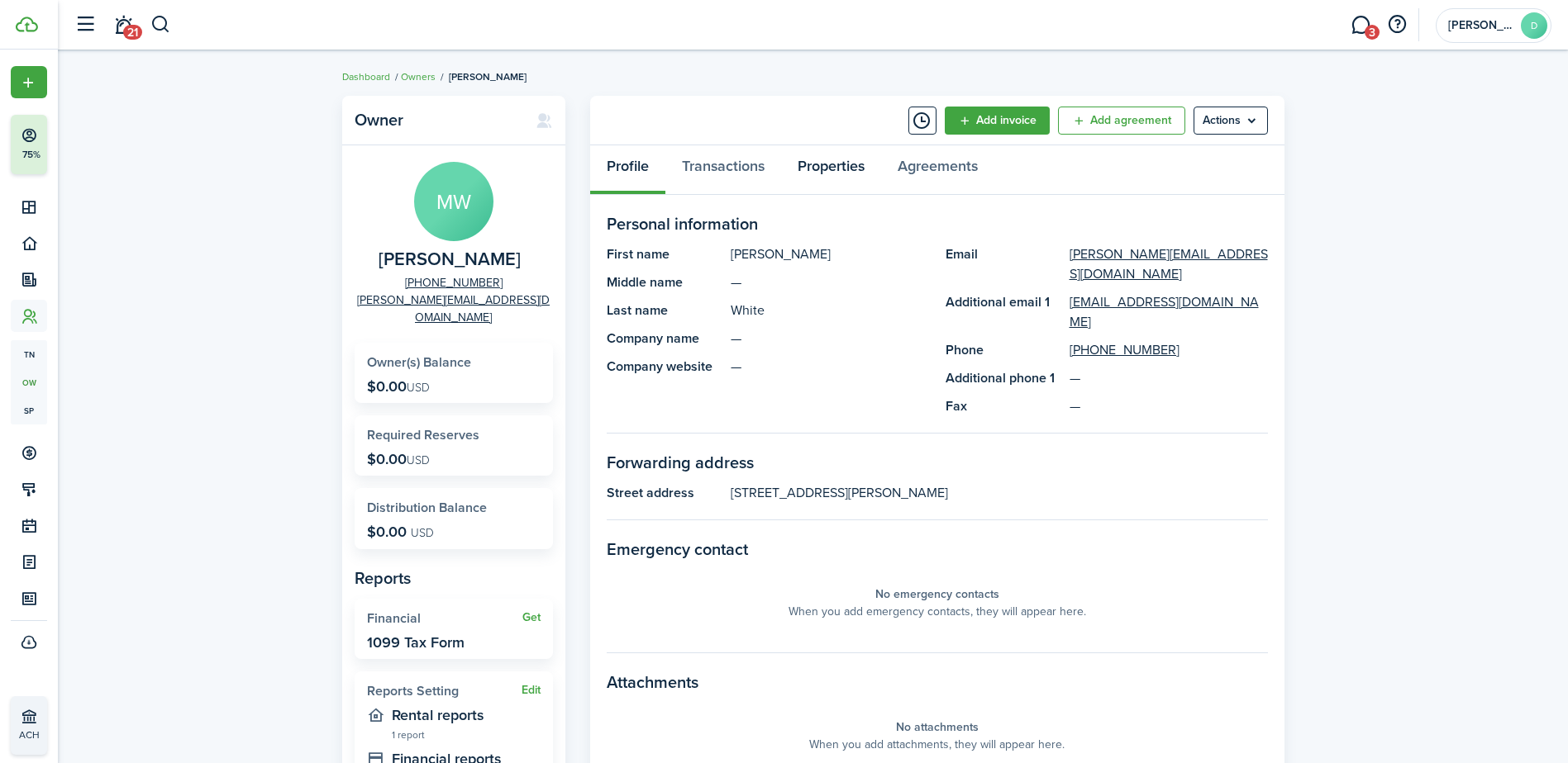
click at [834, 164] on link "Properties" at bounding box center [831, 170] width 100 height 50
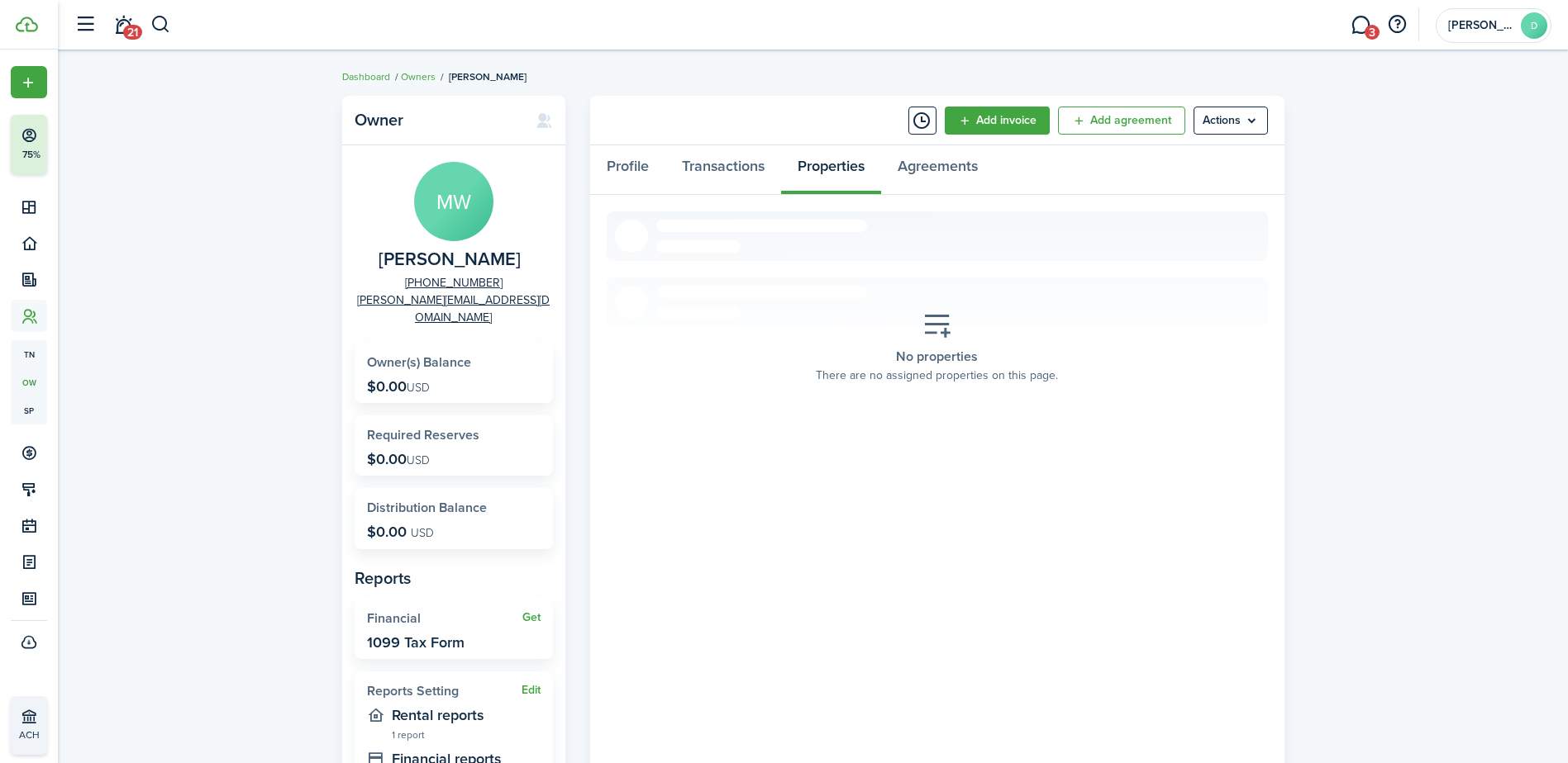
click at [834, 164] on div "Profile Transactions Properties Agreements" at bounding box center [937, 170] width 694 height 50
click at [634, 163] on link "Profile" at bounding box center [628, 170] width 75 height 50
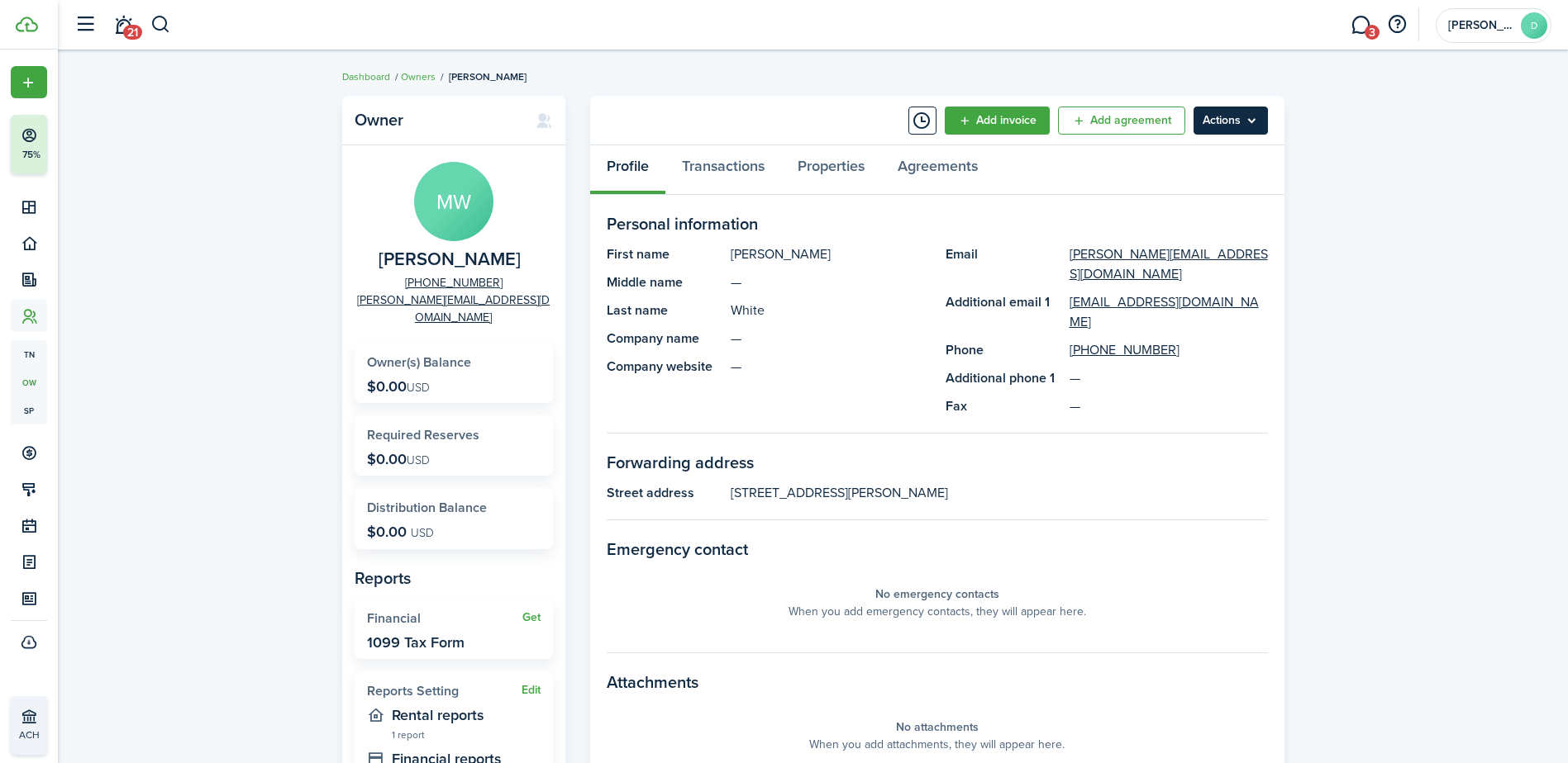
click at [1226, 118] on menu-btn "Actions" at bounding box center [1230, 121] width 75 height 28
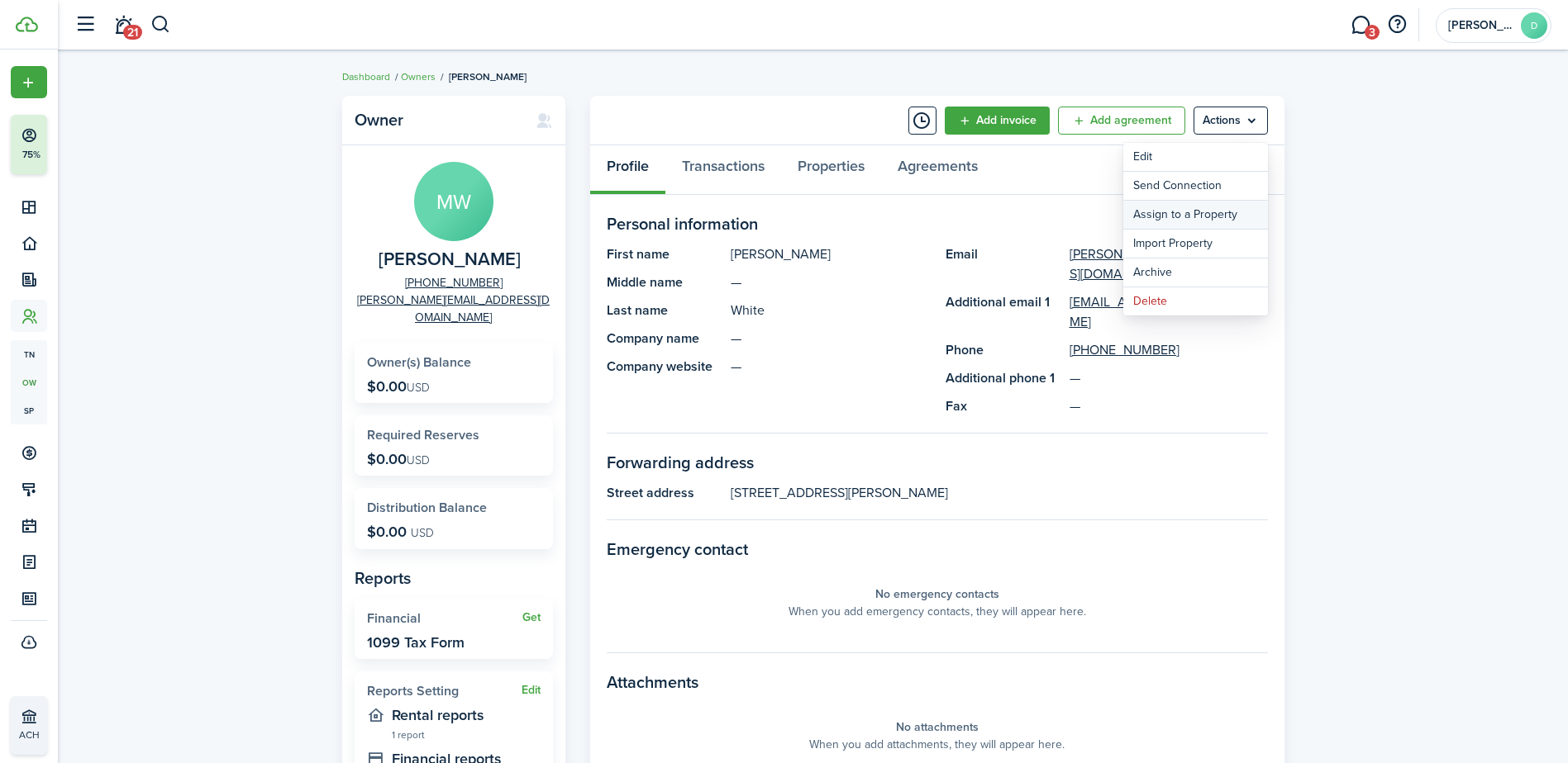
click at [1203, 216] on link "Assign to a Property" at bounding box center [1195, 215] width 145 height 28
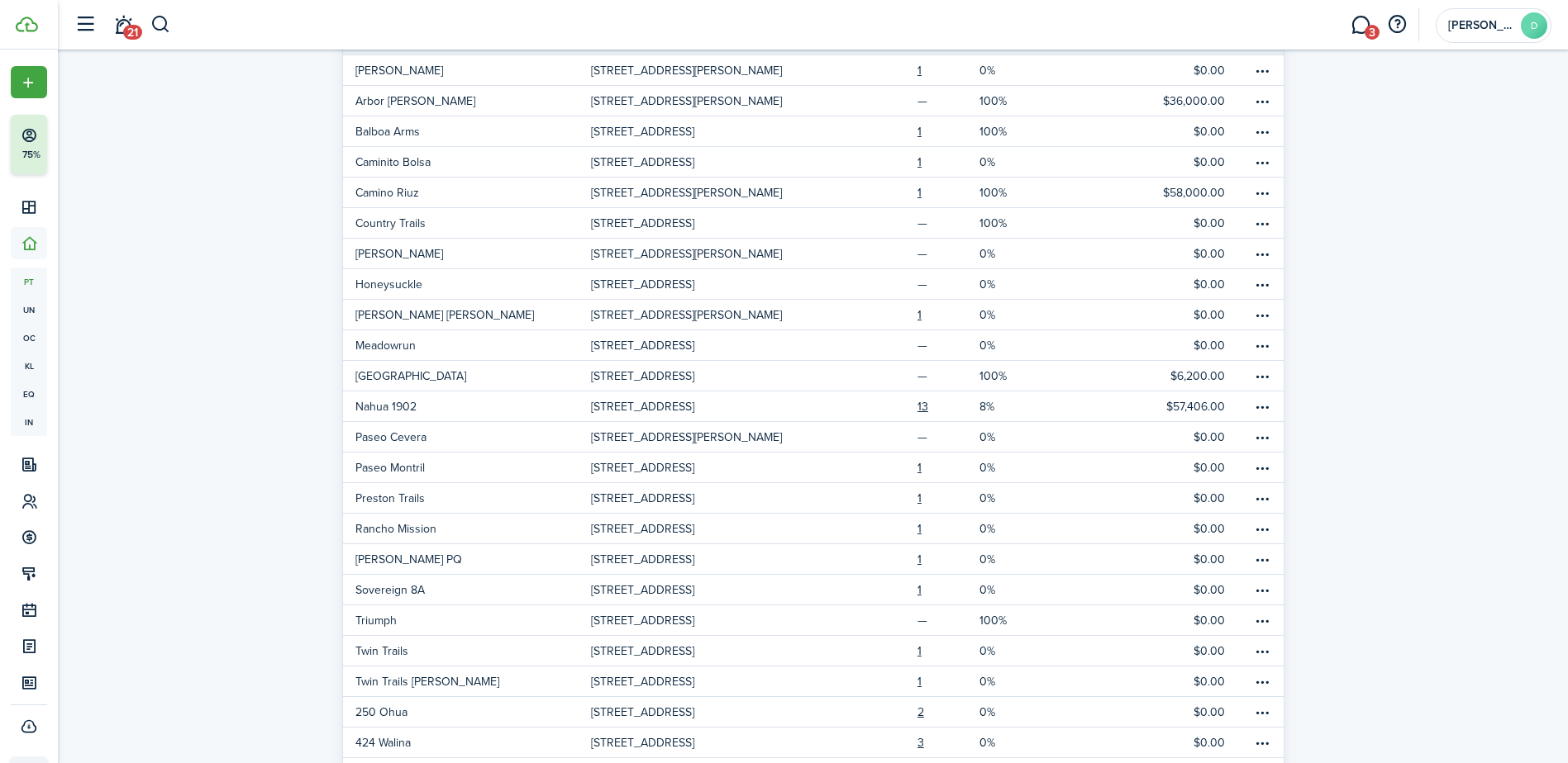
scroll to position [203, 0]
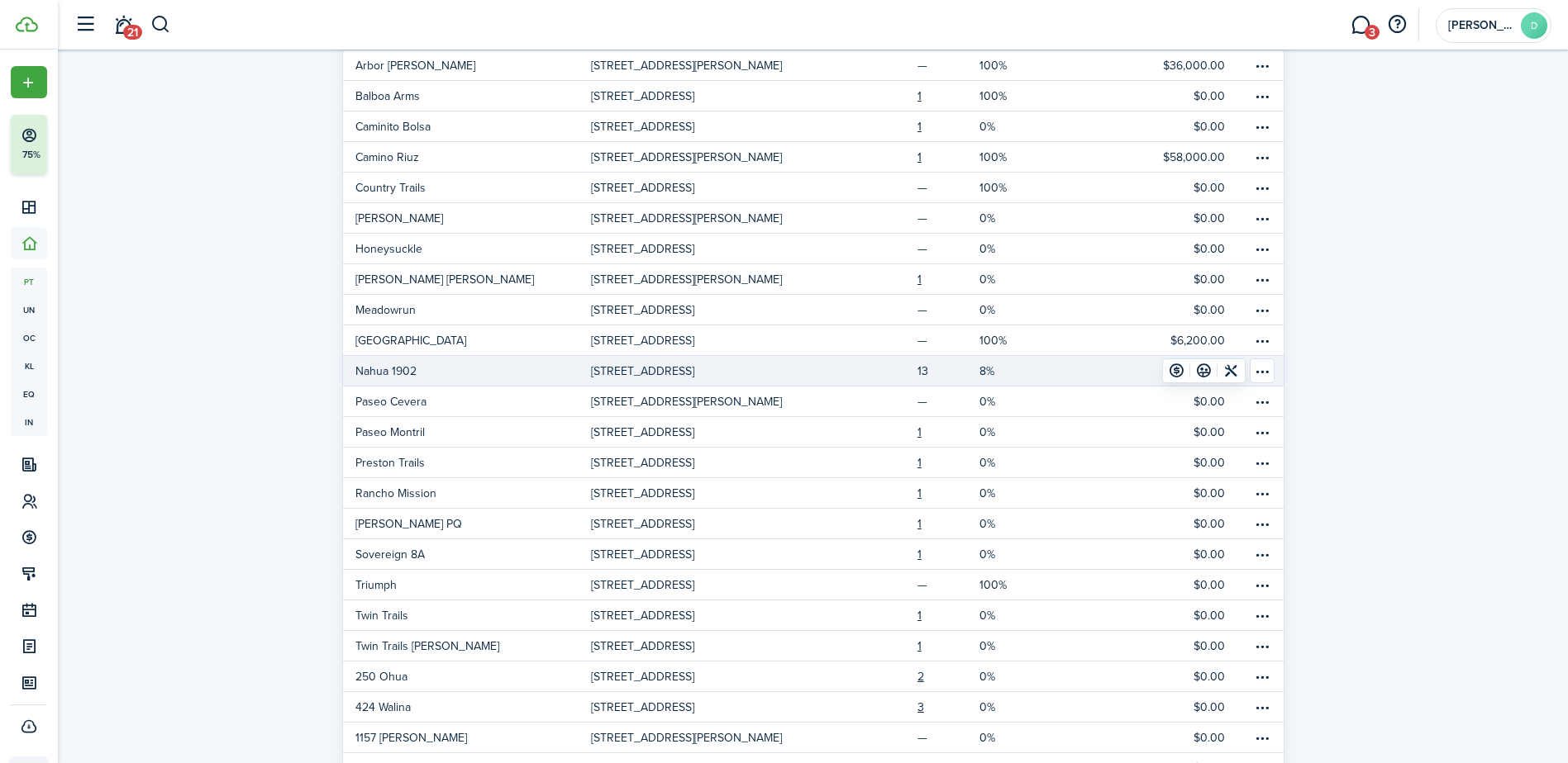
click at [927, 366] on link "13" at bounding box center [949, 371] width 62 height 30
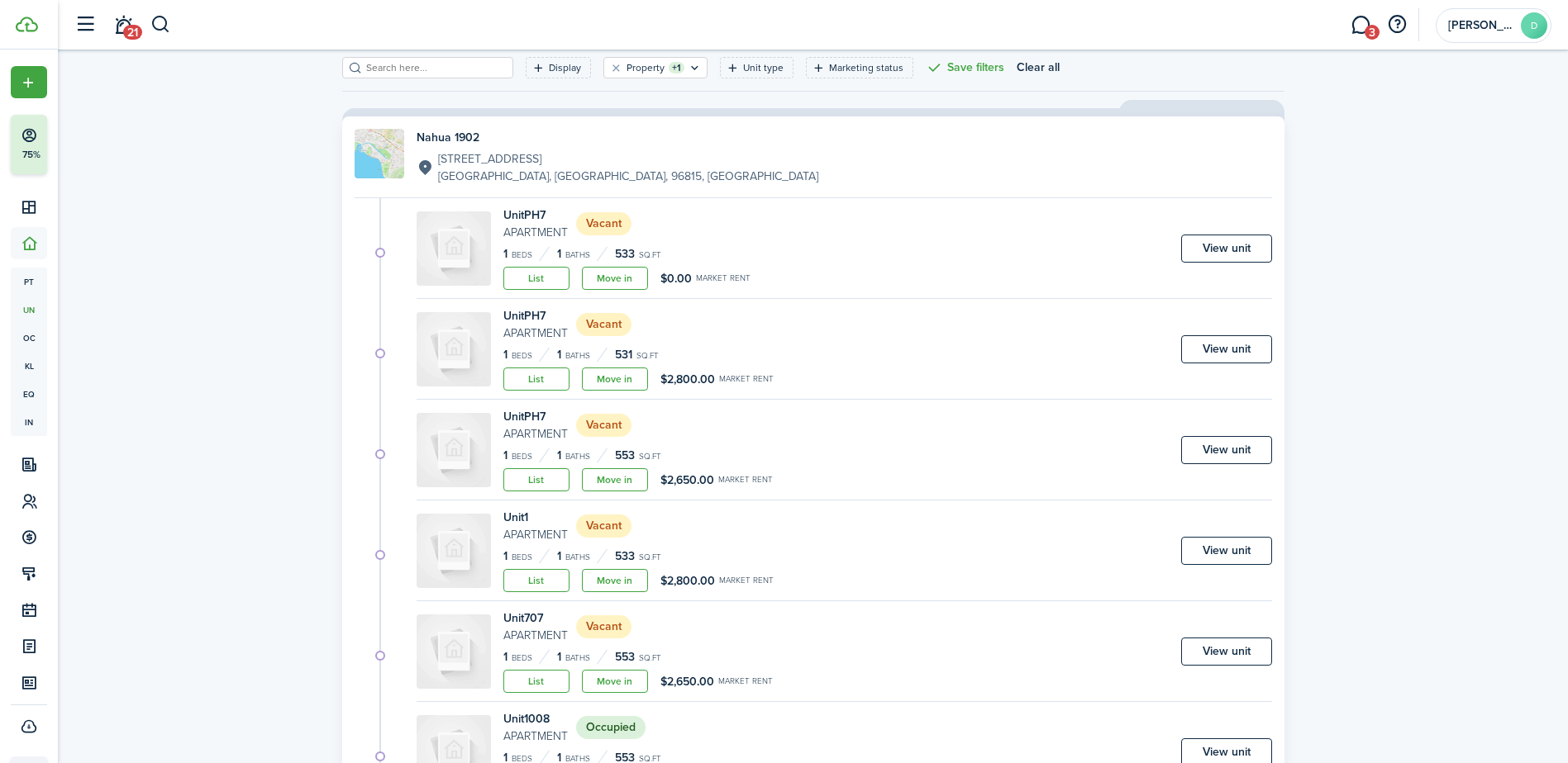
scroll to position [189, 0]
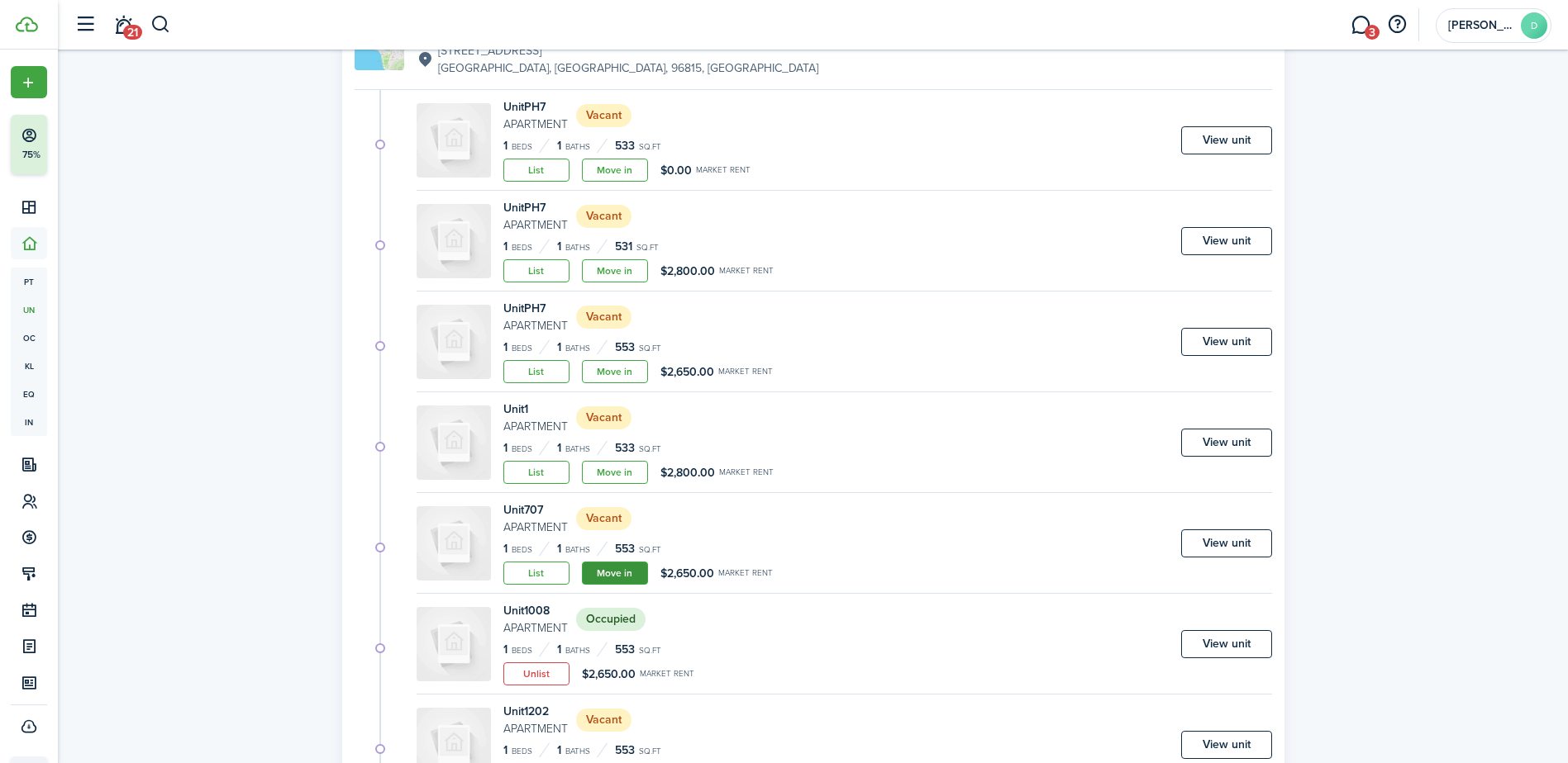
click at [622, 569] on link "Move in" at bounding box center [614, 574] width 66 height 23
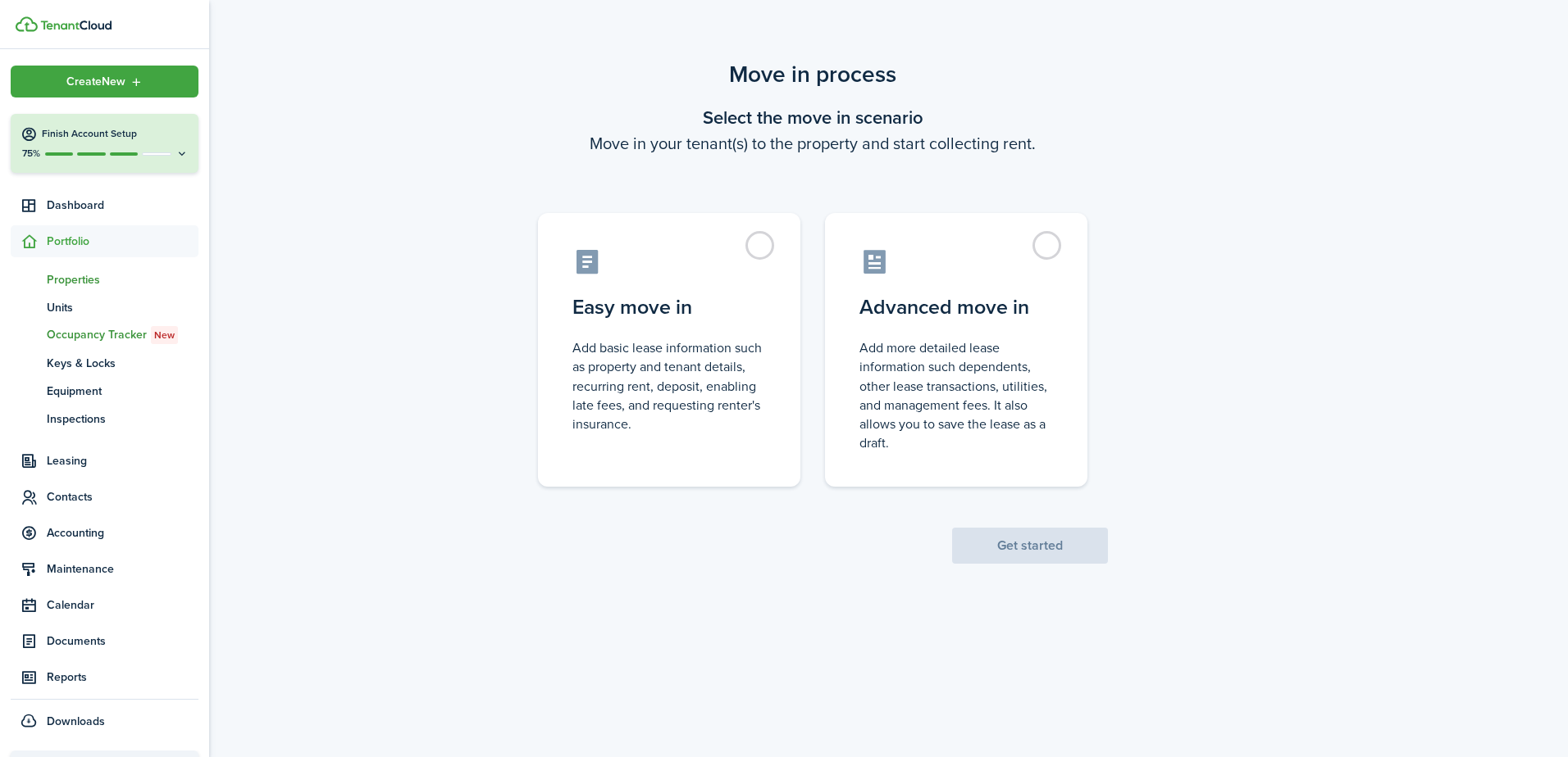
click at [81, 282] on span "Properties" at bounding box center [123, 280] width 151 height 17
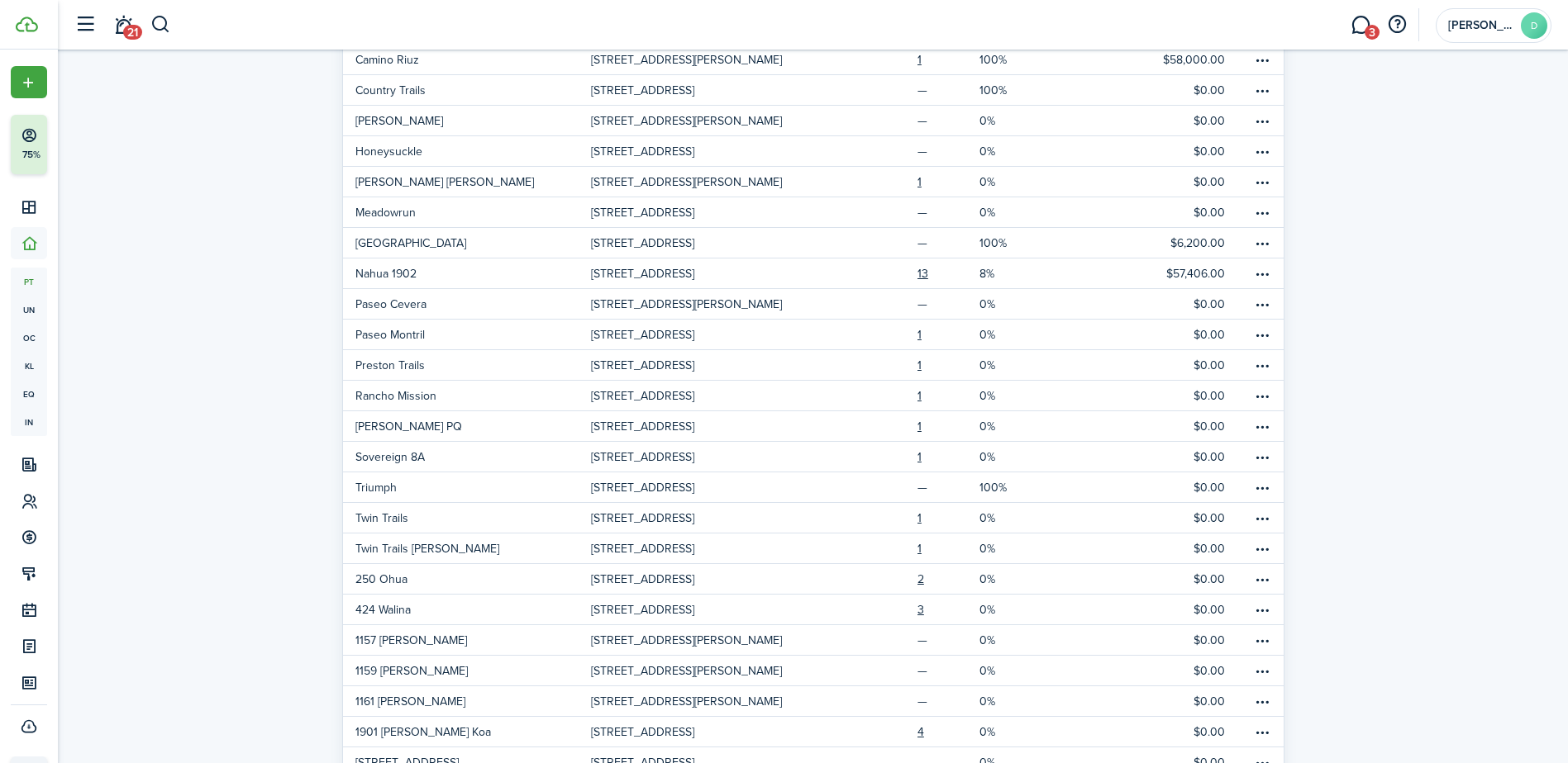
scroll to position [334, 0]
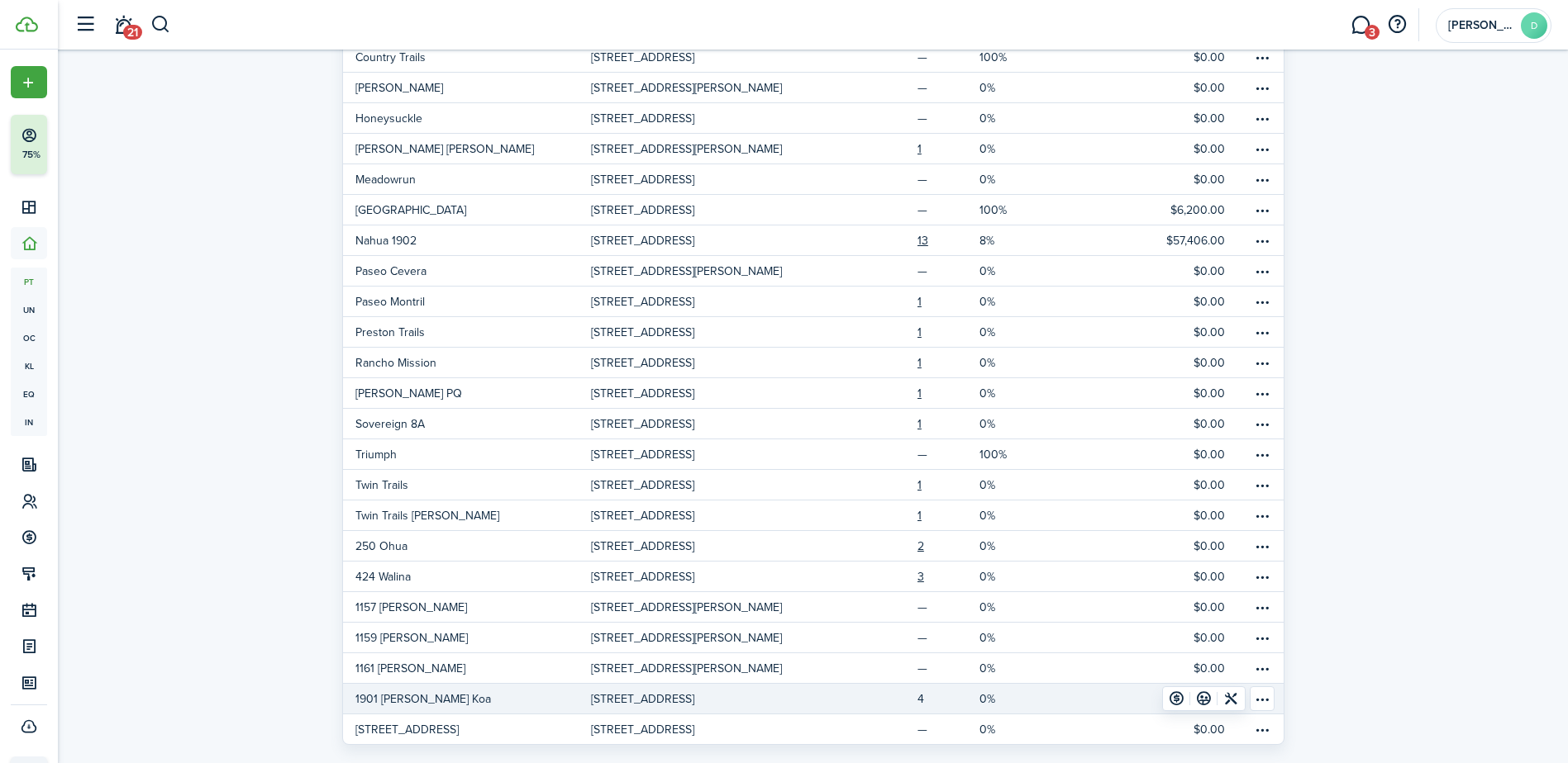
click at [921, 690] on link "4" at bounding box center [949, 699] width 62 height 30
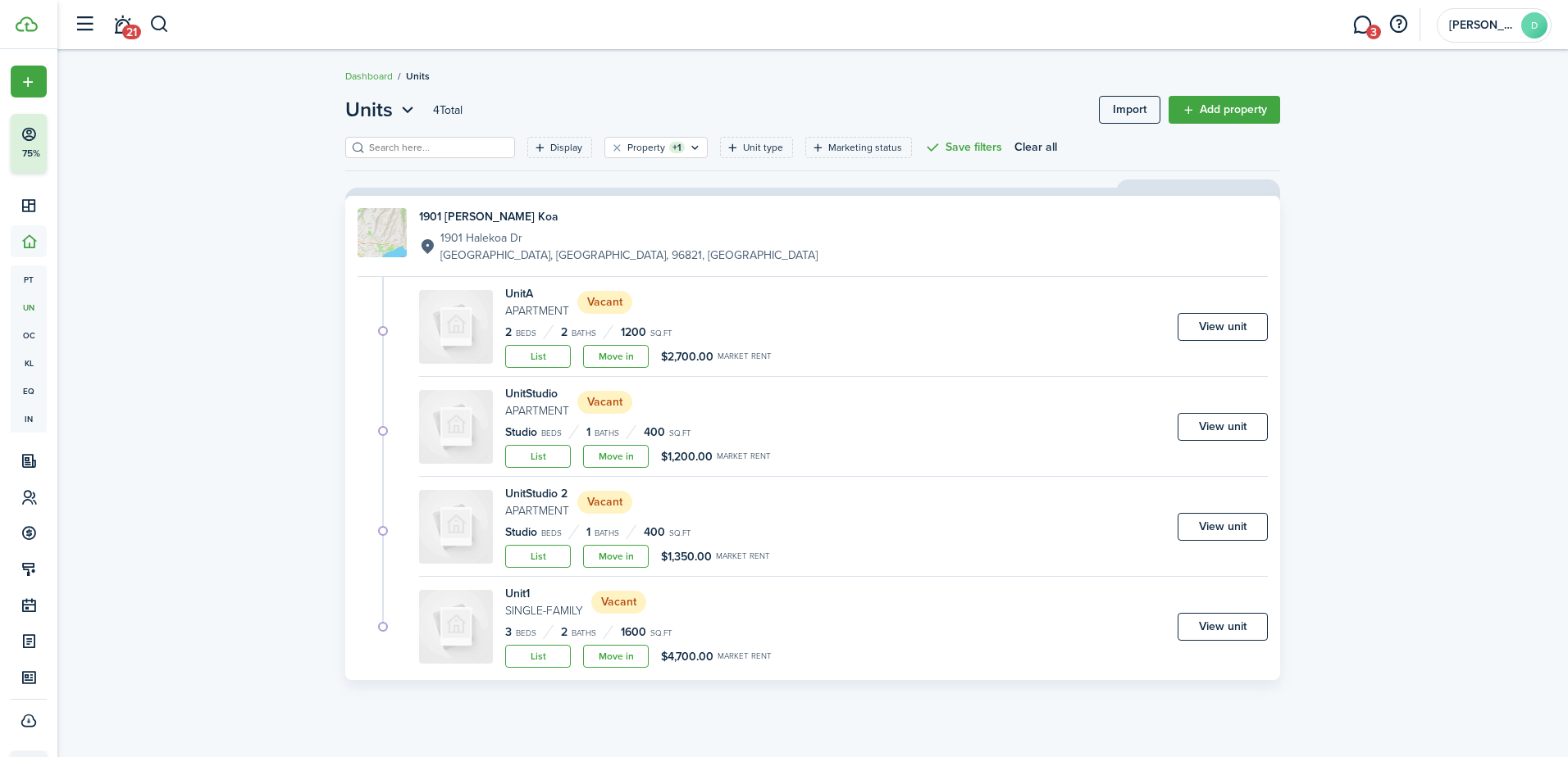
click at [434, 345] on img at bounding box center [455, 326] width 74 height 74
click at [433, 345] on img at bounding box center [455, 326] width 74 height 74
click at [606, 660] on link "Move in" at bounding box center [616, 656] width 65 height 23
